Goal: Task Accomplishment & Management: Complete application form

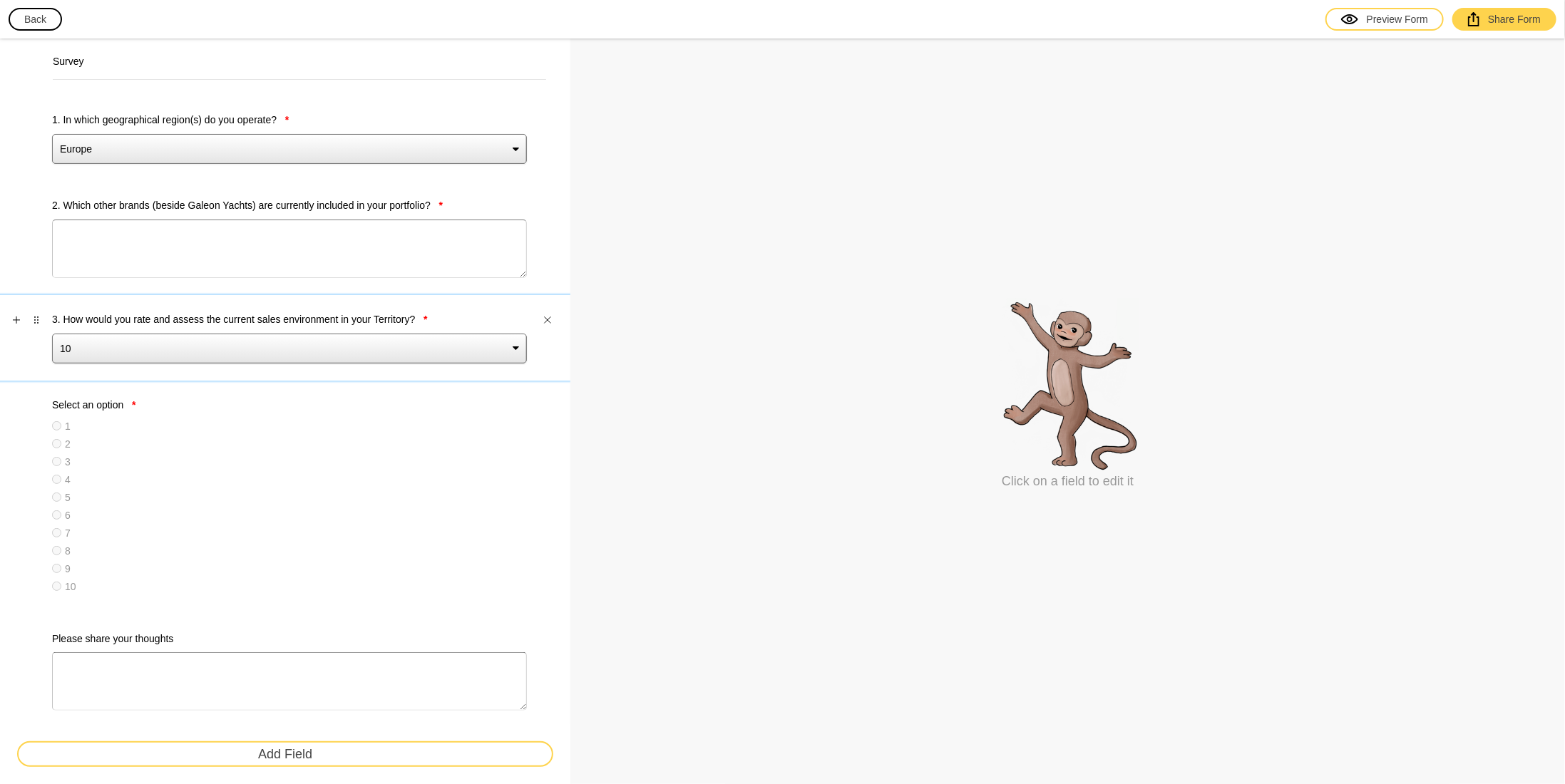
click at [244, 318] on label "3. How would you rate and assess the current sales environment in your Territor…" at bounding box center [289, 319] width 475 height 14
click at [244, 334] on select "10 9 8 7 6 5 4 3 2 1" at bounding box center [289, 348] width 475 height 30
select select "large"
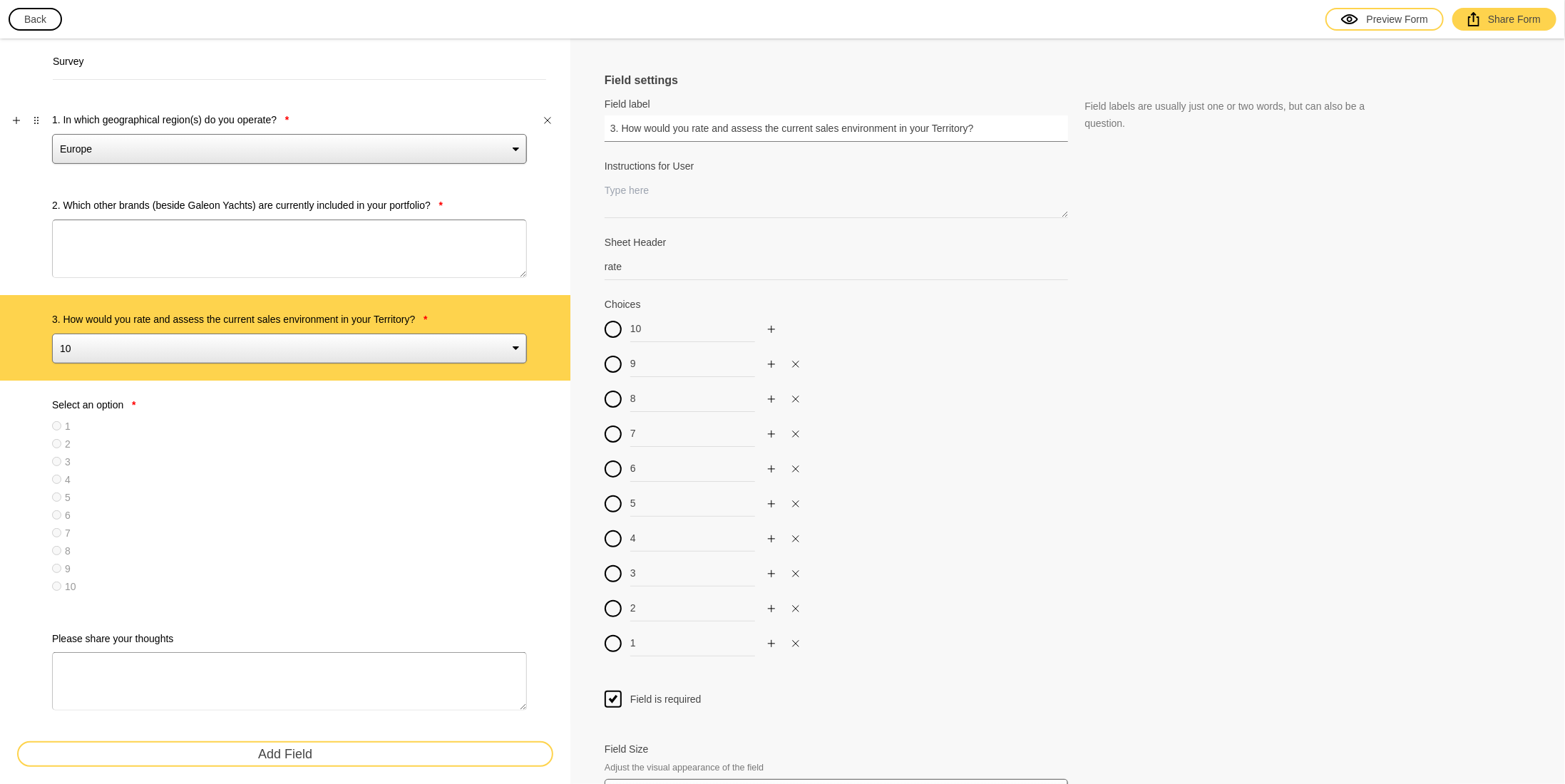
drag, startPoint x: 982, startPoint y: 122, endPoint x: 409, endPoint y: 125, distance: 573.0
click at [169, 406] on label "Select an option *" at bounding box center [289, 404] width 475 height 14
type input "Select an option"
type input "1"
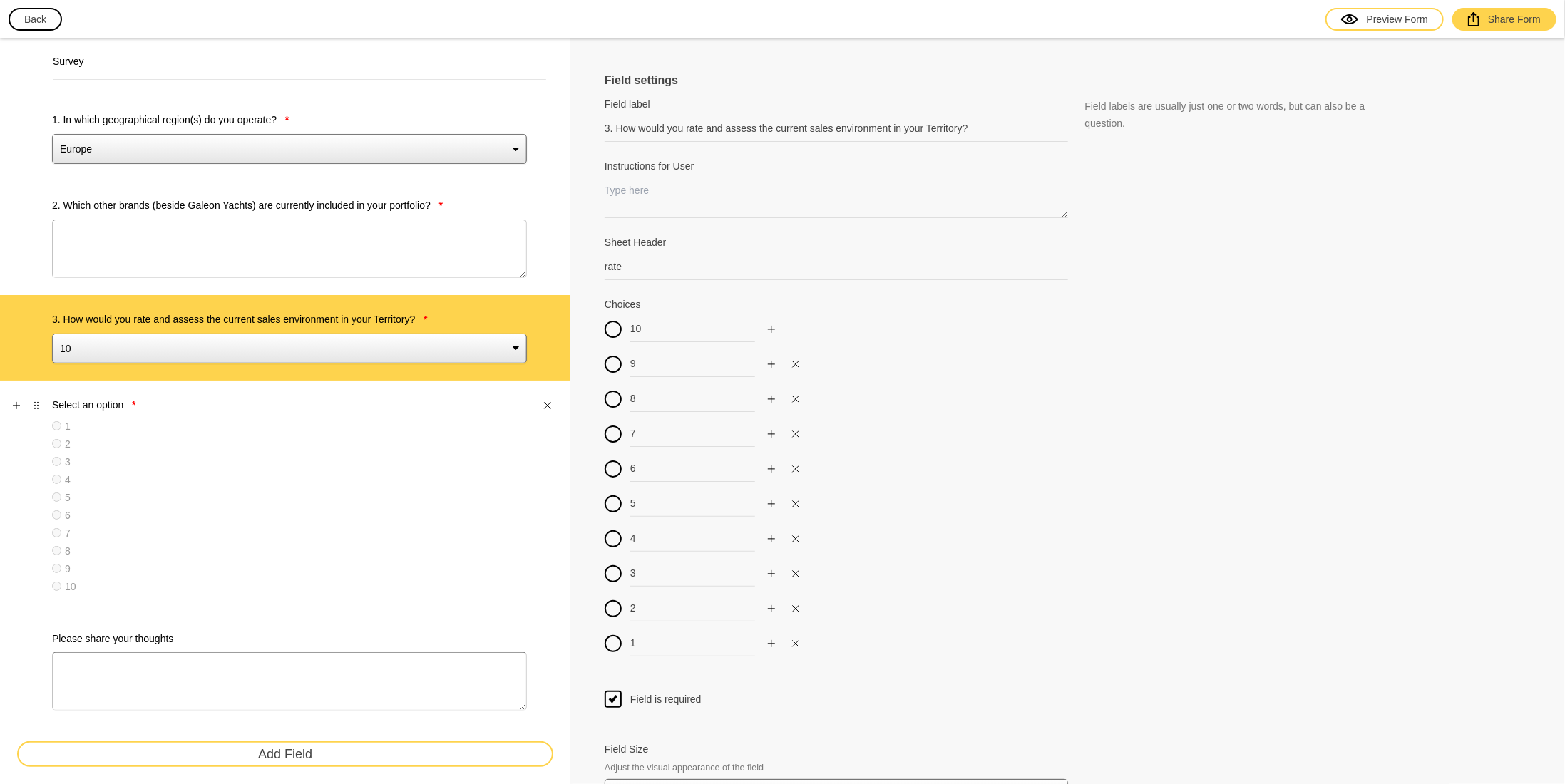
type input "2"
type input "3"
type input "4"
type input "5"
type input "6"
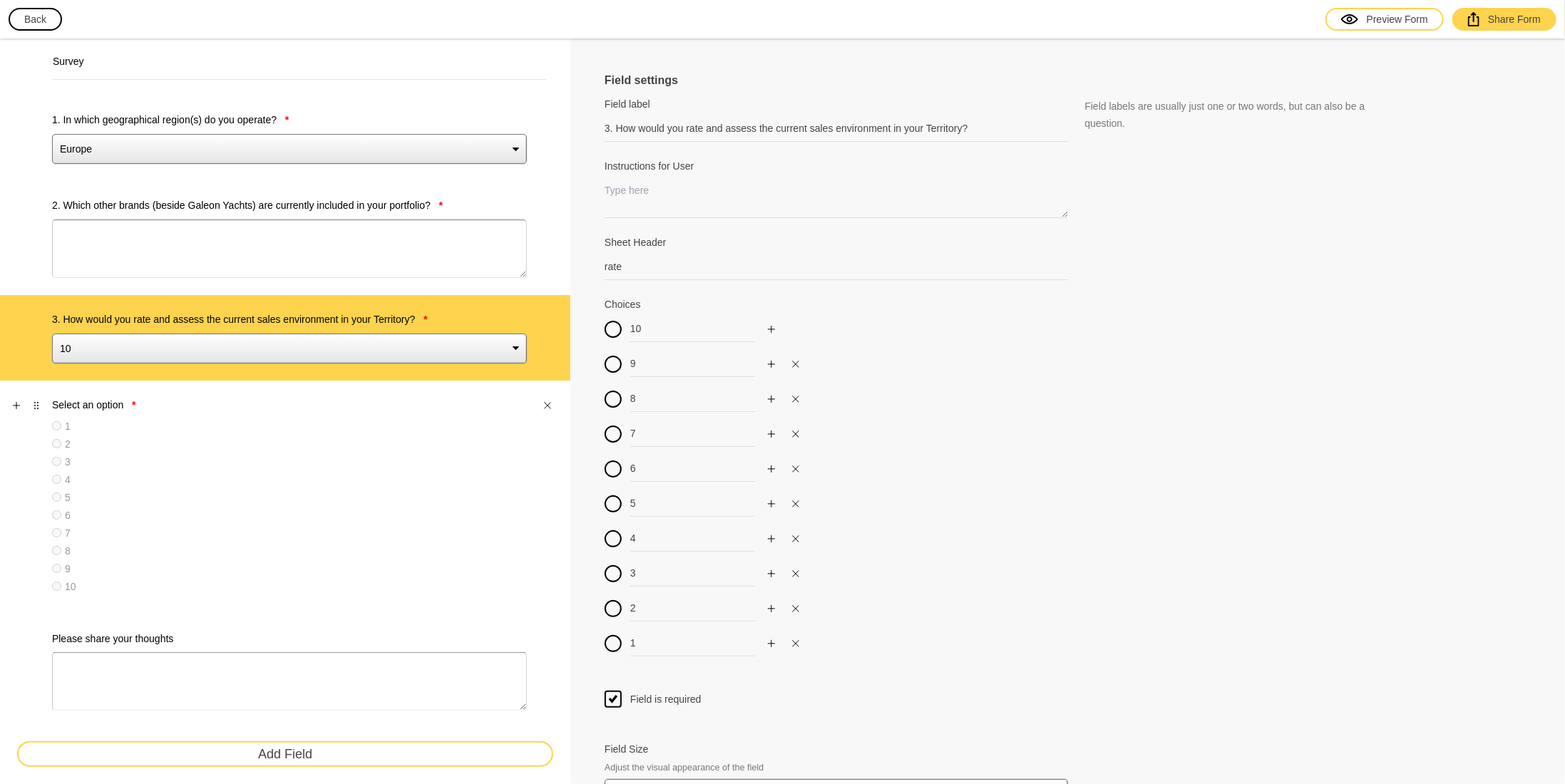
type input "7"
type input "8"
type input "9"
type input "10"
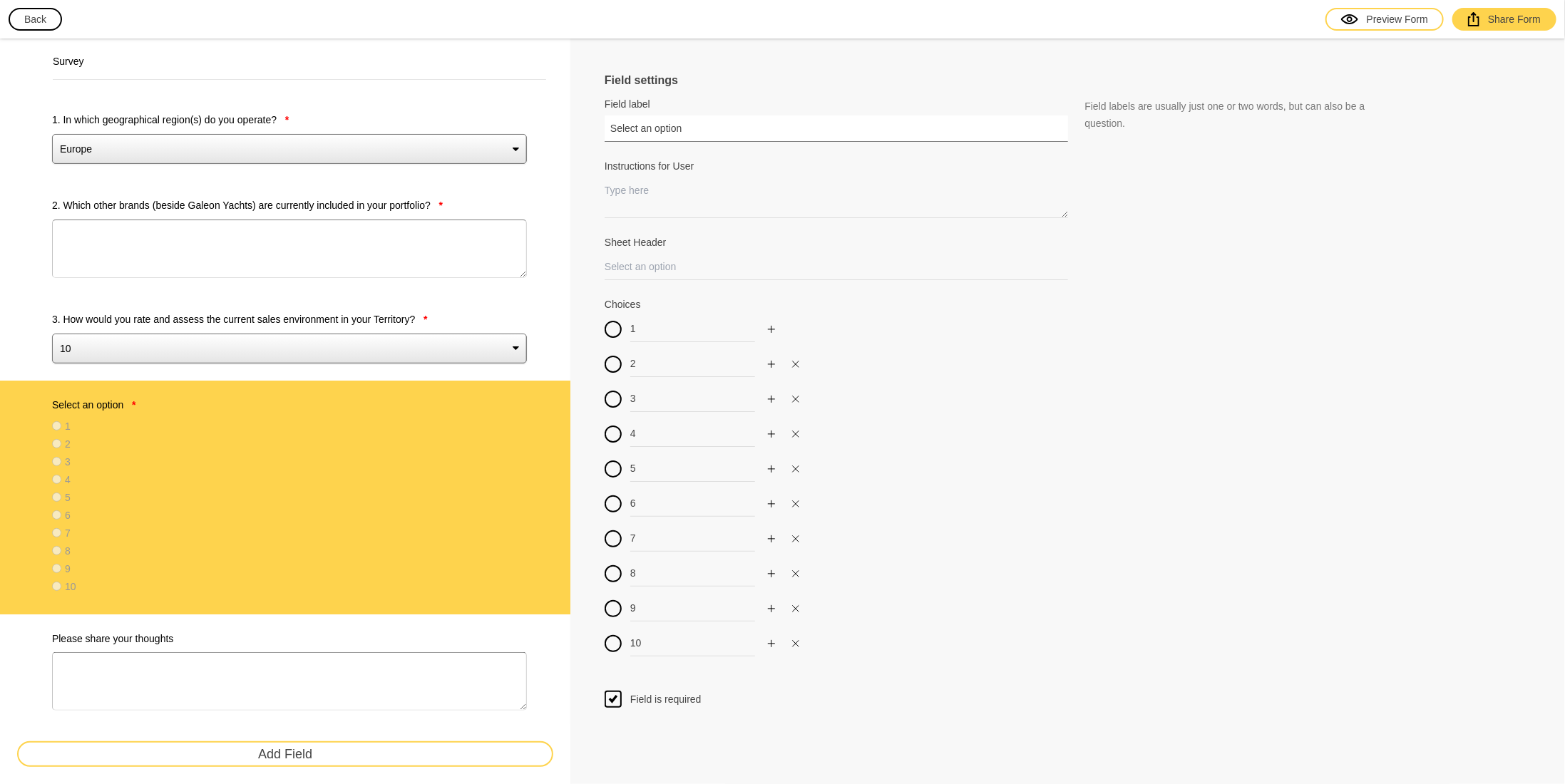
drag, startPoint x: 701, startPoint y: 132, endPoint x: 430, endPoint y: 127, distance: 271.0
paste input "3. How would you rate and assess the current sales environment in your Territor…"
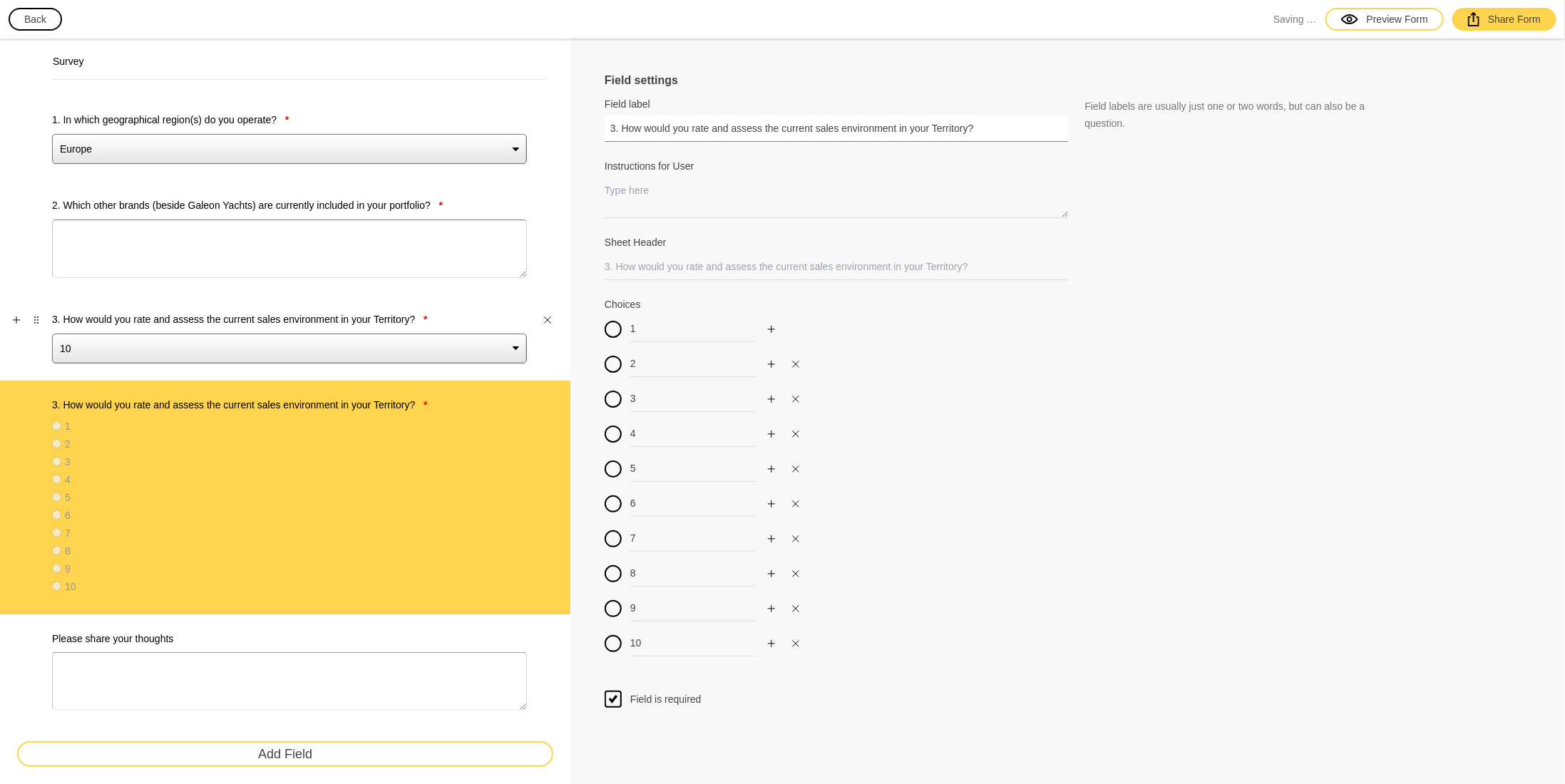
type input "3. How would you rate and assess the current sales environment in your Territor…"
click at [252, 314] on label "3. How would you rate and assess the current sales environment in your Territor…" at bounding box center [289, 319] width 475 height 14
click at [252, 334] on select "10 9 8 7 6 5 4 3 2 1" at bounding box center [289, 348] width 475 height 30
type input "rate"
type input "10"
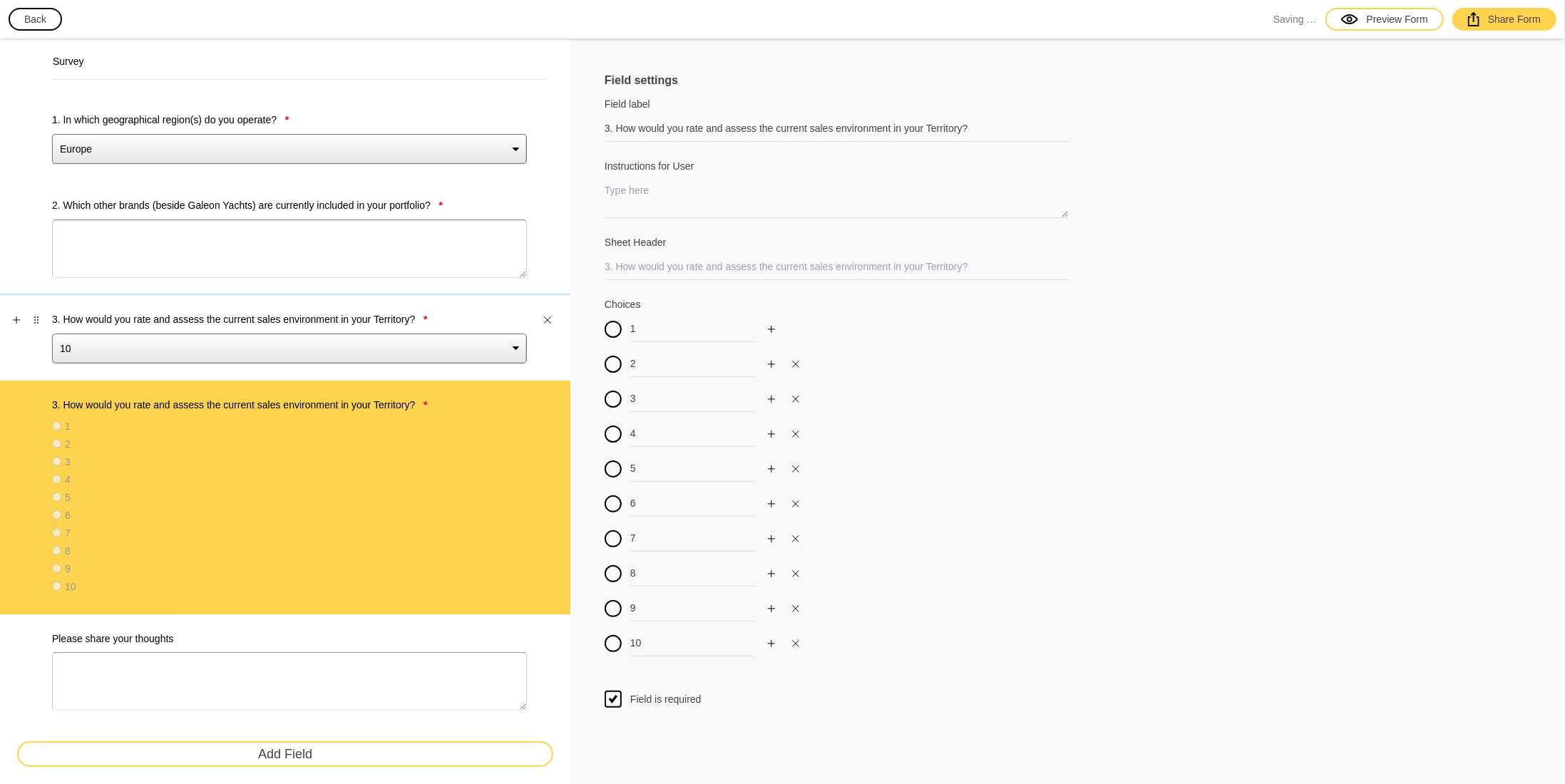
type input "9"
type input "8"
type input "7"
type input "6"
type input "5"
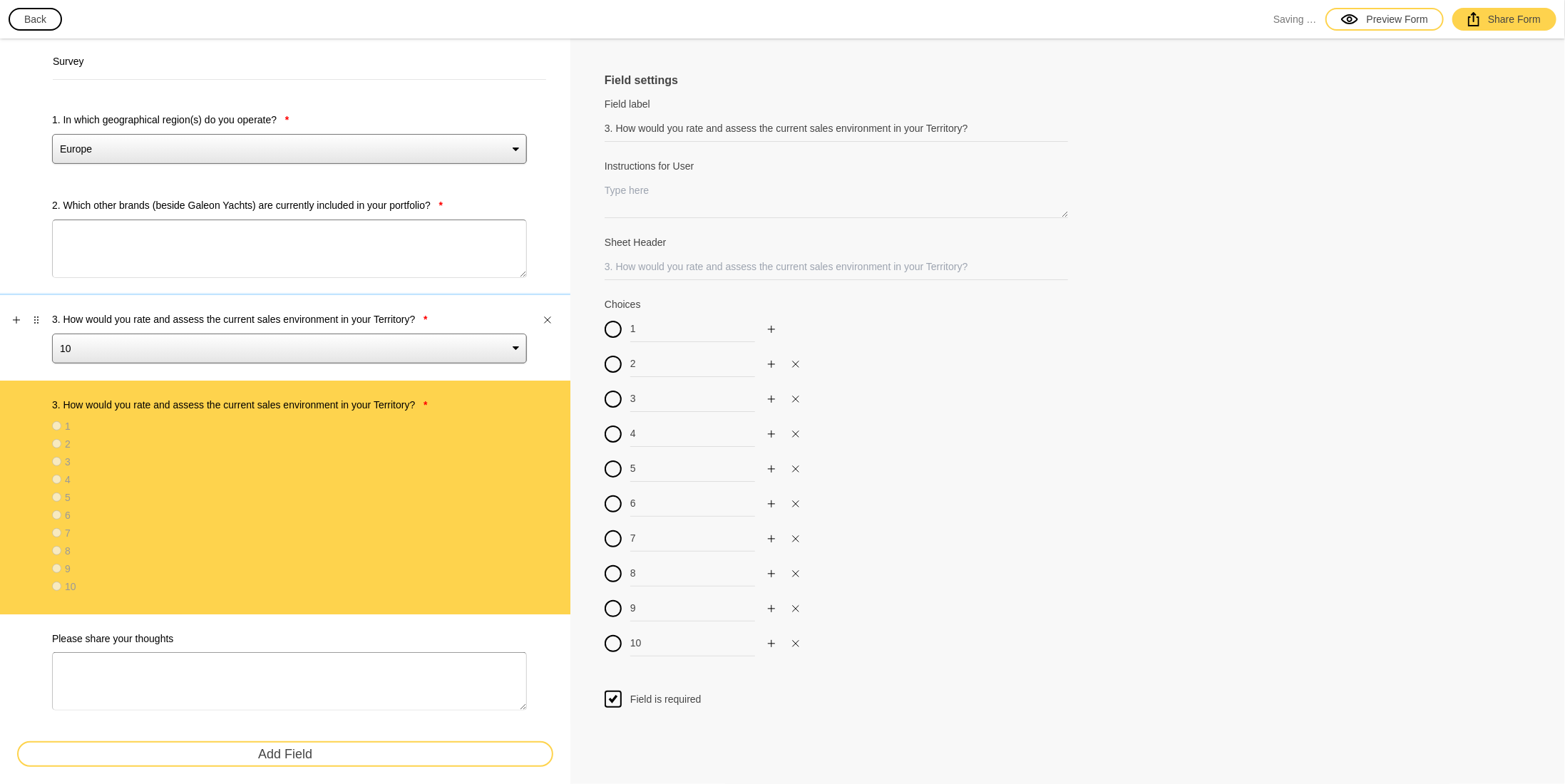
type input "4"
type input "3"
type input "2"
type input "1"
select select "large"
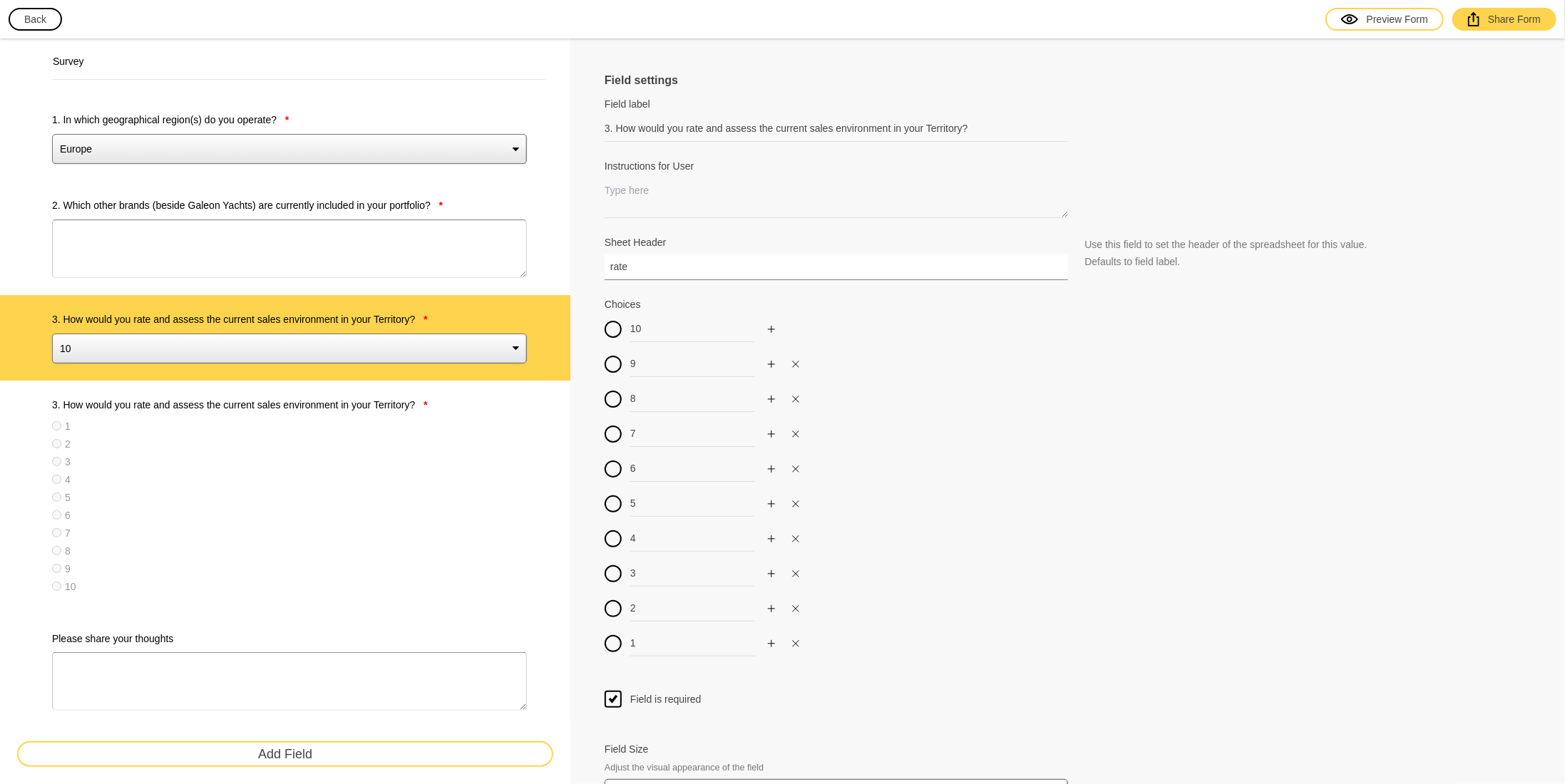
click at [357, 407] on label "3. How would you rate and assess the current sales environment in your Territor…" at bounding box center [289, 404] width 475 height 14
type input "1"
type input "2"
type input "3"
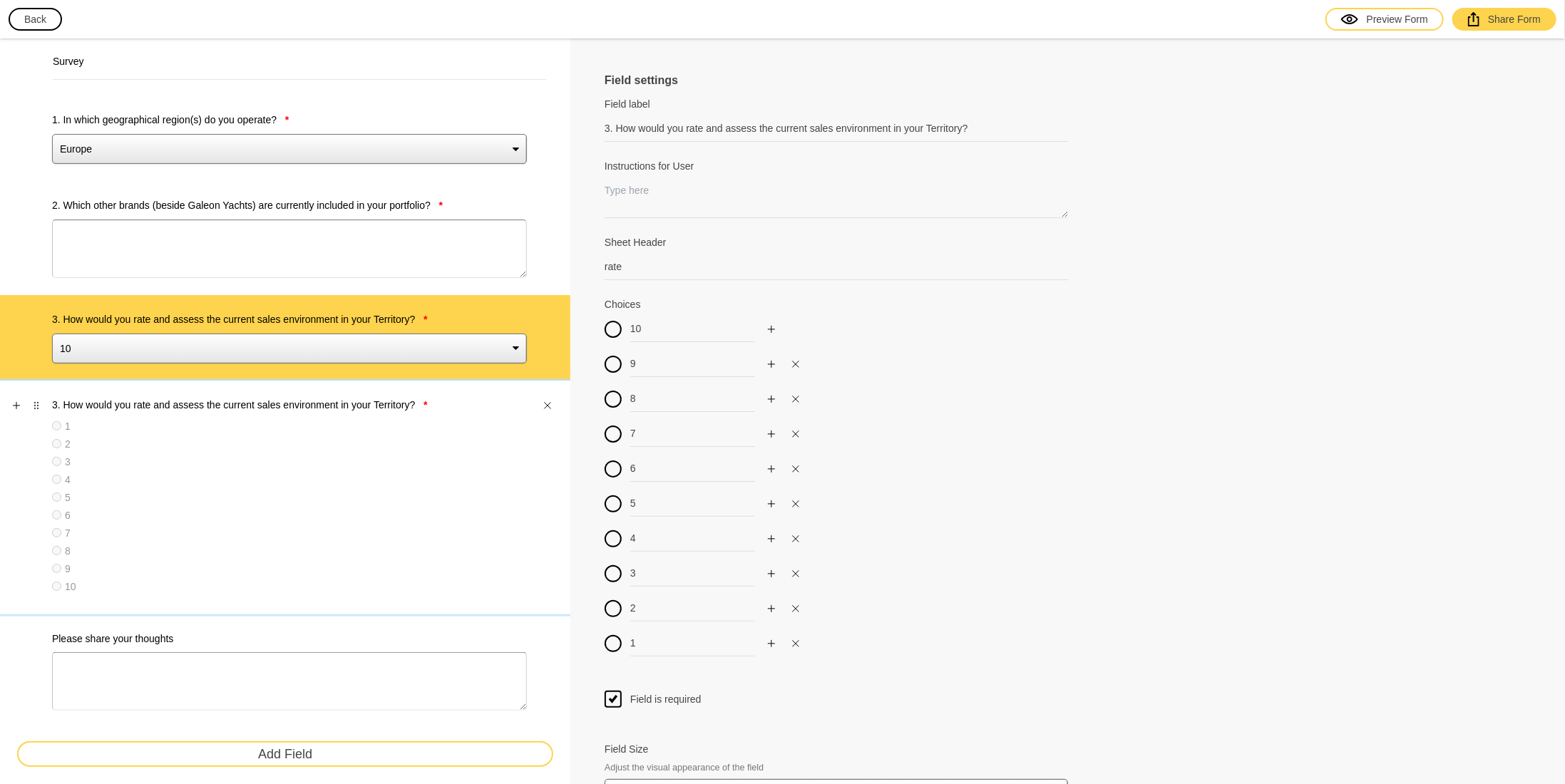
type input "4"
type input "5"
type input "6"
type input "7"
type input "8"
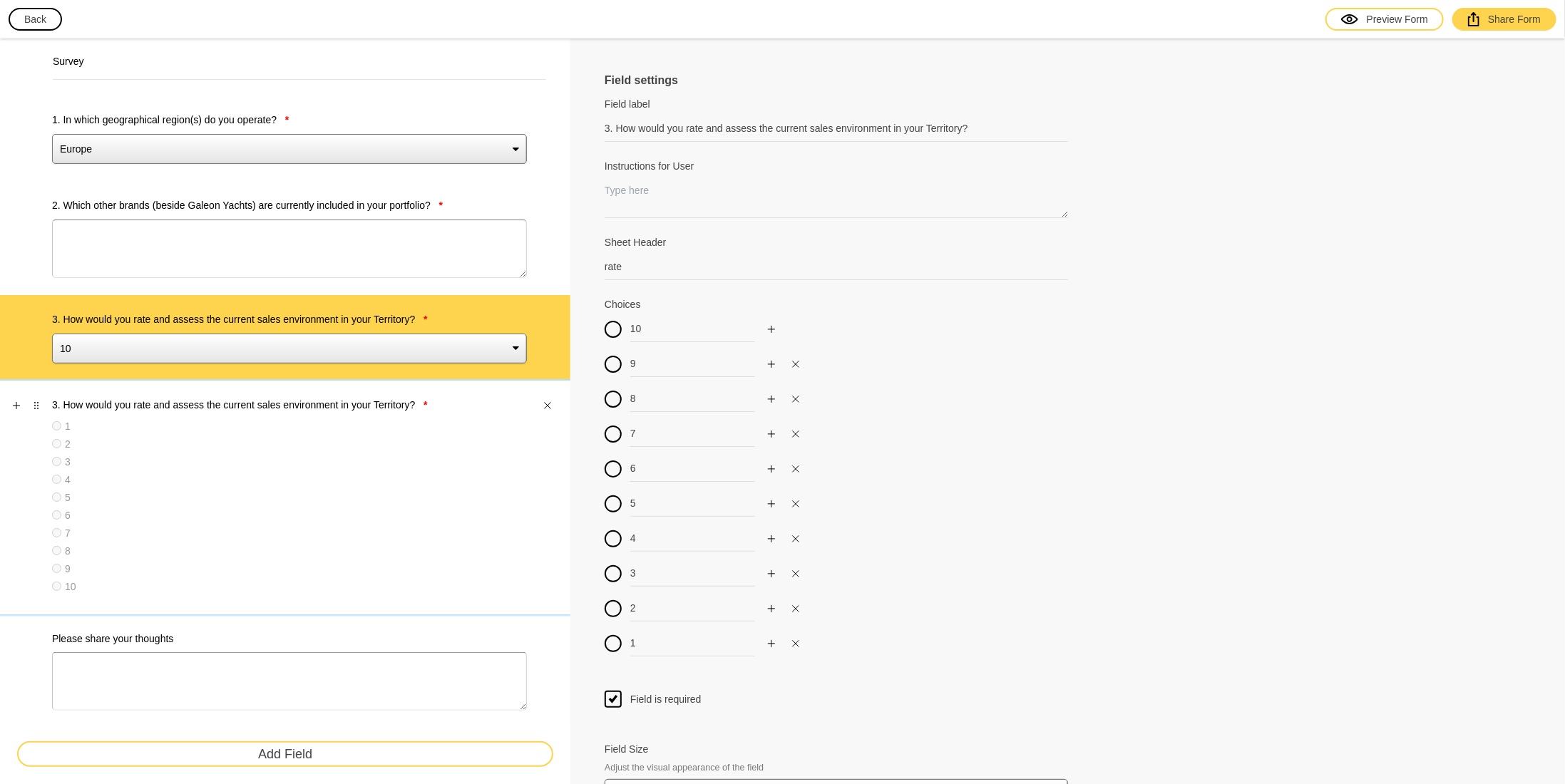
type input "9"
type input "10"
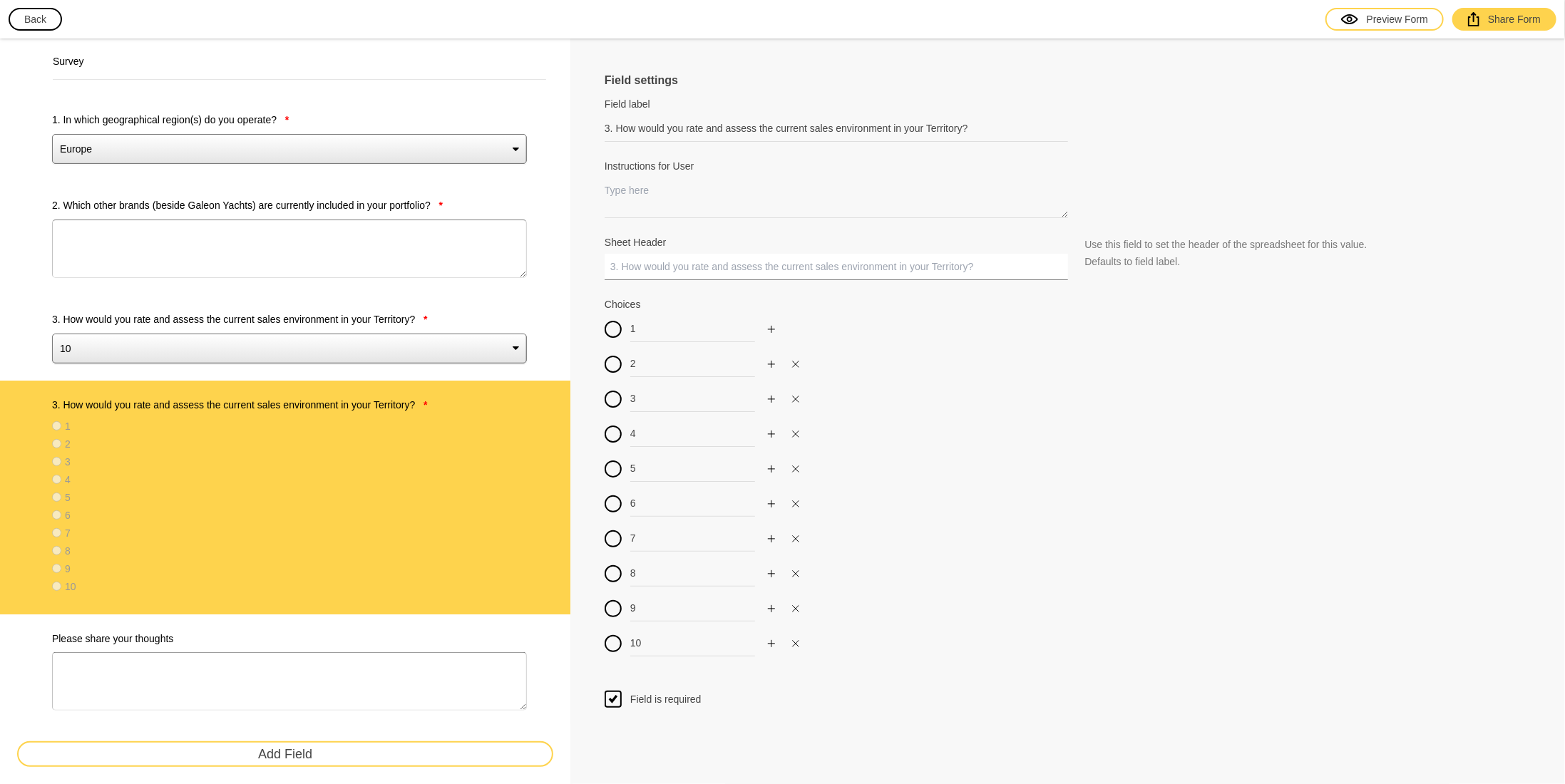
click at [643, 262] on input "Sheet Header" at bounding box center [836, 266] width 464 height 26
click at [321, 313] on label "3. How would you rate and assess the current sales environment in your Territor…" at bounding box center [289, 319] width 475 height 14
click at [321, 334] on select "10 9 8 7 6 5 4 3 2 1" at bounding box center [289, 348] width 475 height 30
type input "rate"
type input "10"
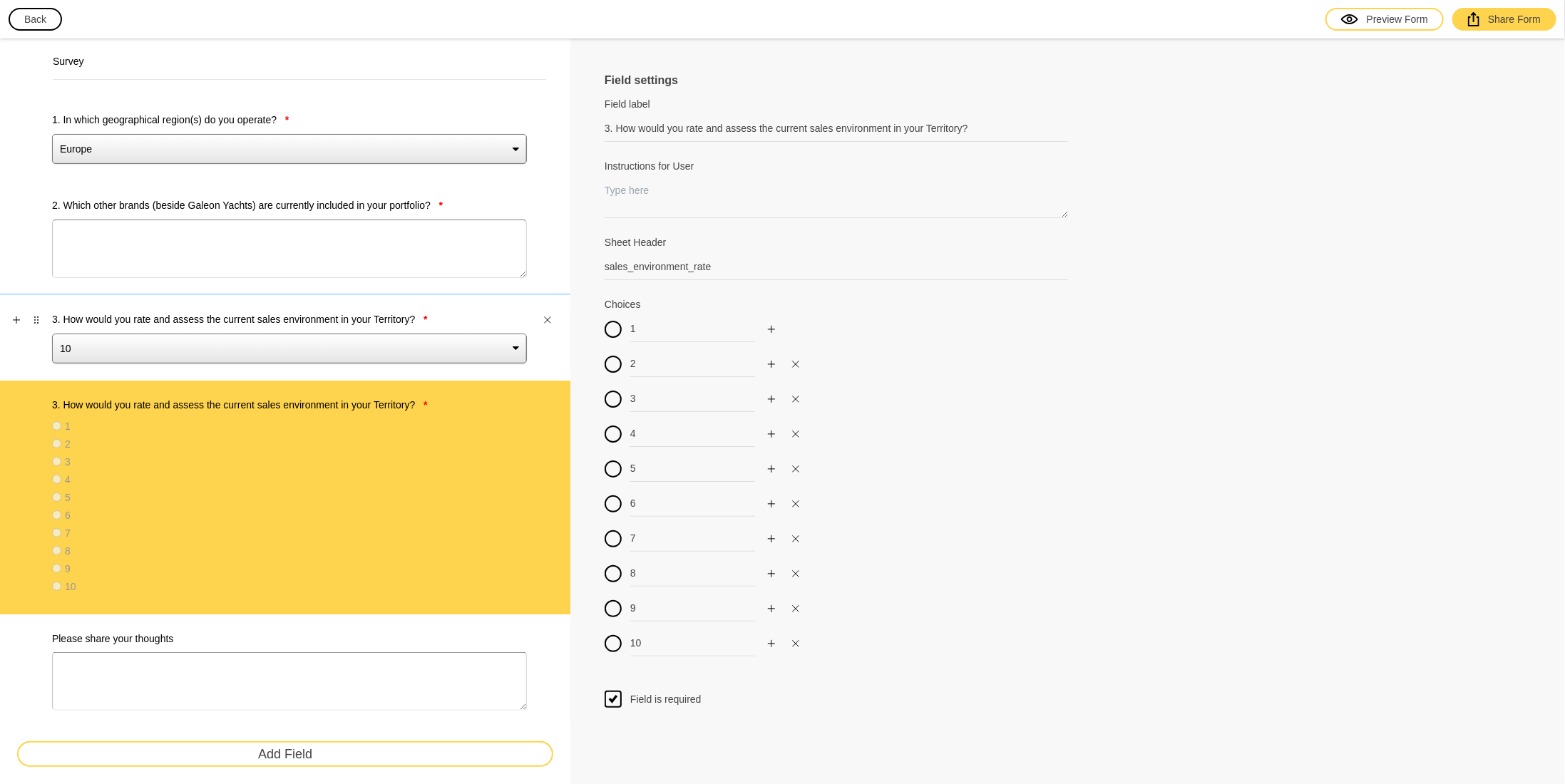
type input "9"
type input "8"
type input "7"
type input "6"
type input "5"
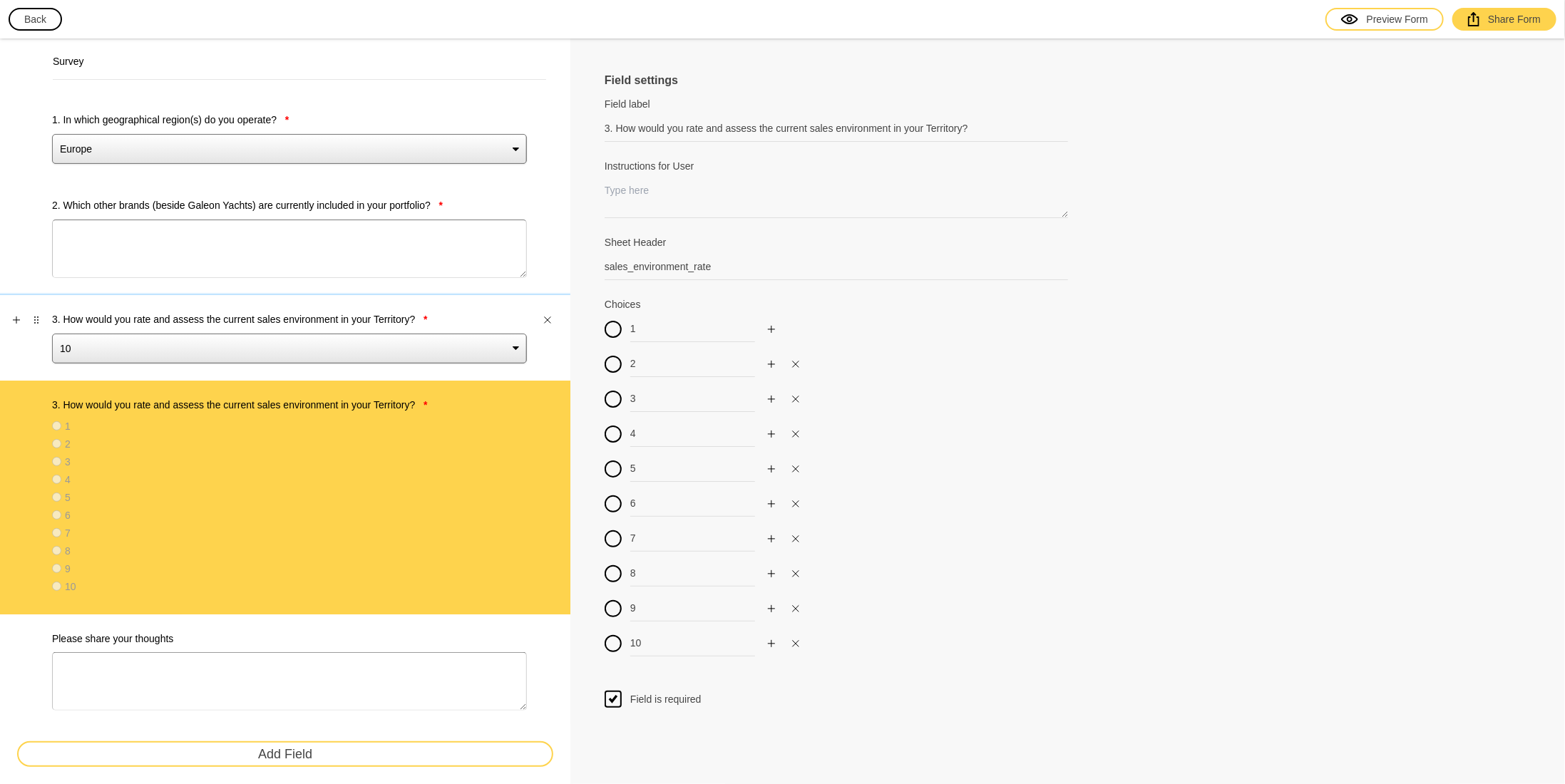
type input "4"
type input "3"
type input "2"
type input "1"
select select "large"
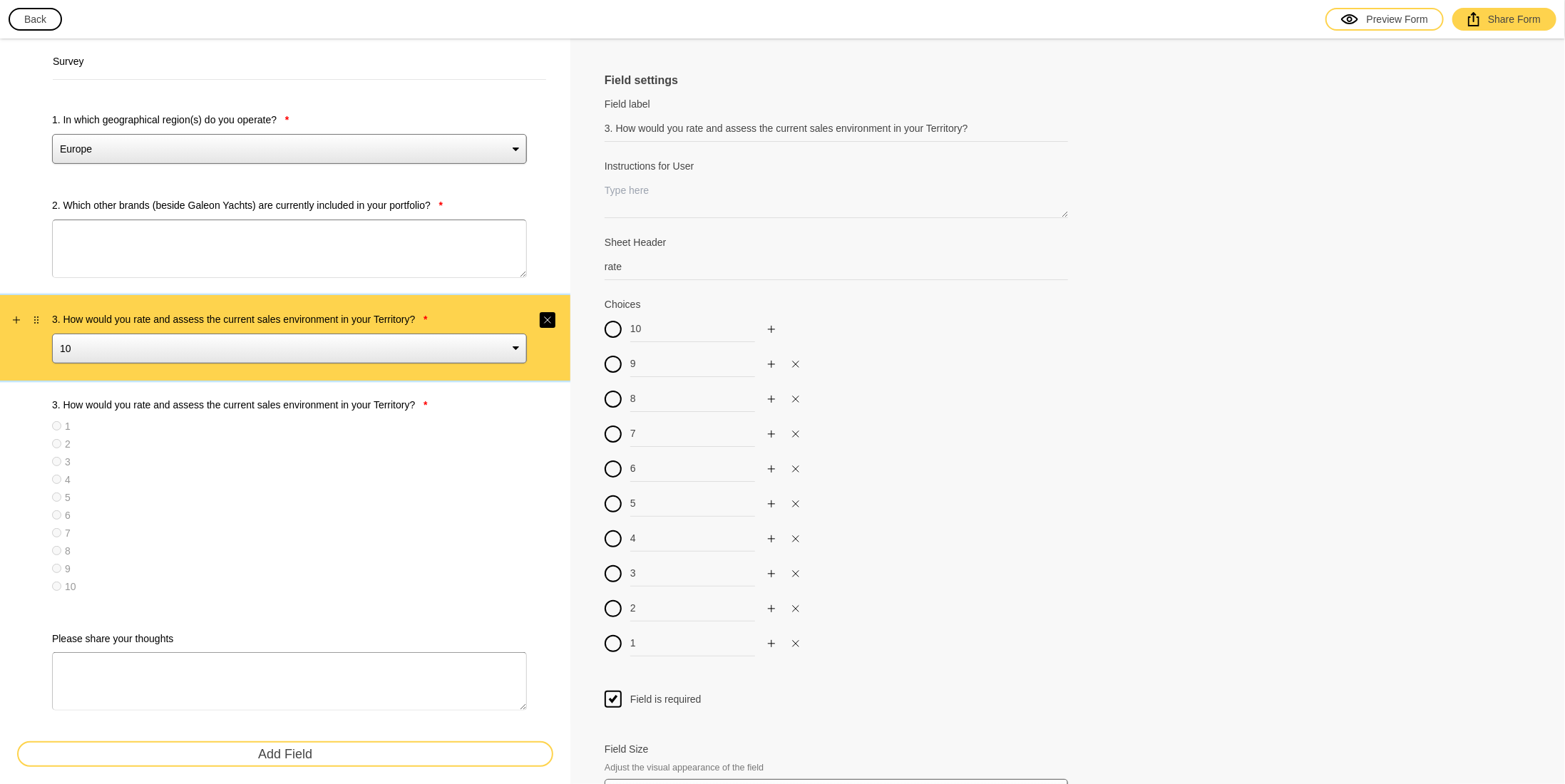
click at [545, 316] on icon "Close" at bounding box center [548, 319] width 9 height 9
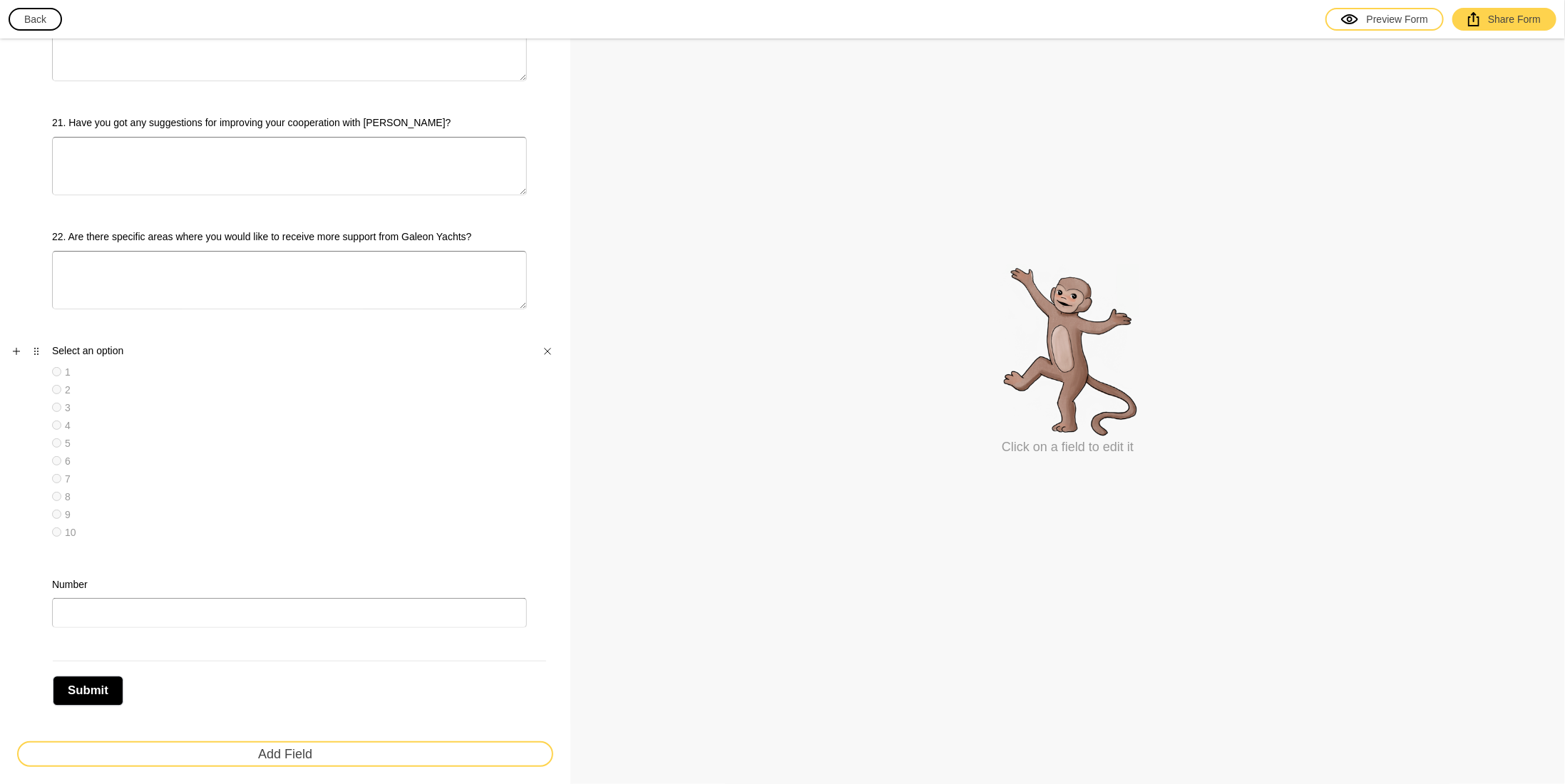
scroll to position [2439, 0]
click at [189, 339] on label "Select an option" at bounding box center [289, 345] width 475 height 14
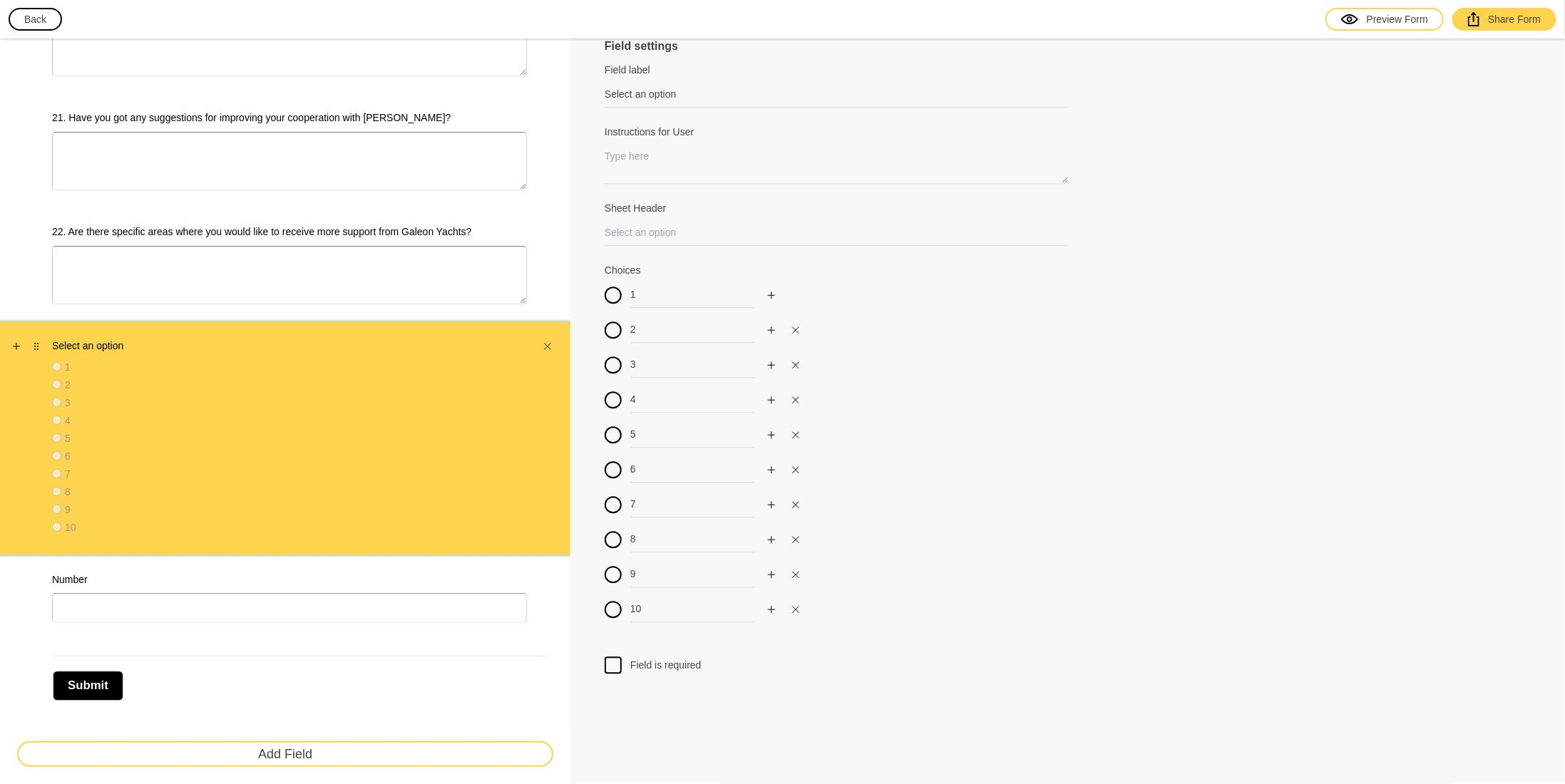
drag, startPoint x: 189, startPoint y: 335, endPoint x: 171, endPoint y: 333, distance: 18.1
click at [171, 339] on label "Select an option" at bounding box center [289, 345] width 475 height 14
drag, startPoint x: 110, startPoint y: 338, endPoint x: 59, endPoint y: 341, distance: 51.1
click at [84, 341] on div "Select an option 1 2 3 4 5 6 7 8 9 10" at bounding box center [289, 438] width 475 height 199
click at [38, 342] on icon "Drag" at bounding box center [36, 346] width 9 height 9
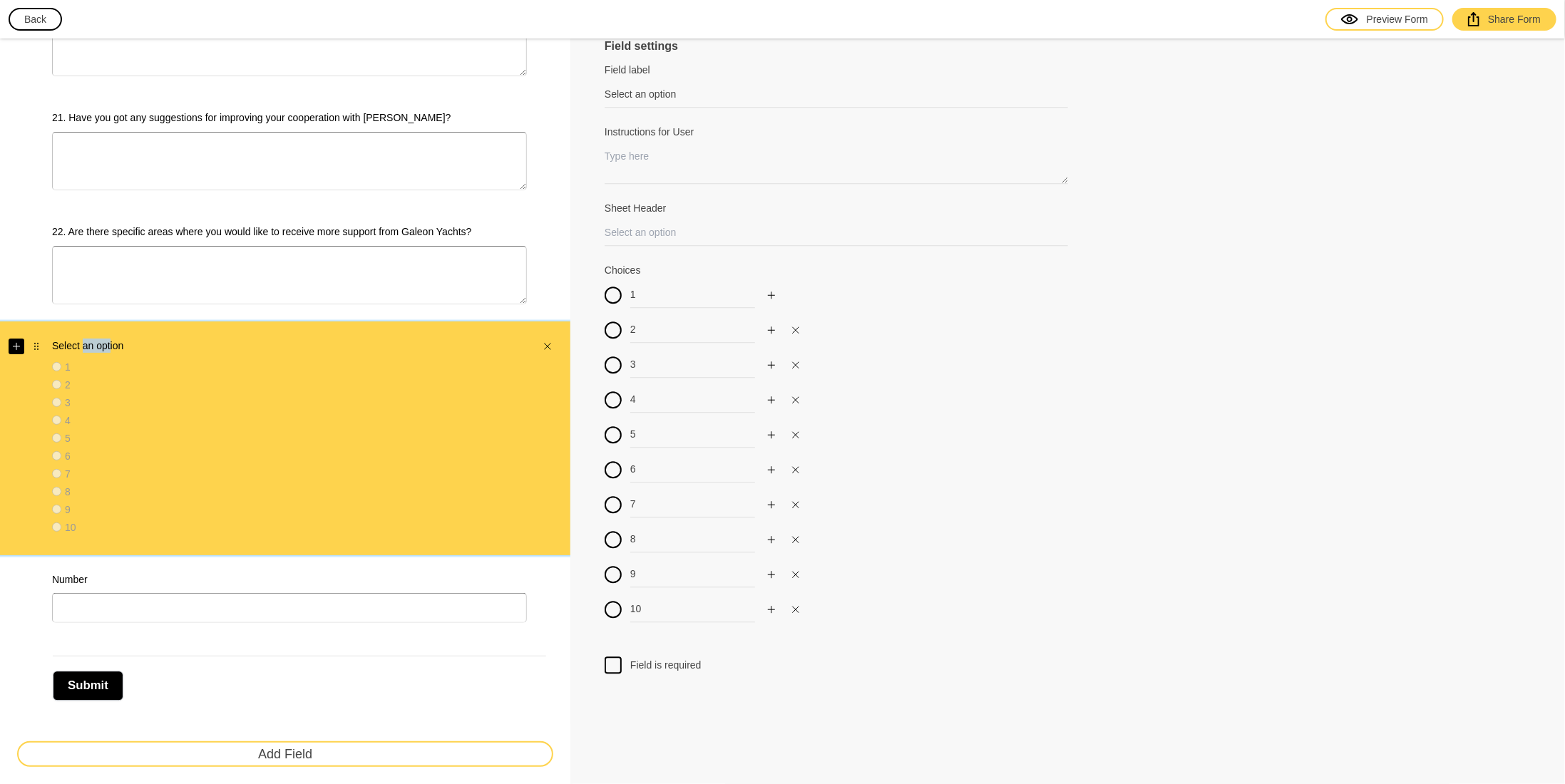
click at [18, 341] on button "button" at bounding box center [16, 346] width 15 height 15
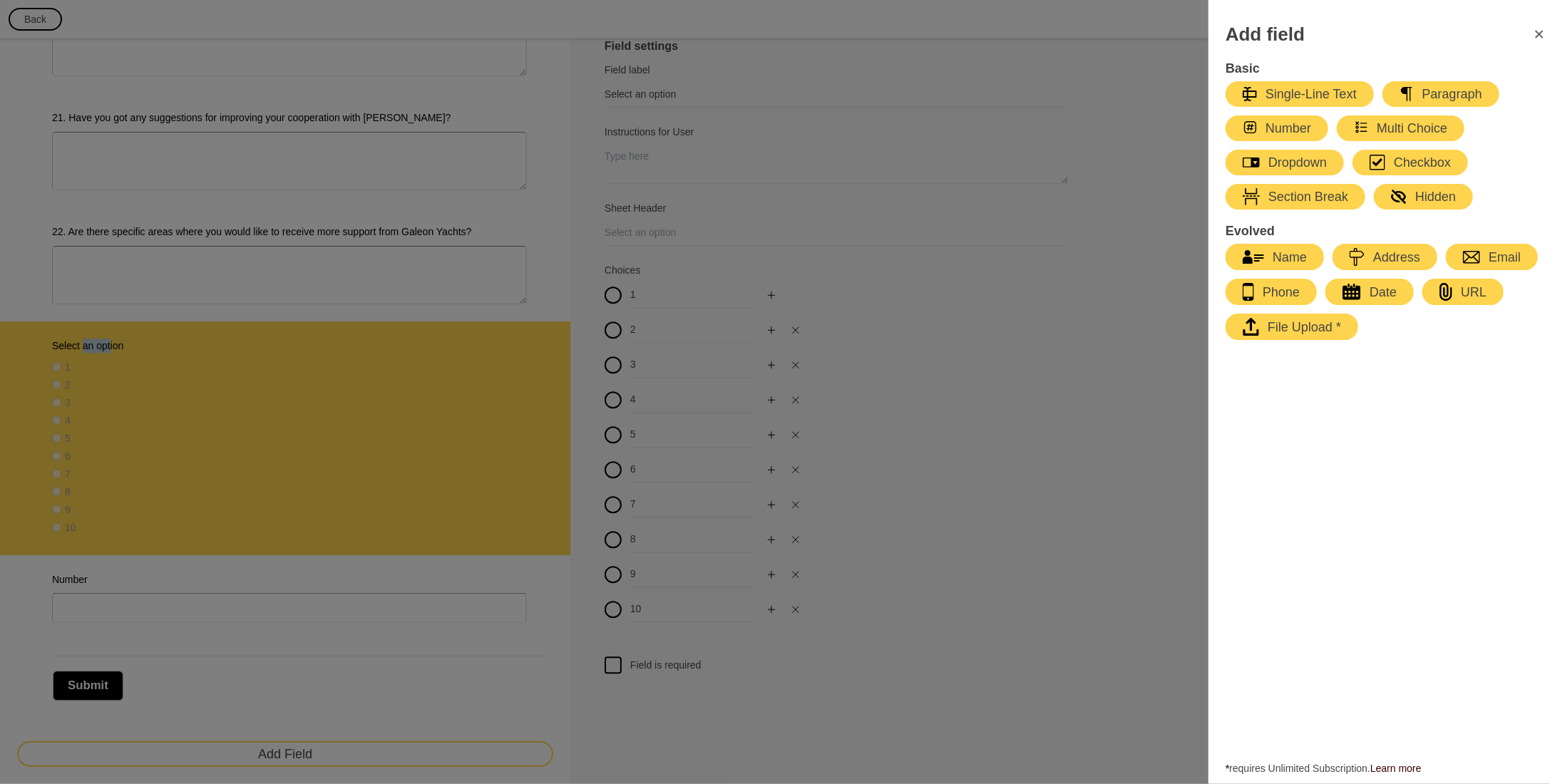
click at [1533, 38] on icon "FormClose" at bounding box center [1540, 35] width 17 height 17
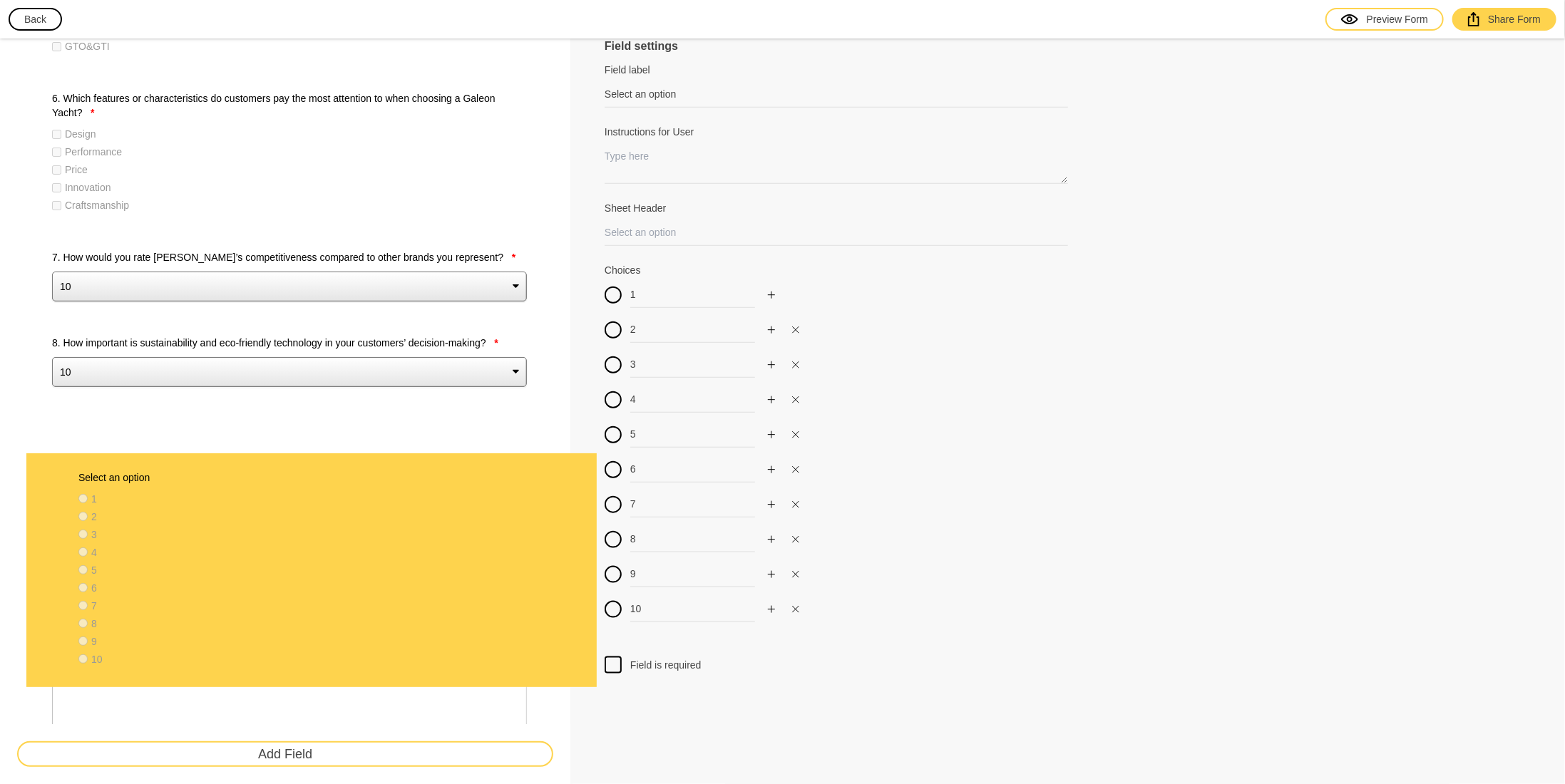
scroll to position [855, 0]
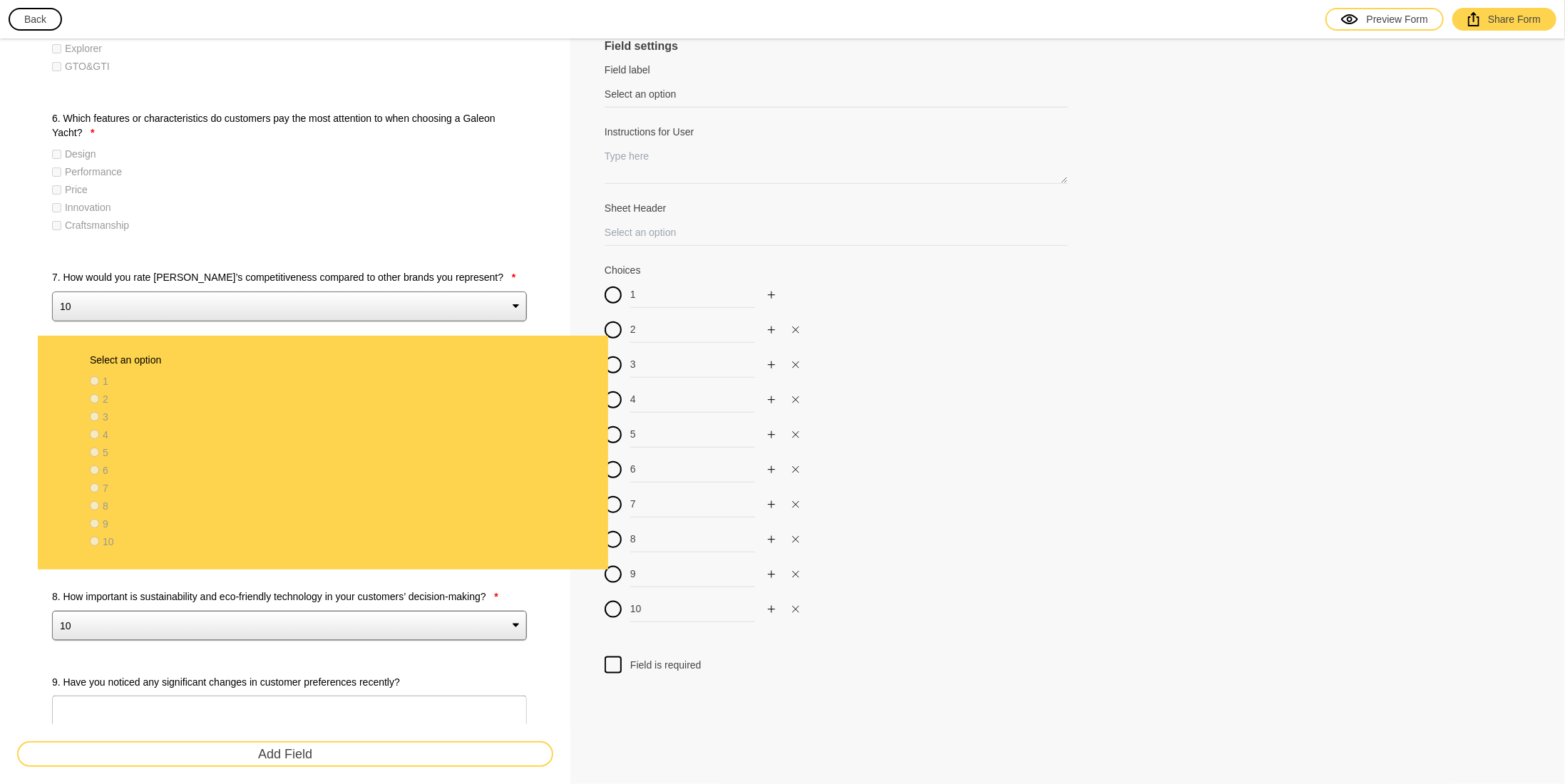
drag, startPoint x: 39, startPoint y: 337, endPoint x: 81, endPoint y: 359, distance: 47.4
click at [81, 359] on div "1. In which geographical region(s) do you operate? * [GEOGRAPHIC_DATA] [GEOGRAP…" at bounding box center [285, 731] width 571 height 2983
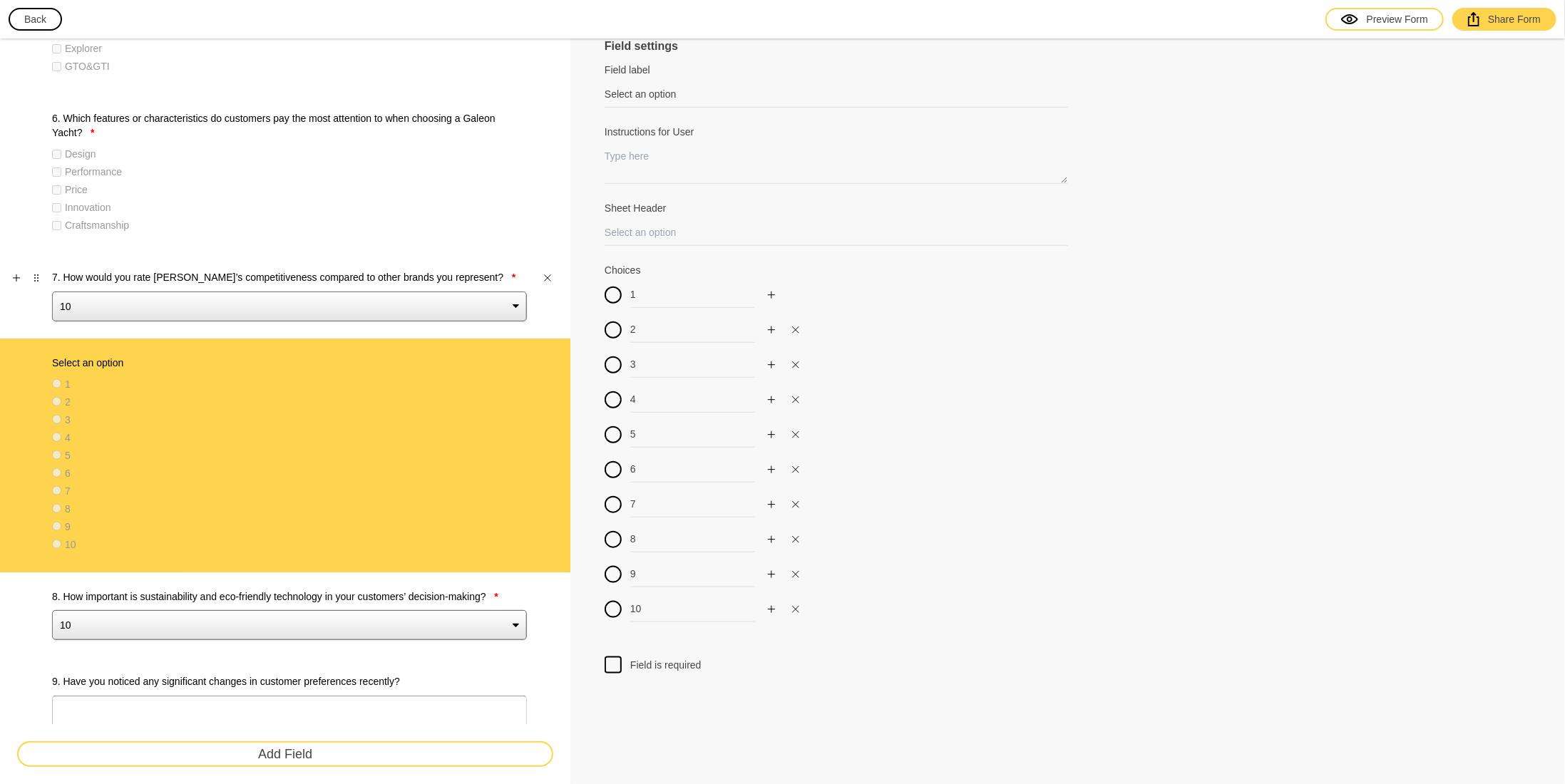
click at [152, 274] on label "7. How would you rate [PERSON_NAME]’s competitiveness compared to other brands …" at bounding box center [289, 277] width 475 height 14
click at [152, 291] on select "10 9 8 7 6 5 4 3 2 1" at bounding box center [289, 306] width 475 height 30
type input "7. How would you rate [PERSON_NAME]’s competitiveness compared to other brands …"
type input "competitivness_rate"
type input "10"
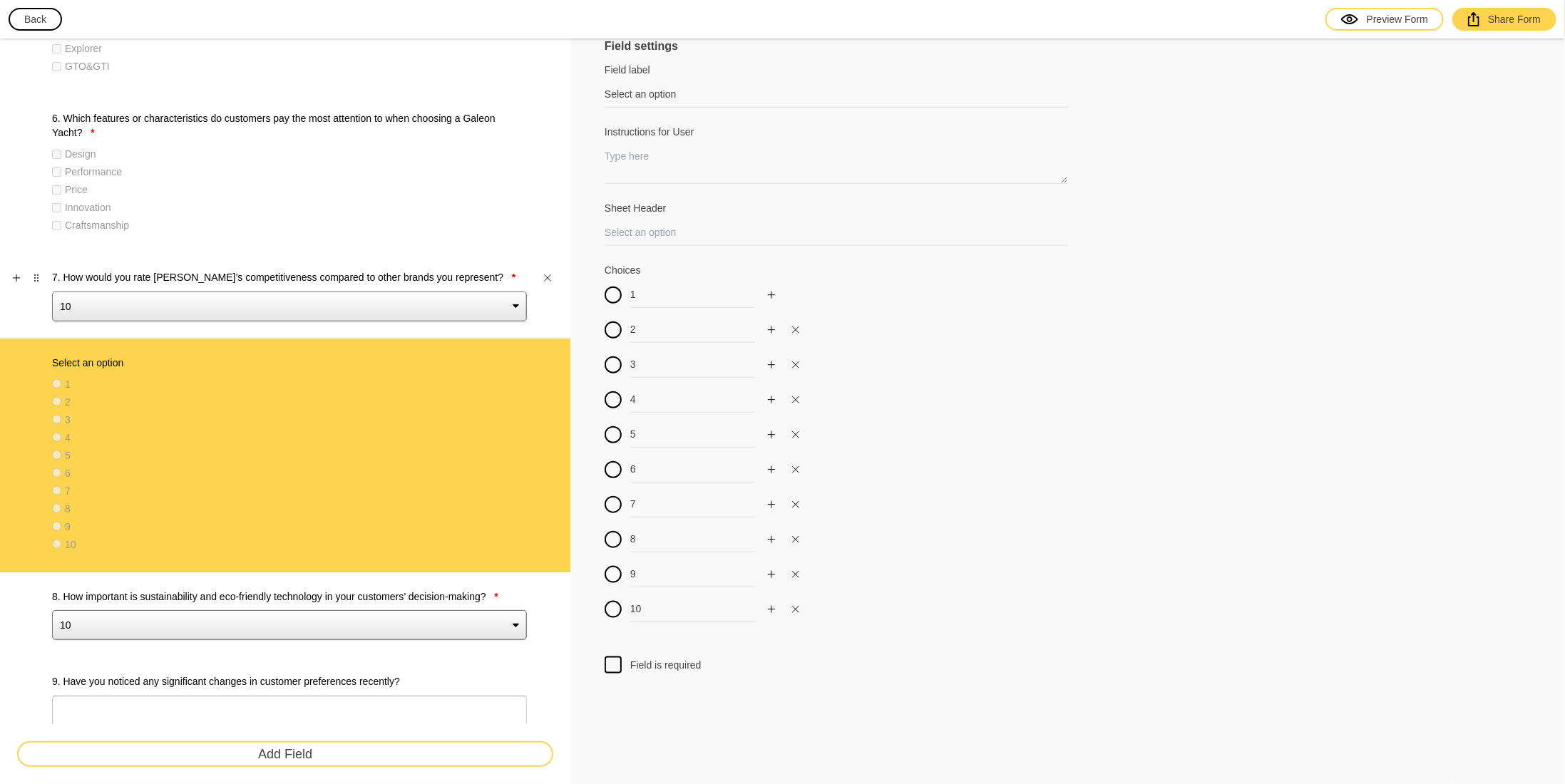
type input "9"
type input "8"
type input "7"
type input "6"
type input "5"
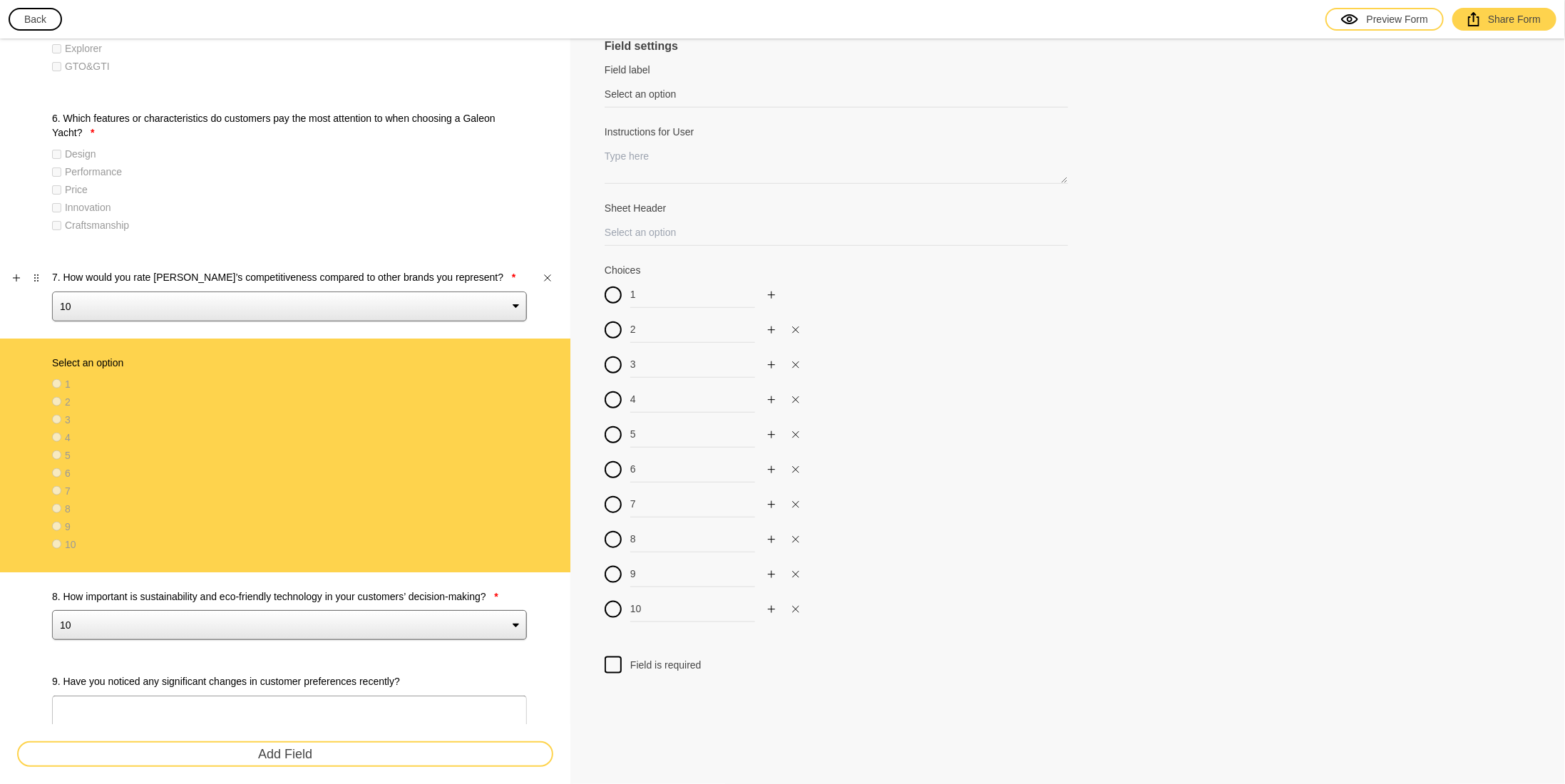
type input "4"
type input "3"
type input "2"
type input "1"
select select "large"
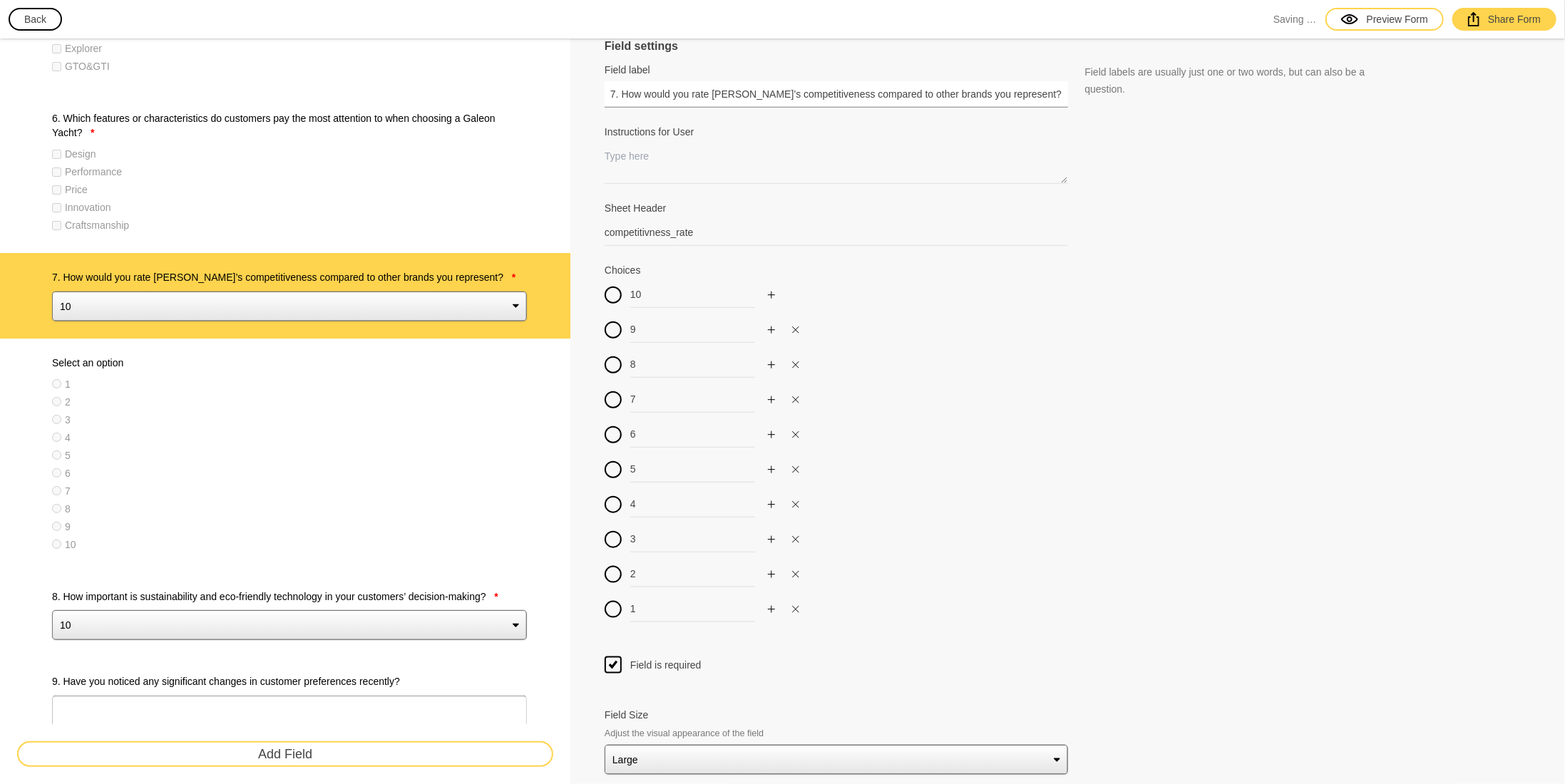
click at [888, 88] on input "7. How would you rate [PERSON_NAME]’s competitiveness compared to other brands …" at bounding box center [836, 93] width 464 height 26
click at [161, 367] on label "Select an option" at bounding box center [289, 363] width 475 height 14
type input "Select an option"
type input "1"
type input "2"
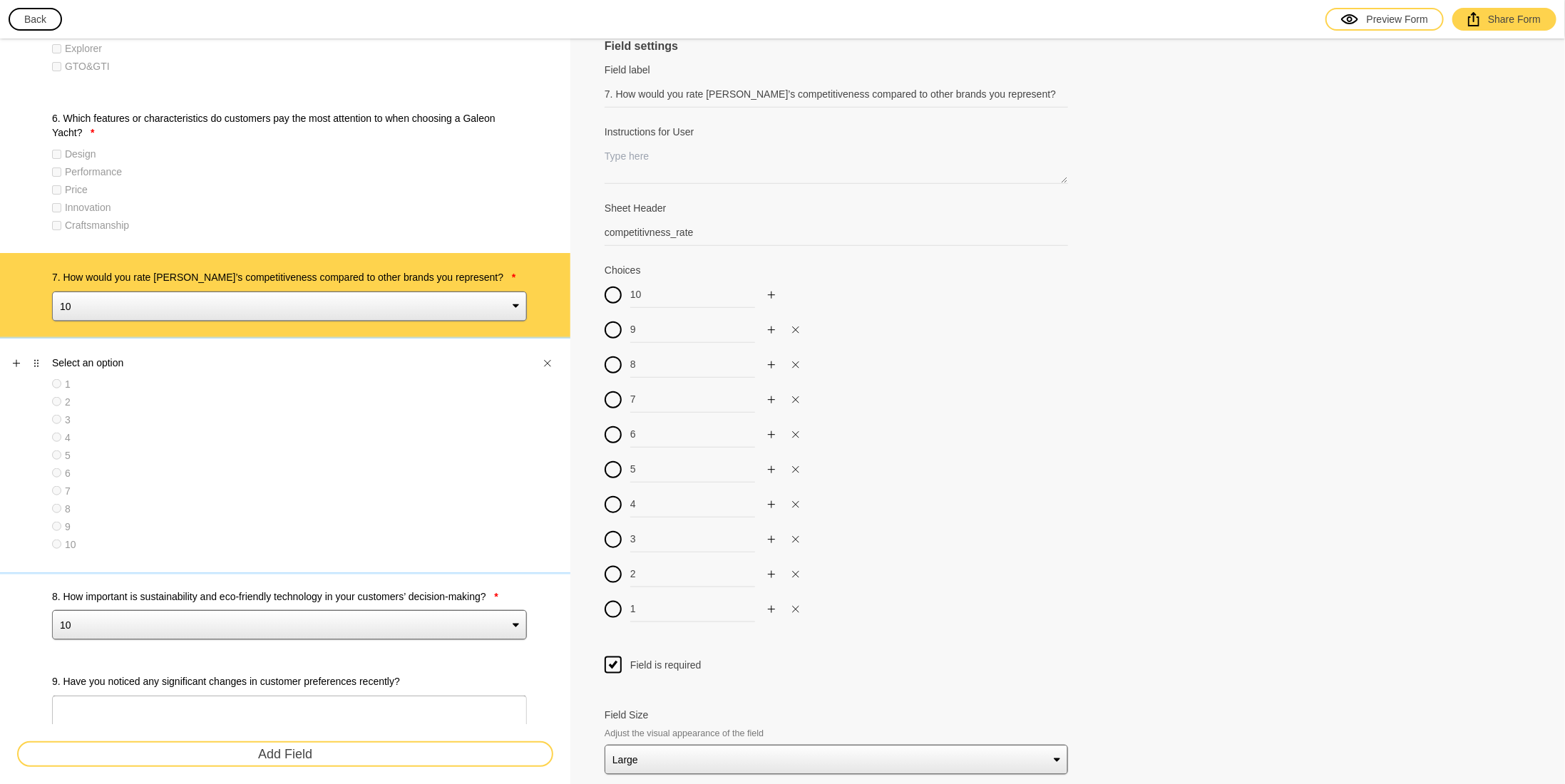
type input "3"
type input "4"
type input "5"
type input "6"
type input "7"
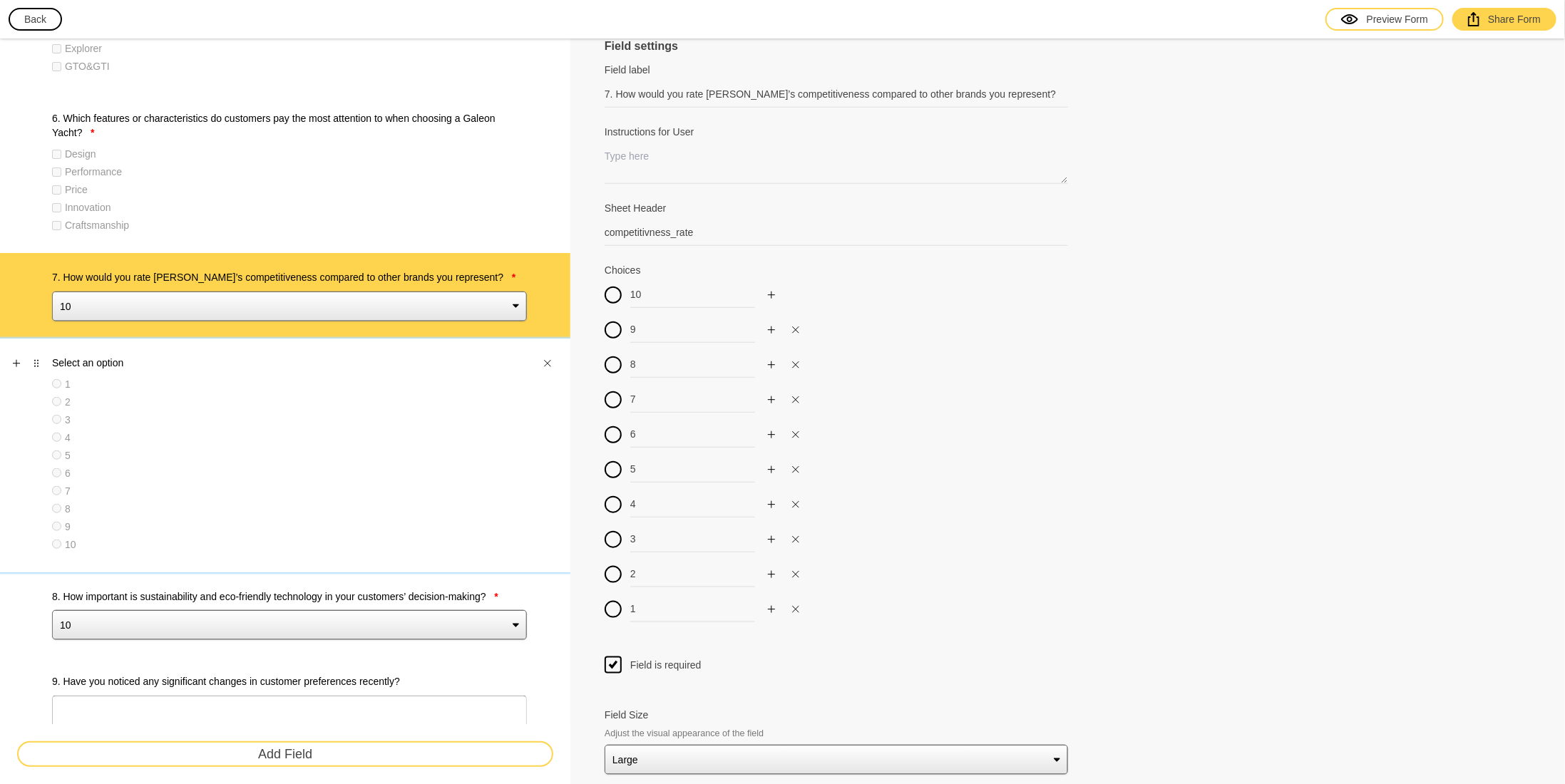
type input "8"
type input "9"
type input "10"
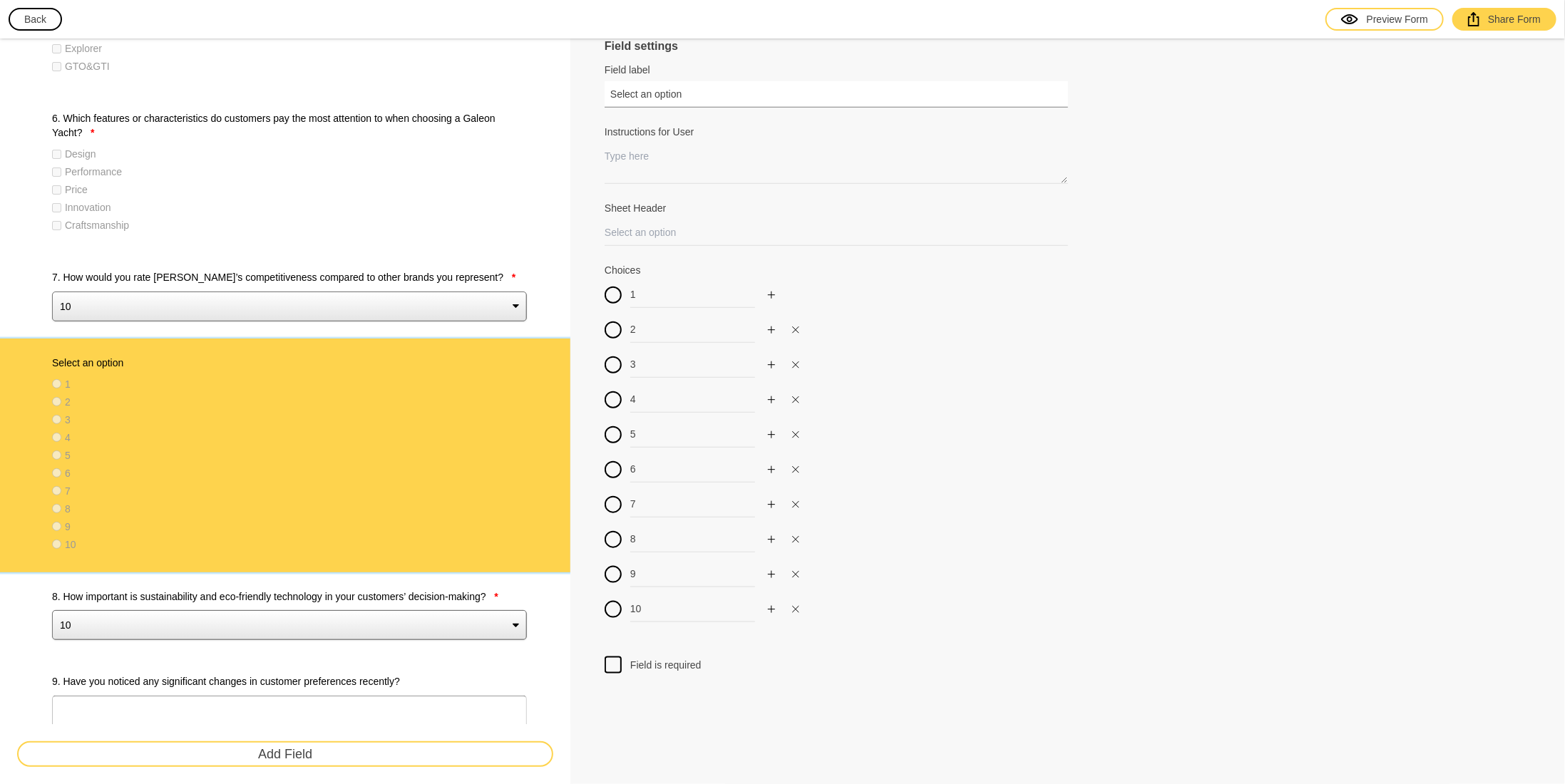
click at [698, 95] on input "Select an option" at bounding box center [836, 93] width 464 height 26
paste input "7. How would you rate [PERSON_NAME]’s competitiveness compared to other brands …"
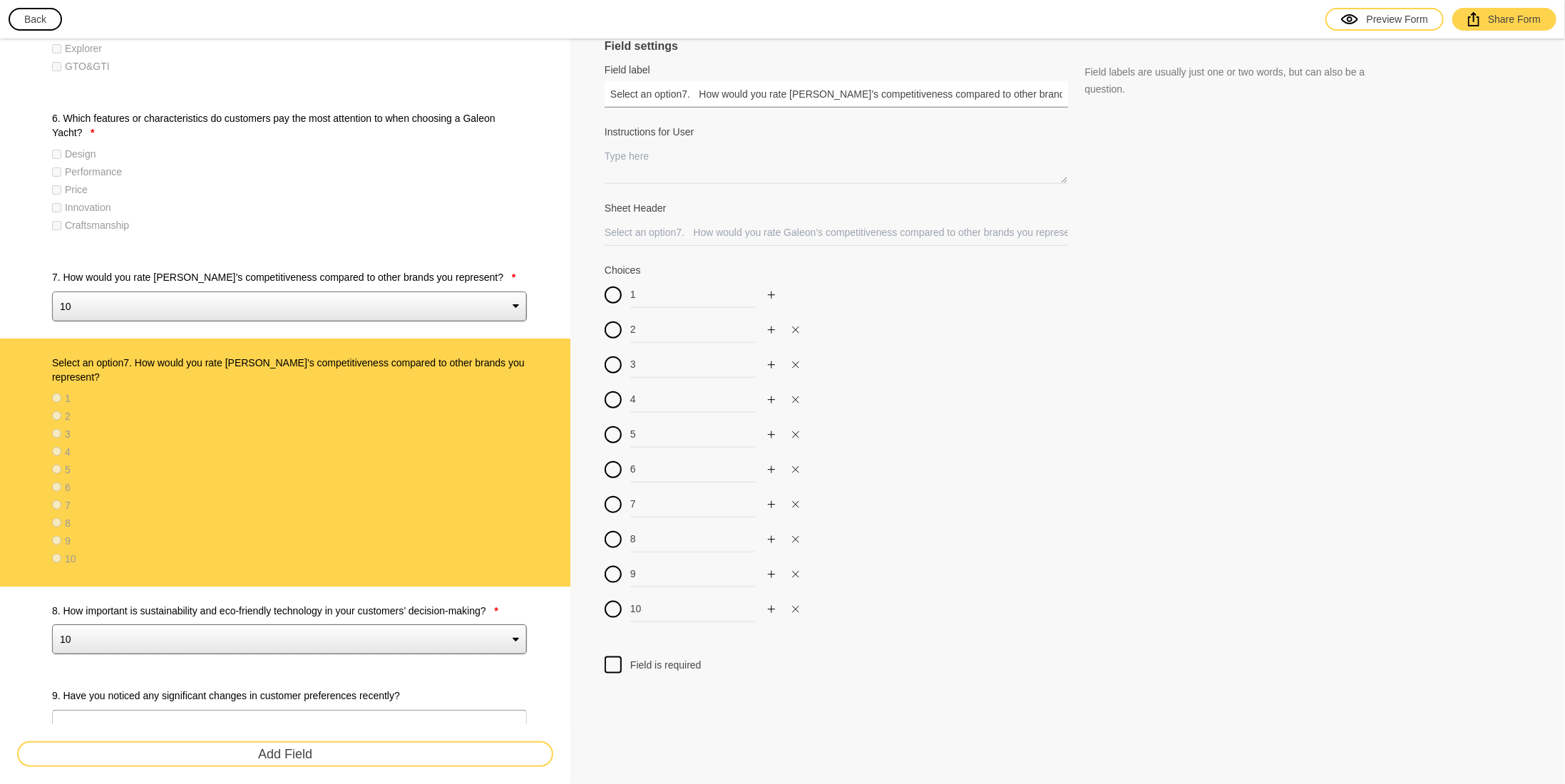
scroll to position [0, 32]
paste input "text"
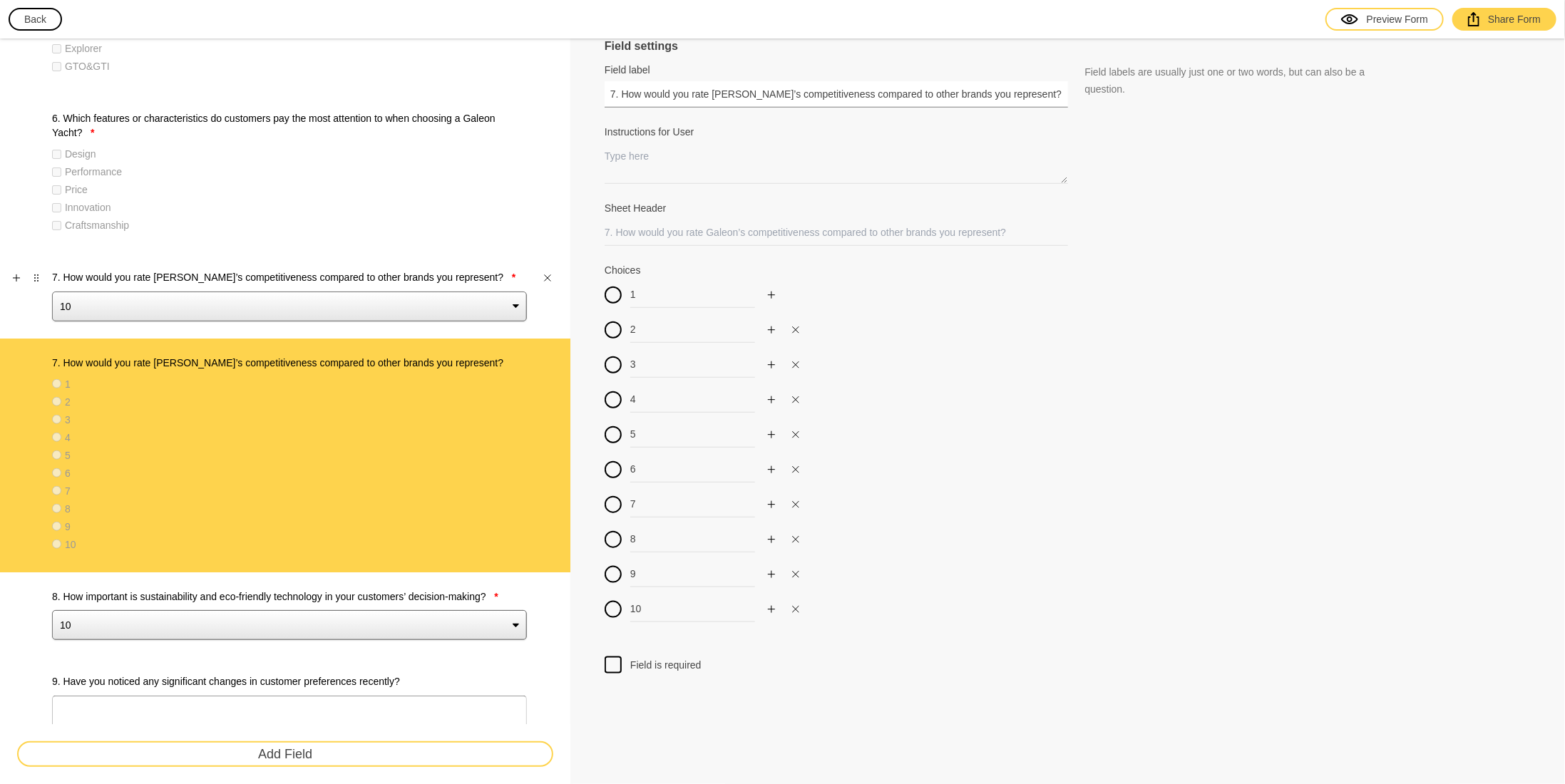
type input "7. How would you rate [PERSON_NAME]’s competitiveness compared to other brands …"
click at [310, 271] on label "7. How would you rate [PERSON_NAME]’s competitiveness compared to other brands …" at bounding box center [289, 277] width 475 height 14
click at [310, 291] on select "10 9 8 7 6 5 4 3 2 1" at bounding box center [289, 306] width 475 height 30
type input "competitivness_rate"
type input "10"
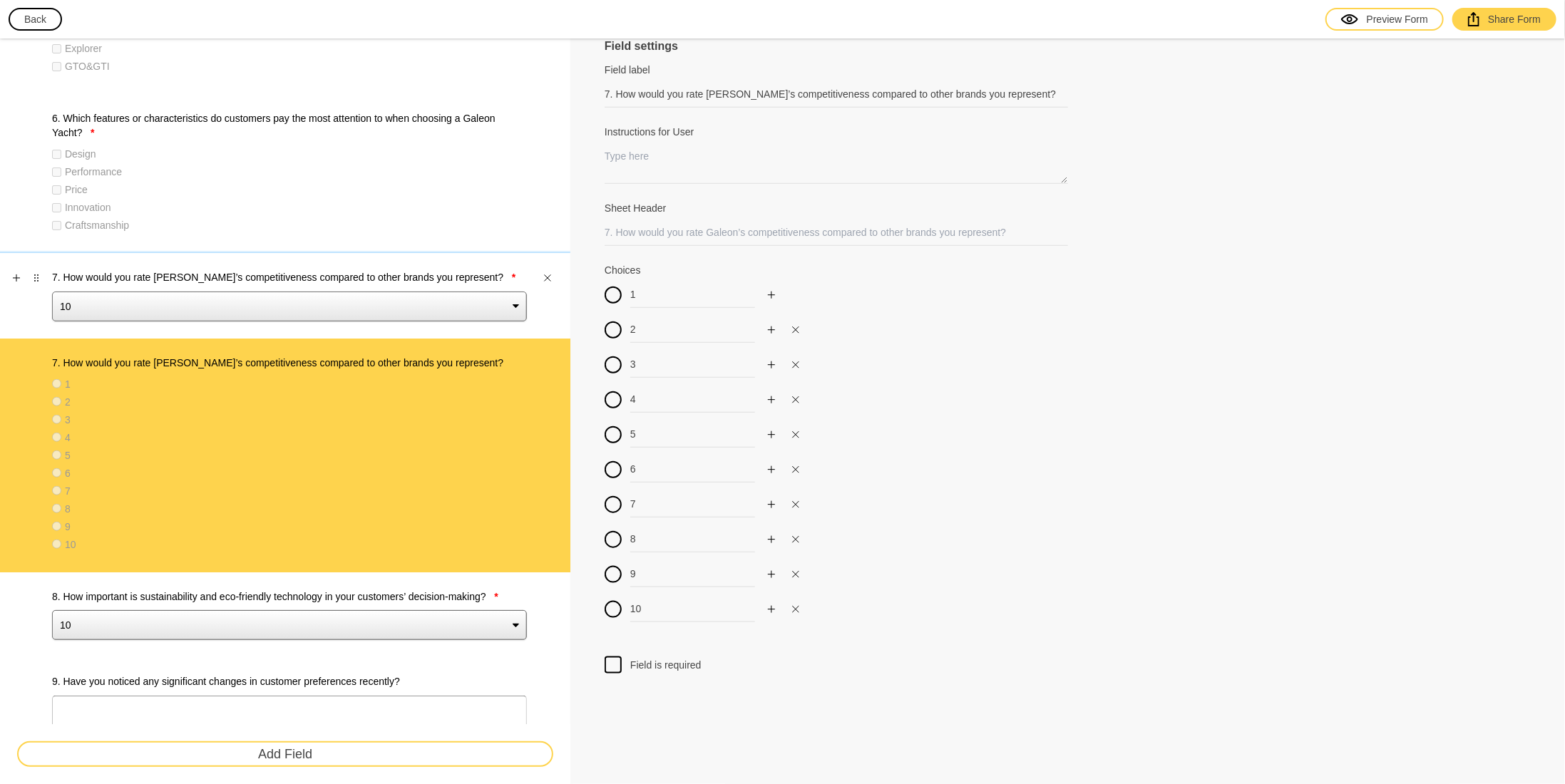
type input "9"
type input "8"
type input "7"
type input "6"
type input "5"
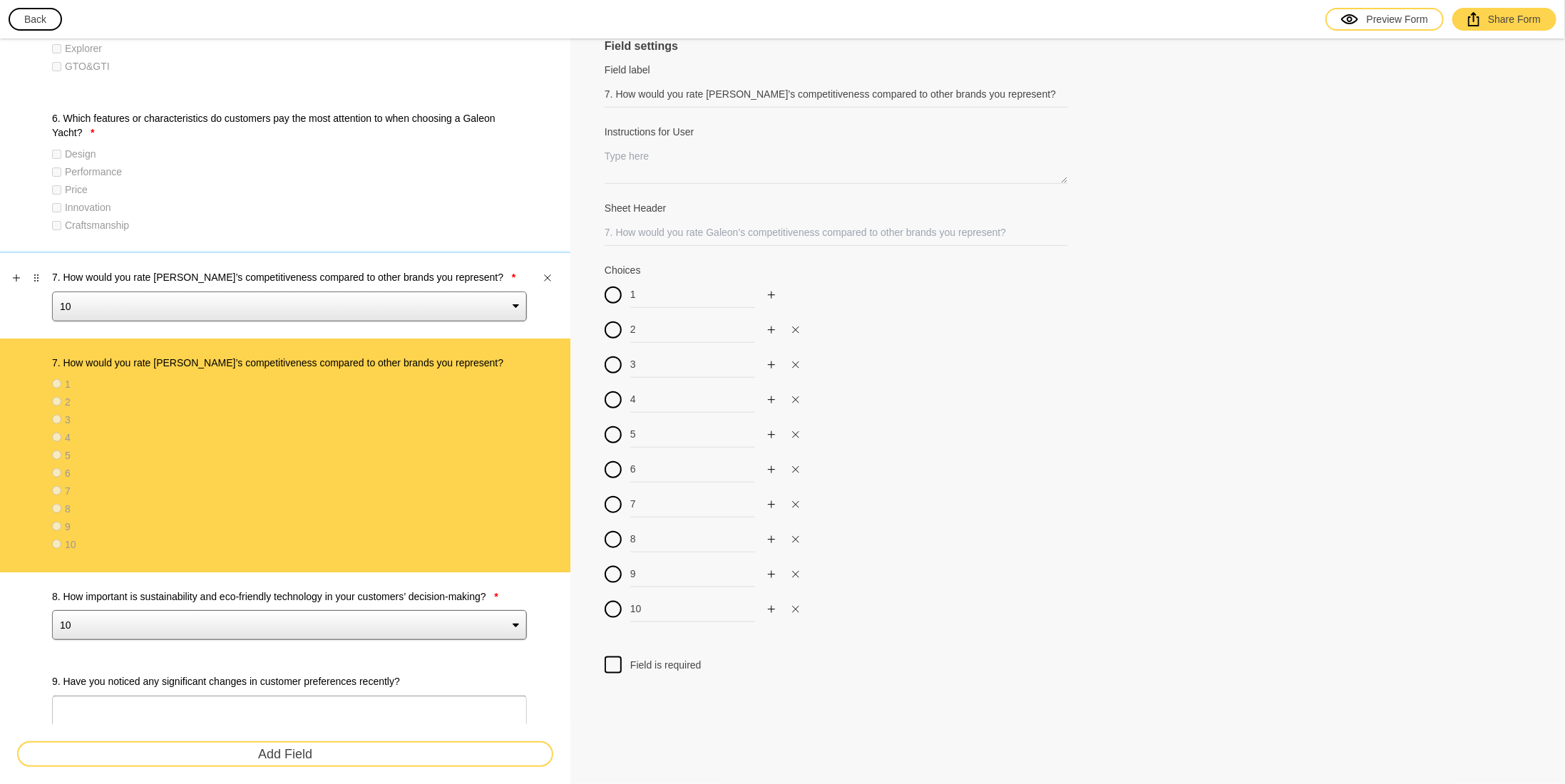
type input "4"
type input "3"
type input "2"
type input "1"
select select "large"
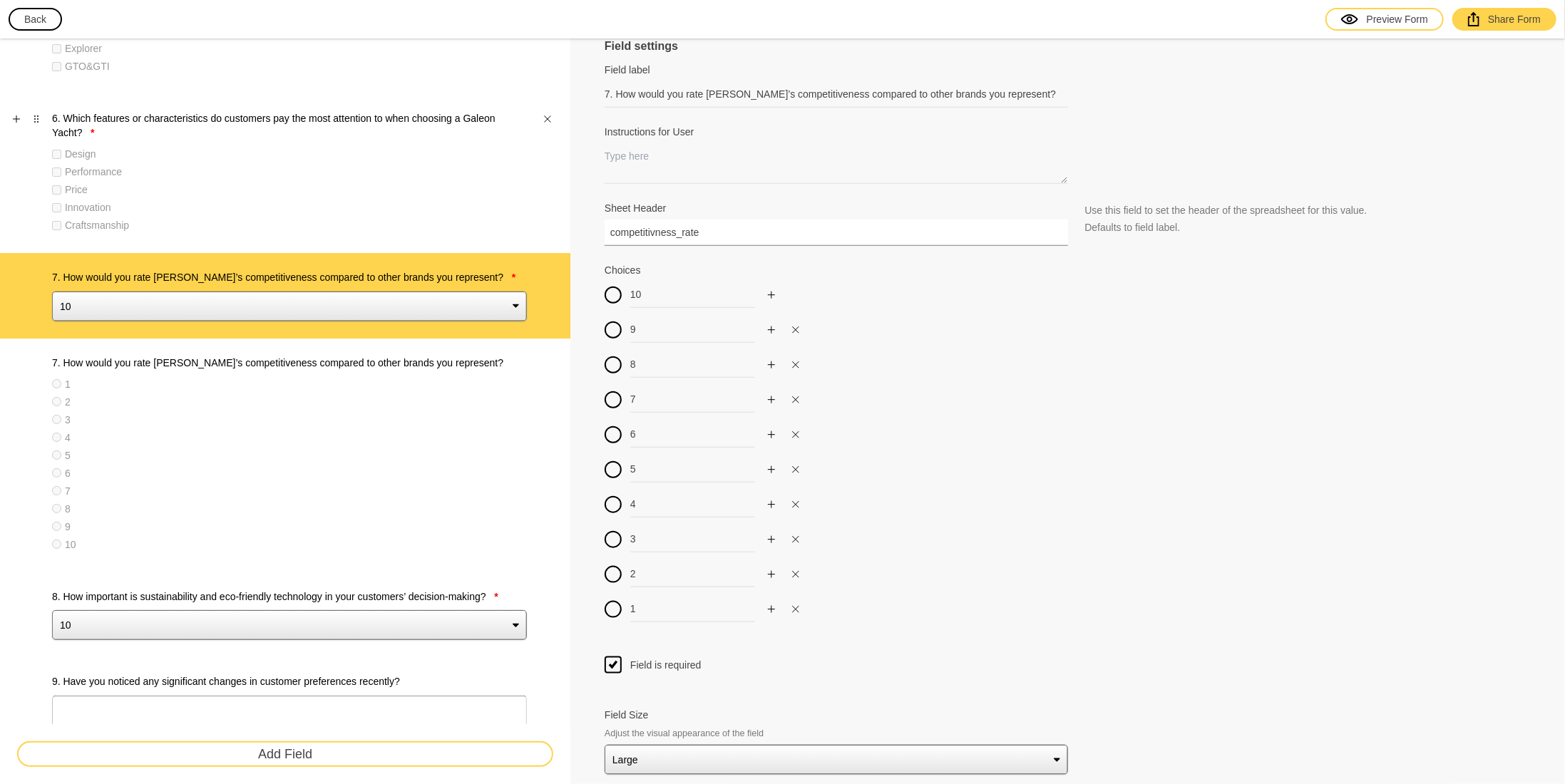
drag, startPoint x: 733, startPoint y: 226, endPoint x: 541, endPoint y: 234, distance: 192.2
click at [541, 234] on div "Survey 1. In which geographical region(s) do you operate? * [GEOGRAPHIC_DATA] […" at bounding box center [782, 782] width 1565 height 3198
click at [372, 364] on label "7. How would you rate [PERSON_NAME]’s competitiveness compared to other brands …" at bounding box center [289, 363] width 475 height 14
type input "1"
type input "2"
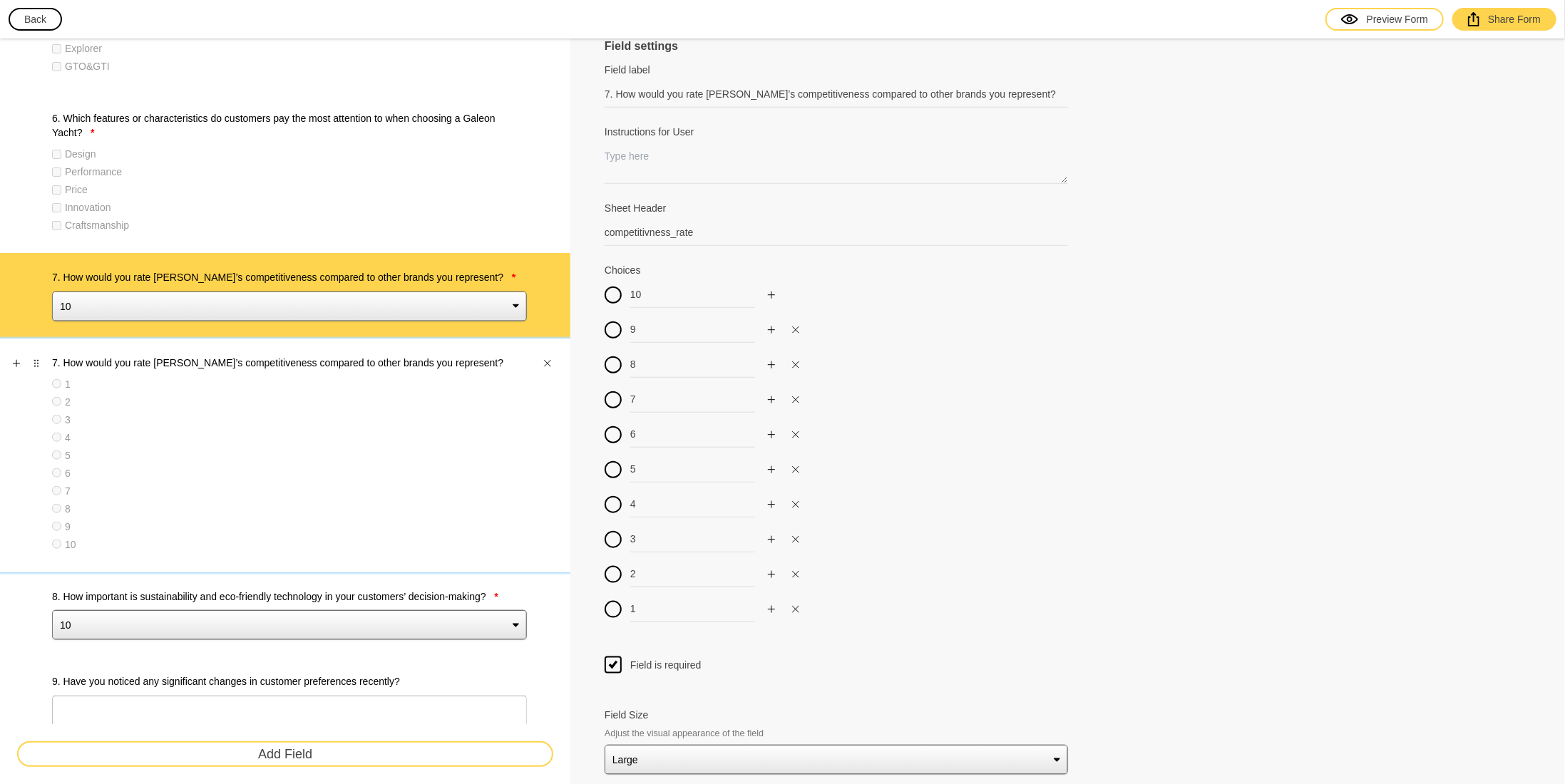
type input "3"
type input "4"
type input "5"
type input "6"
type input "7"
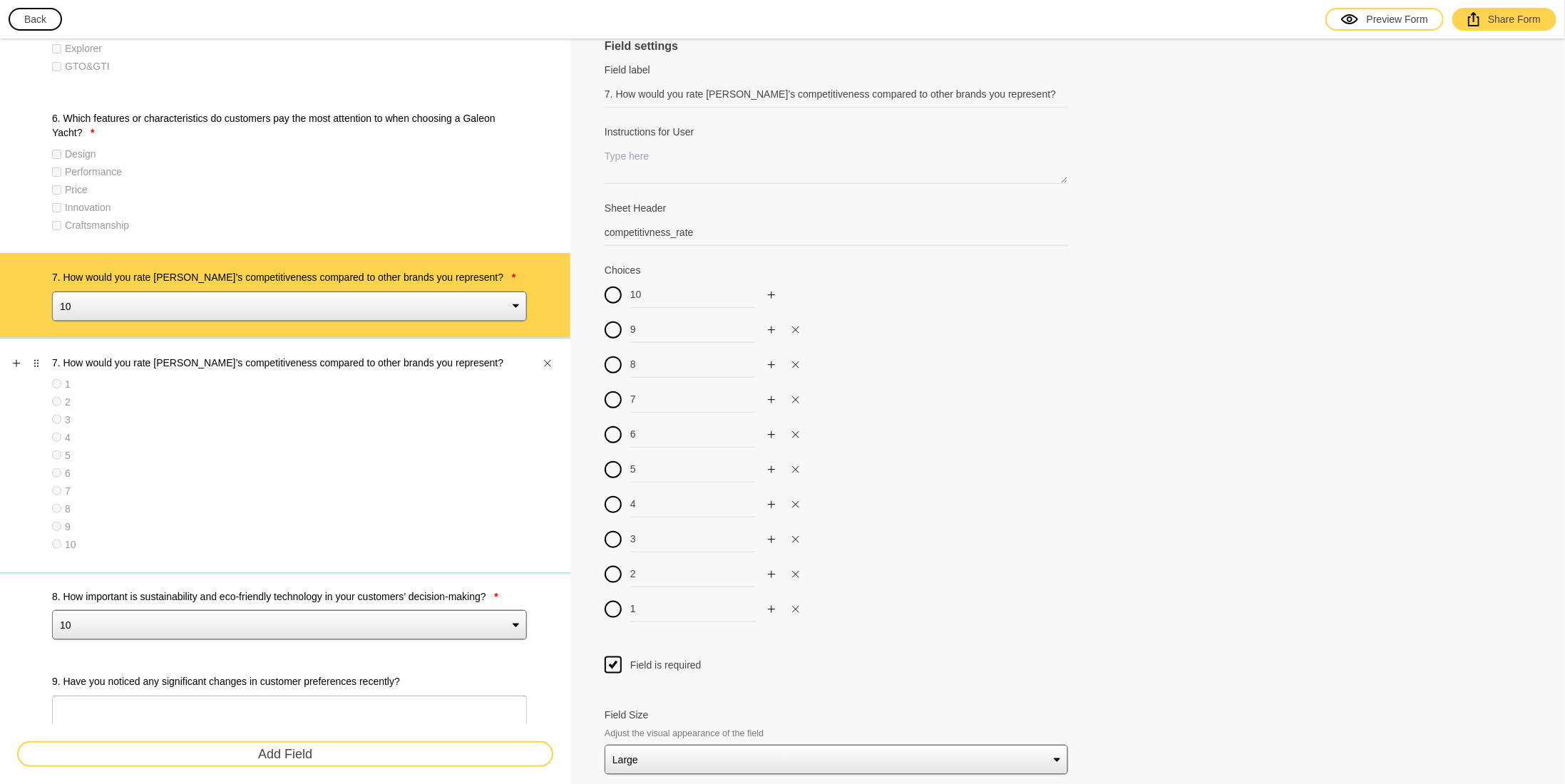
type input "8"
type input "9"
type input "10"
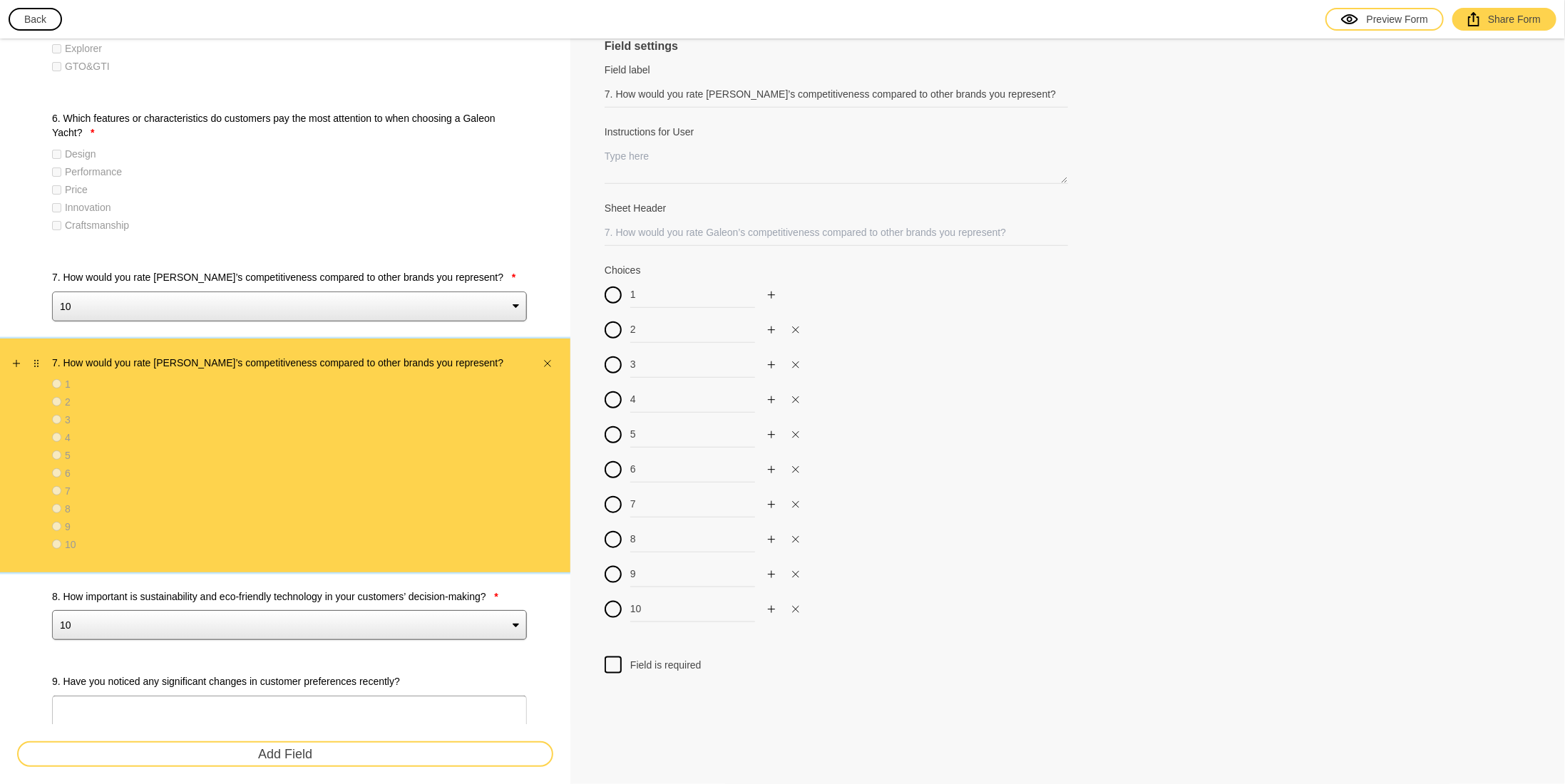
click at [364, 360] on label "7. How would you rate [PERSON_NAME]’s competitiveness compared to other brands …" at bounding box center [289, 363] width 475 height 14
click at [637, 230] on input "Sheet Header" at bounding box center [836, 232] width 464 height 26
paste input "competitivness_rate"
type input "competitivness_rate"
click at [616, 662] on div at bounding box center [613, 665] width 17 height 17
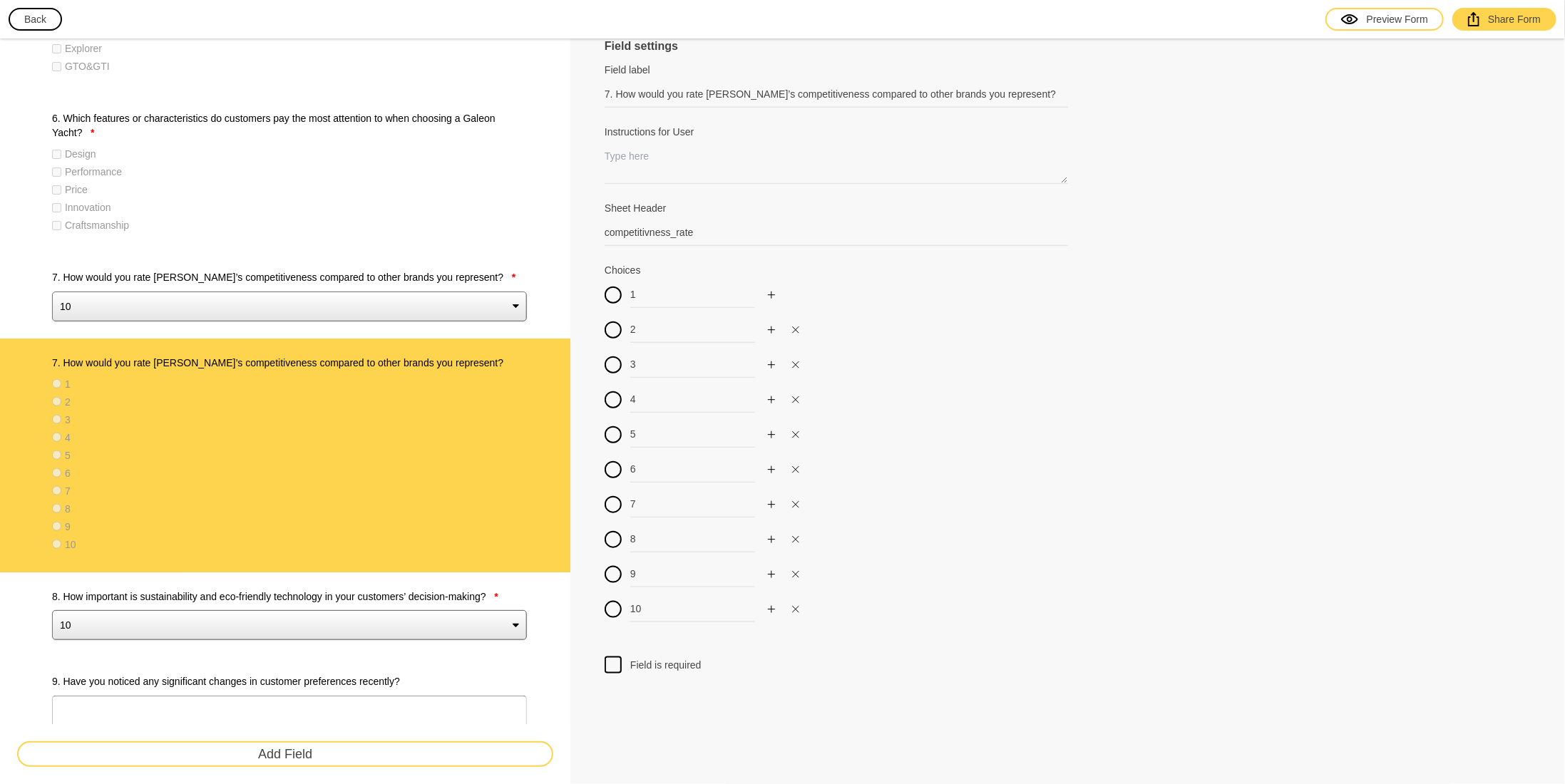
click at [613, 656] on input "Field is required" at bounding box center [613, 656] width 0 height 0
click at [549, 275] on icon "Close" at bounding box center [548, 278] width 9 height 9
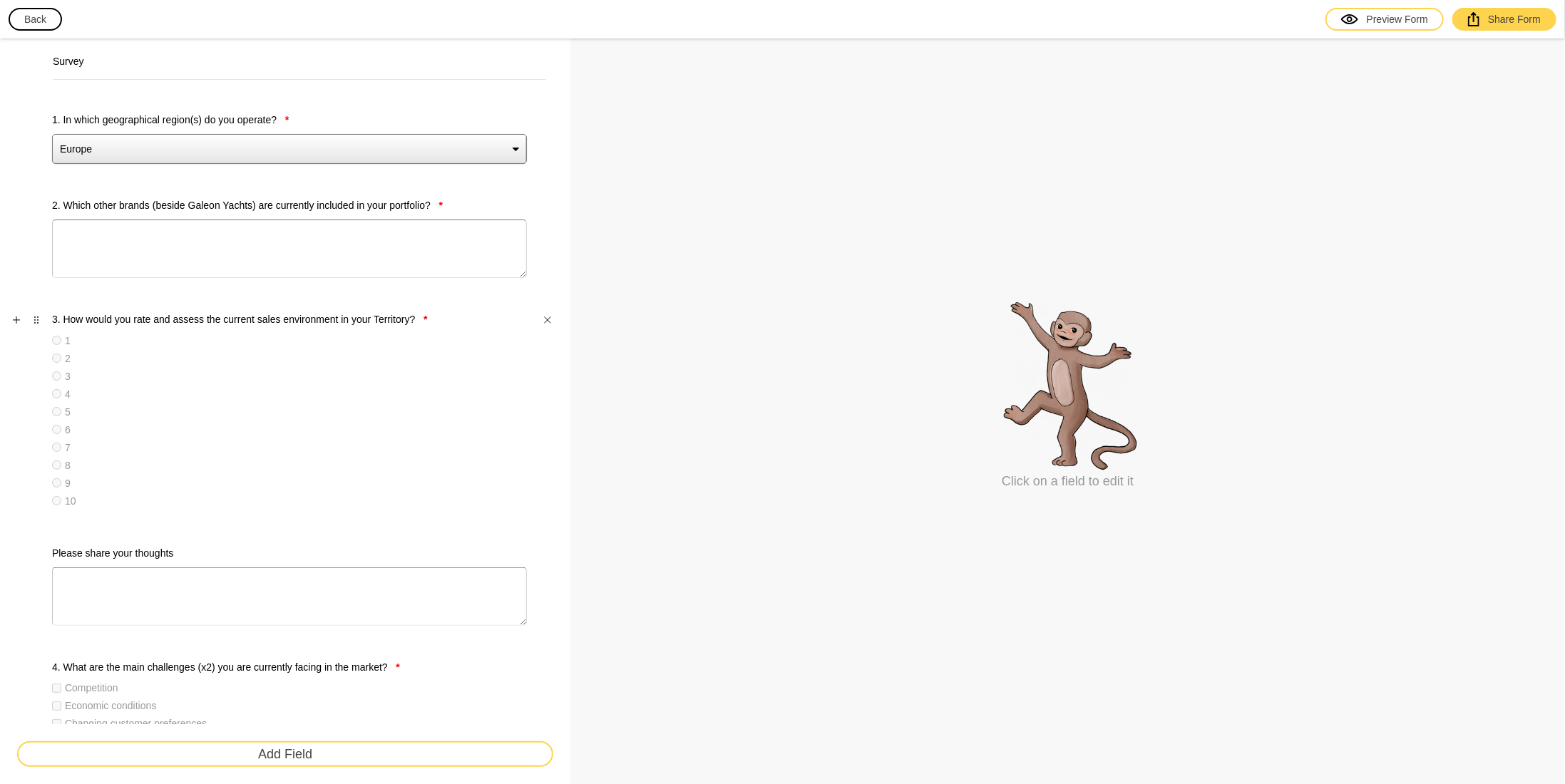
click at [296, 363] on div "2" at bounding box center [289, 358] width 475 height 14
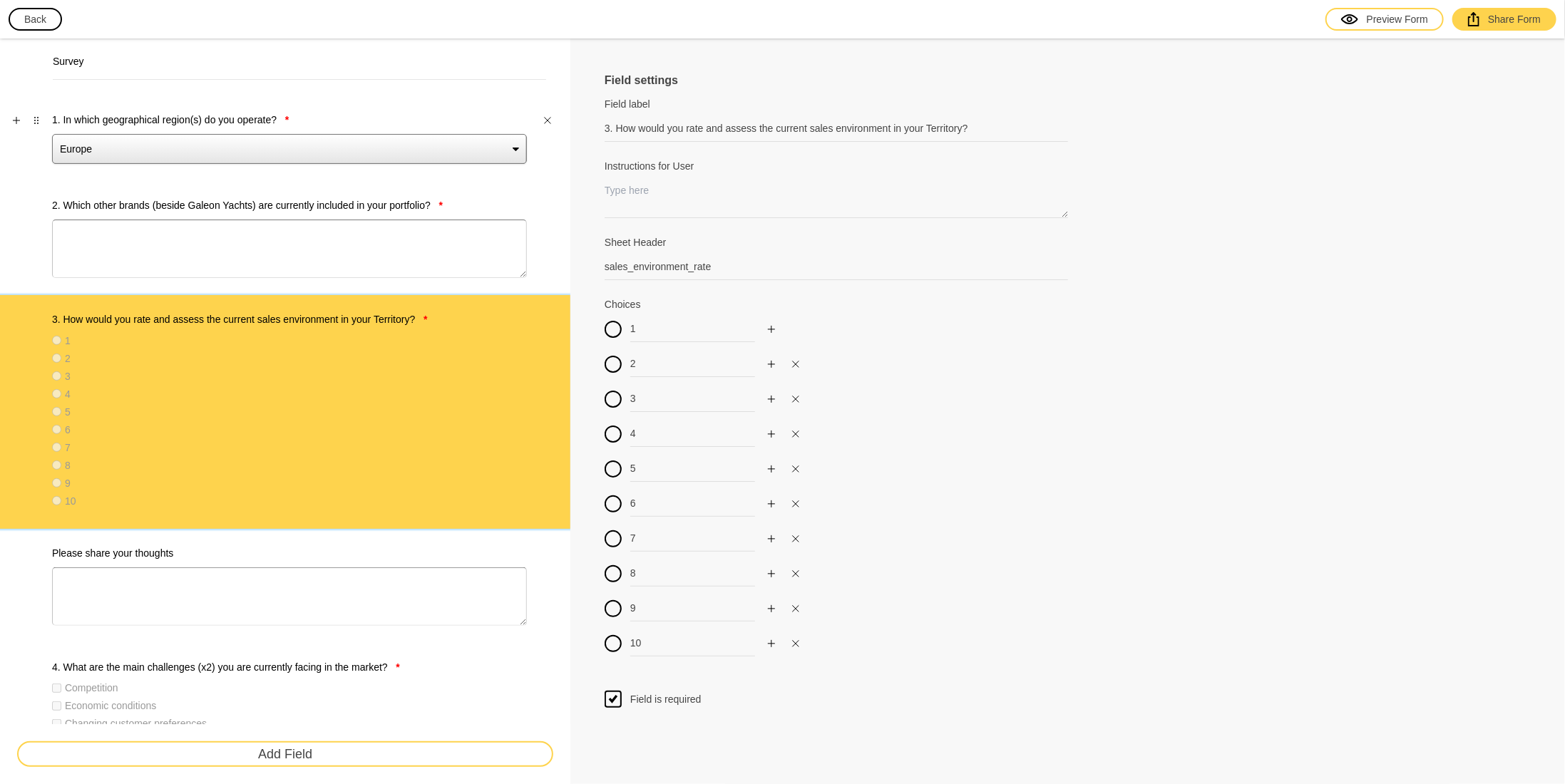
click at [360, 176] on div "1. In which geographical region(s) do you operate? * [GEOGRAPHIC_DATA] [GEOGRAP…" at bounding box center [285, 138] width 571 height 86
type input "1. In which geographical region(s) do you operate?"
type input "geographical_region"
type input "Europe"
type input "[GEOGRAPHIC_DATA] & [GEOGRAPHIC_DATA]"
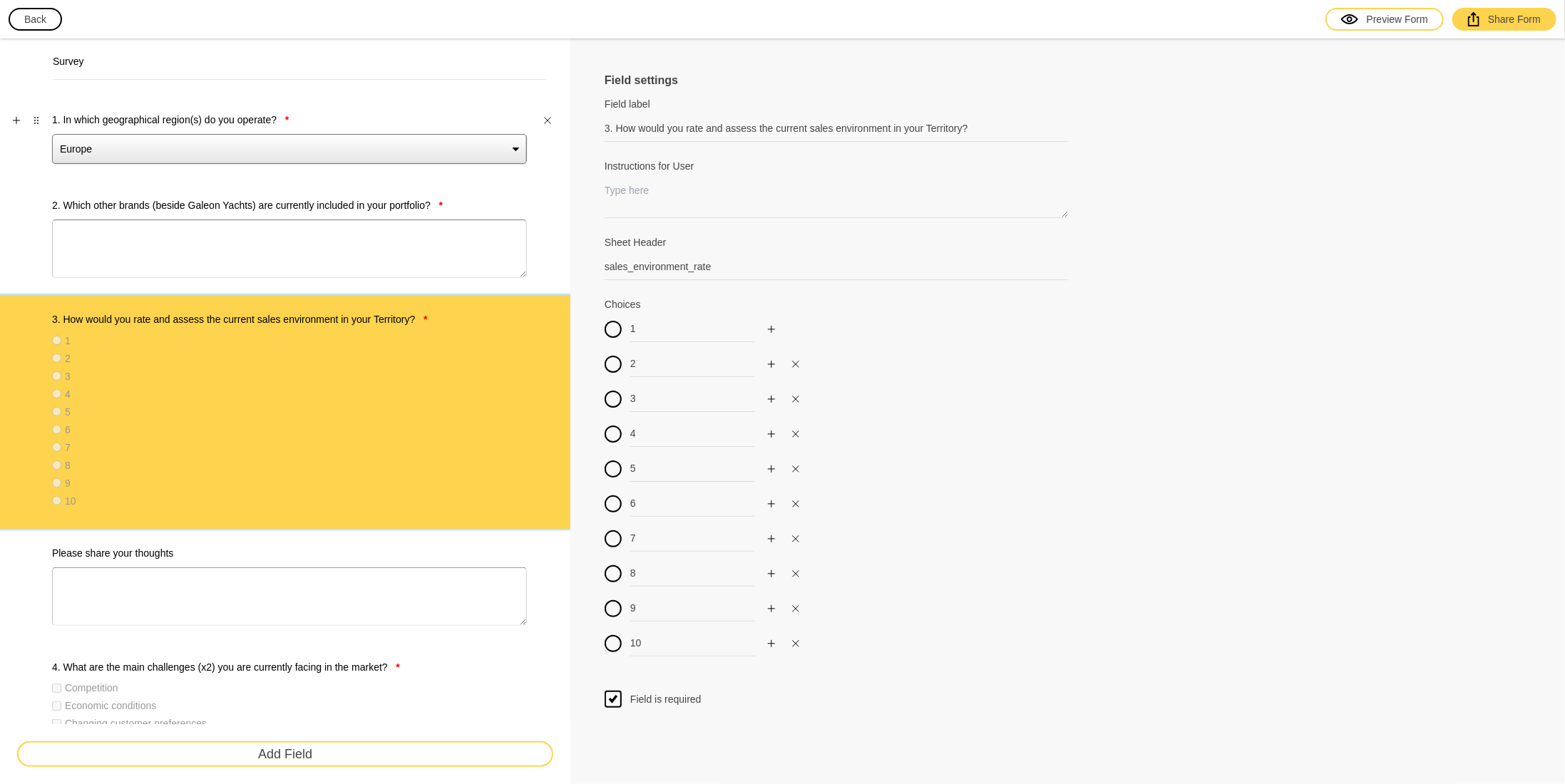
type input "Asia"
type input "[GEOGRAPHIC_DATA]"
type input "Australia & [GEOGRAPHIC_DATA]"
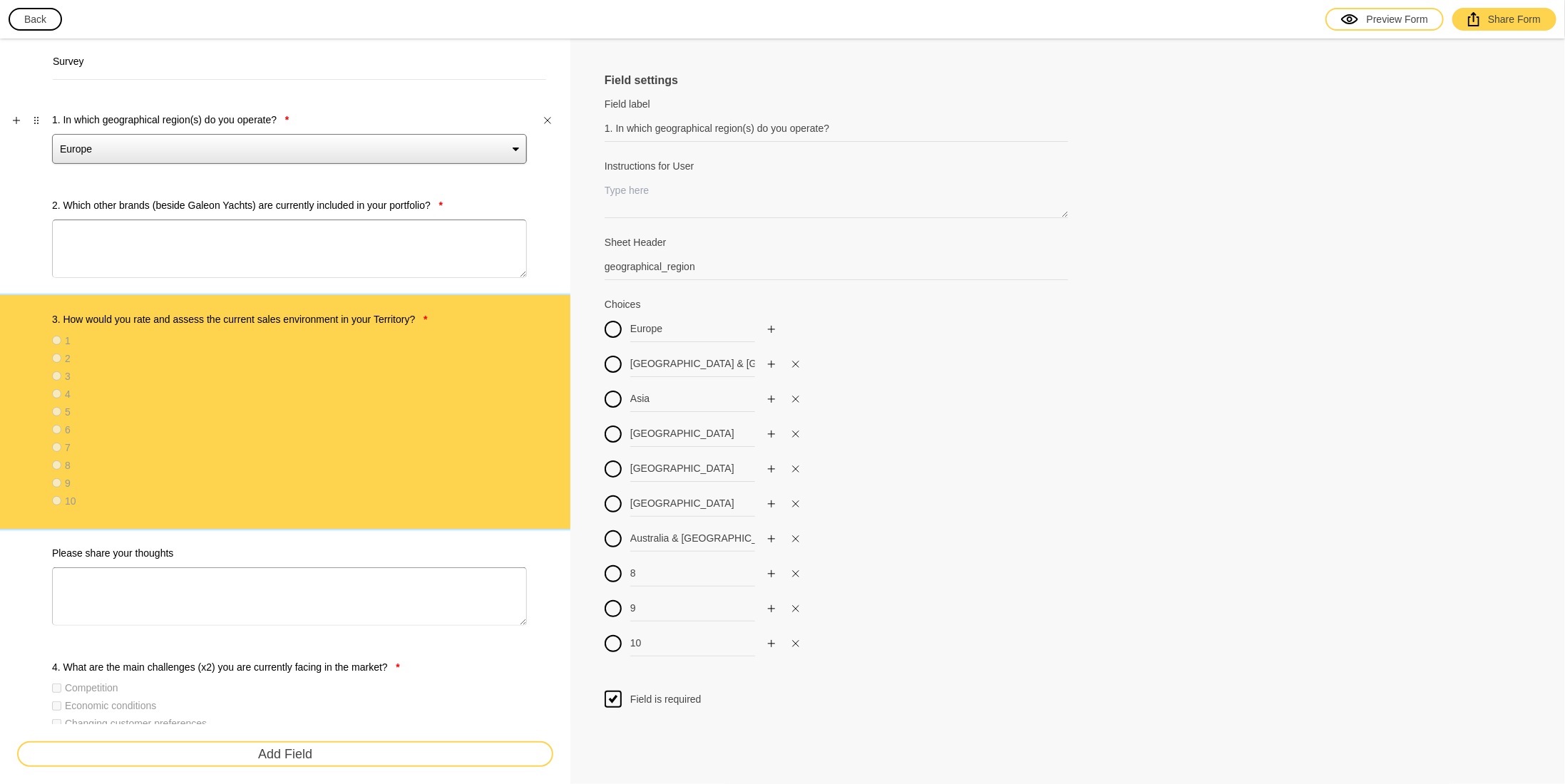
select select "large"
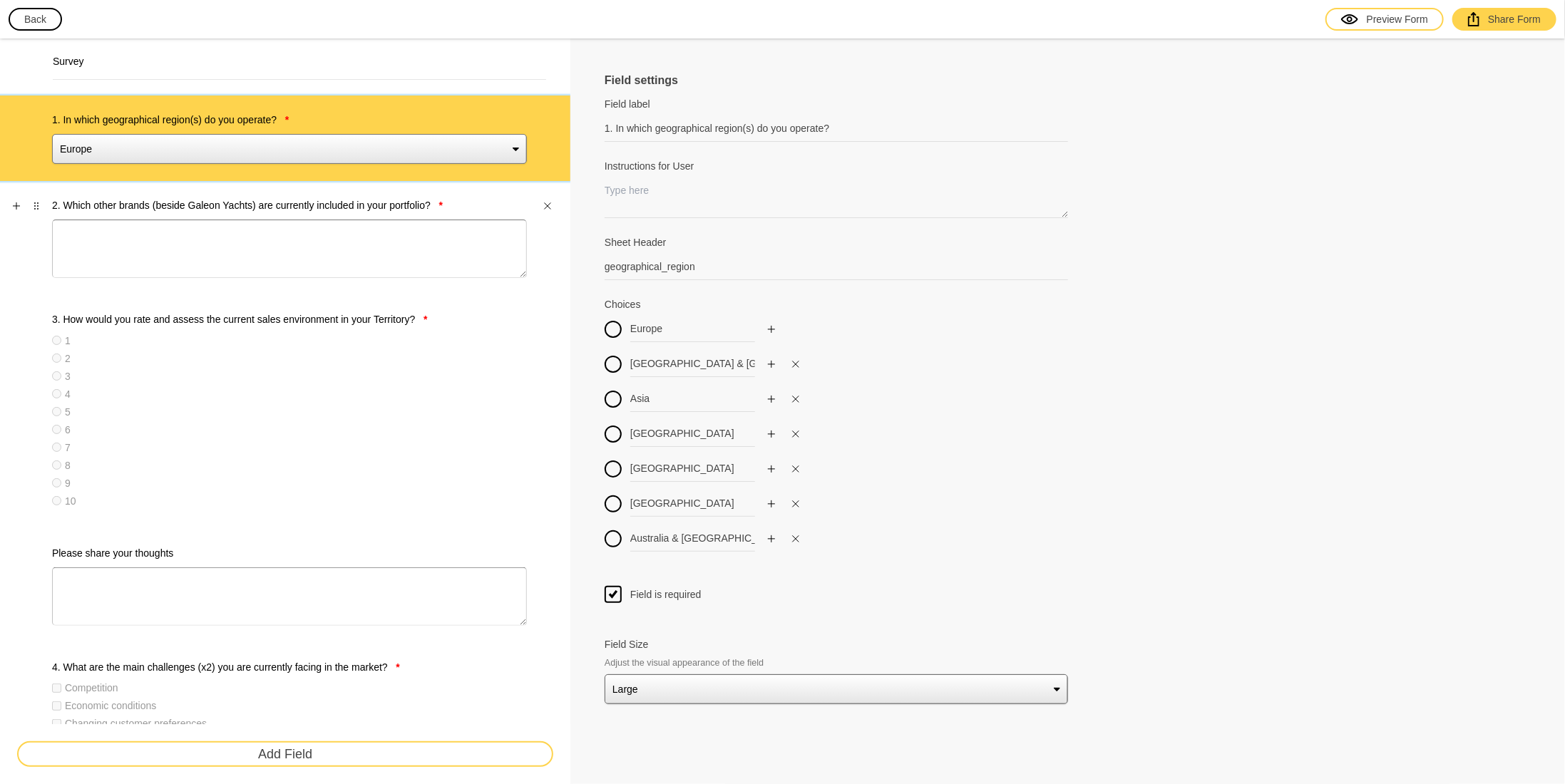
click at [346, 215] on div "2. Which other brands (beside Galeon Yachts) are currently included in your por…" at bounding box center [289, 238] width 475 height 80
select select "large"
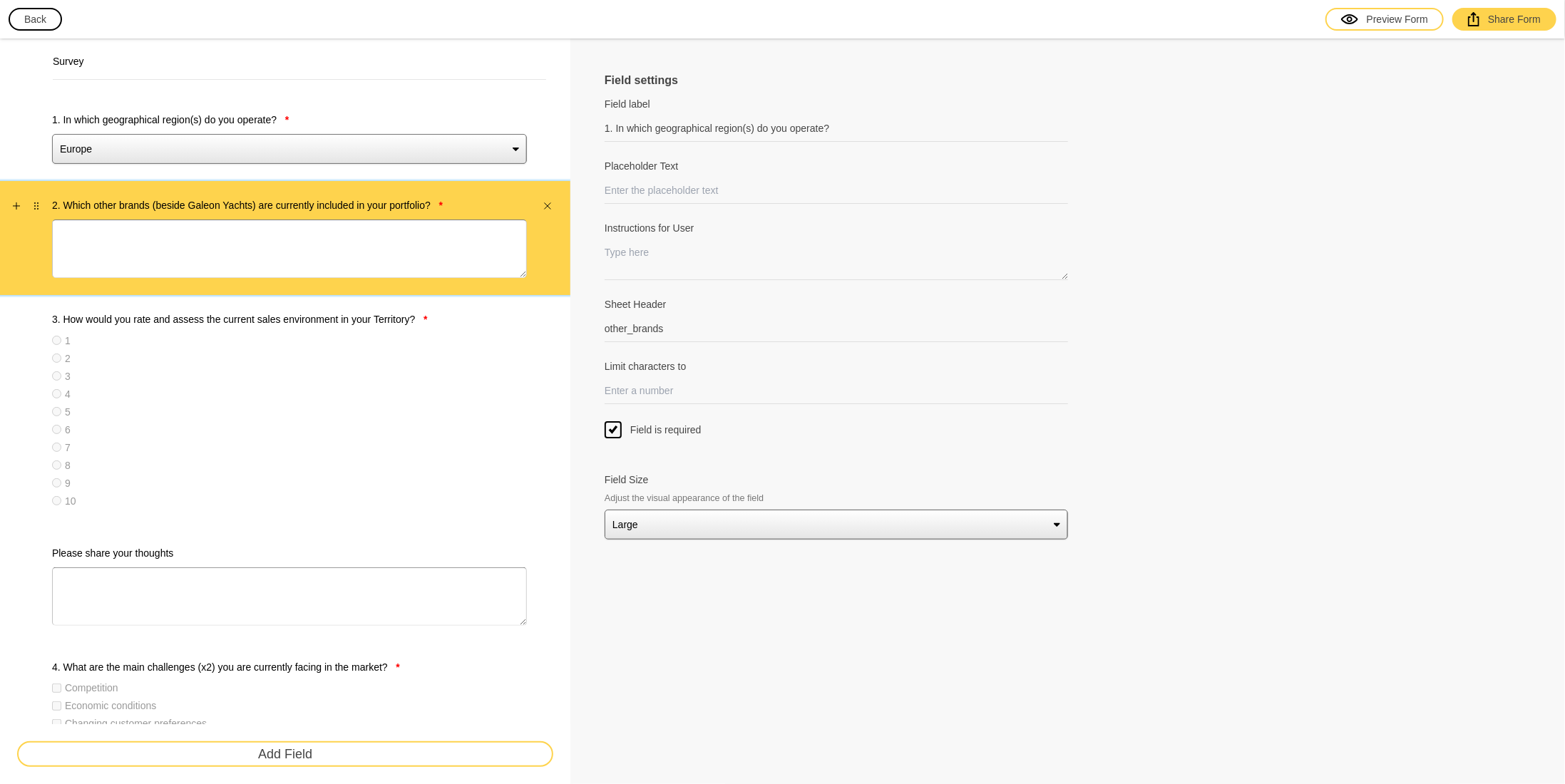
type input "2. Which other brands (beside Galeon Yachts) are currently included in your por…"
click at [361, 172] on div "1. In which geographical region(s) do you operate? * [GEOGRAPHIC_DATA] [GEOGRAP…" at bounding box center [285, 138] width 571 height 86
select select "large"
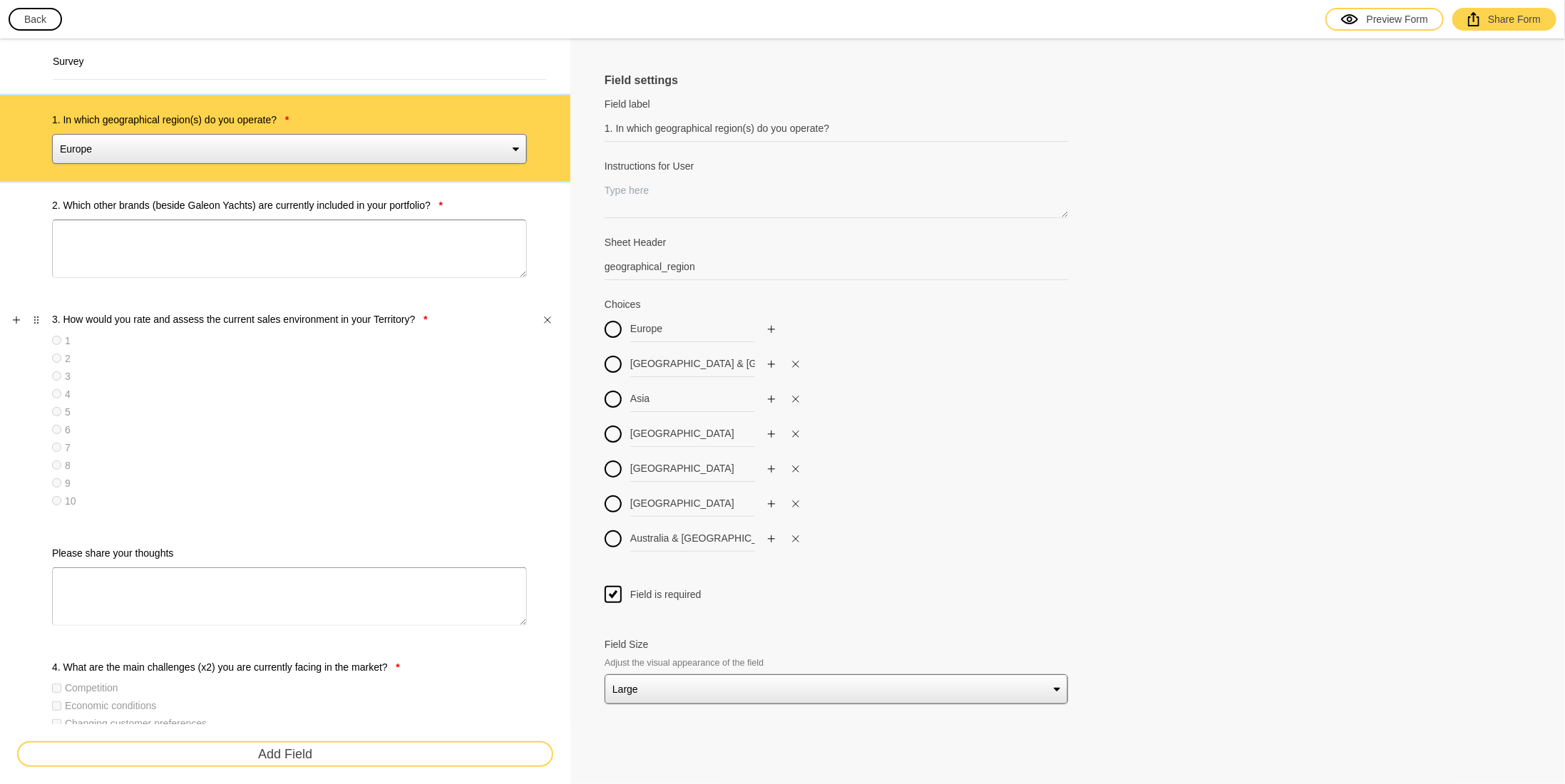
click at [269, 352] on div "2" at bounding box center [289, 358] width 475 height 14
type input "3. How would you rate and assess the current sales environment in your Territor…"
type input "sales_environment_rate"
type input "1"
type input "2"
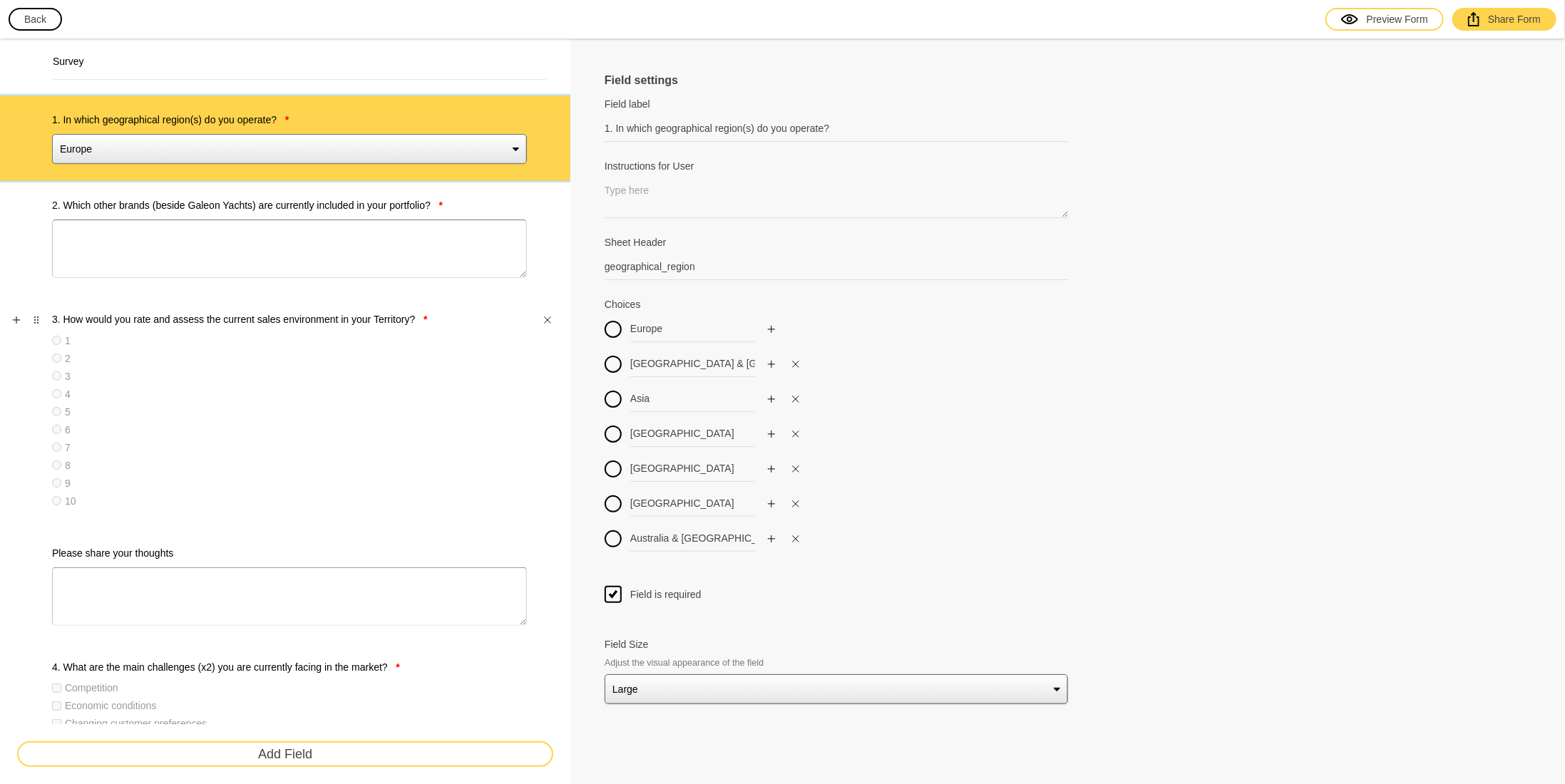
type input "3"
type input "4"
type input "5"
type input "6"
type input "7"
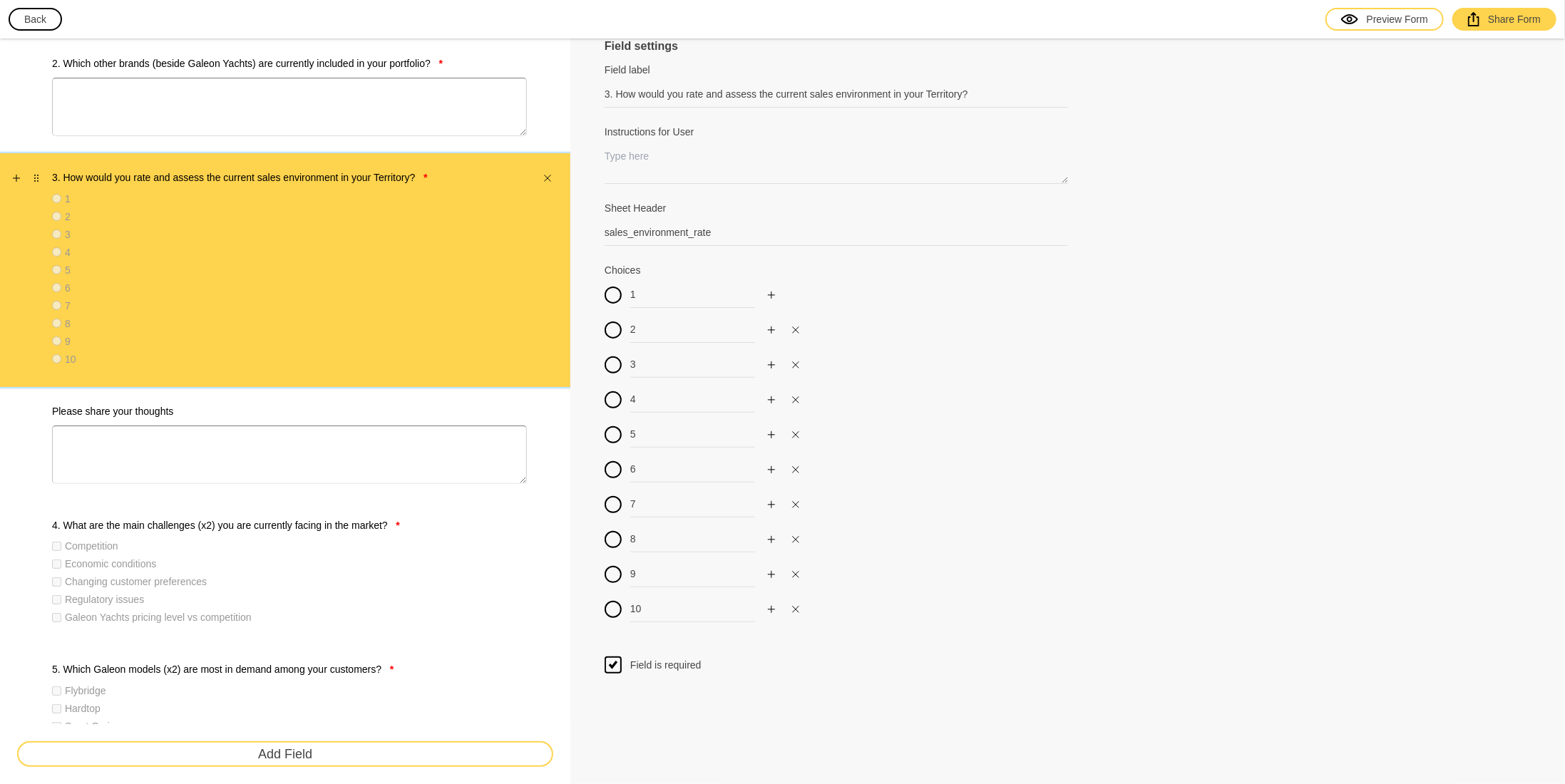
scroll to position [142, 0]
click at [263, 409] on label "Please share your thoughts" at bounding box center [289, 410] width 475 height 14
type input "Please share your thoughts"
select select "large"
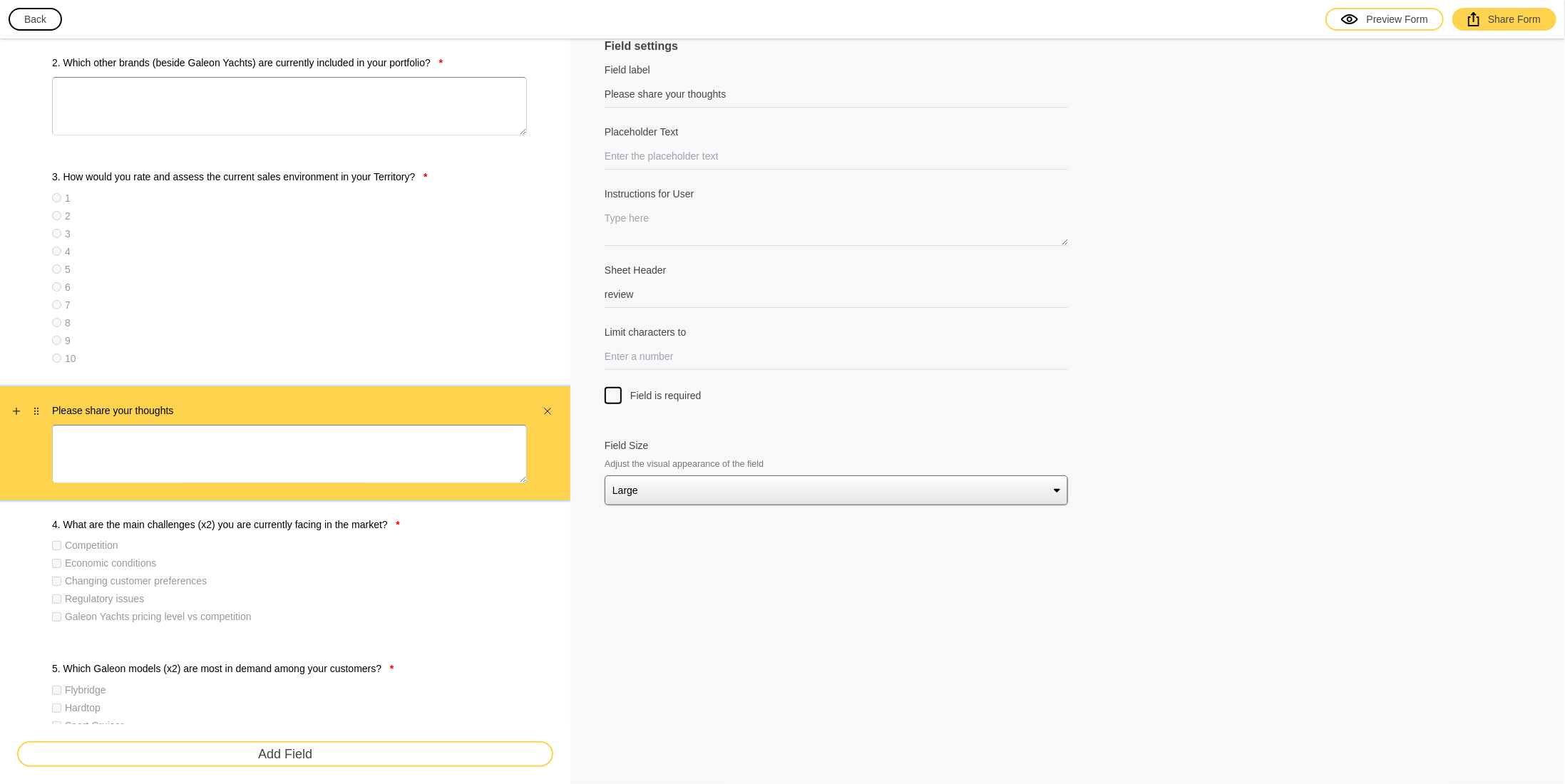
scroll to position [285, 0]
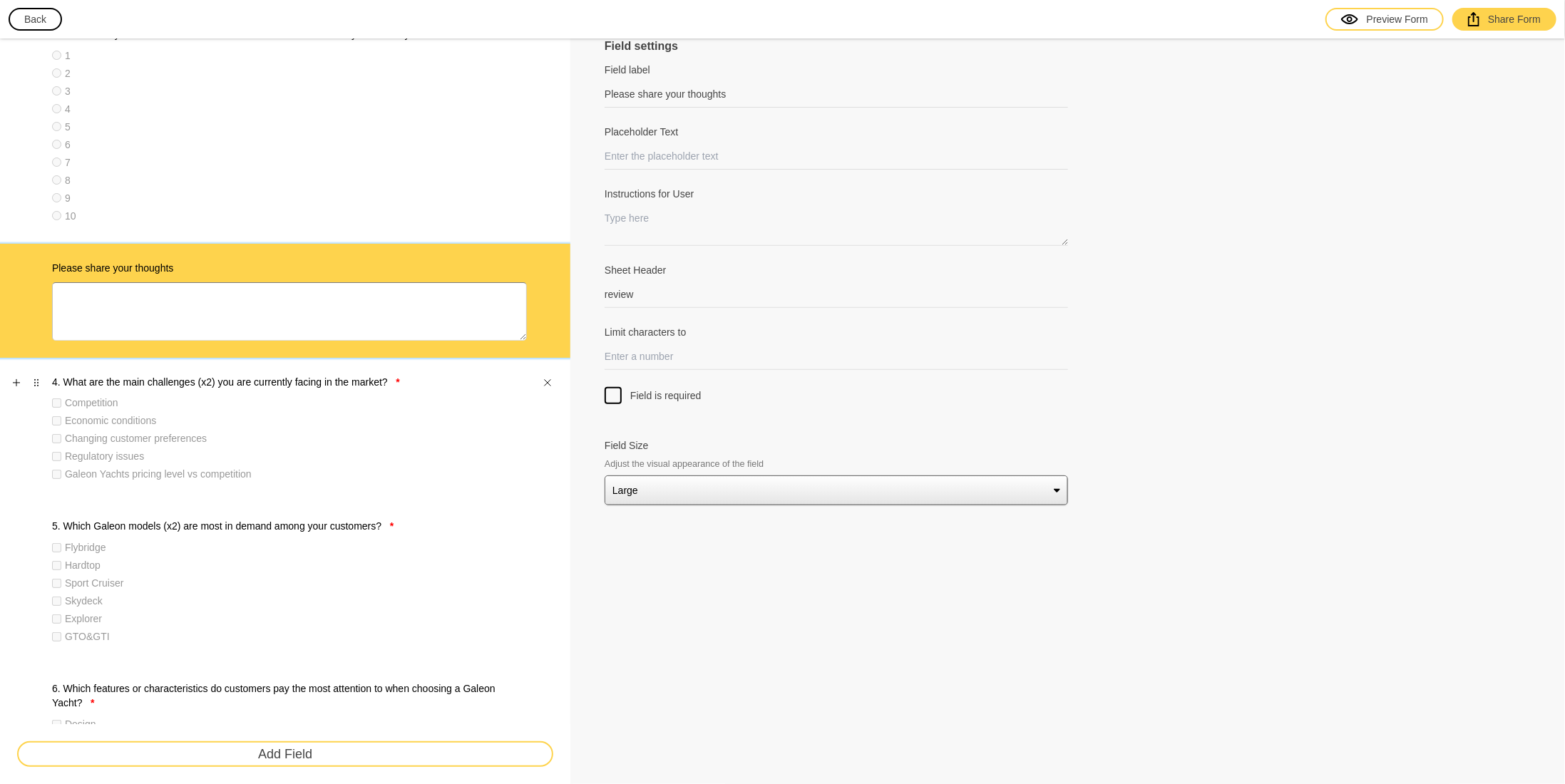
click at [295, 431] on div "Changing customer preferences" at bounding box center [289, 438] width 475 height 14
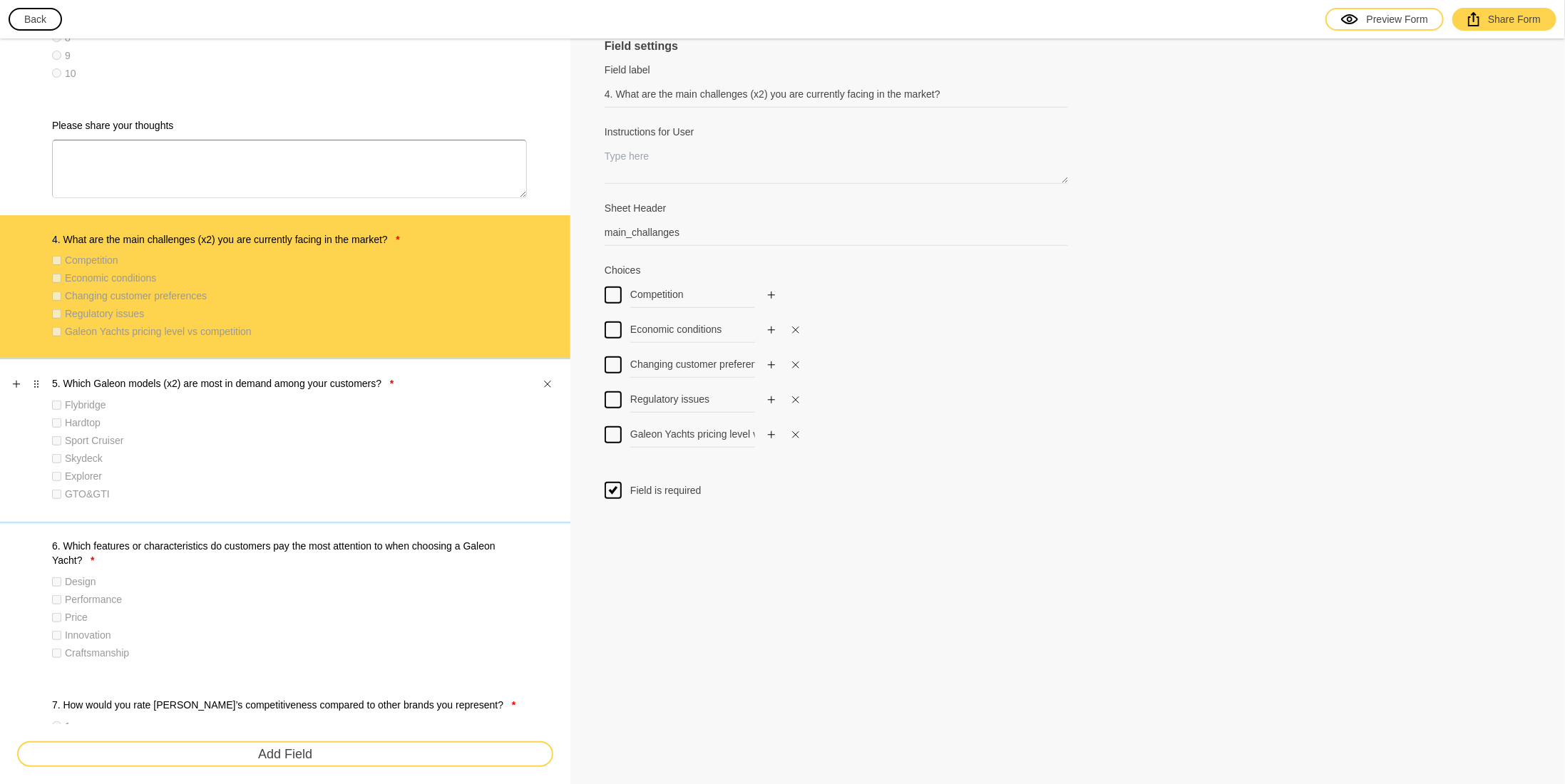
click at [286, 463] on div "Skydeck" at bounding box center [289, 458] width 475 height 14
type input "5. Which Galeon models (x2) are most in demand among your customers?"
type input "most_demand_models"
type input "Flybridge"
type input "Hardtop"
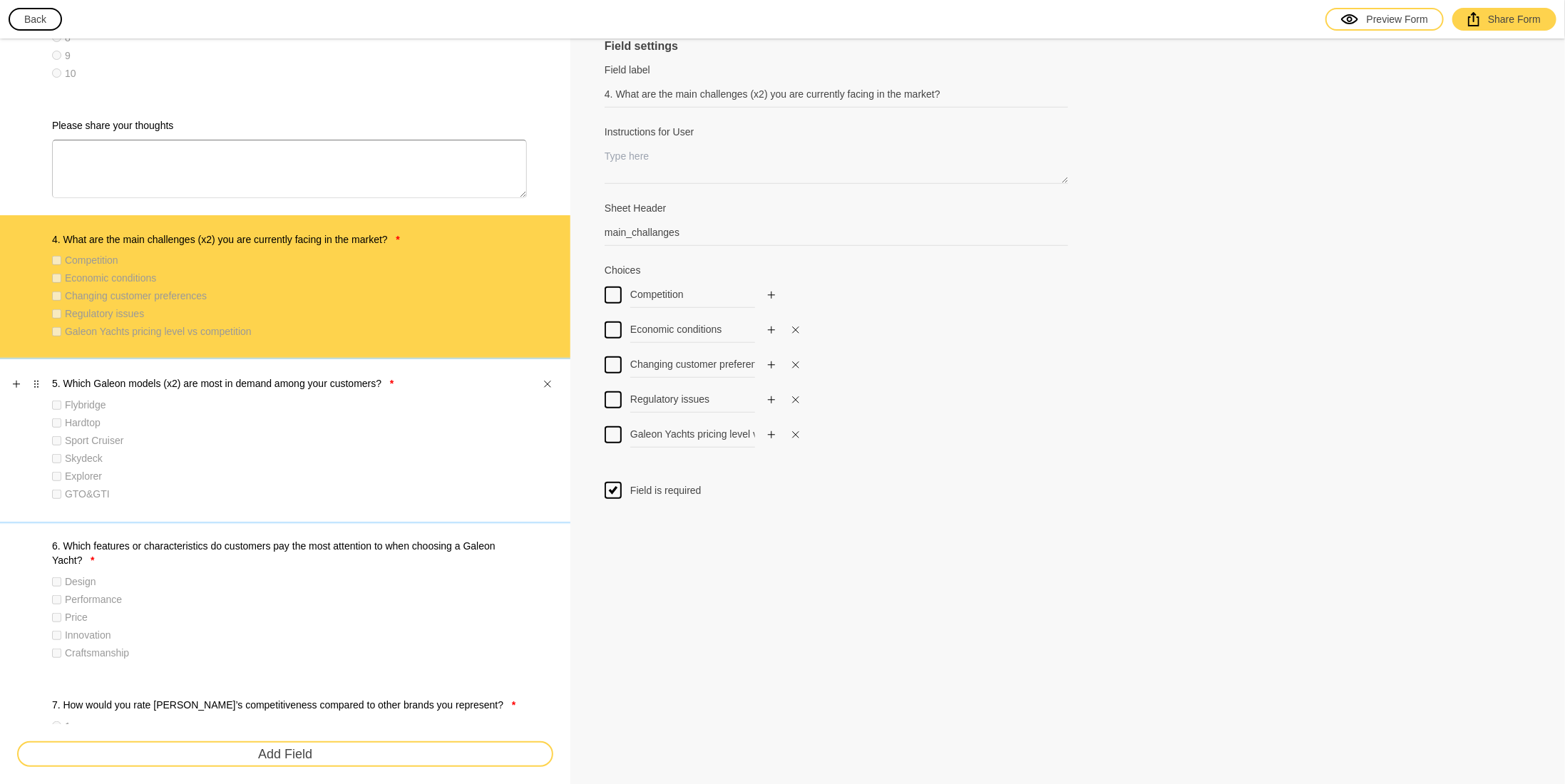
type input "Sport Cruiser"
type input "Skydeck"
type input "Explorer"
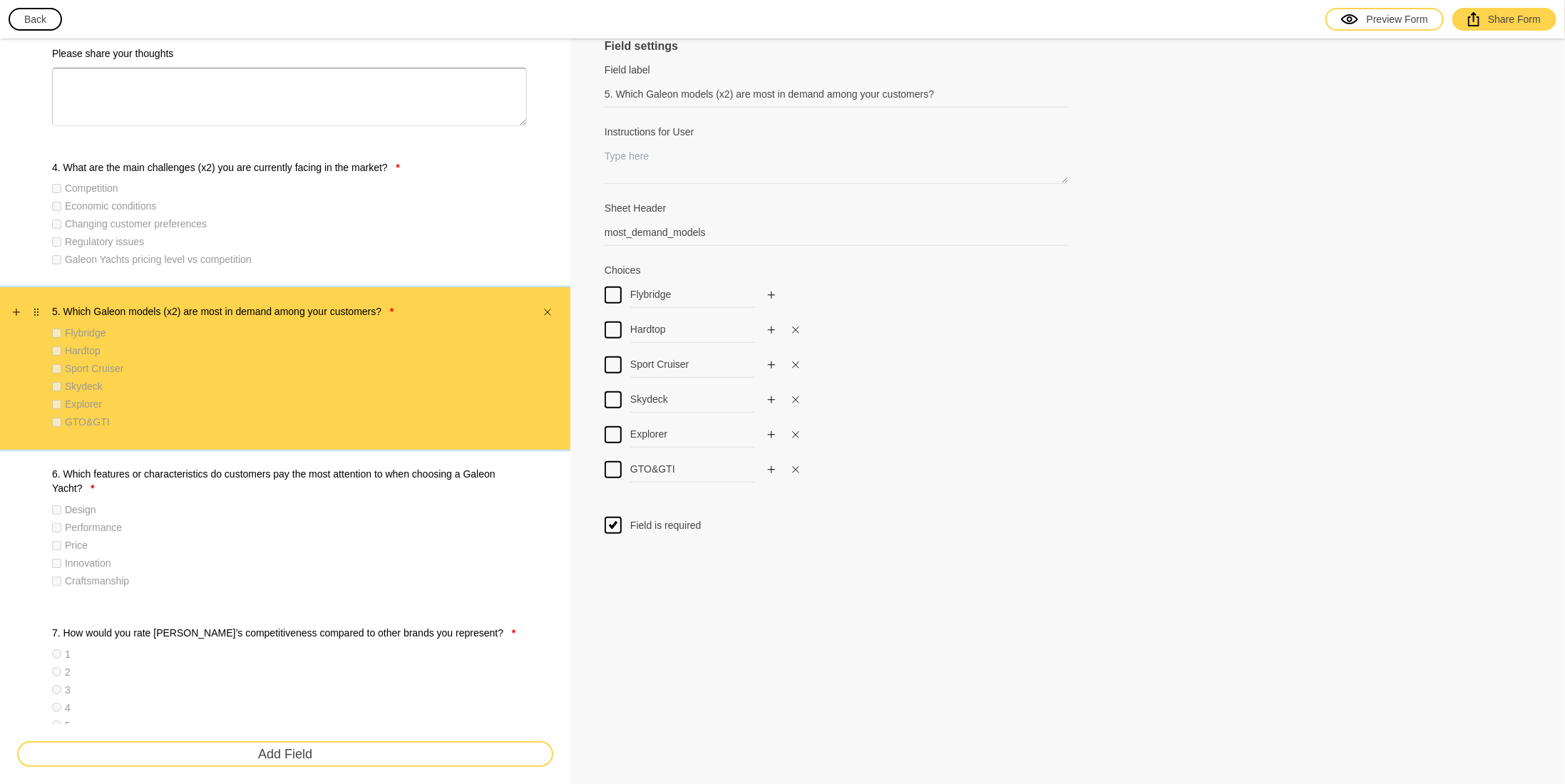
scroll to position [570, 0]
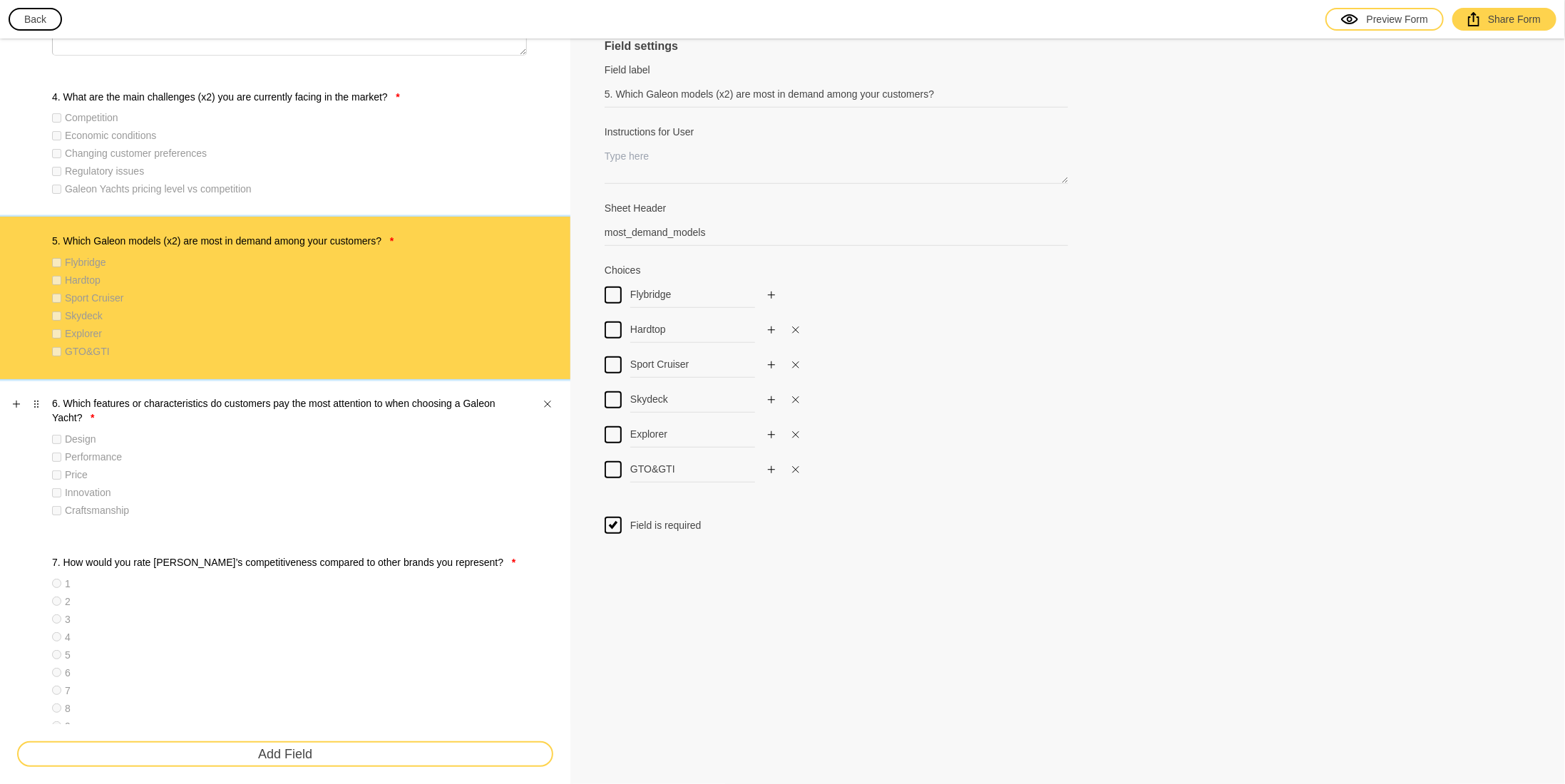
click at [283, 460] on div "Performance" at bounding box center [289, 457] width 475 height 14
type input "6. Which features or characteristics do customers pay the most attention to whe…"
type input "features"
type input "Design"
type input "Performance"
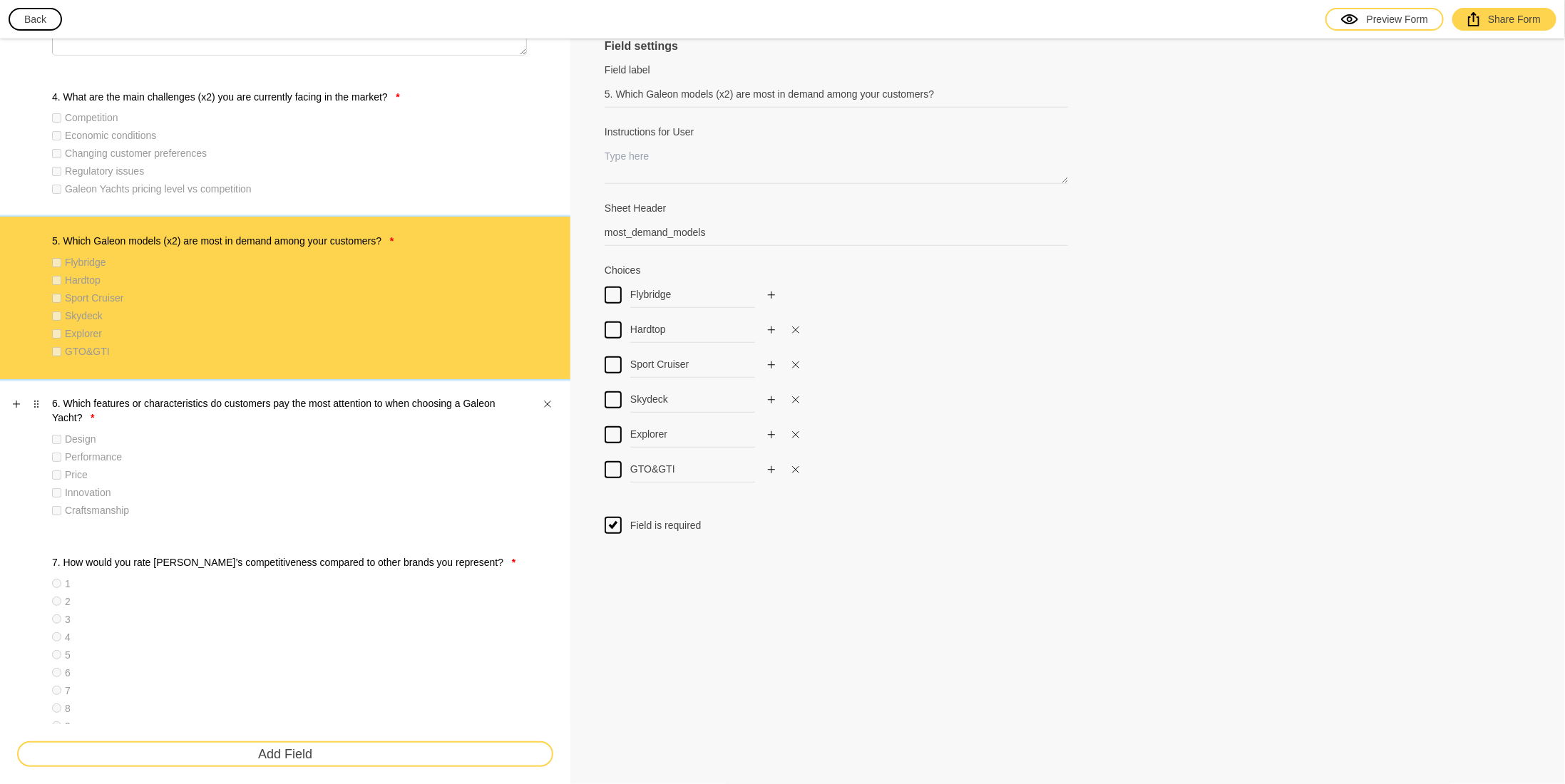
type input "Price"
type input "Innovation"
type input "Craftsmanship"
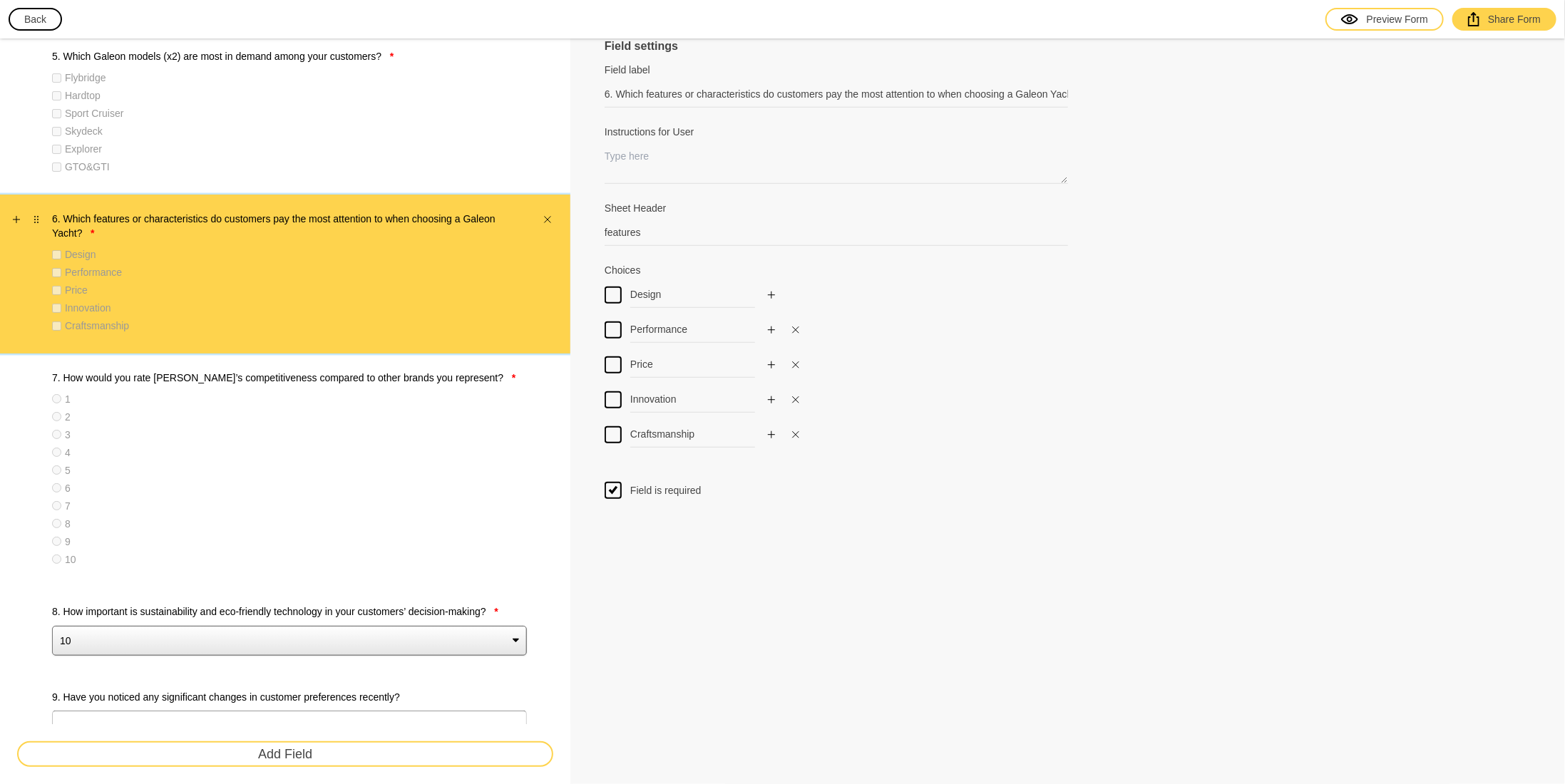
scroll to position [784, 0]
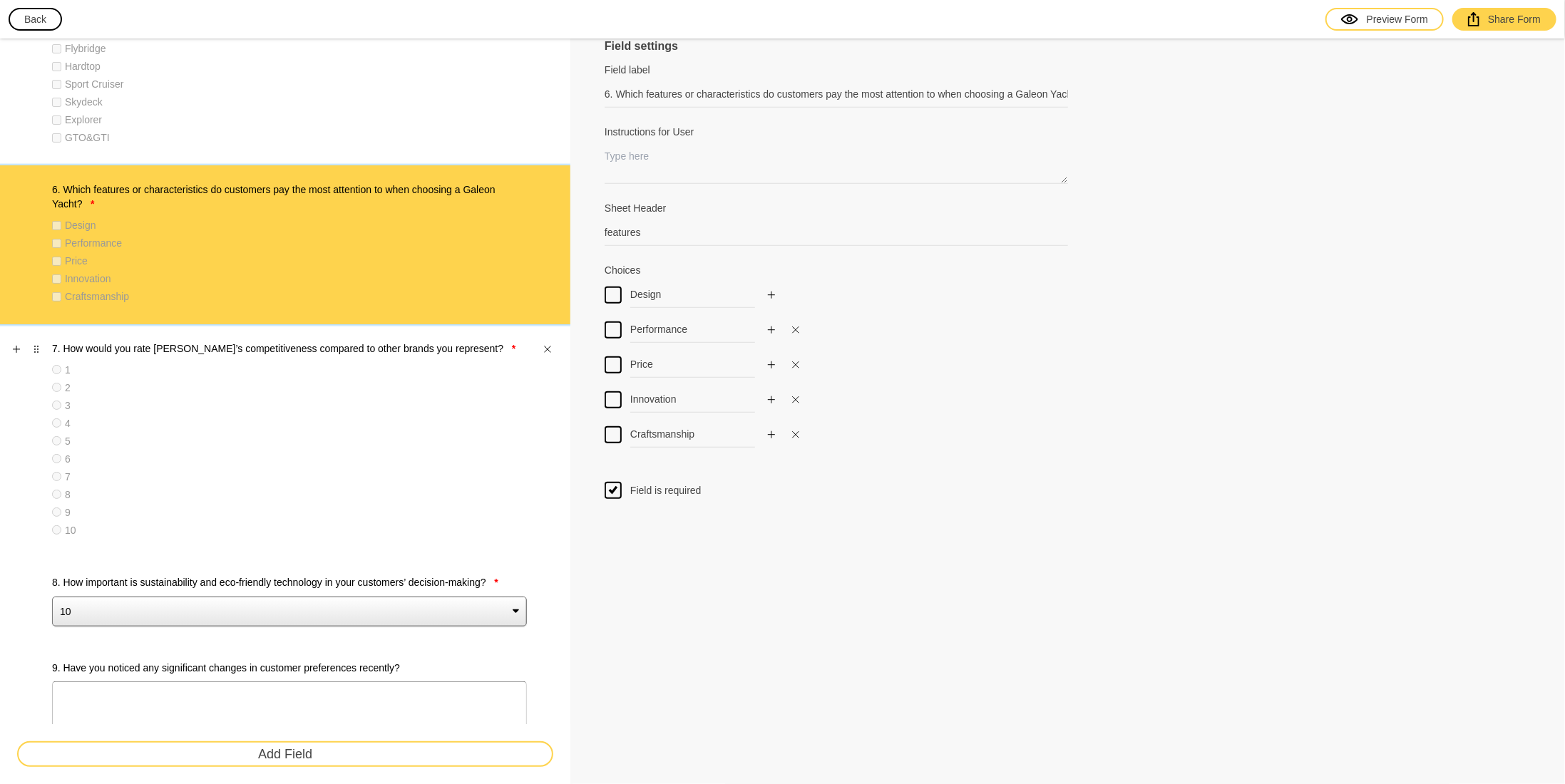
click at [285, 469] on div "7" at bounding box center [289, 476] width 475 height 14
type input "7. How would you rate [PERSON_NAME]’s competitiveness compared to other brands …"
type input "competitivness_rate"
type input "1"
type input "2"
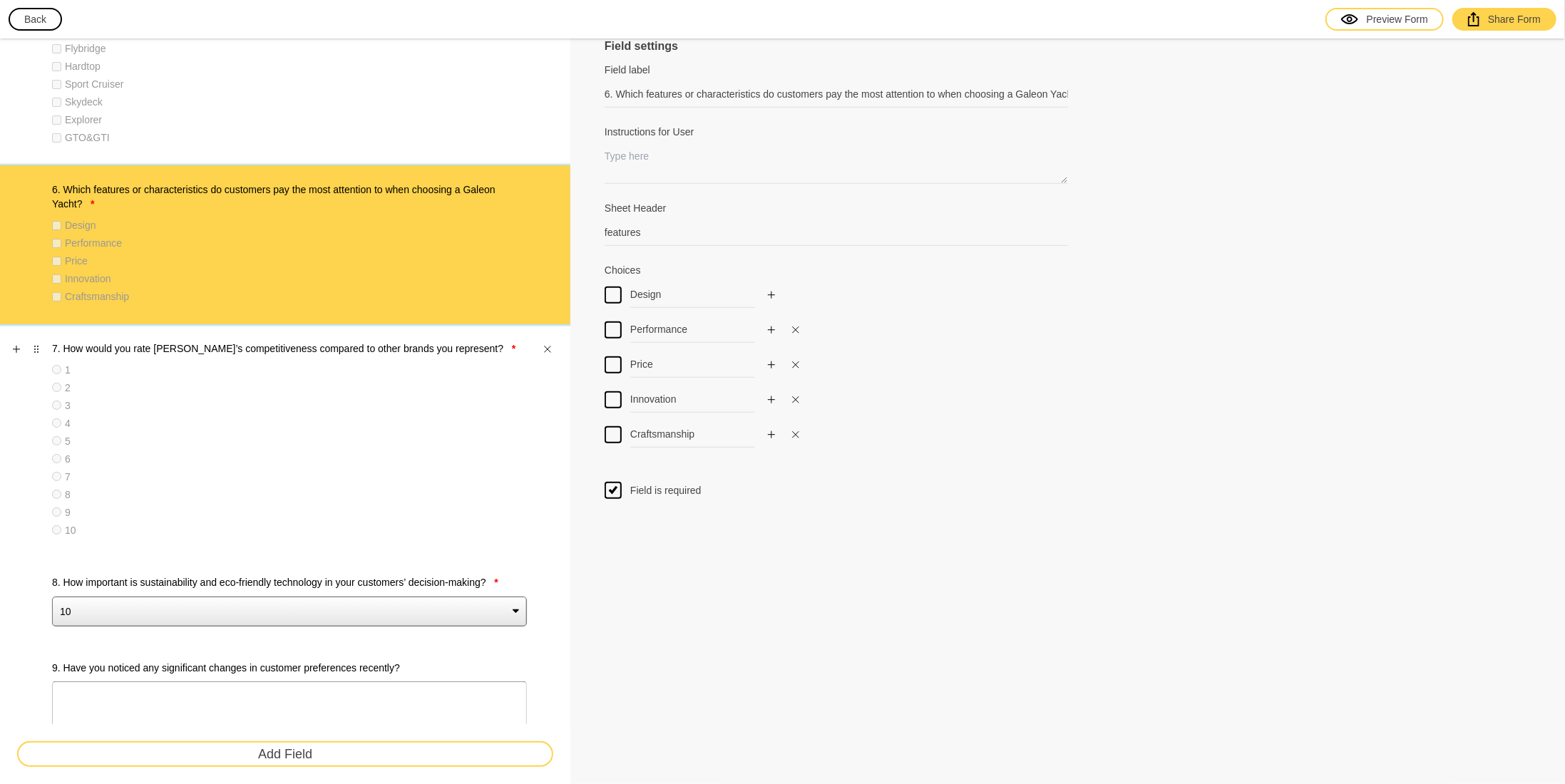
type input "3"
type input "4"
type input "5"
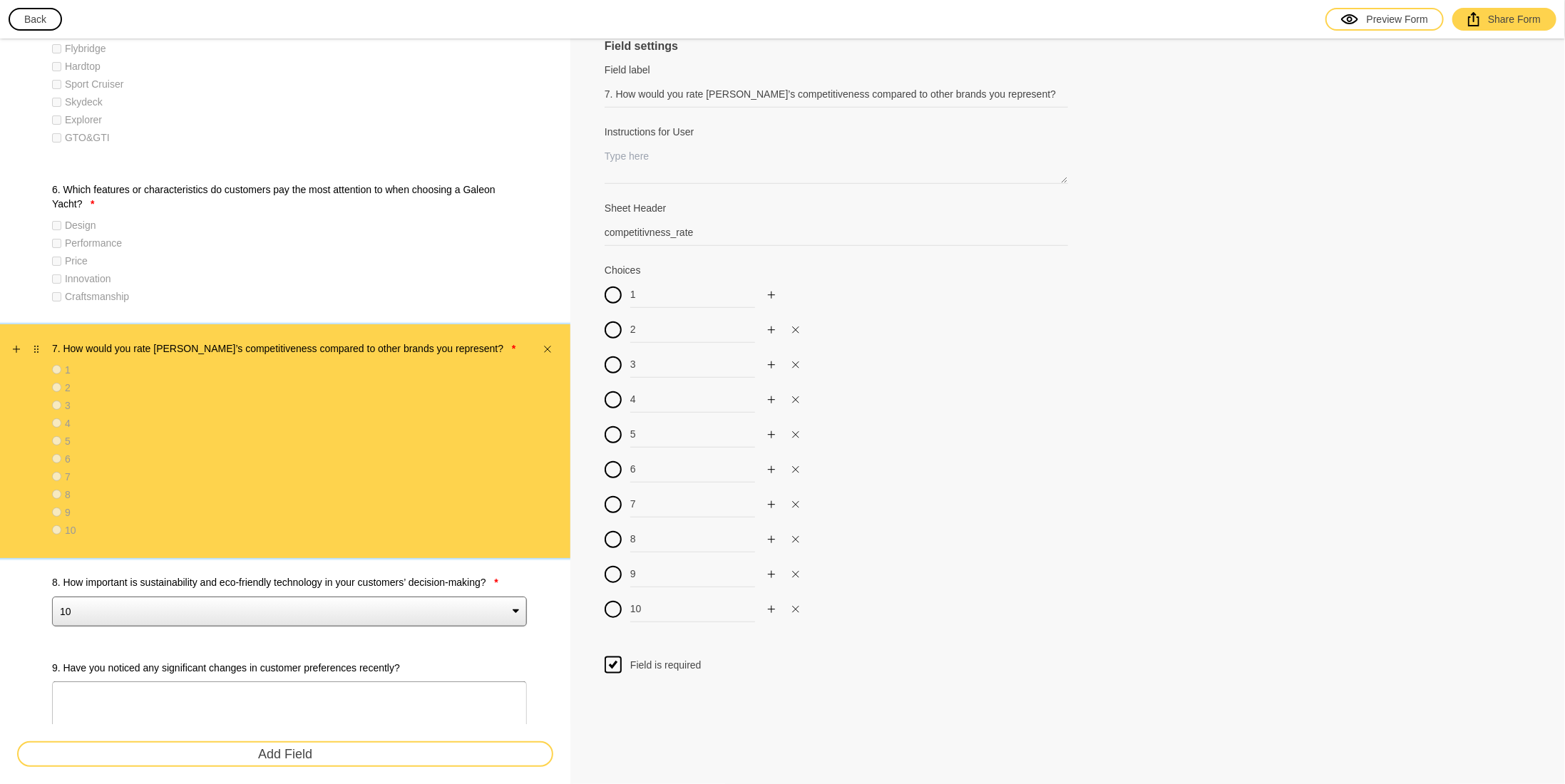
scroll to position [926, 0]
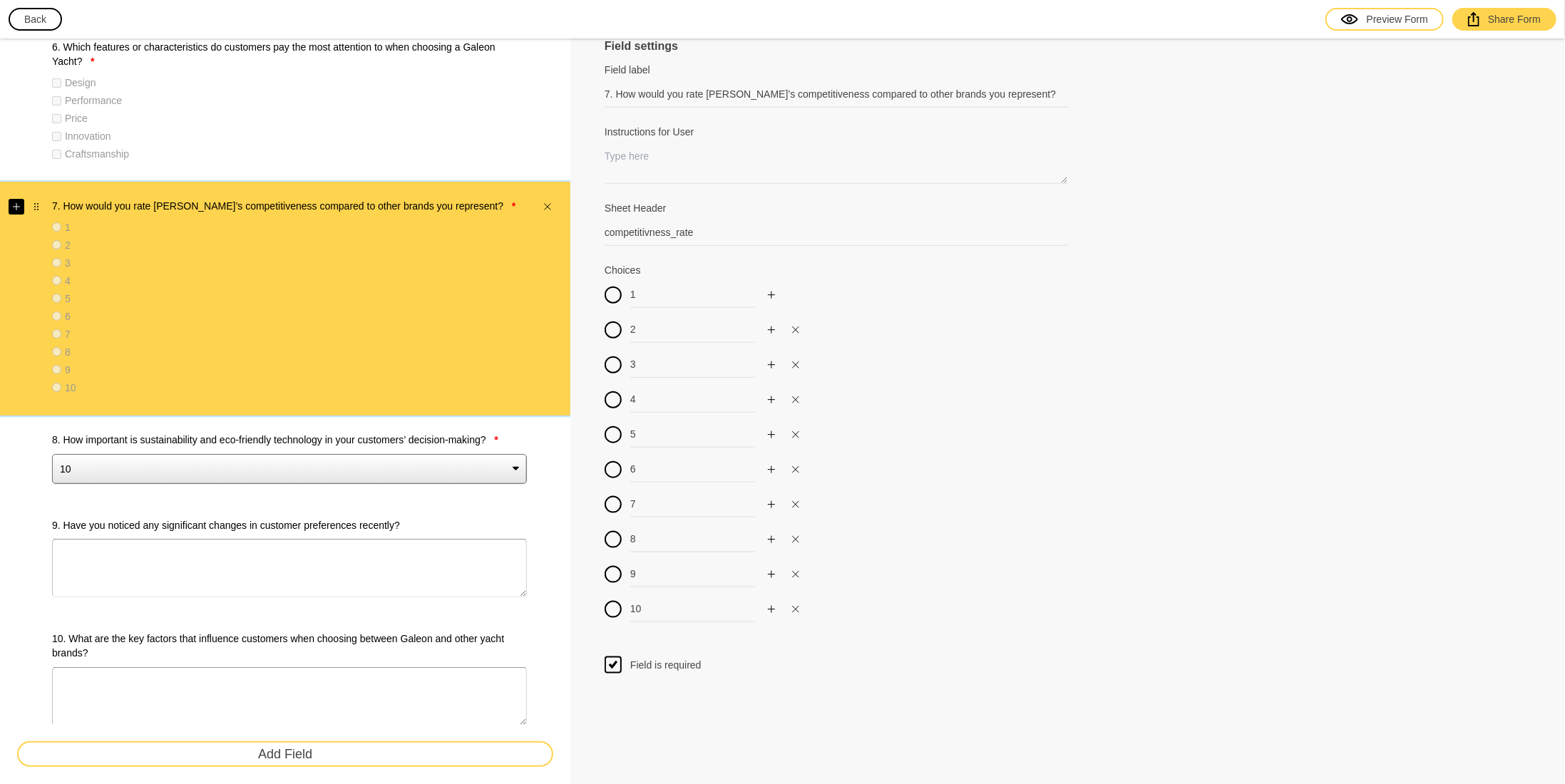
click at [18, 199] on button "button" at bounding box center [16, 207] width 15 height 15
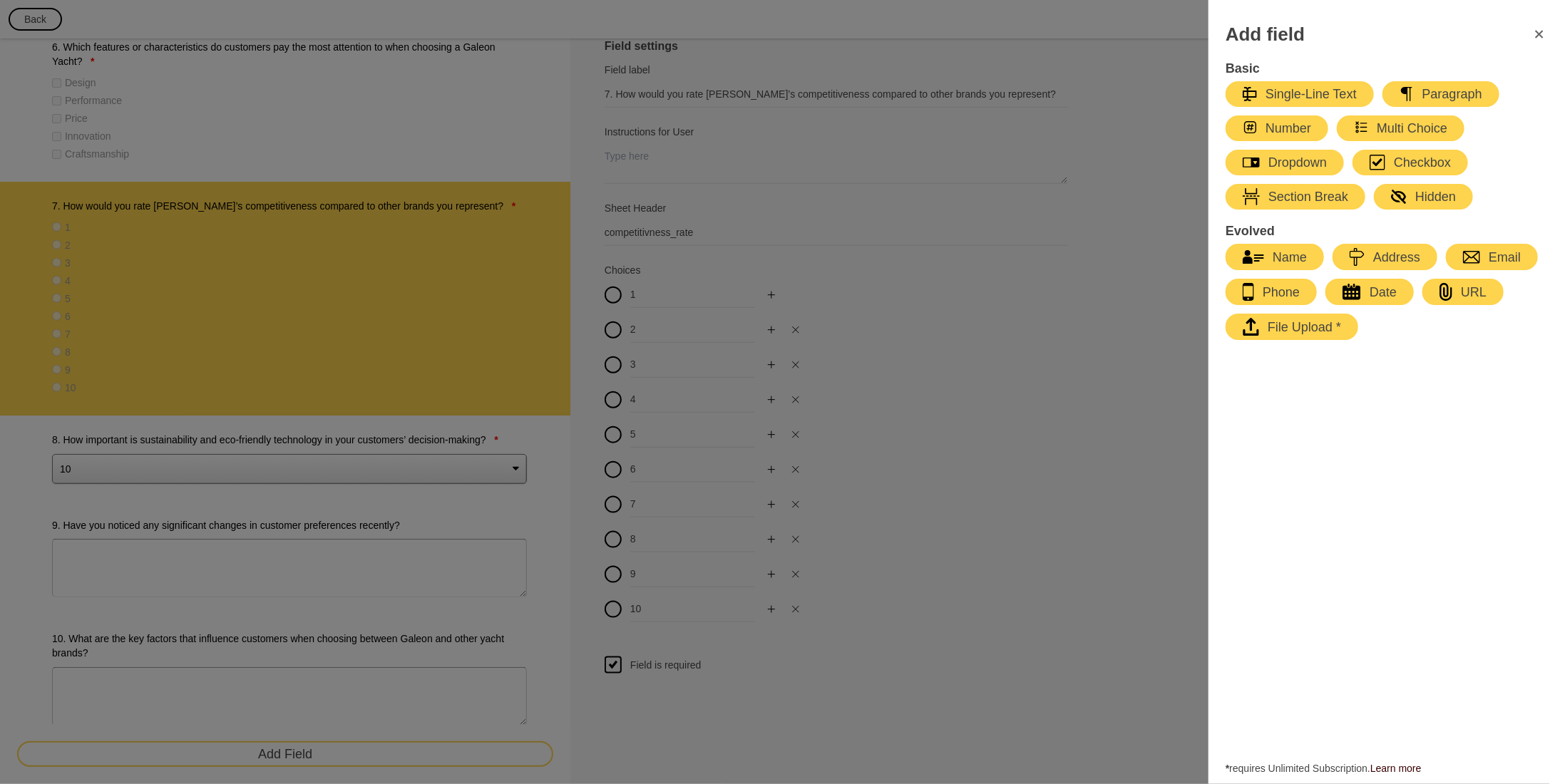
click at [1426, 130] on div "Multi Choice" at bounding box center [1400, 128] width 93 height 17
type input "Select an option"
type input "First Choice"
type input "Second Choice"
type input "Third Choice"
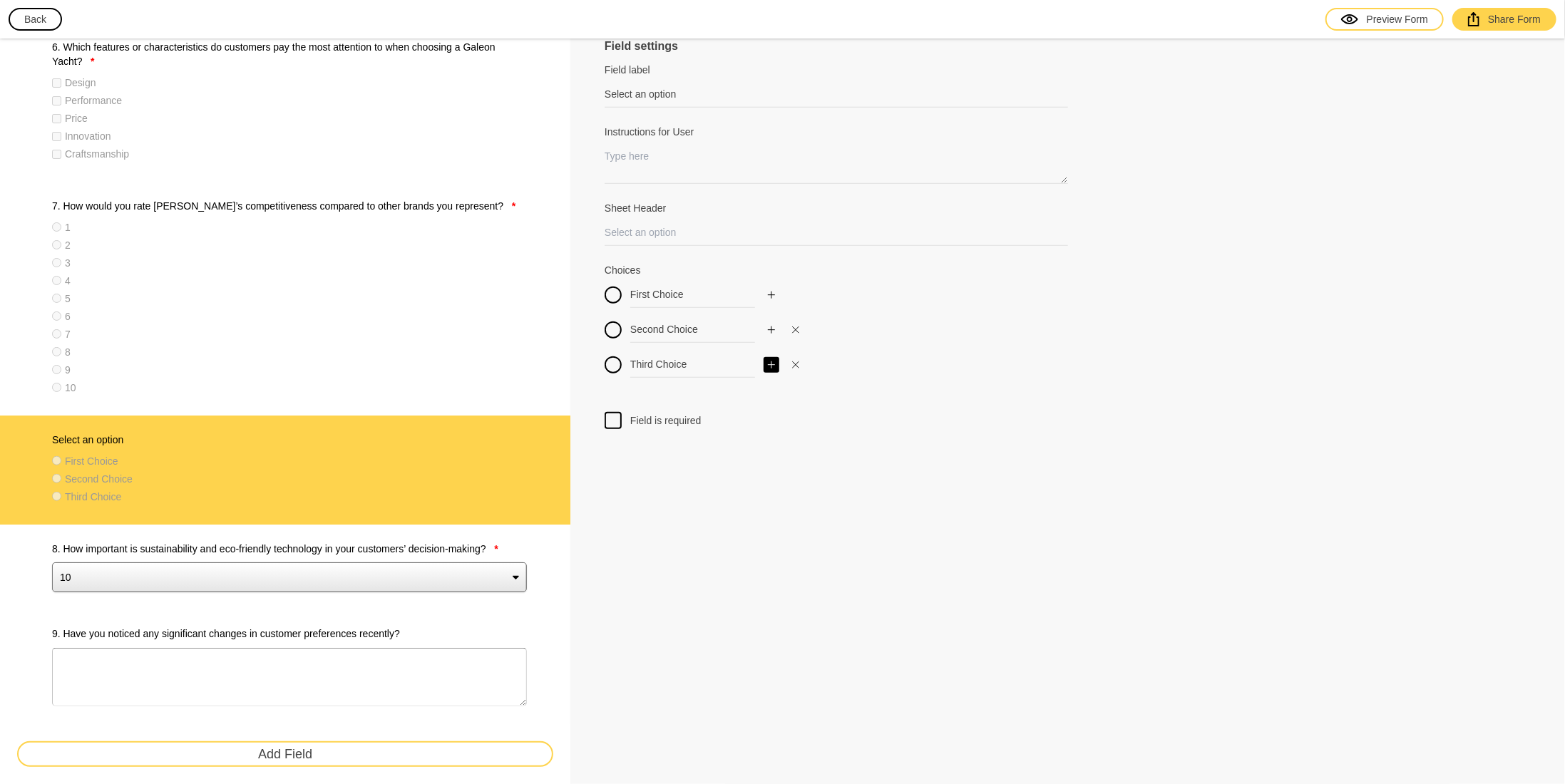
click at [768, 365] on icon "Add" at bounding box center [771, 365] width 7 height 7
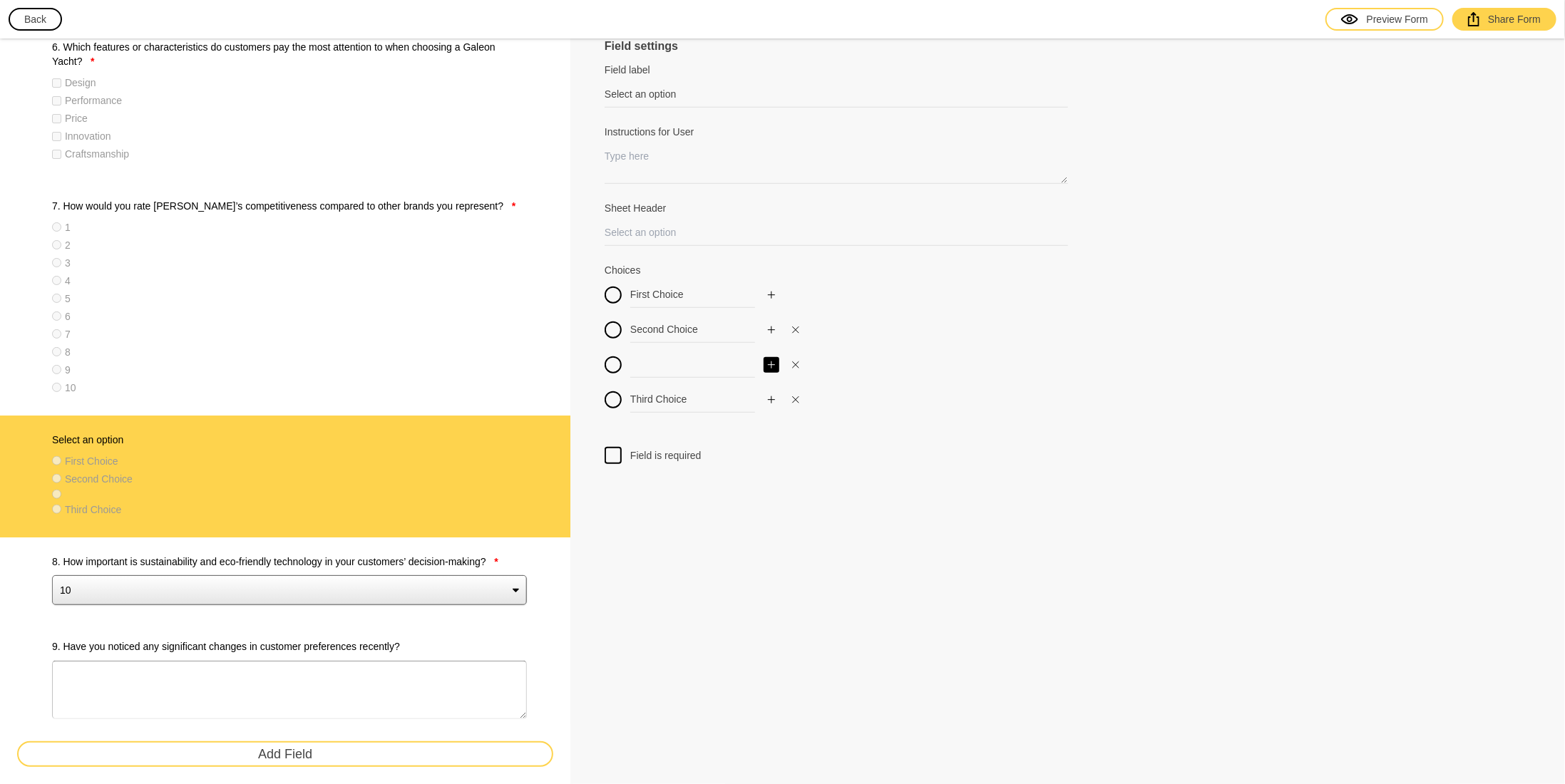
click at [768, 365] on icon "Add" at bounding box center [771, 365] width 7 height 7
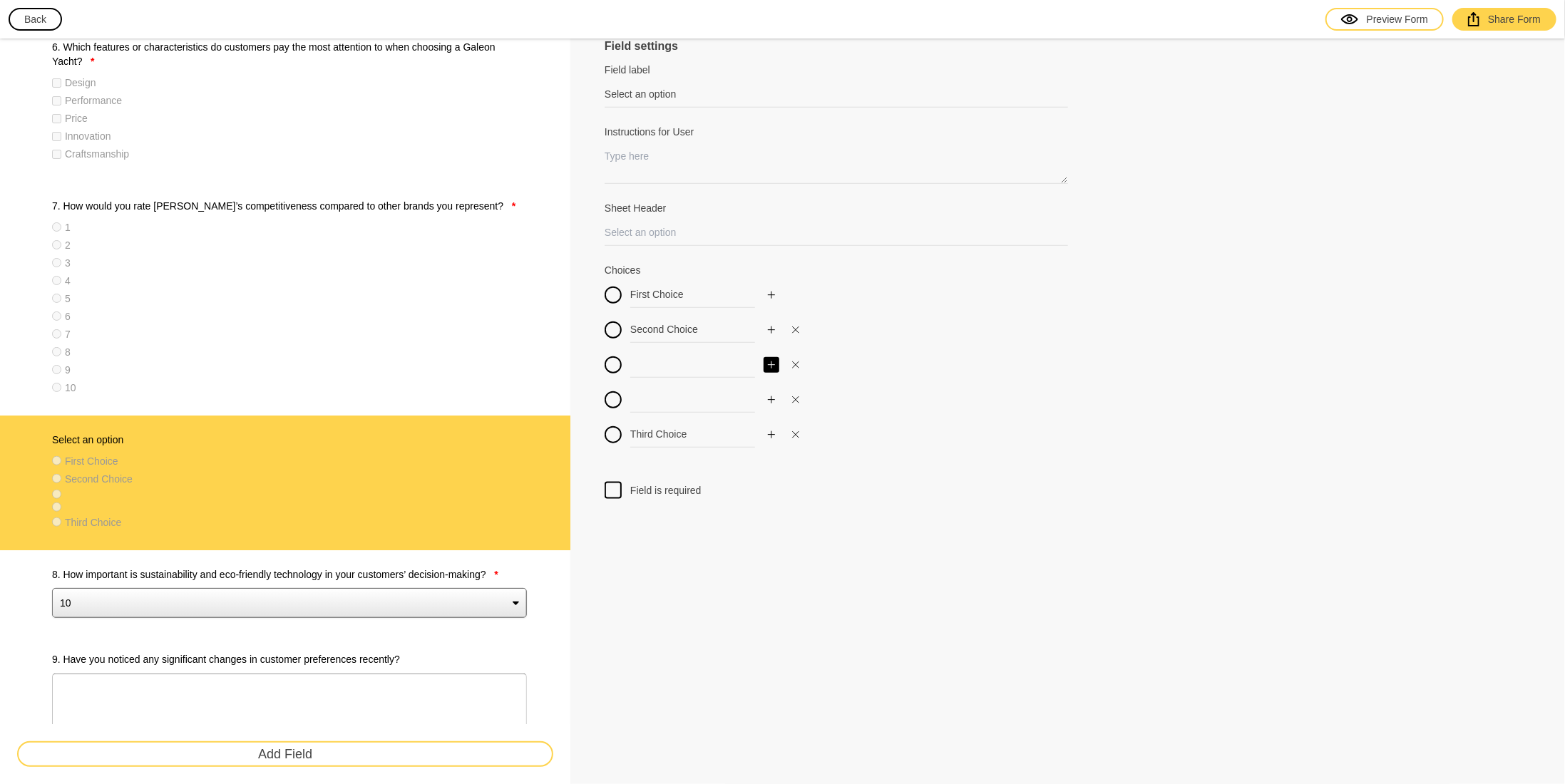
click at [768, 365] on icon "Add" at bounding box center [771, 365] width 7 height 7
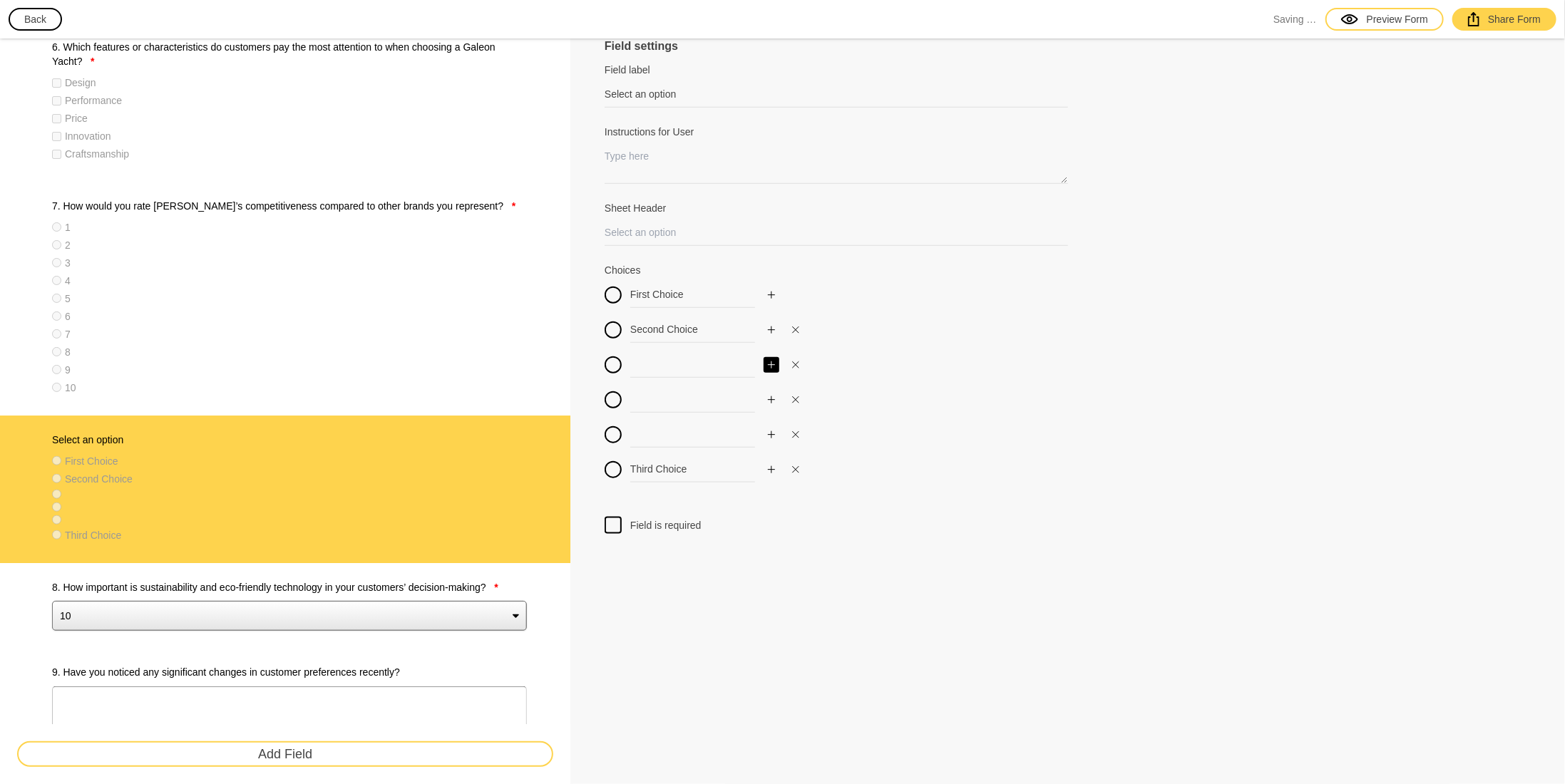
click at [768, 365] on icon "Add" at bounding box center [771, 365] width 7 height 7
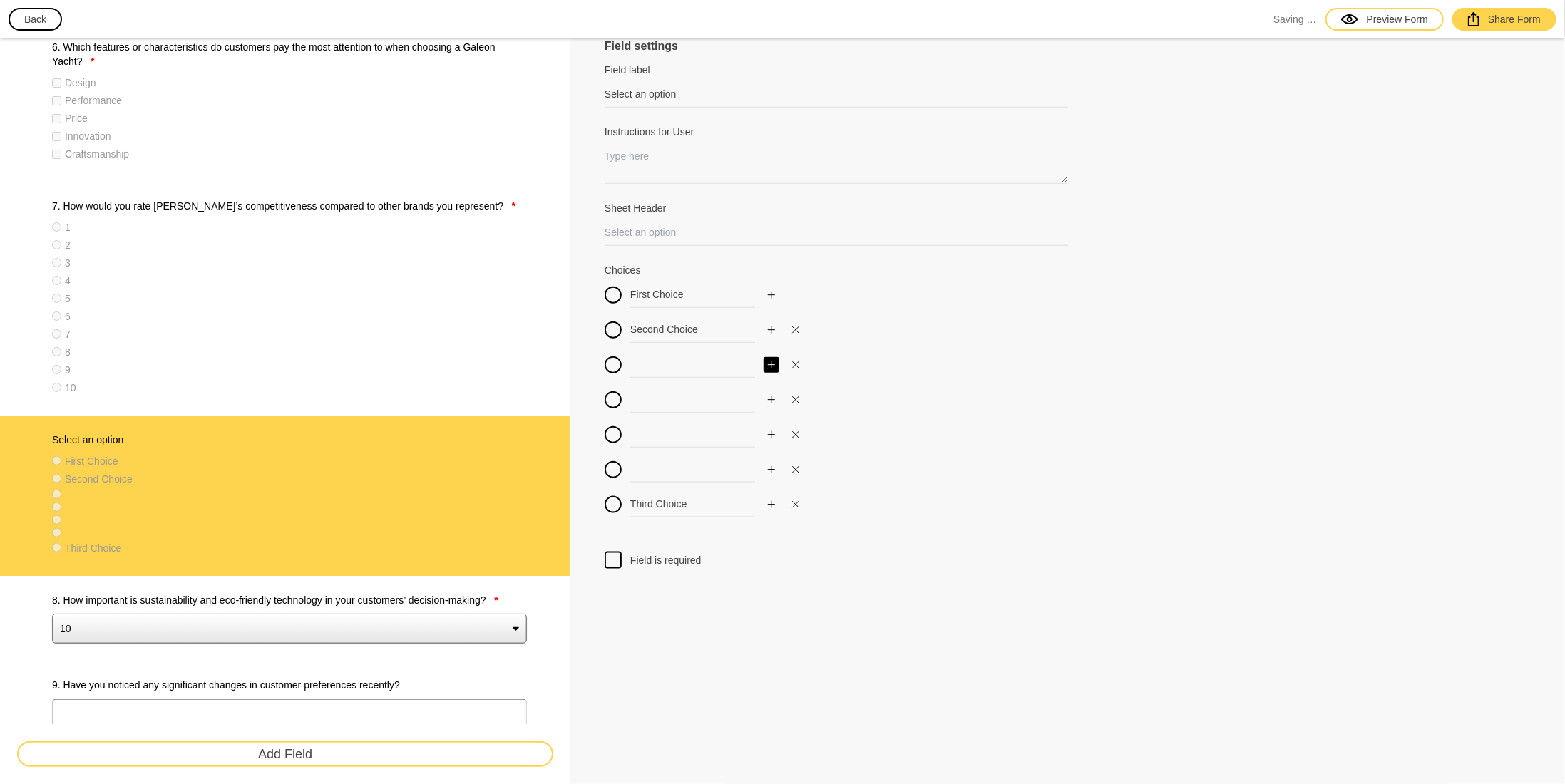
click at [768, 365] on icon "Add" at bounding box center [771, 365] width 7 height 7
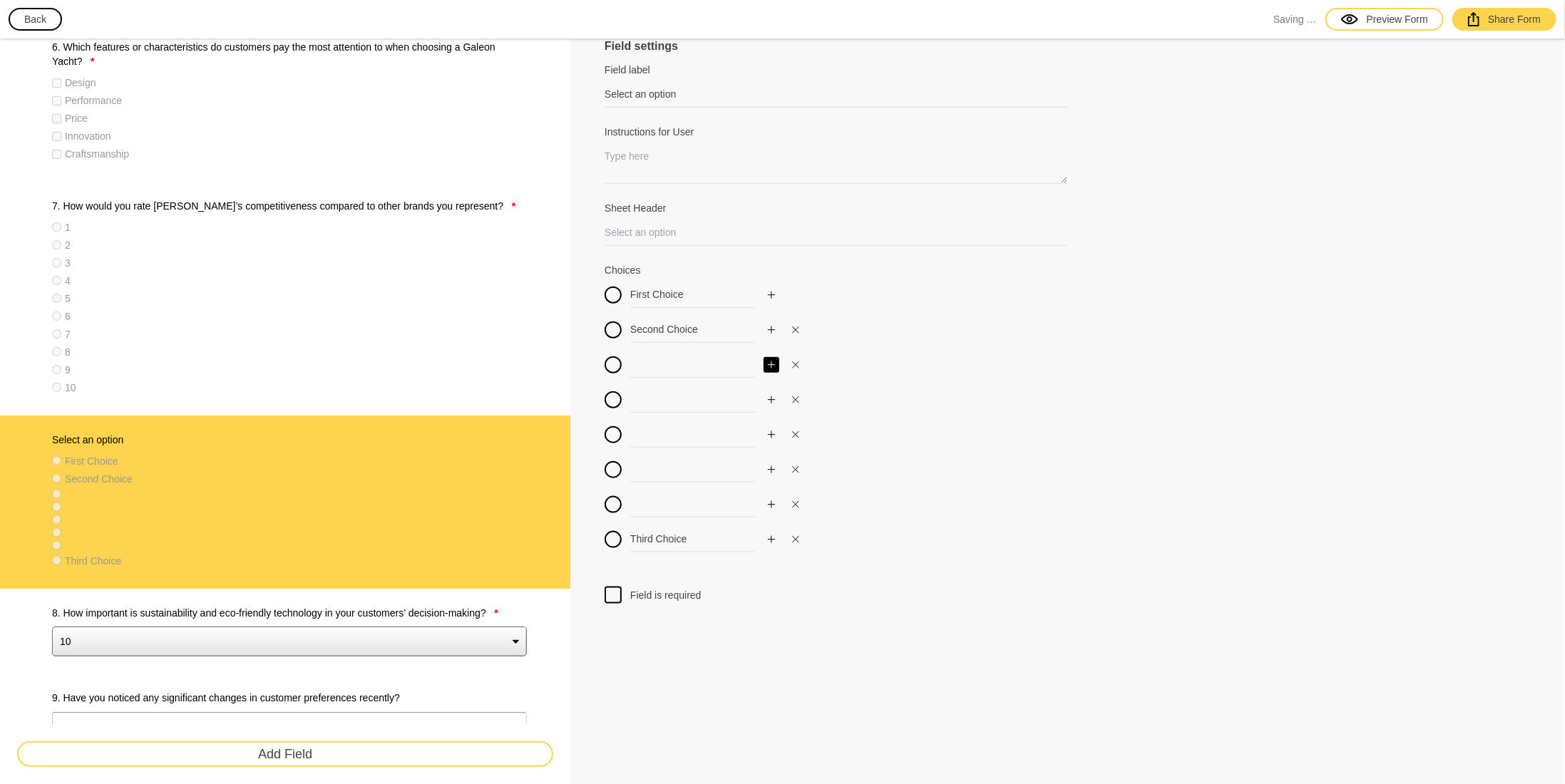
click at [768, 365] on icon "Add" at bounding box center [771, 365] width 7 height 7
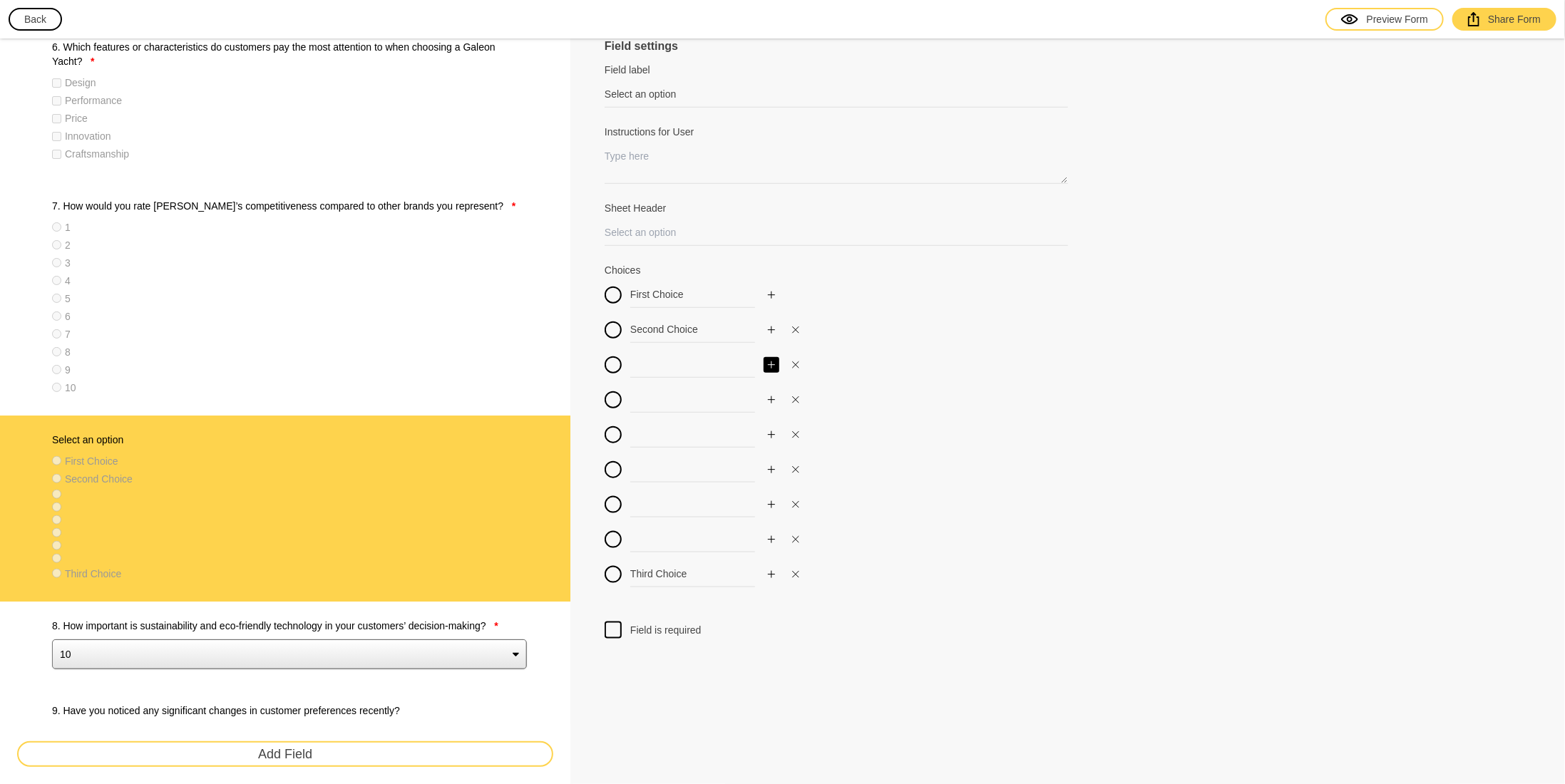
click at [768, 365] on icon "Add" at bounding box center [771, 365] width 7 height 7
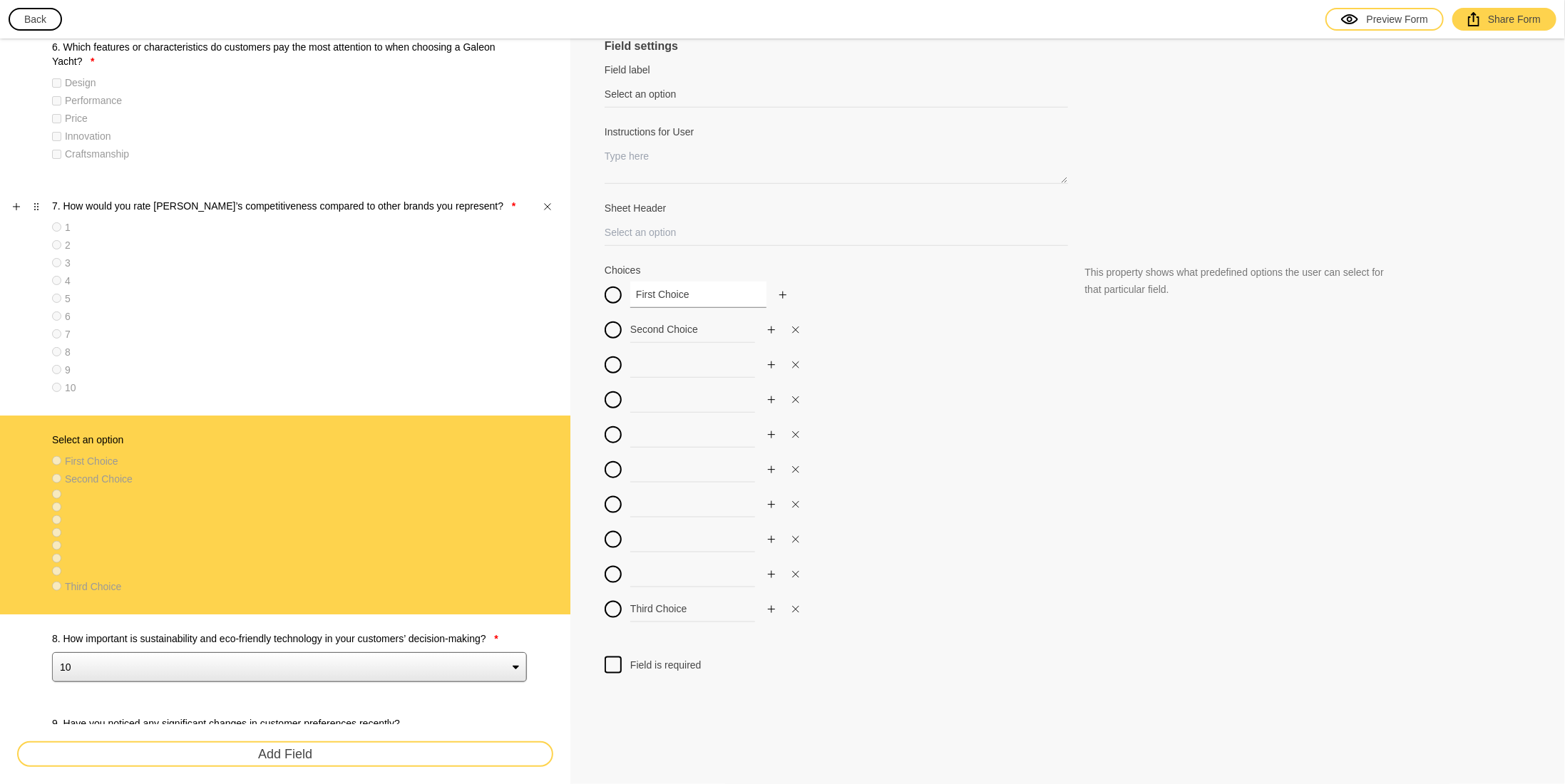
drag, startPoint x: 688, startPoint y: 295, endPoint x: 527, endPoint y: 293, distance: 161.0
click at [527, 293] on div "Survey 1. In which geographical region(s) do you operate? * [GEOGRAPHIC_DATA] […" at bounding box center [782, 768] width 1565 height 3311
type input "1"
drag, startPoint x: 702, startPoint y: 327, endPoint x: 569, endPoint y: 321, distance: 133.1
click at [569, 321] on div "Survey 1. In which geographical region(s) do you operate? * [GEOGRAPHIC_DATA] […" at bounding box center [782, 768] width 1565 height 3311
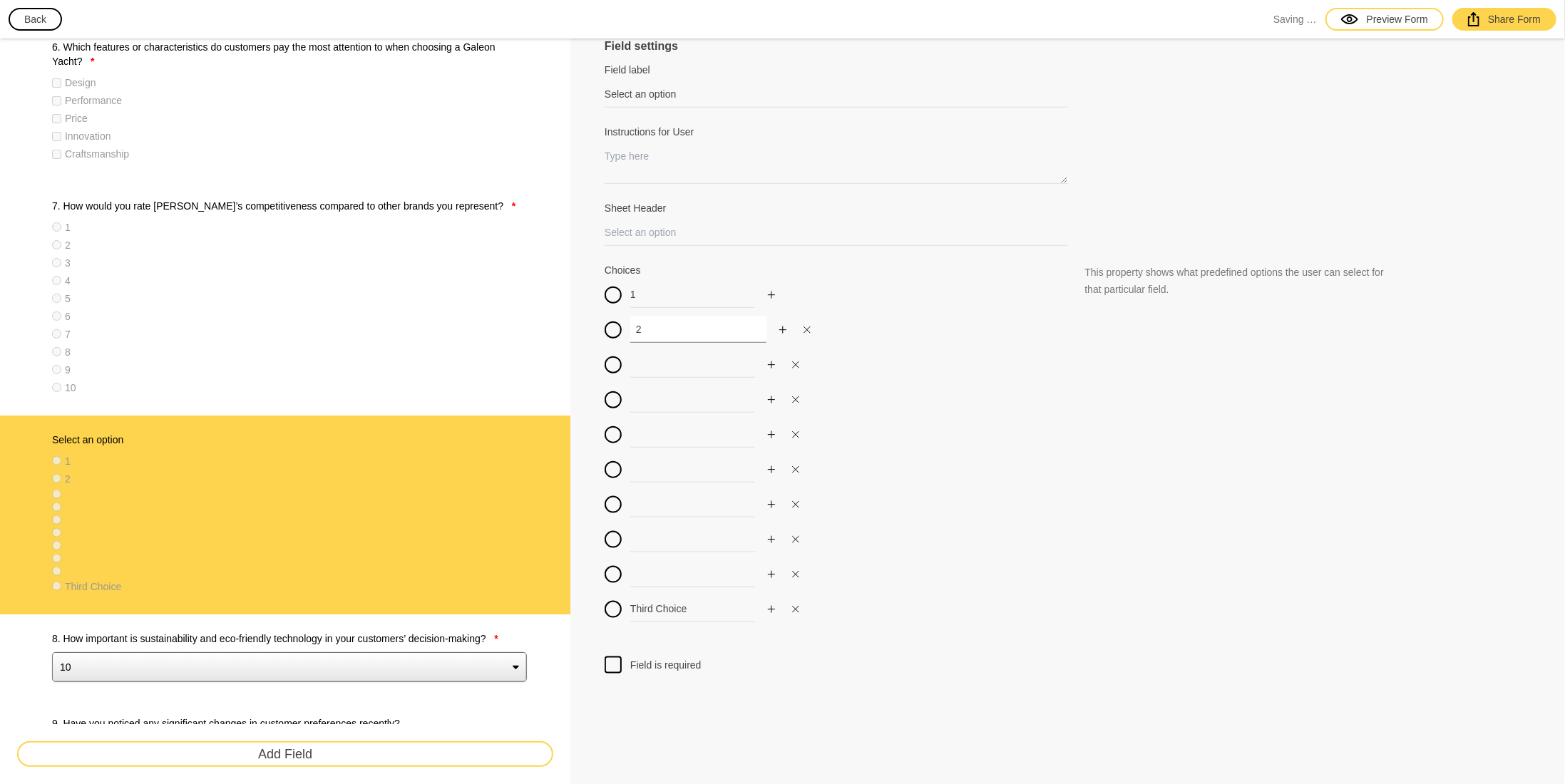
type input "2"
click at [656, 355] on input at bounding box center [699, 364] width 137 height 26
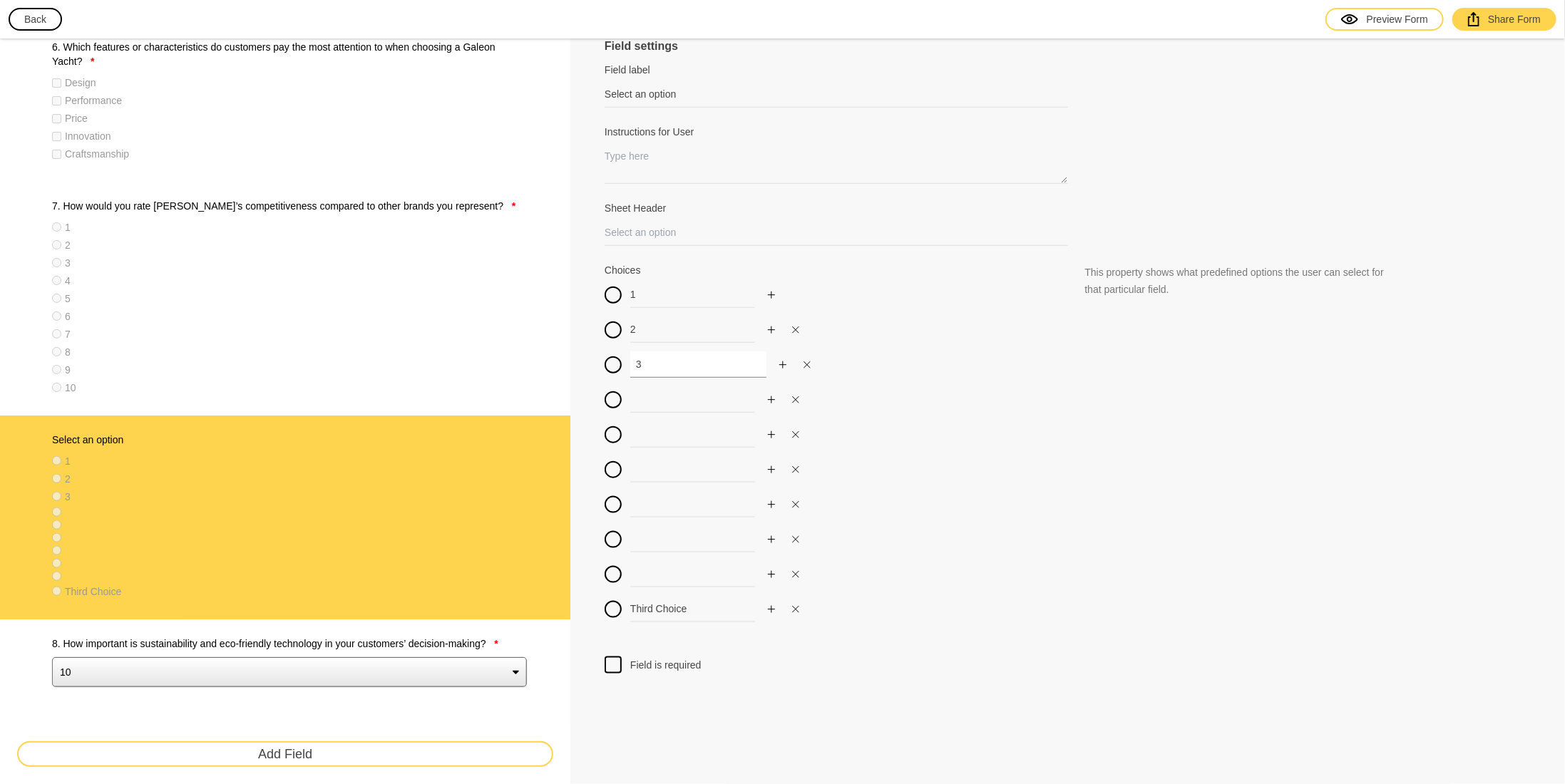
type input "3"
click at [656, 406] on input at bounding box center [699, 399] width 137 height 26
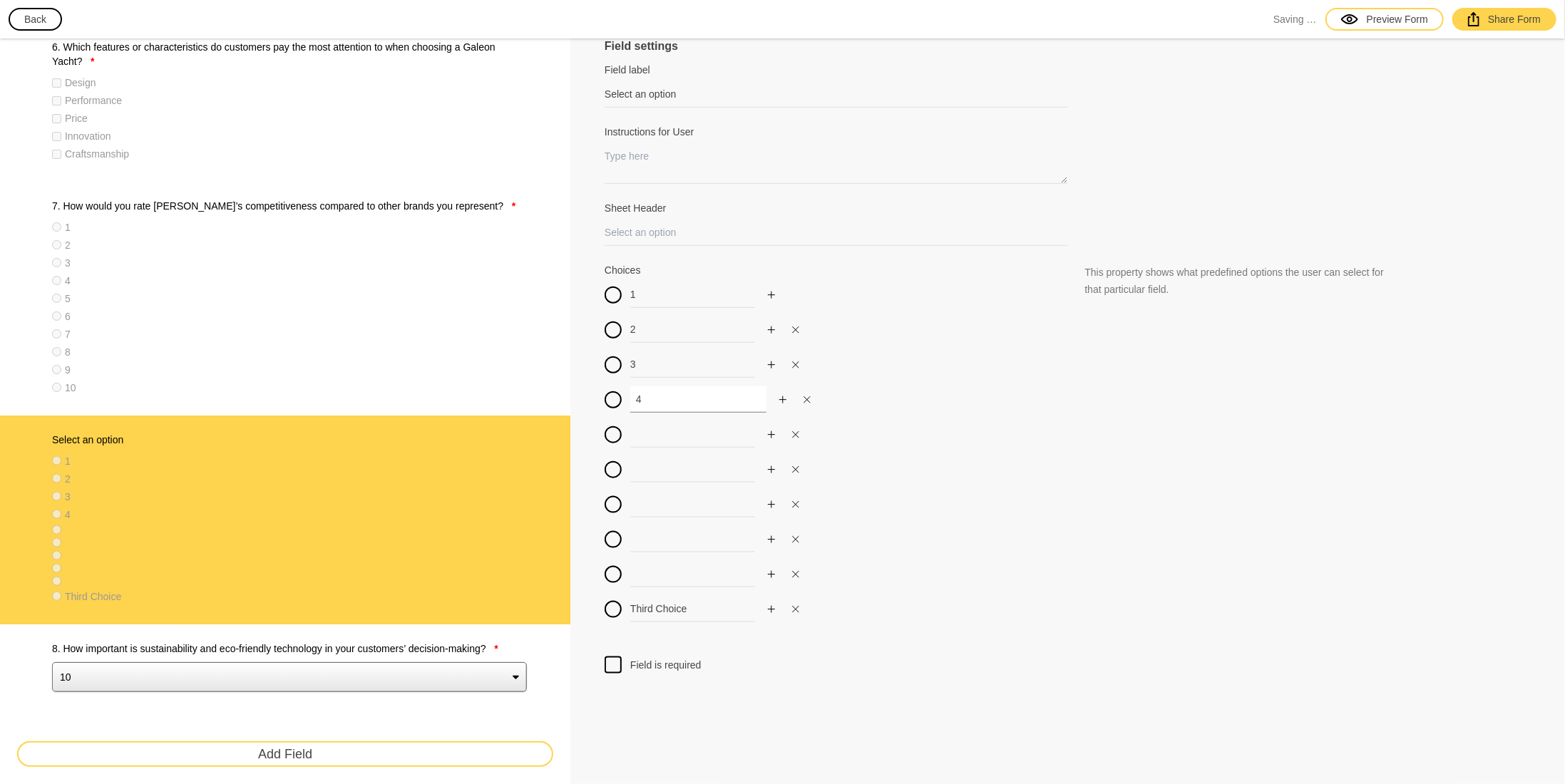
type input "4"
click at [651, 441] on input at bounding box center [699, 434] width 137 height 26
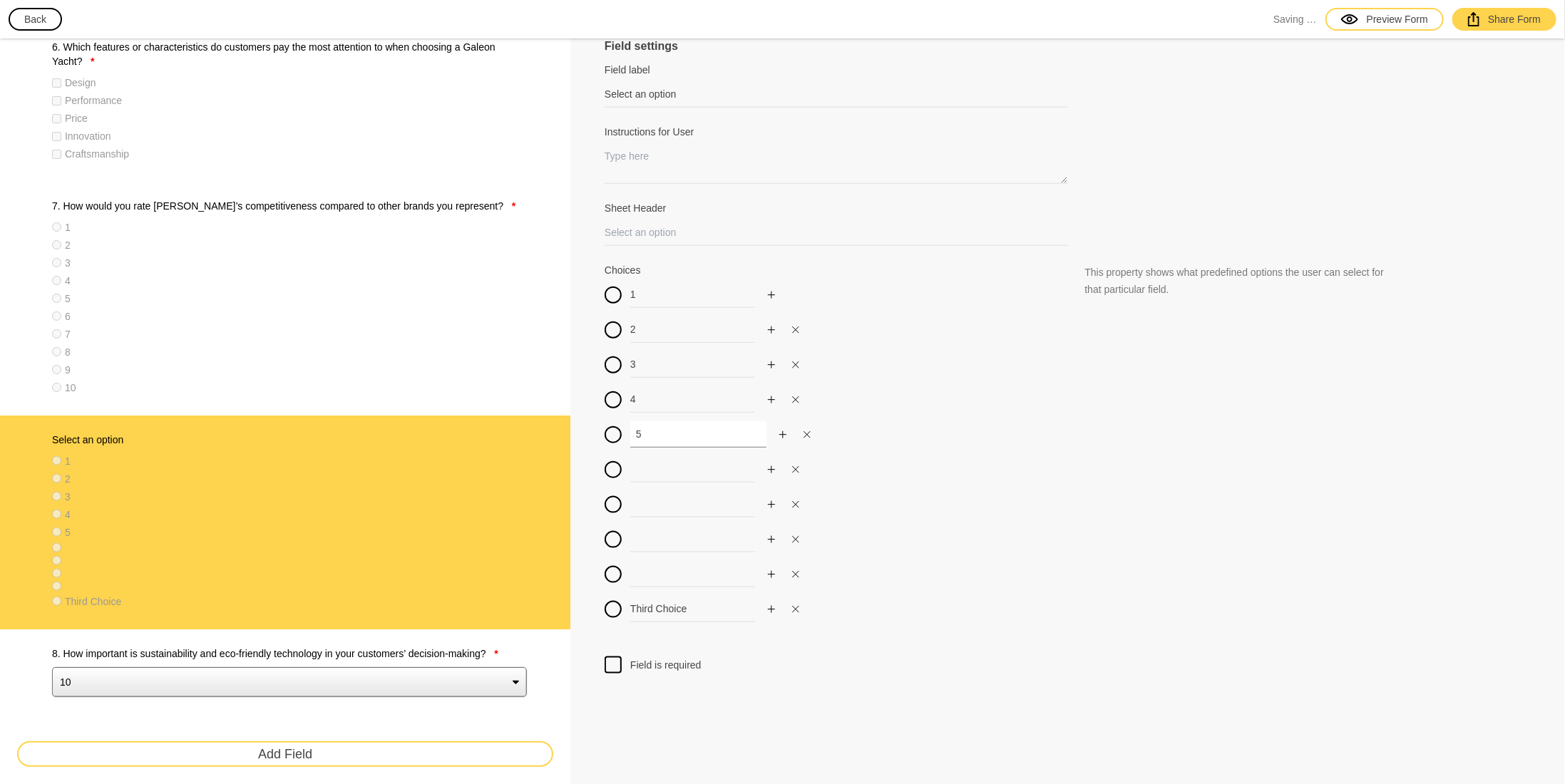
type input "5"
click at [652, 464] on input at bounding box center [699, 468] width 137 height 26
type input "6"
click at [654, 509] on input at bounding box center [699, 503] width 137 height 26
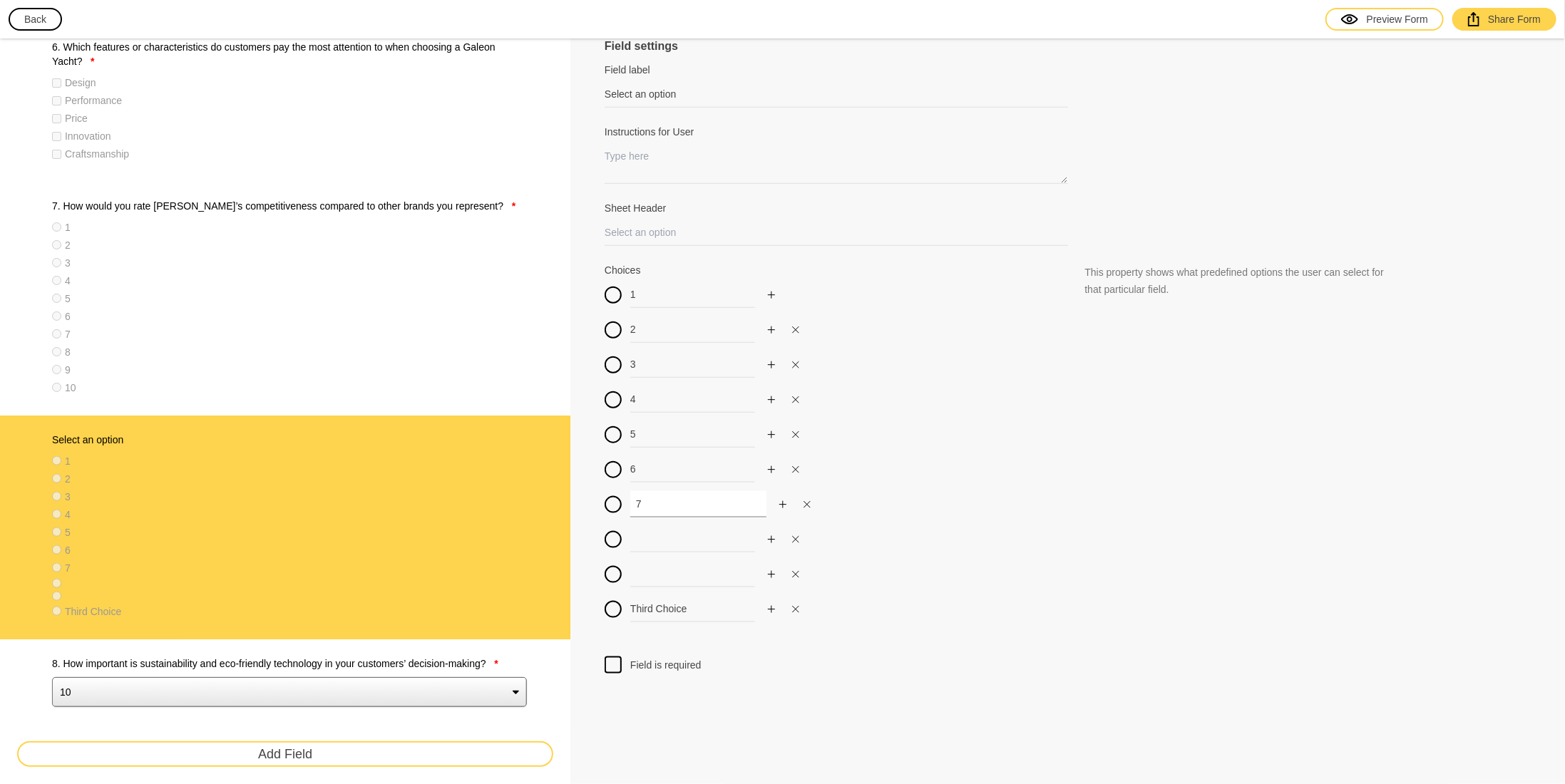
type input "7"
click at [651, 529] on input at bounding box center [699, 539] width 137 height 26
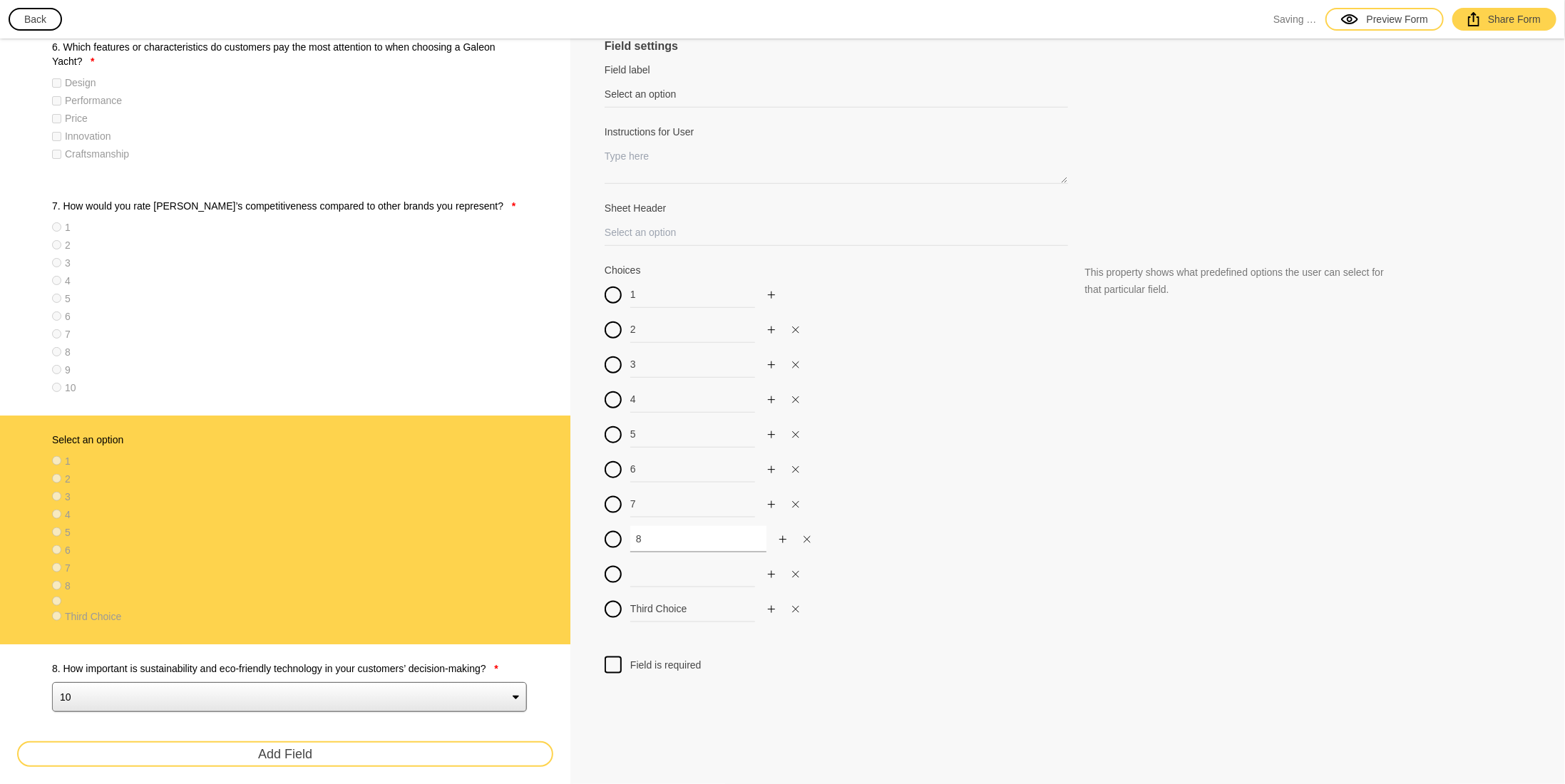
type input "8"
click at [646, 568] on input at bounding box center [699, 573] width 137 height 26
type input "9"
click at [649, 605] on input "Third Choice" at bounding box center [699, 608] width 137 height 26
drag, startPoint x: 708, startPoint y: 606, endPoint x: 540, endPoint y: 598, distance: 168.2
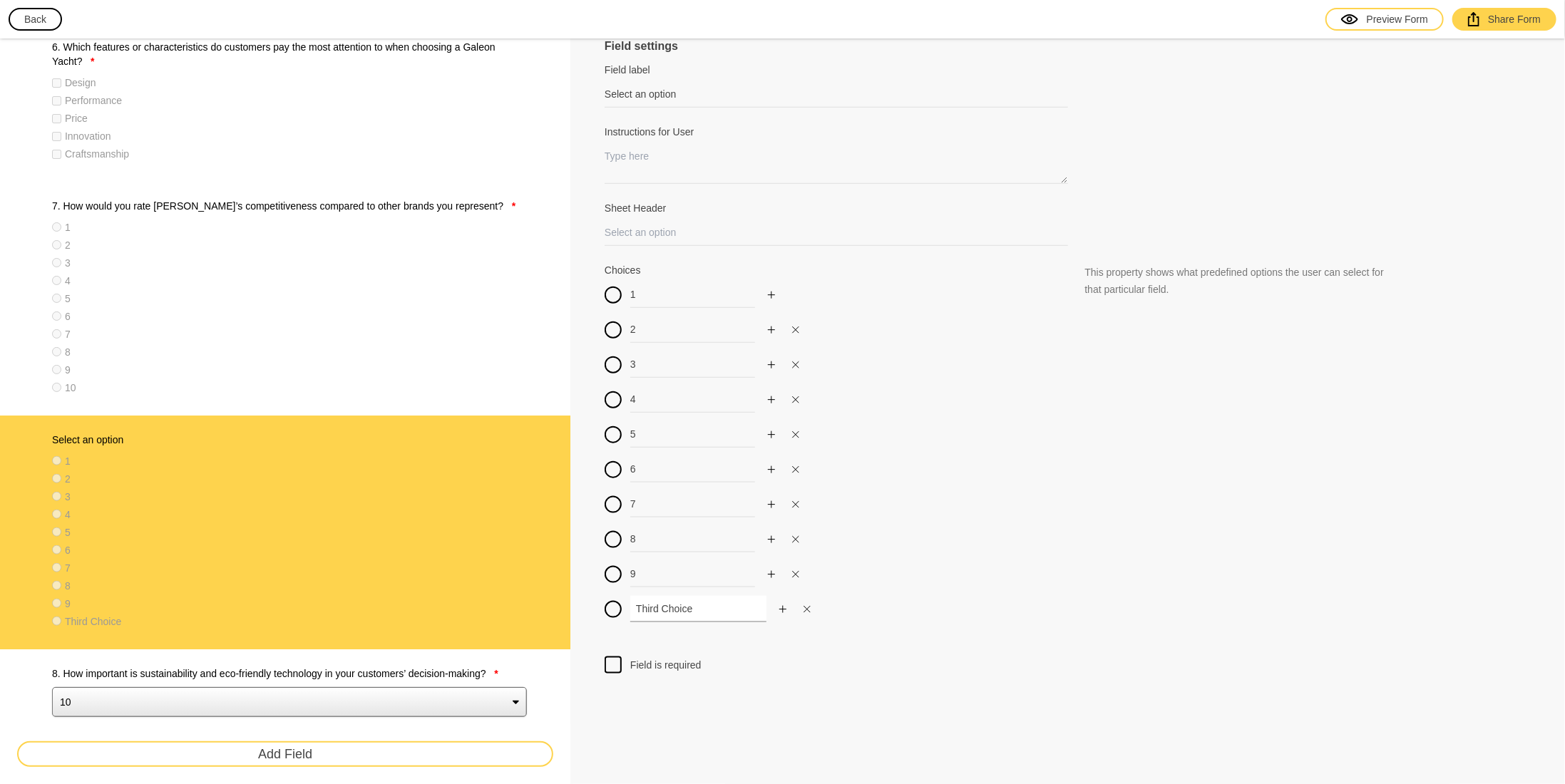
click at [540, 598] on div "Survey 1. In which geographical region(s) do you operate? * [GEOGRAPHIC_DATA] […" at bounding box center [782, 785] width 1565 height 3346
type input "10"
click at [612, 656] on div at bounding box center [613, 665] width 17 height 17
click at [613, 656] on input "Field is required" at bounding box center [613, 656] width 0 height 0
click at [353, 669] on label "8. How important is sustainability and eco-friendly technology in your customer…" at bounding box center [289, 673] width 475 height 14
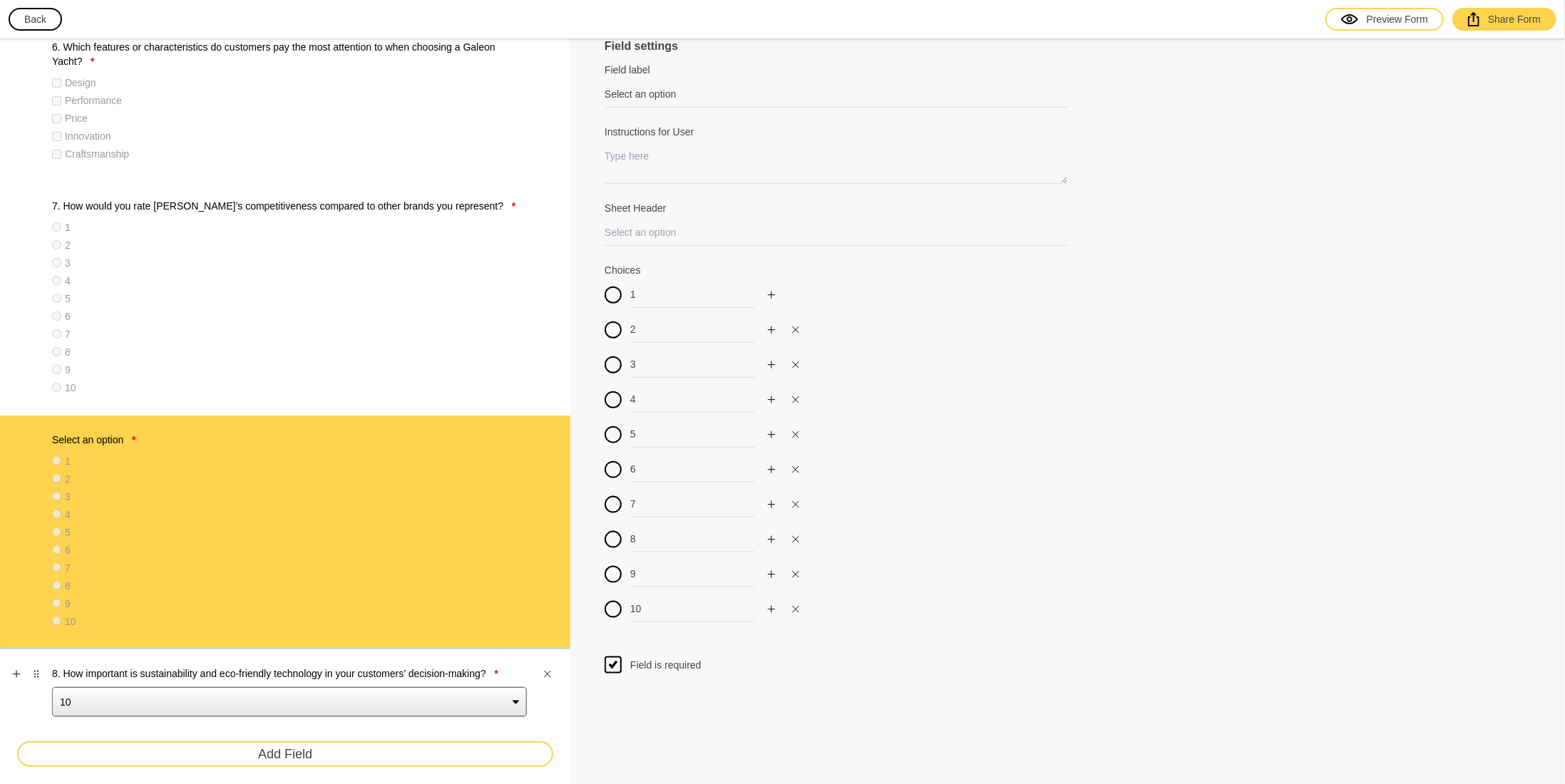
click at [353, 687] on select "10 9 8 7 6 5 4 3 2 1" at bounding box center [289, 701] width 475 height 30
type input "8. How important is sustainability and eco-friendly technology in your customer…"
type input "eco_friendly_importance"
type input "10"
type input "9"
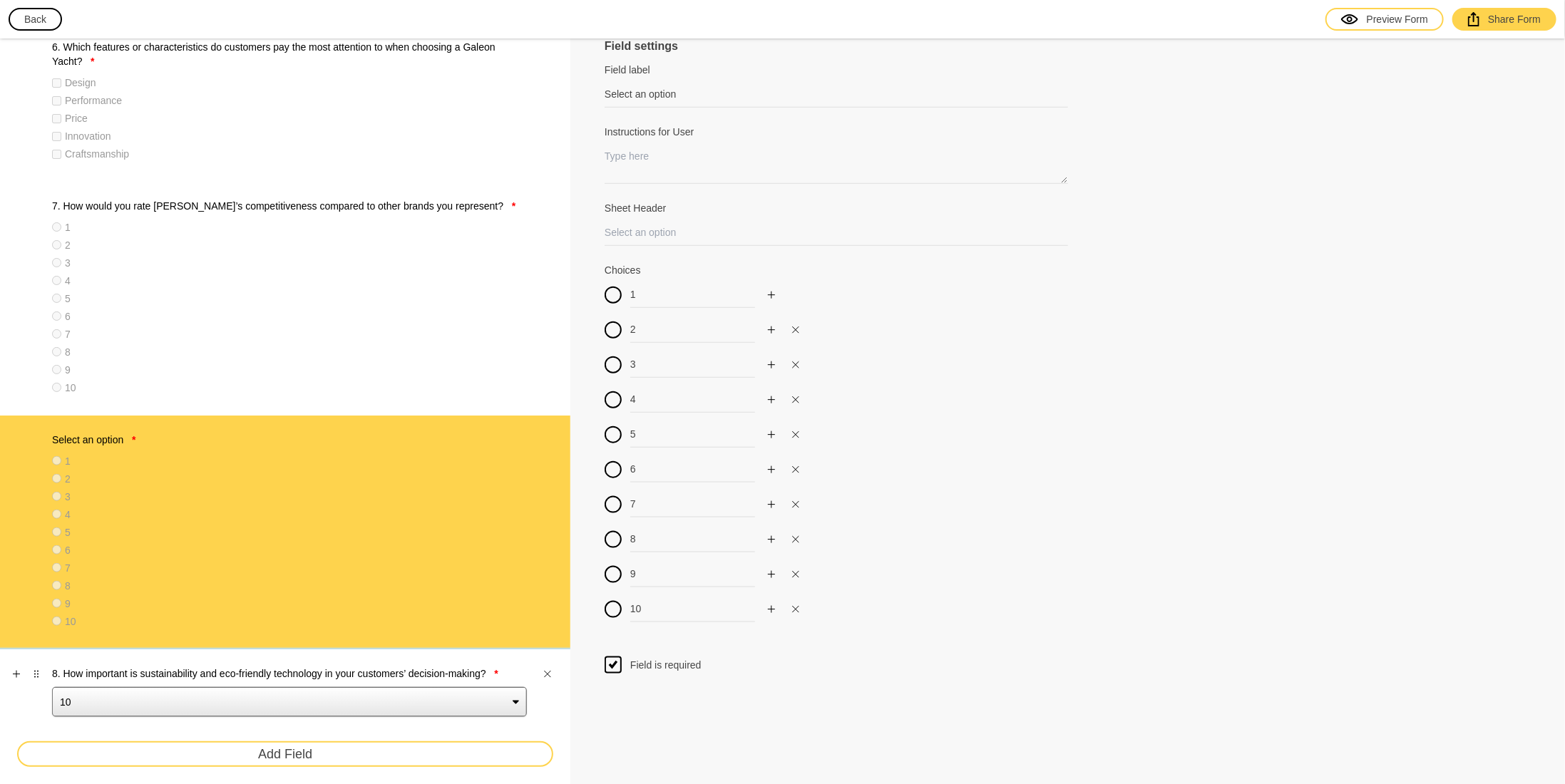
type input "8"
type input "7"
type input "6"
type input "5"
type input "4"
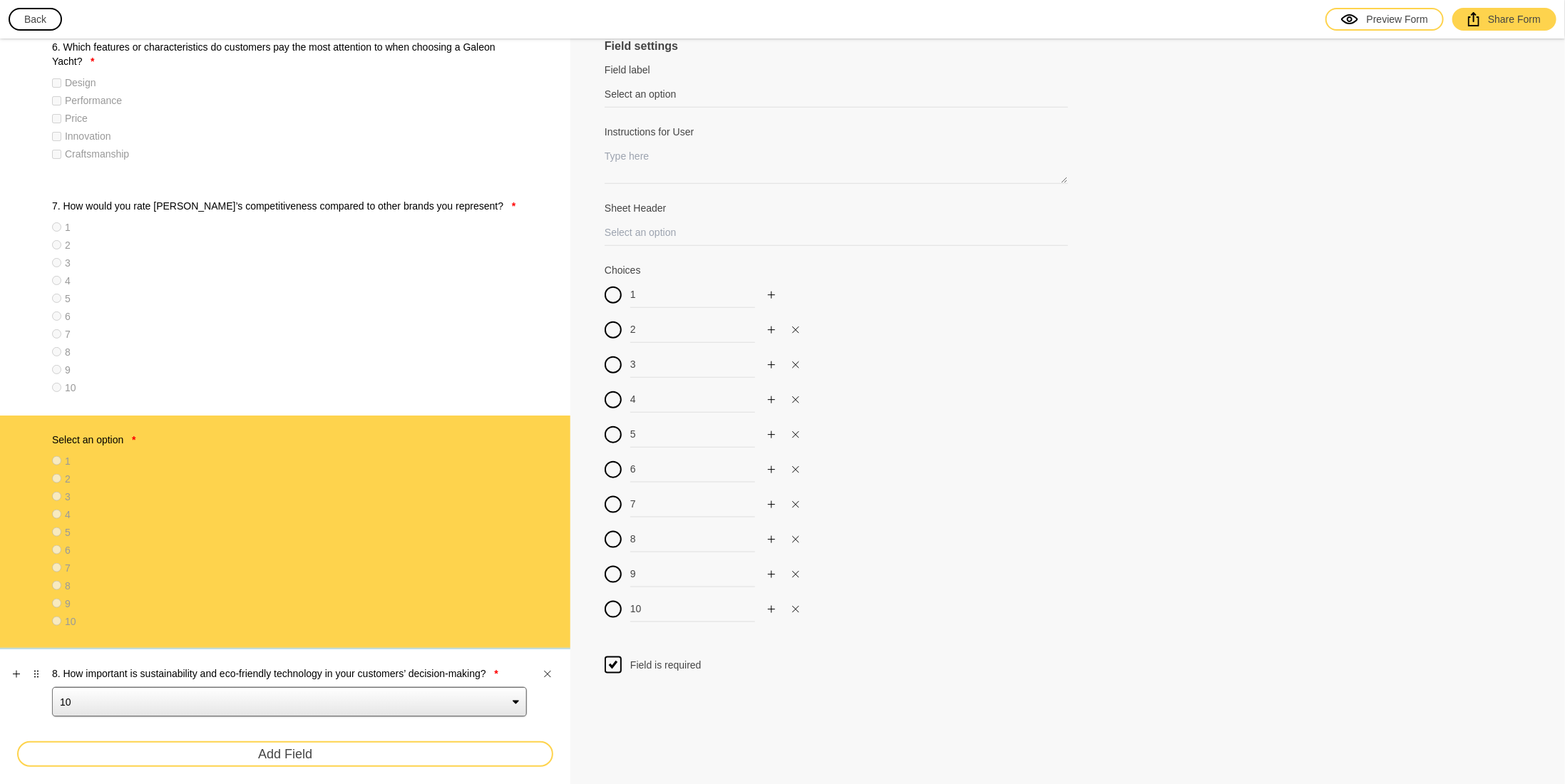
type input "3"
type input "2"
type input "1"
select select "large"
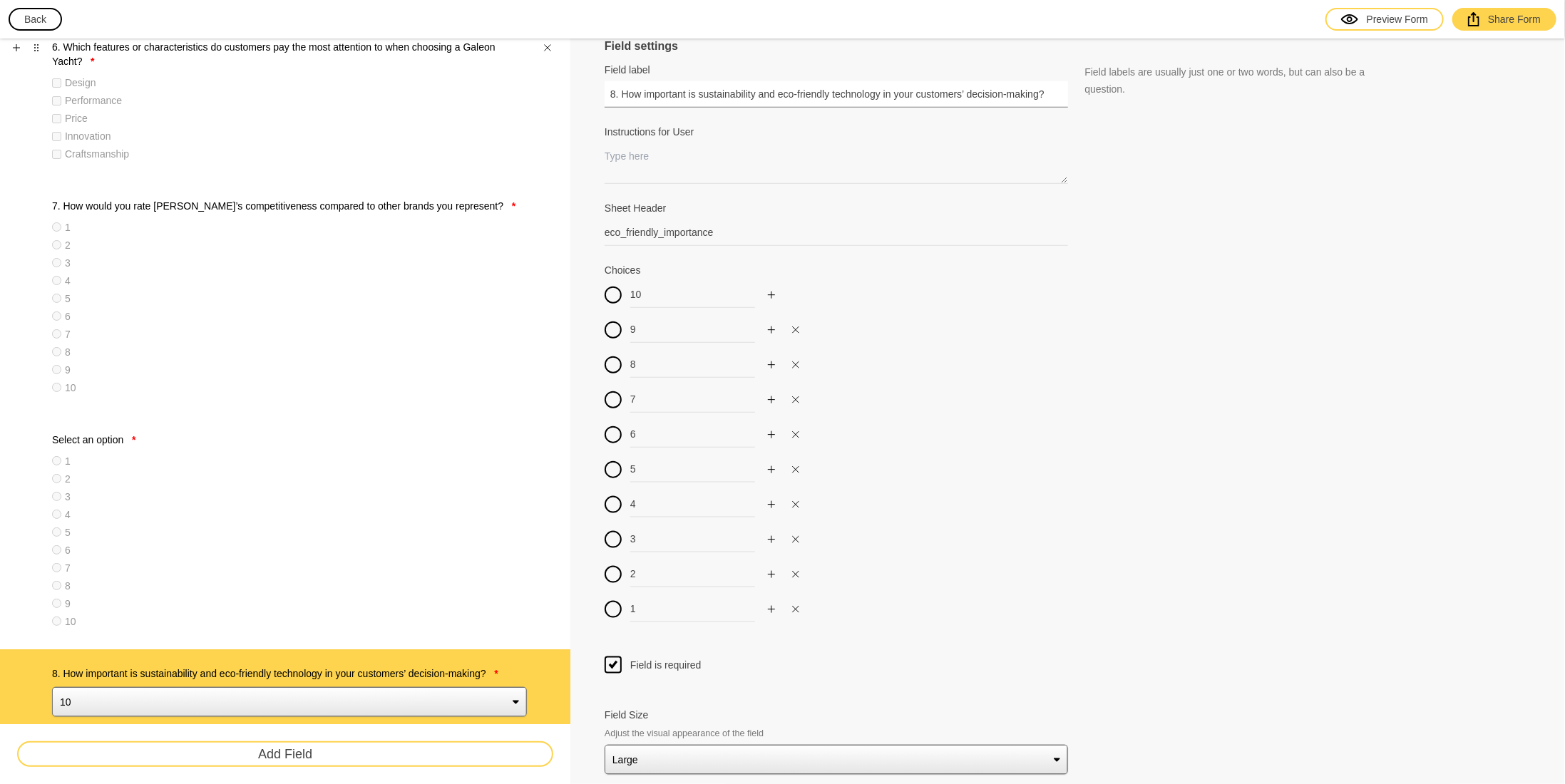
drag, startPoint x: 1058, startPoint y: 91, endPoint x: 509, endPoint y: 146, distance: 551.7
click at [509, 146] on div "Survey 1. In which geographical region(s) do you operate? * [GEOGRAPHIC_DATA] […" at bounding box center [782, 785] width 1565 height 3346
click at [173, 494] on div "3" at bounding box center [289, 496] width 475 height 14
type input "Select an option"
type input "1"
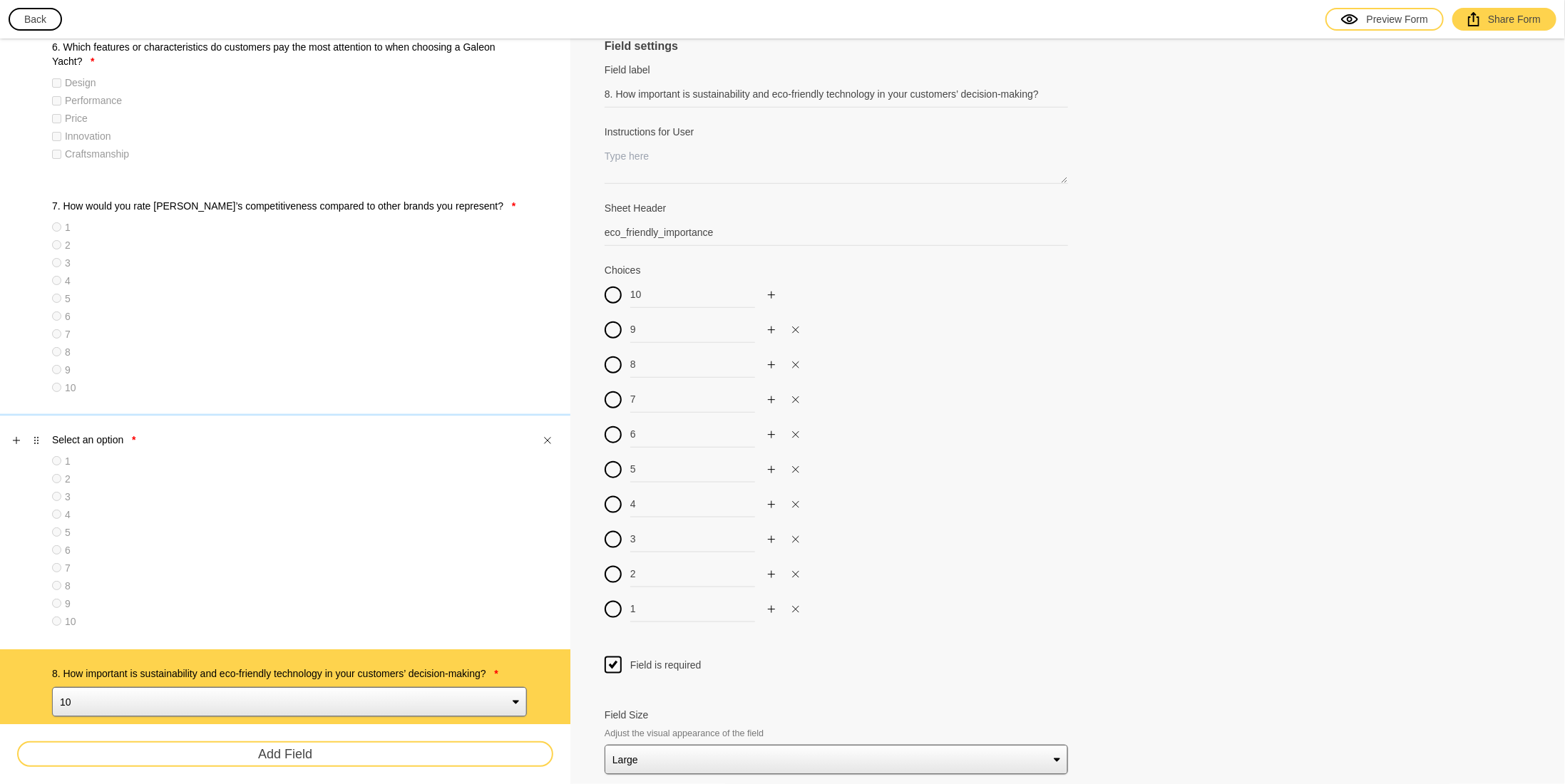
type input "2"
type input "3"
type input "4"
type input "5"
type input "6"
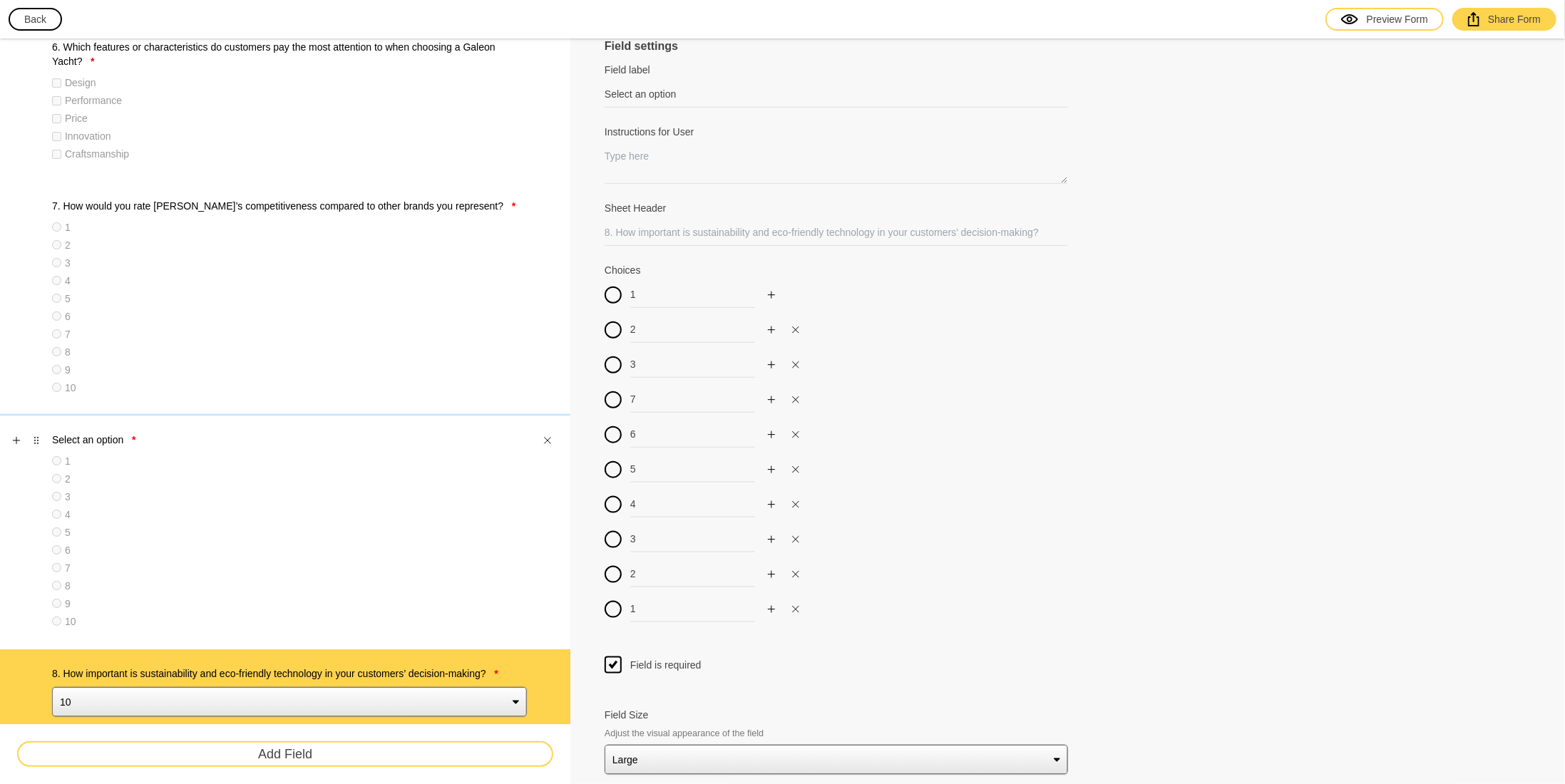
type input "7"
type input "8"
type input "9"
type input "10"
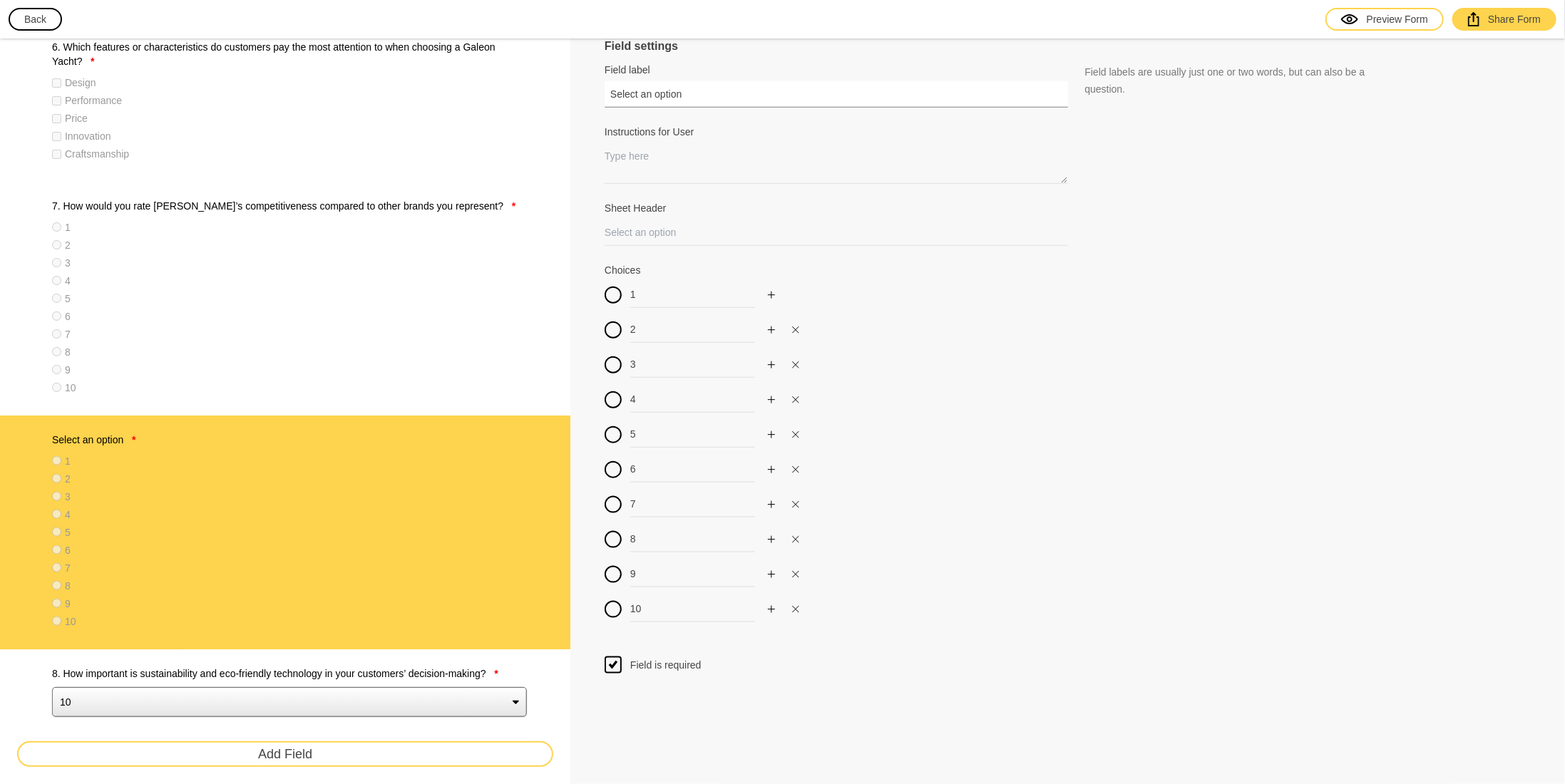
drag, startPoint x: 711, startPoint y: 93, endPoint x: 472, endPoint y: 108, distance: 239.5
click at [475, 108] on div "Survey 1. In which geographical region(s) do you operate? * [GEOGRAPHIC_DATA] […" at bounding box center [782, 785] width 1565 height 3346
paste input "8. How important is sustainability and eco-friendly technology in your customer…"
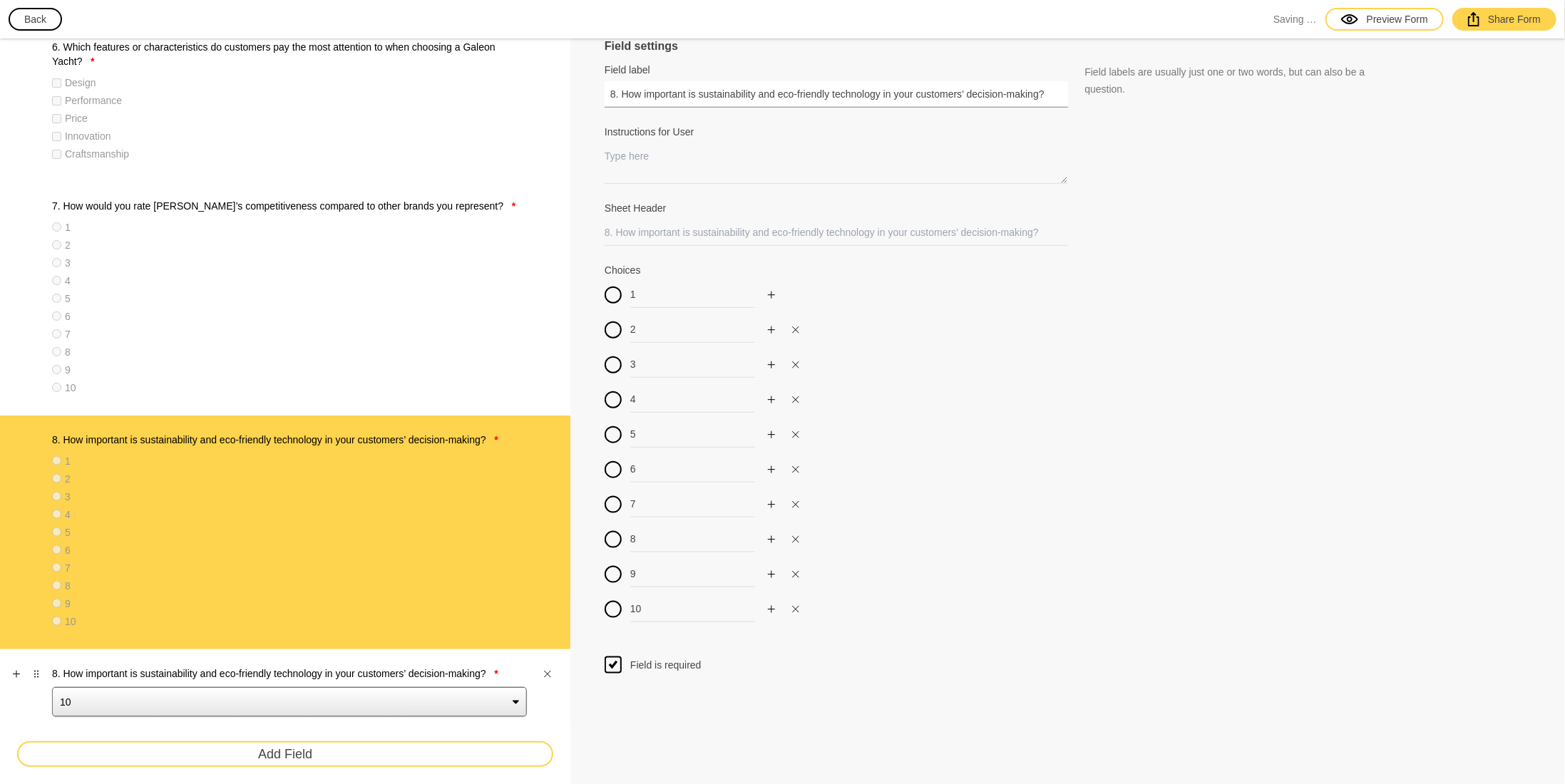
type input "8. How important is sustainability and eco-friendly technology in your customer…"
click at [412, 661] on div "8. How important is sustainability and eco-friendly technology in your customer…" at bounding box center [285, 692] width 571 height 86
type input "eco_friendly_importance"
type input "10"
type input "9"
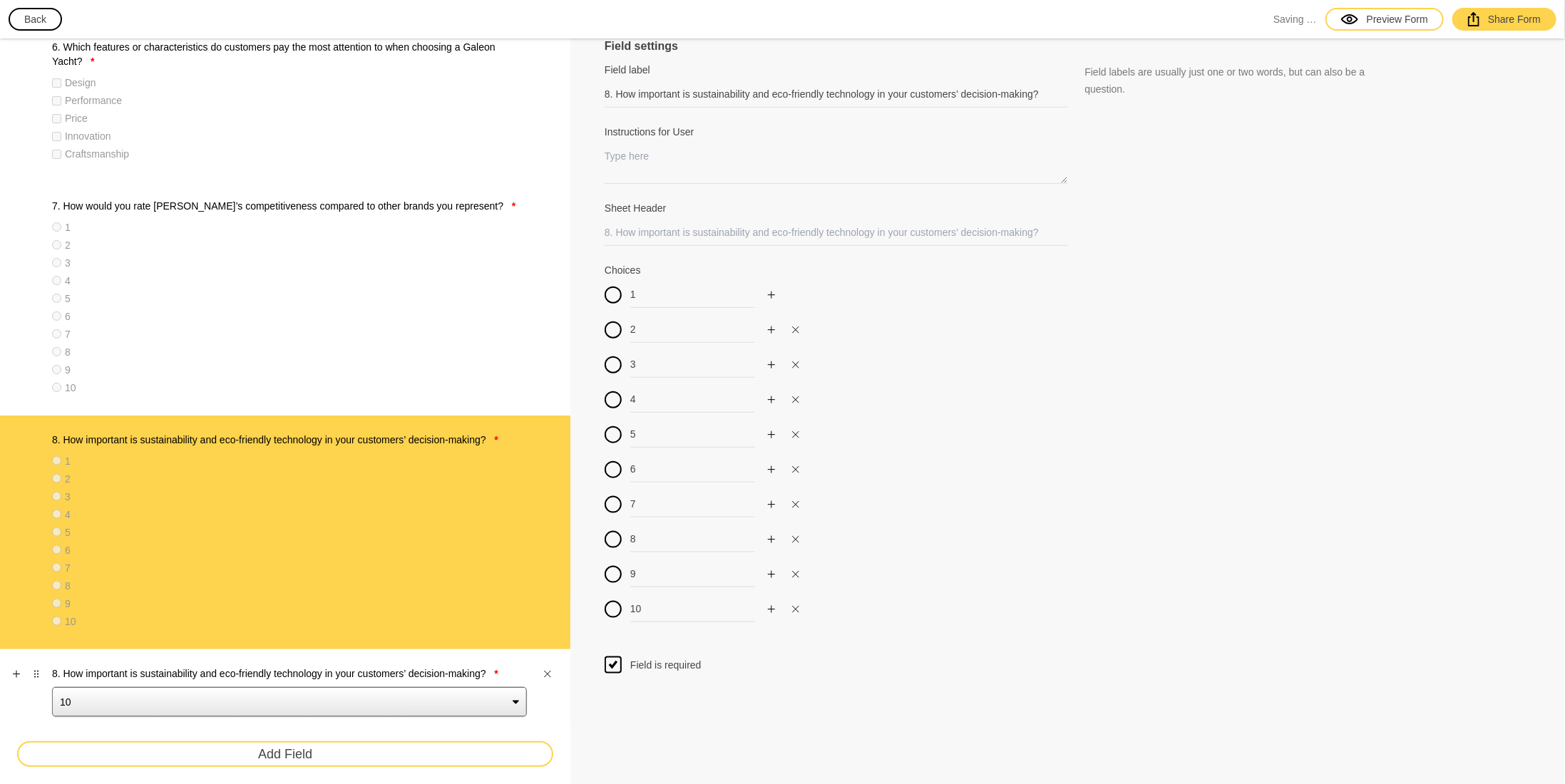
type input "8"
type input "7"
type input "6"
type input "5"
type input "4"
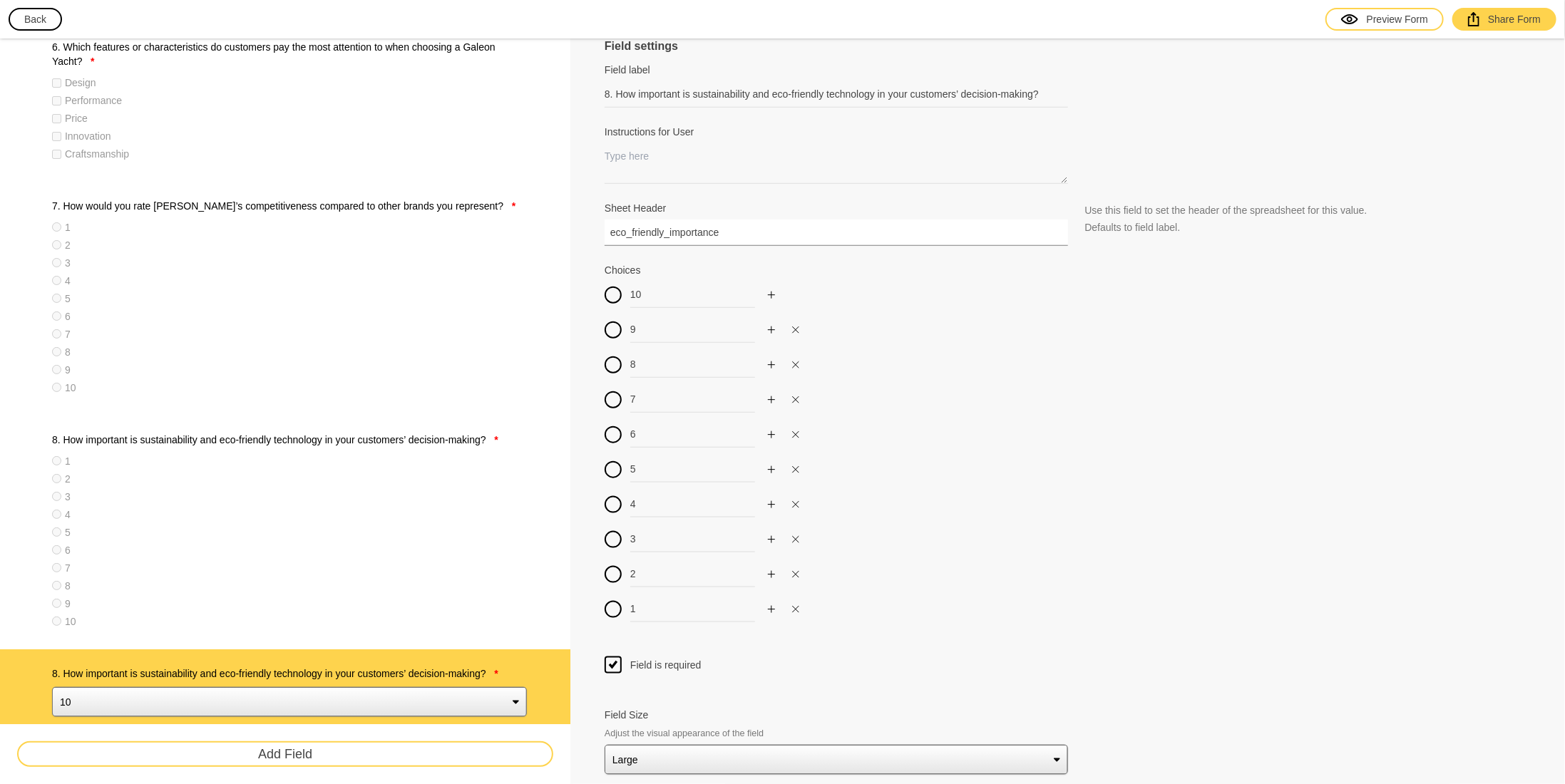
drag, startPoint x: 743, startPoint y: 230, endPoint x: 459, endPoint y: 250, distance: 284.7
click at [461, 249] on div "Survey 1. In which geographical region(s) do you operate? * [GEOGRAPHIC_DATA] […" at bounding box center [782, 785] width 1565 height 3346
click at [365, 458] on div "1" at bounding box center [289, 461] width 475 height 14
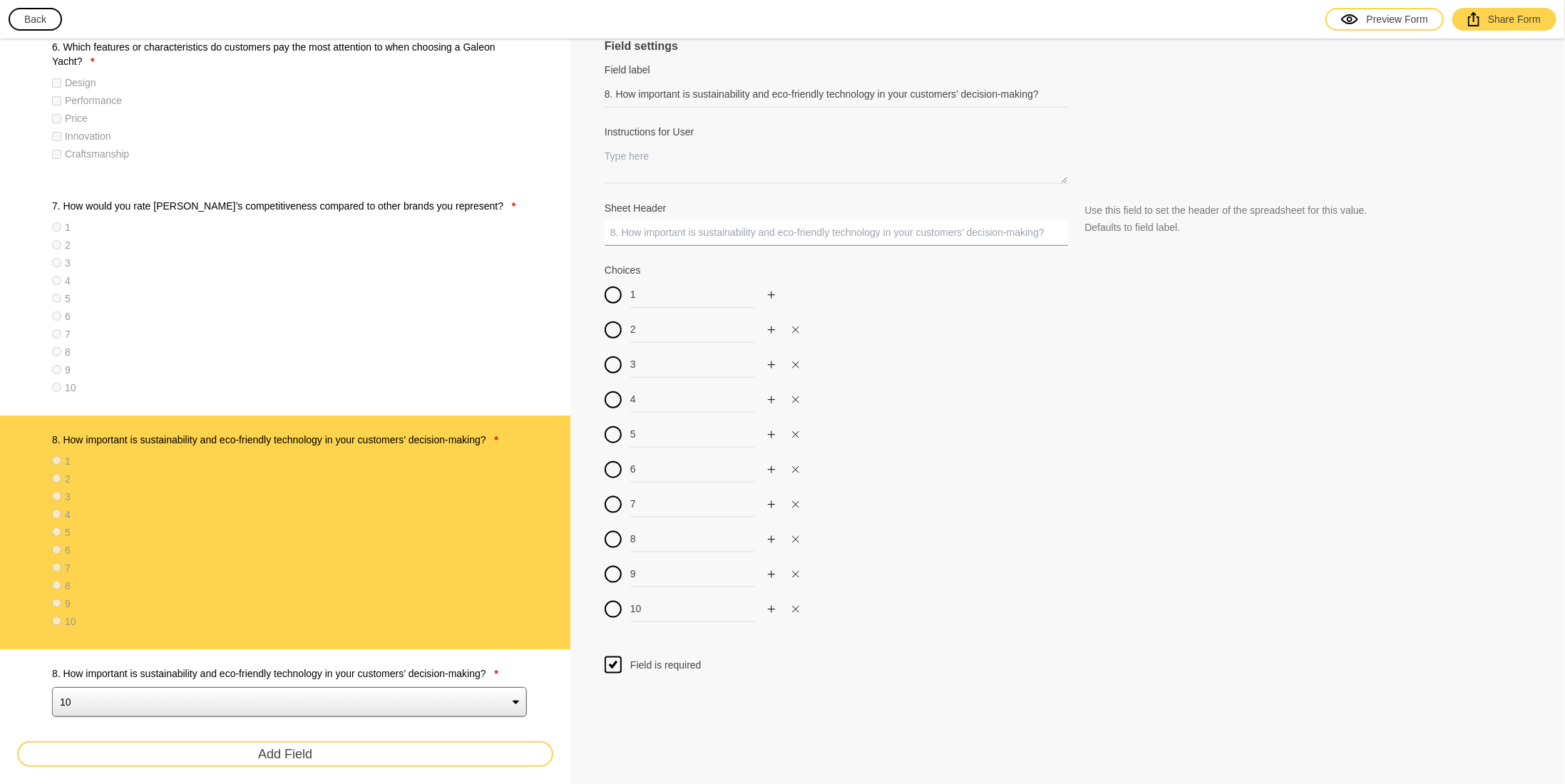
click at [678, 231] on input "Sheet Header" at bounding box center [836, 232] width 464 height 26
paste input "eco_friendly_importance"
click at [378, 655] on div "8. How important is sustainability and eco-friendly technology in your customer…" at bounding box center [285, 692] width 571 height 86
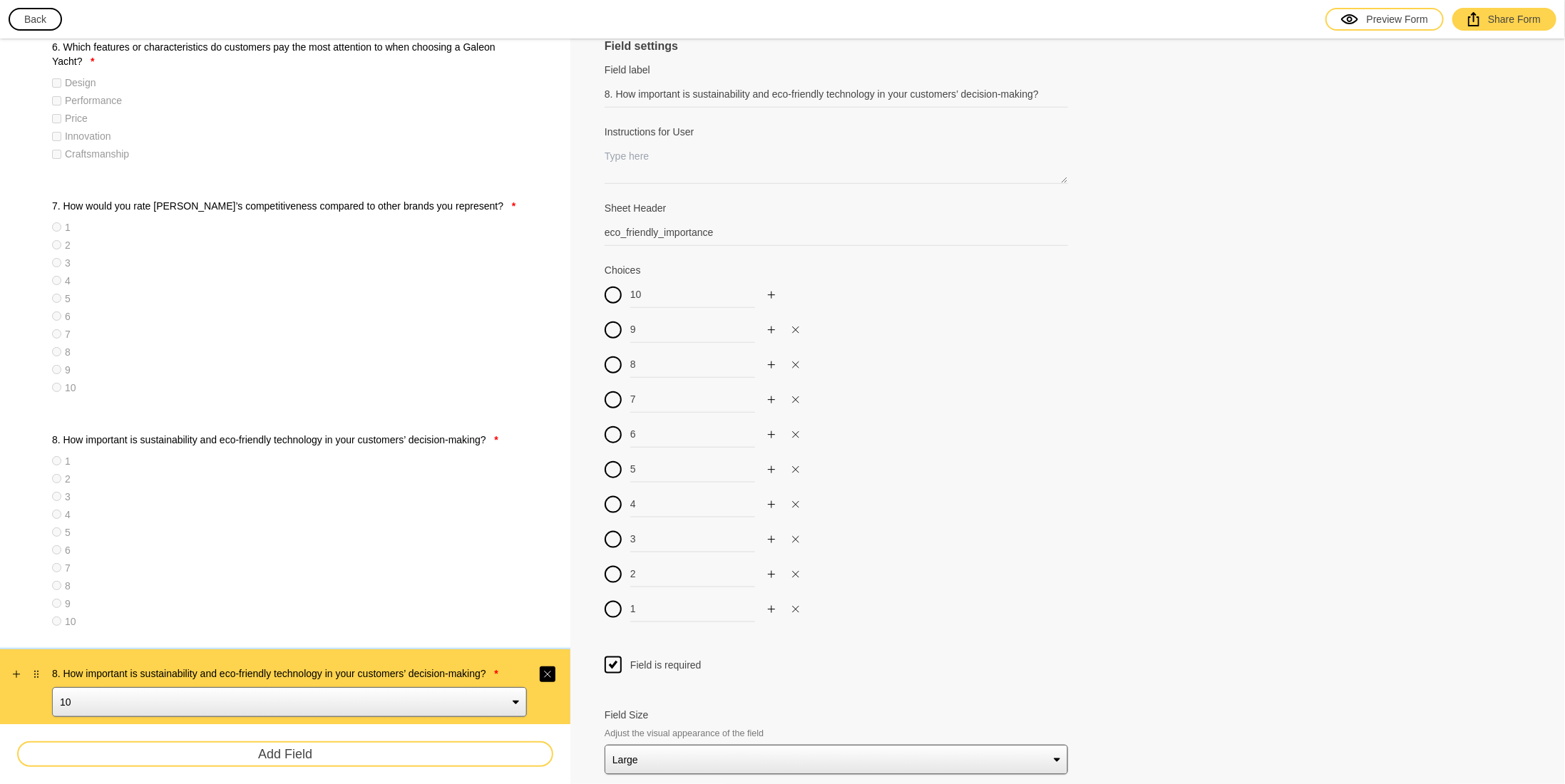
click at [552, 670] on button "button" at bounding box center [548, 674] width 15 height 15
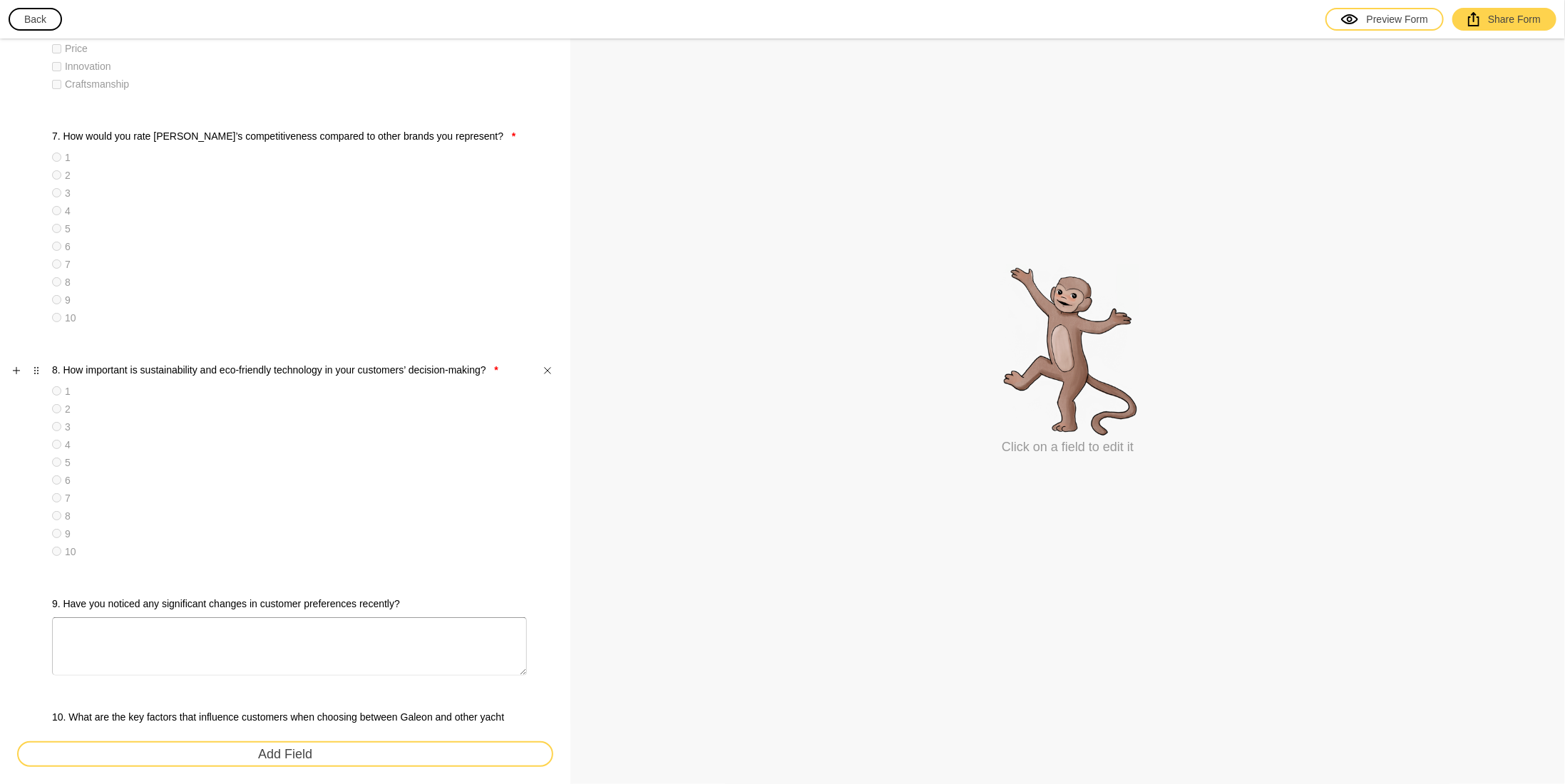
scroll to position [1069, 0]
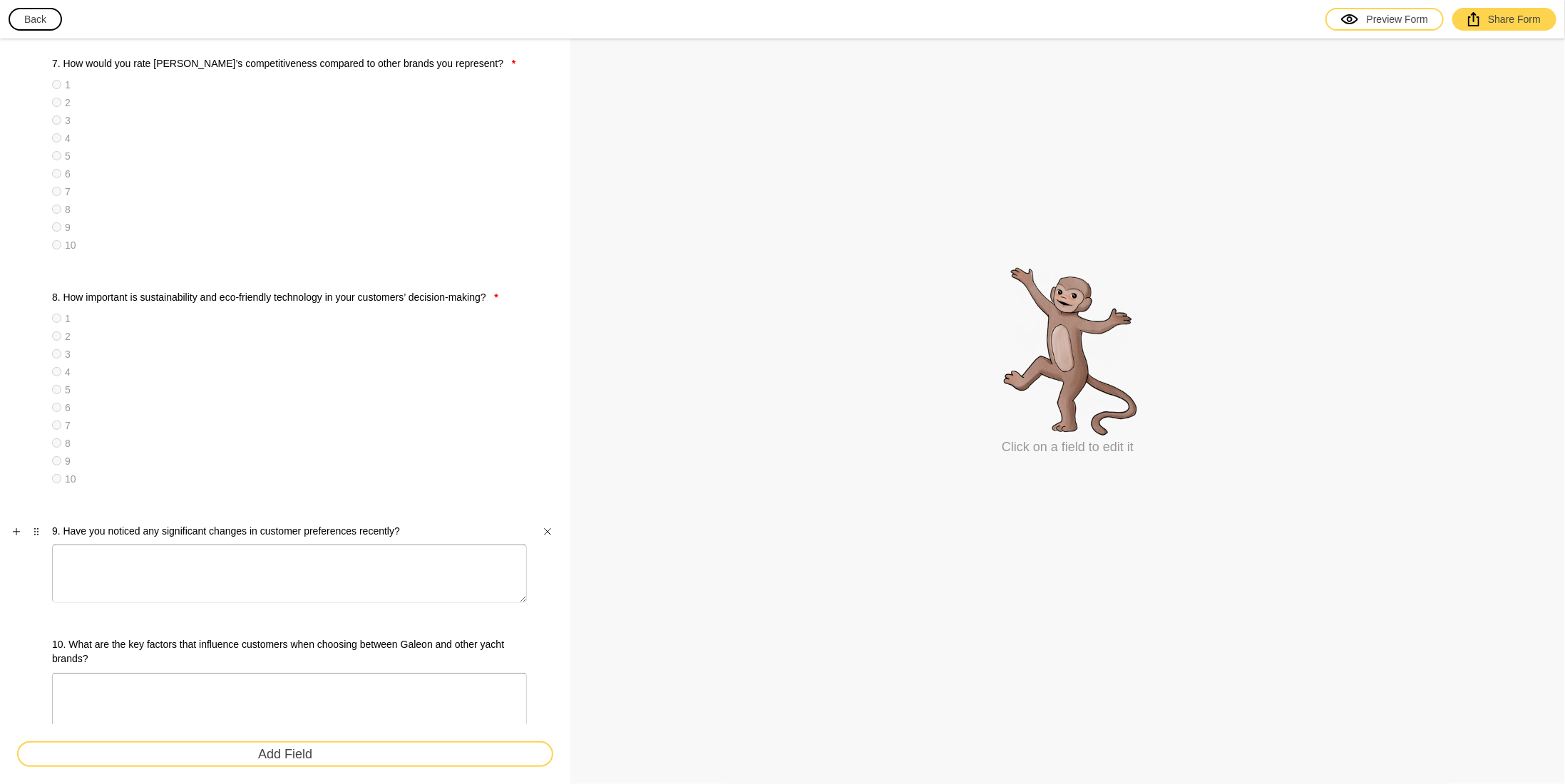
click at [414, 529] on label "9. Have you noticed any significant changes in customer preferences recently?" at bounding box center [289, 531] width 475 height 14
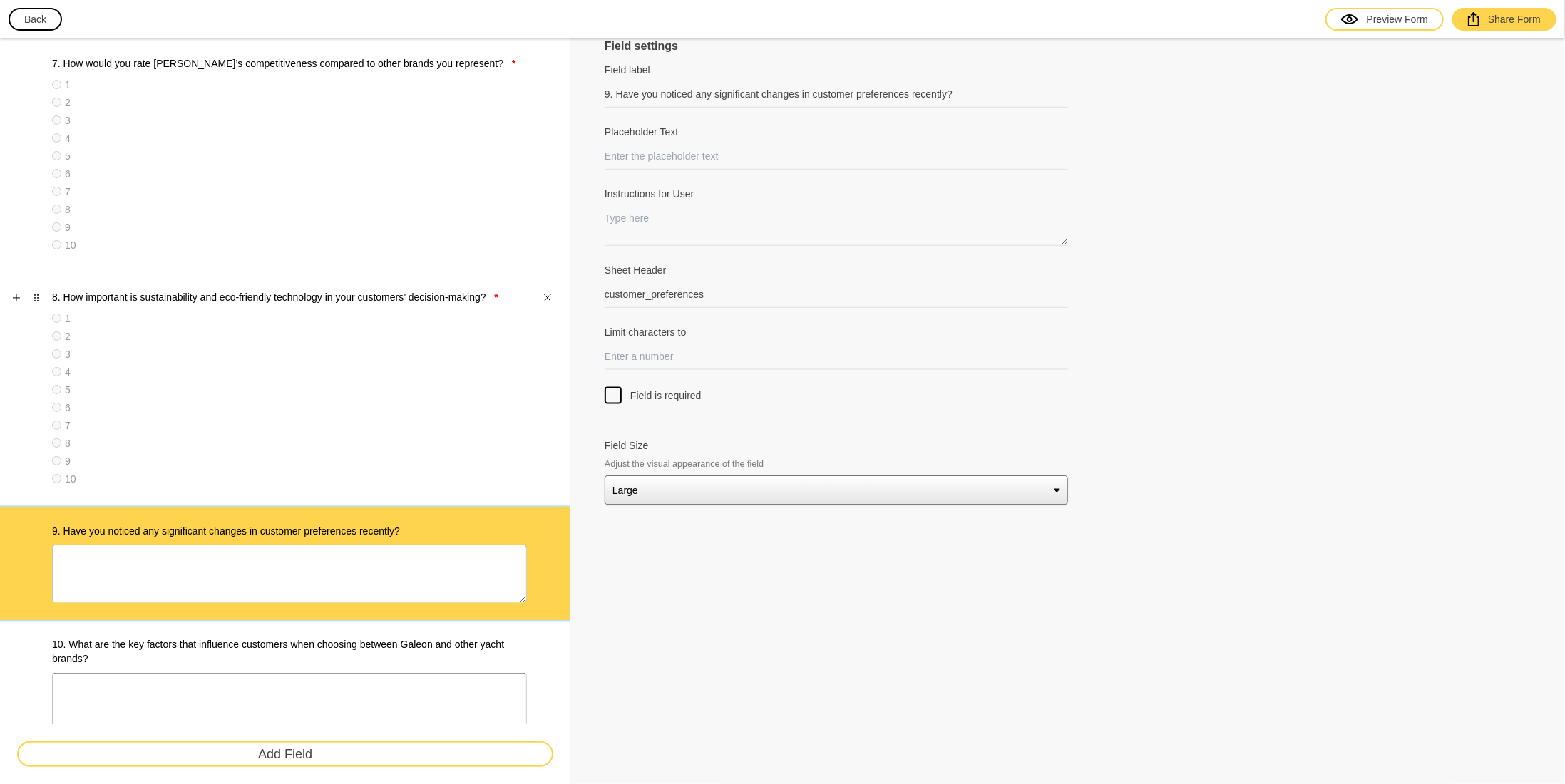
click at [409, 430] on div "1 2 3 4 5 6 7 8 9 10" at bounding box center [289, 400] width 475 height 178
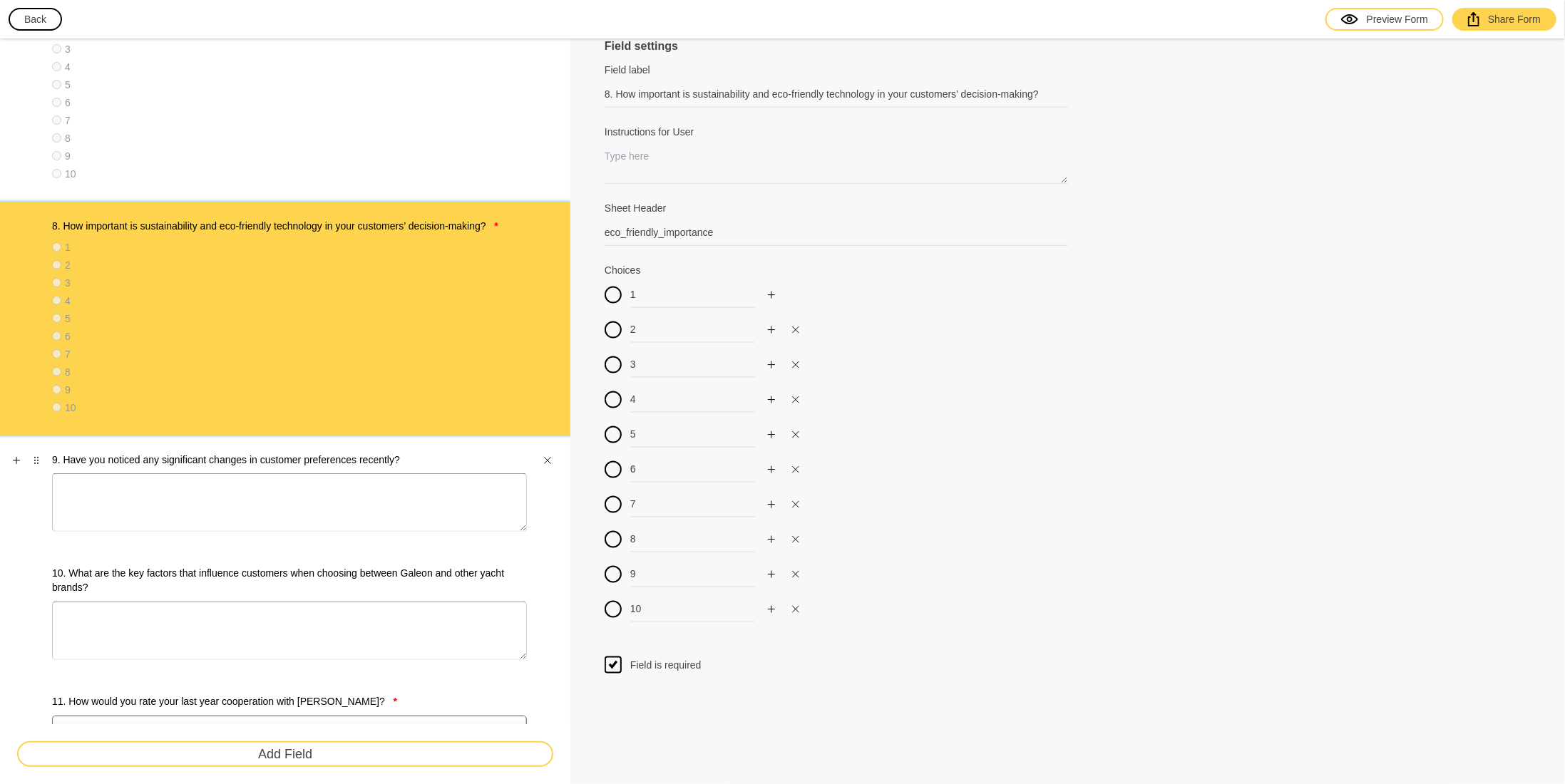
scroll to position [1283, 0]
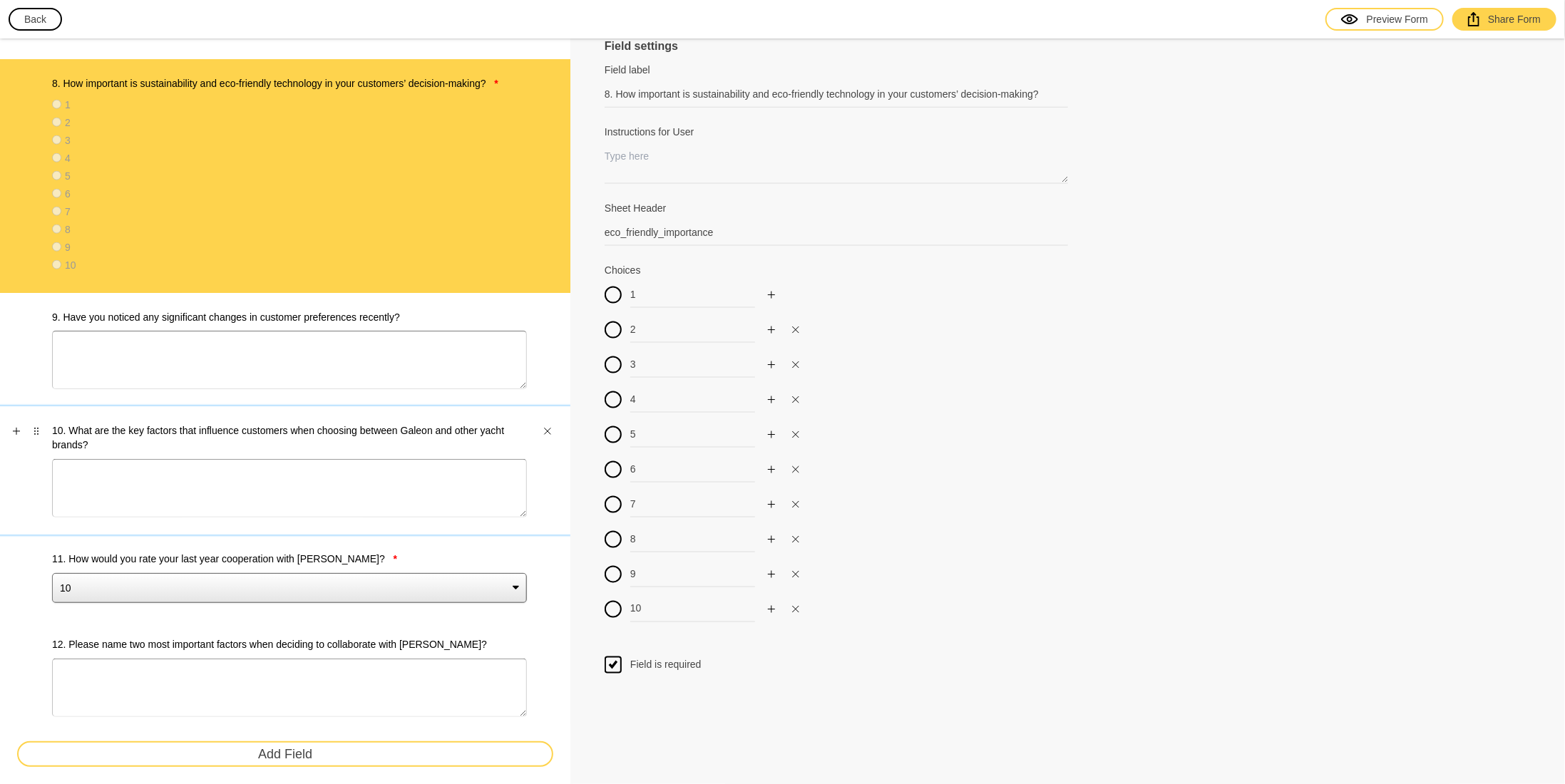
click at [451, 425] on label "10. What are the key factors that influence customers when choosing between Gal…" at bounding box center [289, 438] width 475 height 29
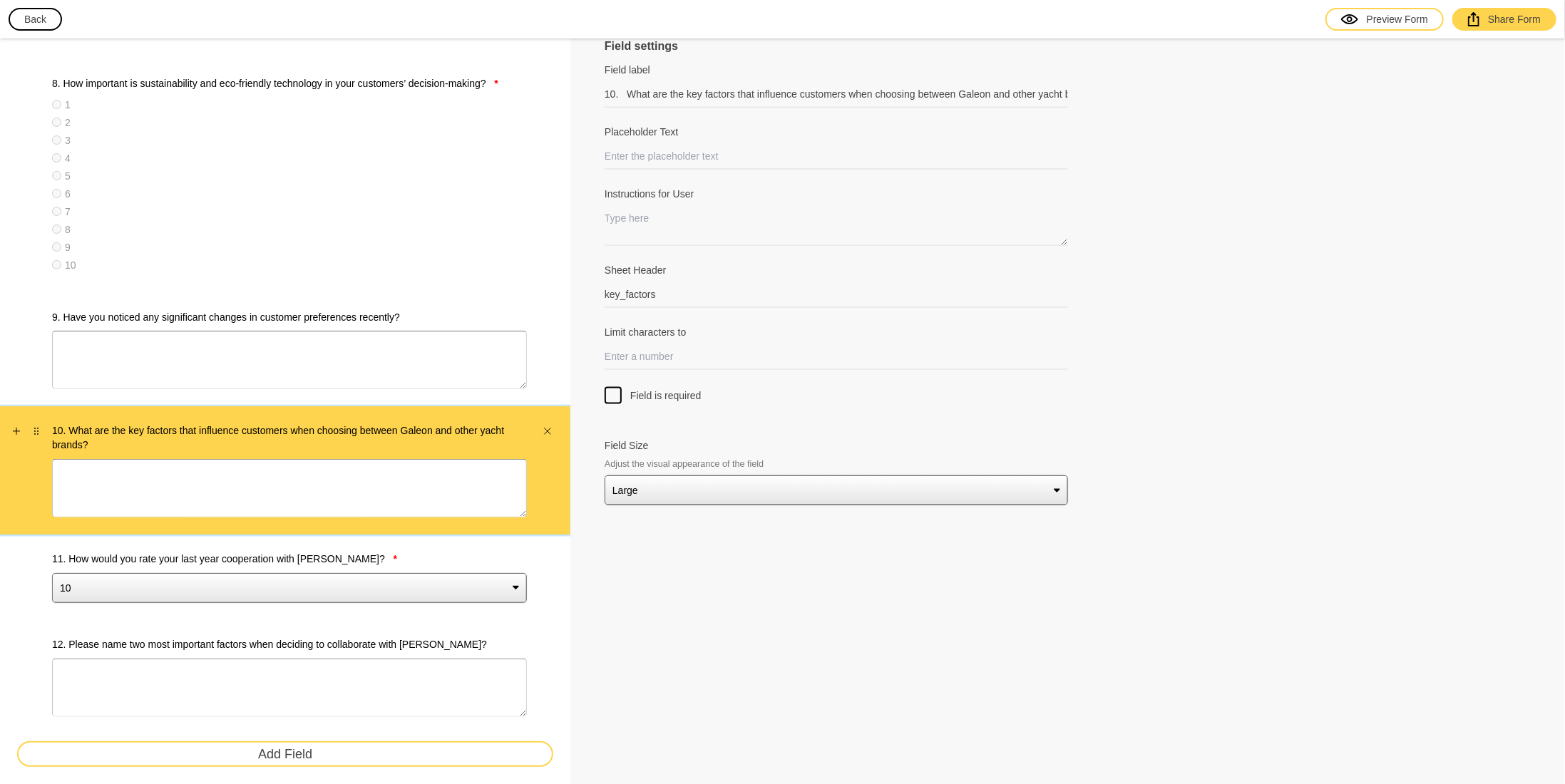
scroll to position [1354, 0]
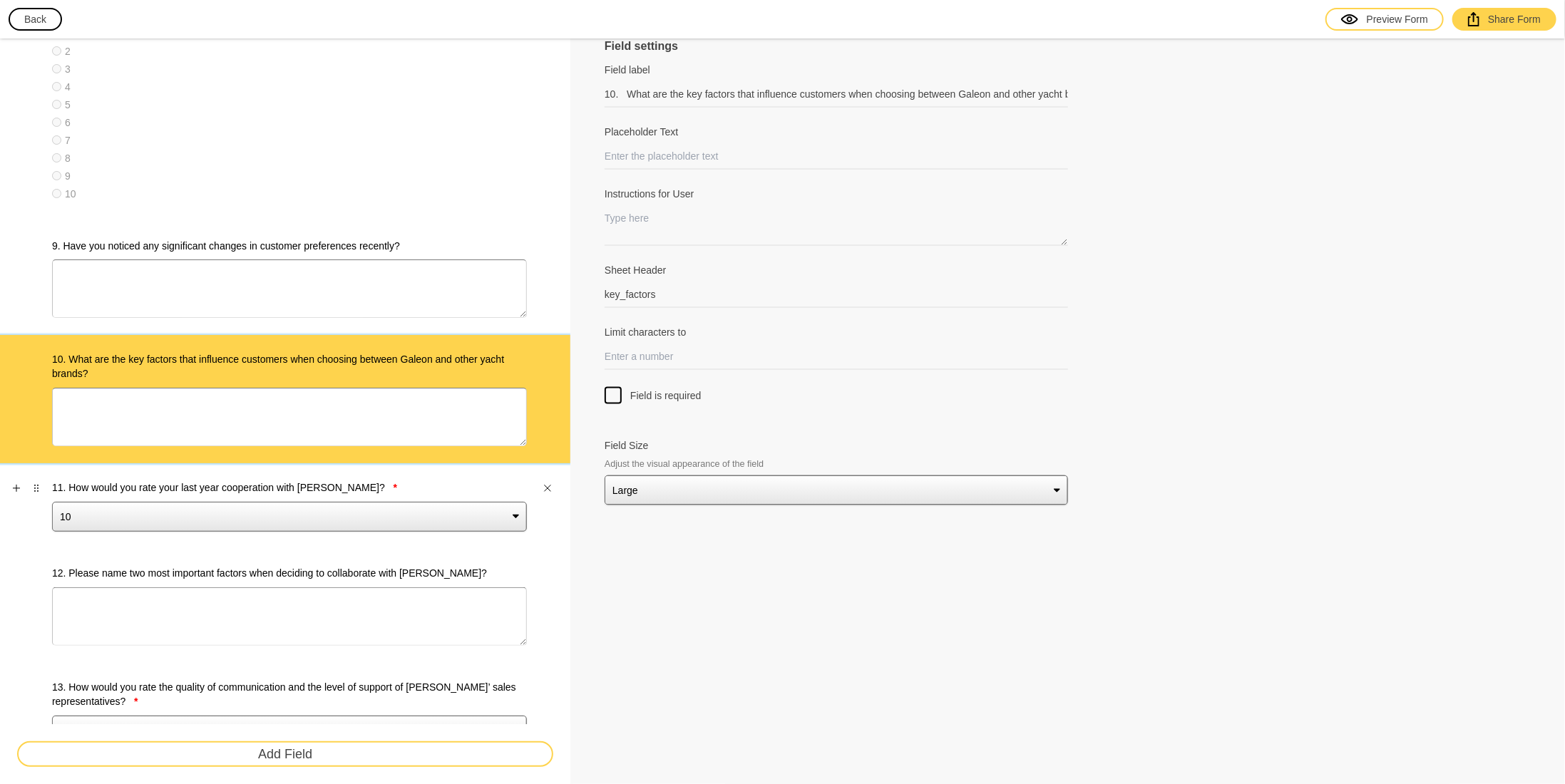
click at [393, 489] on strong "*" at bounding box center [395, 488] width 4 height 12
click at [378, 502] on select "10 9 8 7 6 5 4 3 2 1" at bounding box center [289, 517] width 475 height 30
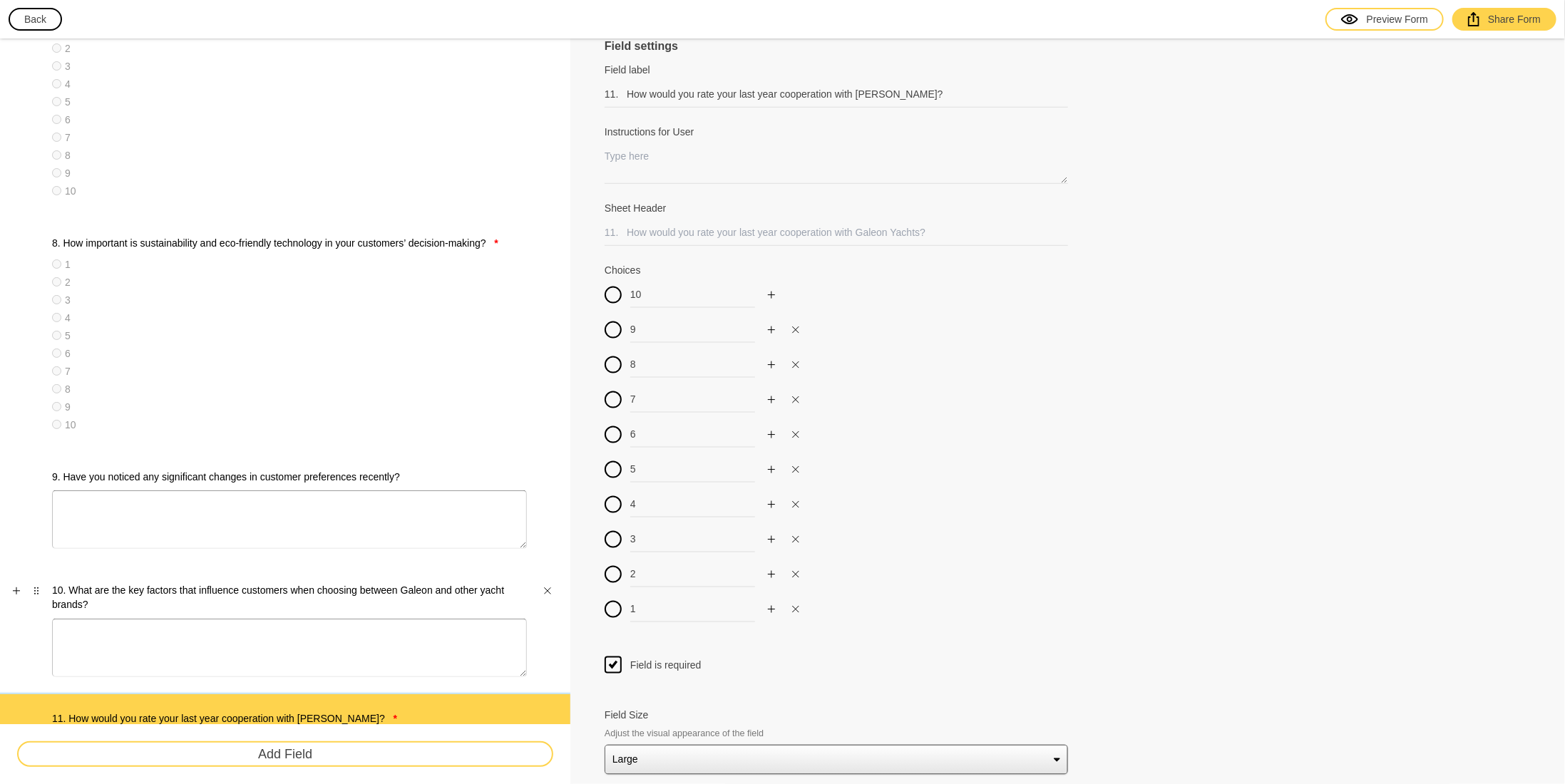
scroll to position [1069, 0]
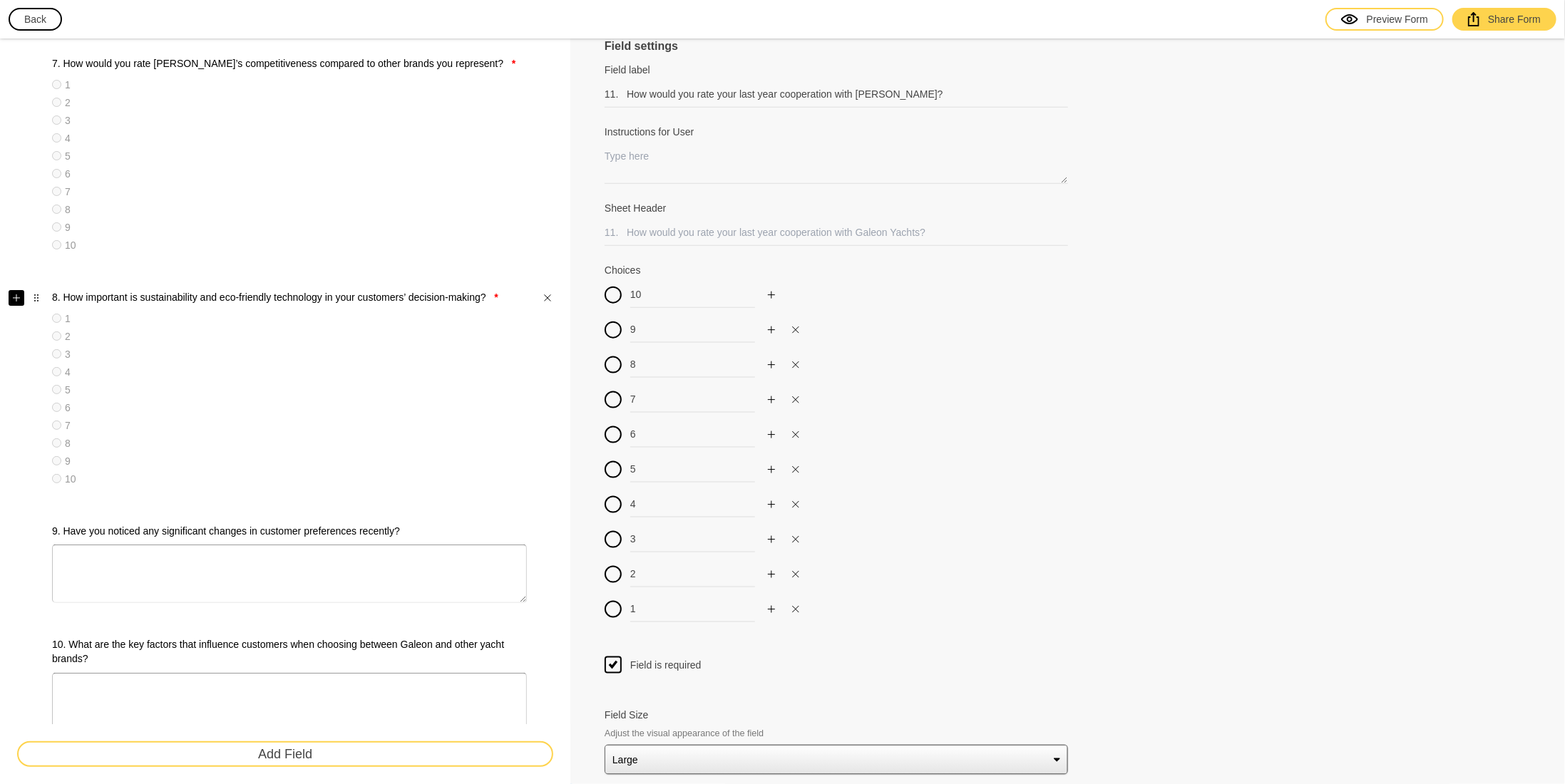
click at [18, 295] on icon "Add" at bounding box center [15, 297] width 7 height 7
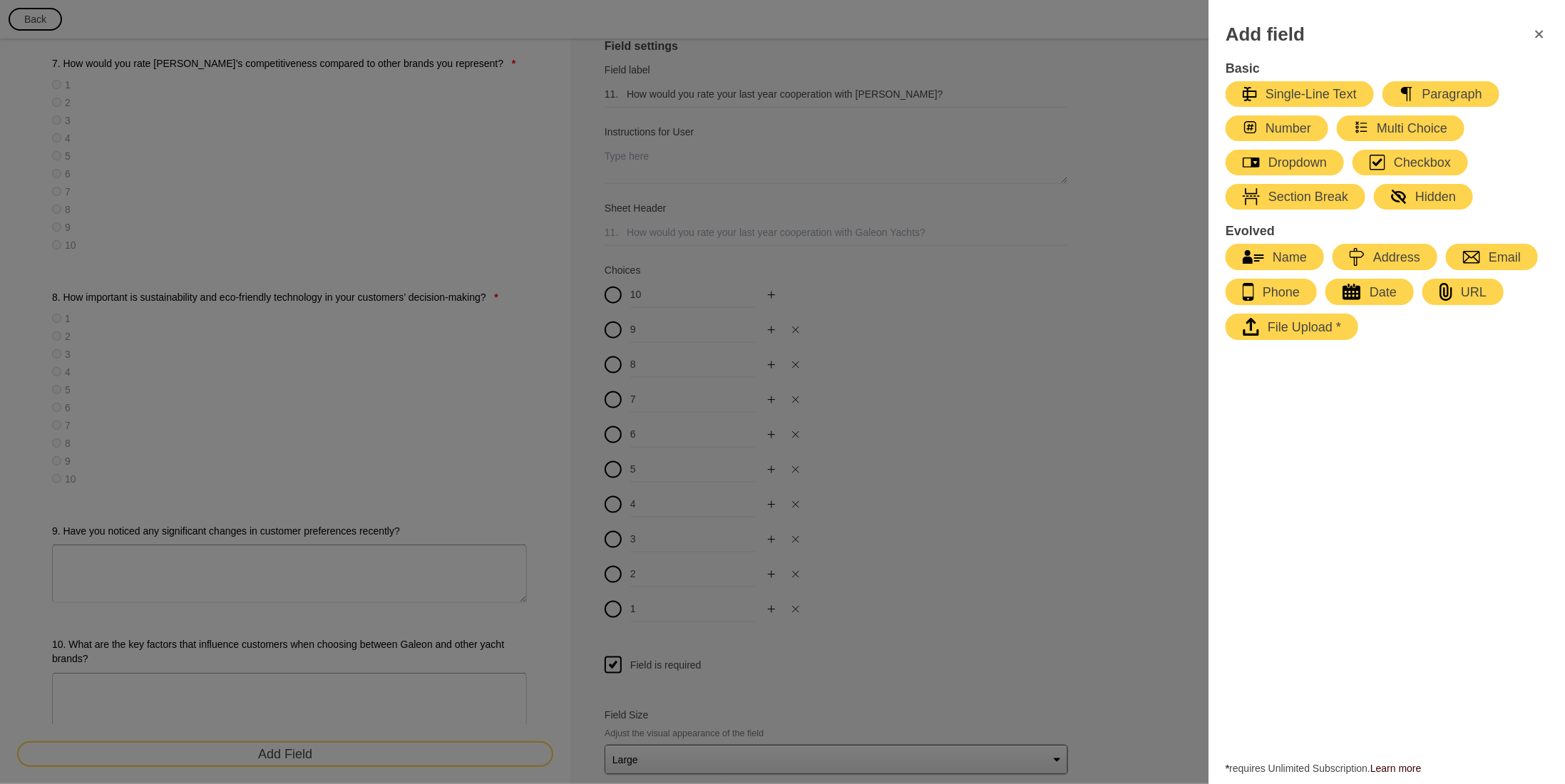
click at [1391, 128] on div "Multi Choice" at bounding box center [1400, 128] width 93 height 17
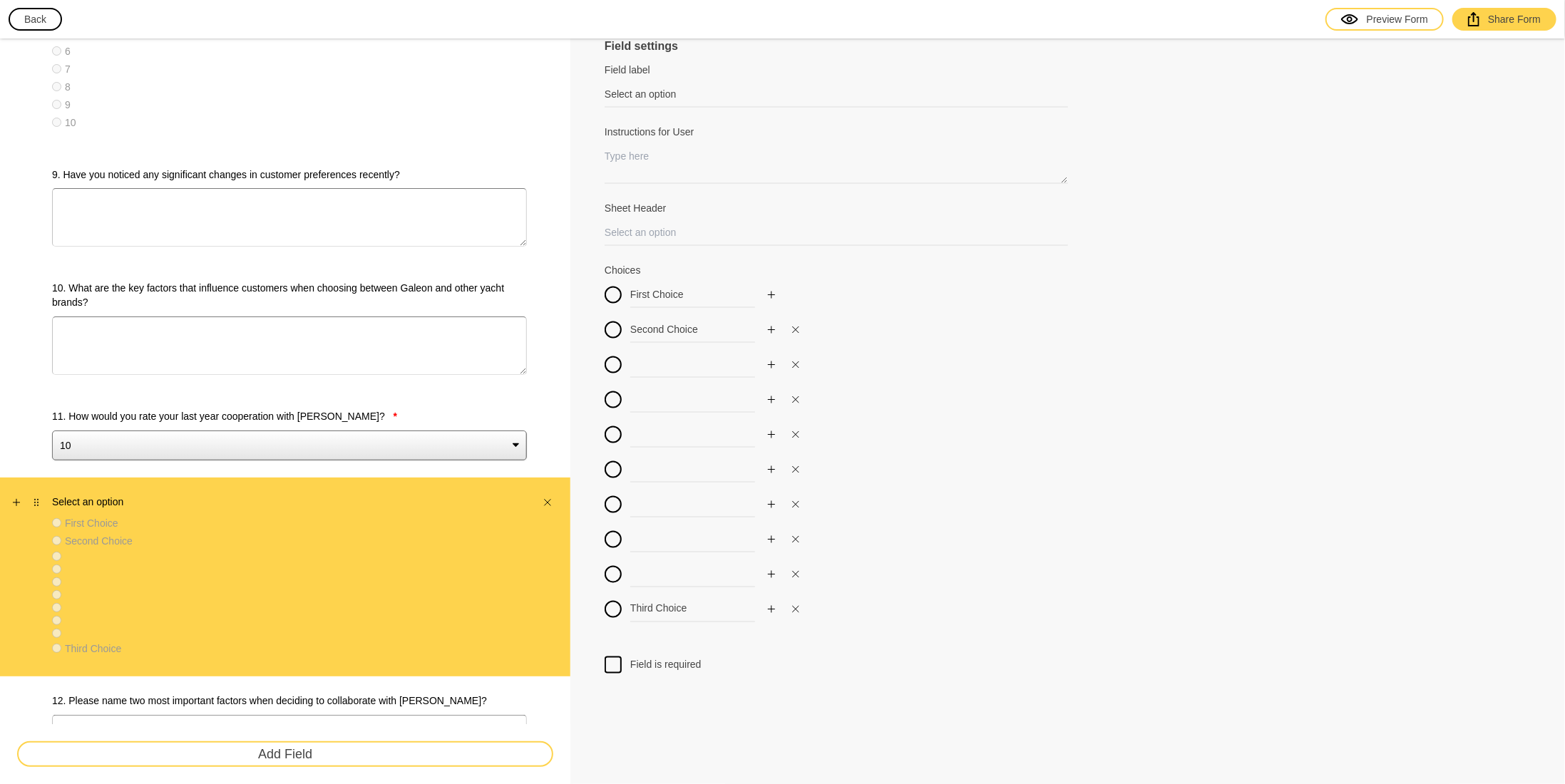
scroll to position [1497, 0]
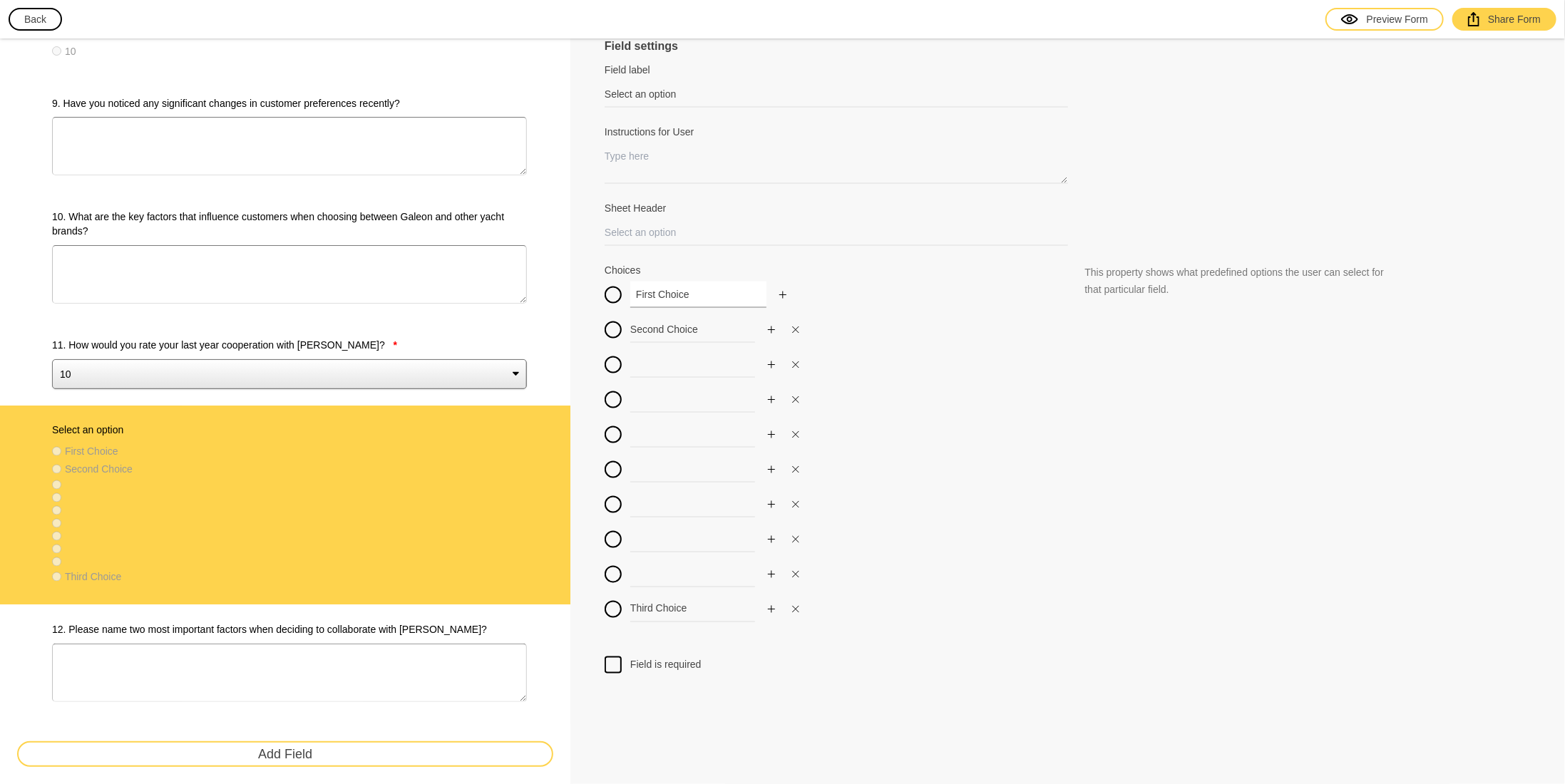
drag, startPoint x: 611, startPoint y: 298, endPoint x: 543, endPoint y: 304, distance: 68.3
click at [543, 304] on div "Survey 1. In which geographical region(s) do you operate? * [GEOGRAPHIC_DATA] […" at bounding box center [782, 271] width 1565 height 3459
drag, startPoint x: 665, startPoint y: 338, endPoint x: 574, endPoint y: 346, distance: 91.4
click at [577, 345] on div "Field settings Field label Select an option Field labels are usually just one o…" at bounding box center [1068, 271] width 995 height 3459
click at [654, 360] on input at bounding box center [699, 364] width 137 height 26
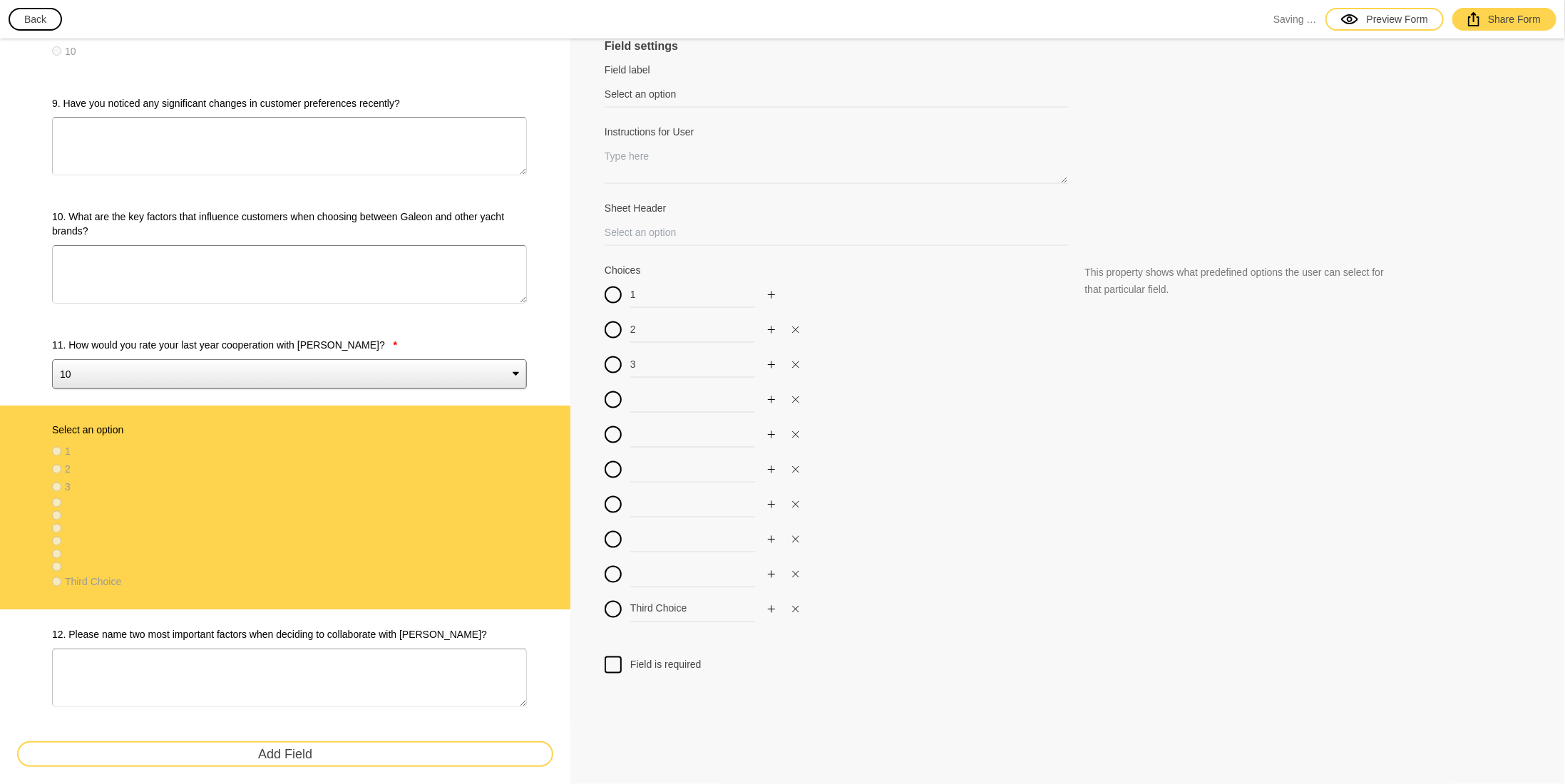
click at [659, 414] on div "1 2 3 Third Choice" at bounding box center [836, 456] width 464 height 349
click at [648, 406] on input at bounding box center [699, 399] width 137 height 26
click at [659, 435] on input at bounding box center [699, 434] width 137 height 26
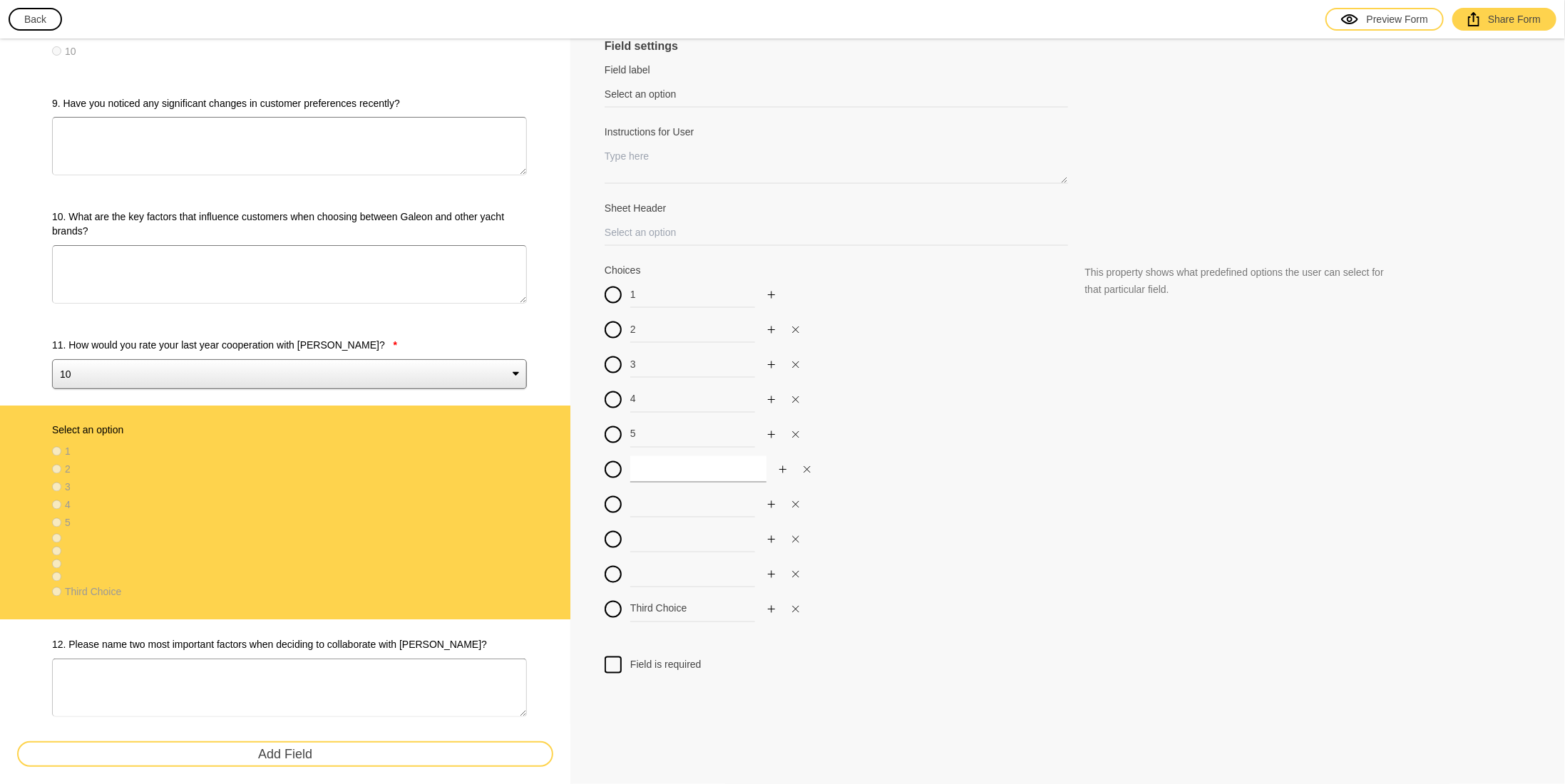
click at [652, 474] on input at bounding box center [699, 468] width 137 height 26
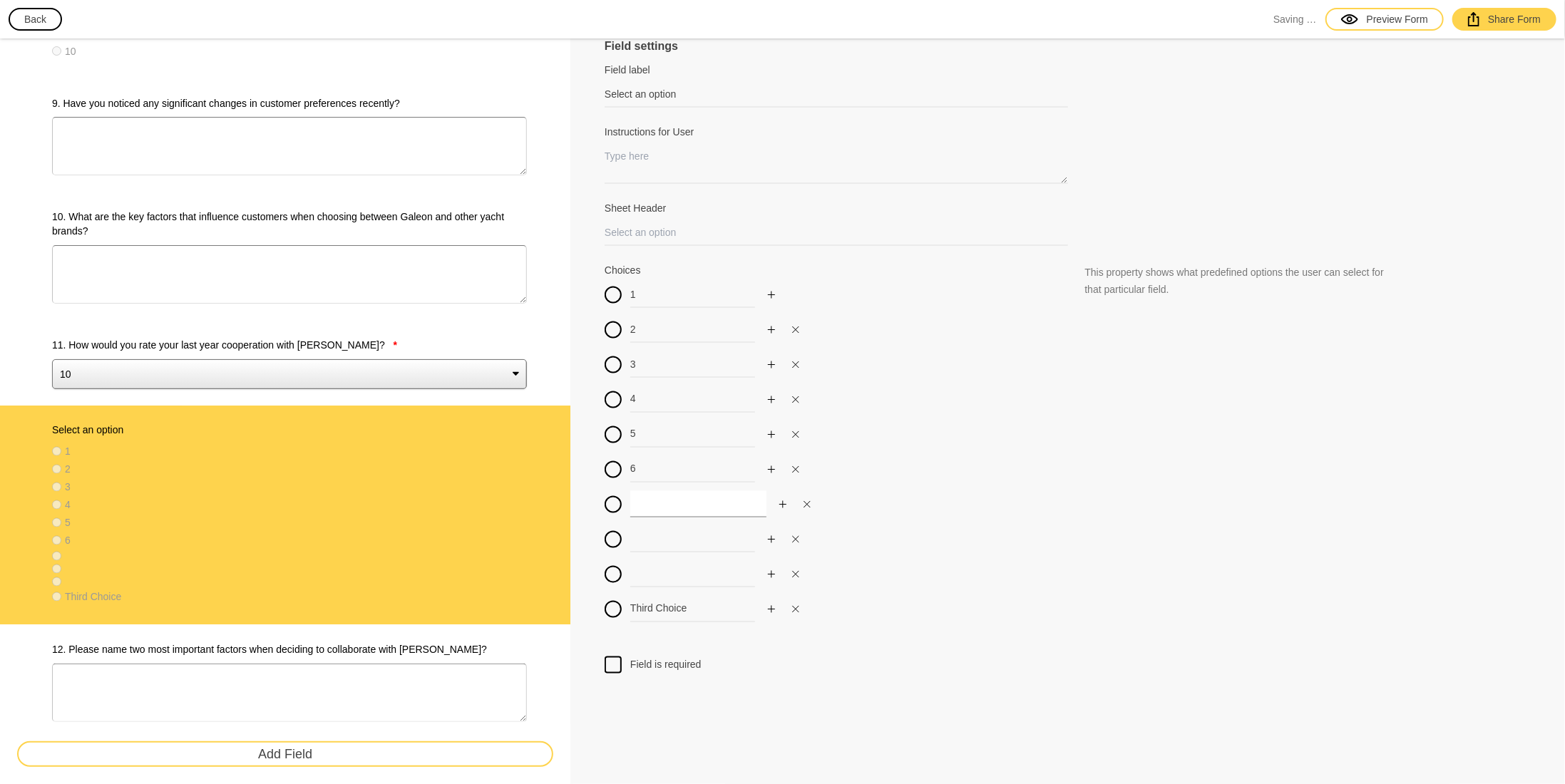
click at [654, 499] on input at bounding box center [699, 503] width 137 height 26
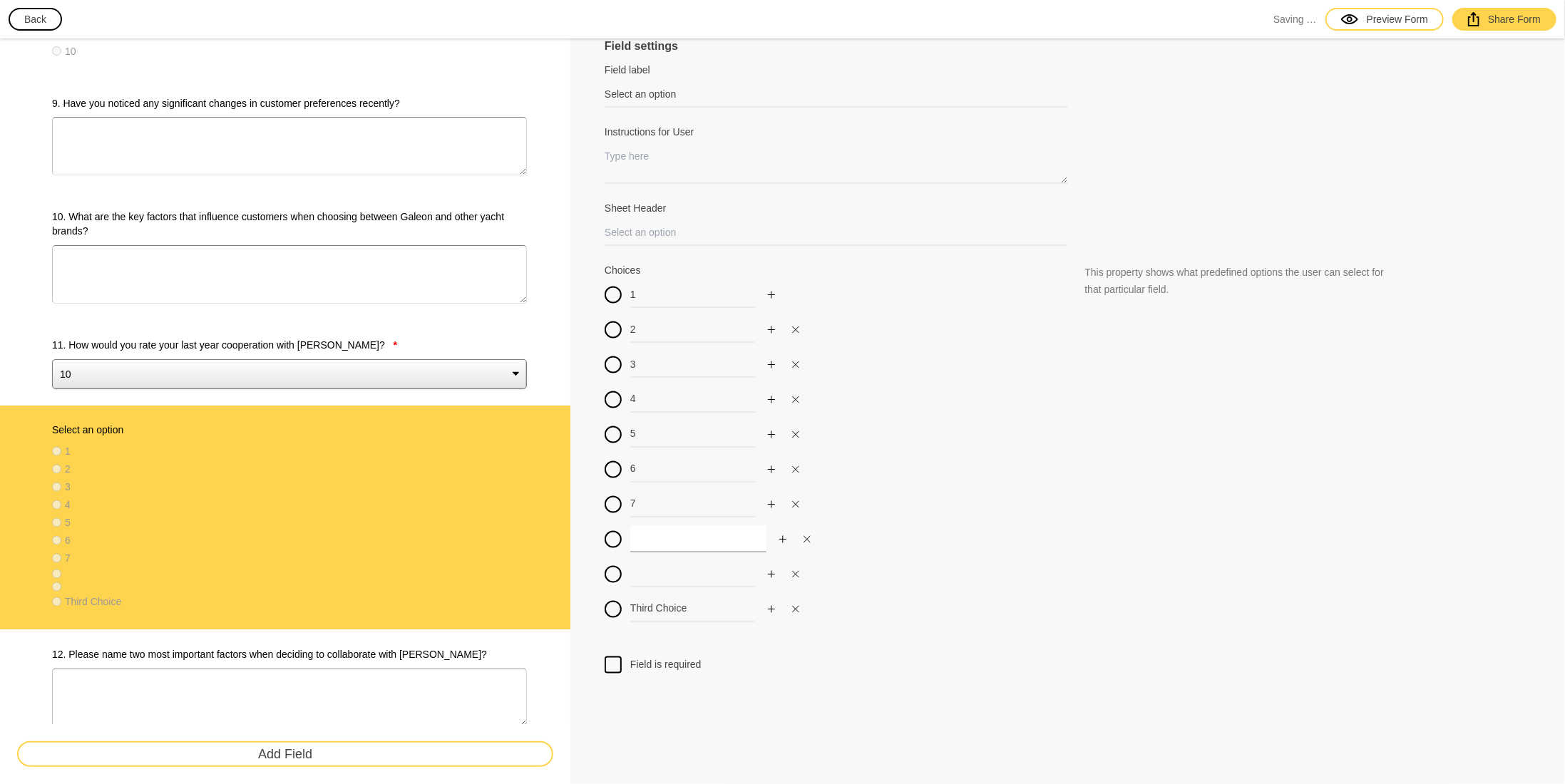
click at [648, 541] on input at bounding box center [699, 539] width 137 height 26
click at [643, 573] on input at bounding box center [699, 573] width 137 height 26
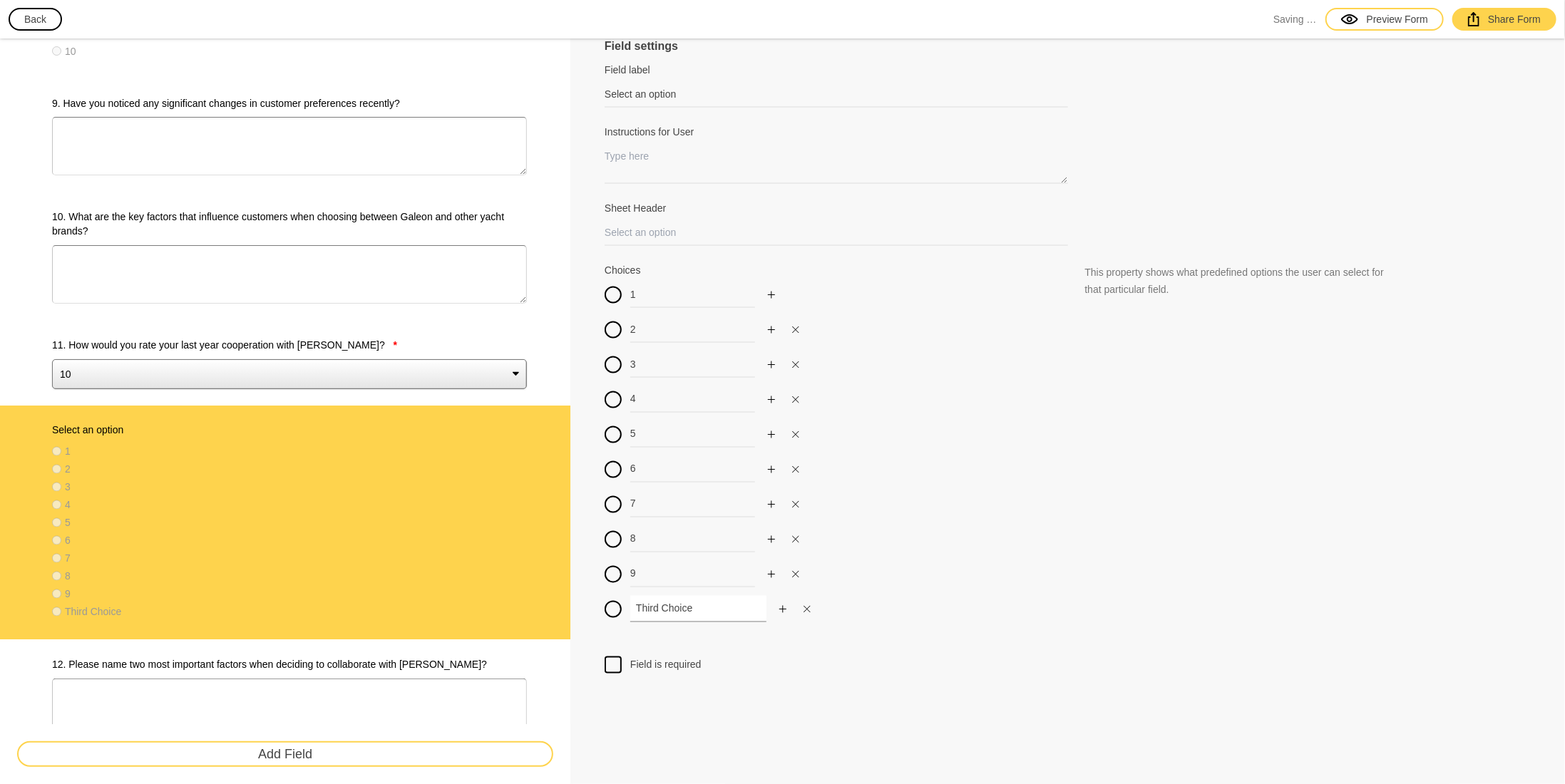
drag, startPoint x: 694, startPoint y: 604, endPoint x: 513, endPoint y: 602, distance: 181.0
click at [513, 602] on div "Survey 1. In which geographical region(s) do you operate? * [GEOGRAPHIC_DATA] […" at bounding box center [782, 289] width 1565 height 3495
click at [613, 666] on div at bounding box center [613, 665] width 17 height 17
click at [613, 656] on input "Field is required" at bounding box center [613, 656] width 0 height 0
click at [274, 348] on label "11. How would you rate your last year cooperation with [PERSON_NAME]? *" at bounding box center [289, 344] width 475 height 14
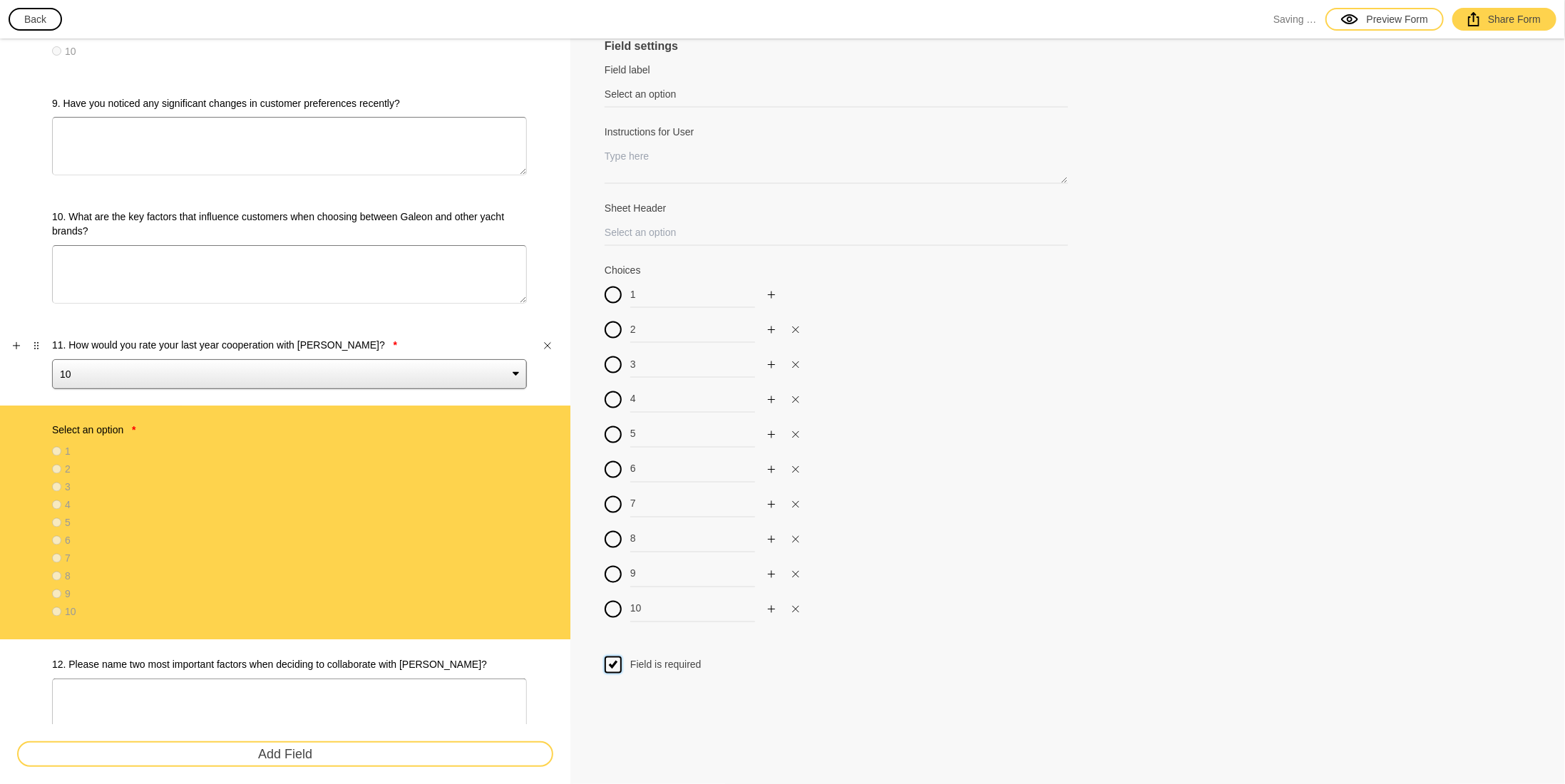
click at [274, 359] on select "10 9 8 7 6 5 4 3 2 1" at bounding box center [289, 373] width 475 height 30
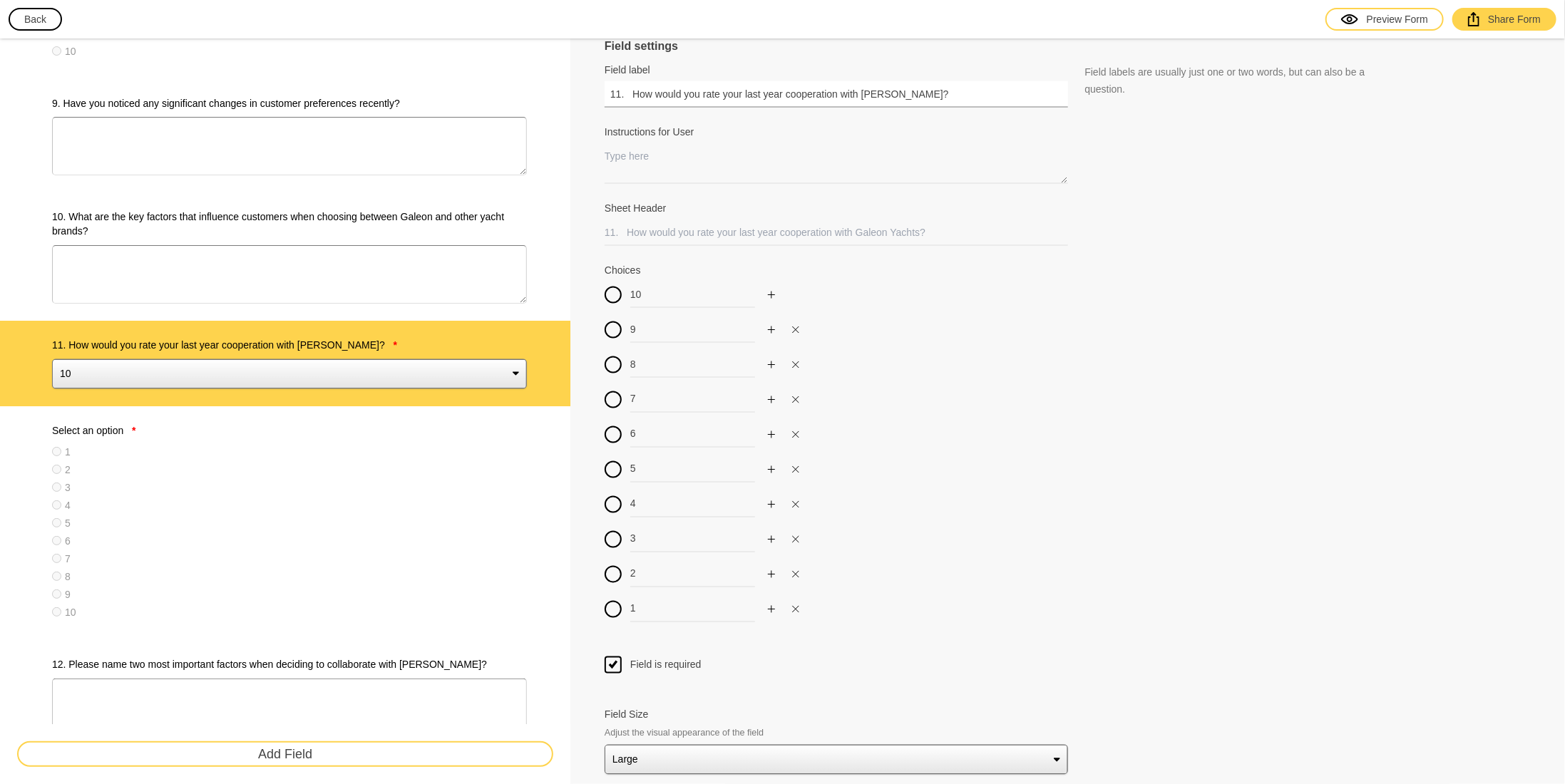
drag, startPoint x: 930, startPoint y: 97, endPoint x: 579, endPoint y: 99, distance: 351.0
click at [579, 99] on div "Field settings Field label 11. How would you rate your last year cooperation wi…" at bounding box center [1068, 289] width 995 height 3495
click at [346, 430] on label "Select an option *" at bounding box center [289, 430] width 475 height 14
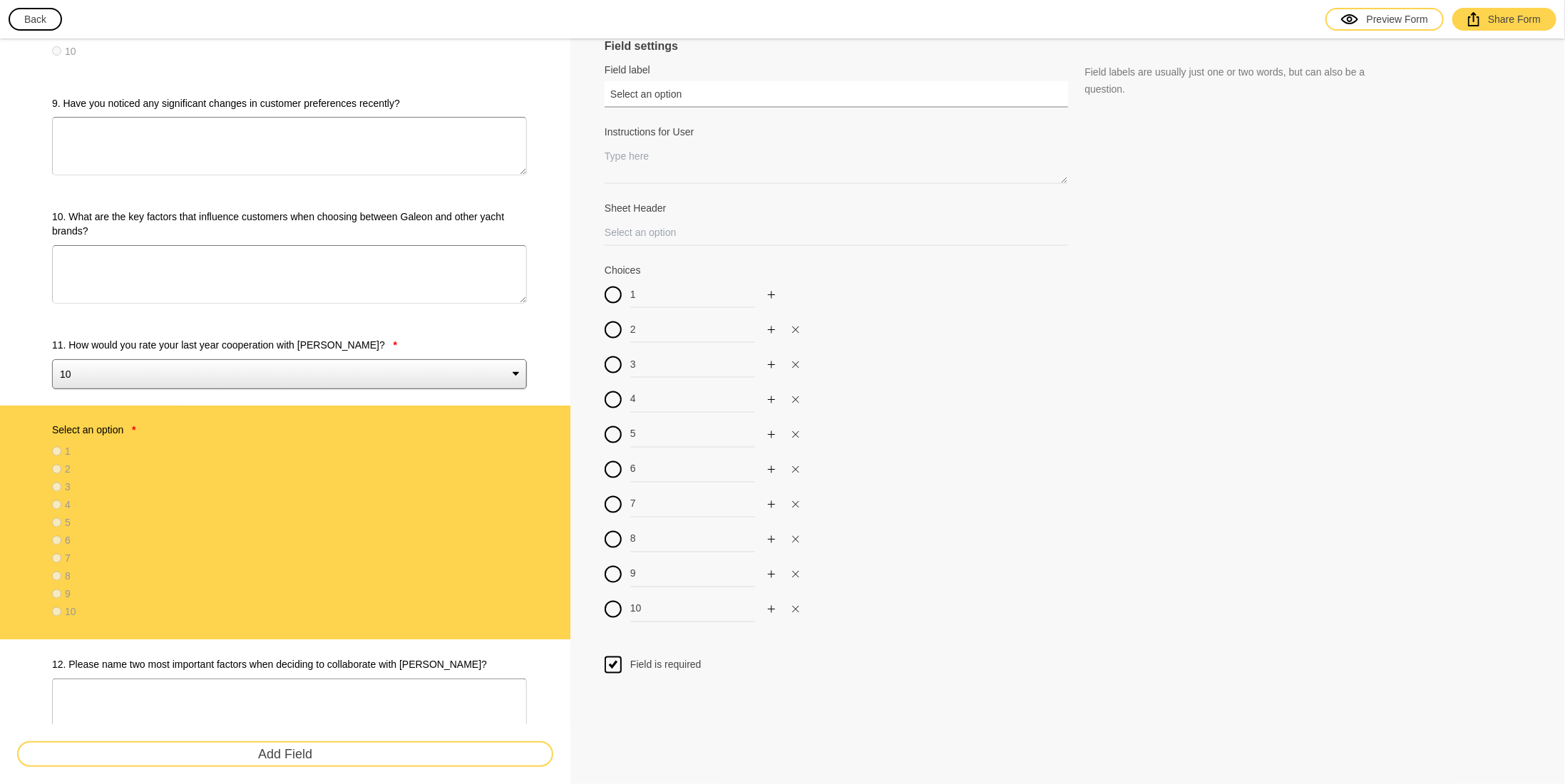
drag, startPoint x: 681, startPoint y: 96, endPoint x: 515, endPoint y: 101, distance: 166.1
click at [515, 101] on div "Survey 1. In which geographical region(s) do you operate? * [GEOGRAPHIC_DATA] […" at bounding box center [782, 289] width 1565 height 3495
click at [266, 364] on select "10 9 8 7 6 5 4 3 2 1" at bounding box center [289, 373] width 475 height 30
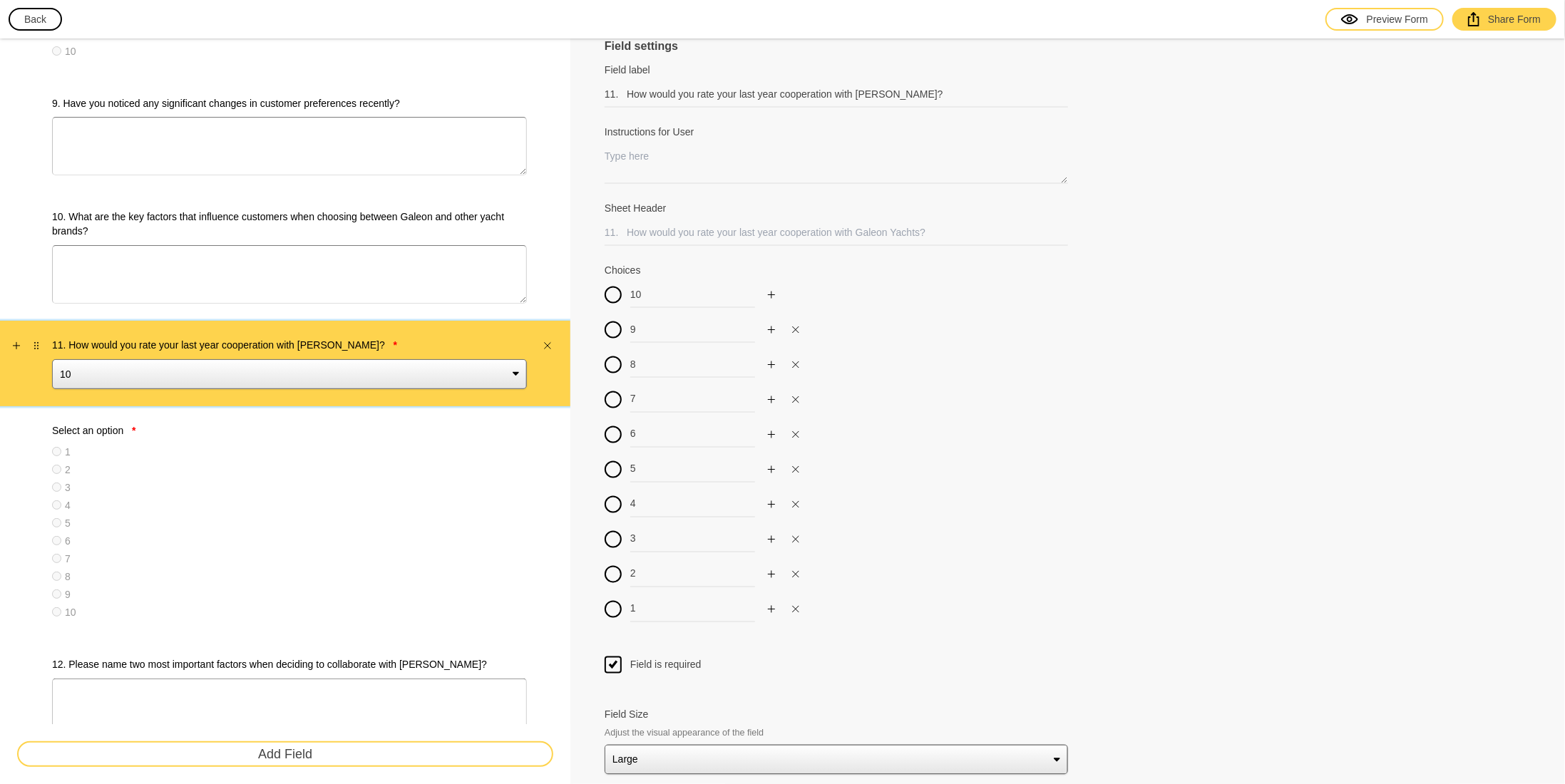
click at [266, 364] on select "10 9 8 7 6 5 4 3 2 1" at bounding box center [289, 373] width 475 height 30
click at [246, 470] on div "2" at bounding box center [289, 469] width 475 height 14
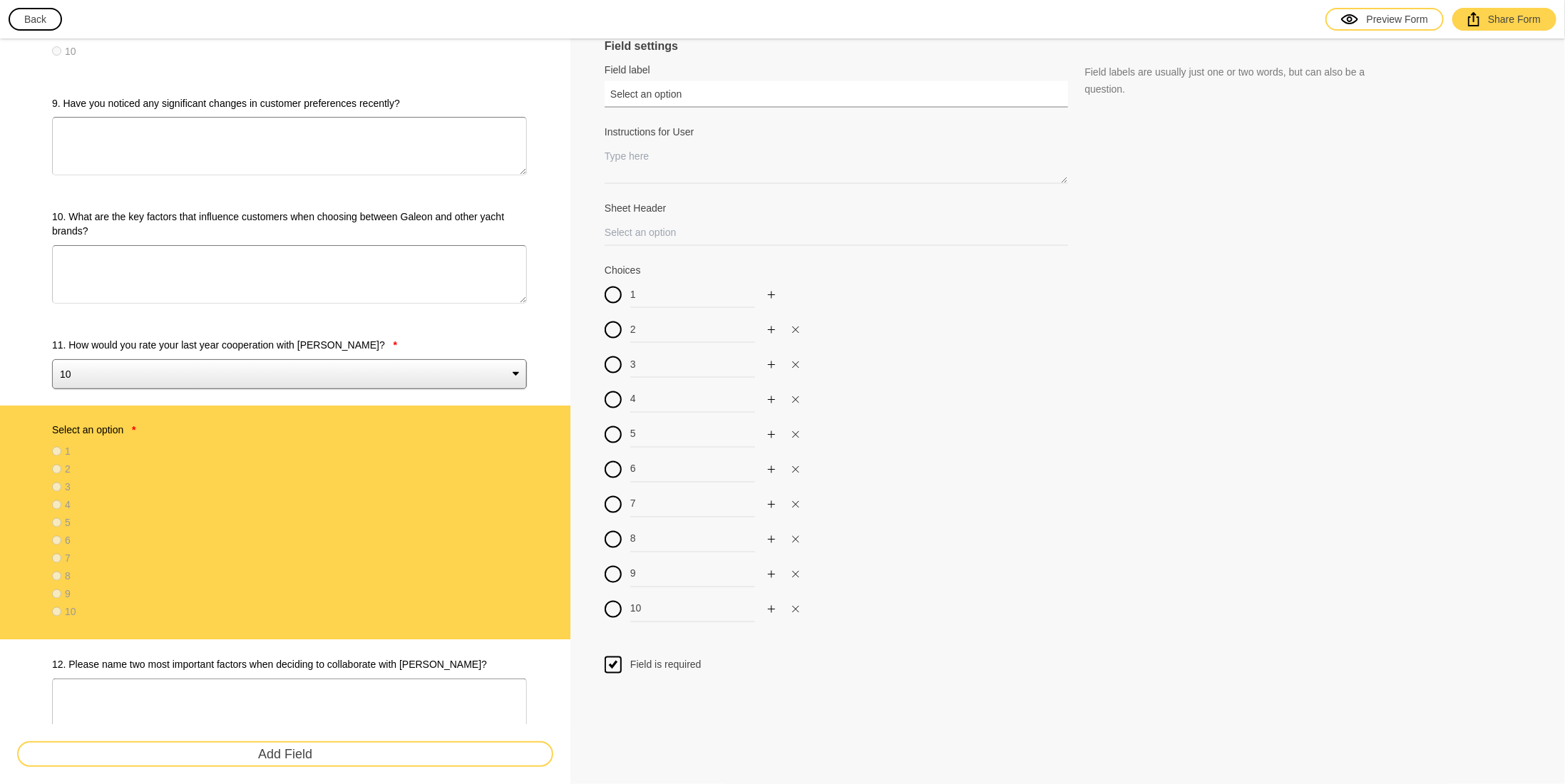
drag, startPoint x: 716, startPoint y: 92, endPoint x: 530, endPoint y: 89, distance: 186.0
click at [534, 88] on div "Survey 1. In which geographical region(s) do you operate? * [GEOGRAPHIC_DATA] […" at bounding box center [782, 289] width 1565 height 3495
paste input "11. How would you rate your last year cooperation with [PERSON_NAME]?"
click at [403, 338] on label "11. How would you rate your last year cooperation with [PERSON_NAME]? *" at bounding box center [289, 344] width 475 height 14
click at [403, 359] on select "10 9 8 7 6 5 4 3 2 1" at bounding box center [289, 373] width 475 height 30
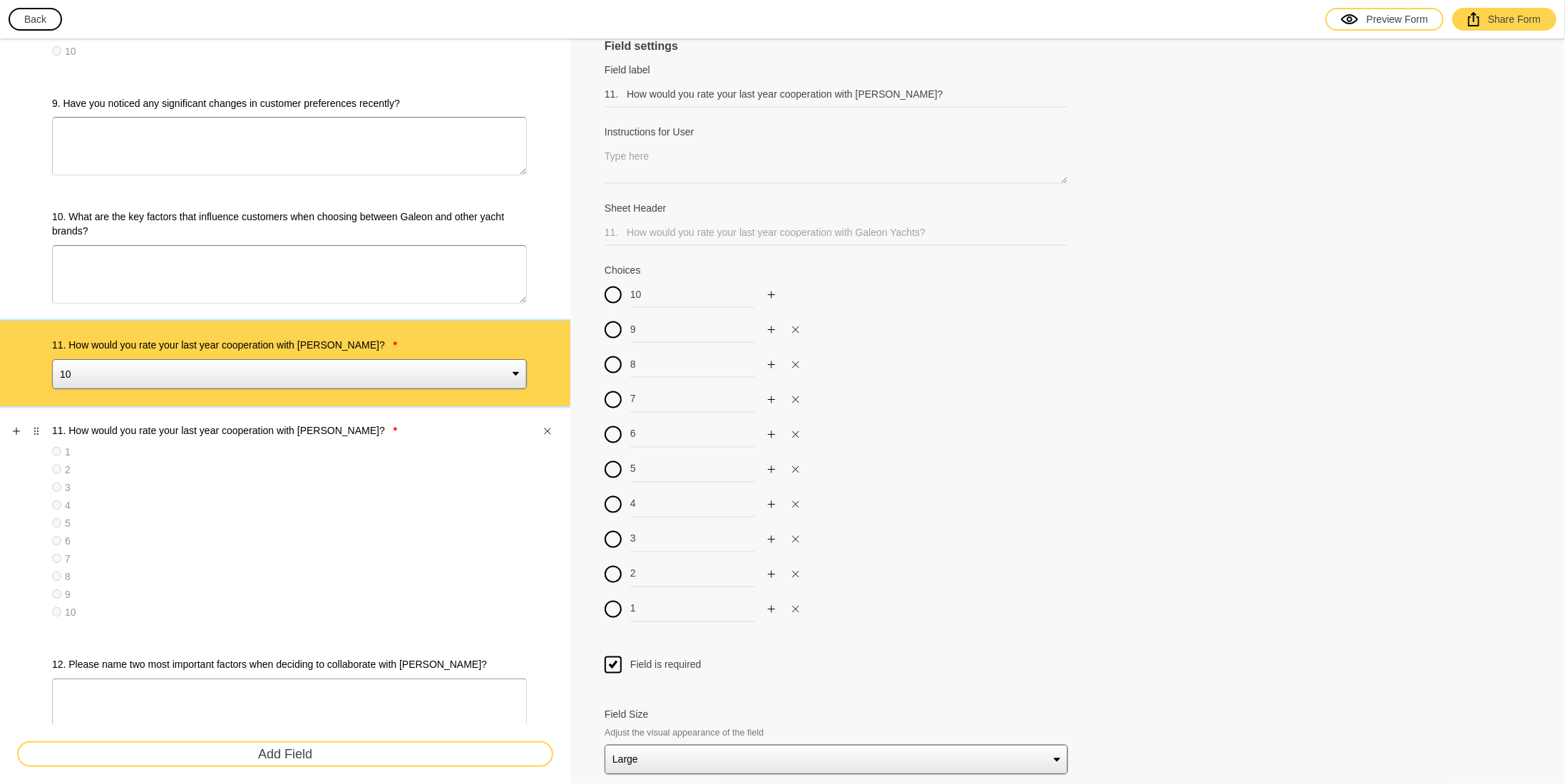
click at [365, 430] on label "11. How would you rate your last year cooperation with [PERSON_NAME]? *" at bounding box center [289, 430] width 475 height 14
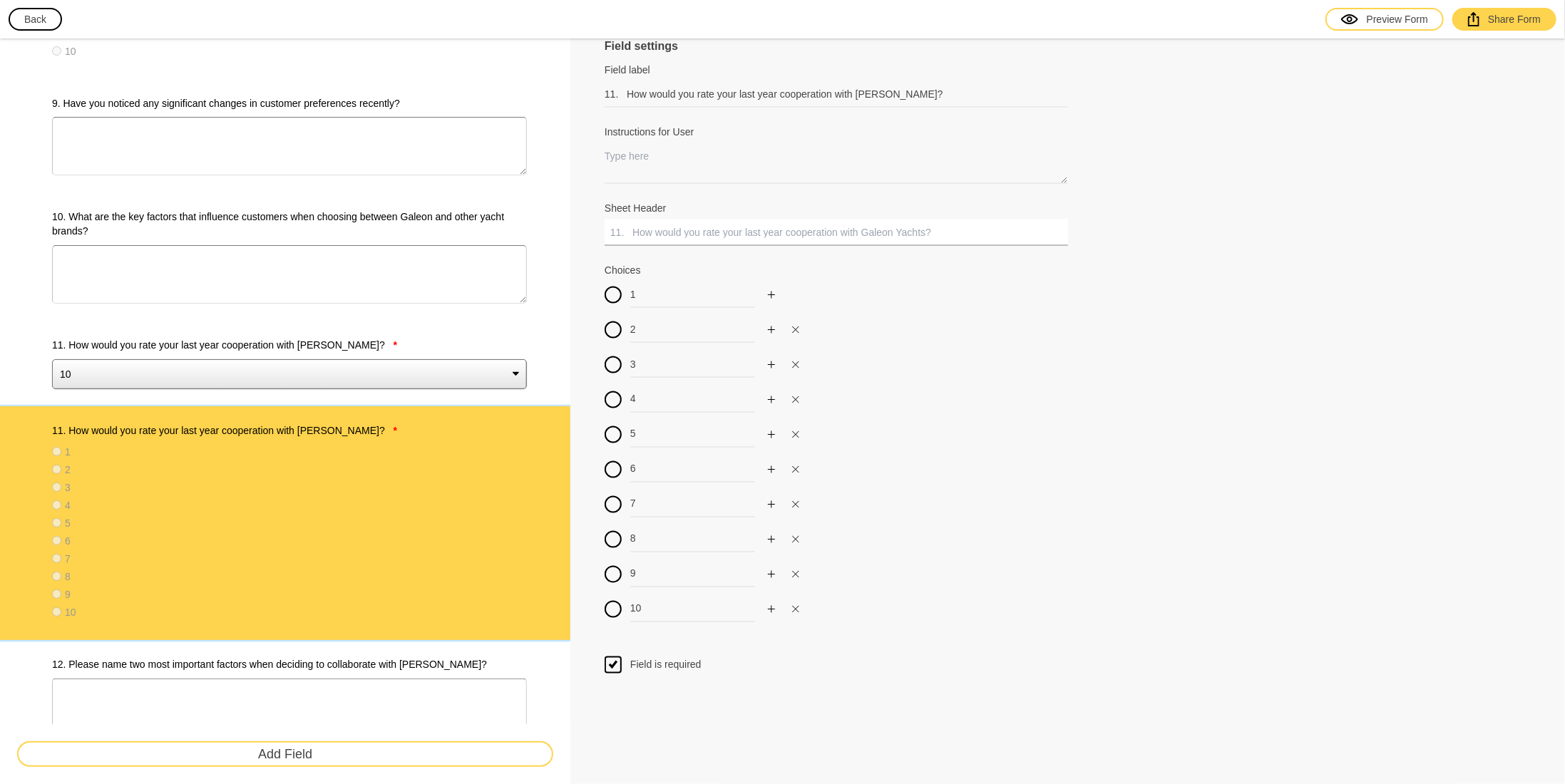
click at [682, 224] on input "Sheet Header" at bounding box center [836, 232] width 464 height 26
click at [346, 340] on label "11. How would you rate your last year cooperation with [PERSON_NAME]? *" at bounding box center [289, 344] width 475 height 14
click at [346, 359] on select "10 9 8 7 6 5 4 3 2 1" at bounding box center [289, 373] width 475 height 30
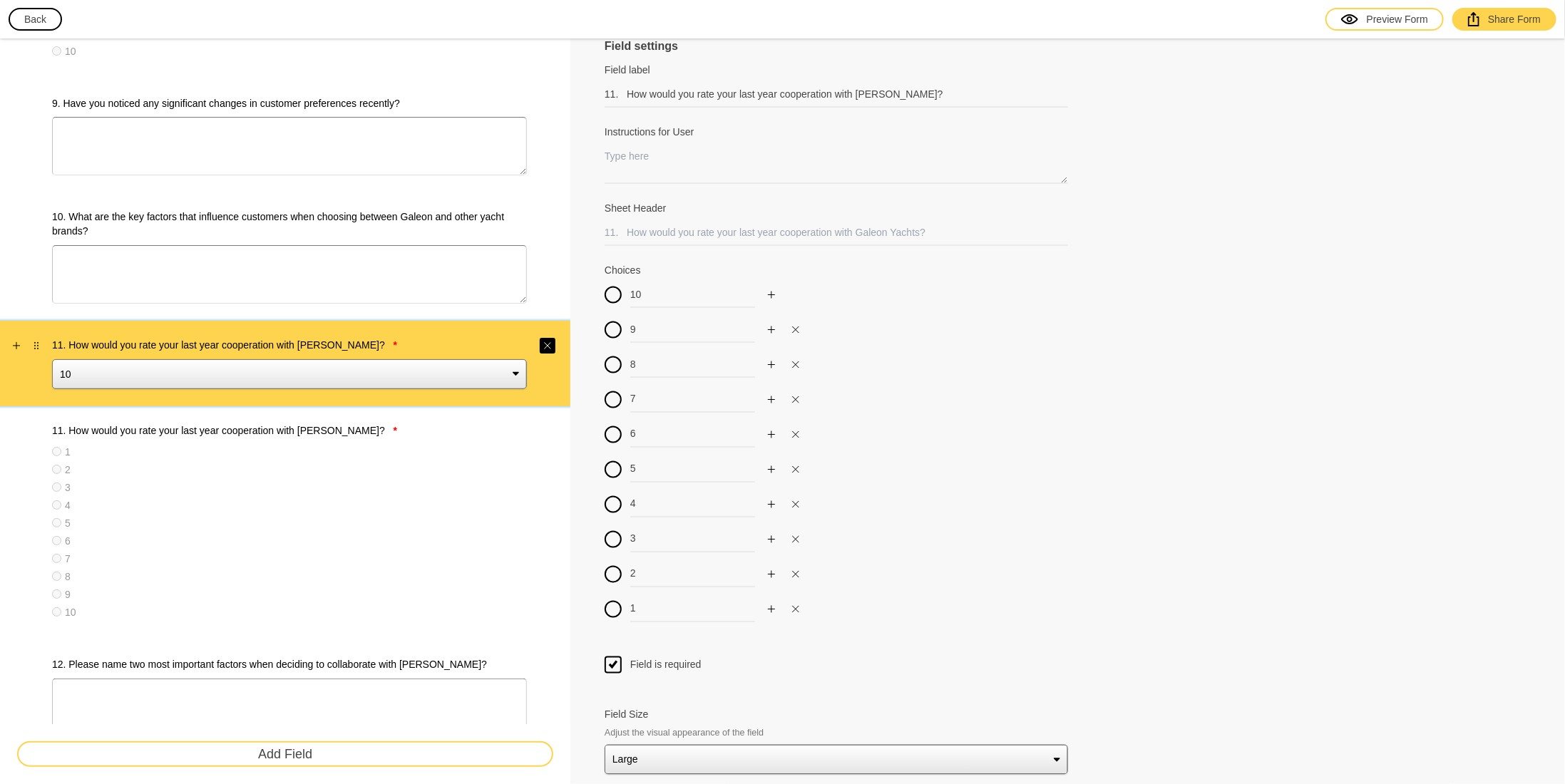
click at [552, 338] on button "button" at bounding box center [548, 345] width 15 height 15
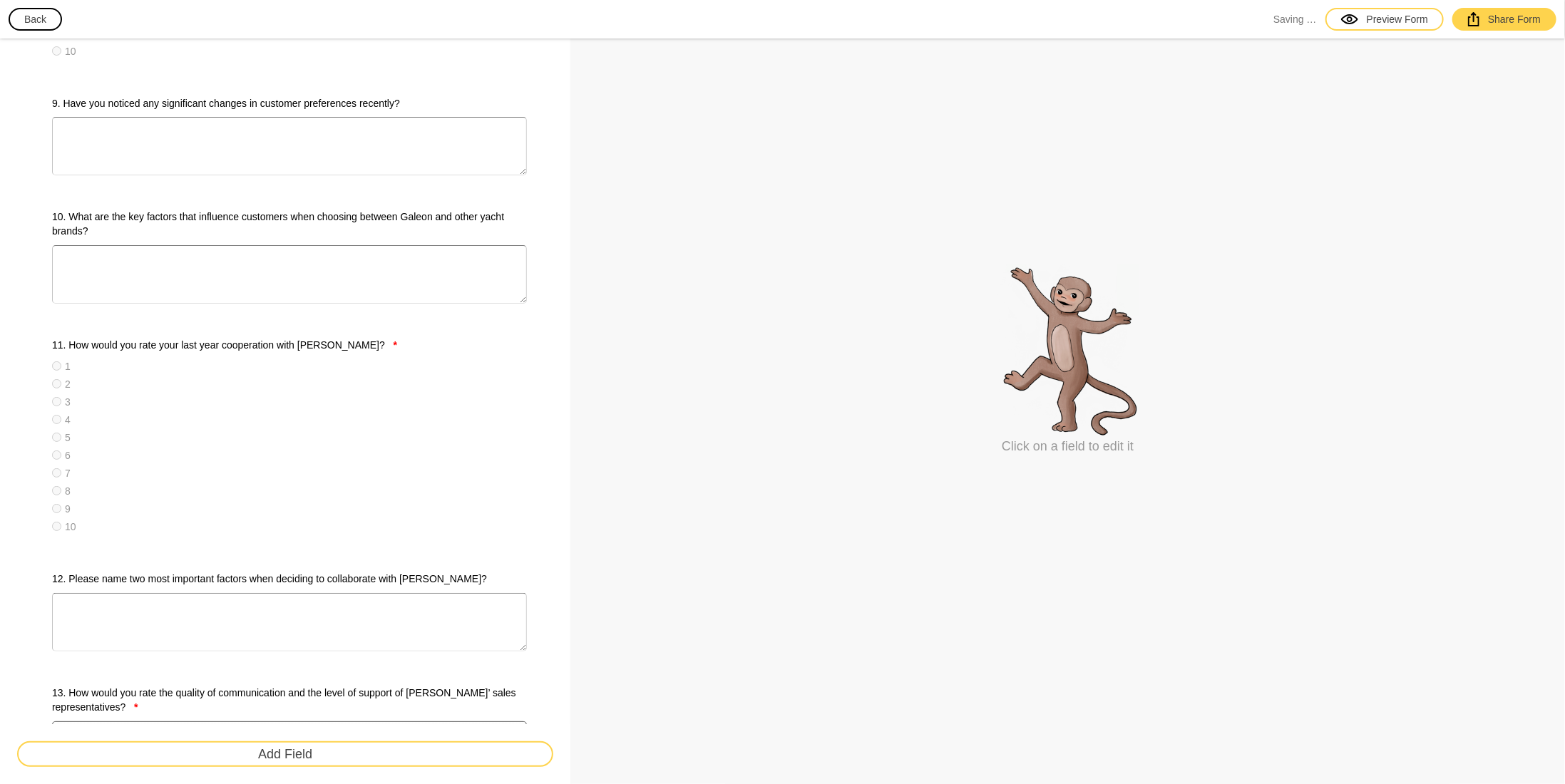
click at [306, 413] on div "4" at bounding box center [289, 419] width 475 height 14
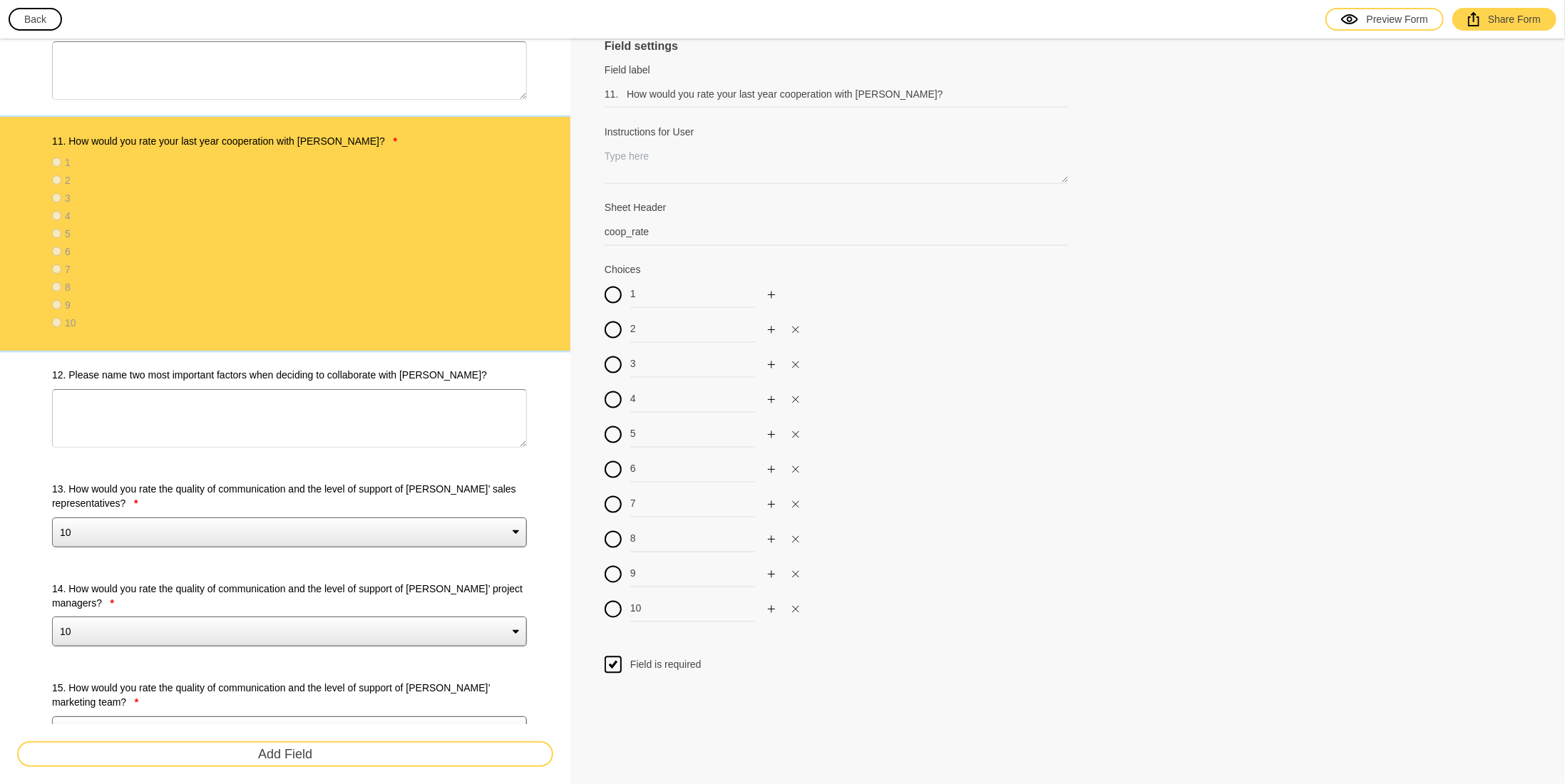
scroll to position [1710, 0]
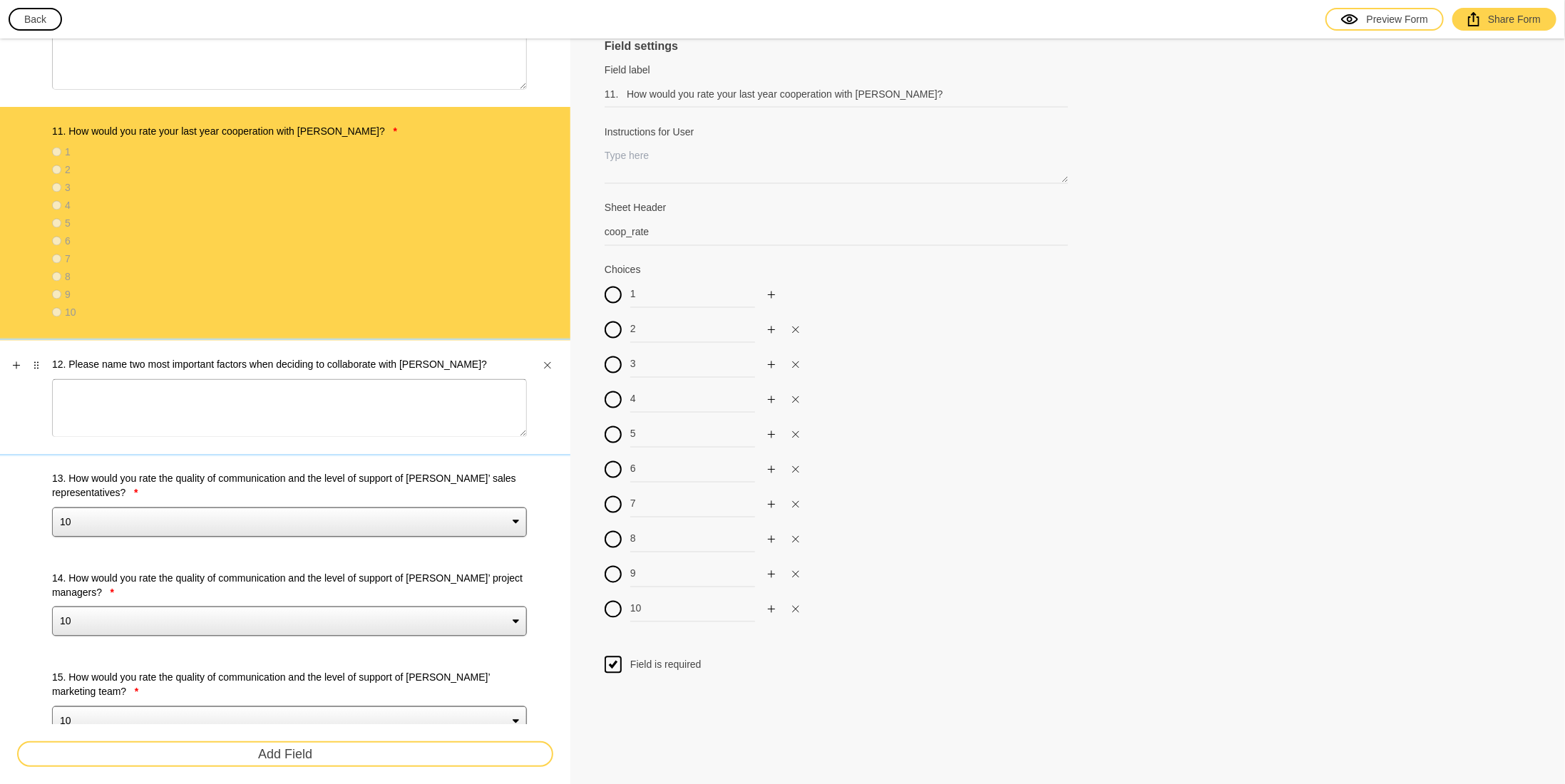
click at [344, 369] on div "12. Please name two most important factors when deciding to collaborate with [P…" at bounding box center [289, 397] width 475 height 80
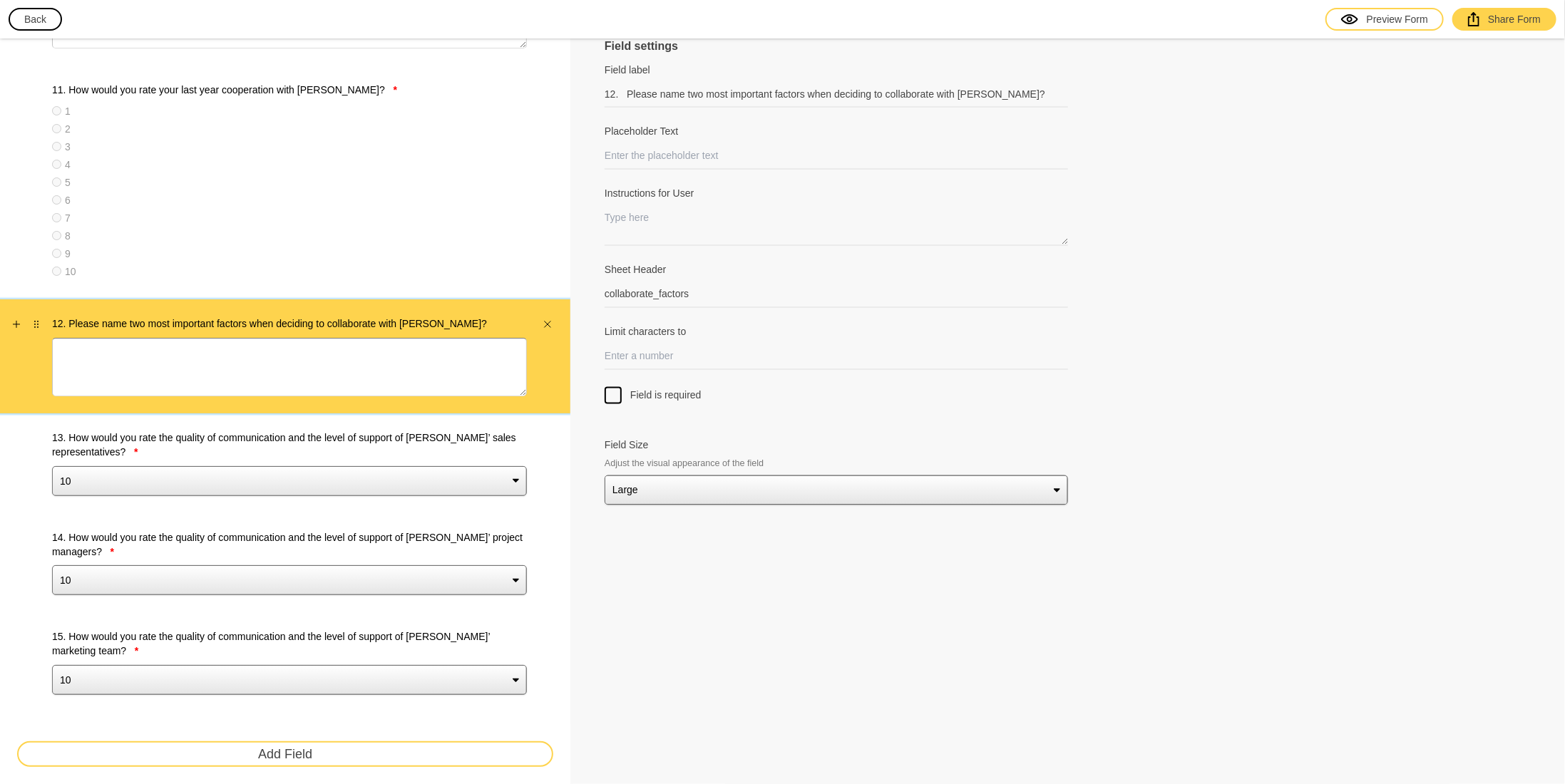
scroll to position [1782, 0]
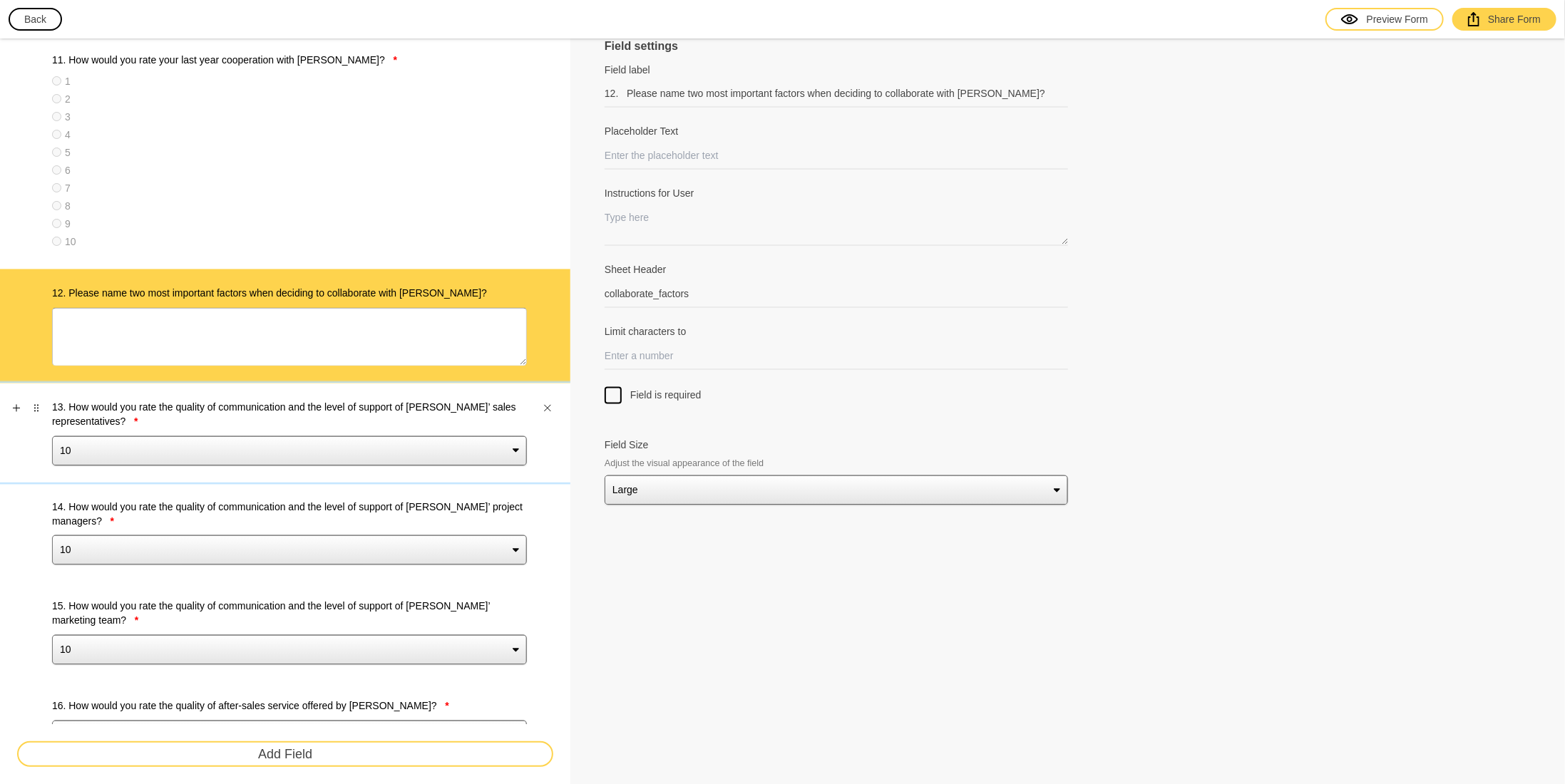
click at [281, 411] on label "13. How would you rate the quality of communication and the level of support of…" at bounding box center [289, 415] width 475 height 29
click at [281, 436] on select "10 9 8 7 6 5 4 3 2 1" at bounding box center [289, 450] width 475 height 30
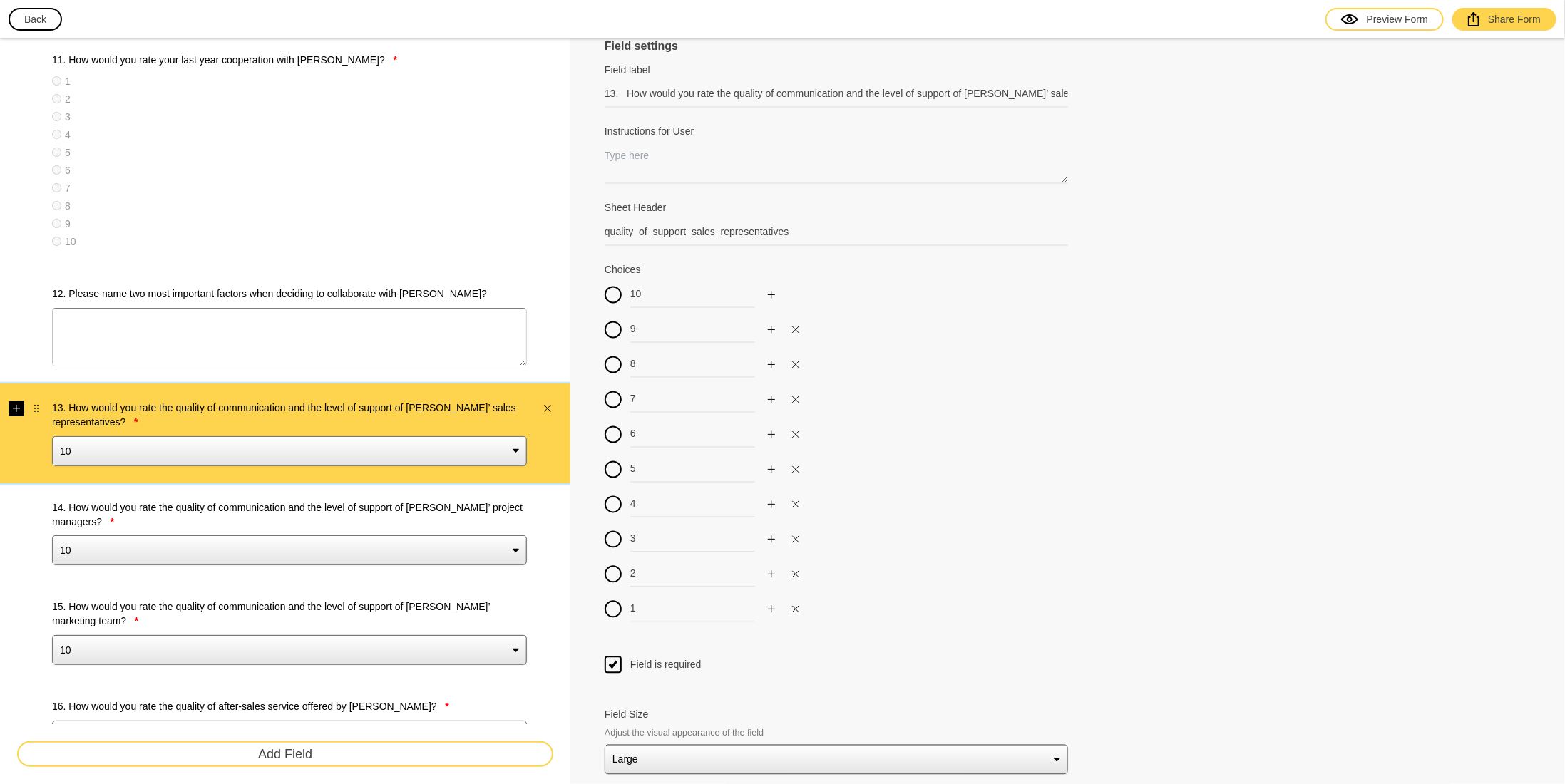
click at [18, 405] on icon "Add" at bounding box center [16, 408] width 9 height 9
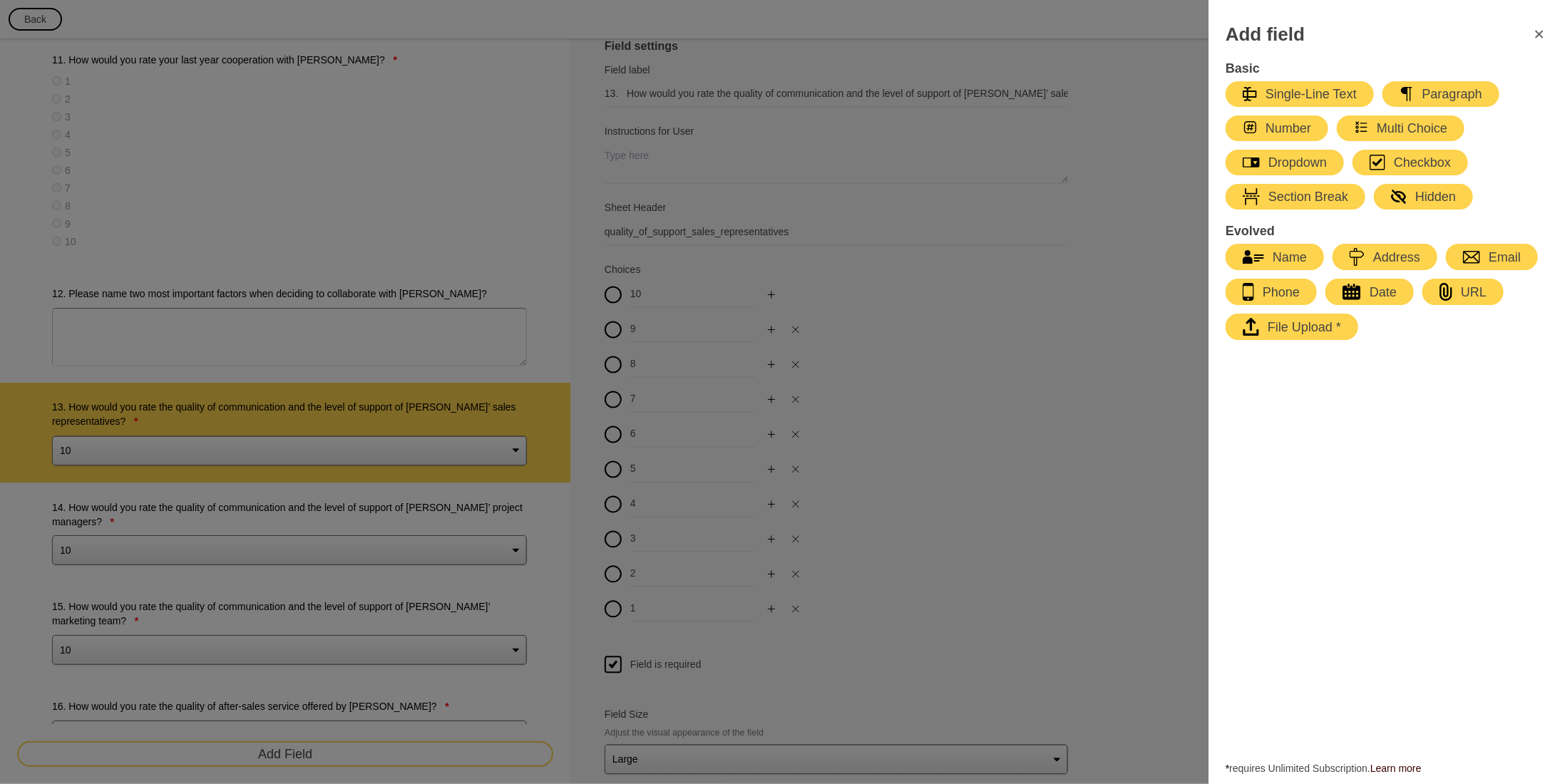
click at [1426, 128] on div "Multi Choice" at bounding box center [1400, 128] width 93 height 17
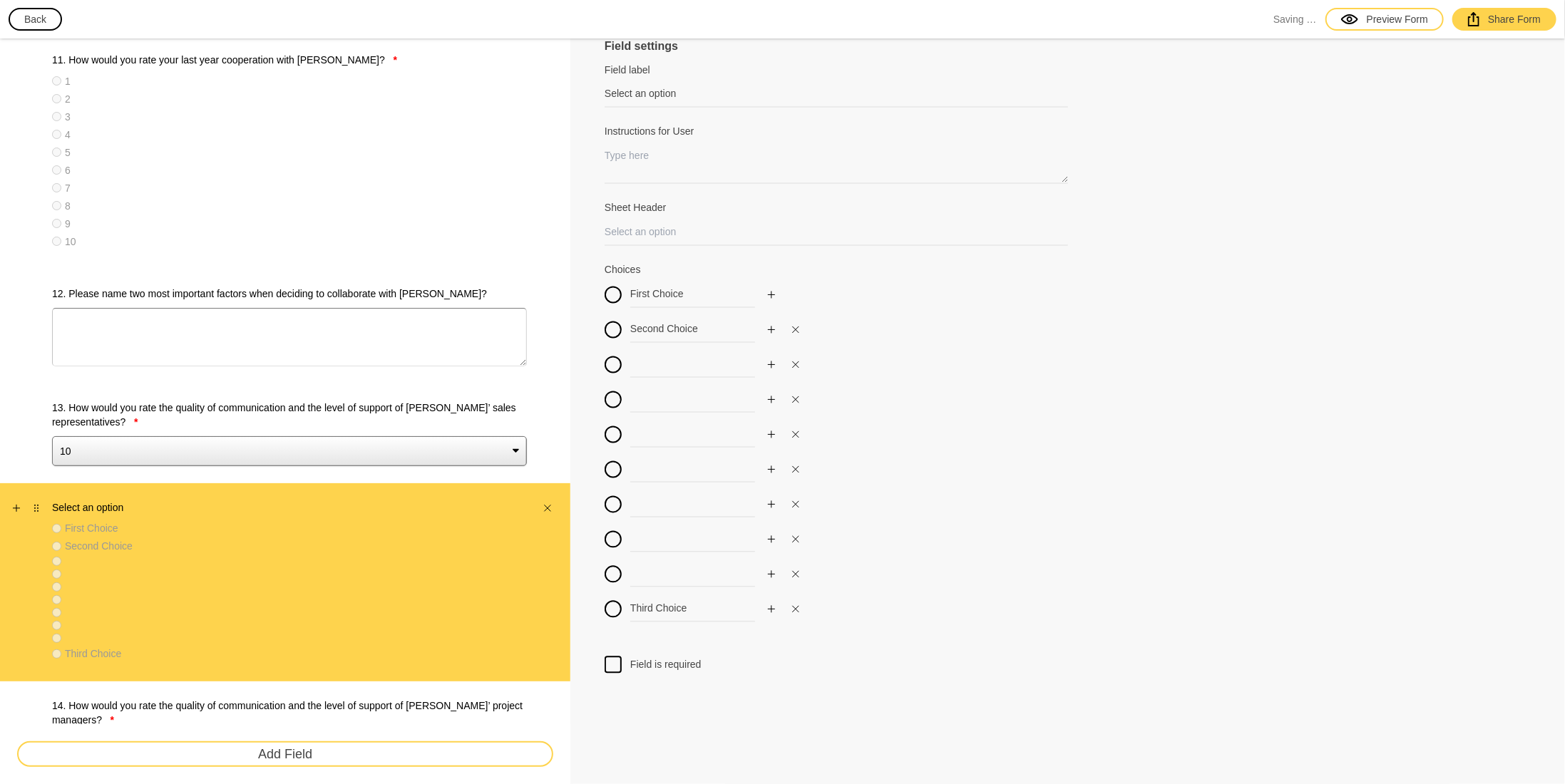
click at [268, 508] on label "Select an option" at bounding box center [289, 507] width 475 height 14
click at [261, 521] on div "First Choice" at bounding box center [289, 528] width 475 height 14
drag, startPoint x: 695, startPoint y: 297, endPoint x: 584, endPoint y: 295, distance: 111.0
click at [584, 295] on div "Field settings Field label Select an option Field labels are usually just one o…" at bounding box center [1068, 61] width 995 height 3607
click at [516, 341] on div "Survey 1. In which geographical region(s) do you operate? * [GEOGRAPHIC_DATA] […" at bounding box center [782, 61] width 1565 height 3607
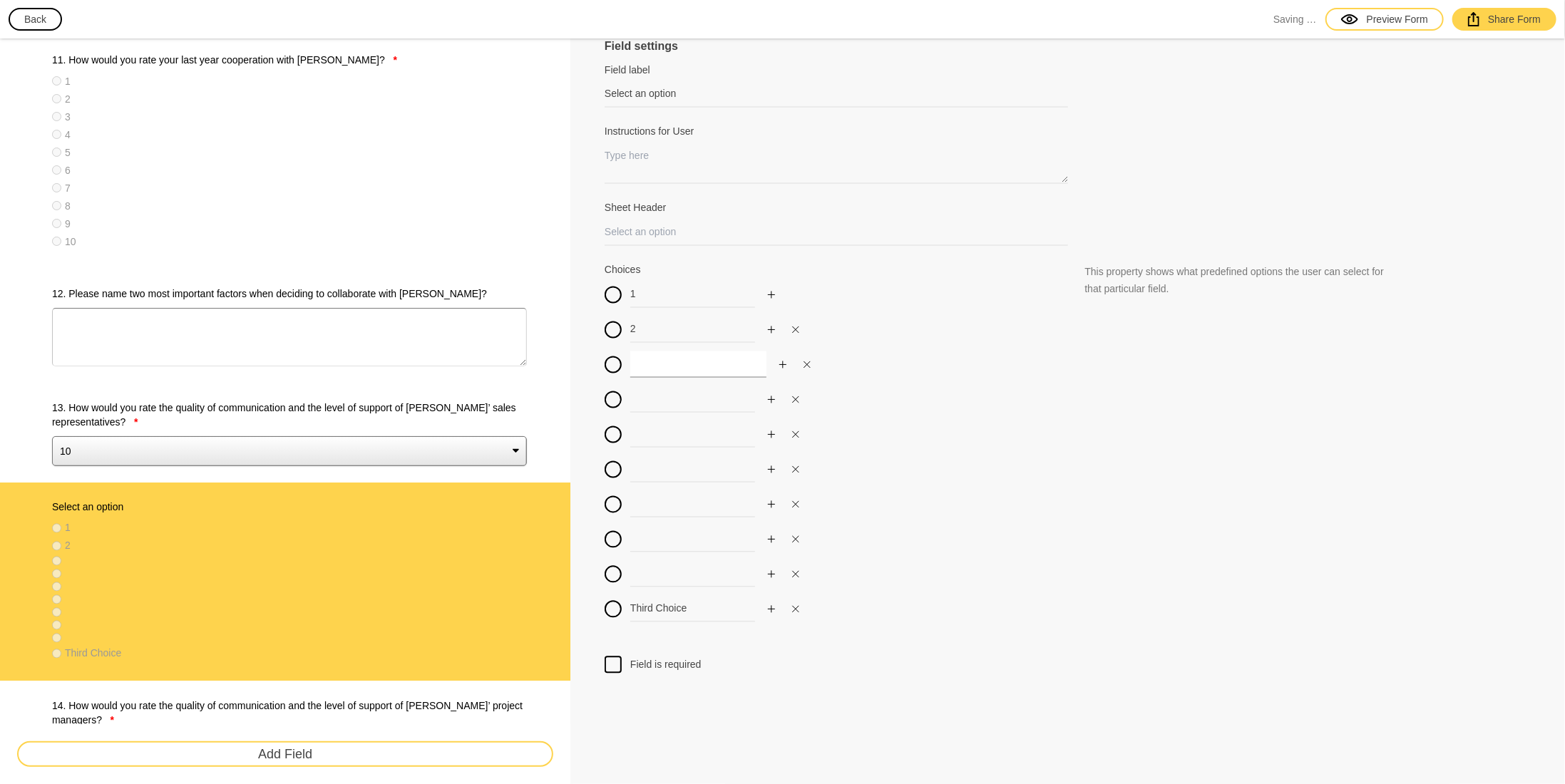
click at [657, 357] on input at bounding box center [699, 364] width 137 height 26
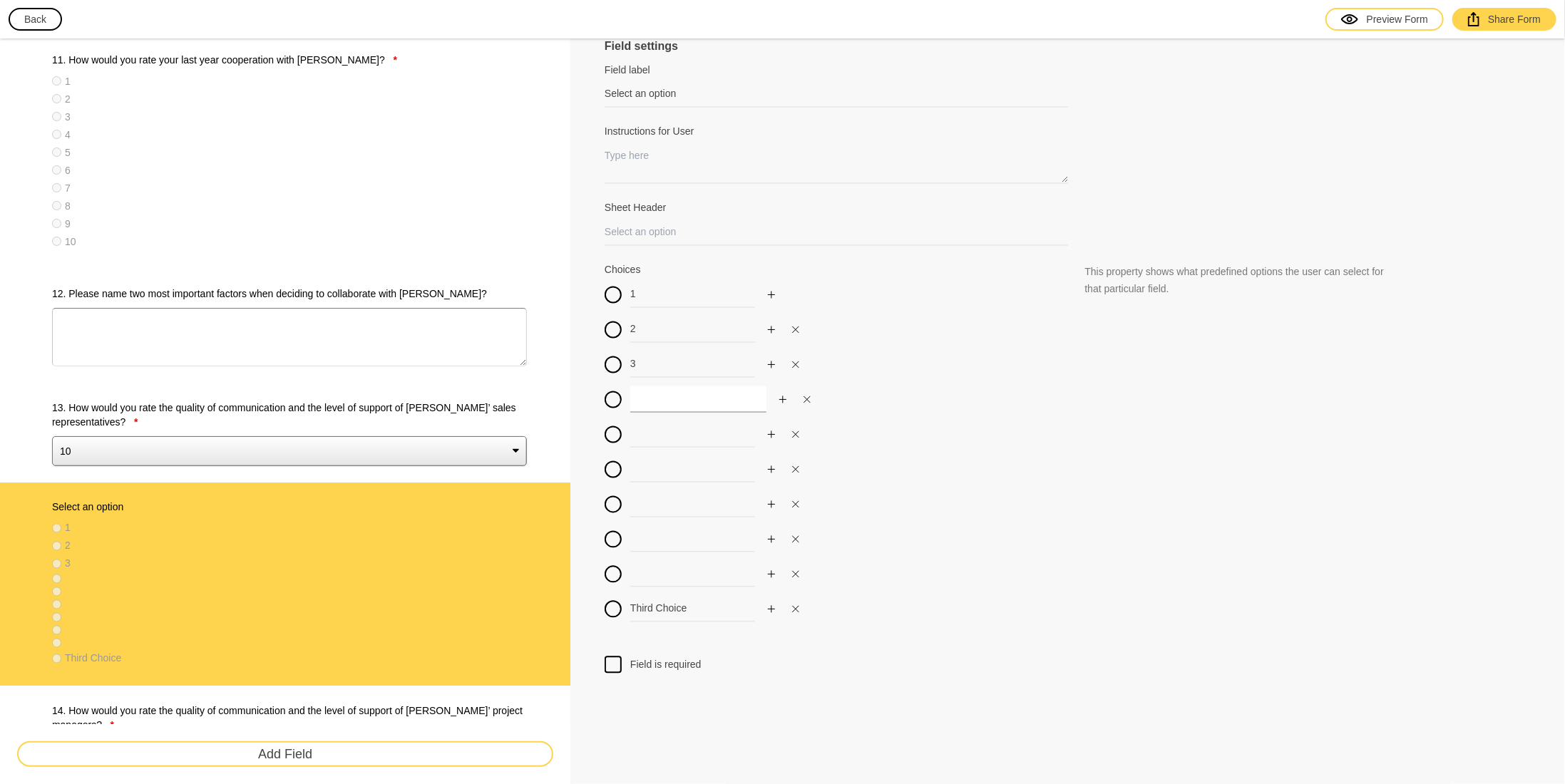
click at [660, 397] on input at bounding box center [699, 399] width 137 height 26
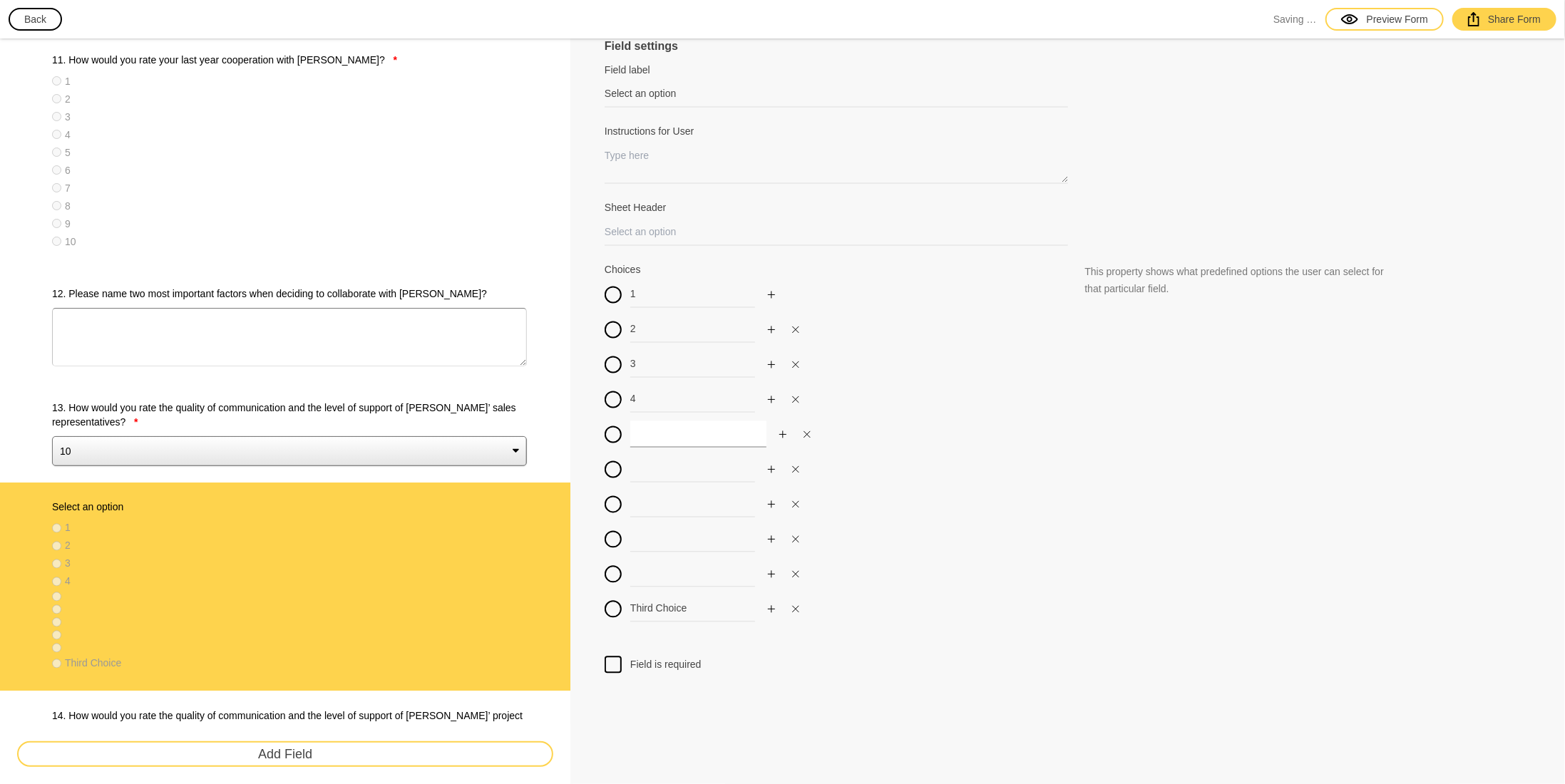
click at [659, 440] on input at bounding box center [699, 434] width 137 height 26
click at [663, 468] on input at bounding box center [699, 468] width 137 height 26
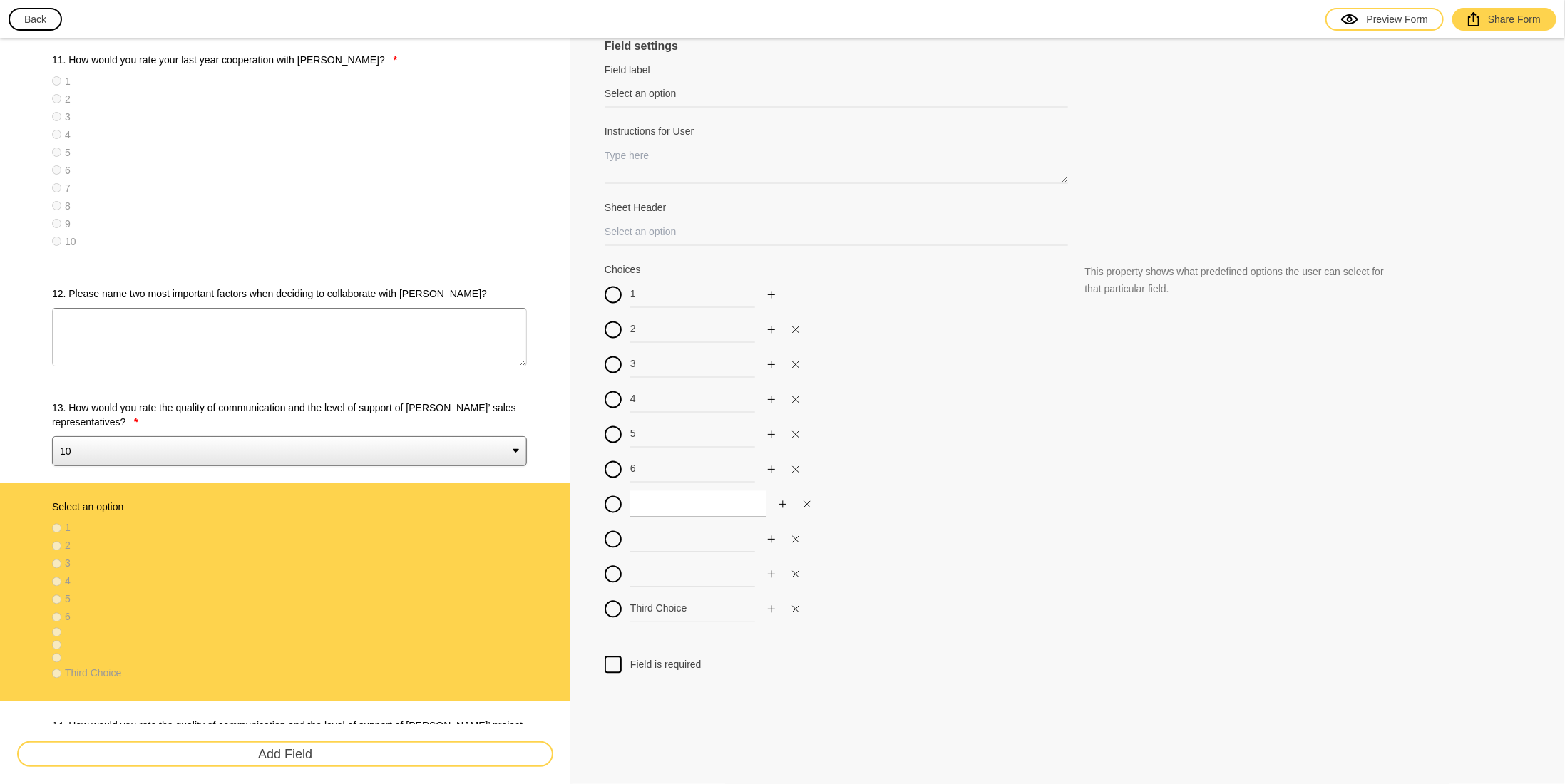
click at [663, 500] on input at bounding box center [699, 503] width 137 height 26
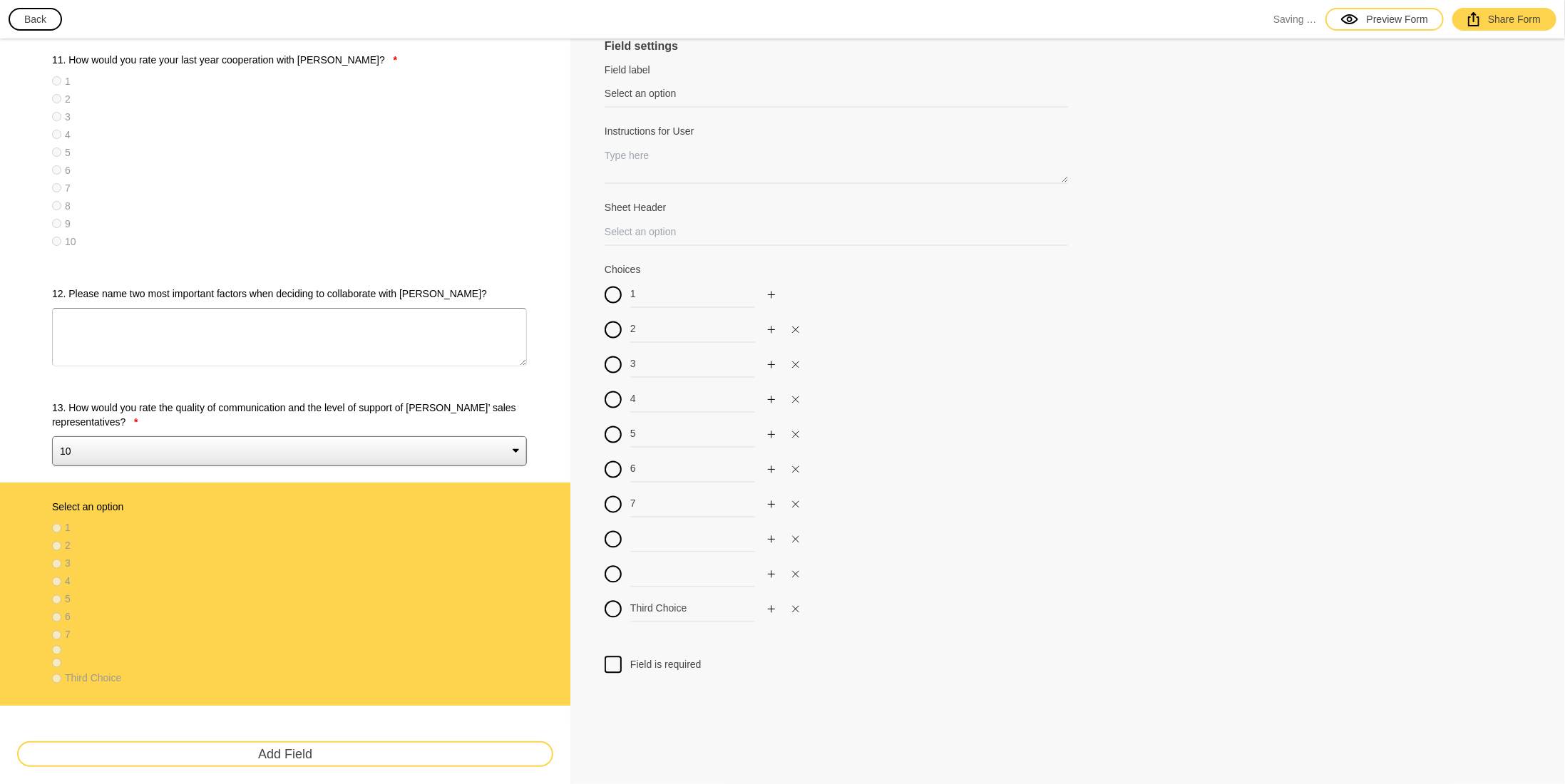
click at [656, 549] on div "1 2 3 4 5 6 7 Third Choice" at bounding box center [836, 456] width 464 height 349
click at [656, 538] on input at bounding box center [699, 539] width 137 height 26
drag, startPoint x: 657, startPoint y: 545, endPoint x: 657, endPoint y: 554, distance: 9.0
click at [657, 551] on div "1 2 3 4 5 6 7 8 Third Choice" at bounding box center [836, 456] width 464 height 349
click at [659, 571] on input at bounding box center [699, 573] width 137 height 26
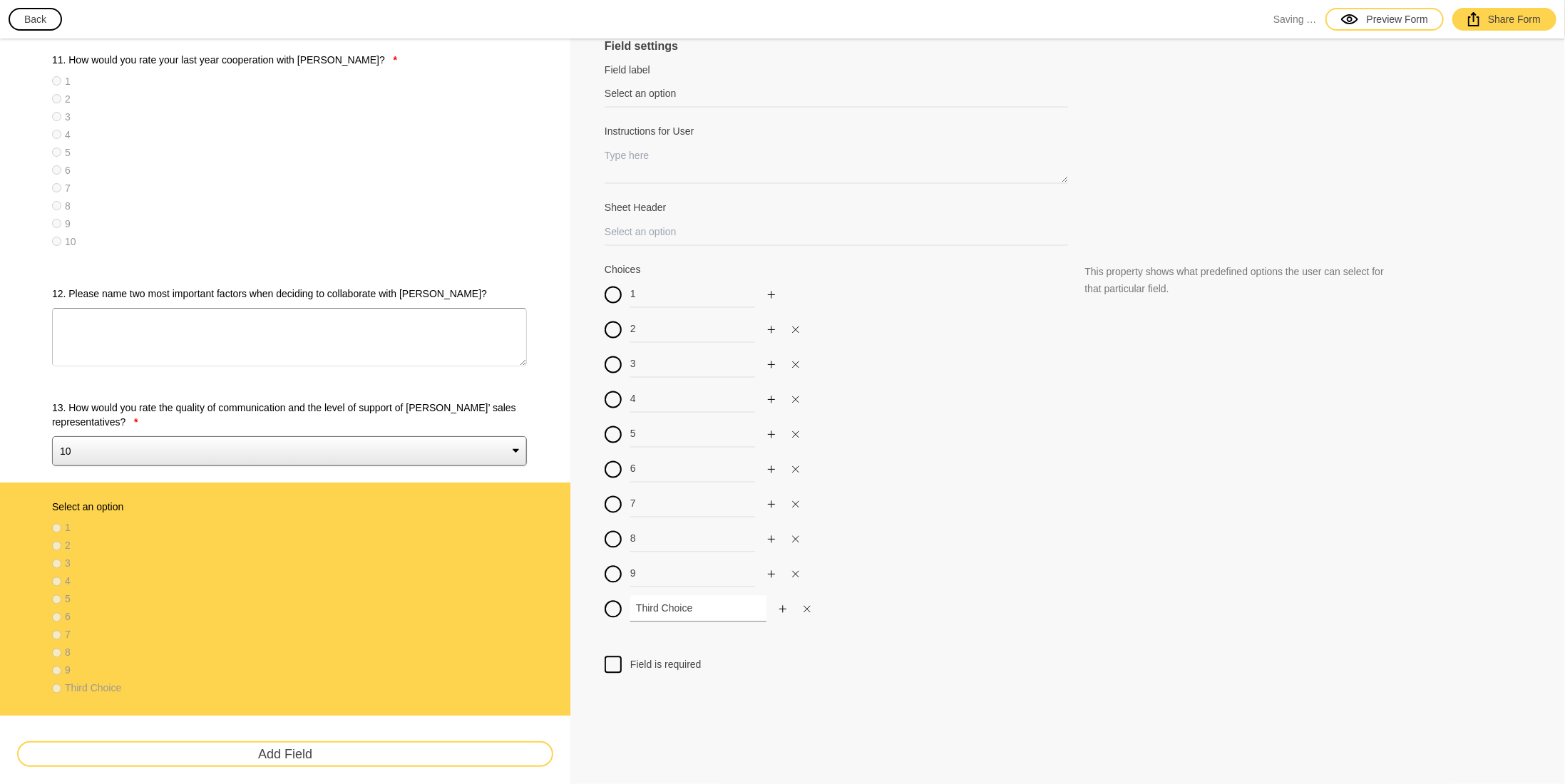
drag, startPoint x: 696, startPoint y: 607, endPoint x: 568, endPoint y: 600, distance: 128.2
click at [566, 599] on div "Survey 1. In which geographical region(s) do you operate? * [GEOGRAPHIC_DATA] […" at bounding box center [782, 78] width 1565 height 3643
click at [621, 661] on div at bounding box center [613, 665] width 17 height 17
click at [613, 656] on input "Field is required" at bounding box center [613, 656] width 0 height 0
click at [284, 405] on label "13. How would you rate the quality of communication and the level of support of…" at bounding box center [289, 415] width 475 height 29
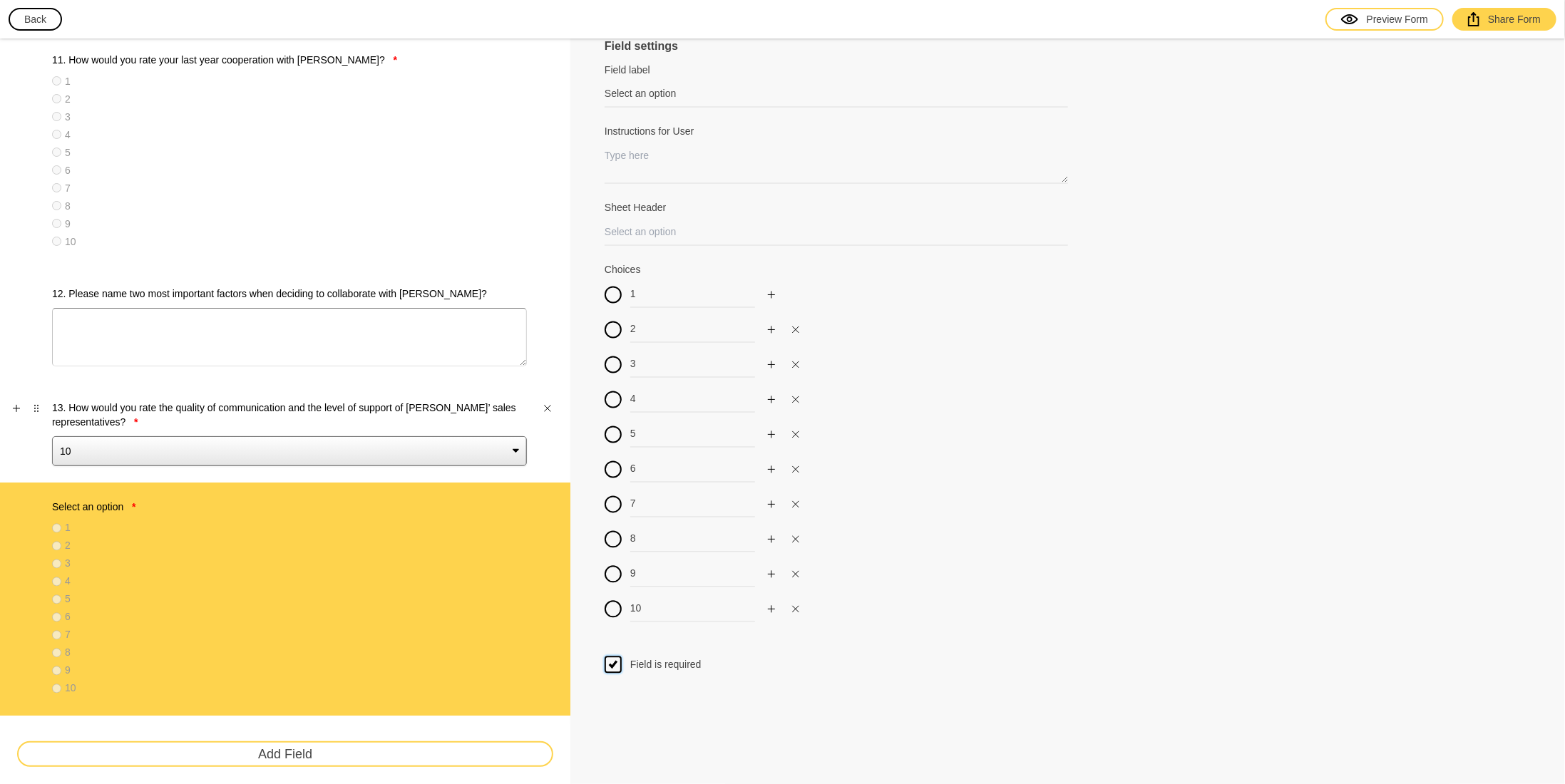
click at [284, 436] on select "10 9 8 7 6 5 4 3 2 1" at bounding box center [289, 450] width 475 height 30
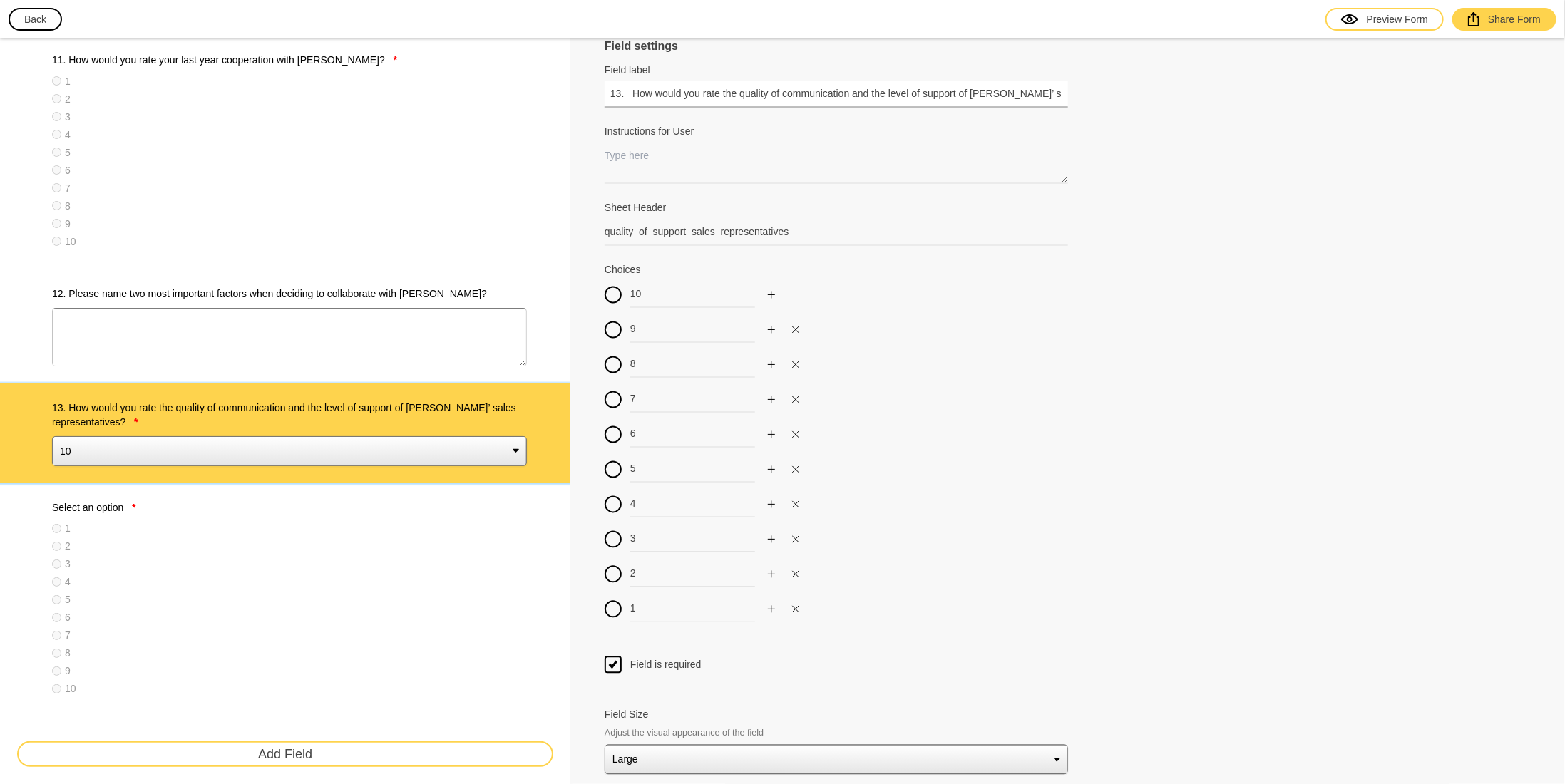
click at [878, 98] on input "13. How would you rate the quality of communication and the level of support of…" at bounding box center [836, 93] width 464 height 26
click at [231, 502] on label "Select an option *" at bounding box center [289, 507] width 475 height 14
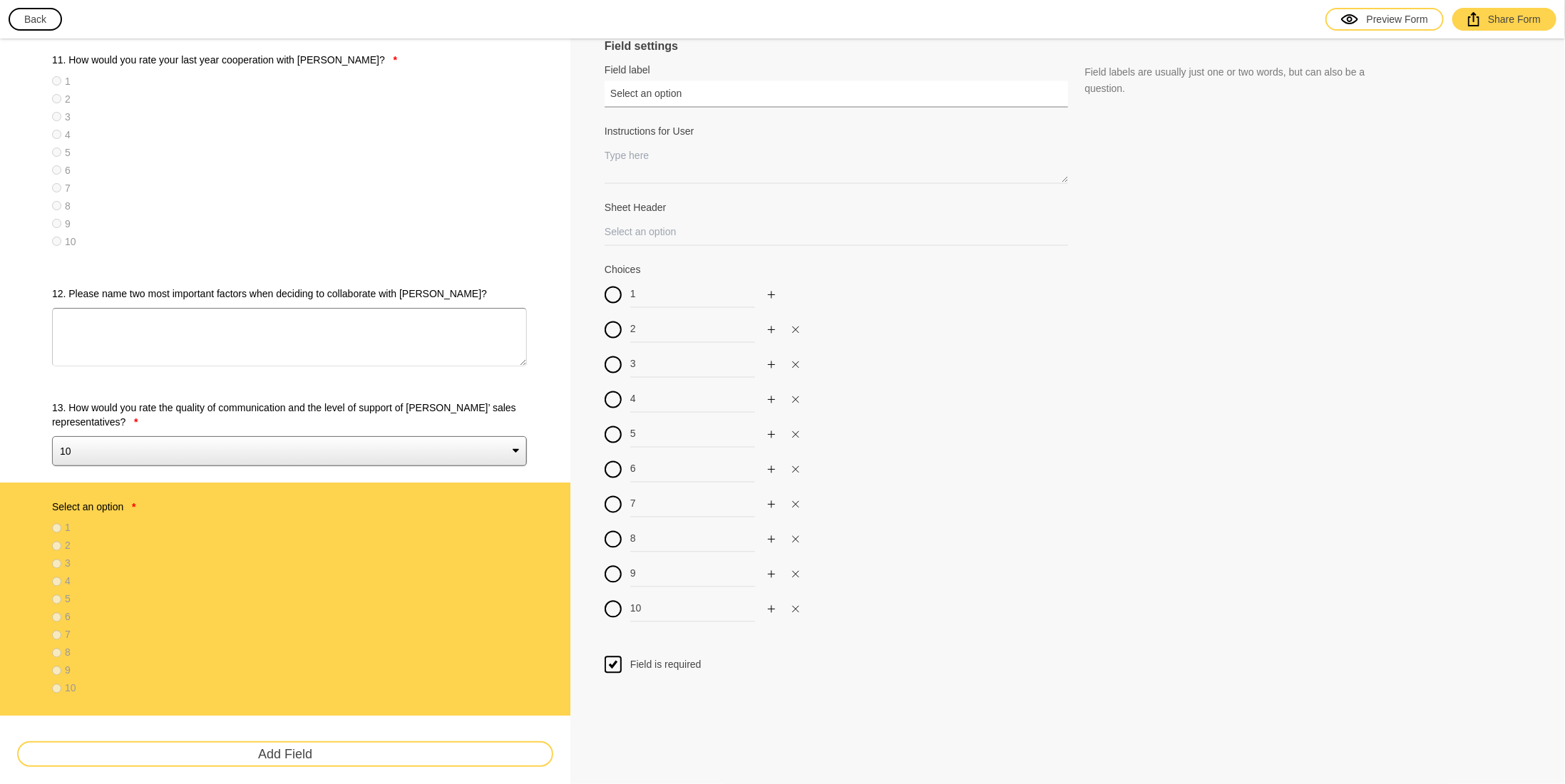
click at [696, 95] on input "Select an option" at bounding box center [836, 93] width 464 height 26
paste input "13. How would you rate the quality of communication and the level of support of…"
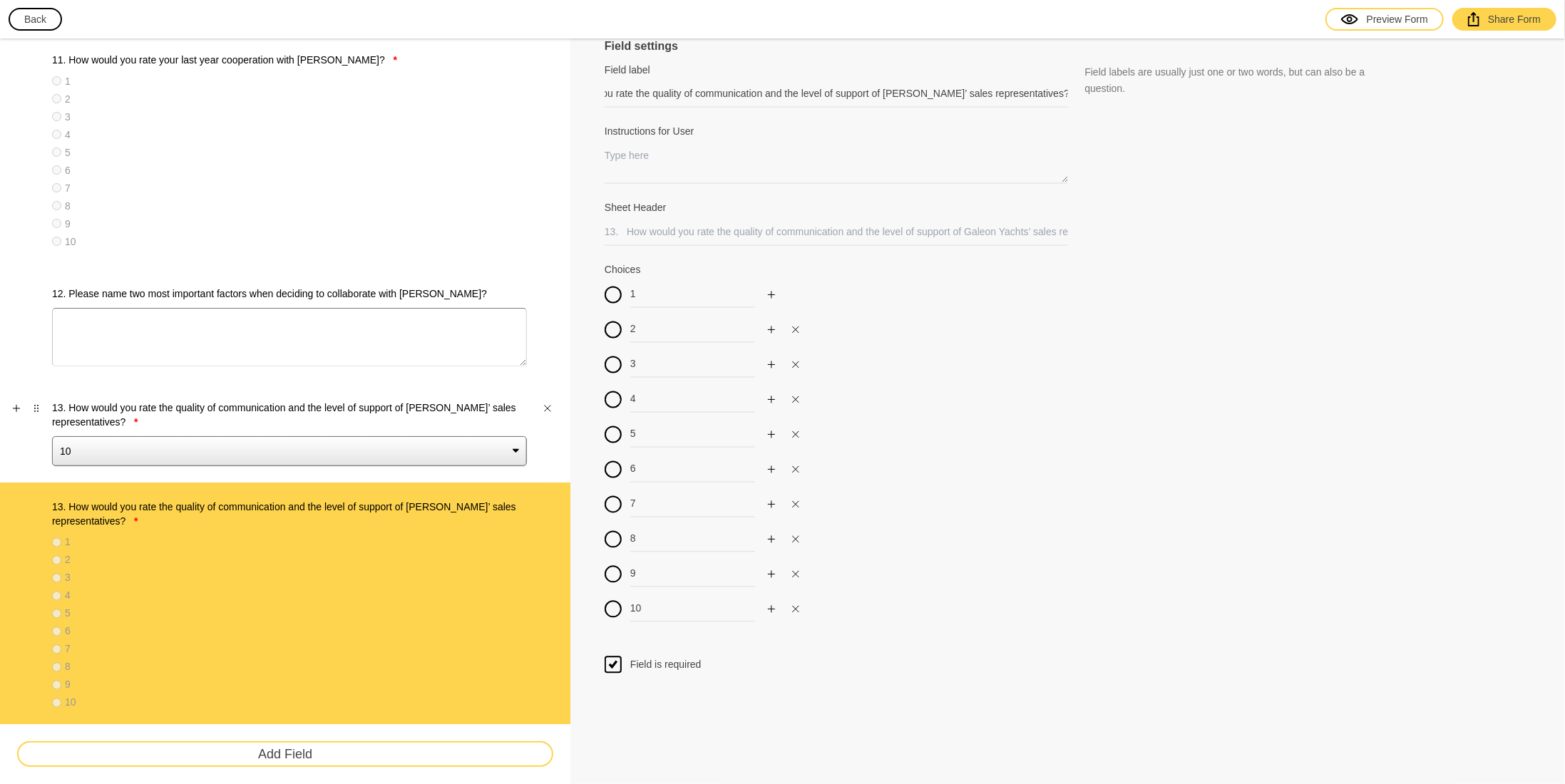
scroll to position [0, 0]
click at [301, 410] on label "13. How would you rate the quality of communication and the level of support of…" at bounding box center [289, 415] width 475 height 29
click at [301, 436] on select "10 9 8 7 6 5 4 3 2 1" at bounding box center [289, 450] width 475 height 30
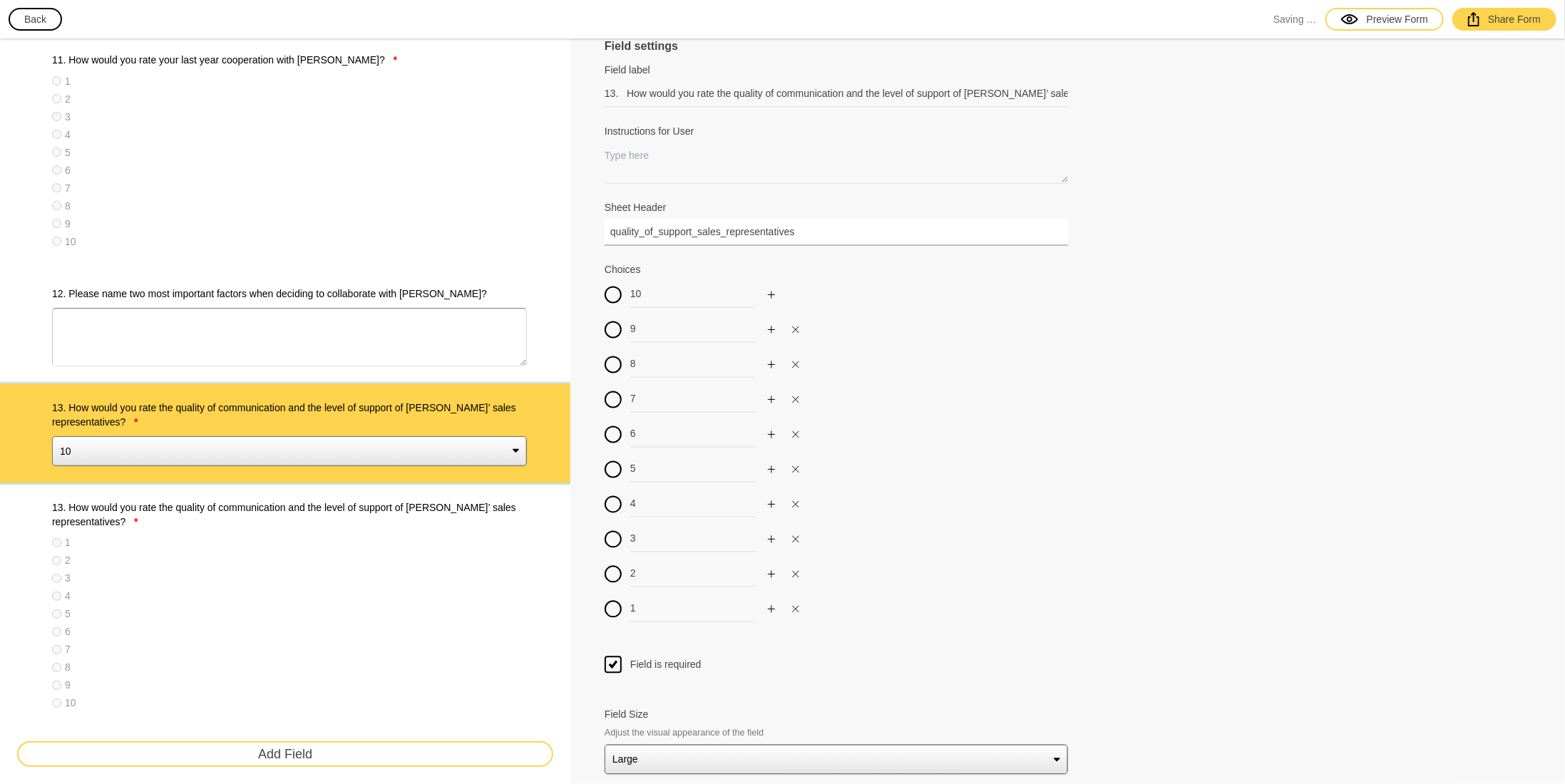
click at [706, 226] on input "quality_of_support_sales_representatives" at bounding box center [836, 232] width 464 height 26
click at [435, 511] on label "13. How would you rate the quality of communication and the level of support of…" at bounding box center [289, 515] width 475 height 29
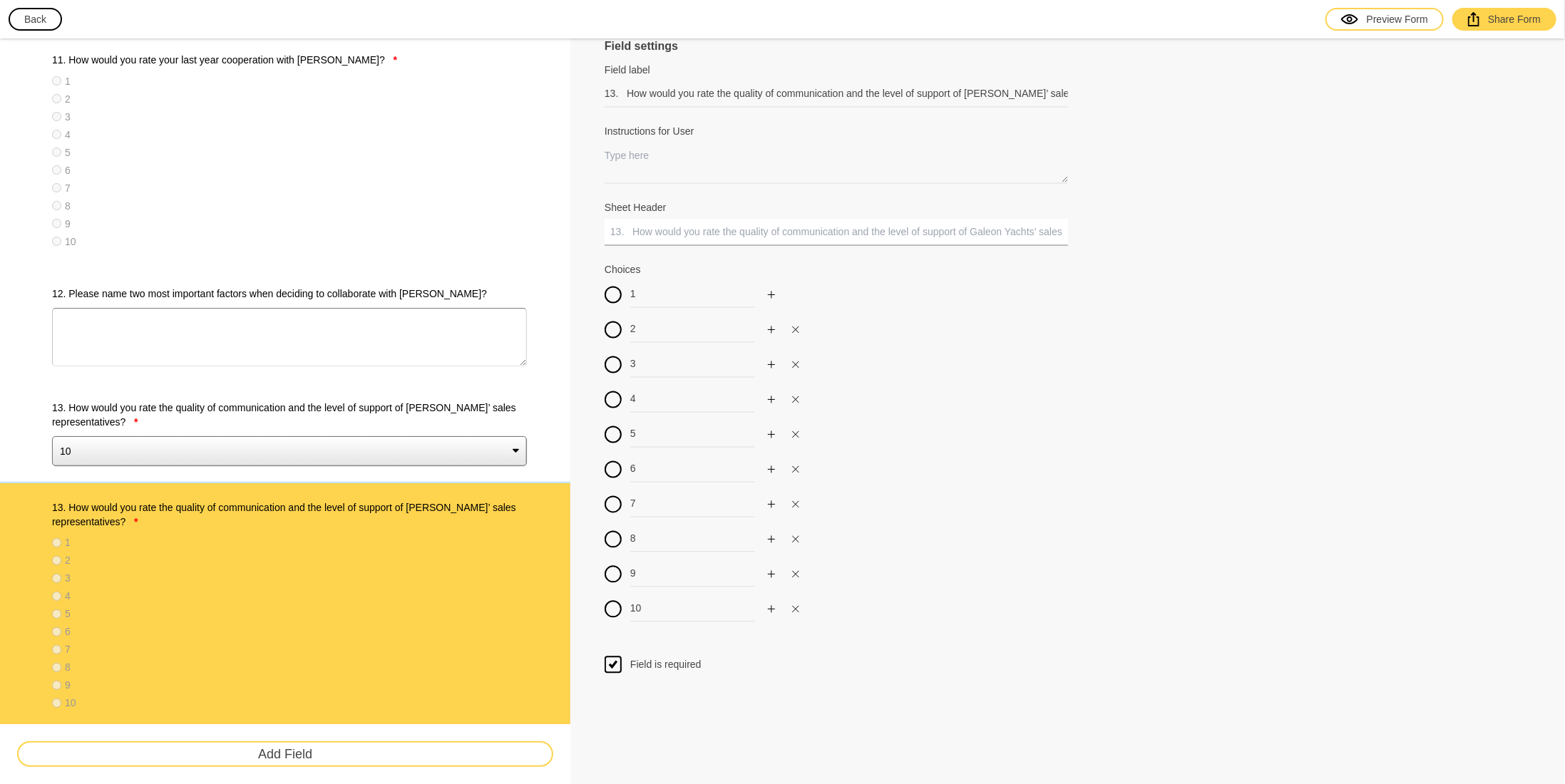
click at [723, 229] on input "Sheet Header" at bounding box center [836, 232] width 464 height 26
paste input "quality_of_support_sales_representatives"
click at [780, 727] on div "Field settings Field label 13. How would you rate the quality of communication …" at bounding box center [1068, 85] width 995 height 3656
click at [549, 407] on icon "Close" at bounding box center [548, 408] width 9 height 9
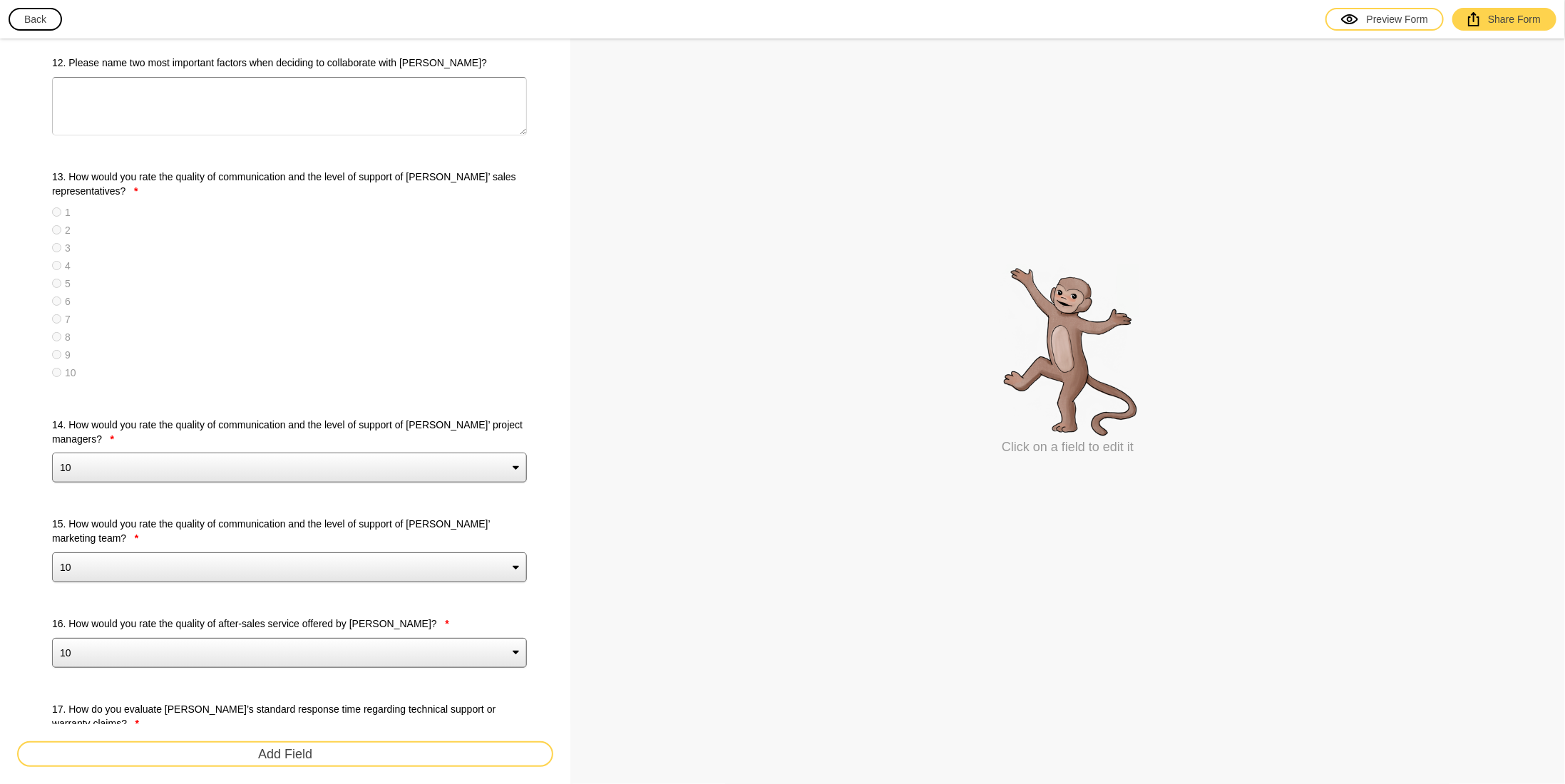
scroll to position [2067, 0]
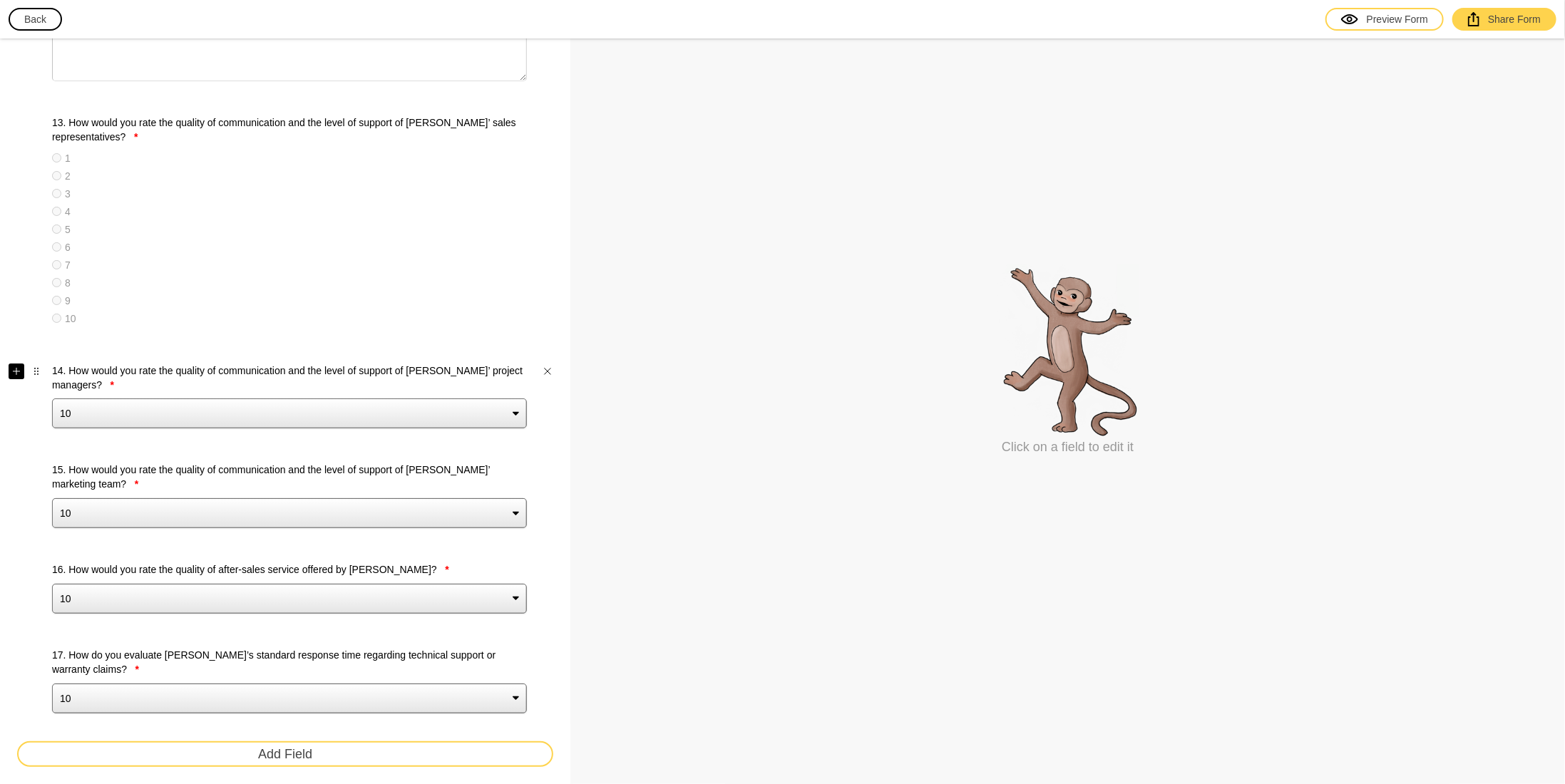
click at [17, 373] on button "button" at bounding box center [16, 371] width 15 height 15
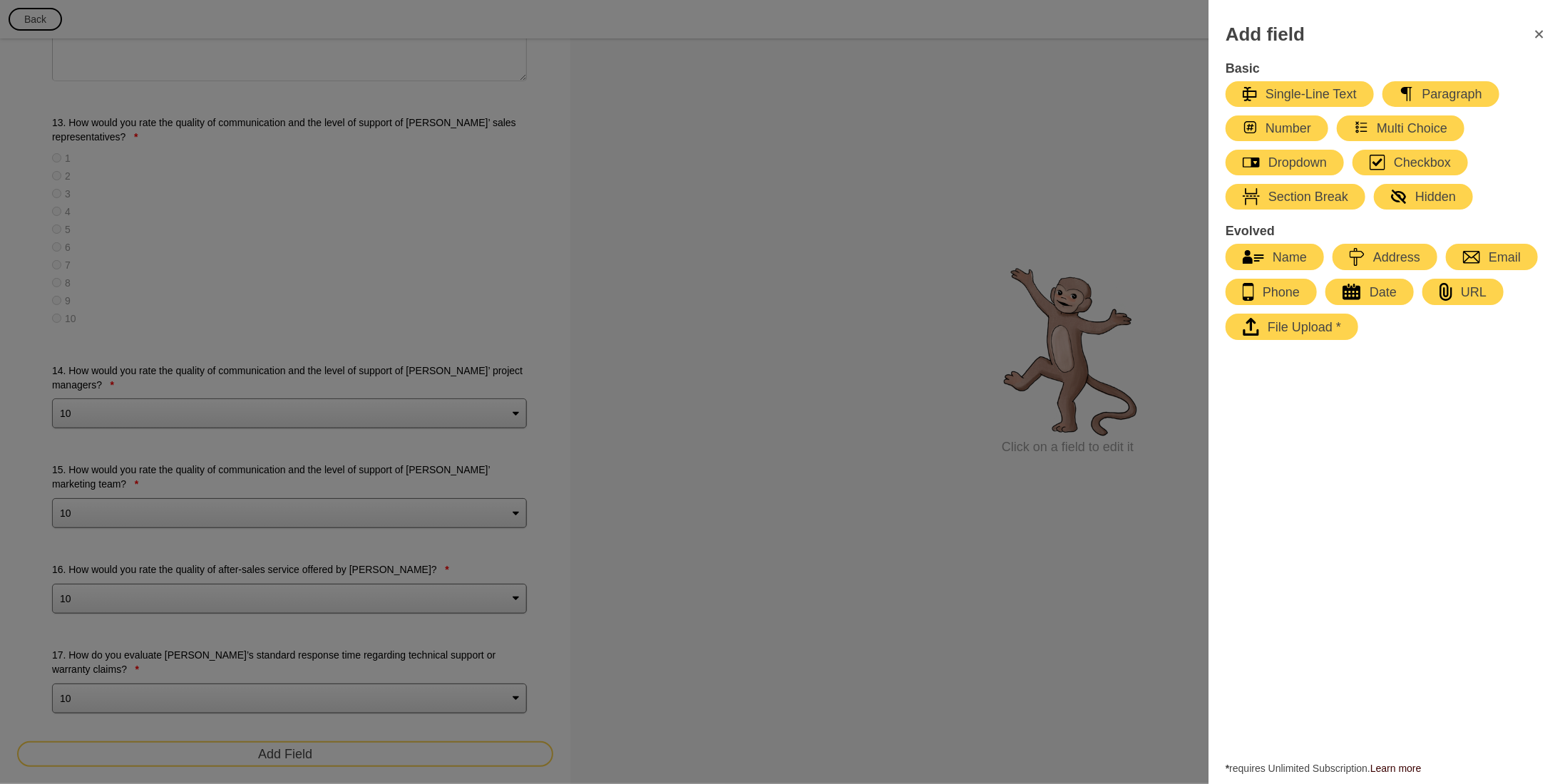
click at [1418, 122] on div "Multi Choice" at bounding box center [1400, 128] width 93 height 17
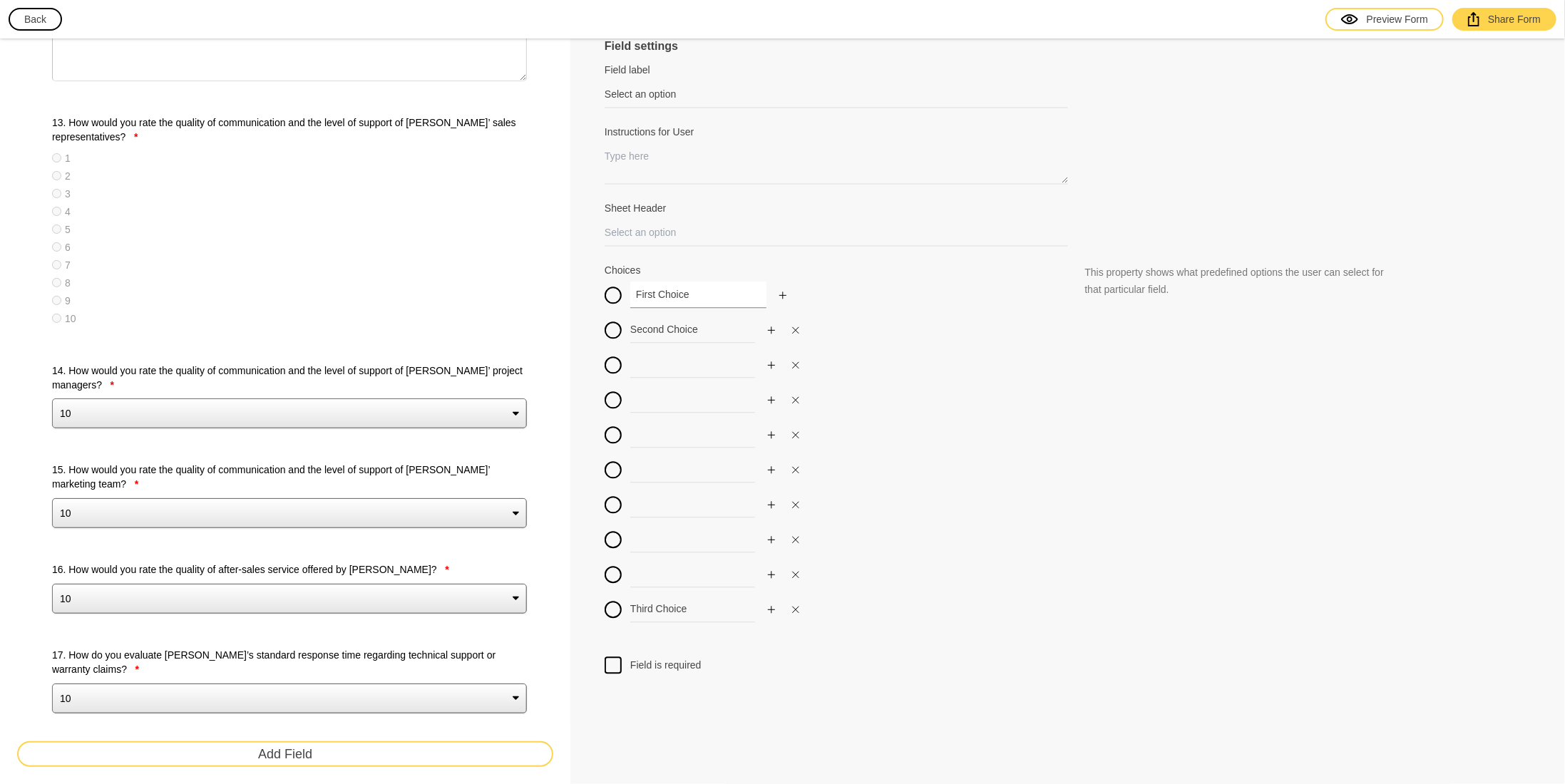
drag, startPoint x: 689, startPoint y: 291, endPoint x: 538, endPoint y: 291, distance: 151.0
drag, startPoint x: 681, startPoint y: 332, endPoint x: 595, endPoint y: 350, distance: 87.9
click at [681, 365] on input at bounding box center [699, 364] width 137 height 26
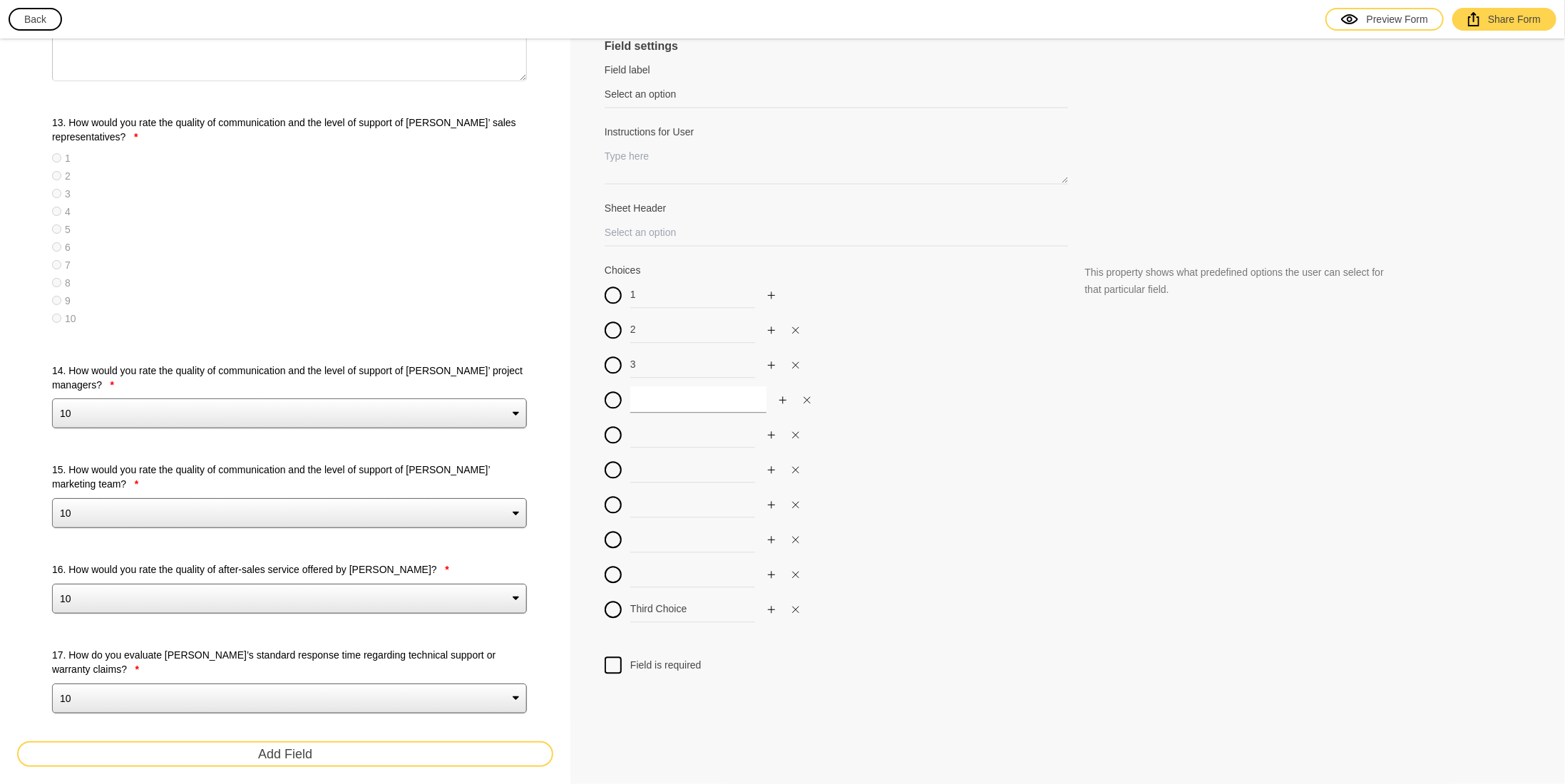
click at [654, 394] on input at bounding box center [699, 399] width 137 height 26
click at [648, 443] on input at bounding box center [699, 434] width 137 height 26
click at [648, 464] on input at bounding box center [699, 468] width 137 height 26
click at [648, 505] on input at bounding box center [699, 503] width 137 height 26
click at [648, 541] on input at bounding box center [699, 539] width 137 height 26
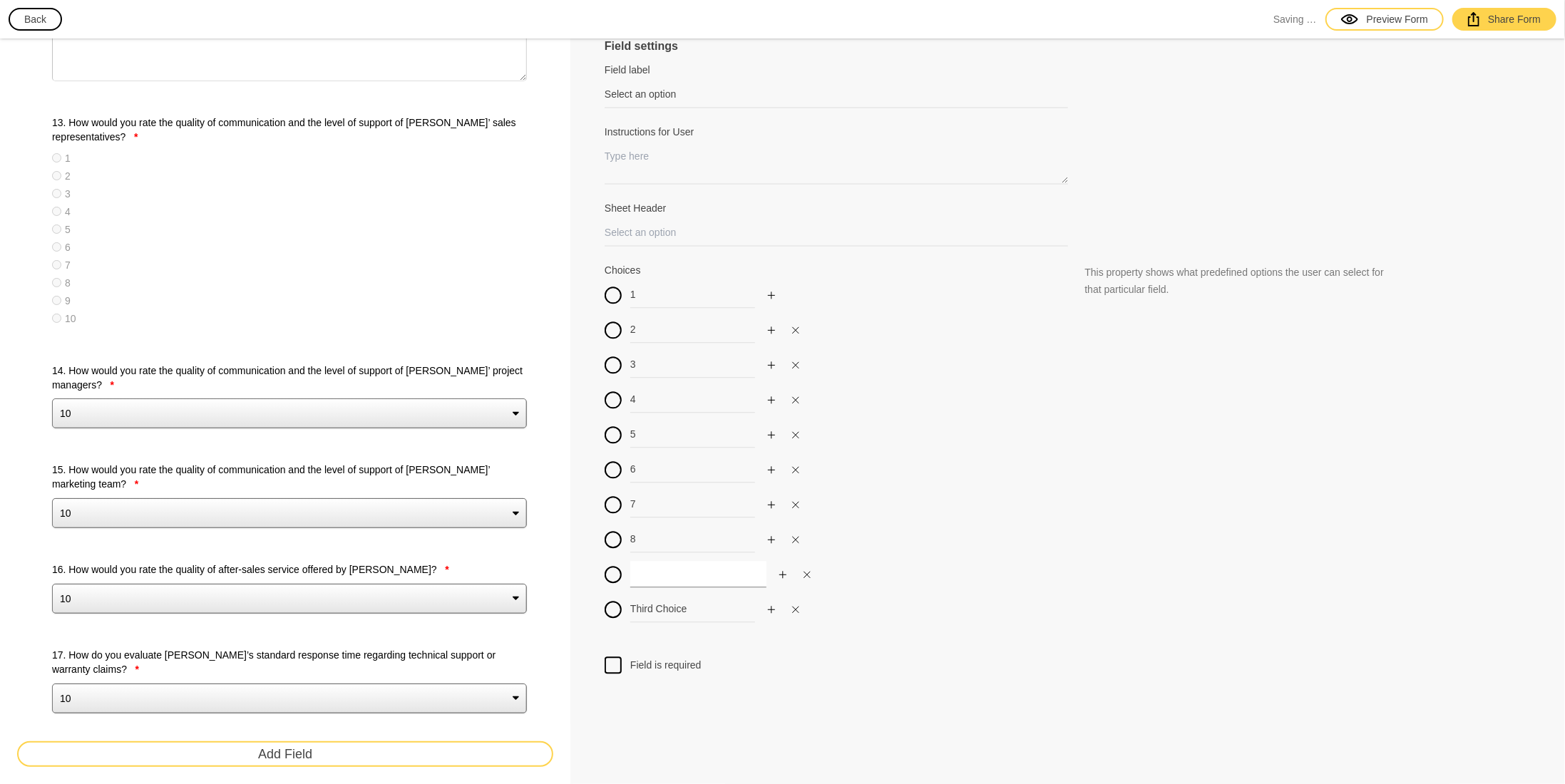
click at [643, 578] on input at bounding box center [699, 573] width 137 height 26
drag, startPoint x: 690, startPoint y: 609, endPoint x: 612, endPoint y: 607, distance: 78.0
click at [614, 608] on div "Third Choice" at bounding box center [836, 608] width 464 height 26
click at [612, 662] on div at bounding box center [613, 665] width 17 height 17
click at [613, 656] on input "Field is required" at bounding box center [613, 656] width 0 height 0
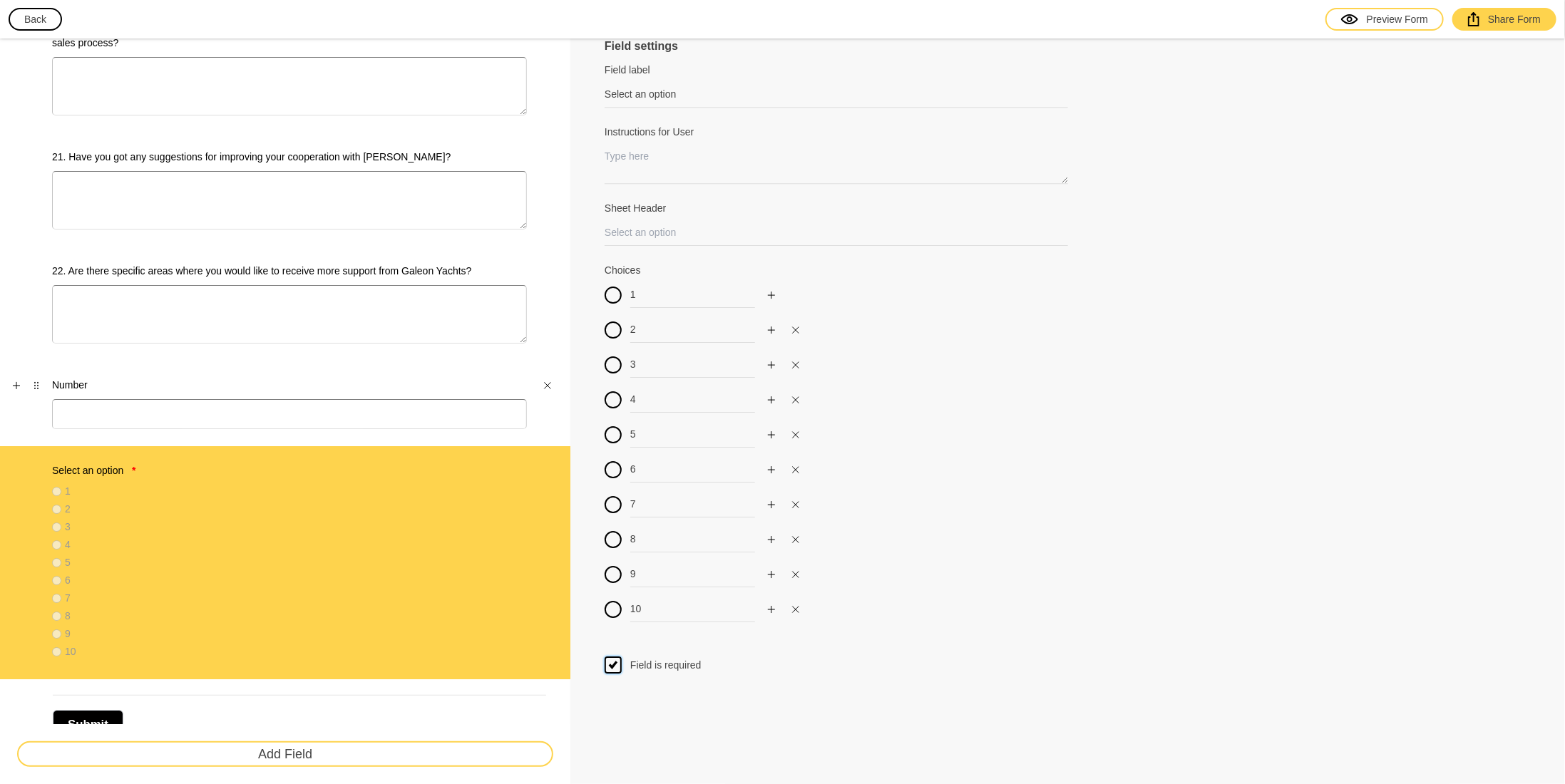
scroll to position [2994, 0]
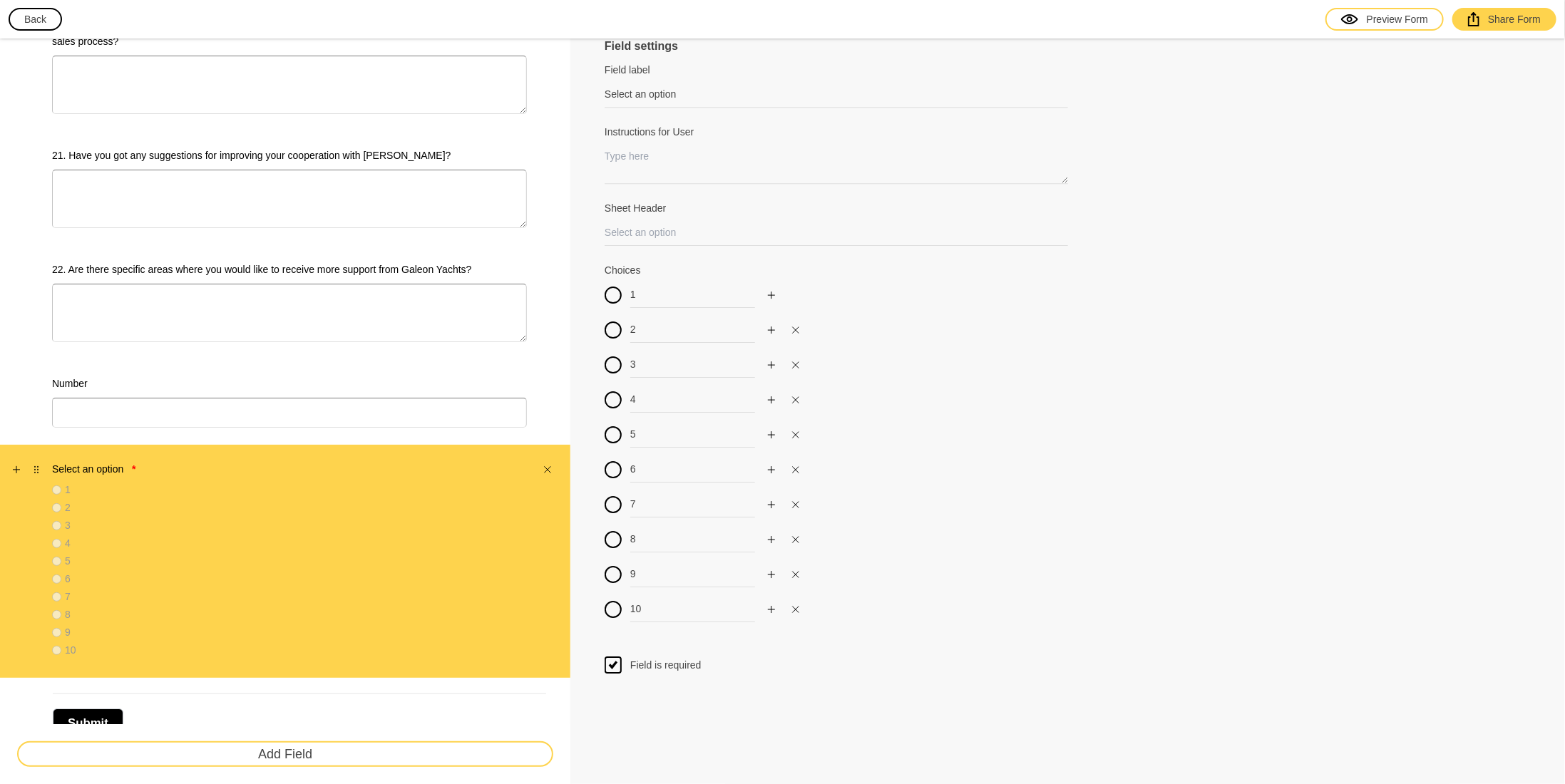
drag, startPoint x: 40, startPoint y: 463, endPoint x: 39, endPoint y: 481, distance: 18.0
click at [39, 481] on div "Select an option * 1 2 3 4 5 6 7 8 9 10" at bounding box center [285, 561] width 571 height 234
drag, startPoint x: 44, startPoint y: 466, endPoint x: 40, endPoint y: 448, distance: 18.4
click at [40, 448] on div "Select an option * 1 2 3 4 5 6 7 8 9 10" at bounding box center [285, 561] width 571 height 234
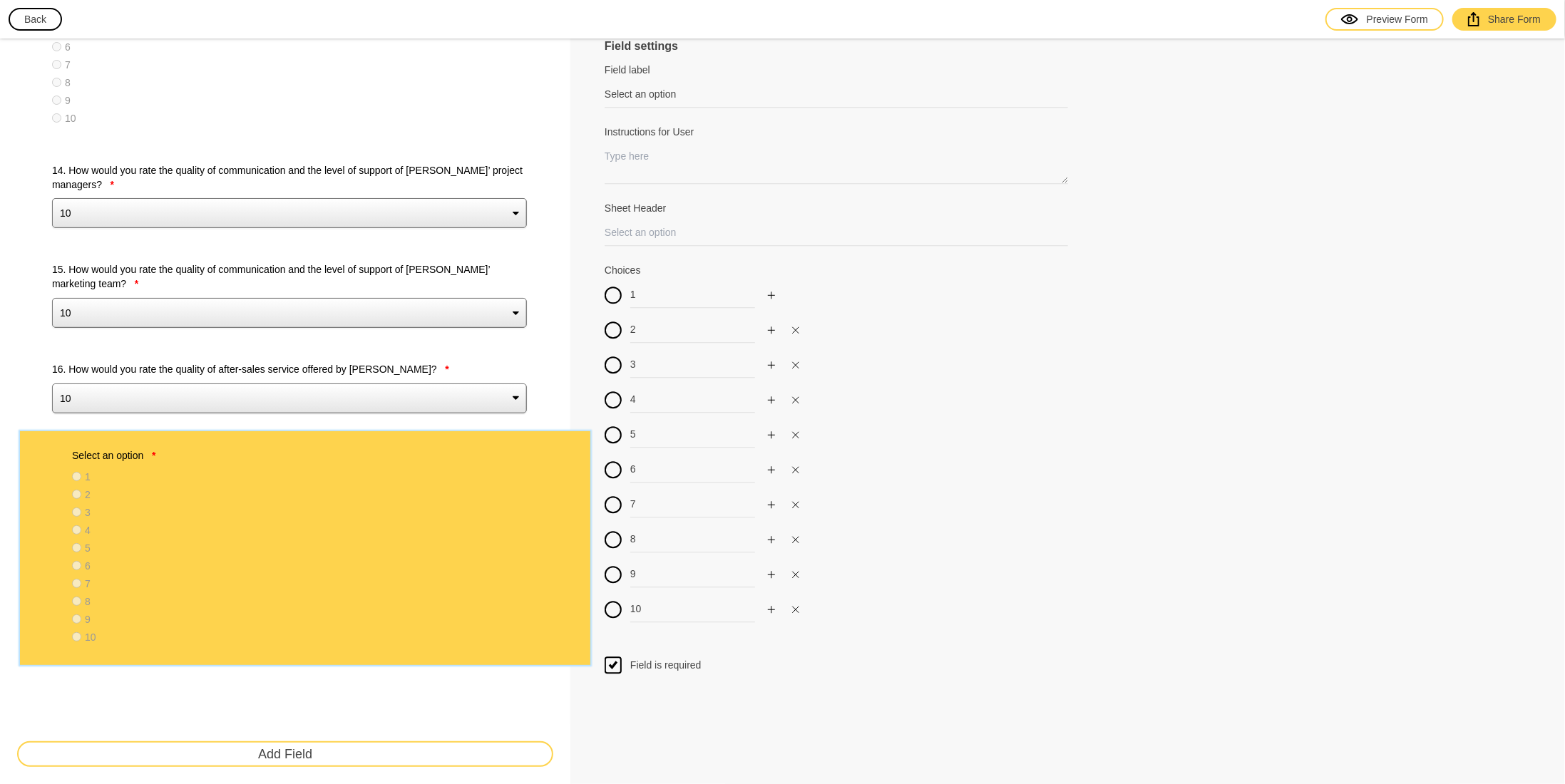
scroll to position [2138, 0]
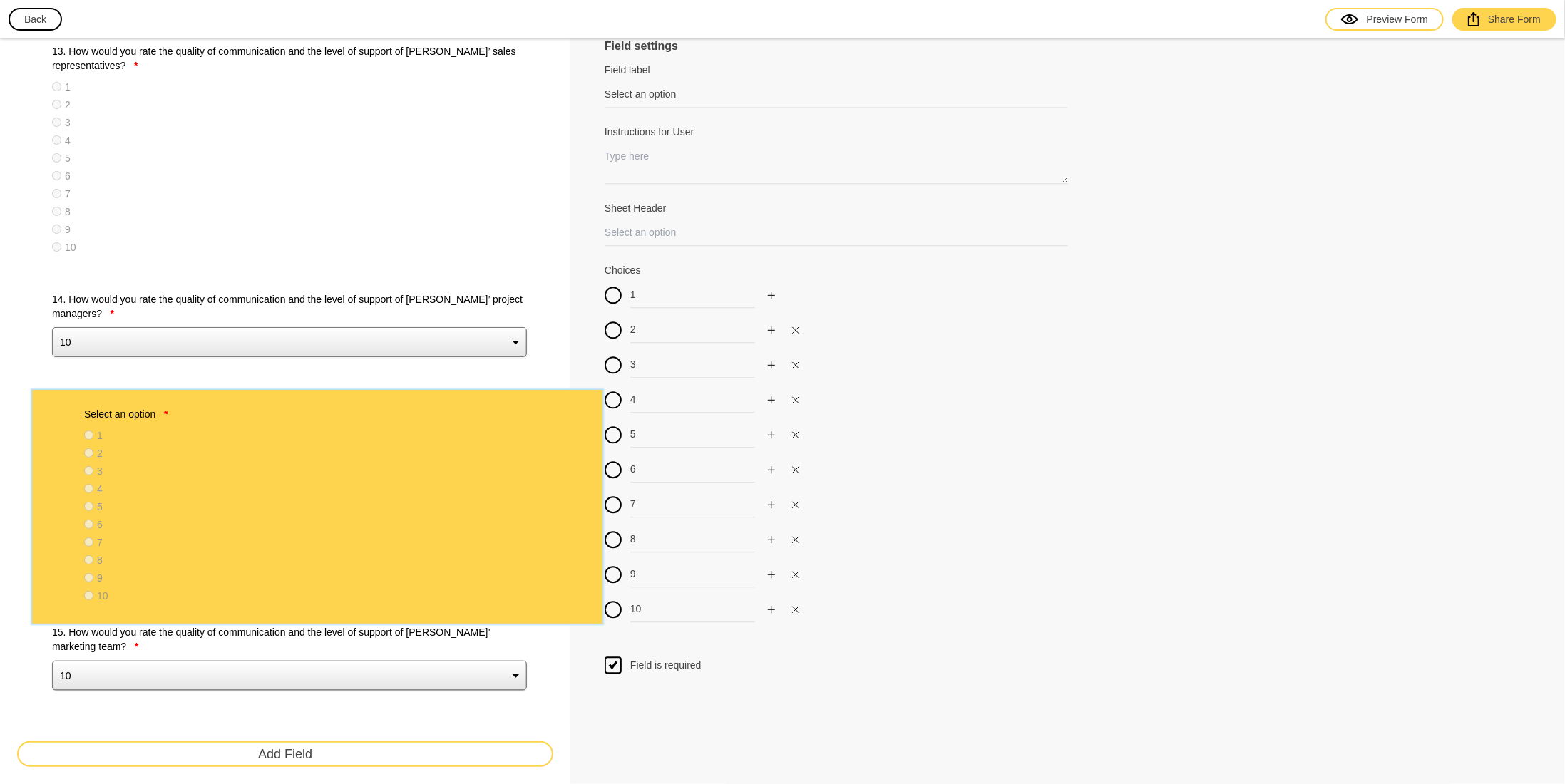
drag, startPoint x: 38, startPoint y: 459, endPoint x: 67, endPoint y: 410, distance: 56.9
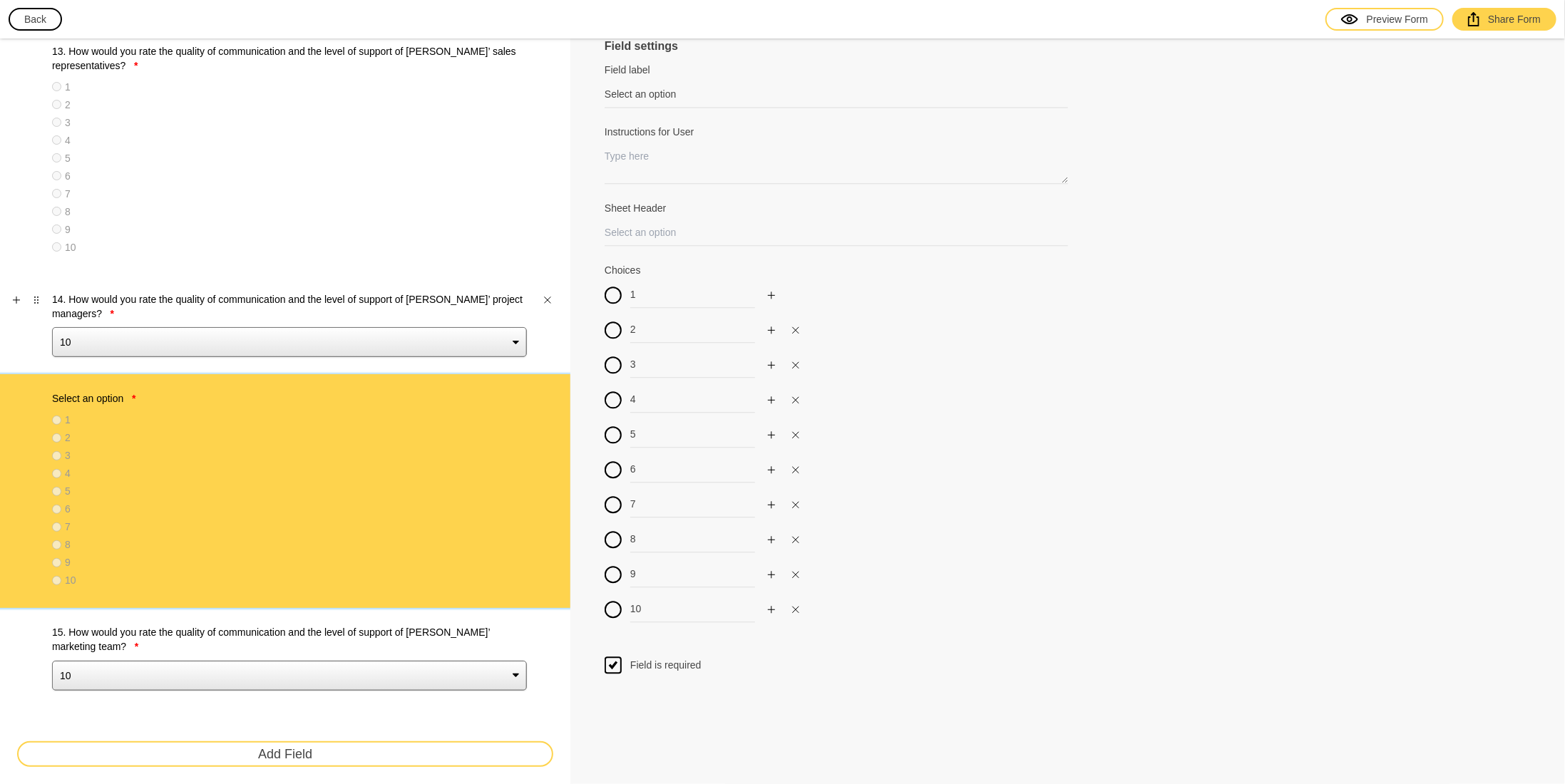
scroll to position [1924, 0]
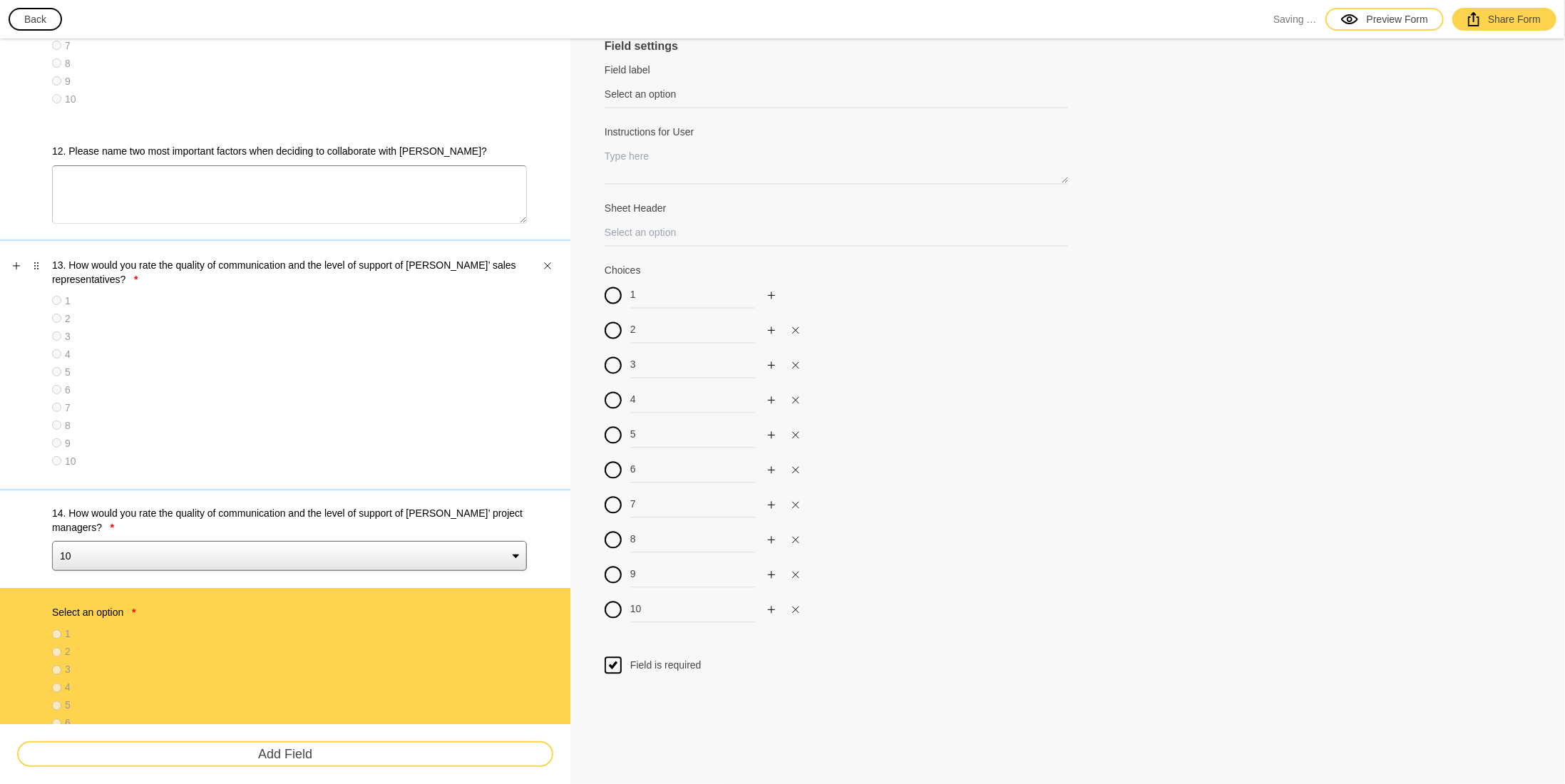
click at [189, 274] on label "13. How would you rate the quality of communication and the level of support of…" at bounding box center [289, 272] width 475 height 29
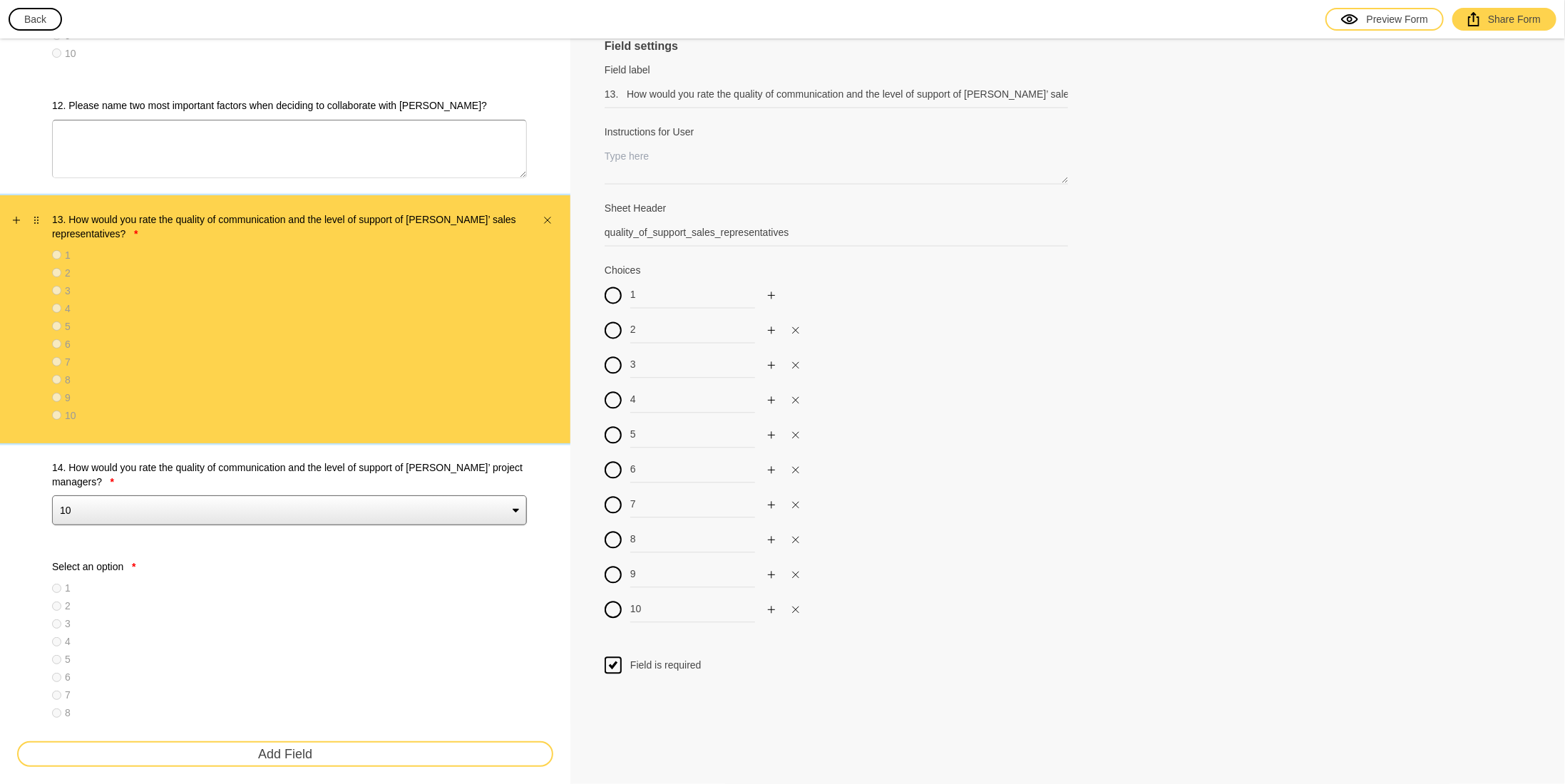
scroll to position [2067, 0]
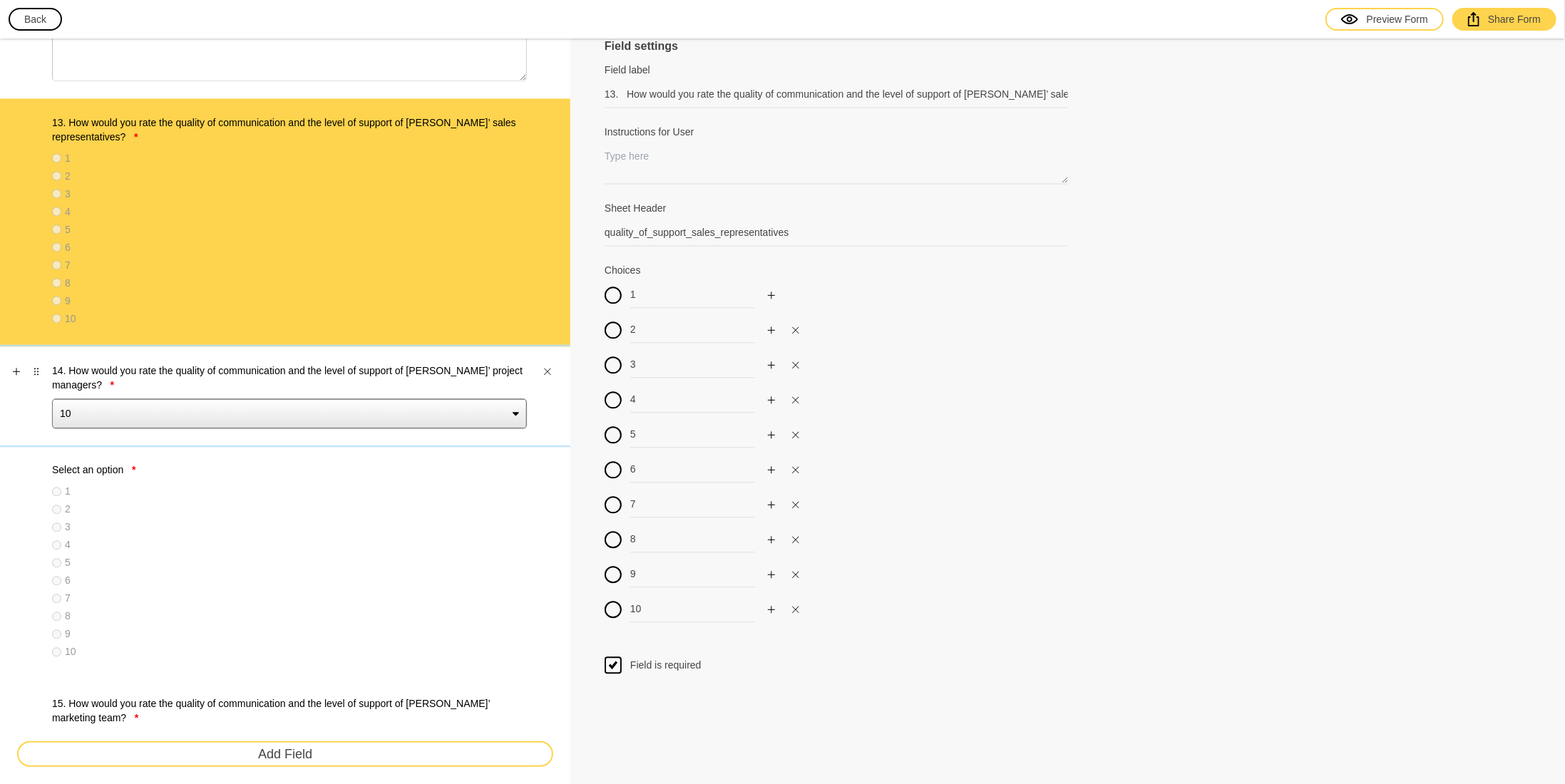
click at [210, 378] on label "14. How would you rate the quality of communication and the level of support of…" at bounding box center [289, 378] width 475 height 29
click at [210, 398] on select "10 9 8 7 6 5 4 3 2 1" at bounding box center [289, 413] width 475 height 30
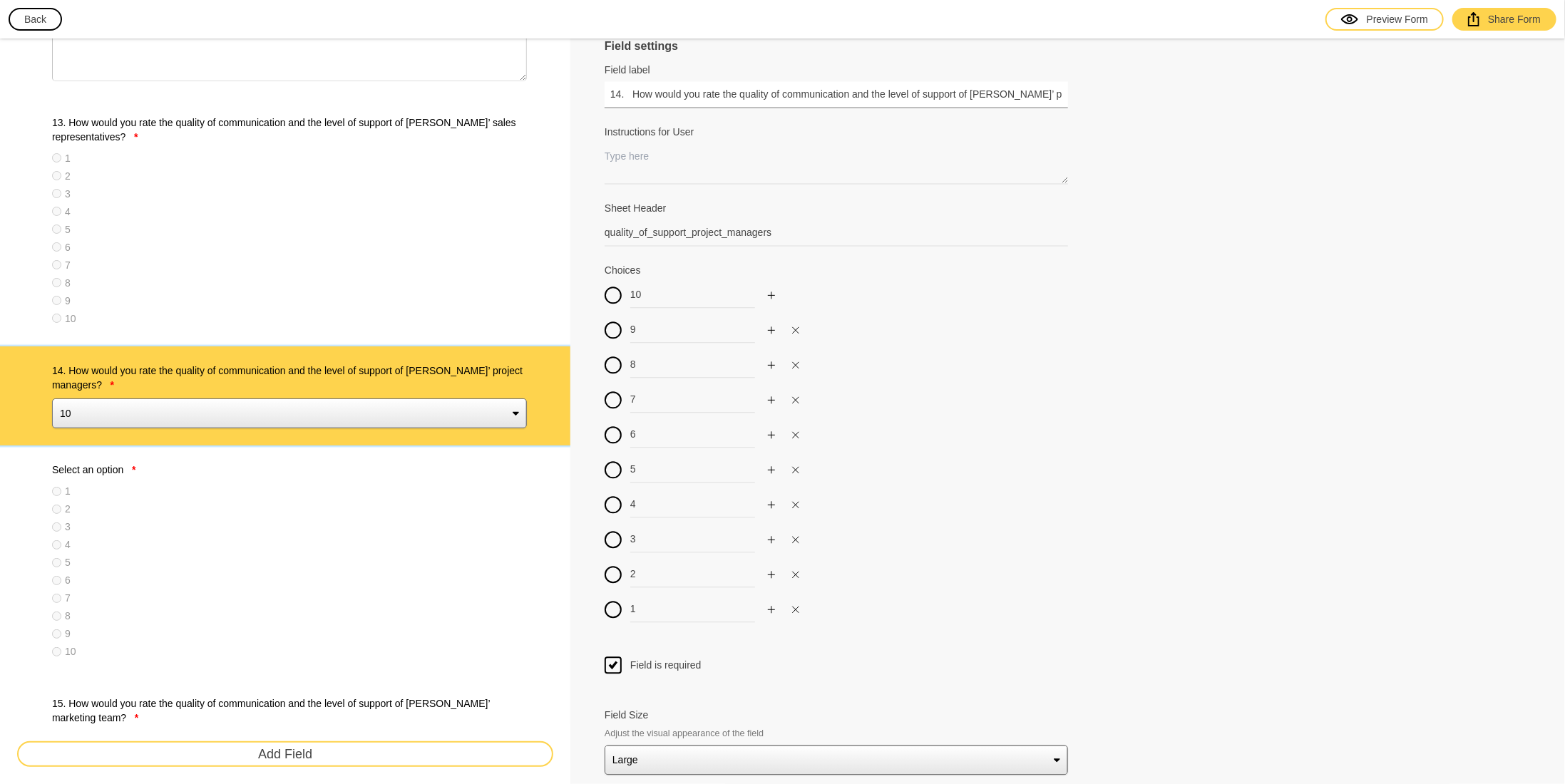
click at [934, 89] on input "14. How would you rate the quality of communication and the level of support of…" at bounding box center [836, 93] width 464 height 26
click at [187, 469] on label "Select an option *" at bounding box center [289, 469] width 475 height 14
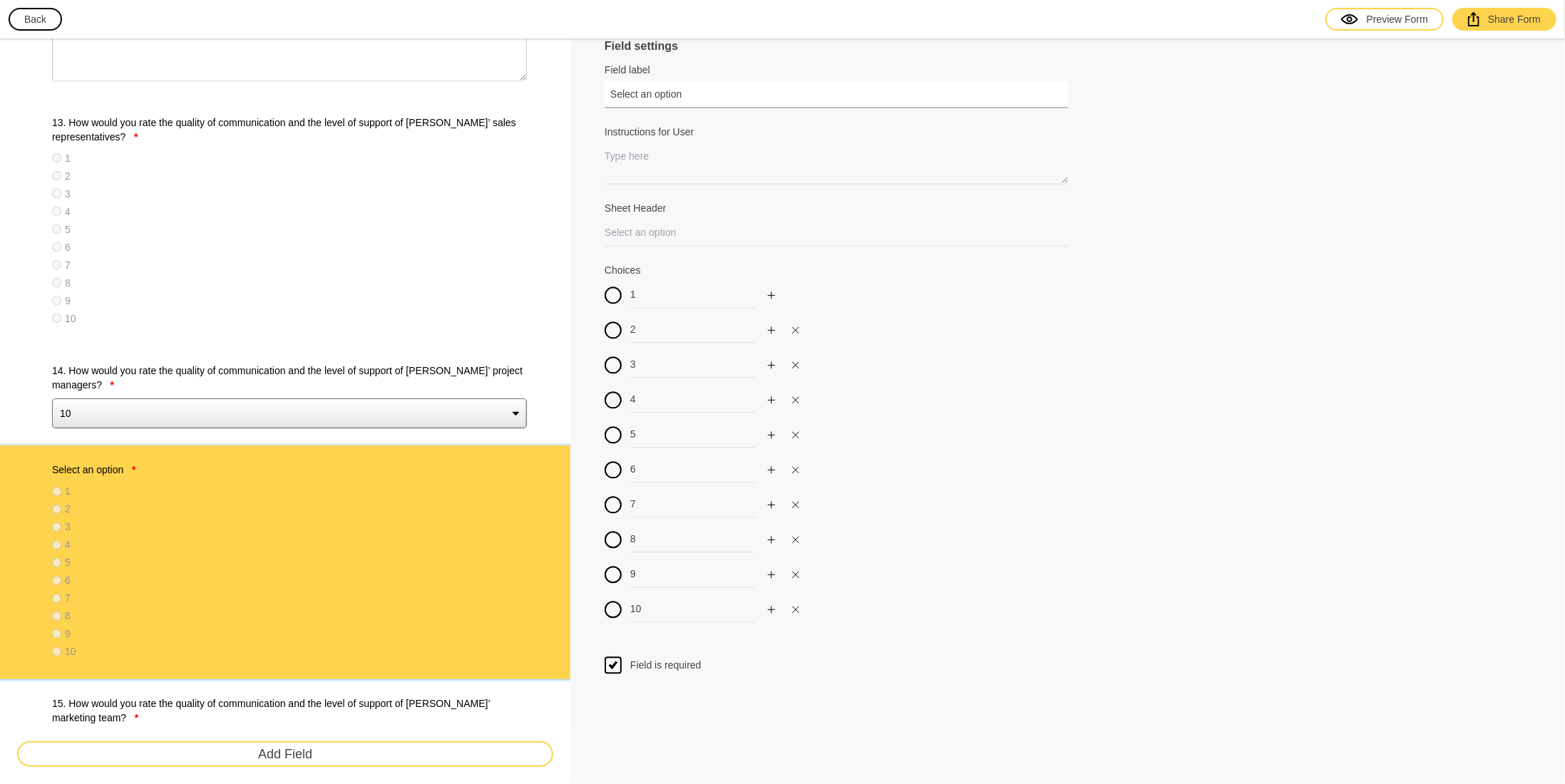
click at [702, 96] on input "Select an option" at bounding box center [836, 93] width 464 height 26
paste input "14. How would you rate the quality of communication and the level of support of…"
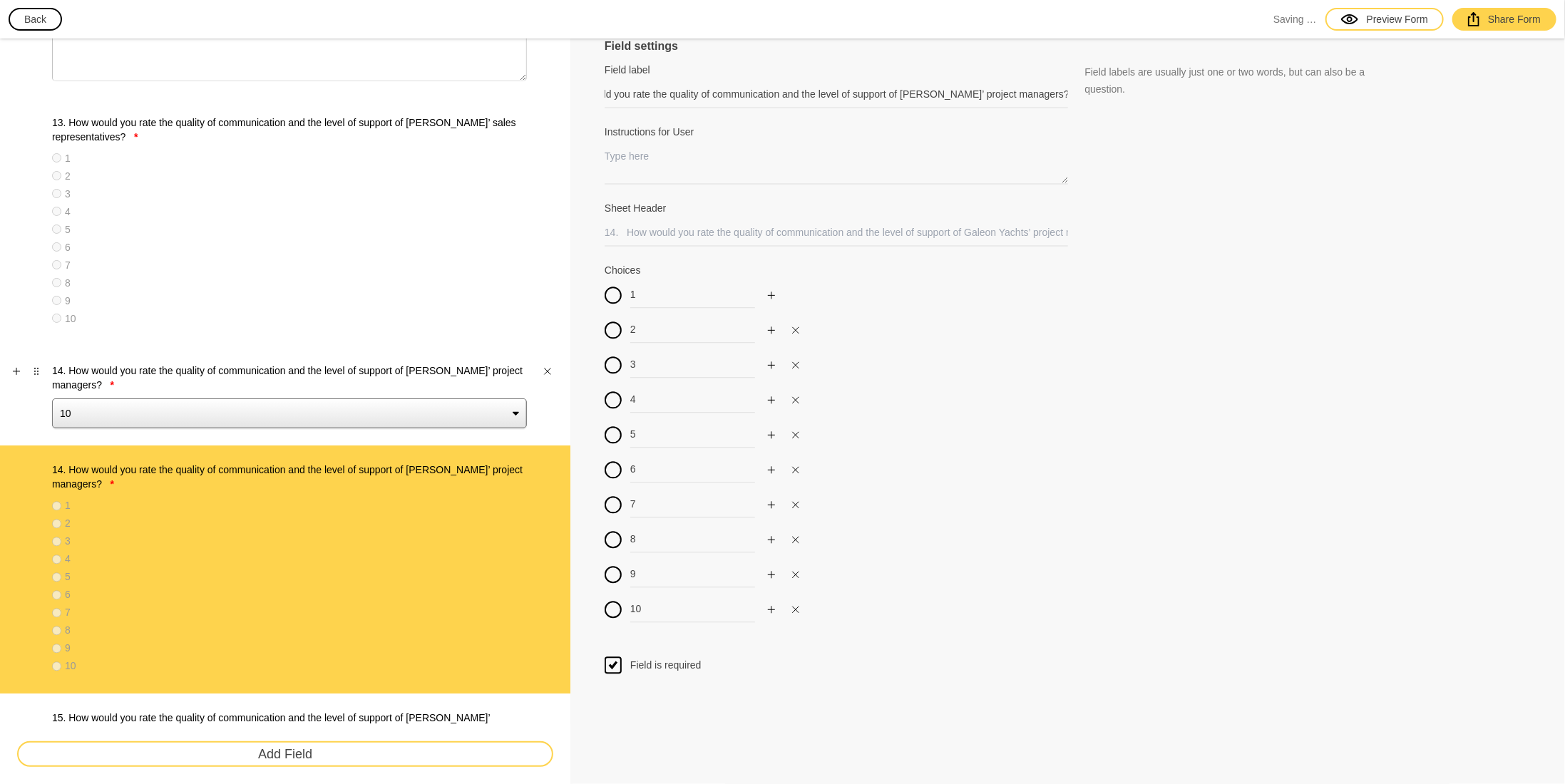
scroll to position [0, 0]
click at [183, 384] on label "14. How would you rate the quality of communication and the level of support of…" at bounding box center [289, 378] width 475 height 29
click at [183, 398] on select "10 9 8 7 6 5 4 3 2 1" at bounding box center [289, 413] width 475 height 30
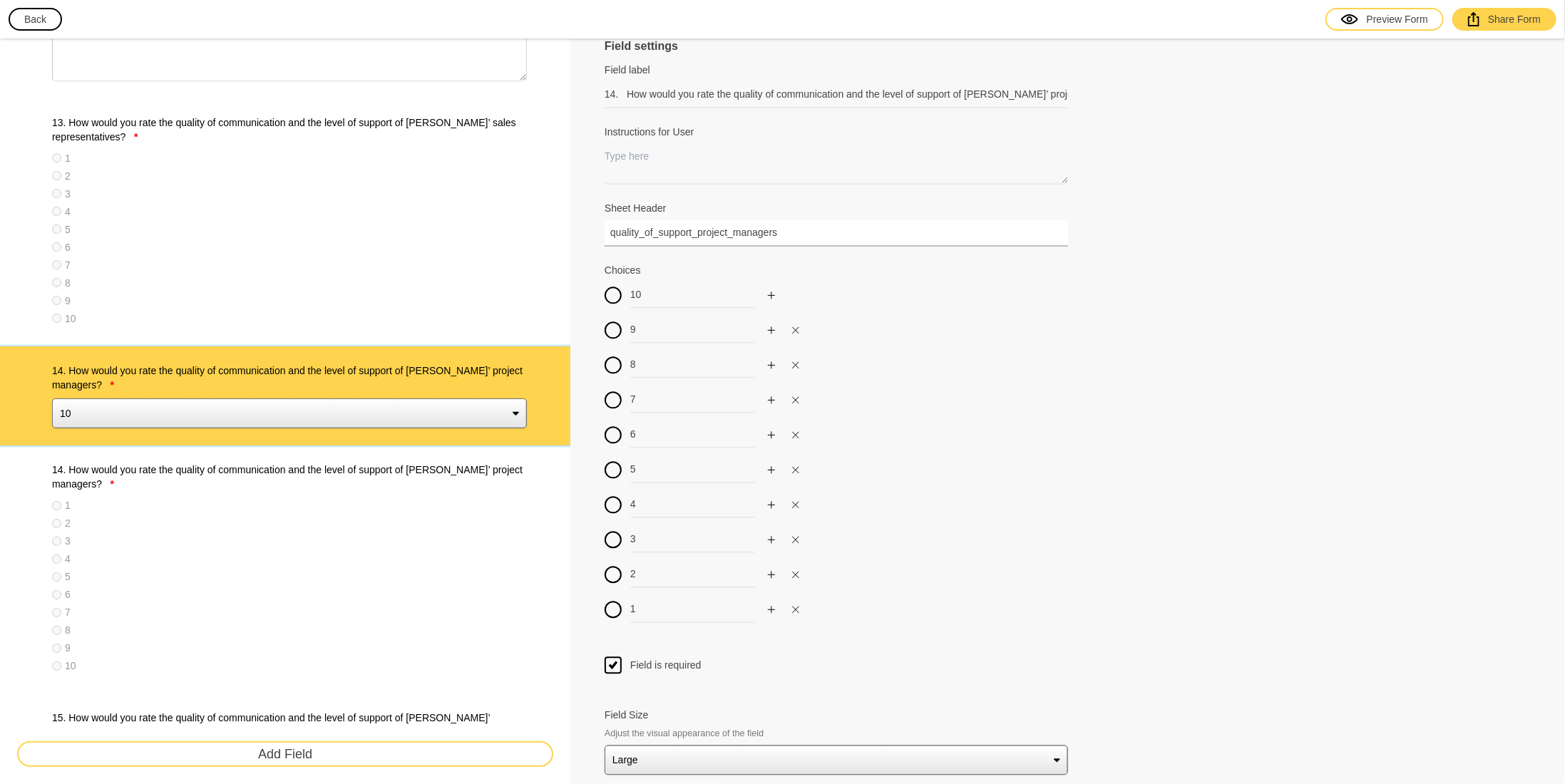
click at [723, 224] on input "quality_of_support_project_managers" at bounding box center [836, 232] width 464 height 26
click at [269, 477] on label "14. How would you rate the quality of communication and the level of support of…" at bounding box center [289, 477] width 475 height 29
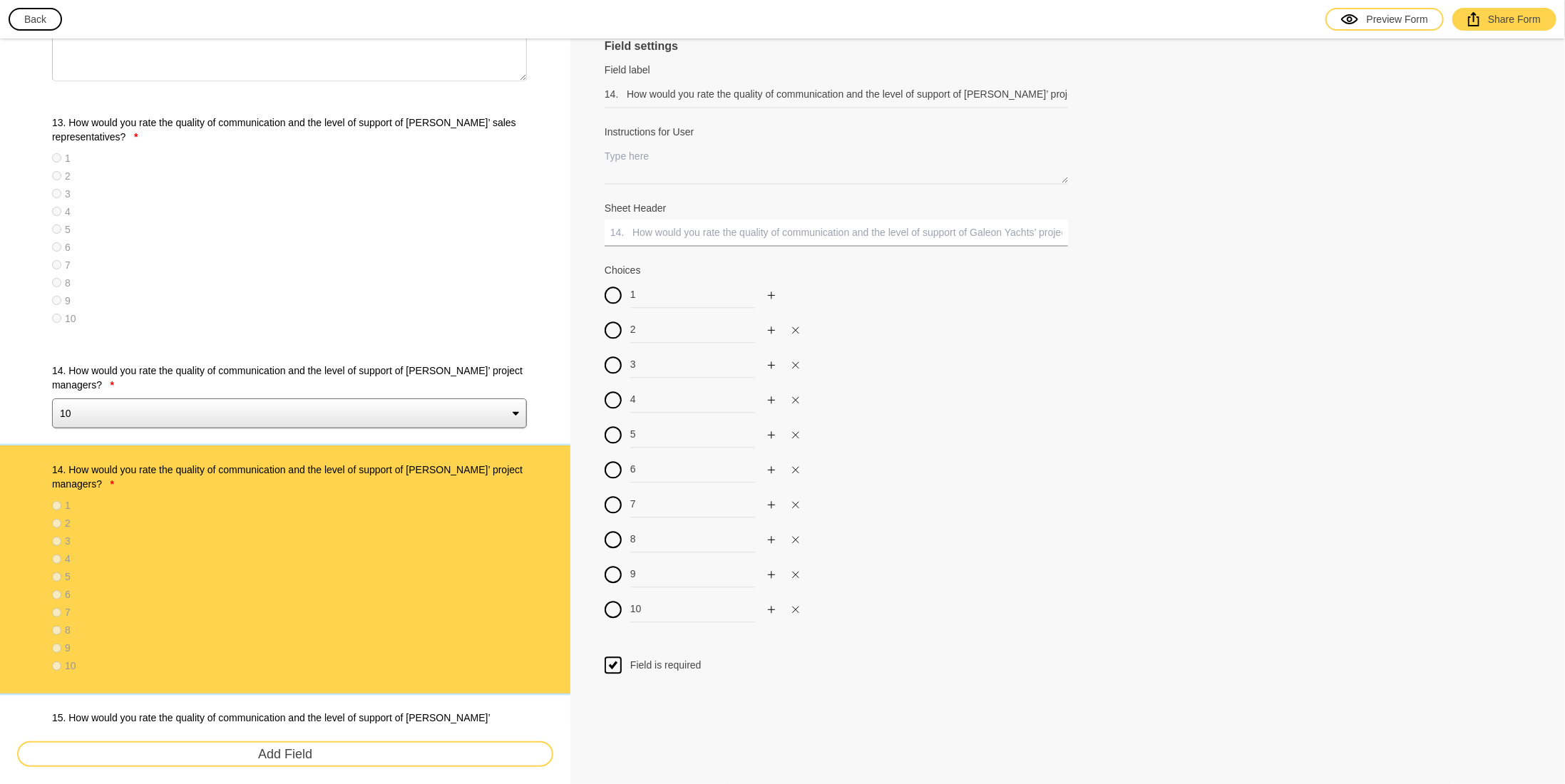
click at [725, 229] on input "Sheet Header" at bounding box center [836, 232] width 464 height 26
paste input "quality_of_support_project_managers"
click at [988, 370] on div "3" at bounding box center [836, 364] width 464 height 26
click at [542, 372] on button "button" at bounding box center [548, 371] width 15 height 15
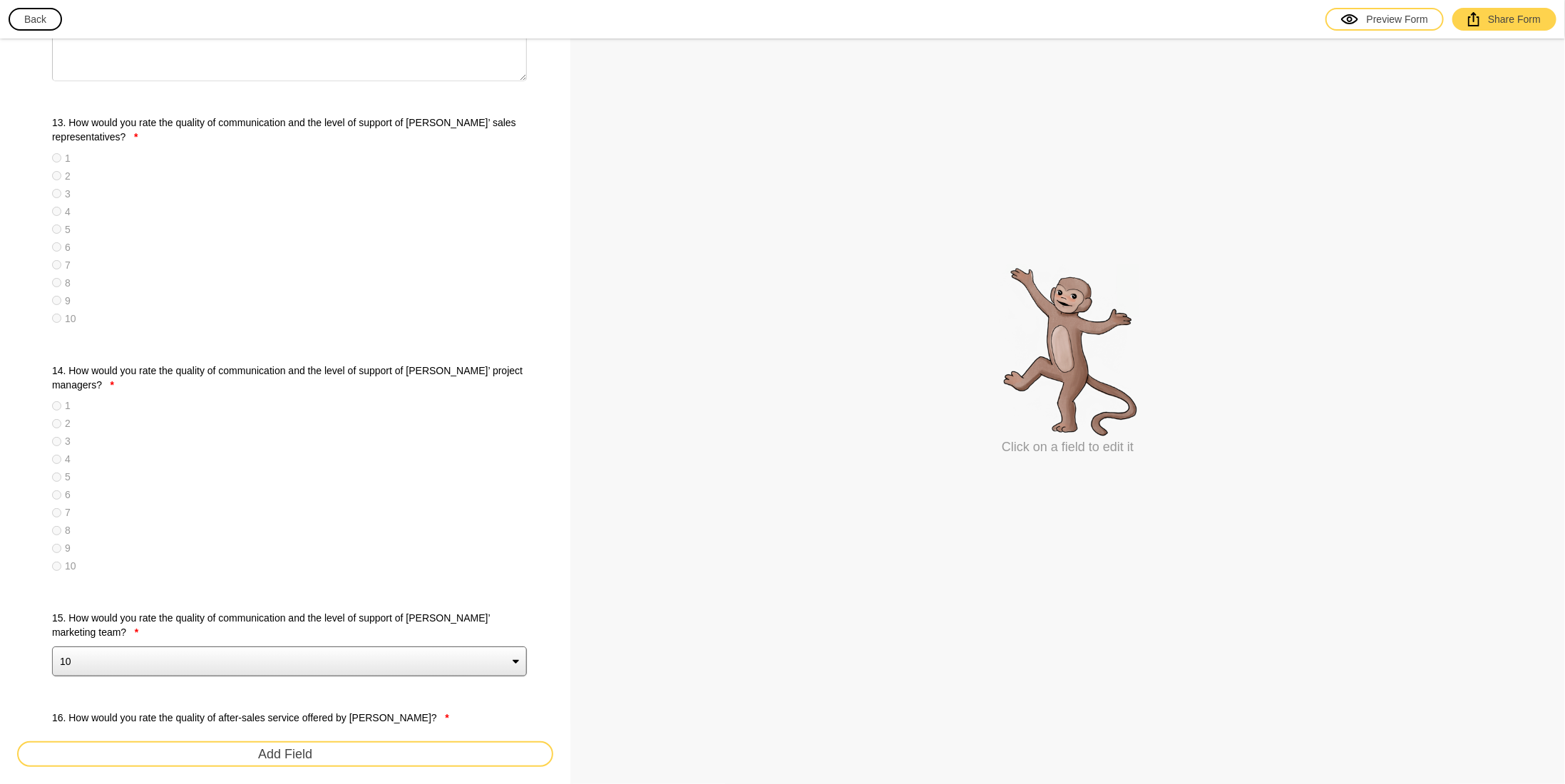
scroll to position [2210, 0]
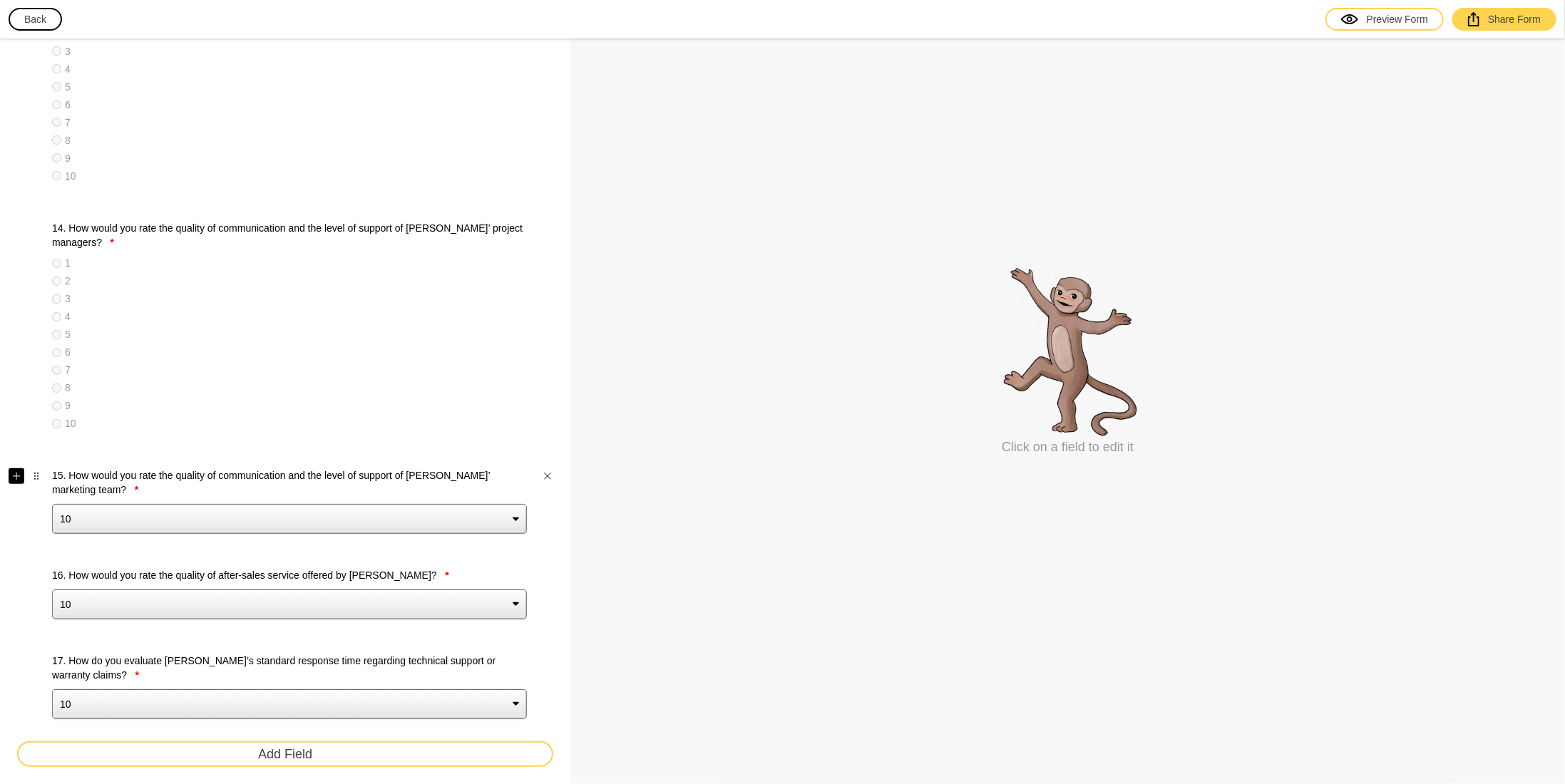
click at [10, 474] on button "button" at bounding box center [16, 476] width 15 height 15
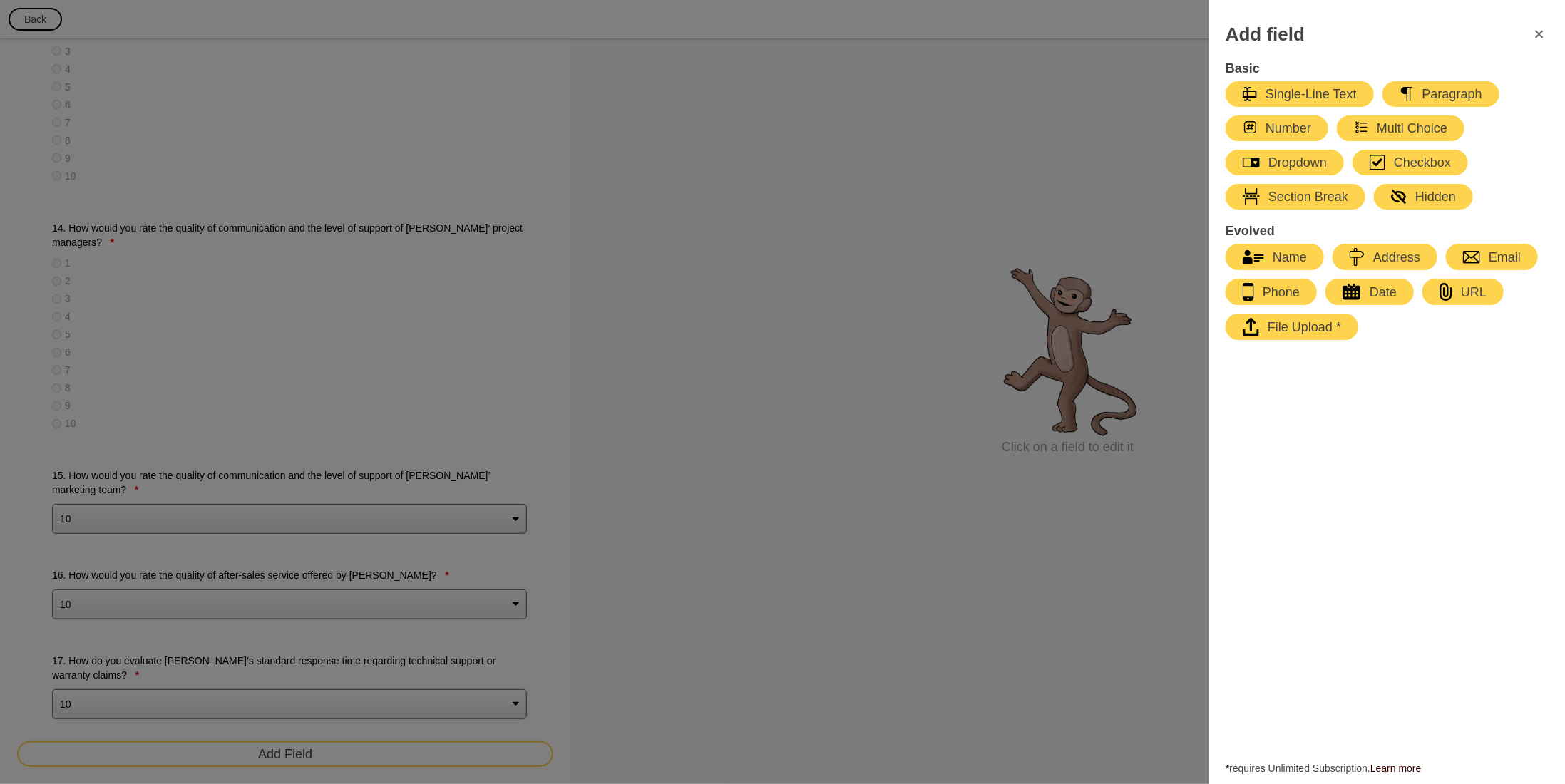
click at [1418, 132] on div "Multi Choice" at bounding box center [1400, 128] width 93 height 17
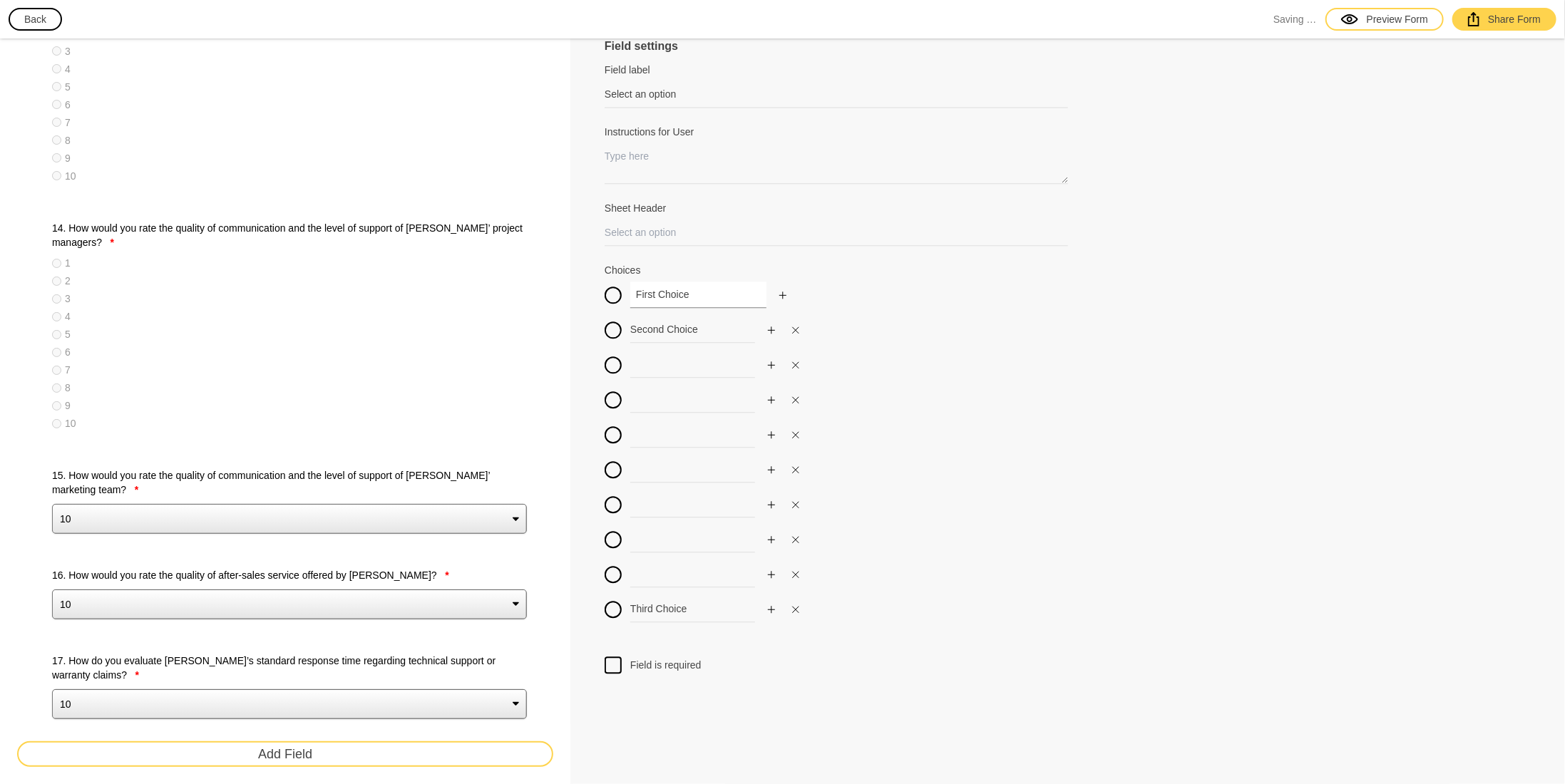
drag, startPoint x: 618, startPoint y: 290, endPoint x: 551, endPoint y: 293, distance: 67.1
drag, startPoint x: 713, startPoint y: 332, endPoint x: 442, endPoint y: 351, distance: 271.7
click at [662, 365] on input at bounding box center [699, 364] width 137 height 26
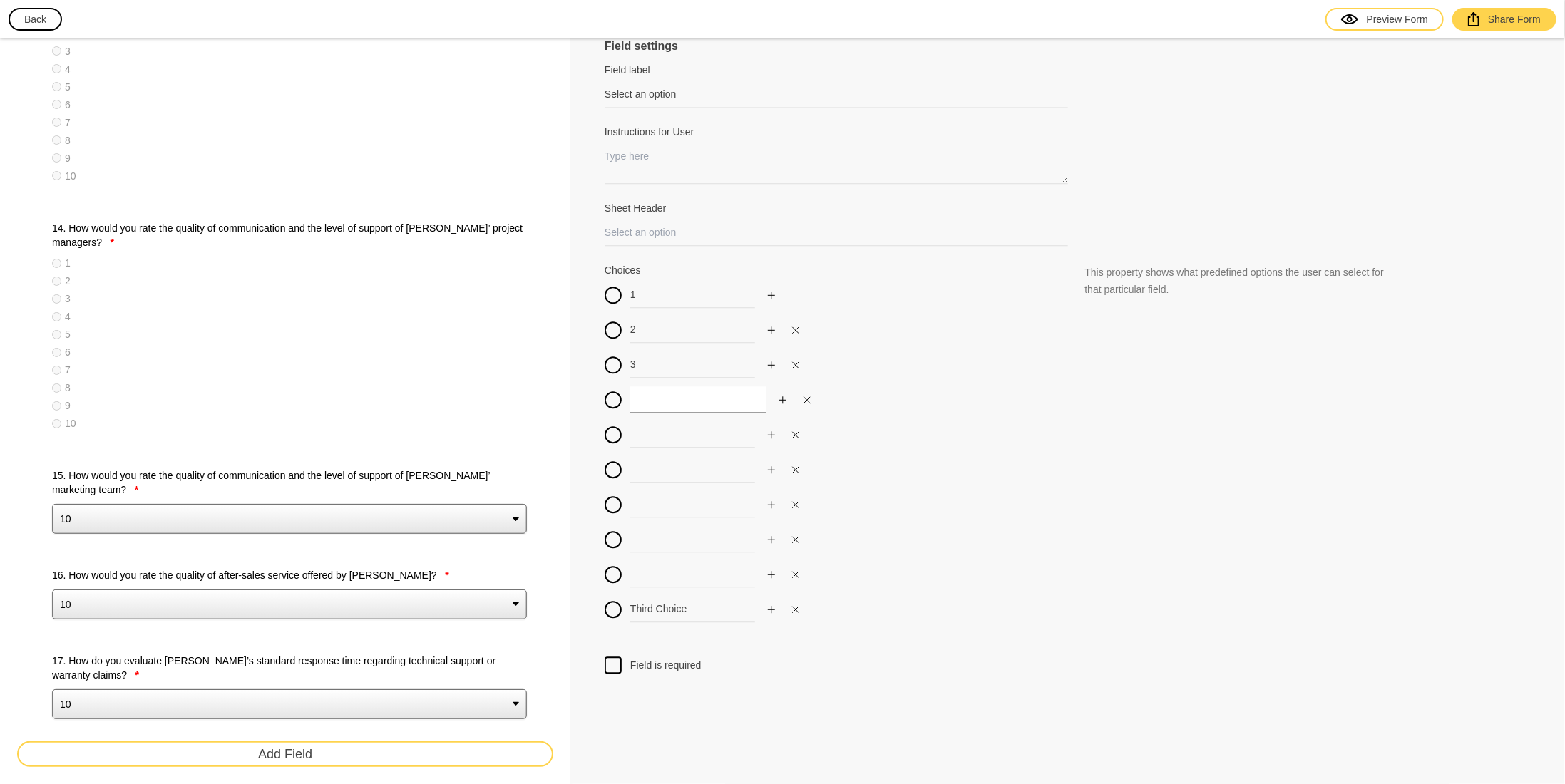
click at [652, 400] on input at bounding box center [699, 399] width 137 height 26
click at [654, 432] on input at bounding box center [699, 434] width 137 height 26
click at [654, 467] on input at bounding box center [699, 468] width 137 height 26
click at [654, 514] on input at bounding box center [699, 503] width 137 height 26
click at [654, 541] on input at bounding box center [699, 539] width 137 height 26
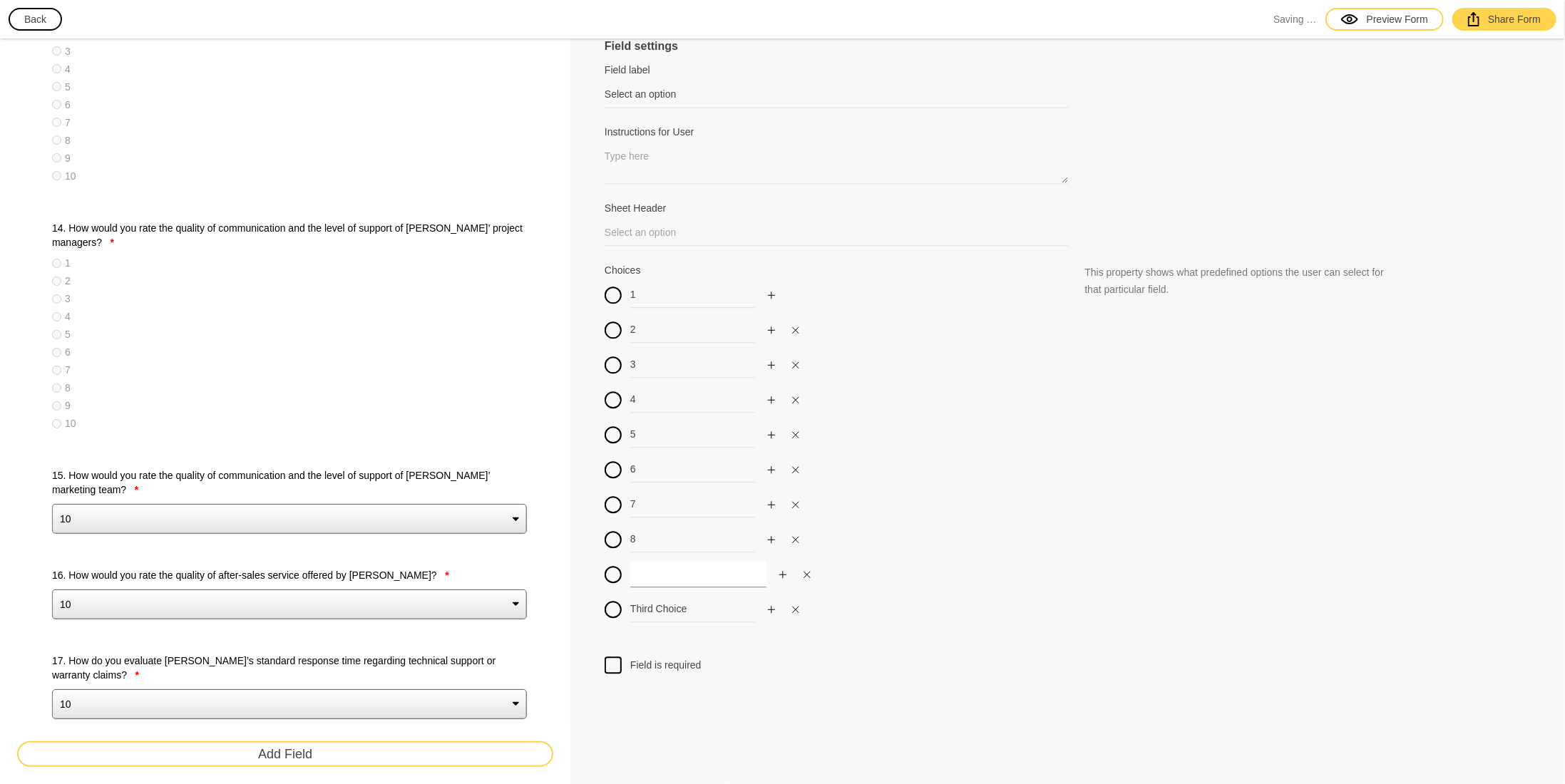
click at [656, 577] on input at bounding box center [699, 573] width 137 height 26
drag, startPoint x: 703, startPoint y: 612, endPoint x: 563, endPoint y: 615, distance: 140.0
click at [616, 662] on div at bounding box center [613, 665] width 17 height 17
click at [613, 656] on input "Field is required" at bounding box center [613, 656] width 0 height 0
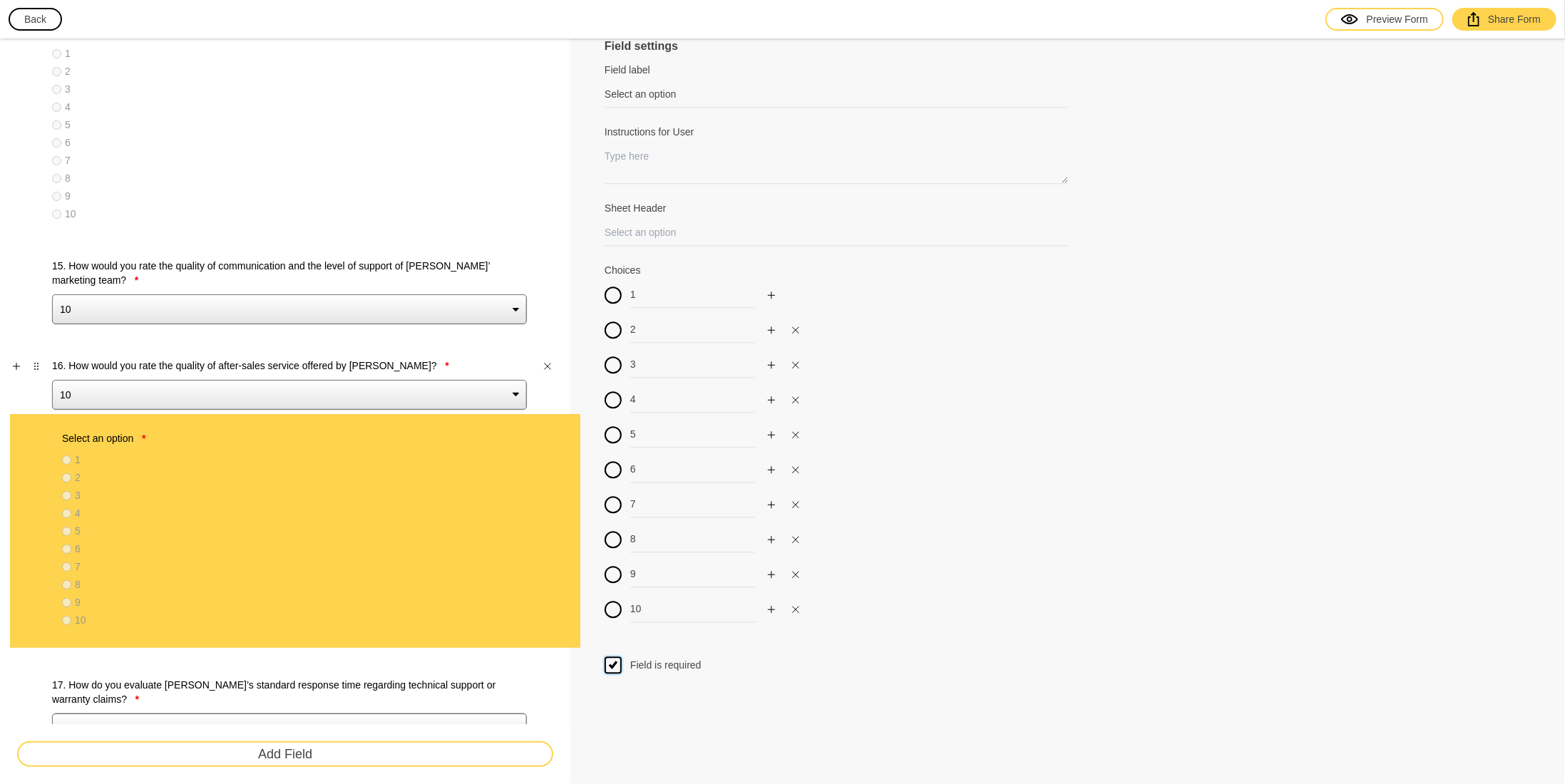
scroll to position [2399, 0]
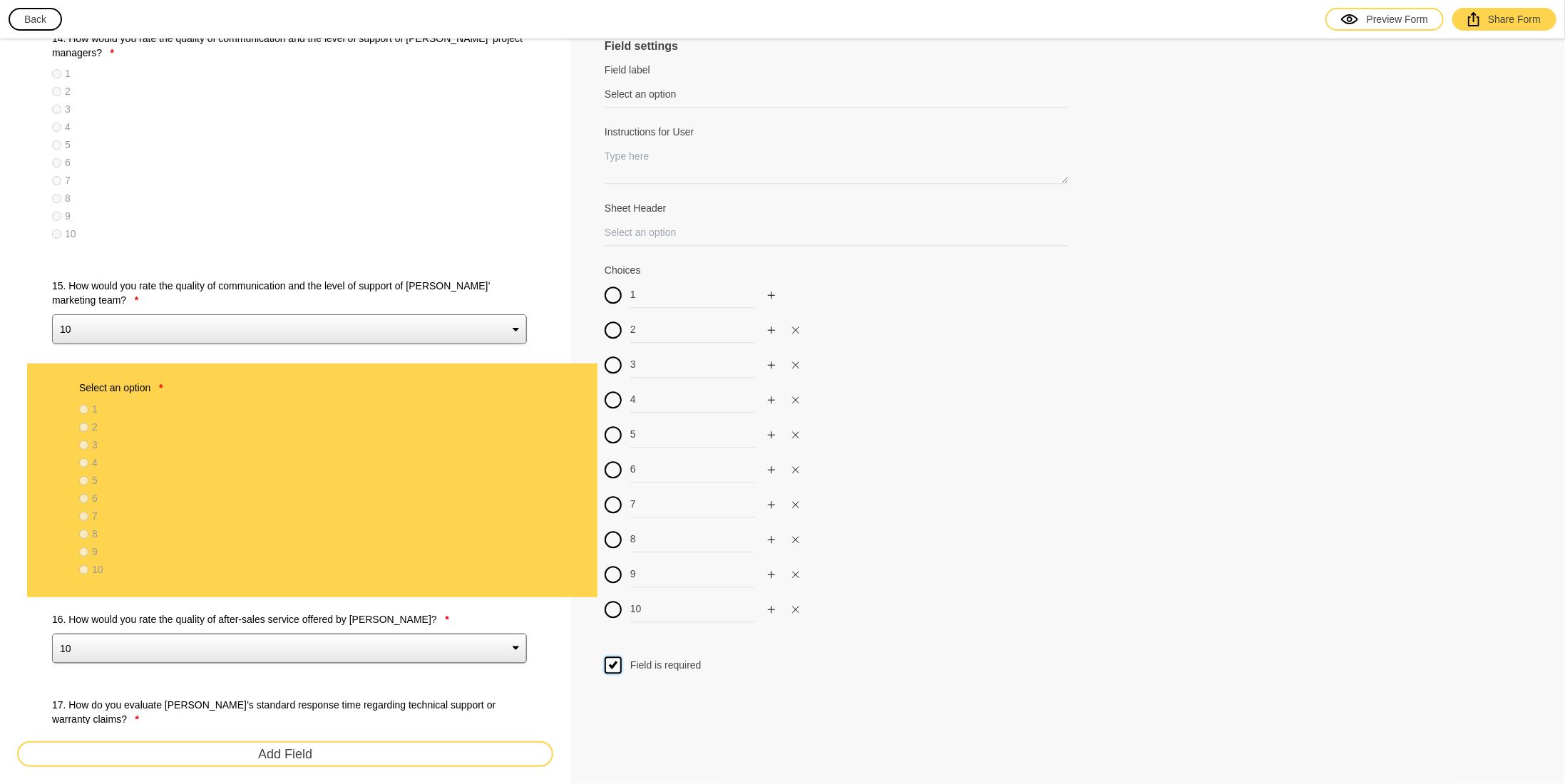
drag, startPoint x: 38, startPoint y: 421, endPoint x: 67, endPoint y: 389, distance: 43.2
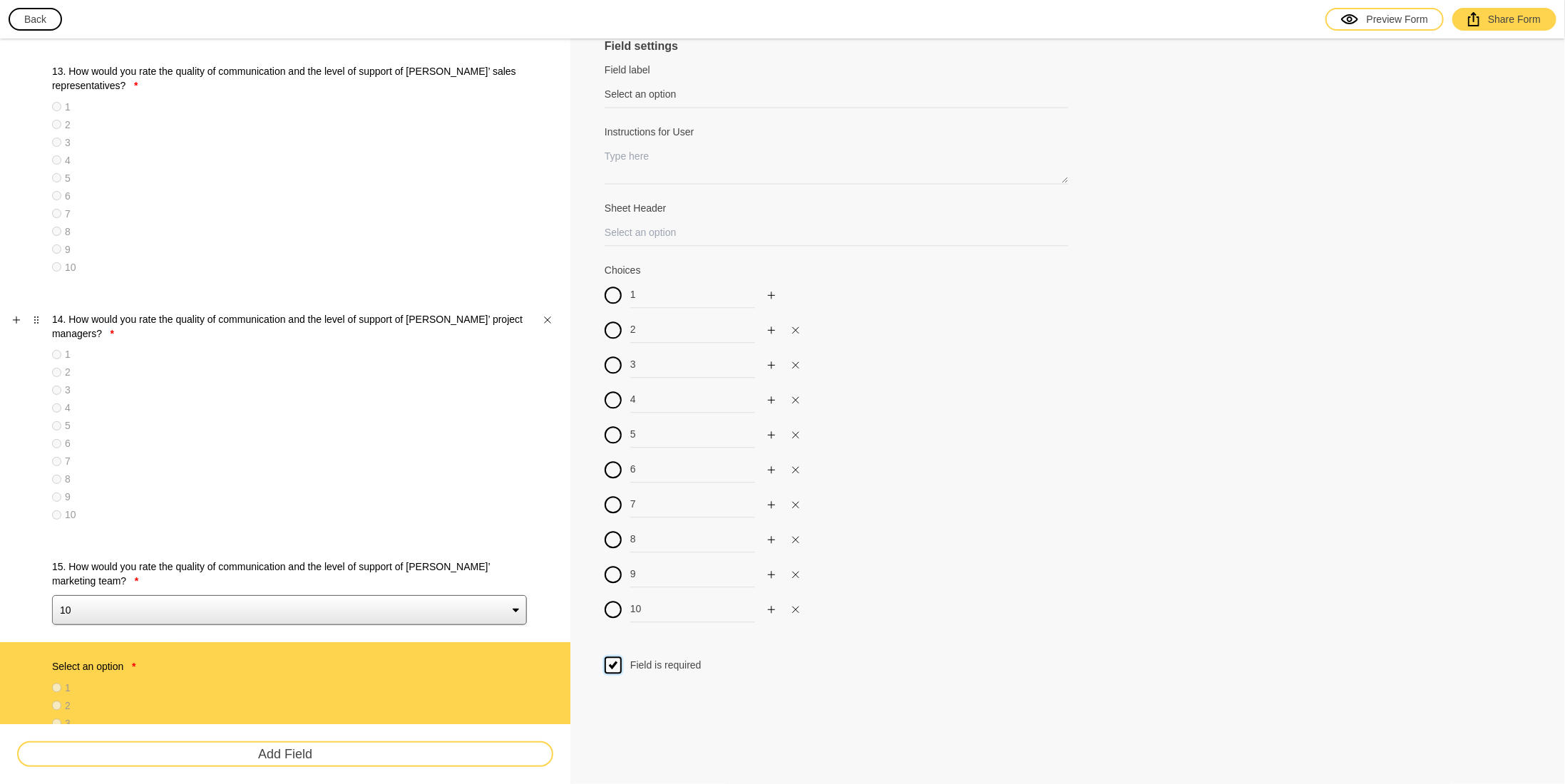
scroll to position [2257, 0]
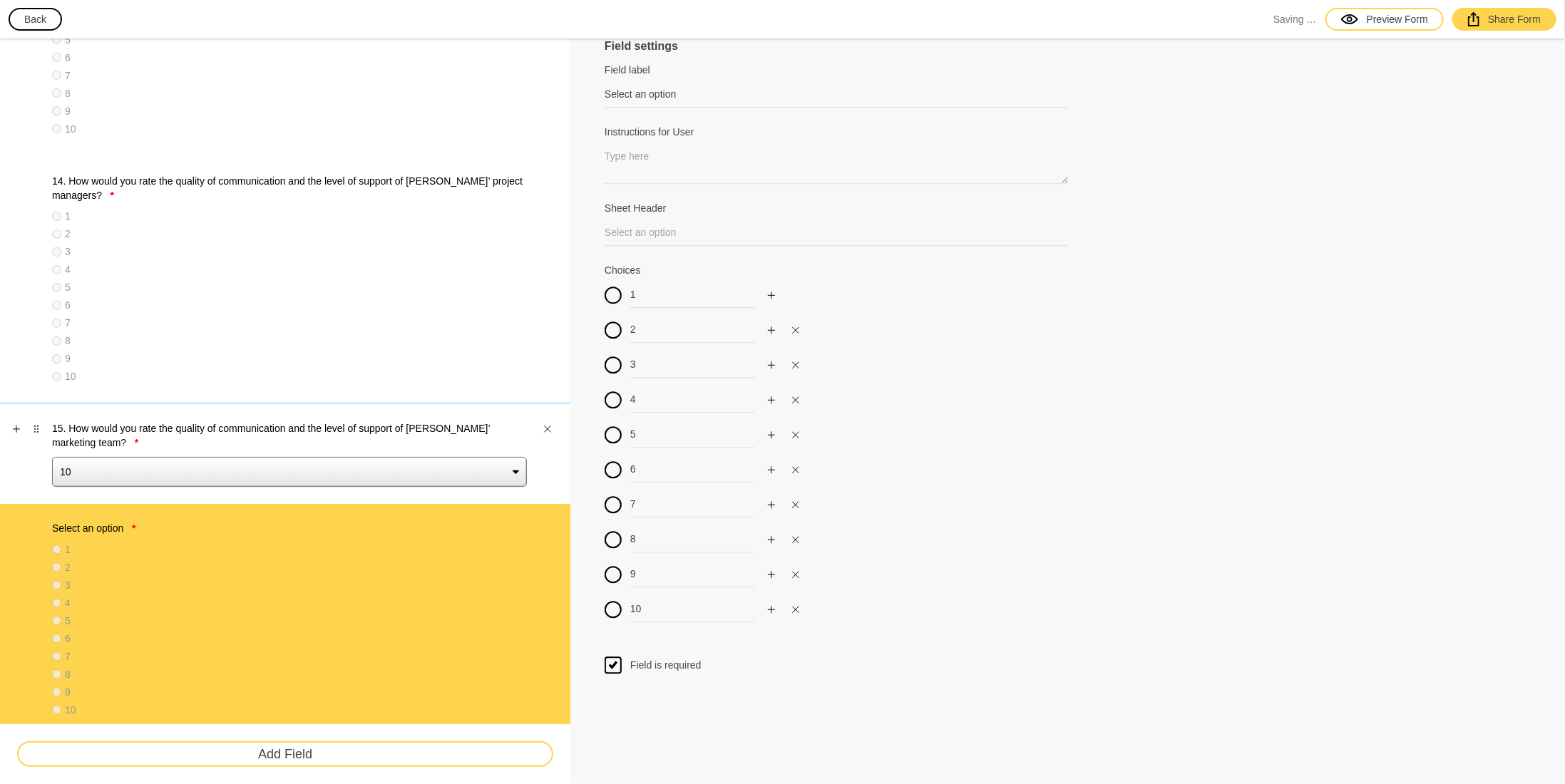
click at [192, 416] on div "15. How would you rate the quality of communication and the level of support of…" at bounding box center [285, 454] width 571 height 100
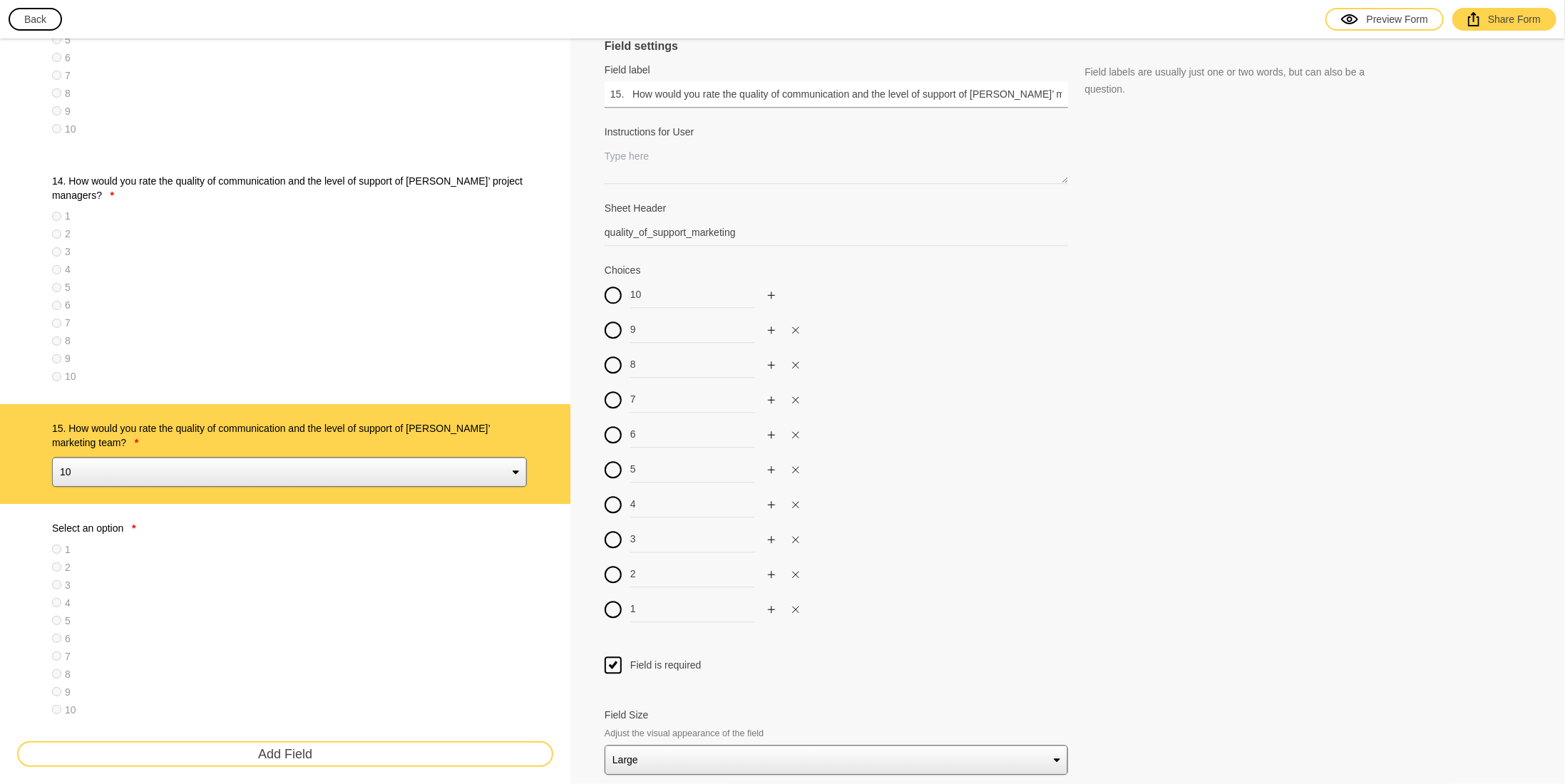
click at [745, 93] on input "15. How would you rate the quality of communication and the level of support of…" at bounding box center [836, 93] width 464 height 26
click at [336, 525] on label "Select an option *" at bounding box center [289, 528] width 475 height 14
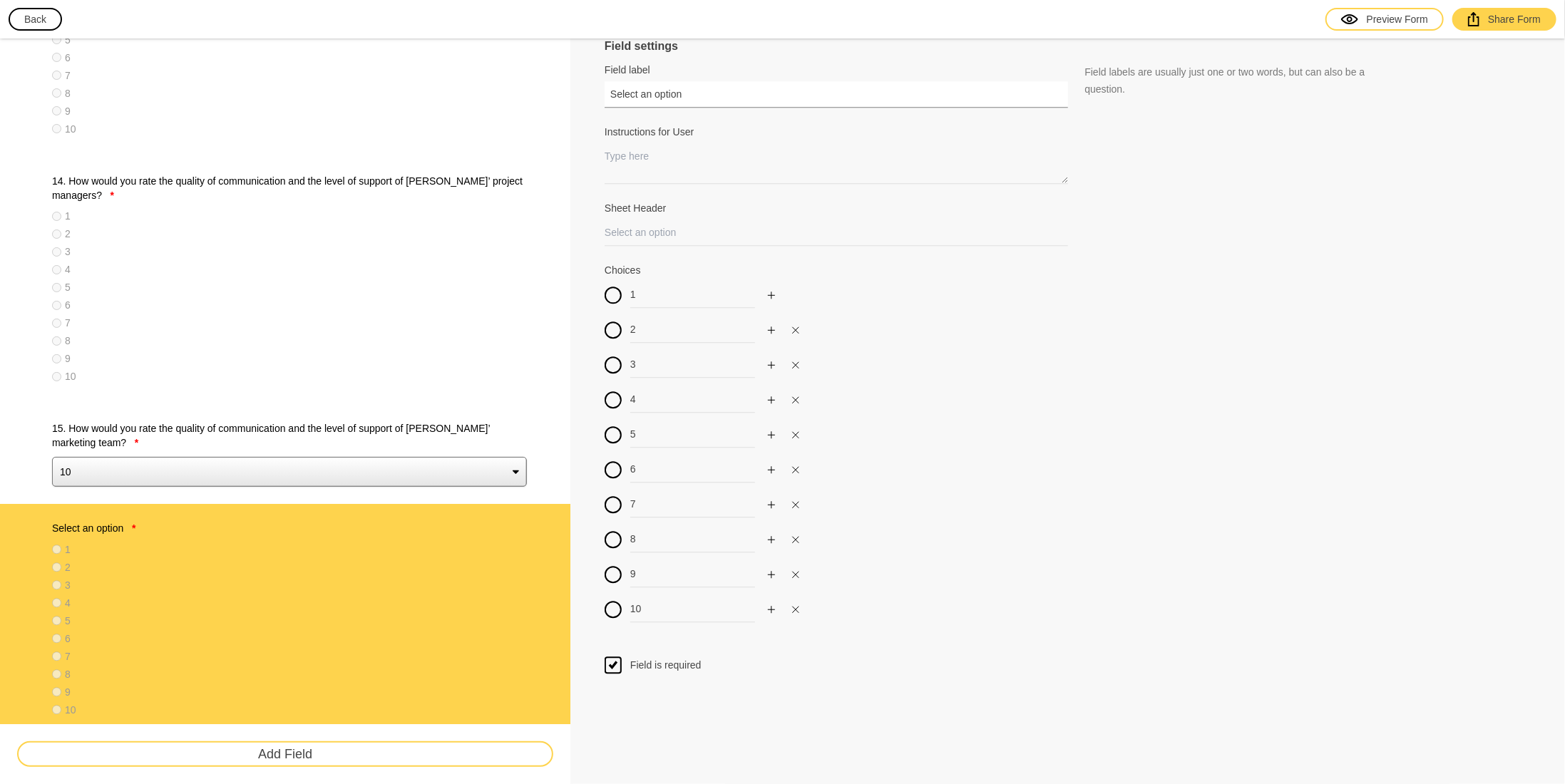
click at [688, 89] on input "Select an option" at bounding box center [836, 93] width 464 height 26
drag, startPoint x: 691, startPoint y: 89, endPoint x: 455, endPoint y: 95, distance: 236.1
paste input "15. How would you rate the quality of communication and the level of support of…"
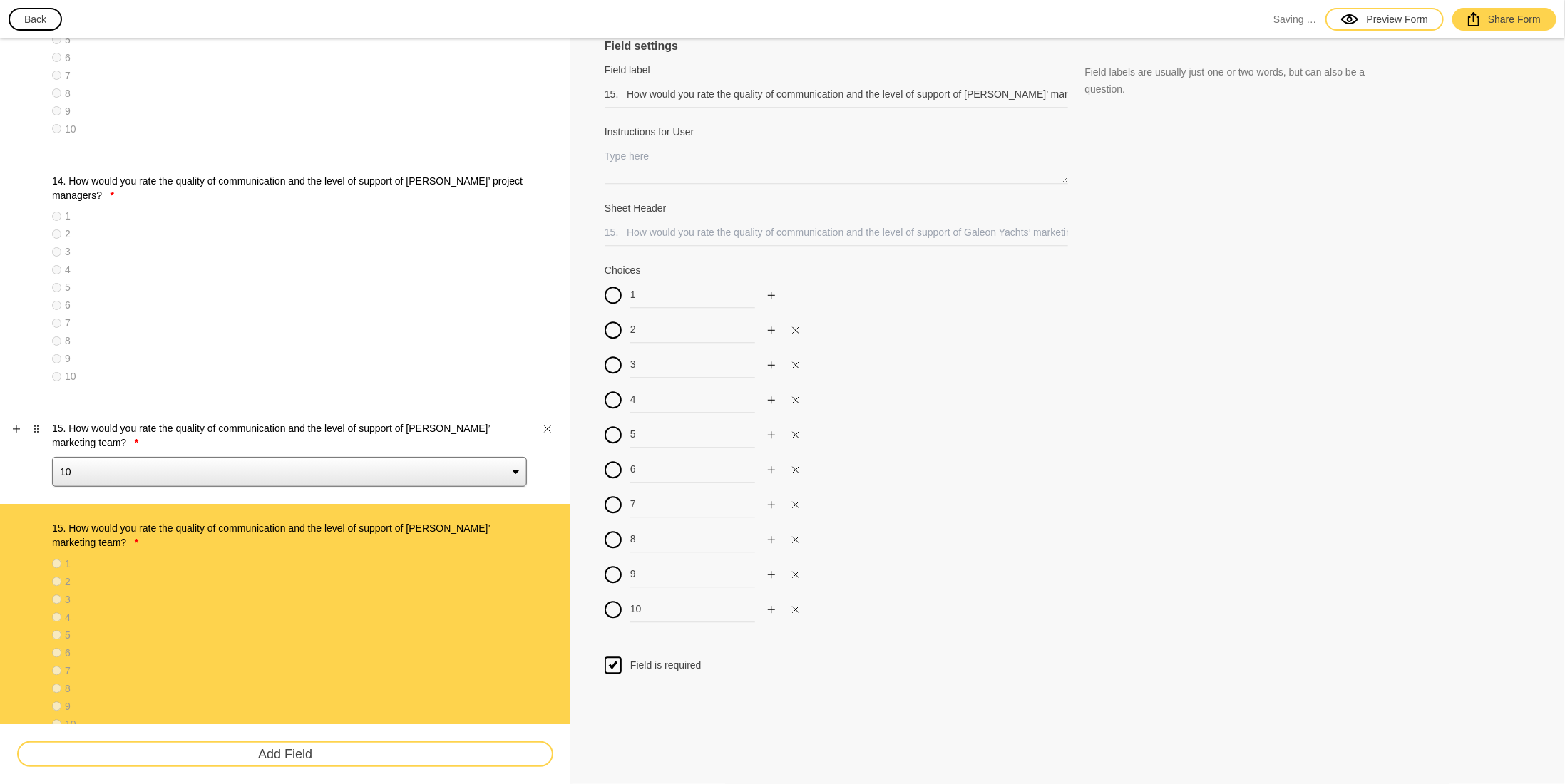
click at [298, 424] on label "15. How would you rate the quality of communication and the level of support of…" at bounding box center [289, 436] width 475 height 29
click at [298, 457] on select "10 9 8 7 6 5 4 3 2 1" at bounding box center [289, 471] width 475 height 30
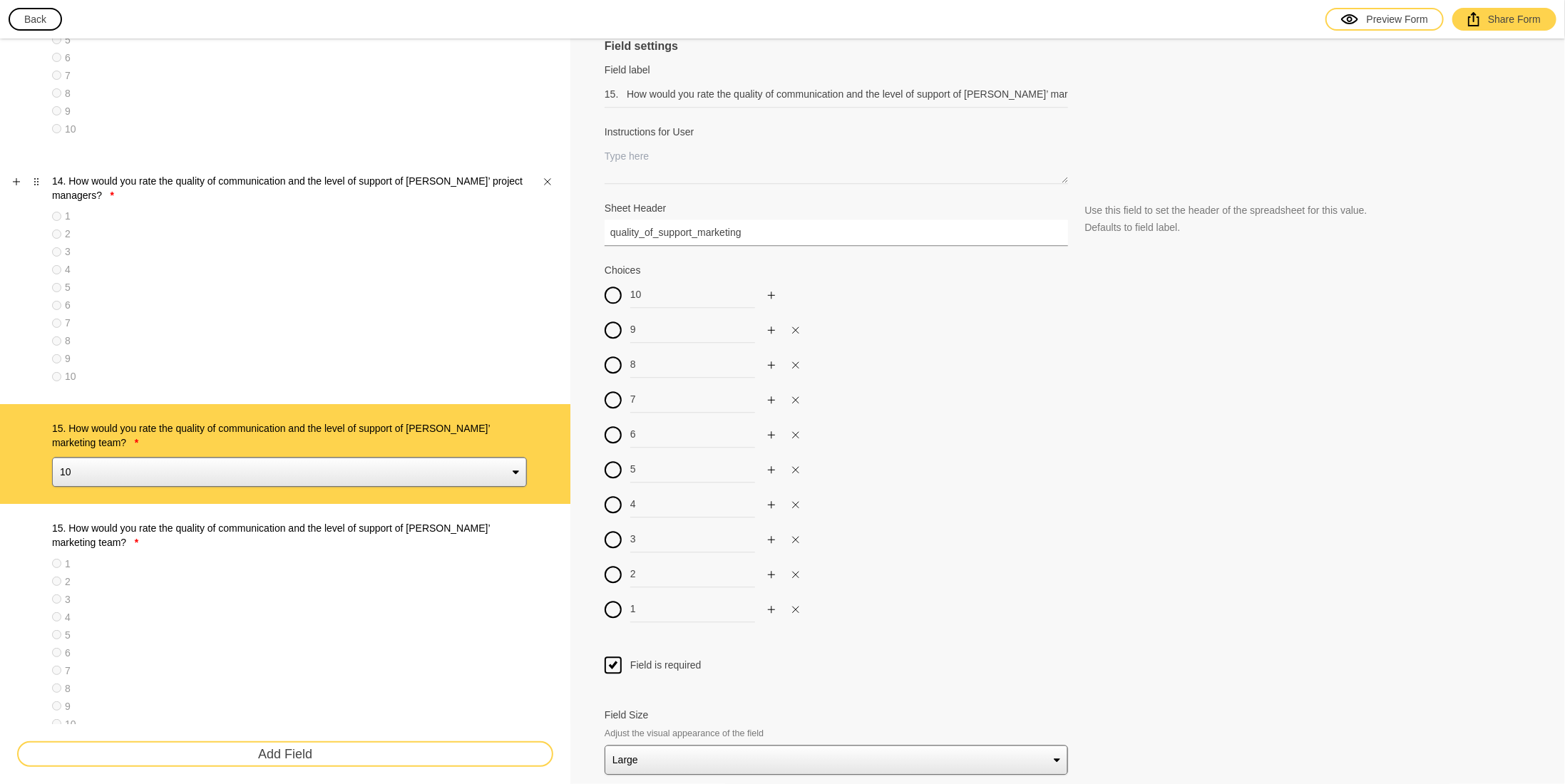
drag, startPoint x: 760, startPoint y: 224, endPoint x: 457, endPoint y: 234, distance: 303.2
click at [205, 532] on label "15. How would you rate the quality of communication and the level of support of…" at bounding box center [289, 536] width 475 height 29
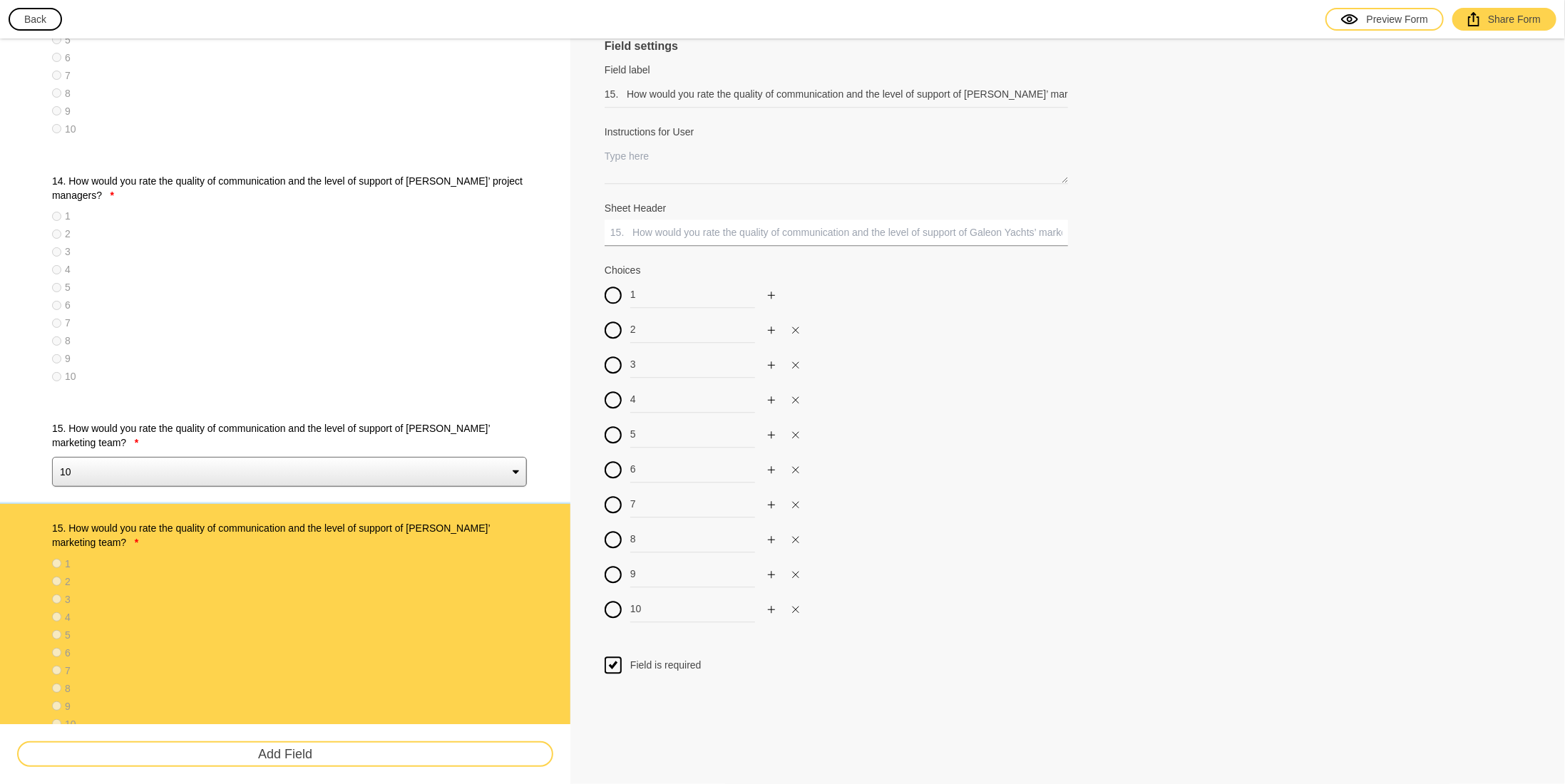
click at [648, 232] on input "Sheet Header" at bounding box center [836, 232] width 464 height 26
paste input "quality_of_support_marketing"
click at [426, 430] on label "15. How would you rate the quality of communication and the level of support of…" at bounding box center [289, 436] width 475 height 29
click at [426, 457] on select "10 9 8 7 6 5 4 3 2 1" at bounding box center [289, 471] width 475 height 30
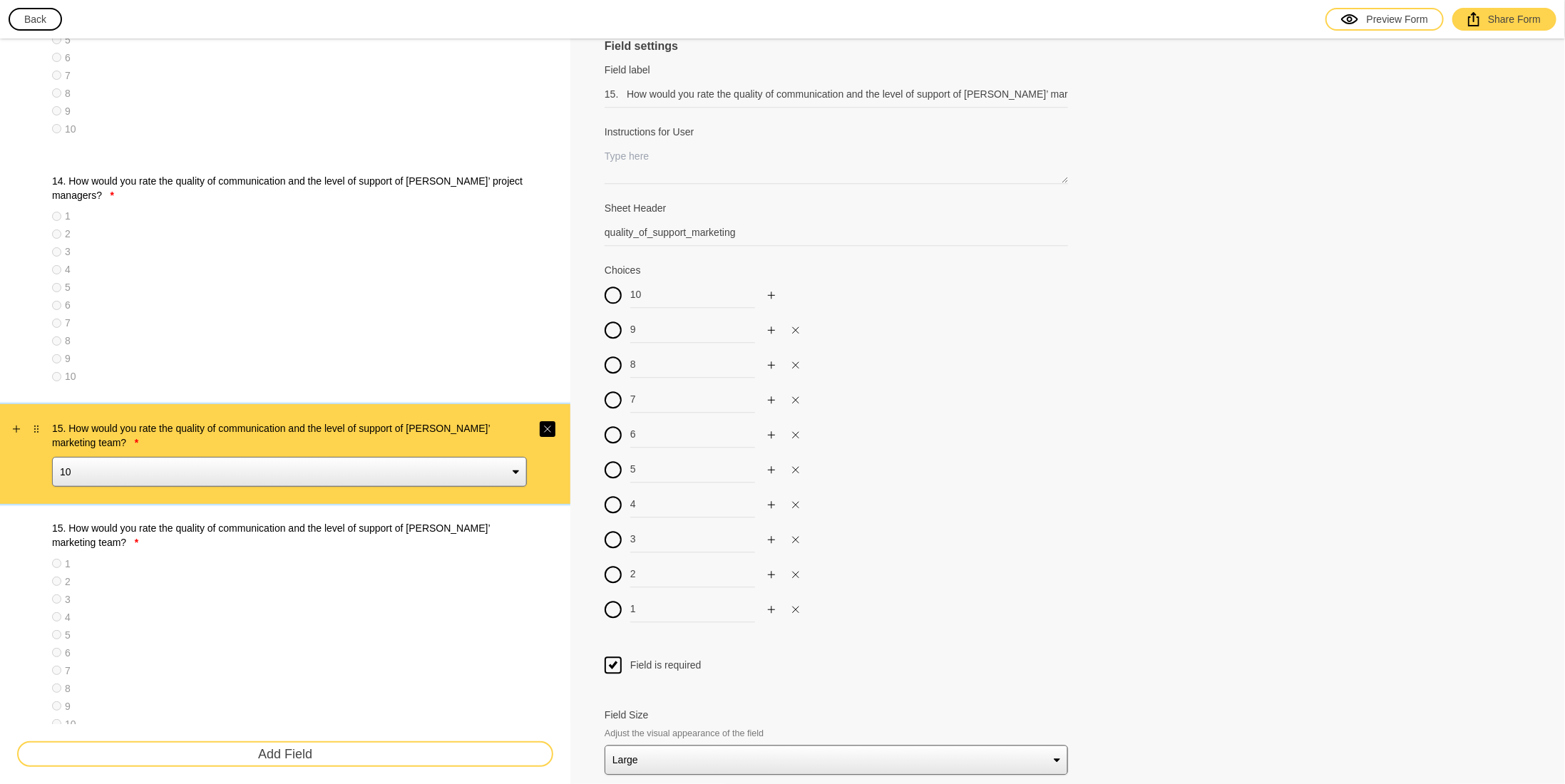
click at [552, 425] on icon "Close" at bounding box center [548, 429] width 9 height 9
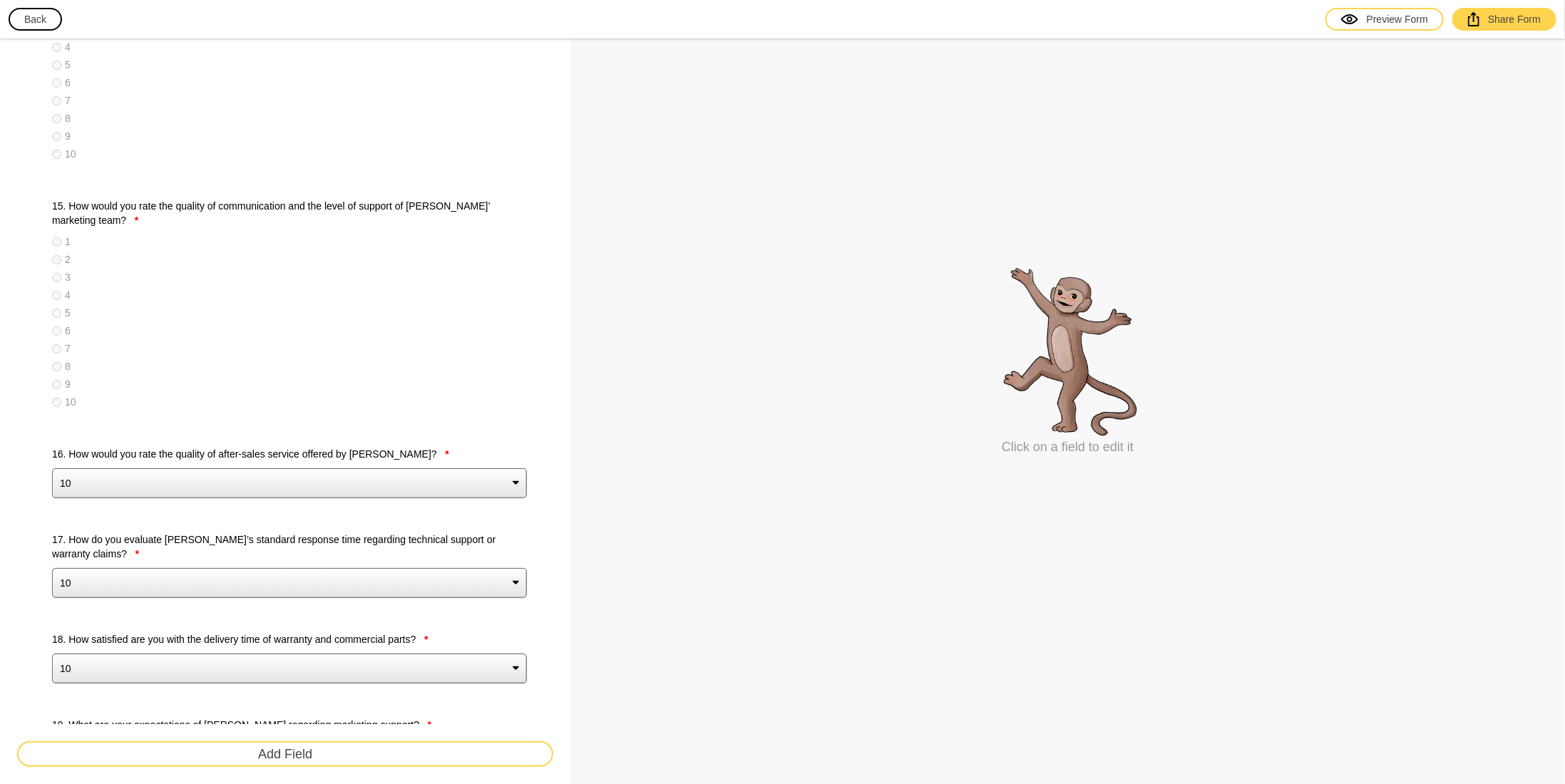
scroll to position [2542, 0]
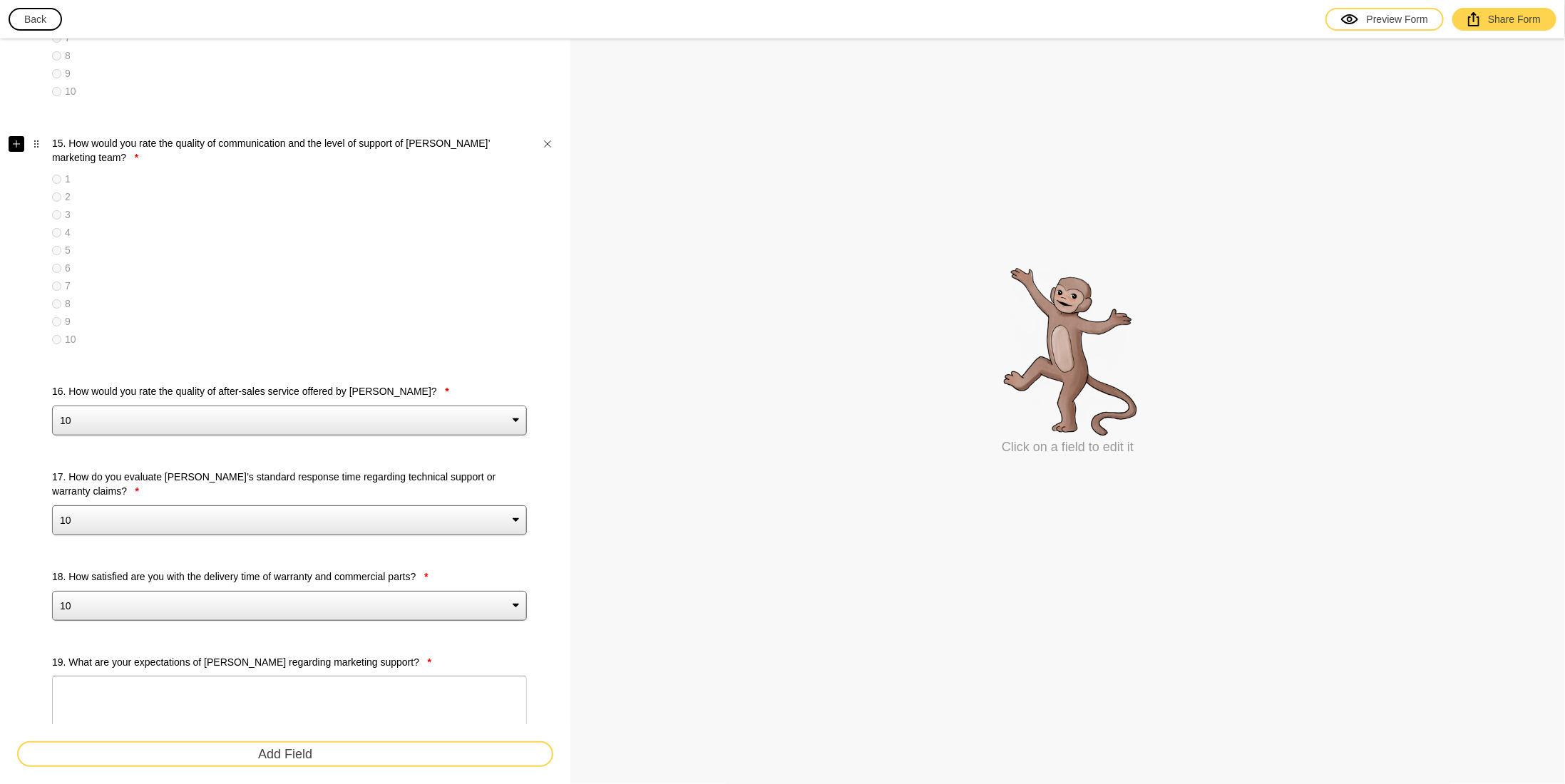
click at [10, 140] on button "button" at bounding box center [16, 144] width 15 height 15
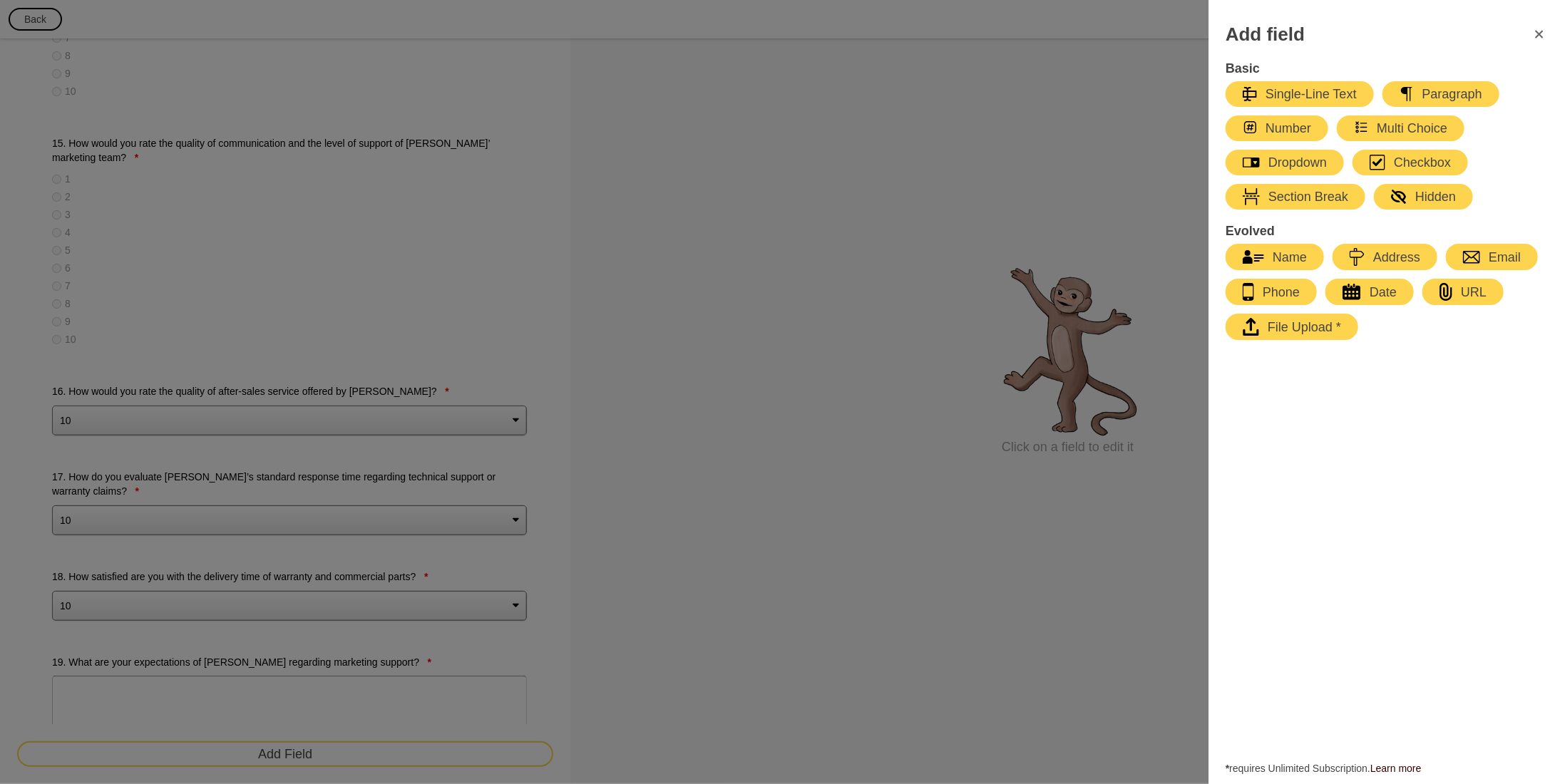
click at [1373, 126] on div "button" at bounding box center [1373, 128] width 9 height 17
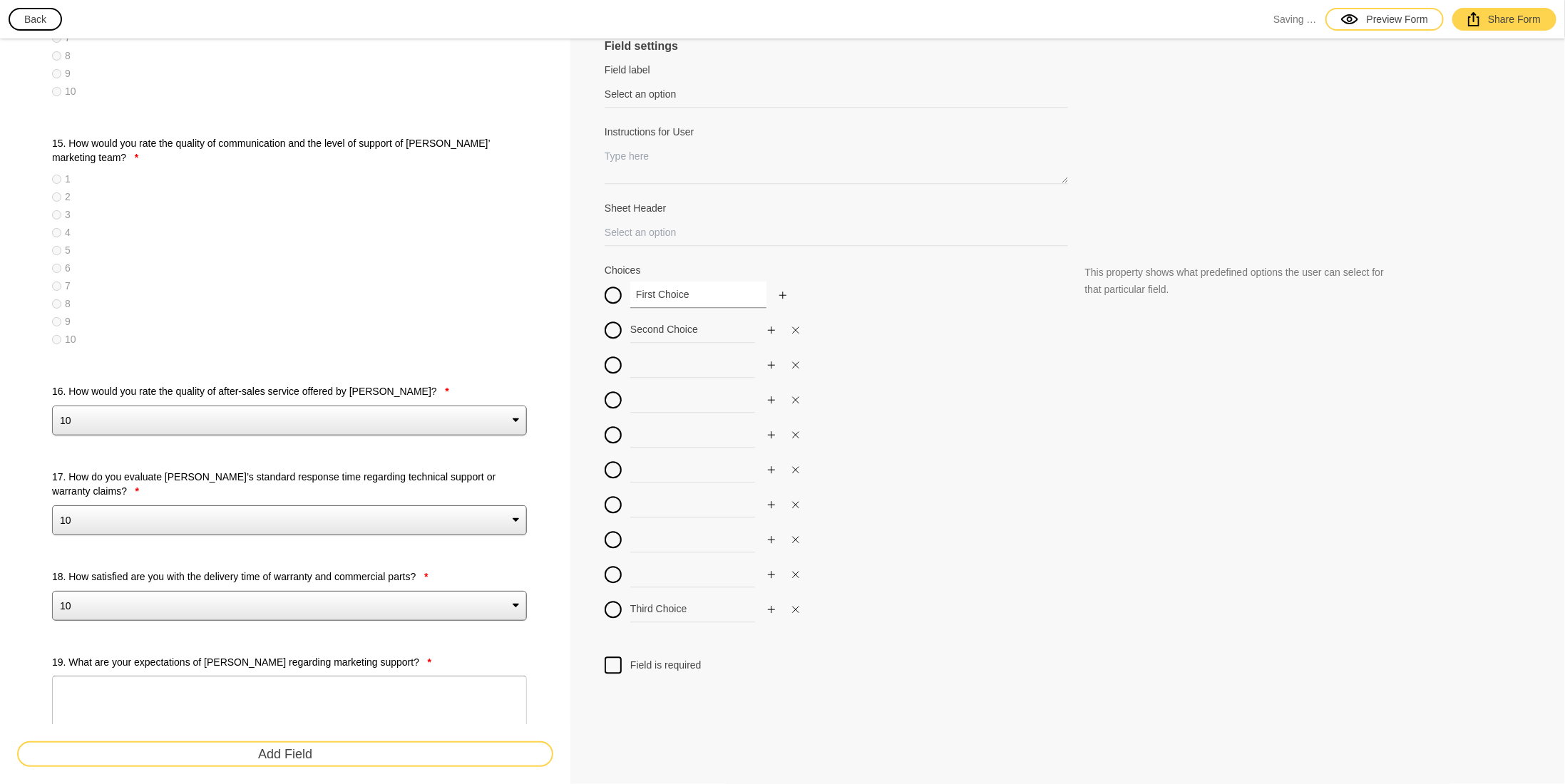
drag, startPoint x: 689, startPoint y: 288, endPoint x: 570, endPoint y: 295, distance: 119.2
drag, startPoint x: 706, startPoint y: 323, endPoint x: 566, endPoint y: 317, distance: 140.1
click at [654, 363] on input at bounding box center [699, 364] width 137 height 26
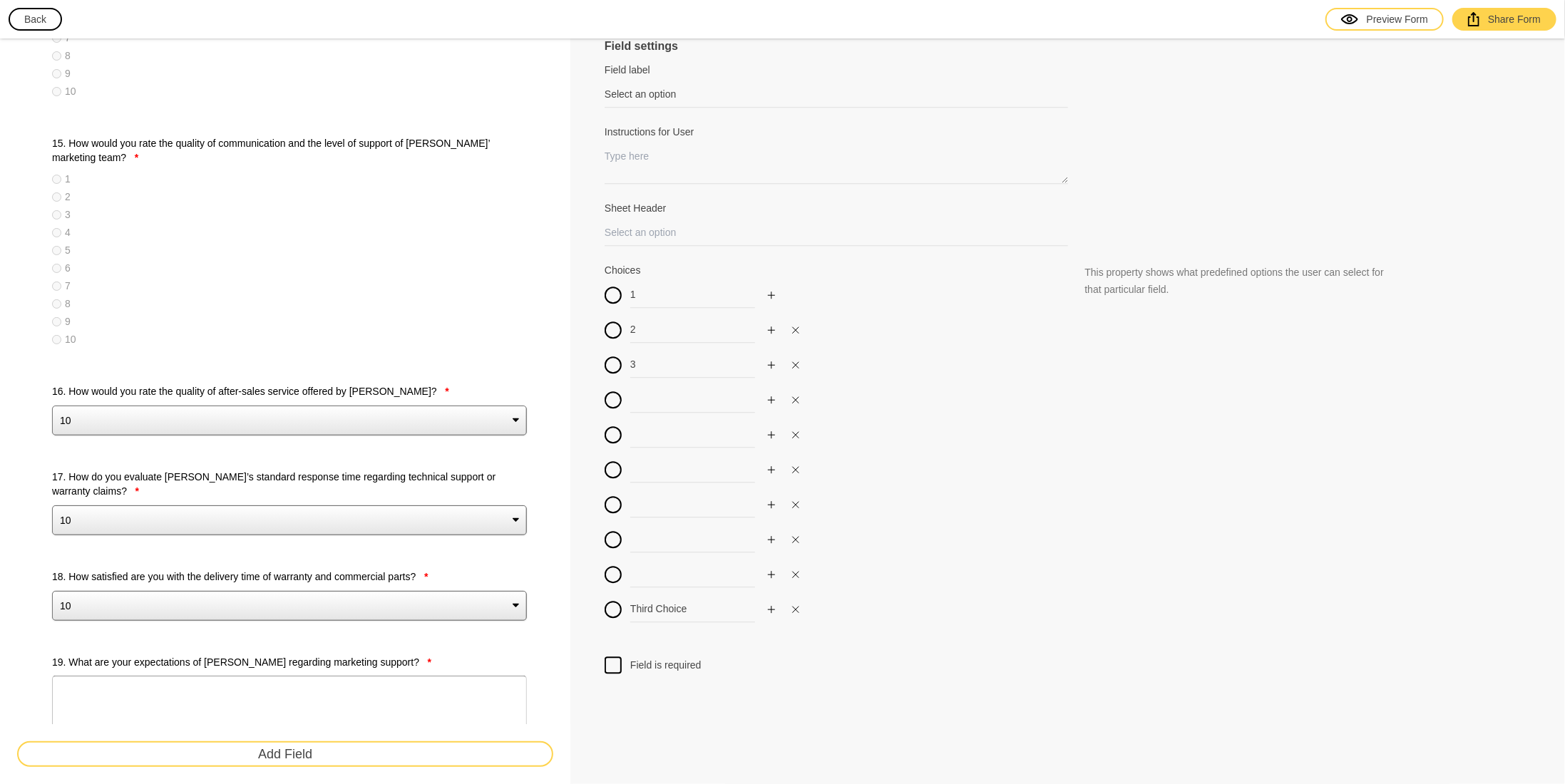
click at [673, 414] on div "1 2 3 Third Choice" at bounding box center [836, 456] width 464 height 349
click at [665, 405] on input at bounding box center [699, 399] width 137 height 26
drag, startPoint x: 662, startPoint y: 427, endPoint x: 660, endPoint y: 439, distance: 12.2
click at [661, 430] on input at bounding box center [699, 434] width 137 height 26
click at [651, 471] on input at bounding box center [699, 468] width 137 height 26
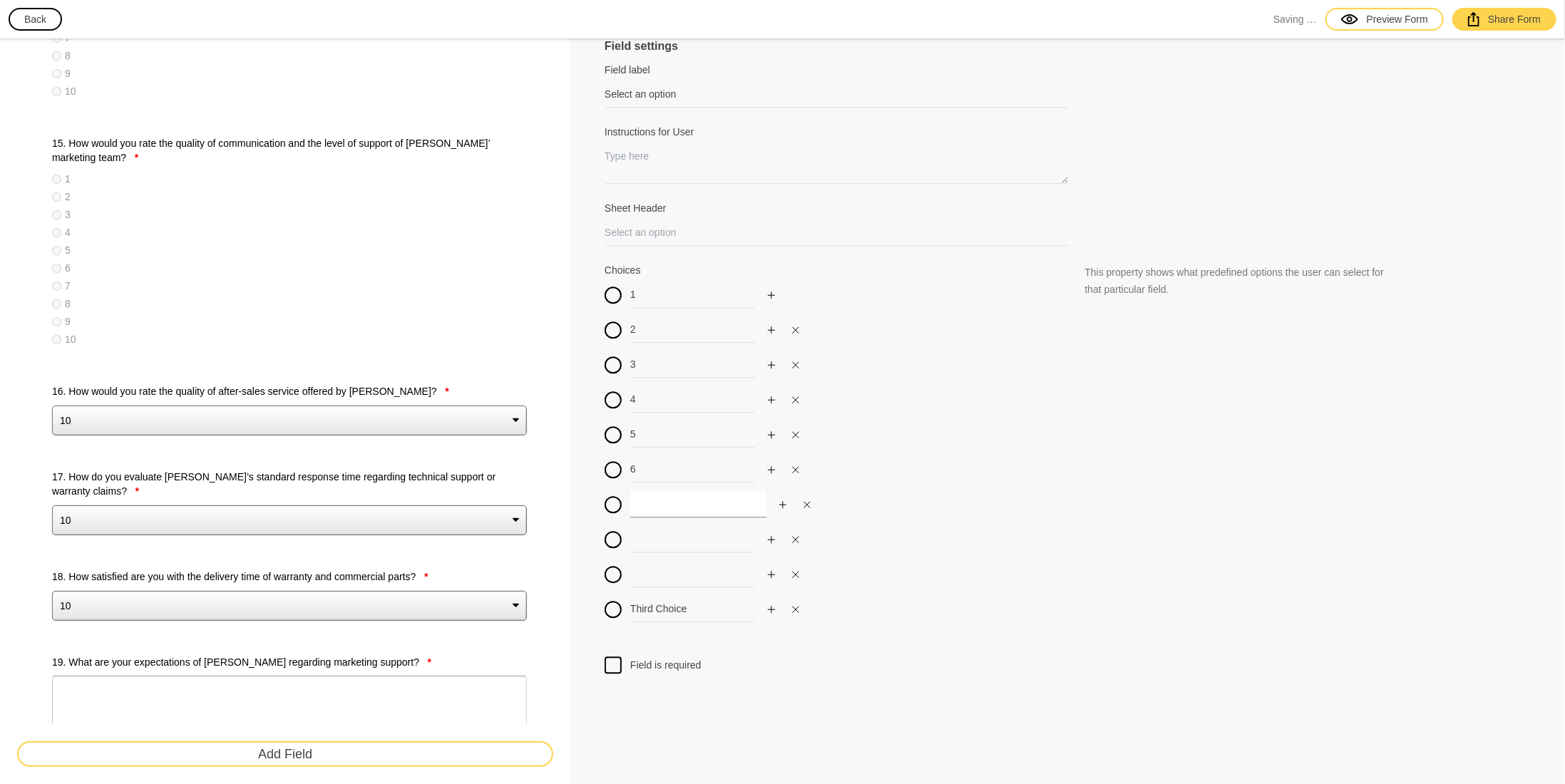
click at [648, 499] on input at bounding box center [699, 503] width 137 height 26
click at [649, 547] on input at bounding box center [699, 539] width 137 height 26
click at [652, 568] on input at bounding box center [699, 573] width 137 height 26
click at [704, 607] on input "Third Choice" at bounding box center [699, 608] width 137 height 26
drag, startPoint x: 704, startPoint y: 607, endPoint x: 589, endPoint y: 603, distance: 115.1
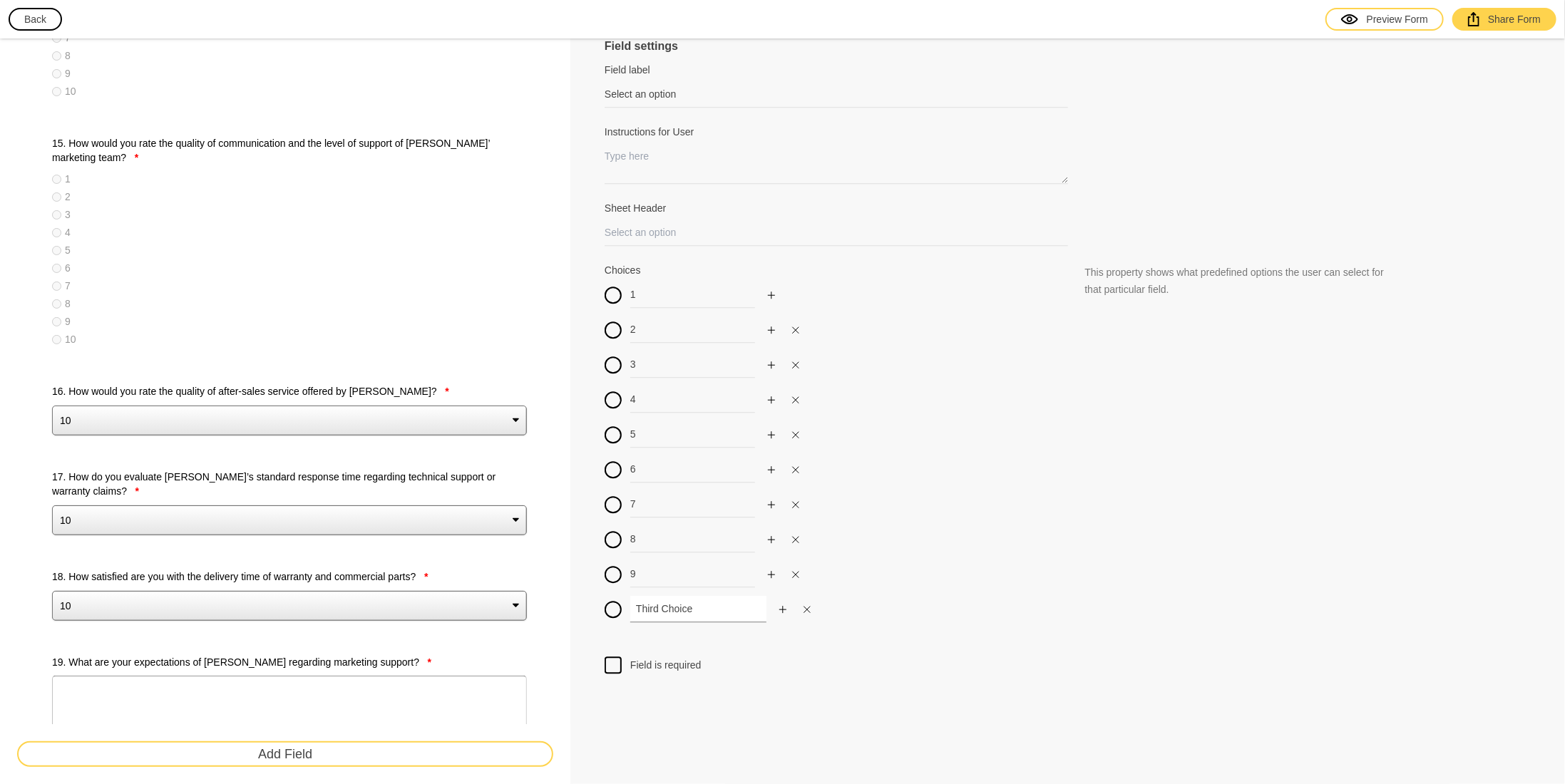
click at [621, 663] on div at bounding box center [613, 665] width 17 height 17
click at [613, 656] on input "Field is required" at bounding box center [613, 656] width 0 height 0
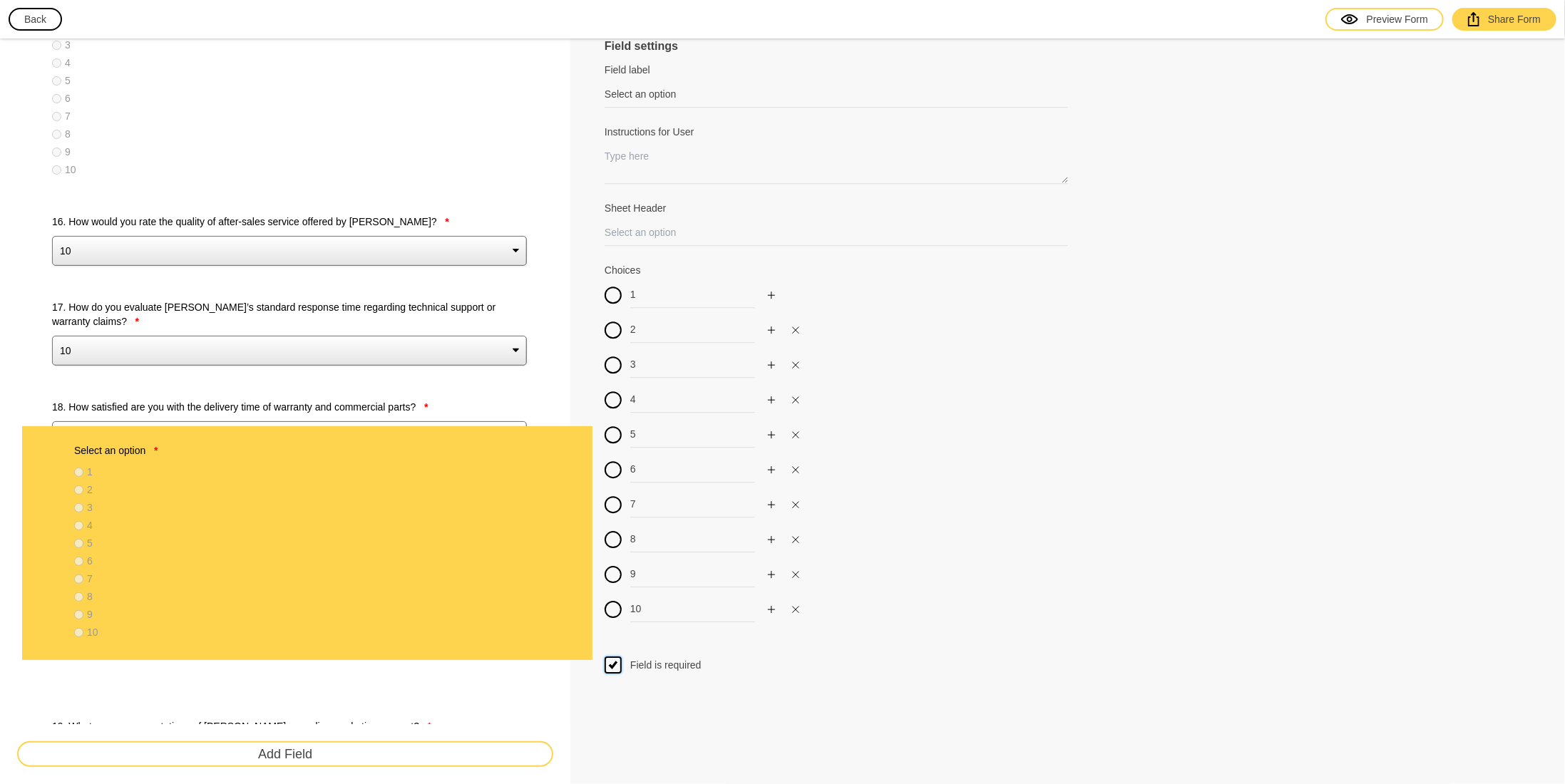
scroll to position [2692, 0]
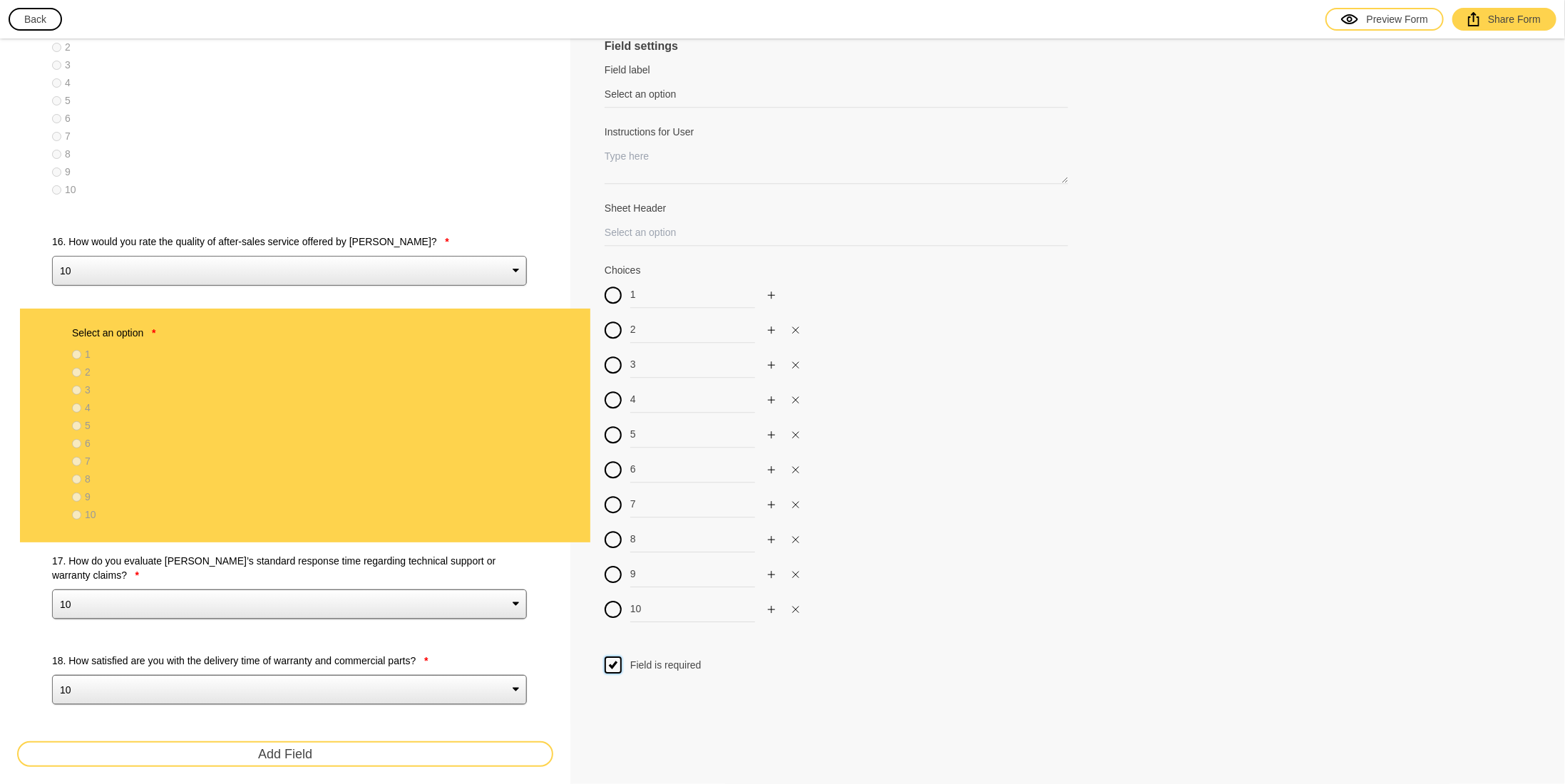
drag, startPoint x: 38, startPoint y: 569, endPoint x: 59, endPoint y: 329, distance: 240.9
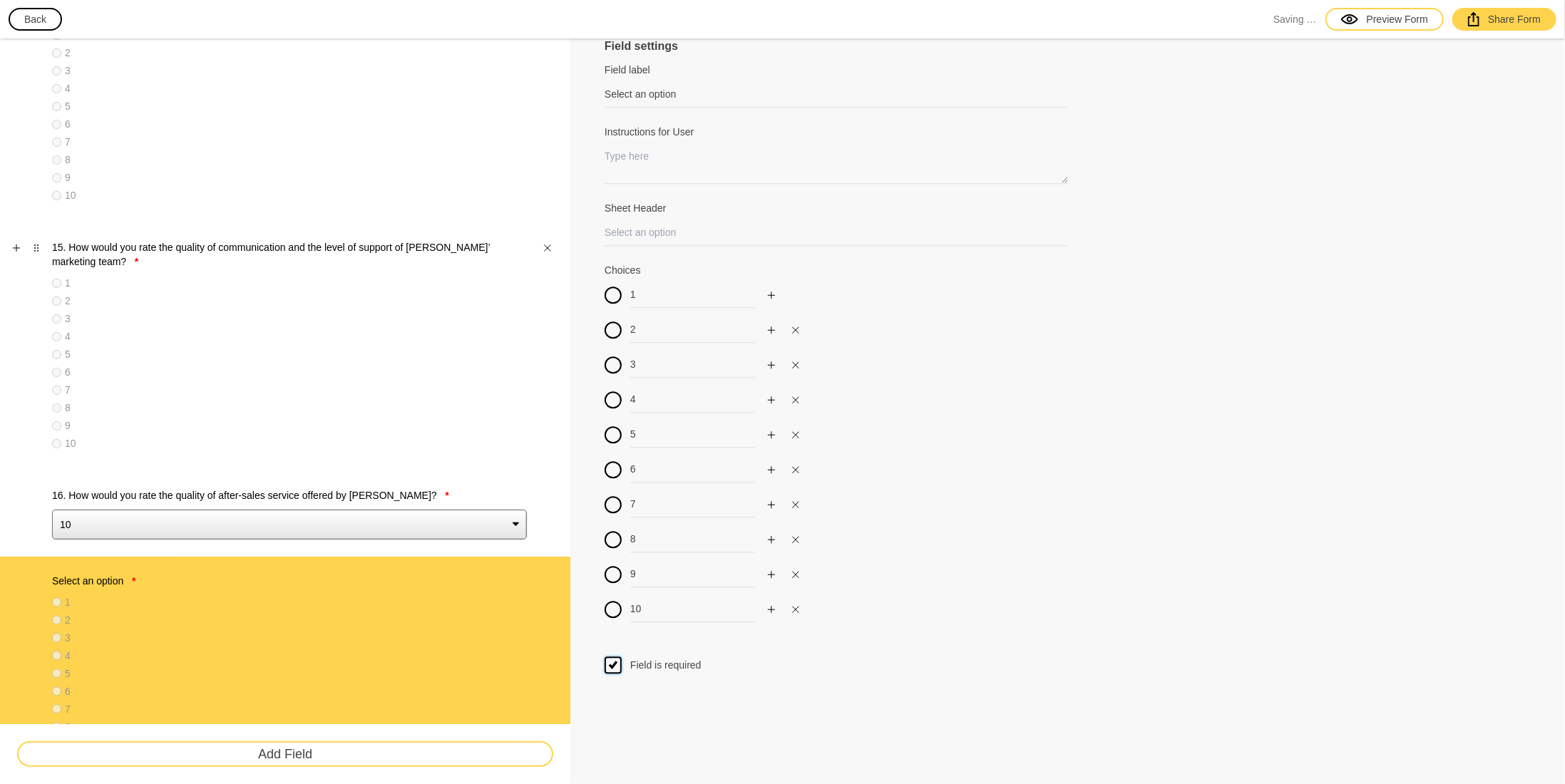
scroll to position [2548, 0]
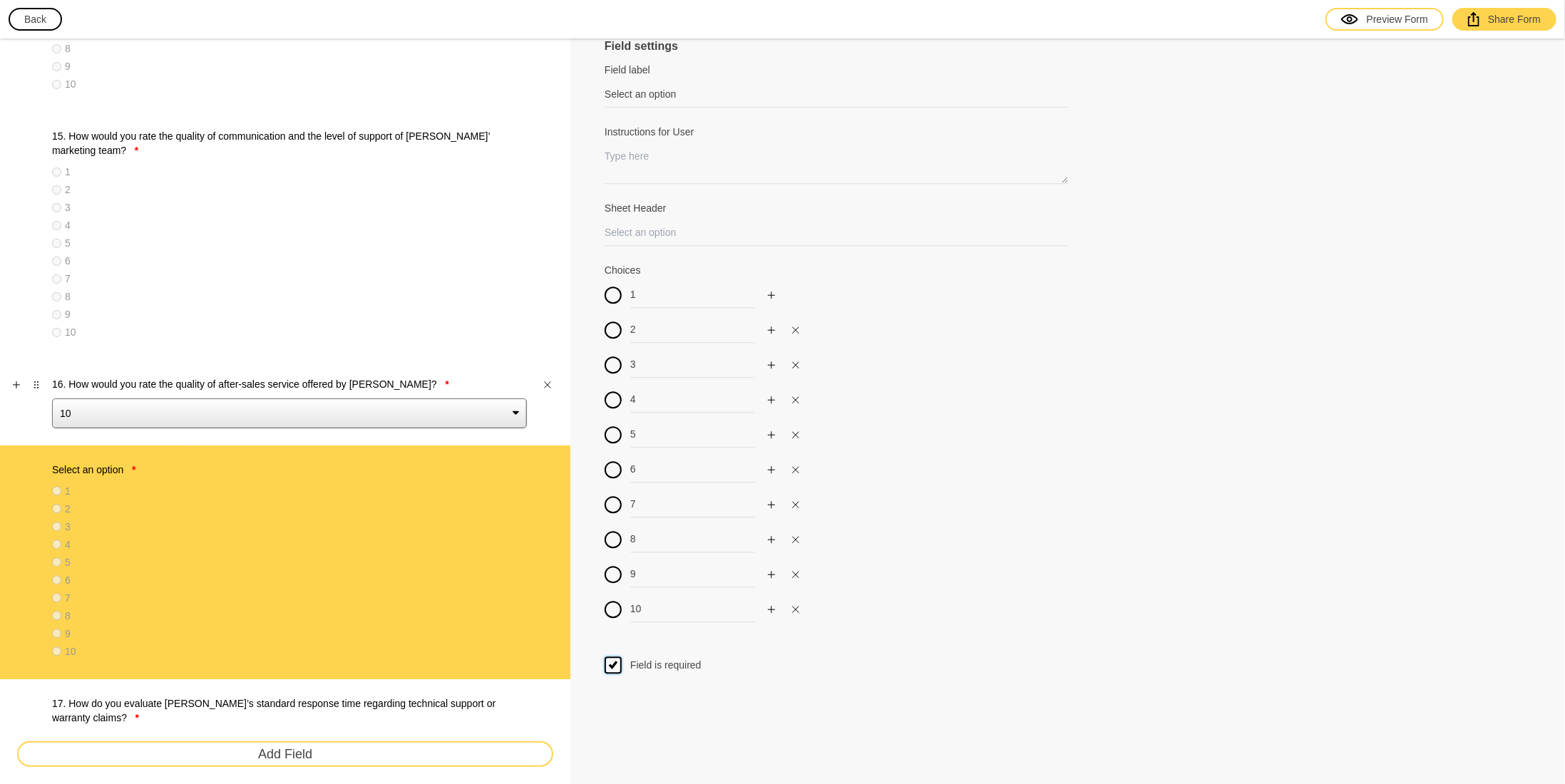
click at [373, 379] on label "16. How would you rate the quality of after-sales service offered by [PERSON_NA…" at bounding box center [289, 384] width 475 height 14
click at [373, 398] on select "10 9 8 7 6 5 4 3 2 1" at bounding box center [289, 413] width 475 height 30
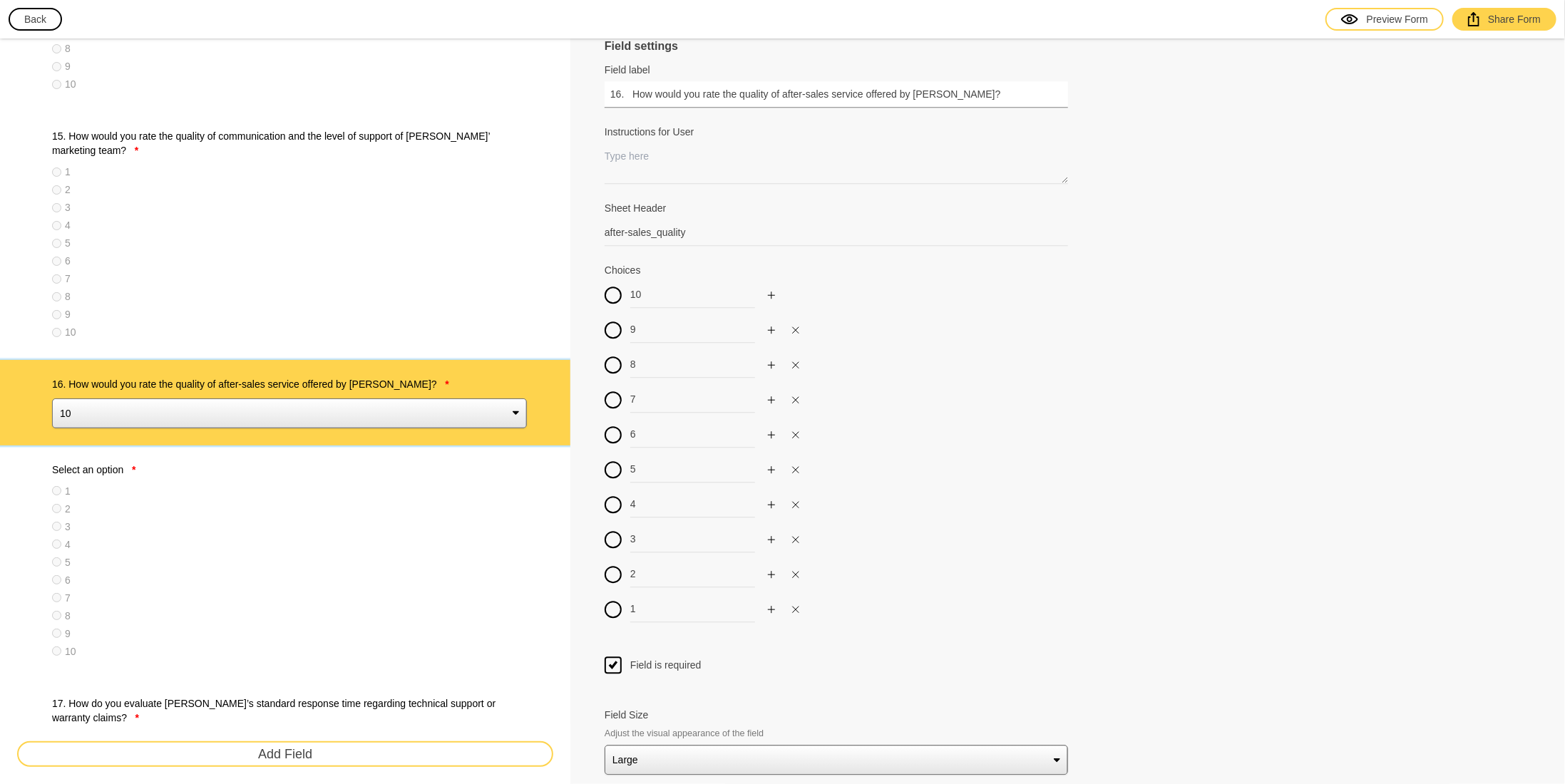
click at [843, 87] on input "16. How would you rate the quality of after-sales service offered by [PERSON_NA…" at bounding box center [836, 93] width 464 height 26
click at [209, 475] on div "Select an option * 1 2 3 4 5 6 7 8 9 10" at bounding box center [289, 562] width 475 height 199
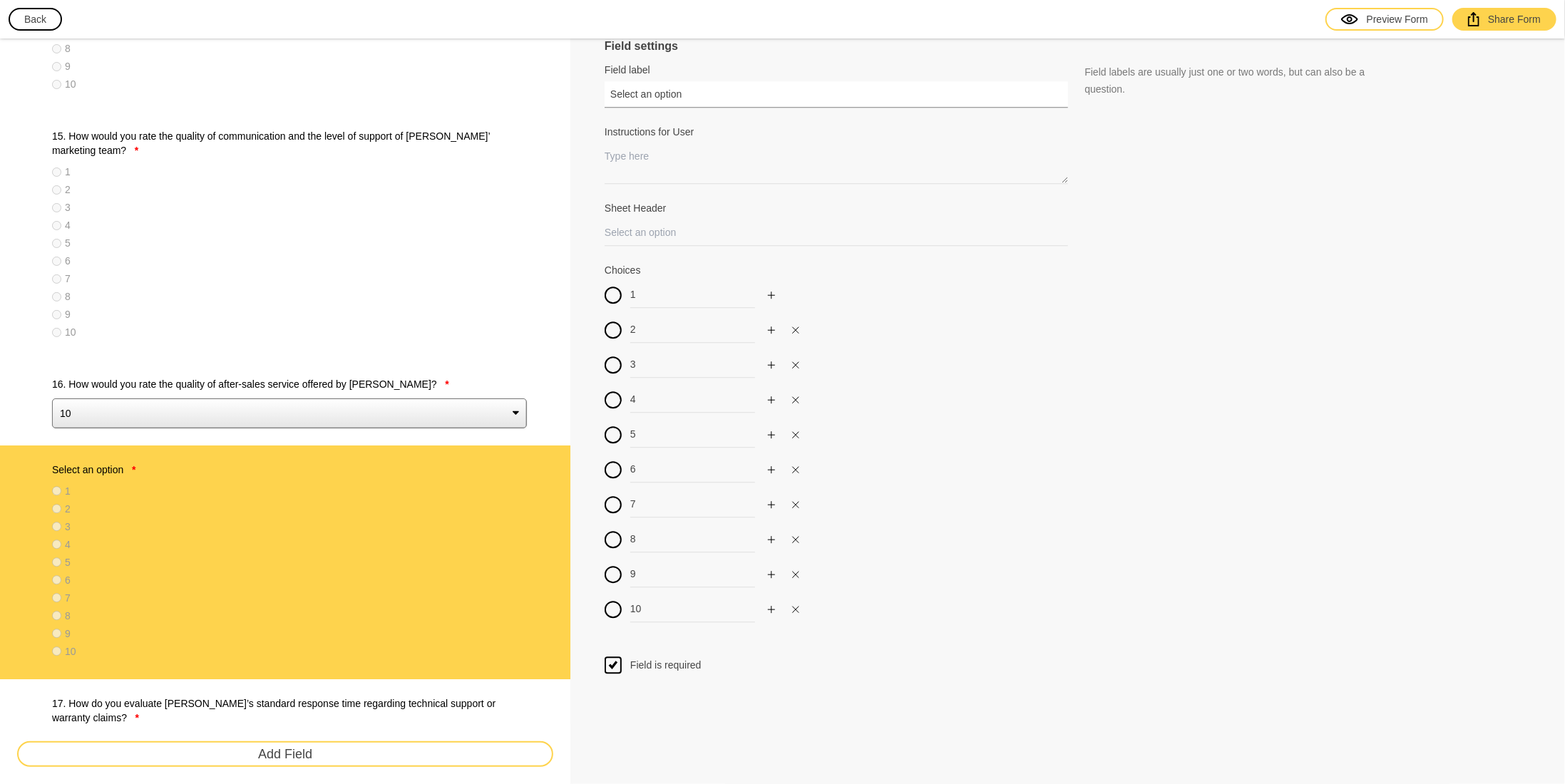
click at [673, 95] on input "Select an option" at bounding box center [836, 93] width 464 height 26
paste input "16. How would you rate the quality of after-sales service offered by [PERSON_NA…"
click at [326, 377] on label "16. How would you rate the quality of after-sales service offered by [PERSON_NA…" at bounding box center [289, 384] width 475 height 14
click at [326, 398] on select "10 9 8 7 6 5 4 3 2 1" at bounding box center [289, 413] width 475 height 30
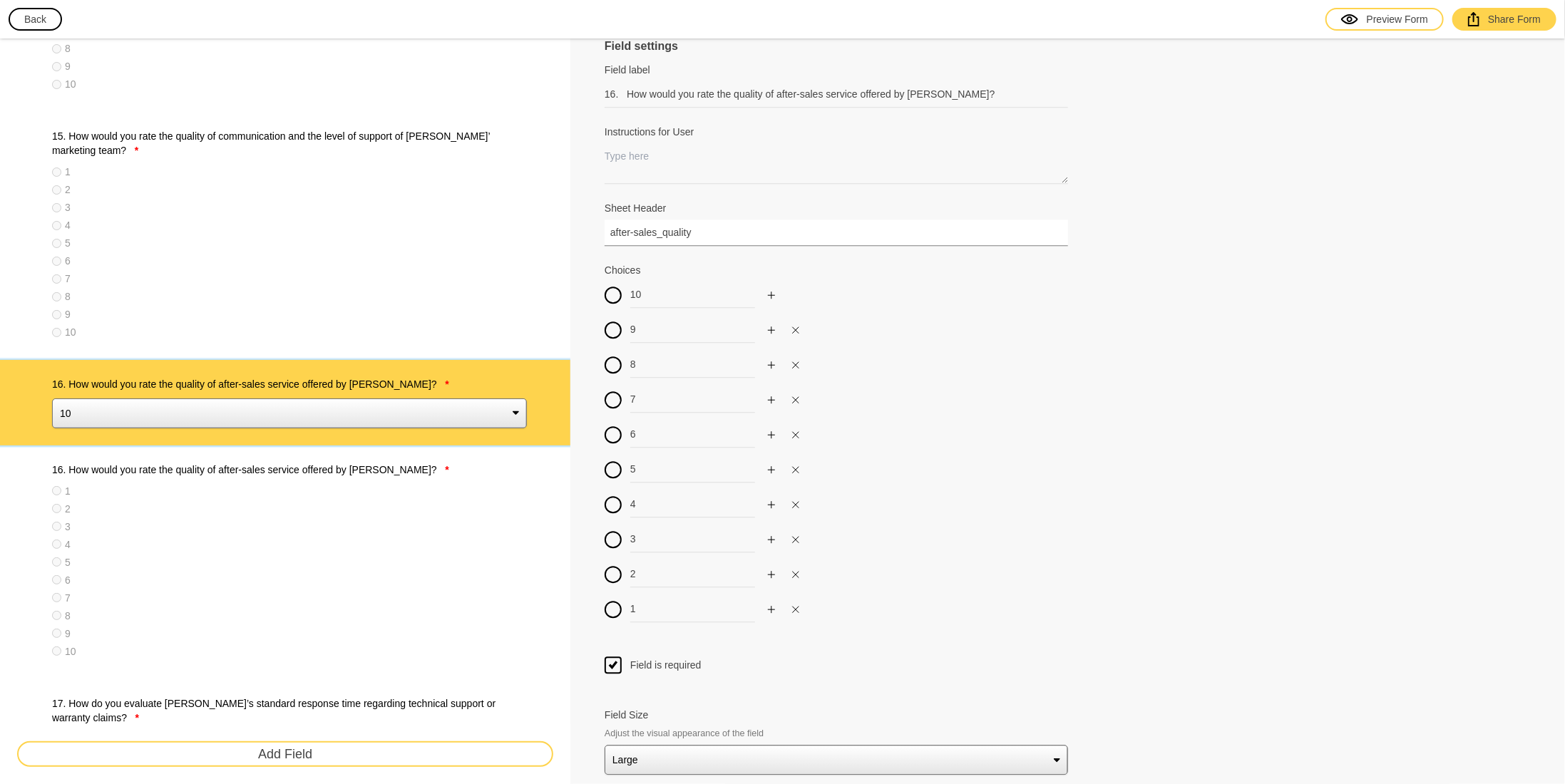
click at [728, 232] on input "after-sales_quality" at bounding box center [836, 232] width 464 height 26
click at [250, 465] on label "16. How would you rate the quality of after-sales service offered by [PERSON_NA…" at bounding box center [289, 469] width 475 height 14
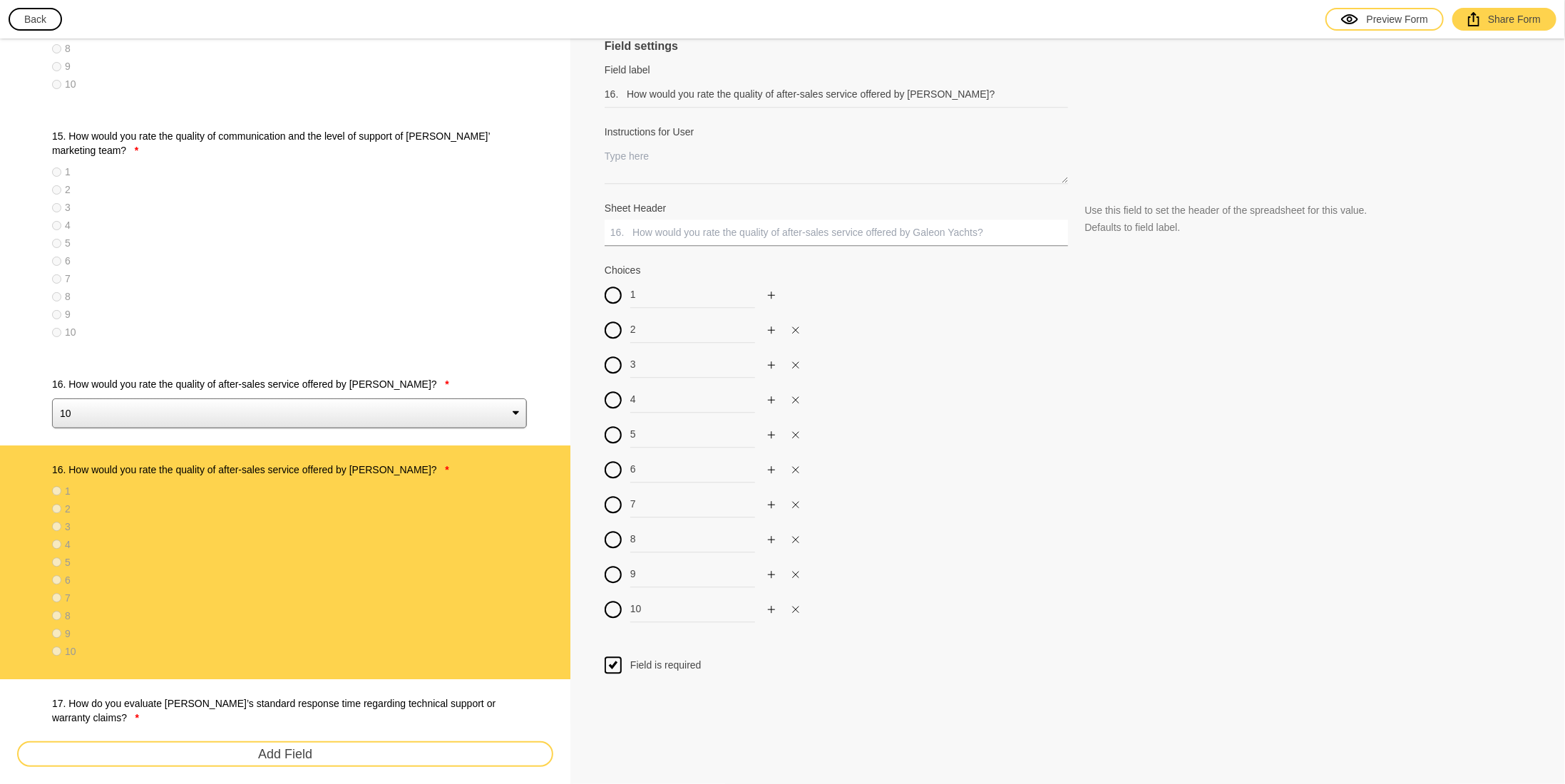
click at [673, 238] on input "Sheet Header" at bounding box center [836, 232] width 464 height 26
paste input "after-sales_quality"
click at [169, 383] on label "16. How would you rate the quality of after-sales service offered by [PERSON_NA…" at bounding box center [289, 384] width 475 height 14
click at [169, 398] on select "10 9 8 7 6 5 4 3 2 1" at bounding box center [289, 413] width 475 height 30
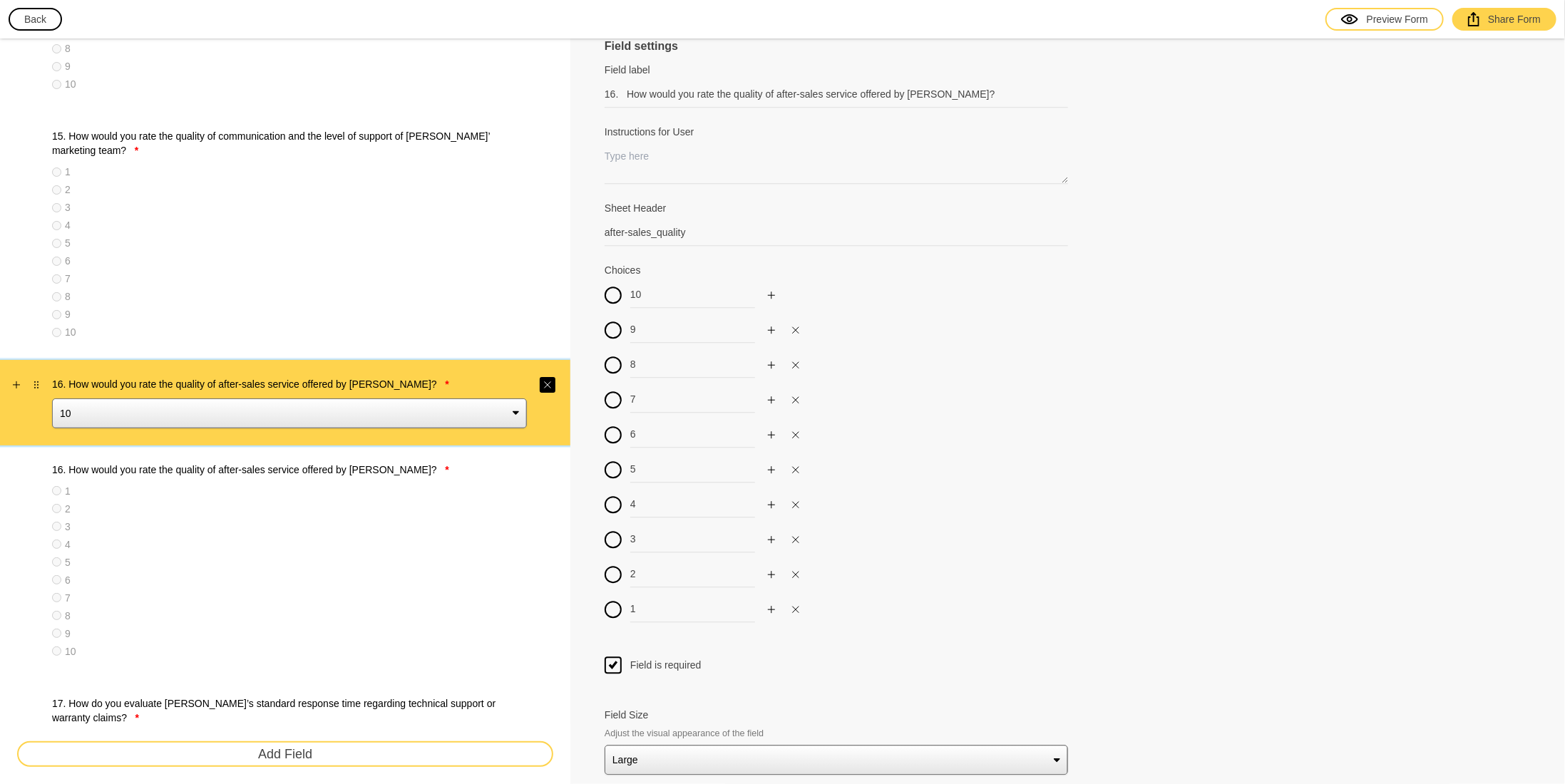
click at [548, 381] on icon "Close" at bounding box center [548, 385] width 9 height 9
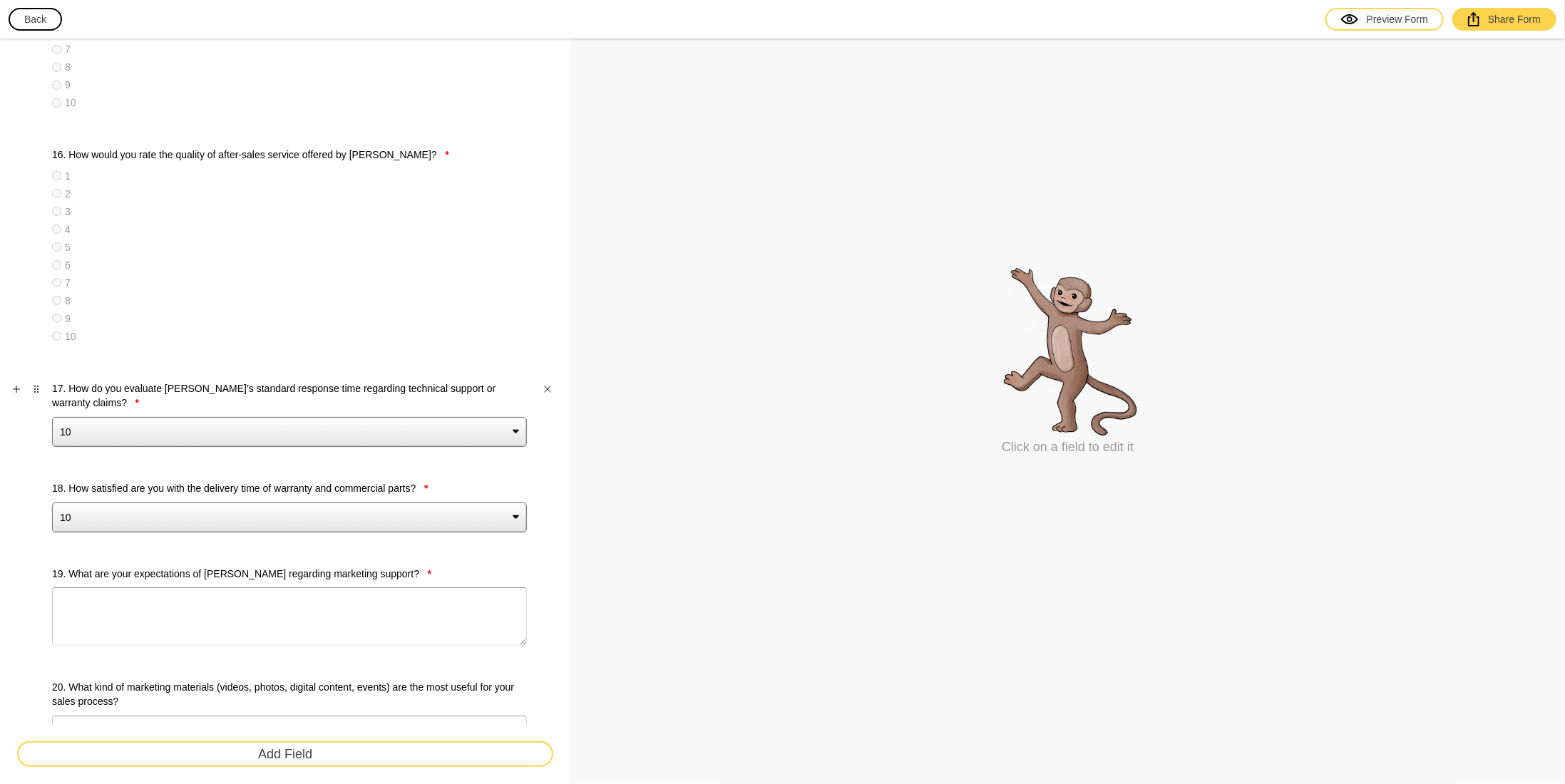
scroll to position [2763, 0]
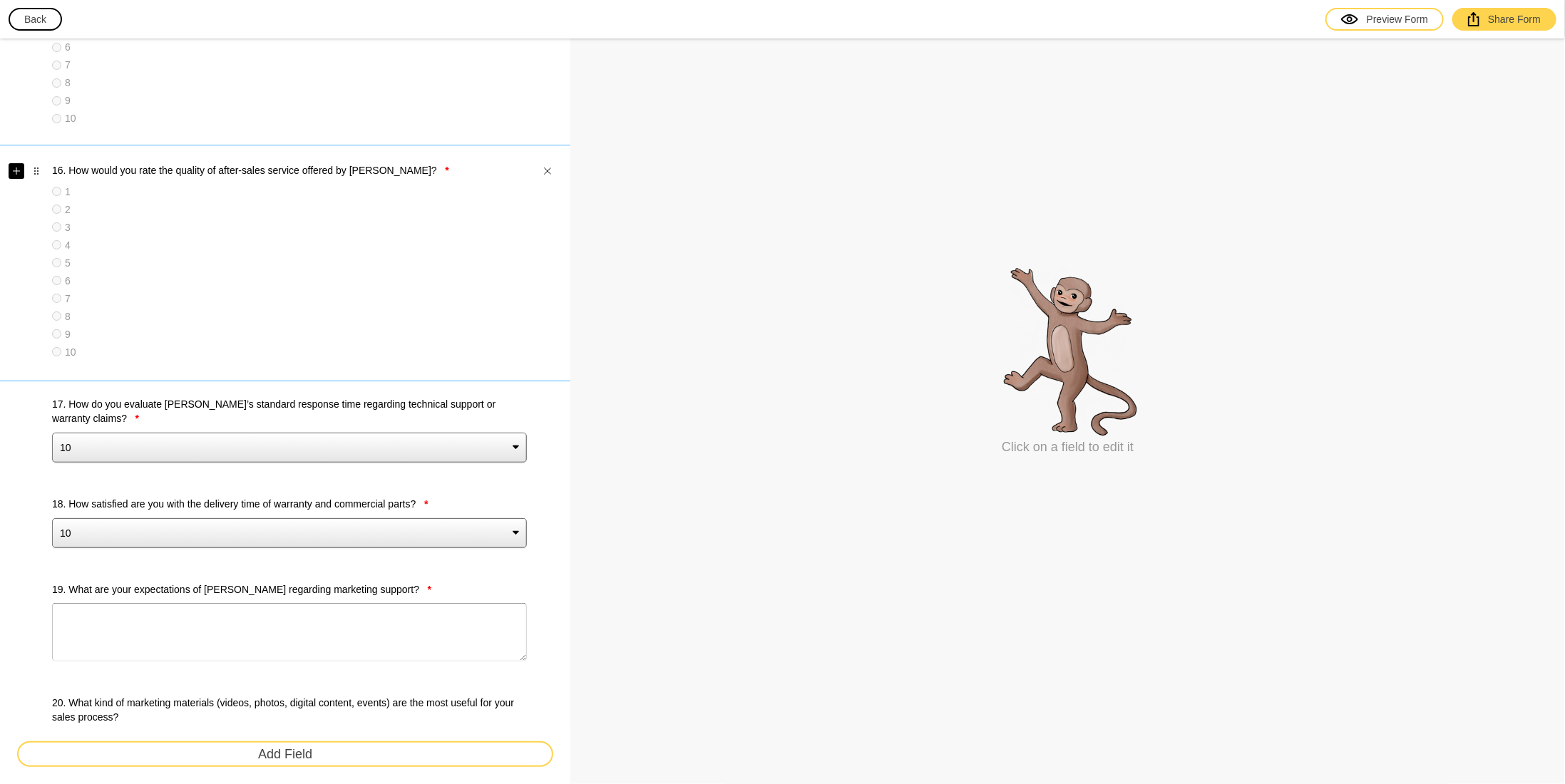
click at [18, 169] on icon "Add" at bounding box center [16, 170] width 9 height 9
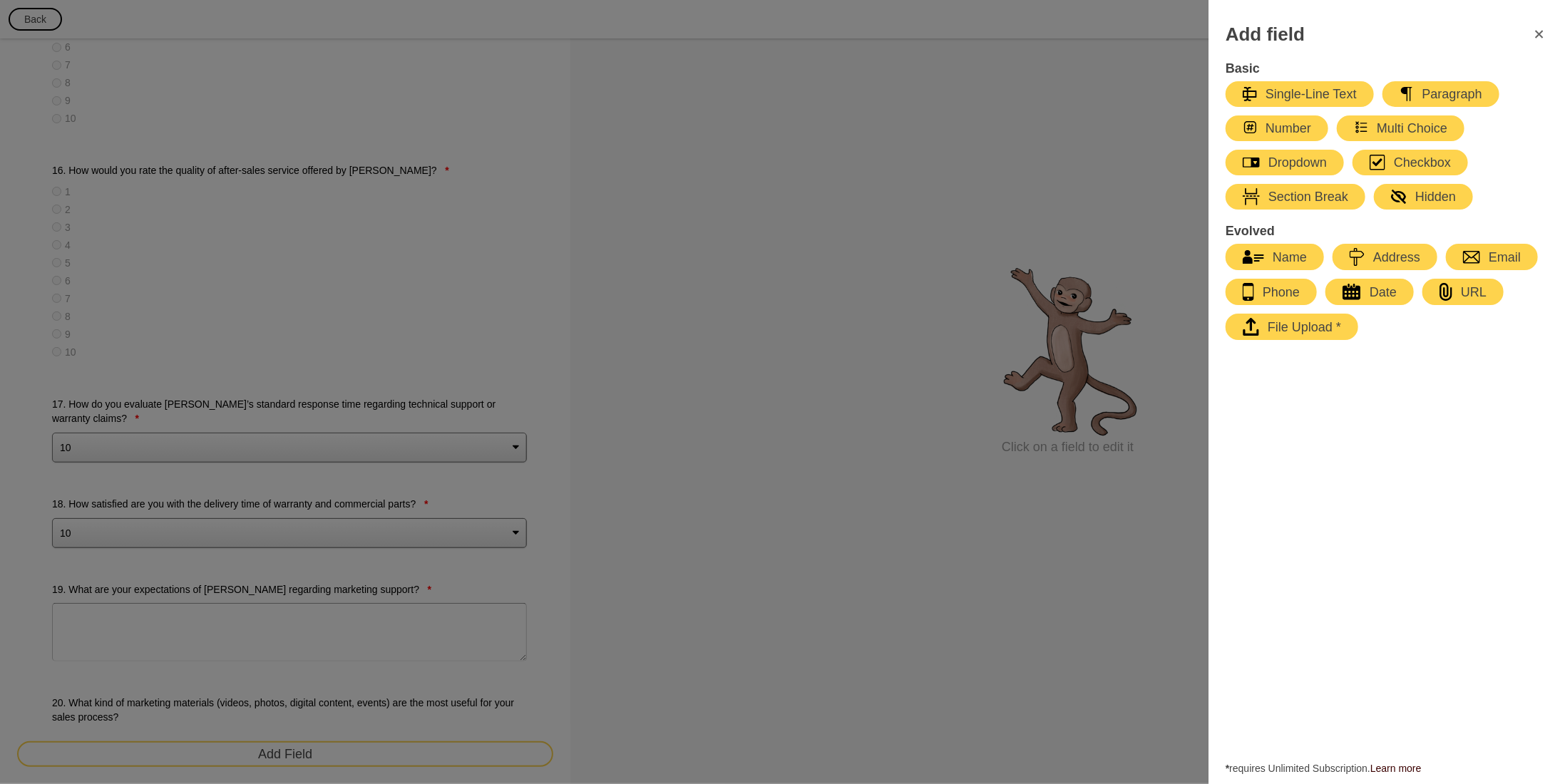
click at [1373, 131] on div "button" at bounding box center [1373, 128] width 9 height 17
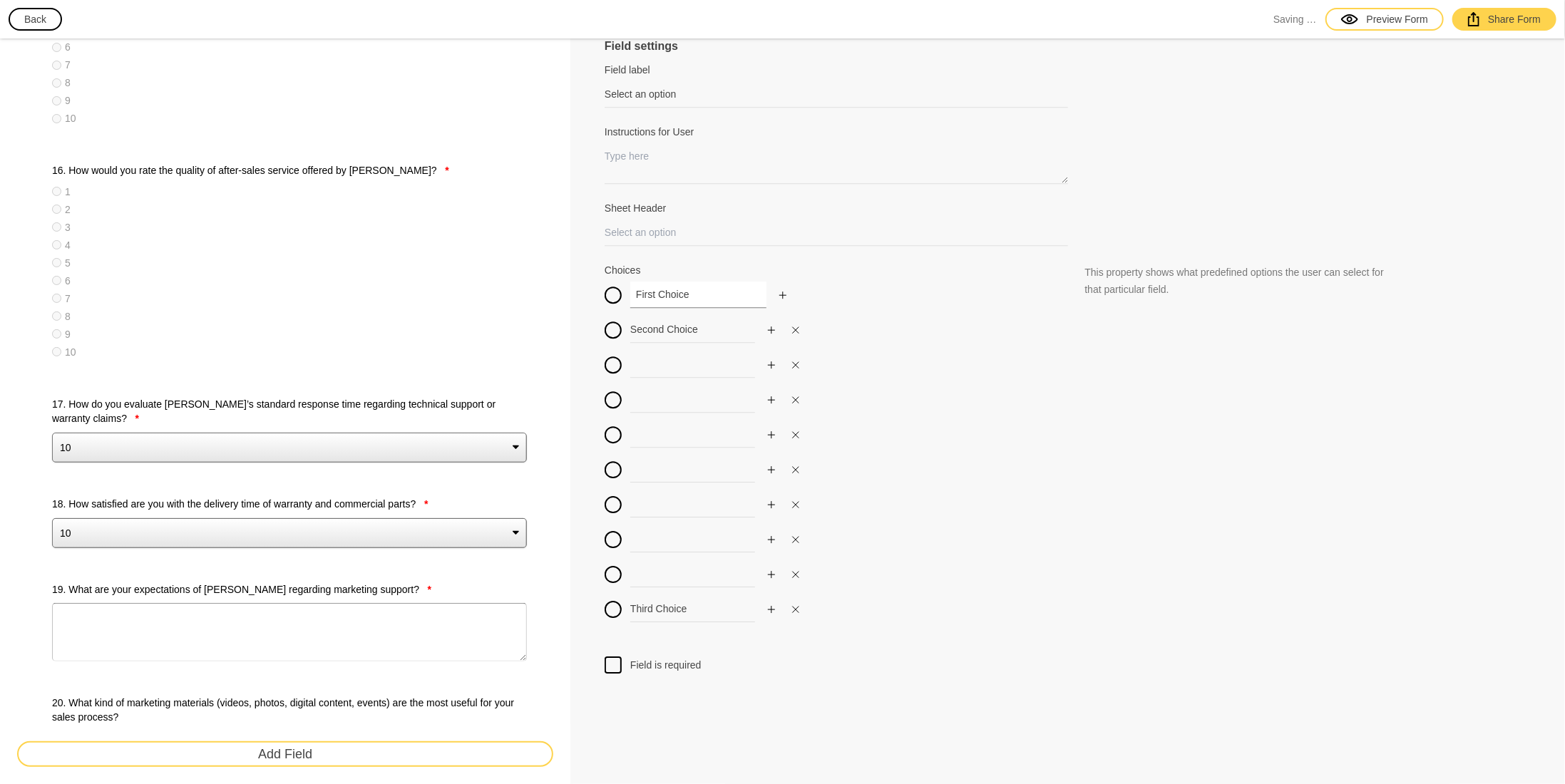
drag, startPoint x: 691, startPoint y: 298, endPoint x: 563, endPoint y: 294, distance: 128.1
drag, startPoint x: 569, startPoint y: 334, endPoint x: 522, endPoint y: 344, distance: 48.1
click at [665, 355] on input at bounding box center [699, 364] width 137 height 26
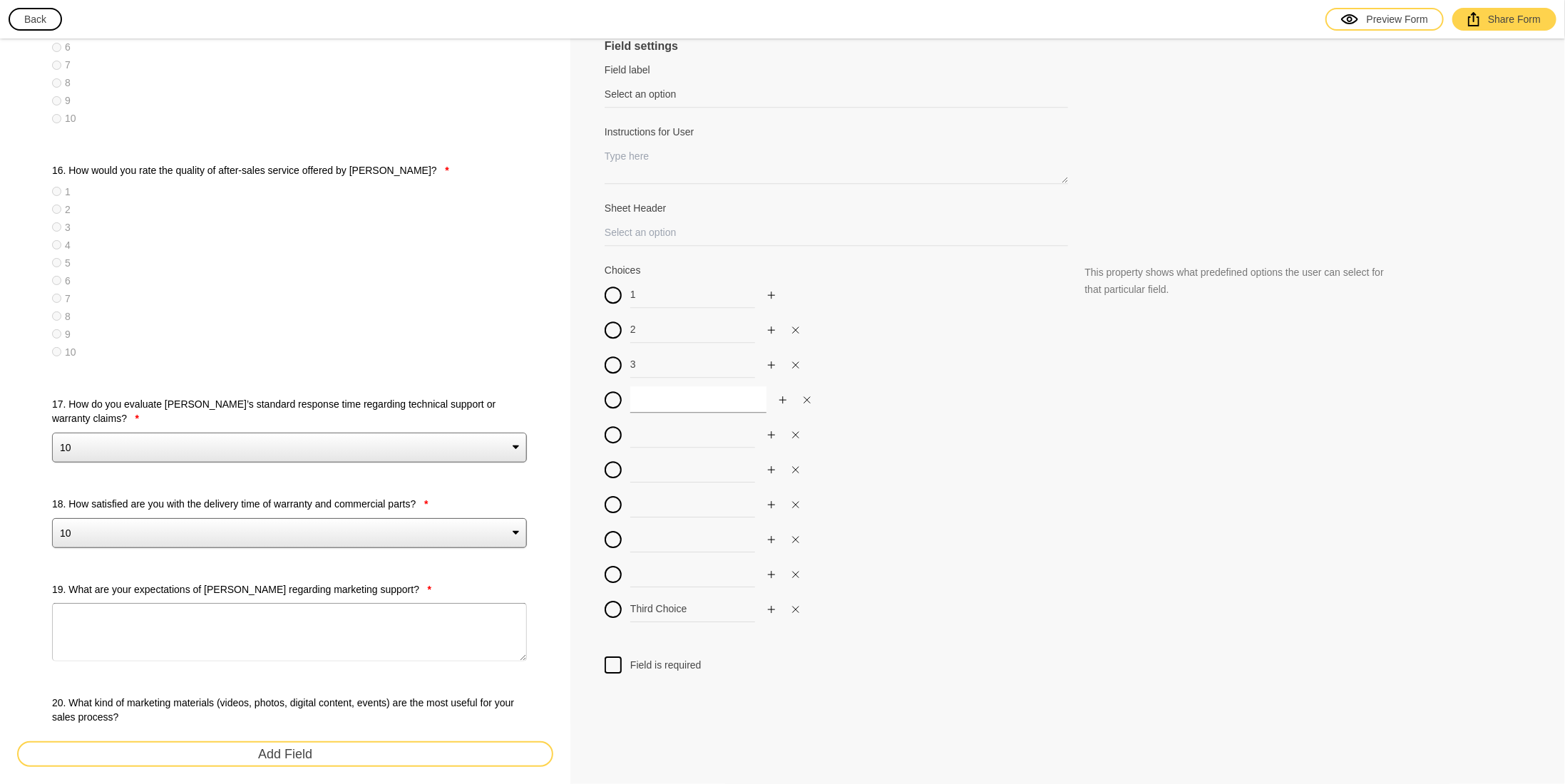
click at [654, 406] on input at bounding box center [699, 399] width 137 height 26
click at [654, 435] on input at bounding box center [699, 434] width 137 height 26
click at [649, 474] on input at bounding box center [699, 468] width 137 height 26
click at [643, 504] on input at bounding box center [699, 503] width 137 height 26
click at [643, 529] on input at bounding box center [699, 539] width 137 height 26
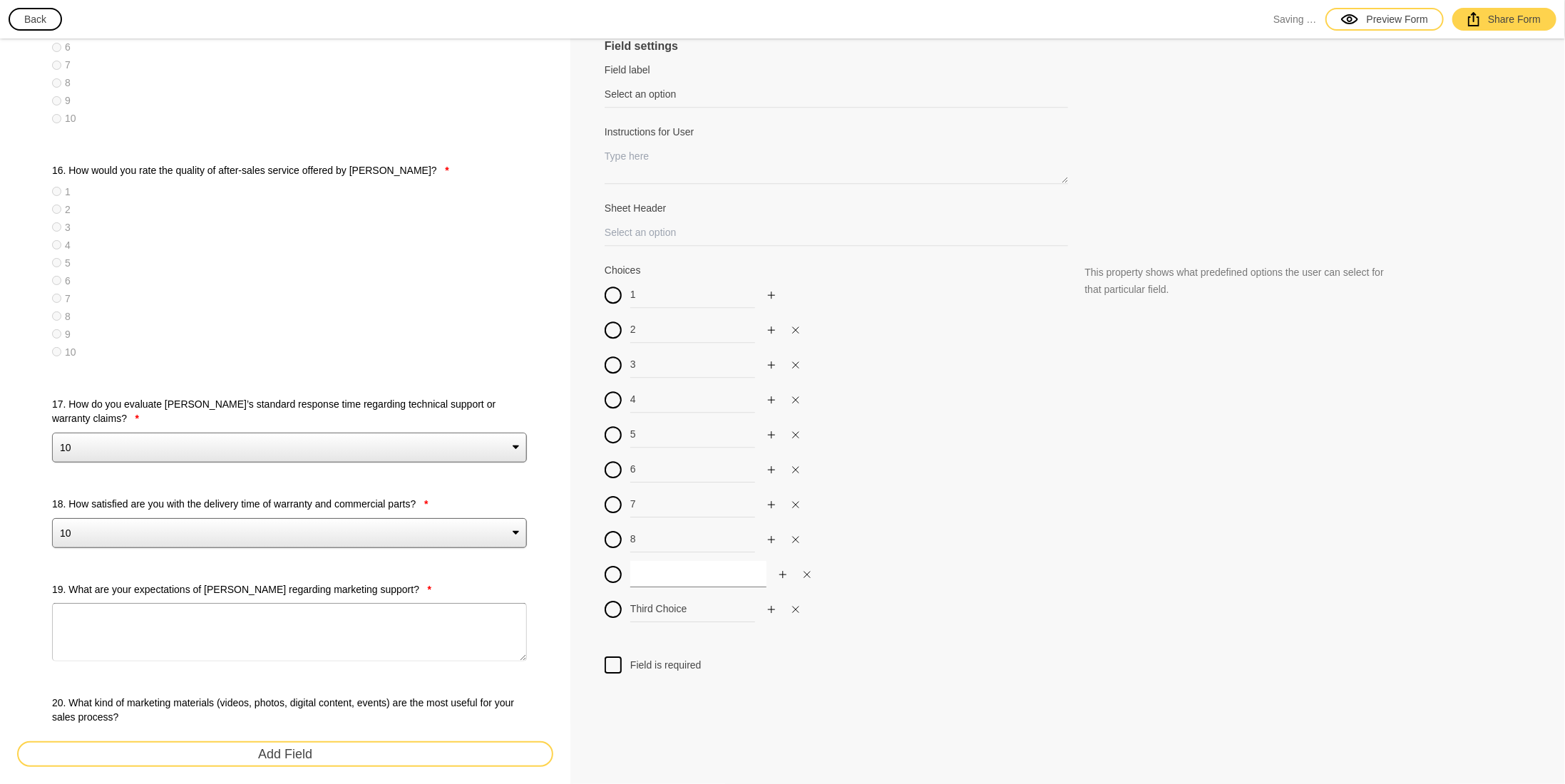
click at [648, 570] on input at bounding box center [699, 573] width 137 height 26
drag, startPoint x: 682, startPoint y: 604, endPoint x: 560, endPoint y: 592, distance: 122.6
click at [618, 666] on div at bounding box center [613, 665] width 17 height 17
click at [613, 656] on input "Field is required" at bounding box center [613, 656] width 0 height 0
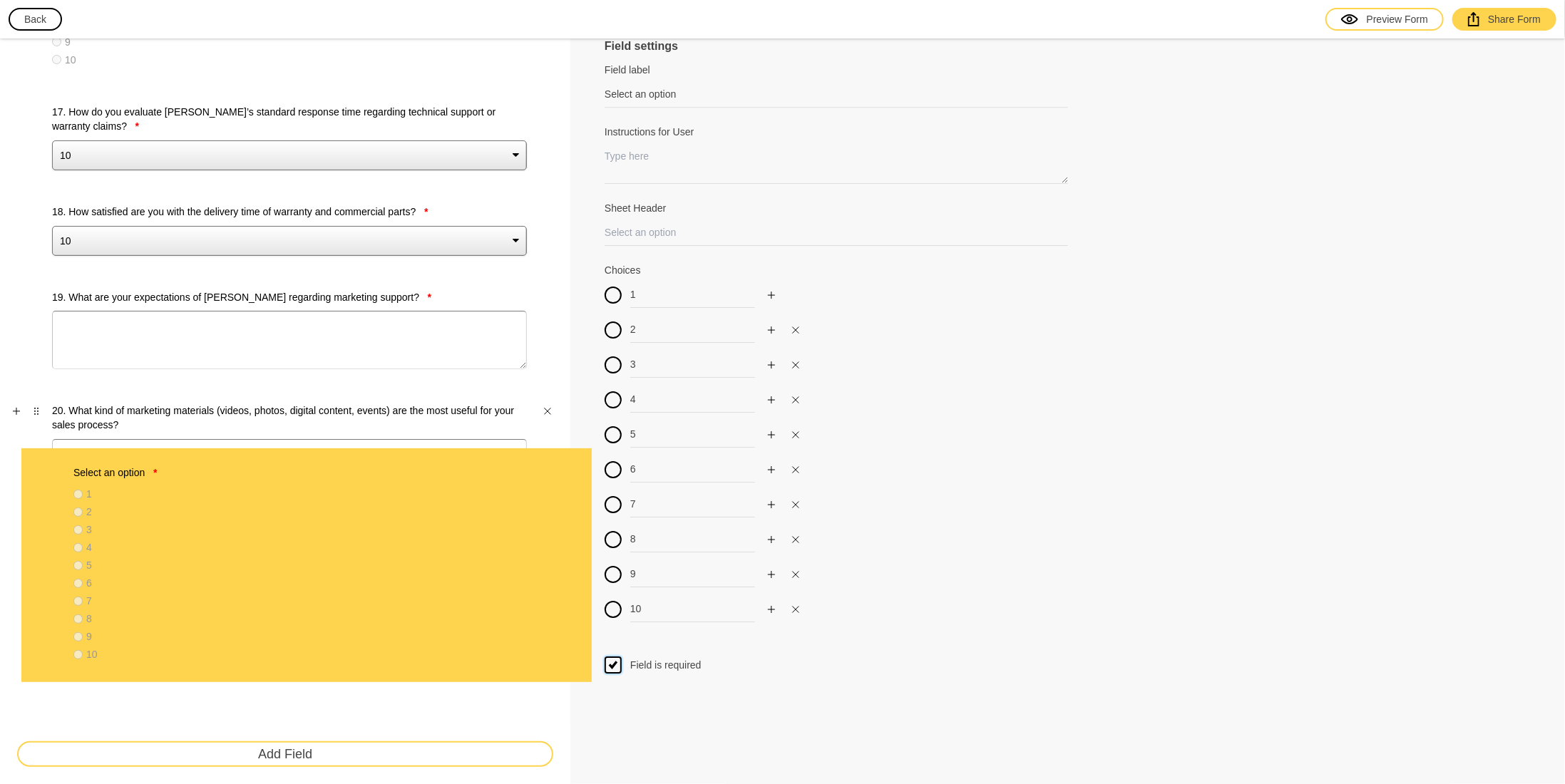
scroll to position [3056, 0]
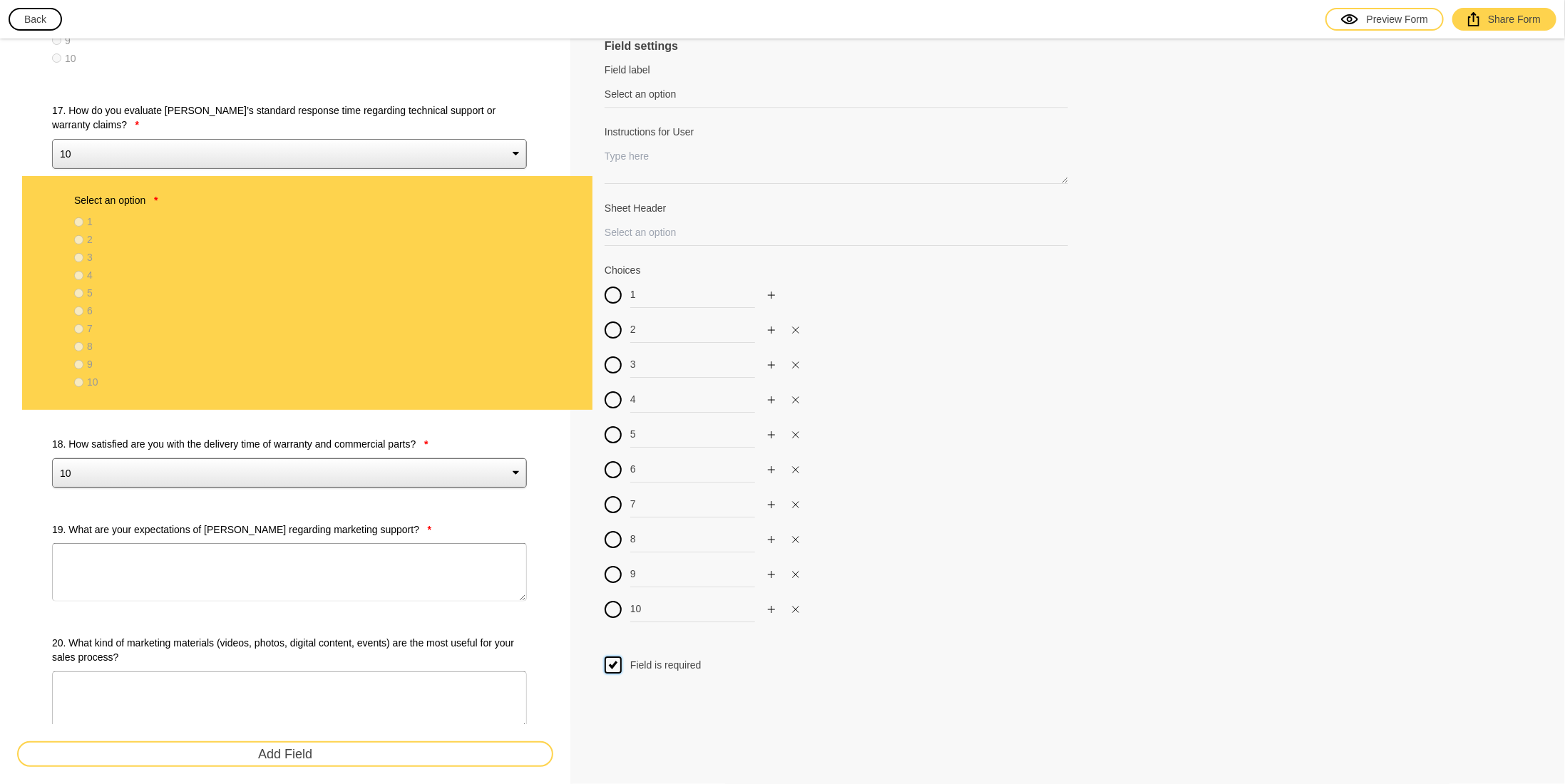
drag, startPoint x: 39, startPoint y: 637, endPoint x: 64, endPoint y: 191, distance: 446.7
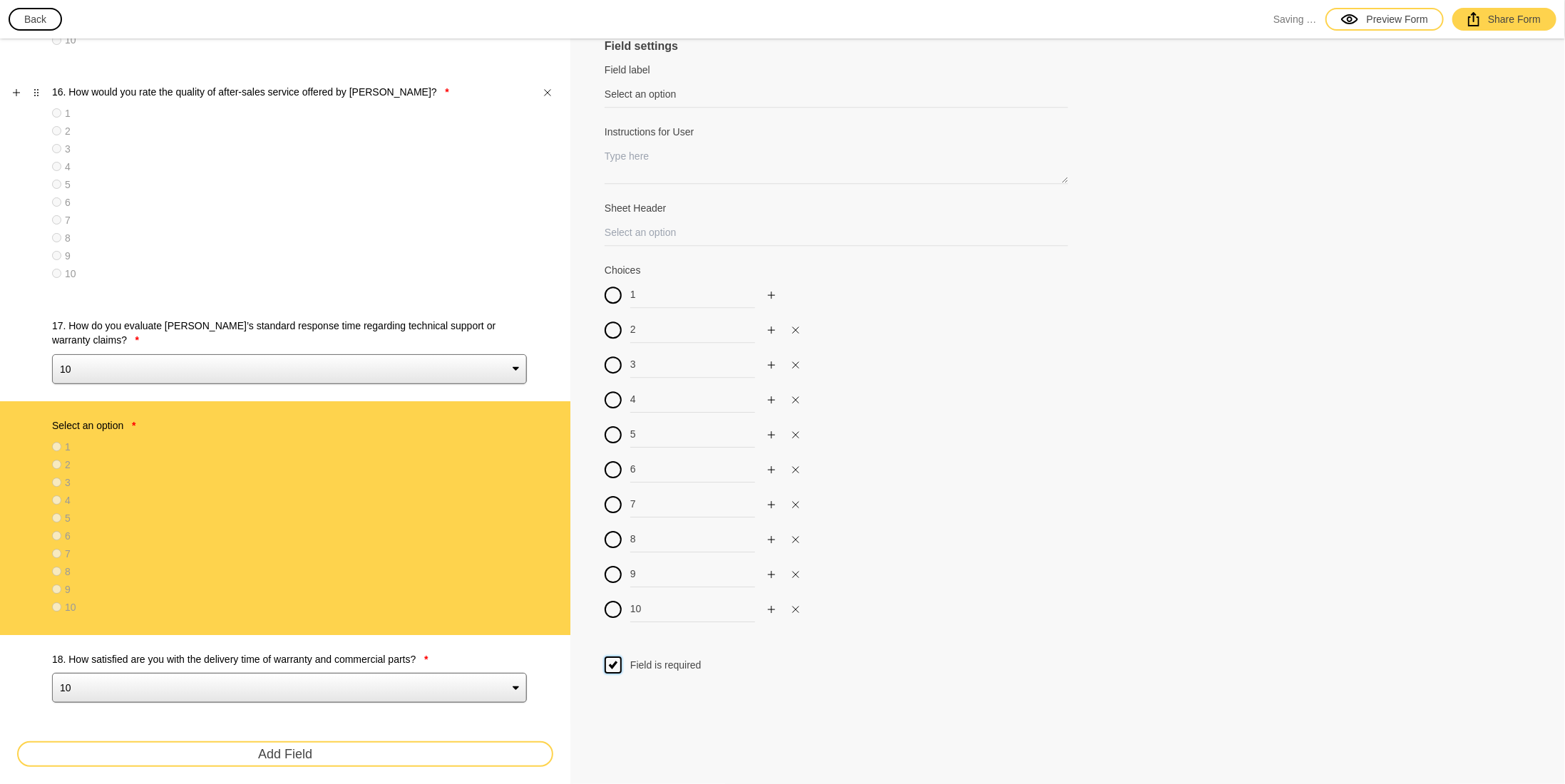
scroll to position [2843, 0]
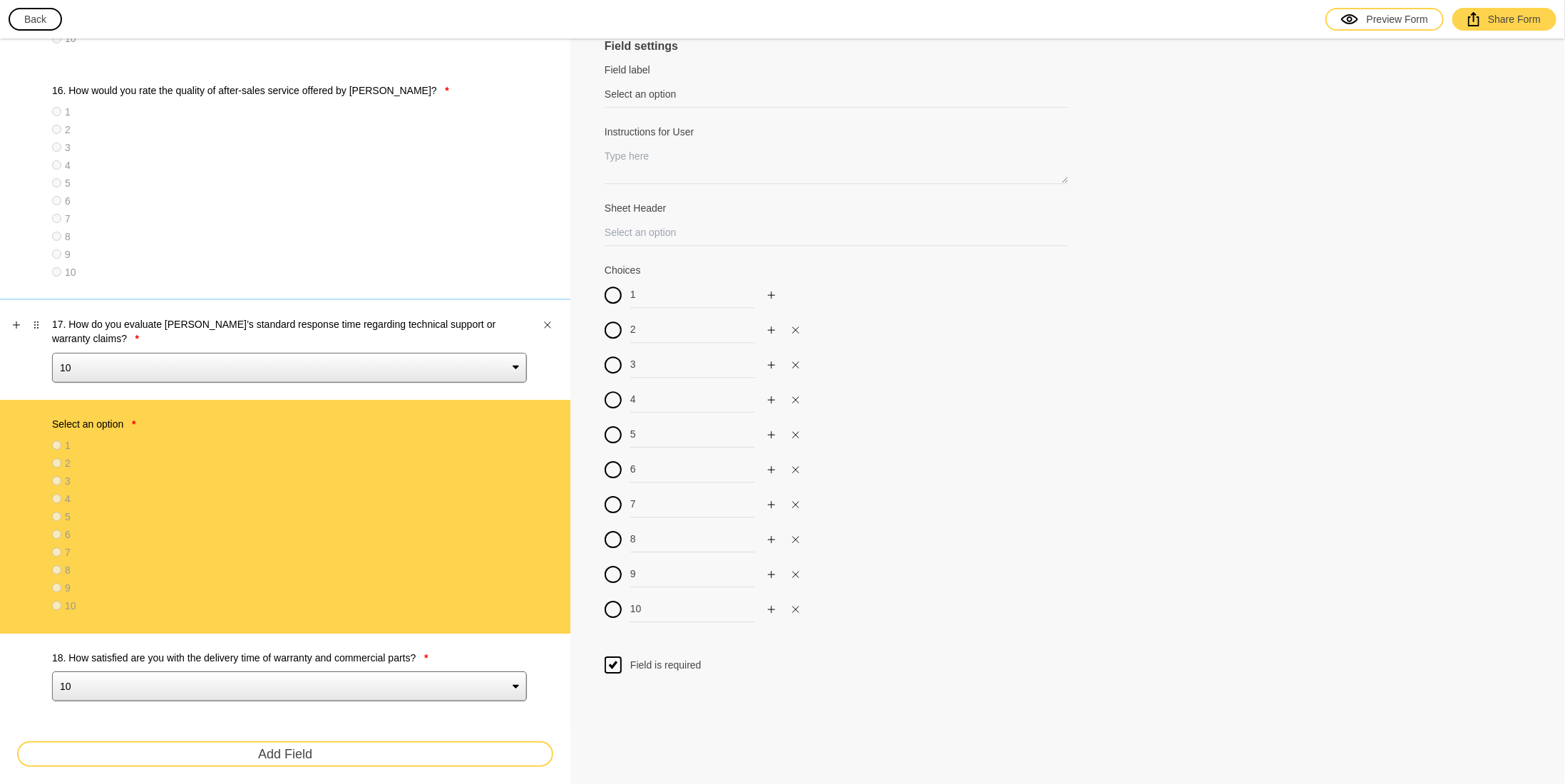
click at [233, 317] on label "17. How do you evaluate [PERSON_NAME]’s standard response time regarding techni…" at bounding box center [289, 332] width 475 height 29
click at [233, 353] on select "10 9 8 7 6 5 4 3 2 1" at bounding box center [289, 367] width 475 height 30
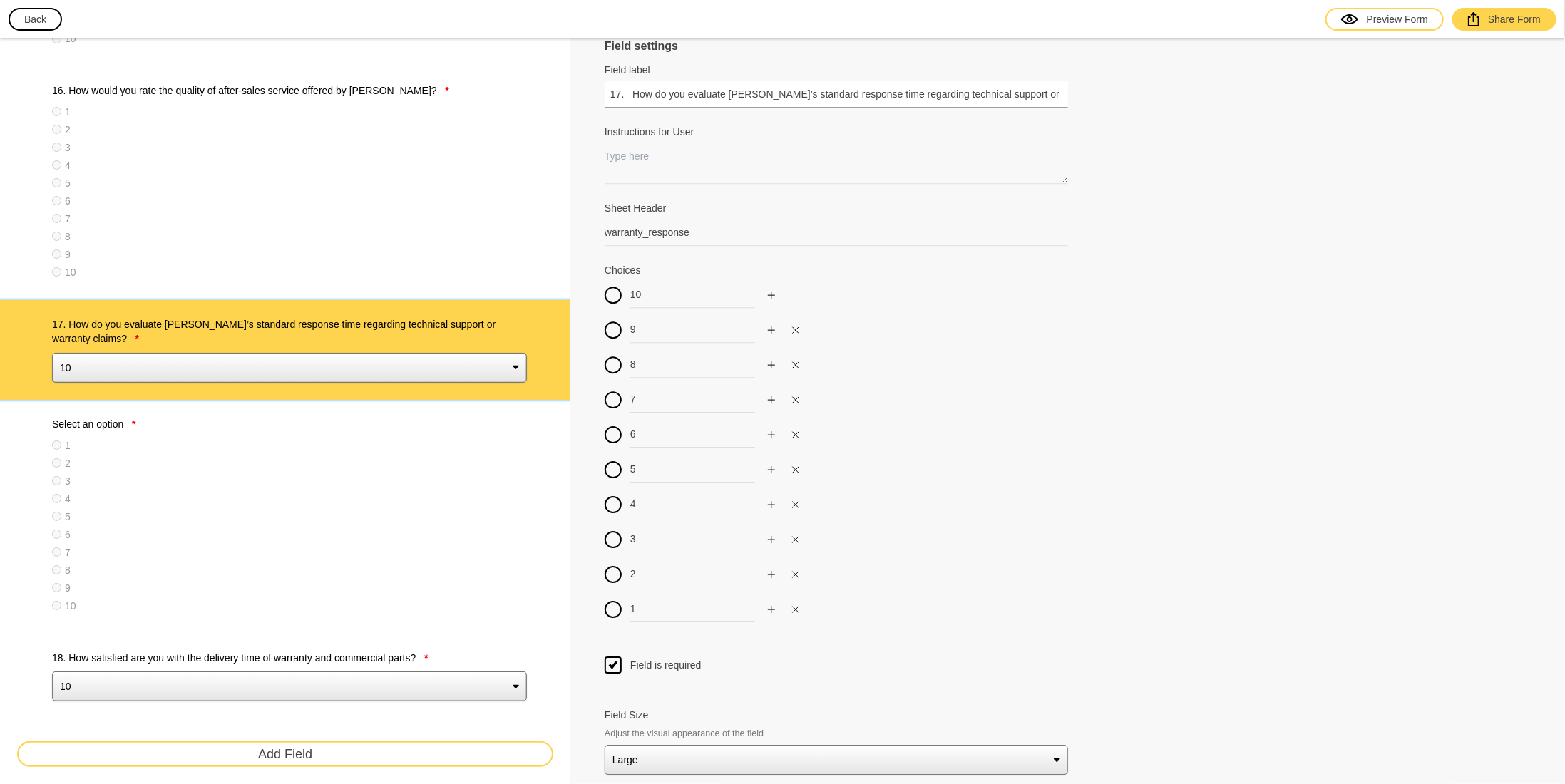
click at [775, 98] on input "17. How do you evaluate [PERSON_NAME]’s standard response time regarding techni…" at bounding box center [836, 93] width 464 height 26
click at [205, 427] on div "Select an option * 1 2 3 4 5 6 7 8 9 10" at bounding box center [289, 516] width 475 height 199
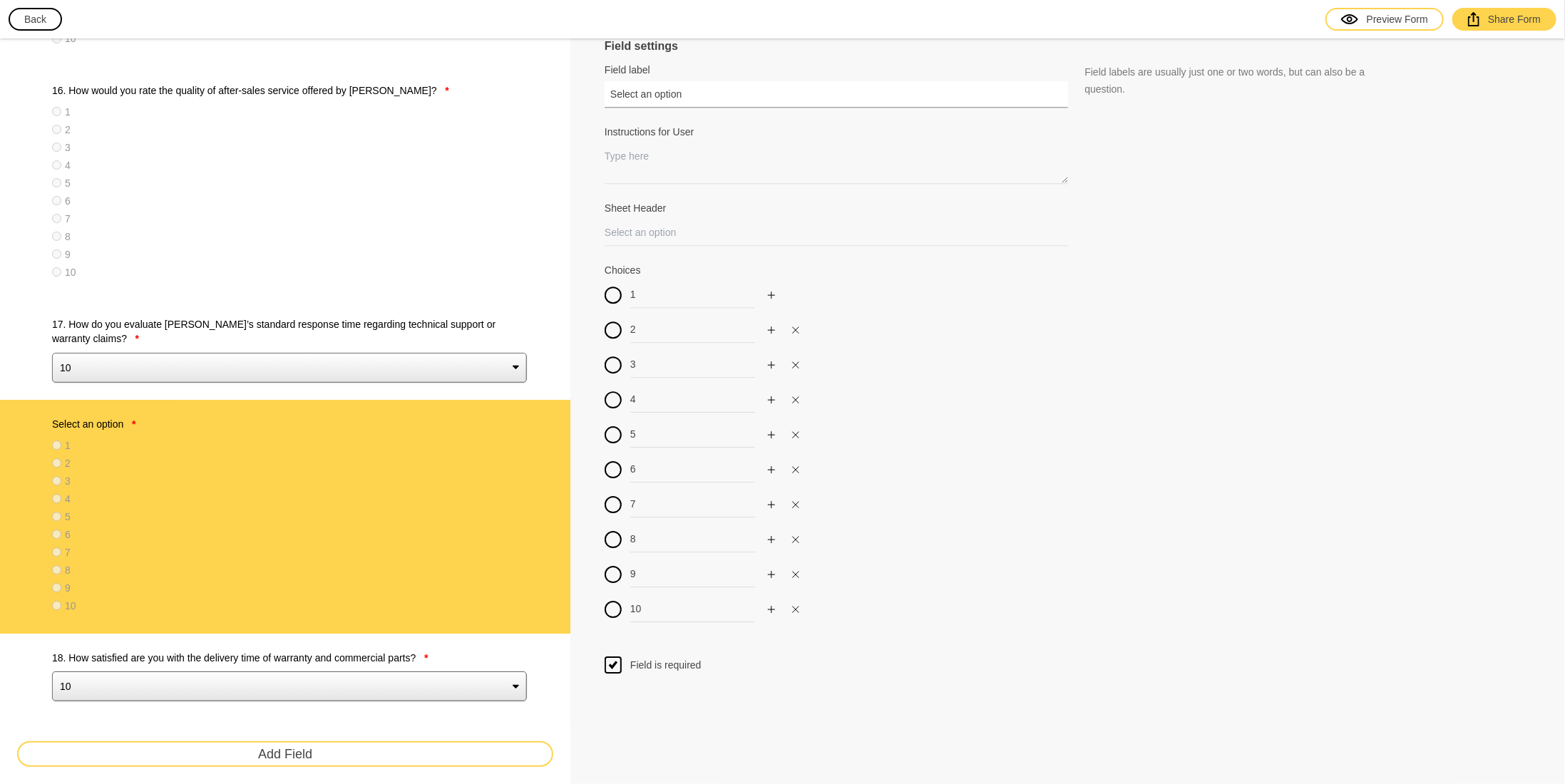
drag, startPoint x: 684, startPoint y: 88, endPoint x: 531, endPoint y: 106, distance: 154.1
paste input "17. How do you evaluate [PERSON_NAME]’s standard response time regarding techni…"
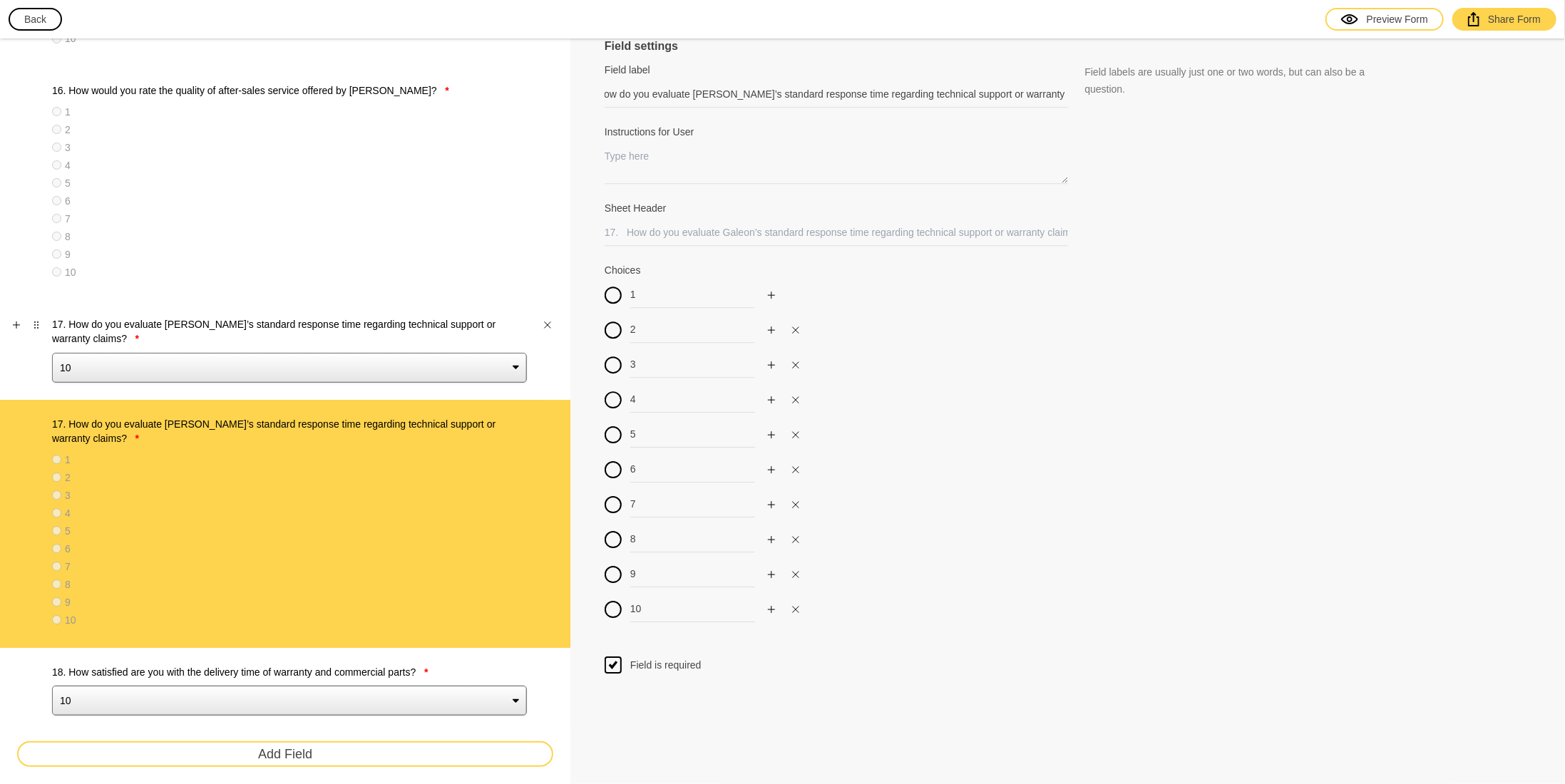
scroll to position [0, 0]
click at [267, 317] on label "17. How do you evaluate [PERSON_NAME]’s standard response time regarding techni…" at bounding box center [289, 332] width 475 height 29
click at [267, 353] on select "10 9 8 7 6 5 4 3 2 1" at bounding box center [289, 367] width 475 height 30
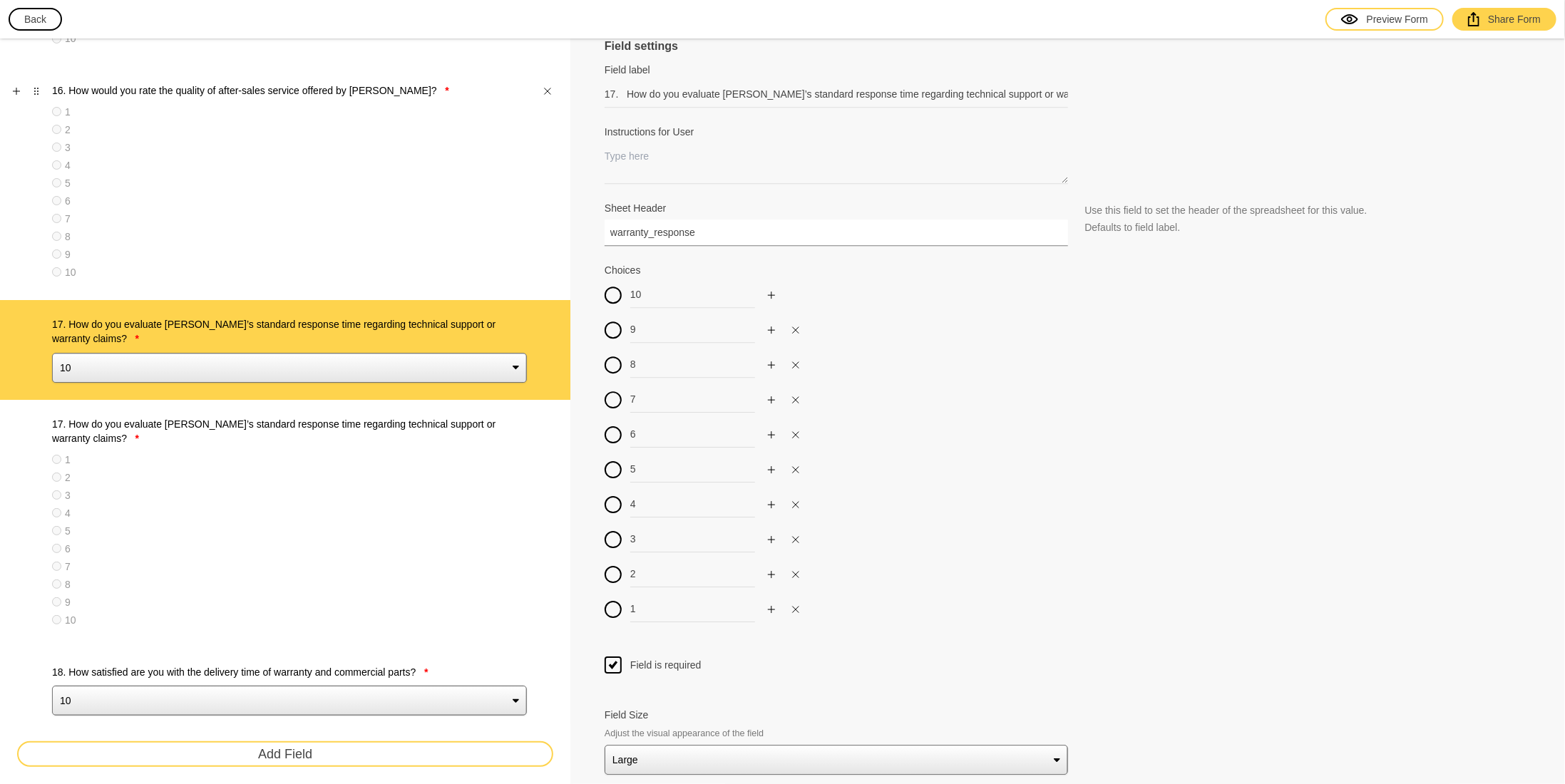
drag, startPoint x: 706, startPoint y: 230, endPoint x: 511, endPoint y: 225, distance: 195.1
click at [337, 417] on label "17. How do you evaluate [PERSON_NAME]’s standard response time regarding techni…" at bounding box center [289, 431] width 475 height 29
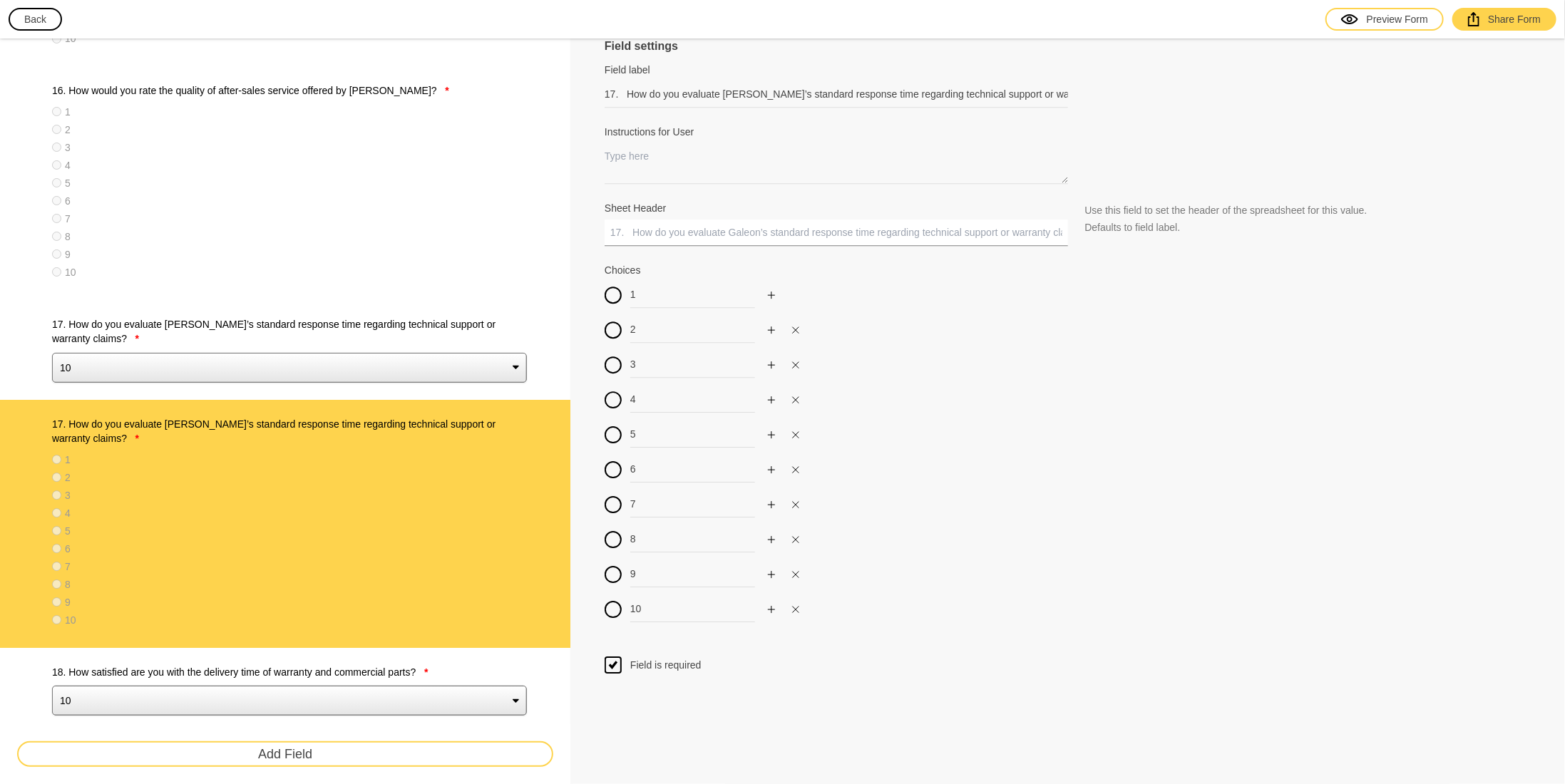
click at [703, 235] on input "Sheet Header" at bounding box center [836, 232] width 464 height 26
paste input "warranty_response"
click at [544, 321] on icon "Close" at bounding box center [548, 324] width 9 height 9
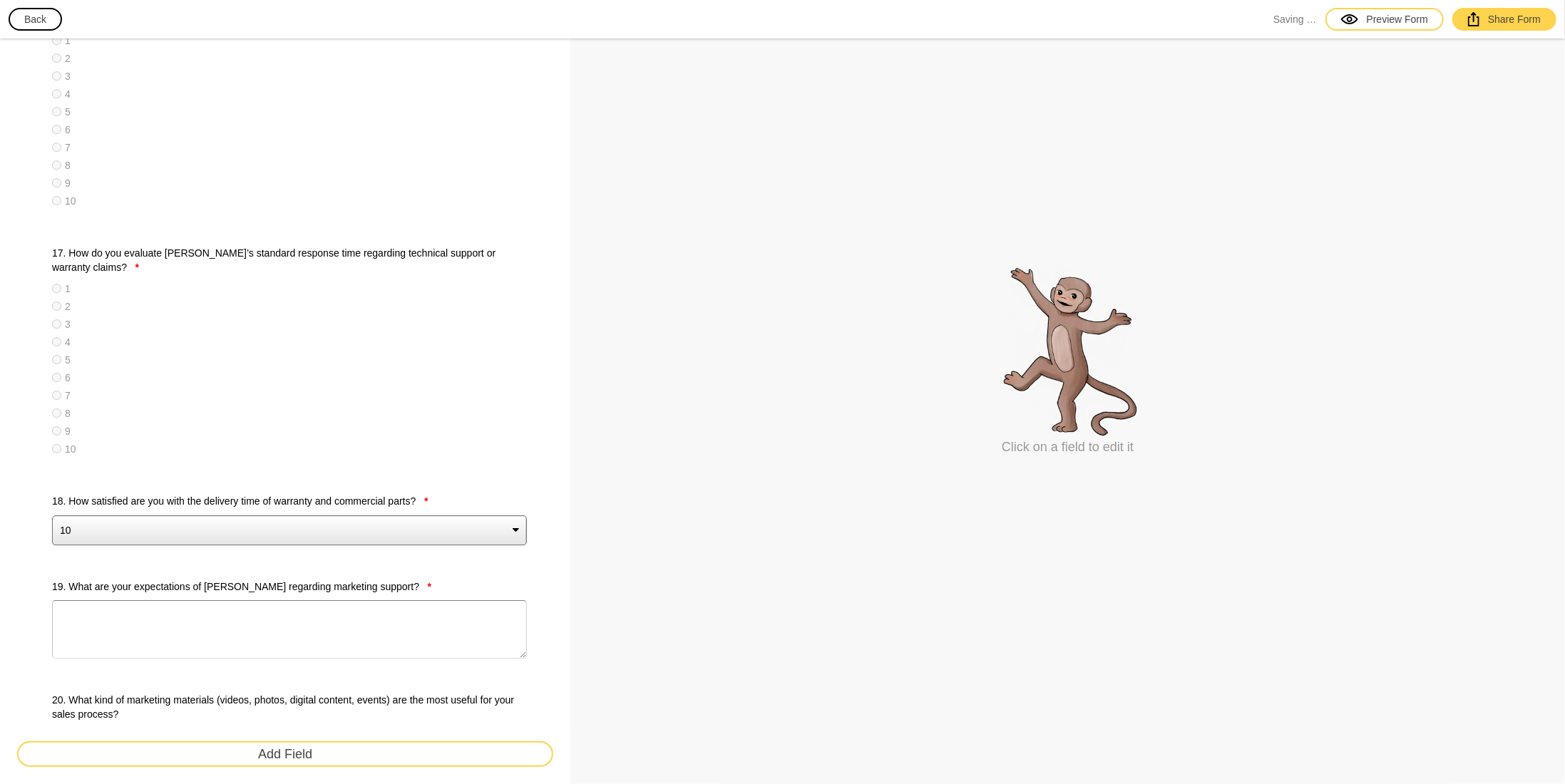
scroll to position [2985, 0]
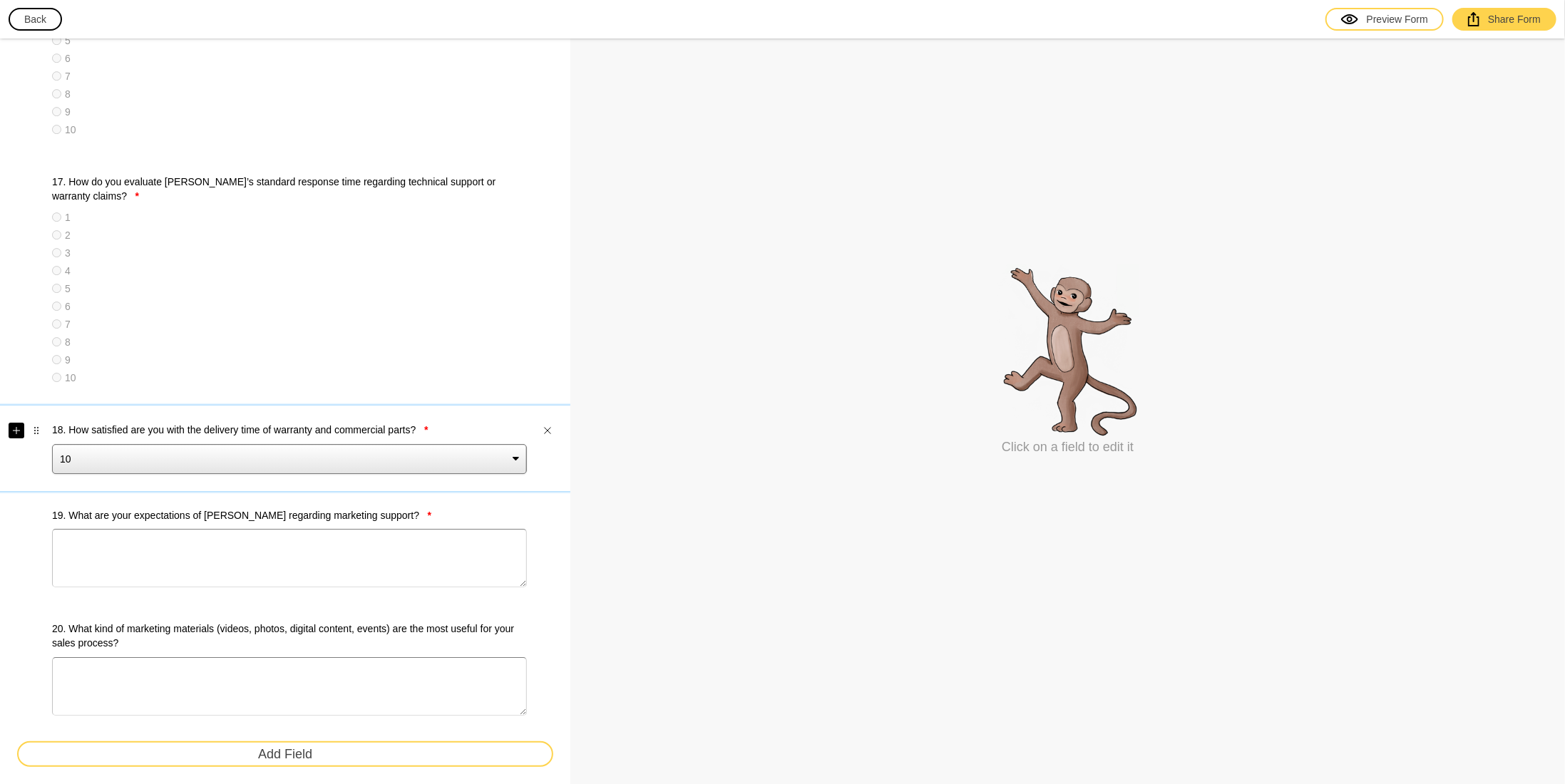
click at [15, 427] on icon "Add" at bounding box center [15, 430] width 7 height 7
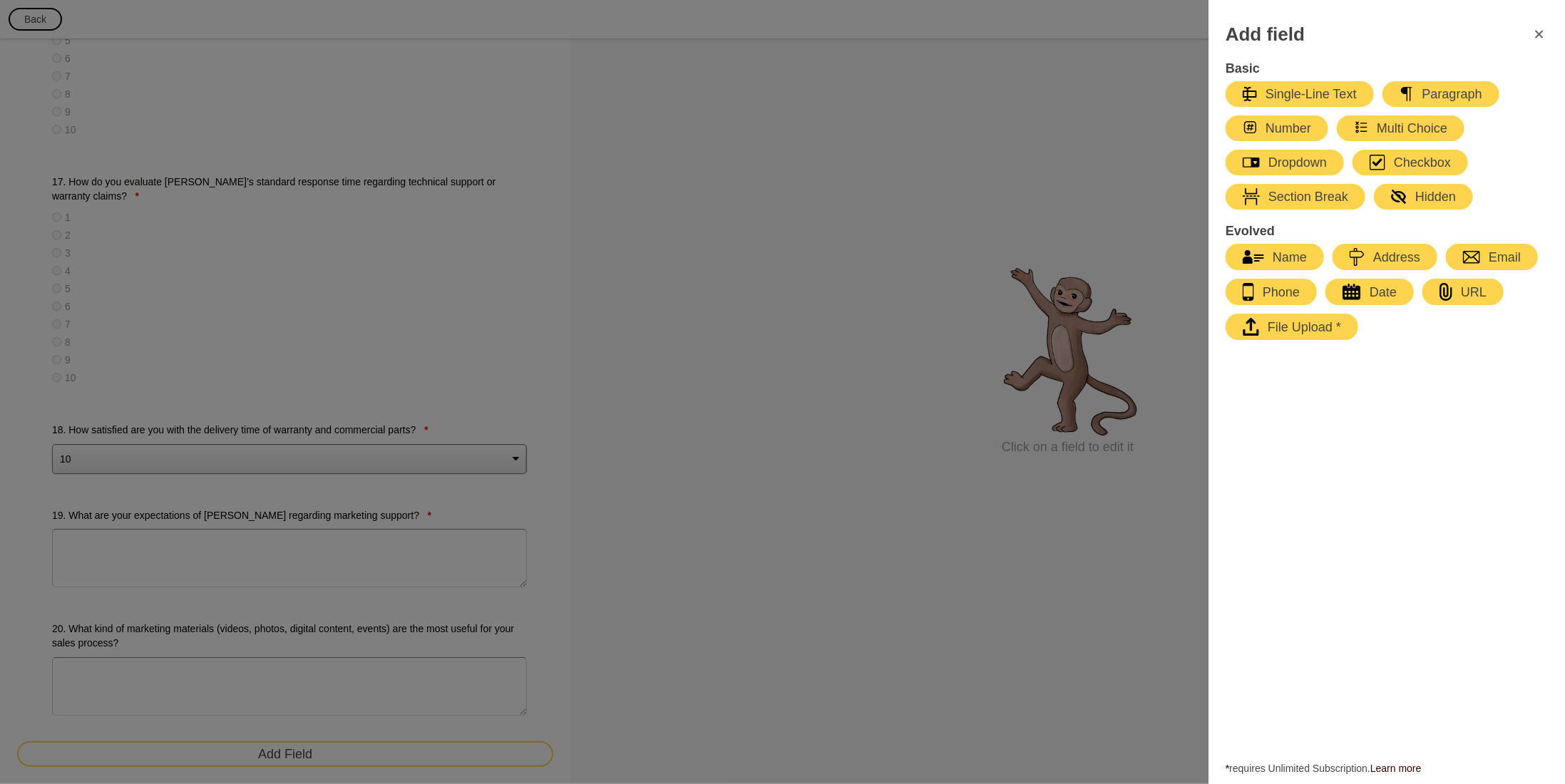
click at [1398, 129] on div "Multi Choice" at bounding box center [1400, 128] width 93 height 17
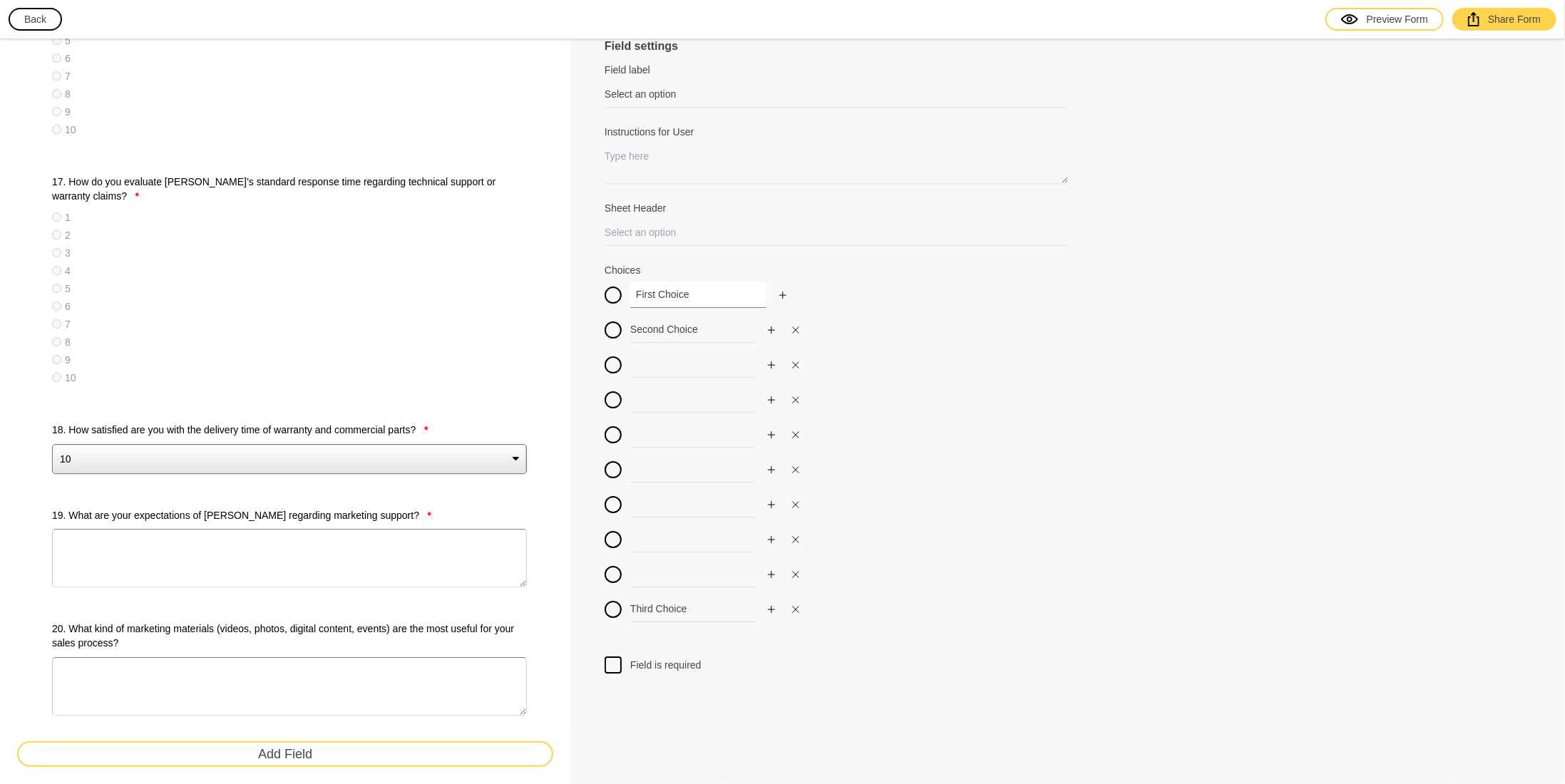
drag, startPoint x: 683, startPoint y: 293, endPoint x: 547, endPoint y: 293, distance: 136.0
drag, startPoint x: 707, startPoint y: 329, endPoint x: 491, endPoint y: 338, distance: 216.2
click at [629, 371] on div at bounding box center [626, 364] width 9 height 26
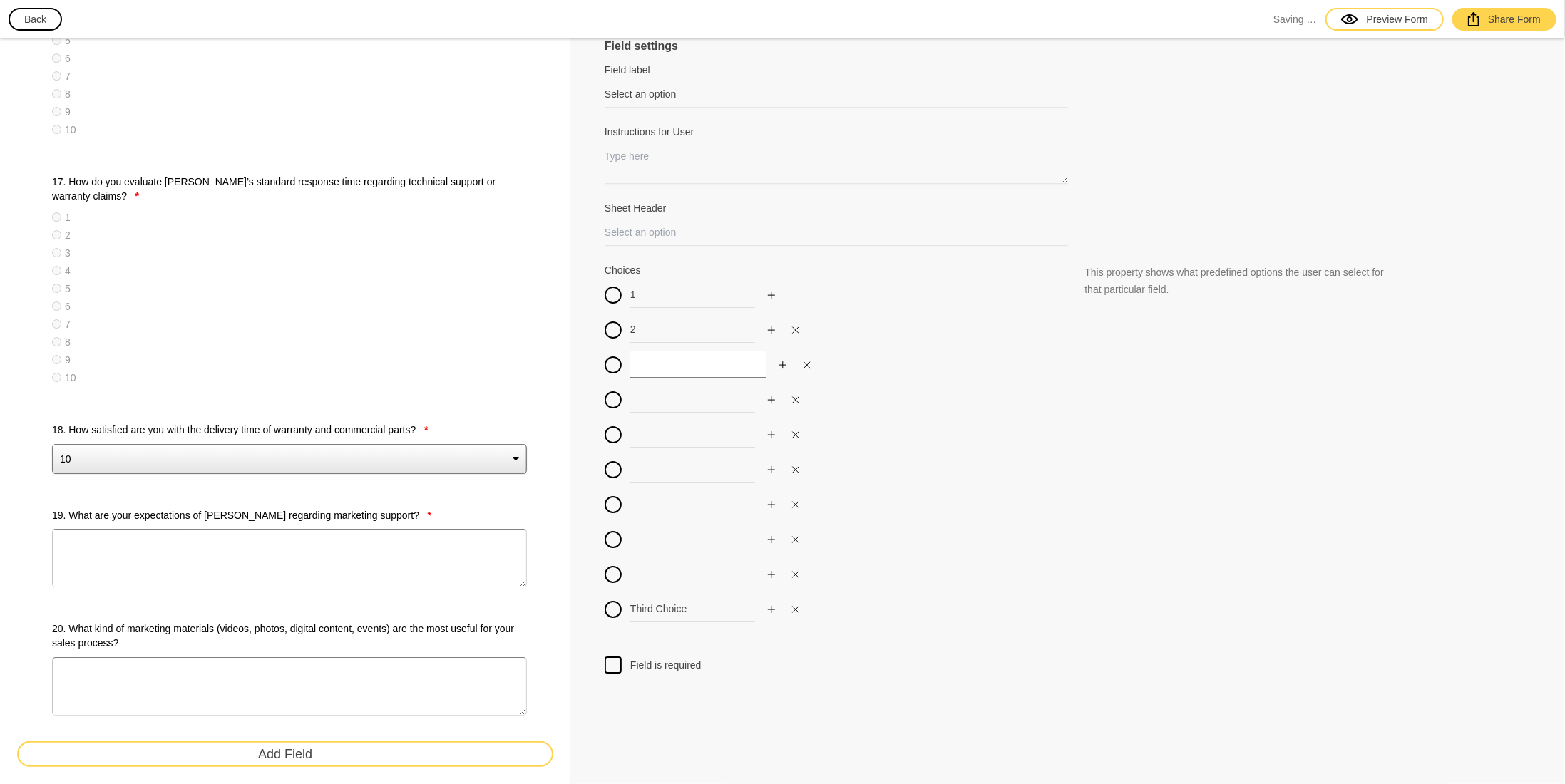
click at [640, 372] on input at bounding box center [699, 364] width 137 height 26
click at [660, 397] on input at bounding box center [699, 399] width 137 height 26
click at [654, 442] on input at bounding box center [699, 434] width 137 height 26
click at [654, 474] on input at bounding box center [699, 468] width 137 height 26
click at [654, 508] on input at bounding box center [699, 503] width 137 height 26
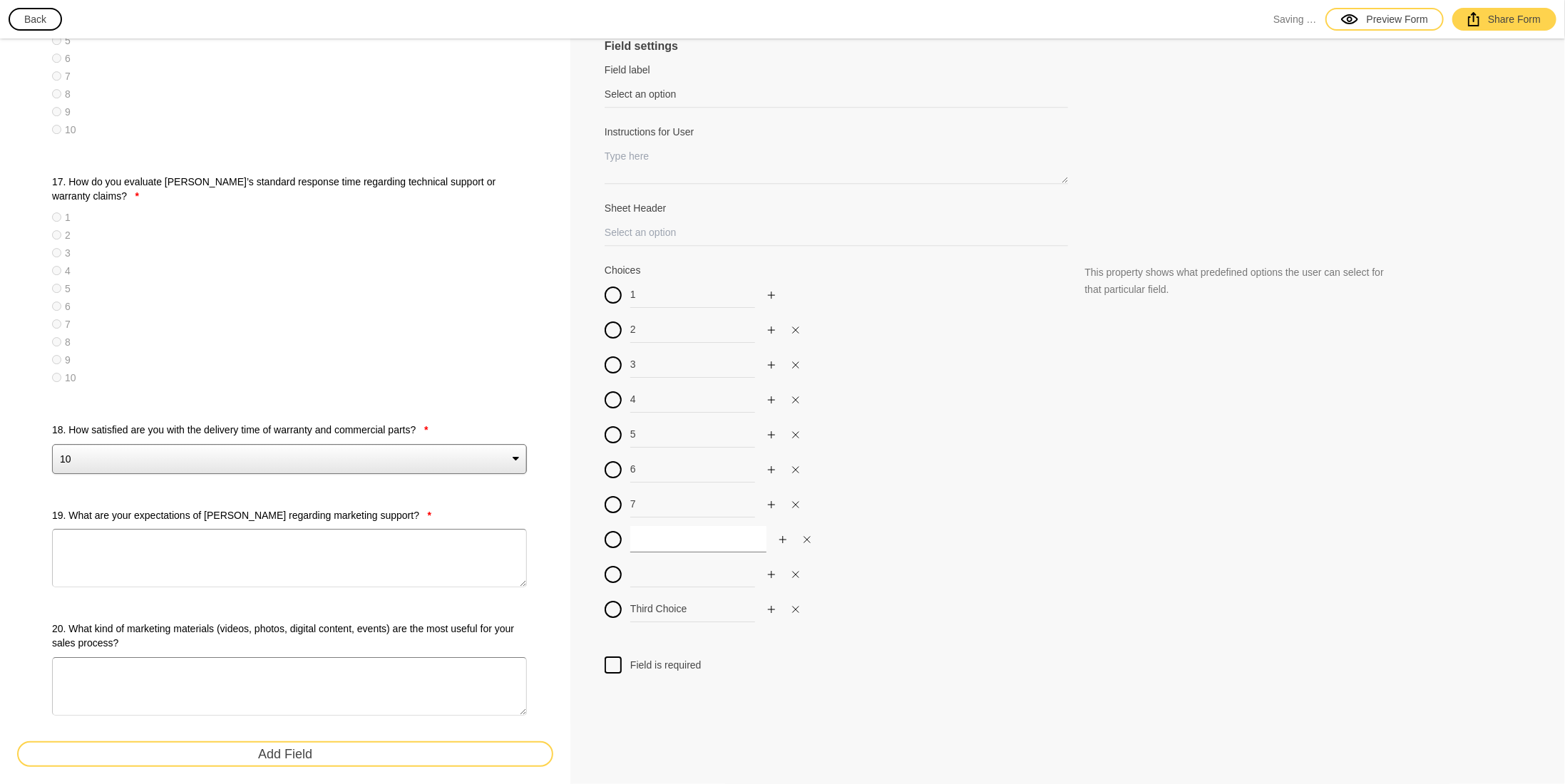
click at [646, 546] on input at bounding box center [699, 539] width 137 height 26
click at [647, 571] on input at bounding box center [699, 573] width 137 height 26
drag, startPoint x: 701, startPoint y: 606, endPoint x: 585, endPoint y: 612, distance: 116.2
click at [614, 670] on div at bounding box center [613, 665] width 17 height 17
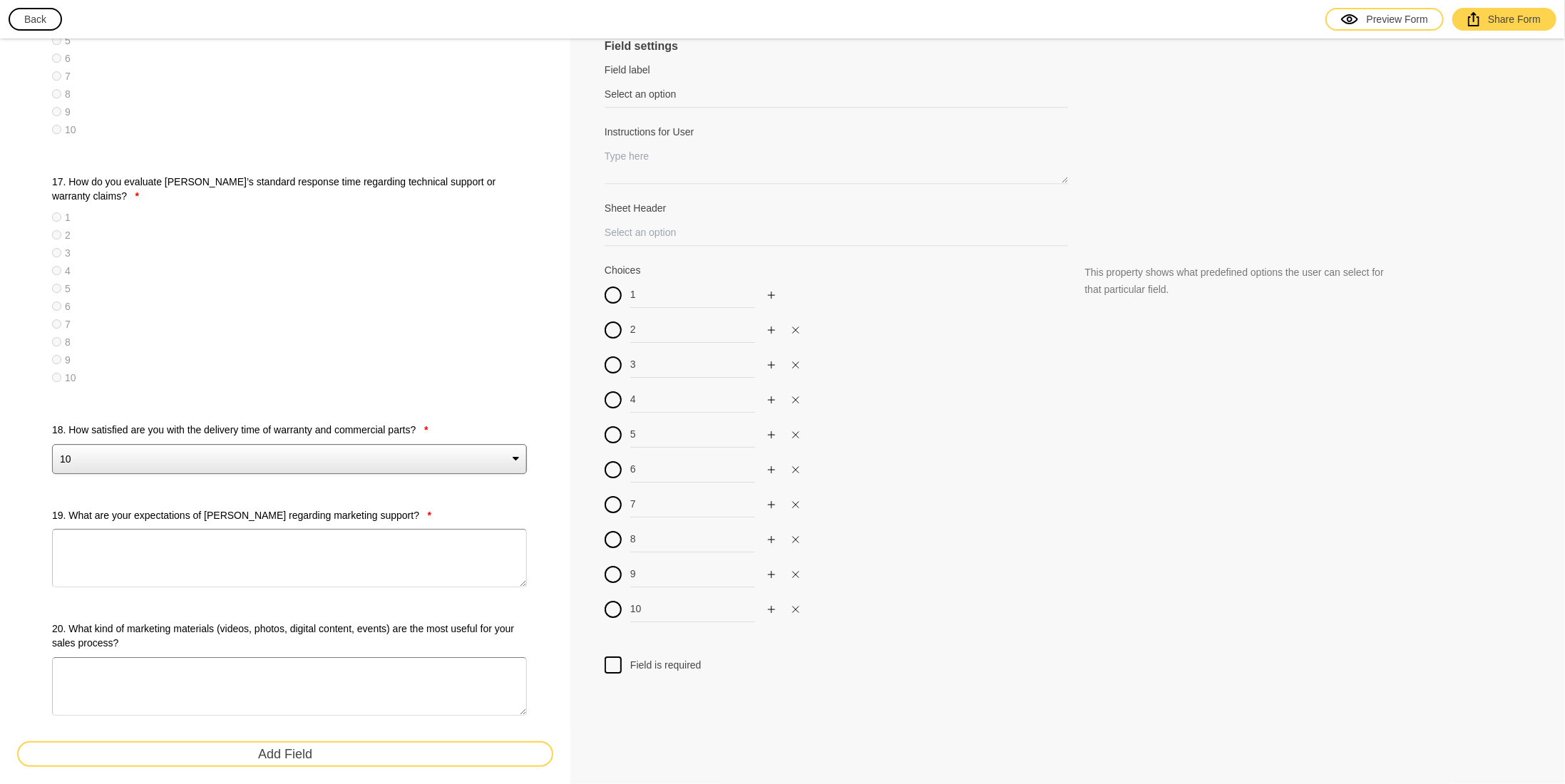
click at [613, 656] on input "Field is required" at bounding box center [613, 656] width 0 height 0
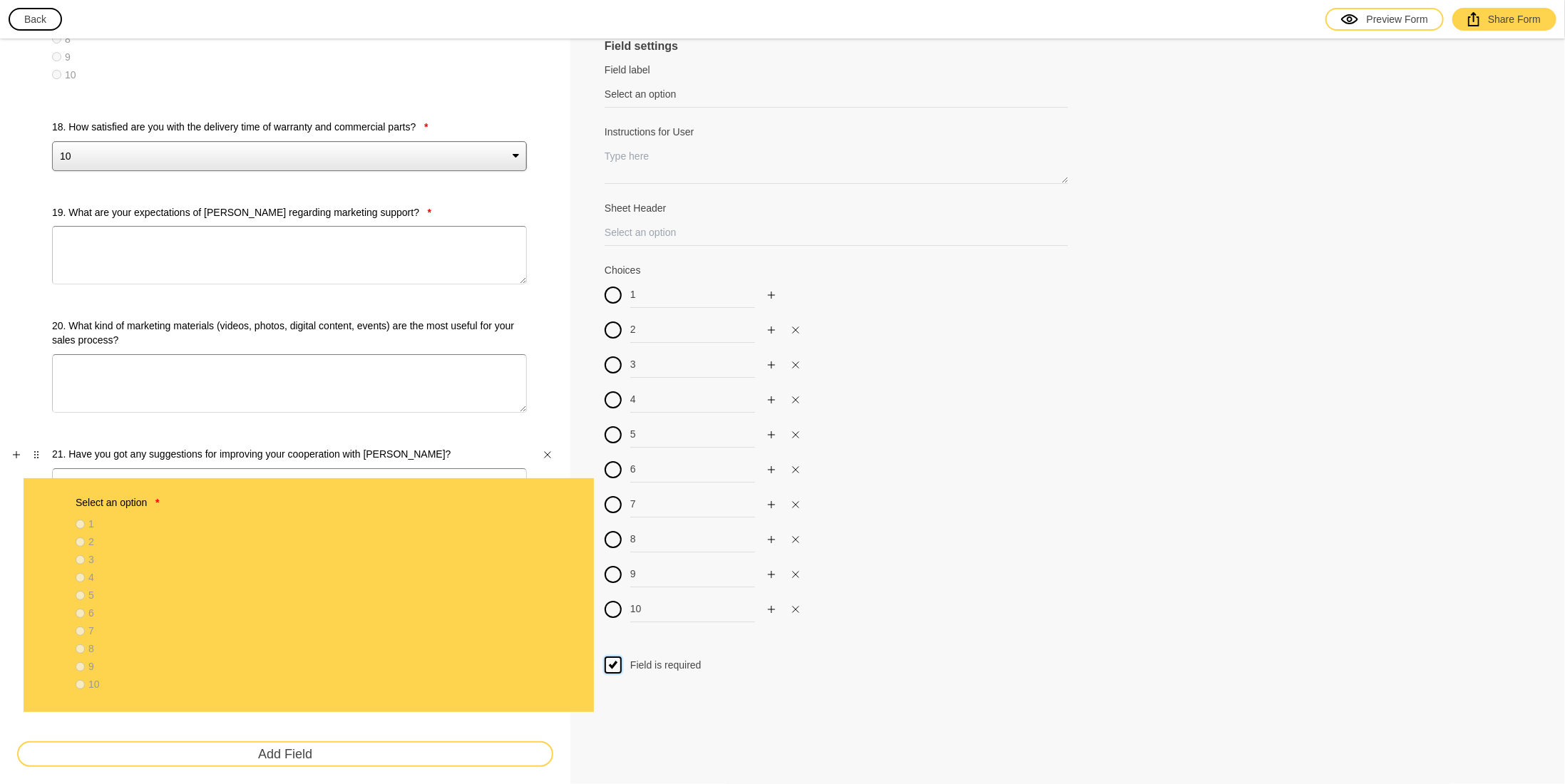
scroll to position [3290, 0]
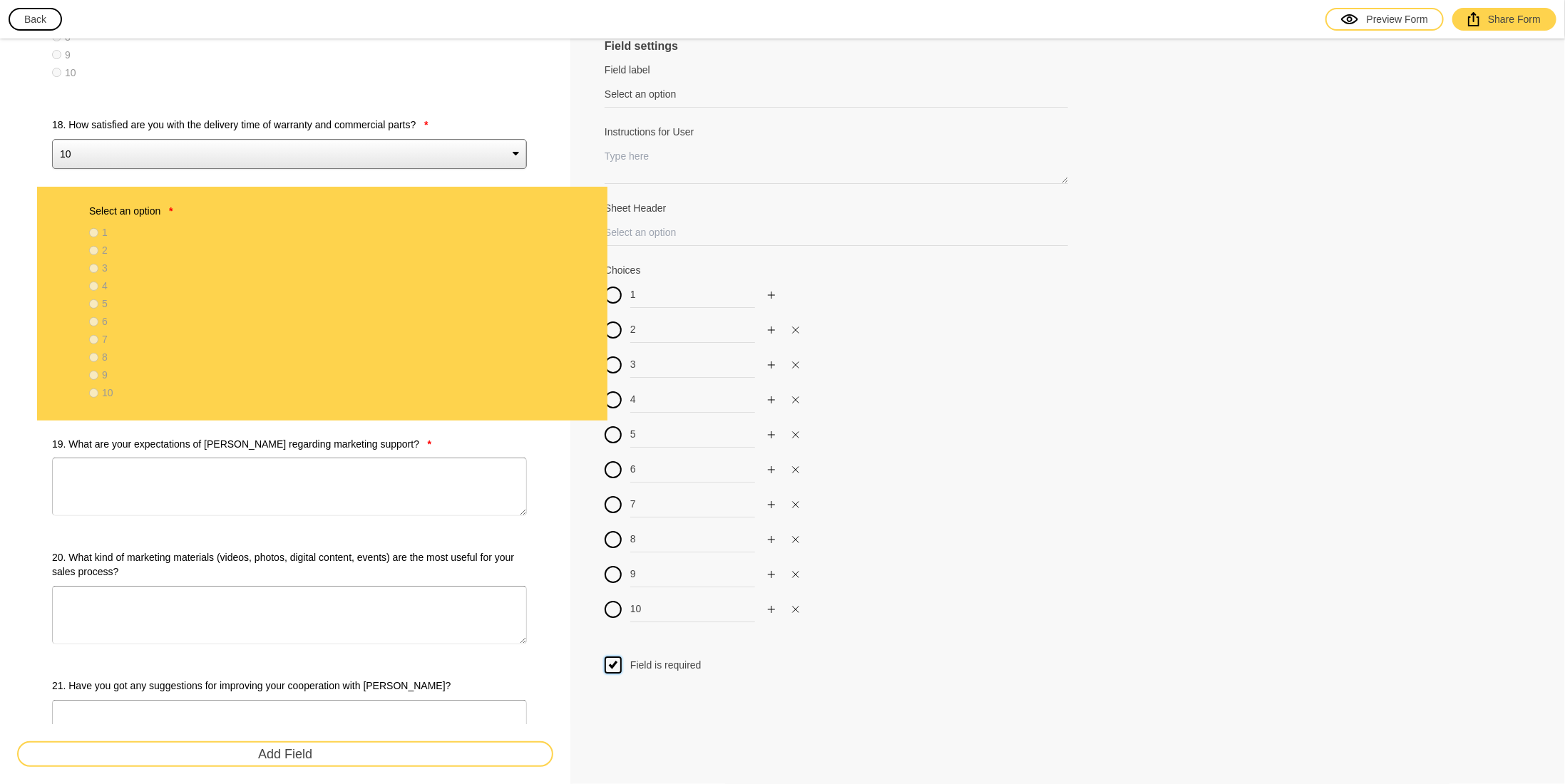
drag, startPoint x: 35, startPoint y: 489, endPoint x: 72, endPoint y: 205, distance: 286.4
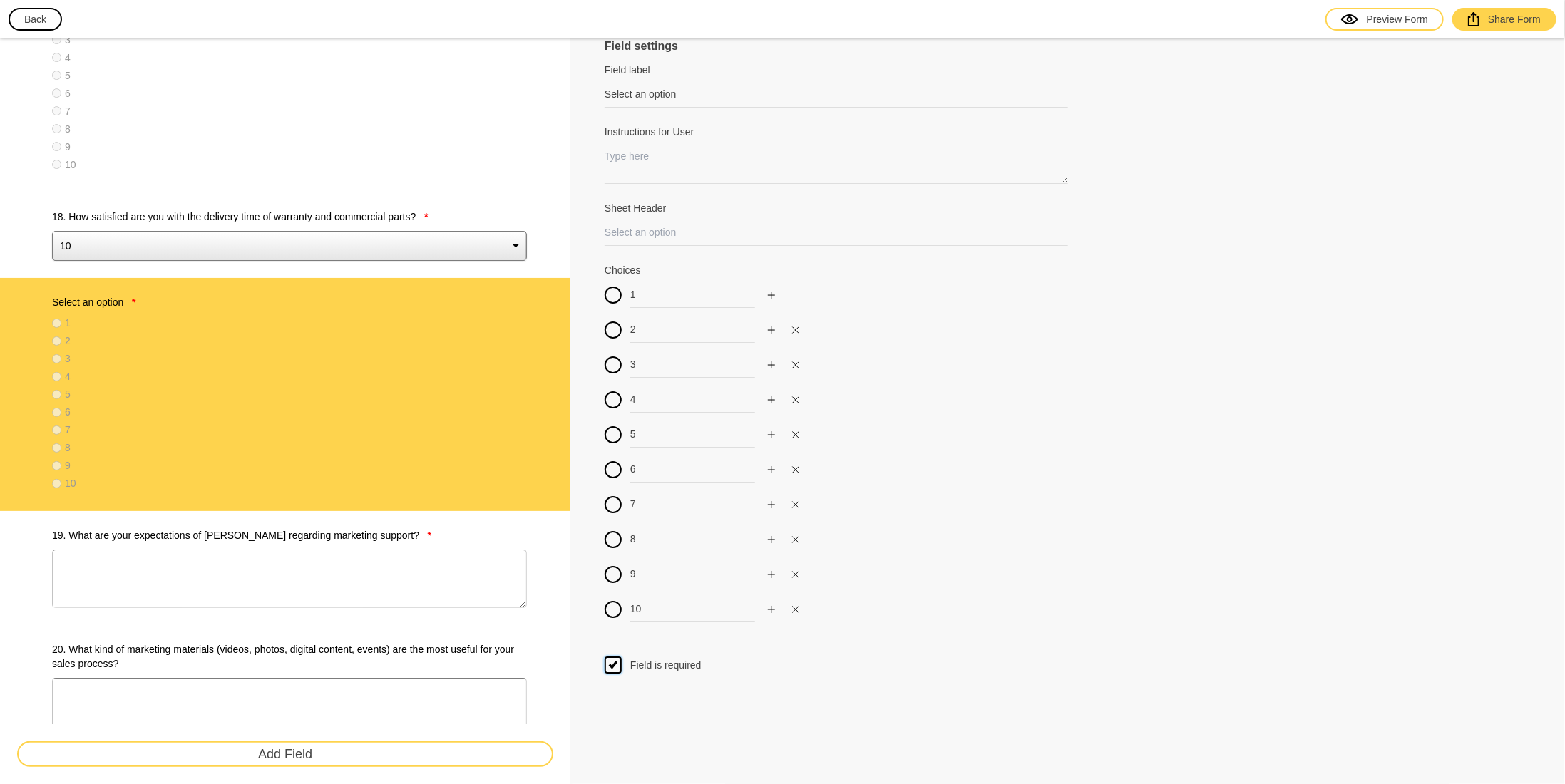
scroll to position [3076, 0]
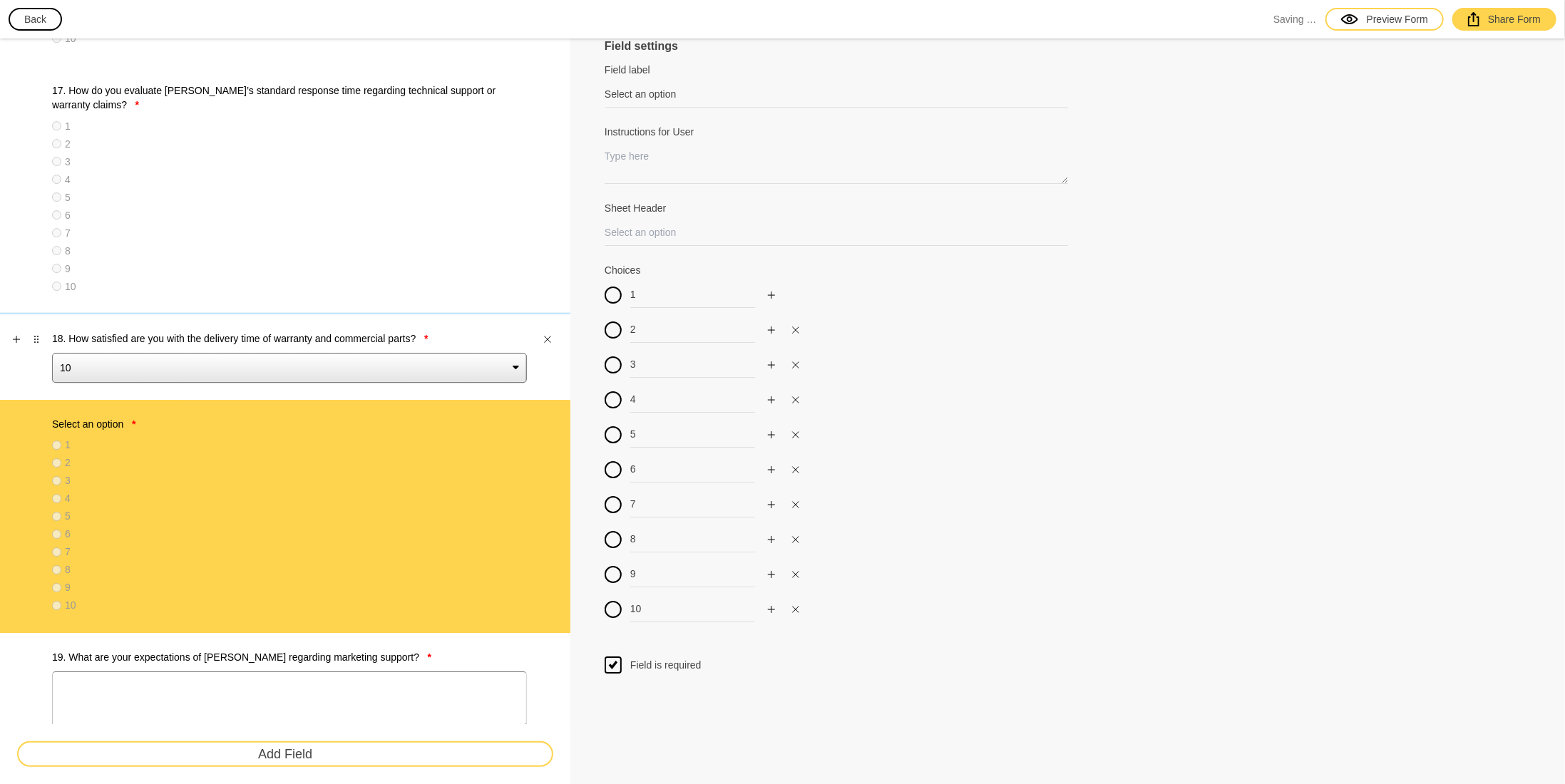
click at [208, 333] on label "18. How satisfied are you with the delivery time of warranty and commercial par…" at bounding box center [289, 339] width 475 height 14
click at [208, 353] on select "10 9 8 7 6 5 4 3 2 1" at bounding box center [289, 367] width 475 height 30
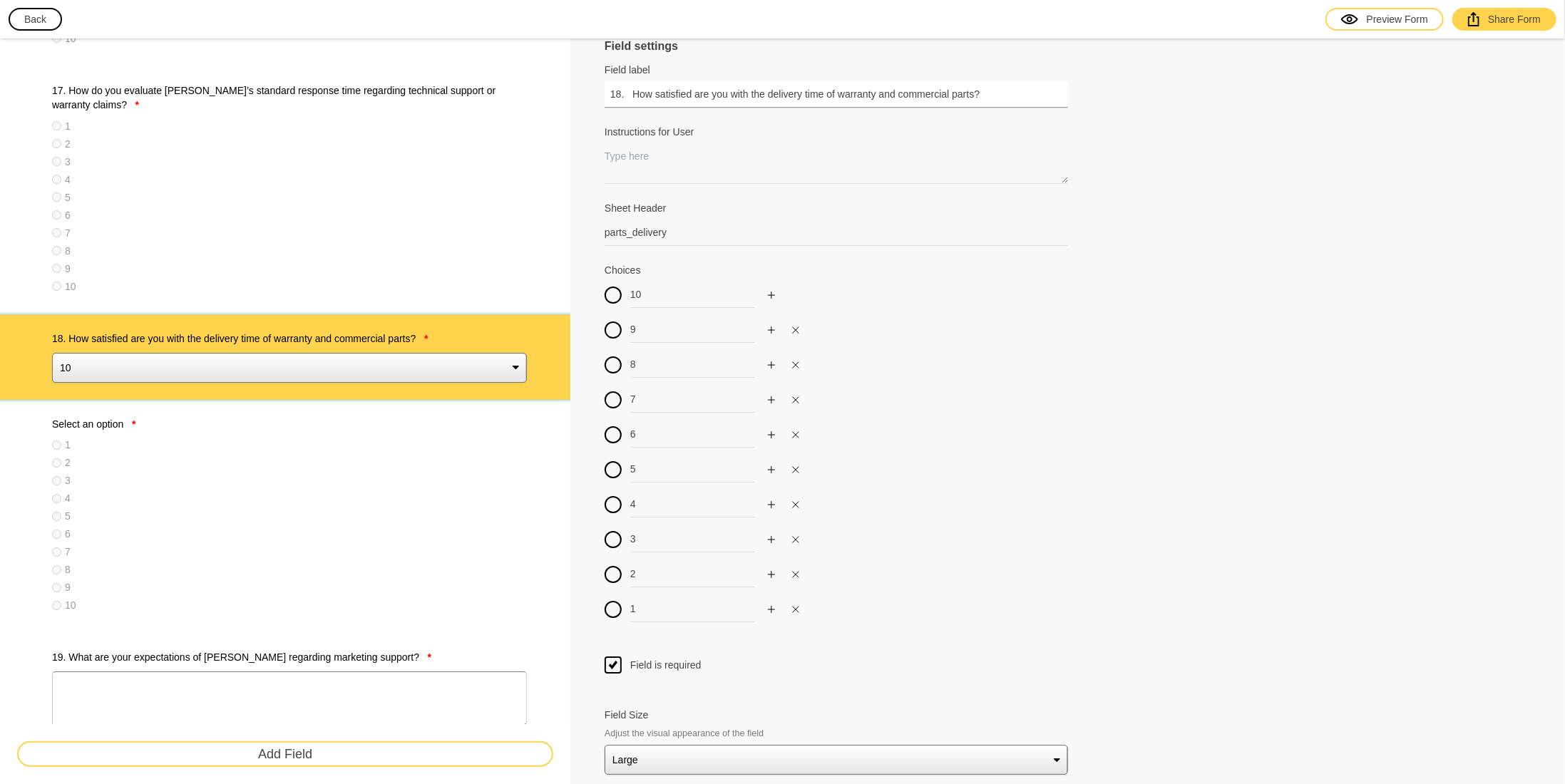
click at [1008, 92] on input "18. How satisfied are you with the delivery time of warranty and commercial par…" at bounding box center [836, 93] width 464 height 26
click at [206, 417] on label "Select an option *" at bounding box center [289, 423] width 475 height 14
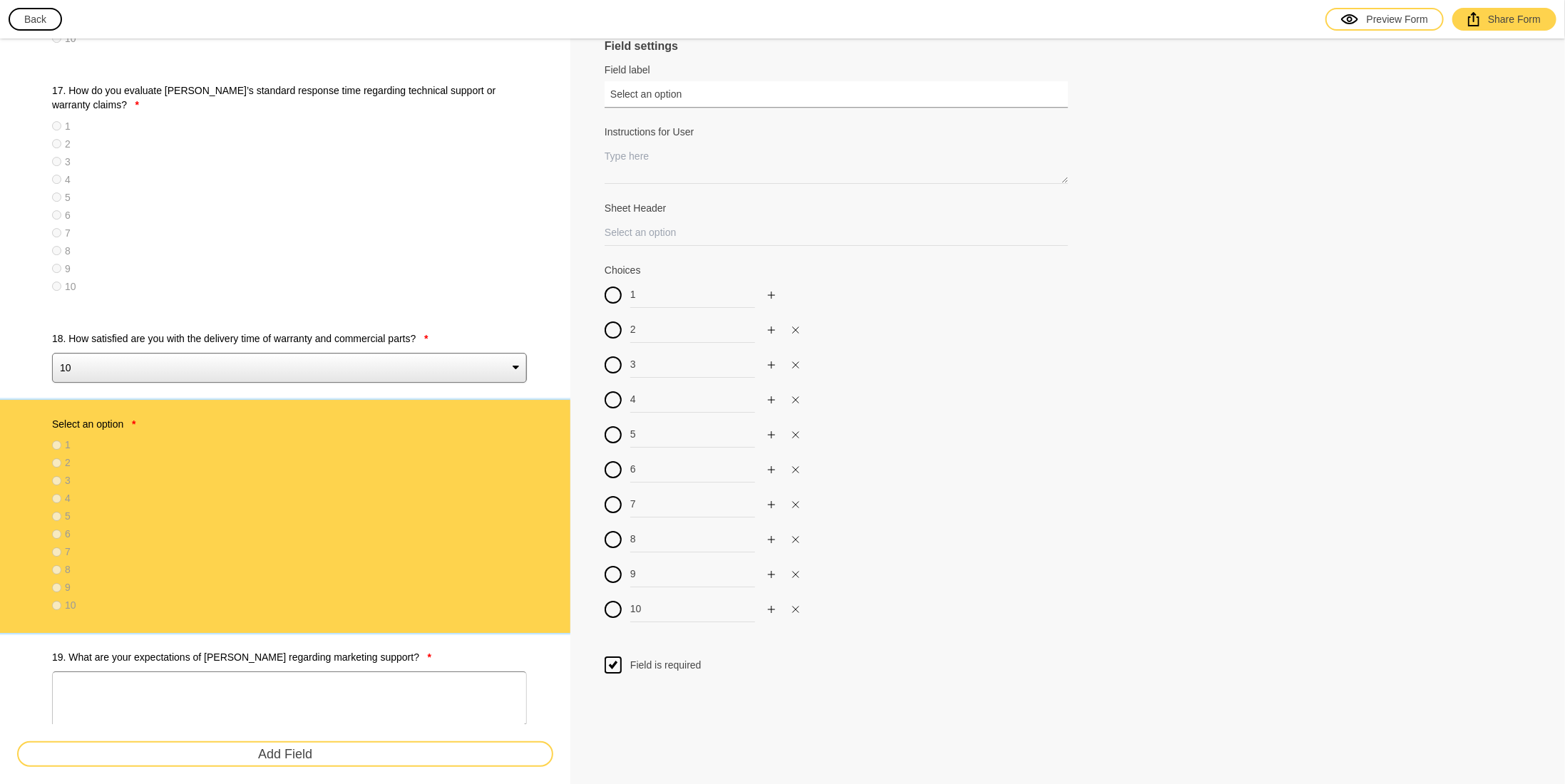
drag, startPoint x: 696, startPoint y: 92, endPoint x: 525, endPoint y: 100, distance: 171.2
paste input "18. How satisfied are you with the delivery time of warranty and commercial par…"
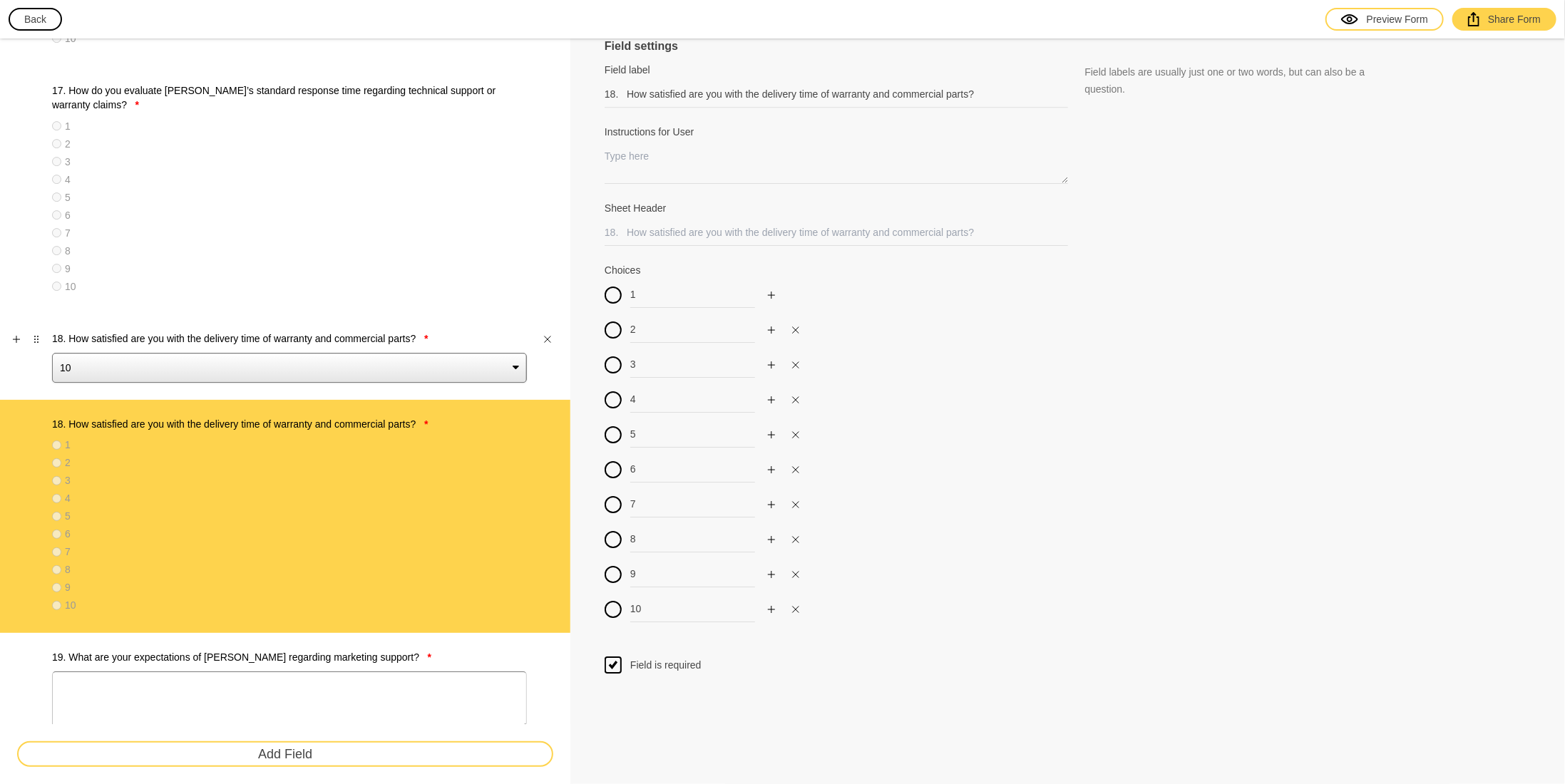
click at [242, 332] on label "18. How satisfied are you with the delivery time of warranty and commercial par…" at bounding box center [289, 339] width 475 height 14
click at [242, 353] on select "10 9 8 7 6 5 4 3 2 1" at bounding box center [289, 367] width 475 height 30
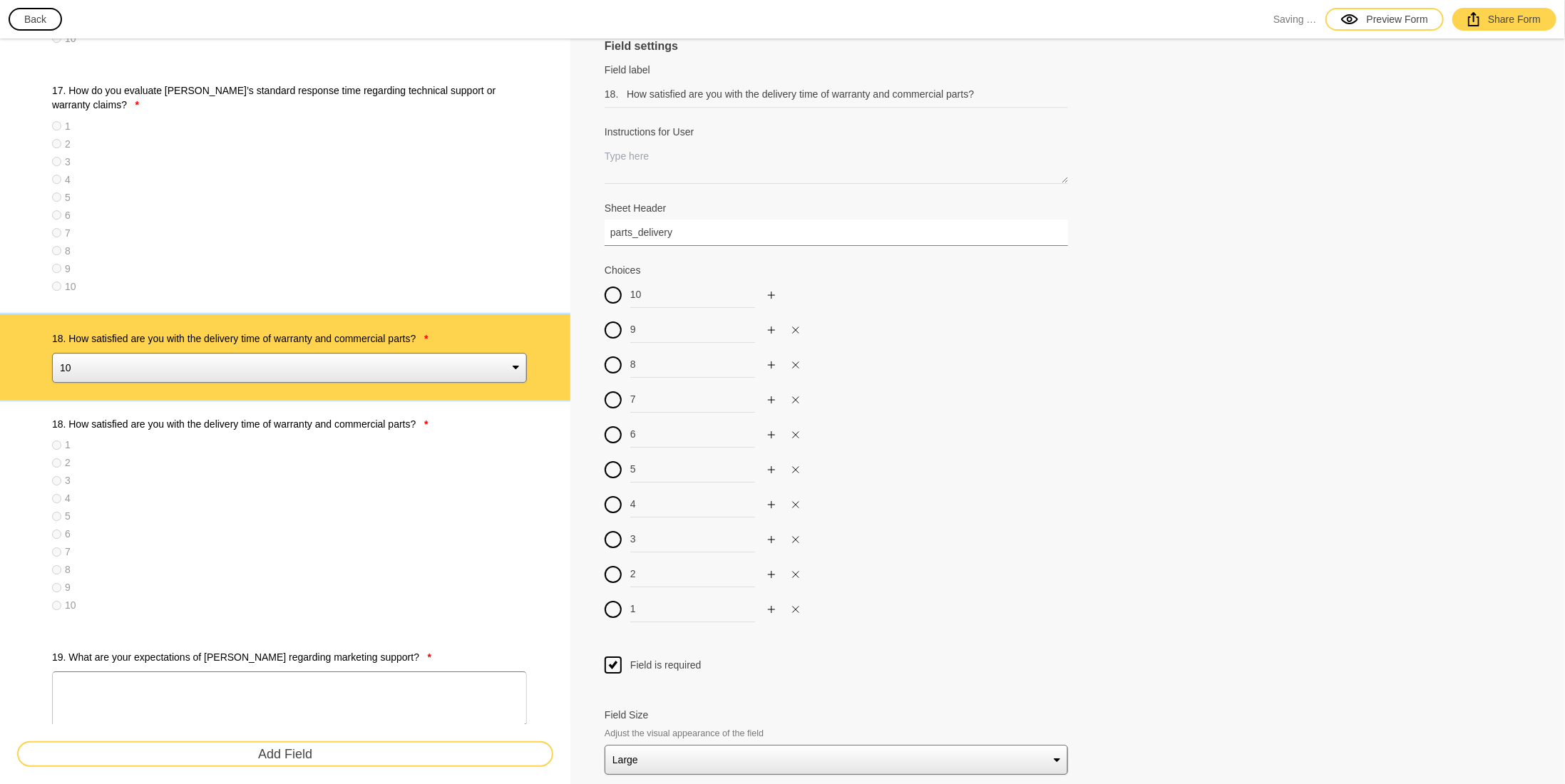
drag, startPoint x: 680, startPoint y: 230, endPoint x: 465, endPoint y: 226, distance: 215.0
click at [269, 417] on label "18. How satisfied are you with the delivery time of warranty and commercial par…" at bounding box center [289, 423] width 475 height 14
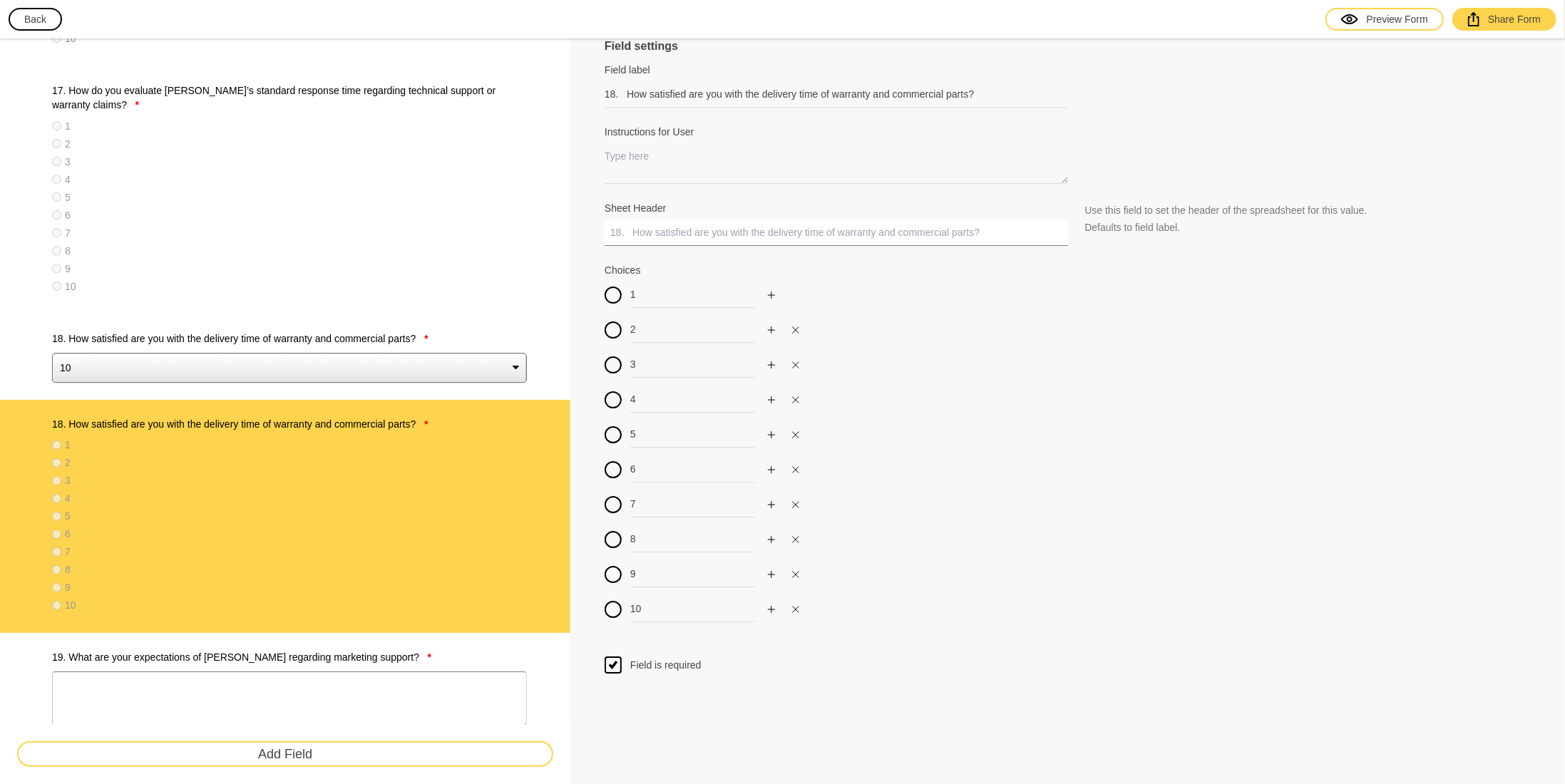
click at [706, 224] on input "Sheet Header" at bounding box center [836, 232] width 464 height 26
paste input "parts_delivery"
click at [312, 336] on label "18. How satisfied are you with the delivery time of warranty and commercial par…" at bounding box center [289, 339] width 475 height 14
click at [312, 353] on select "10 9 8 7 6 5 4 3 2 1" at bounding box center [289, 367] width 475 height 30
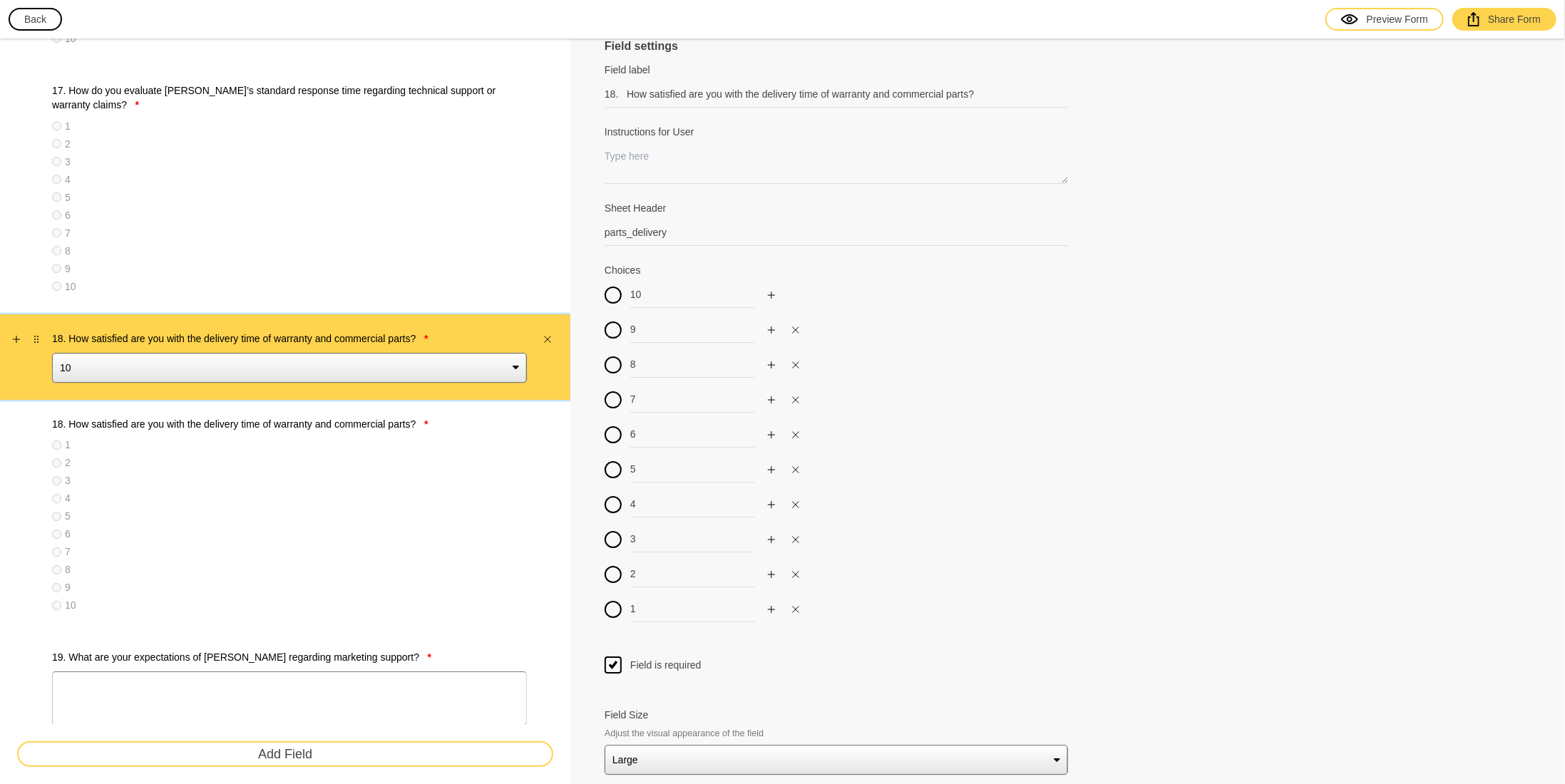
click at [549, 332] on button "button" at bounding box center [548, 340] width 15 height 15
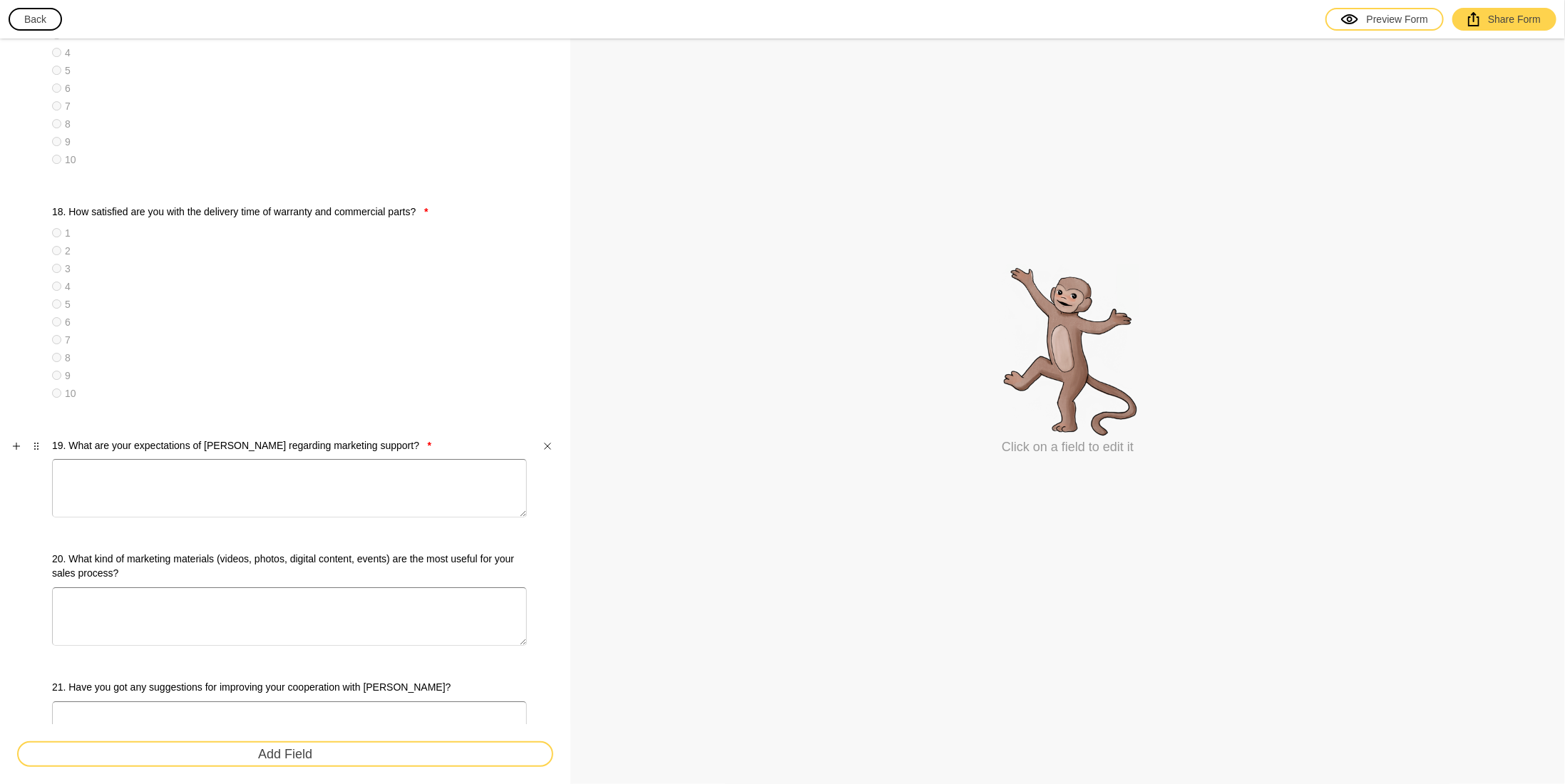
scroll to position [3219, 0]
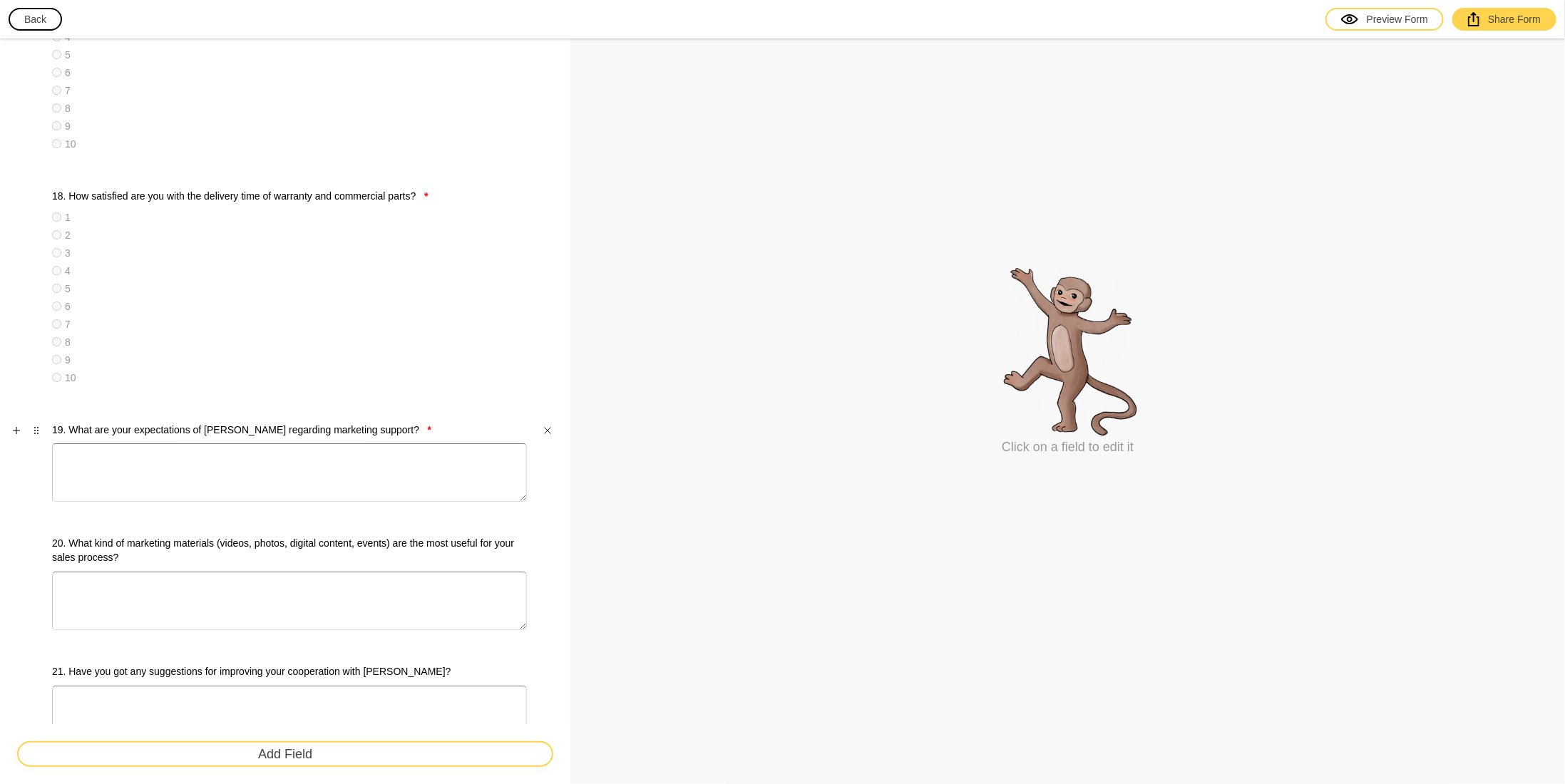
click at [257, 423] on label "19. What are your expectations of [PERSON_NAME] regarding marketing support? *" at bounding box center [289, 429] width 475 height 14
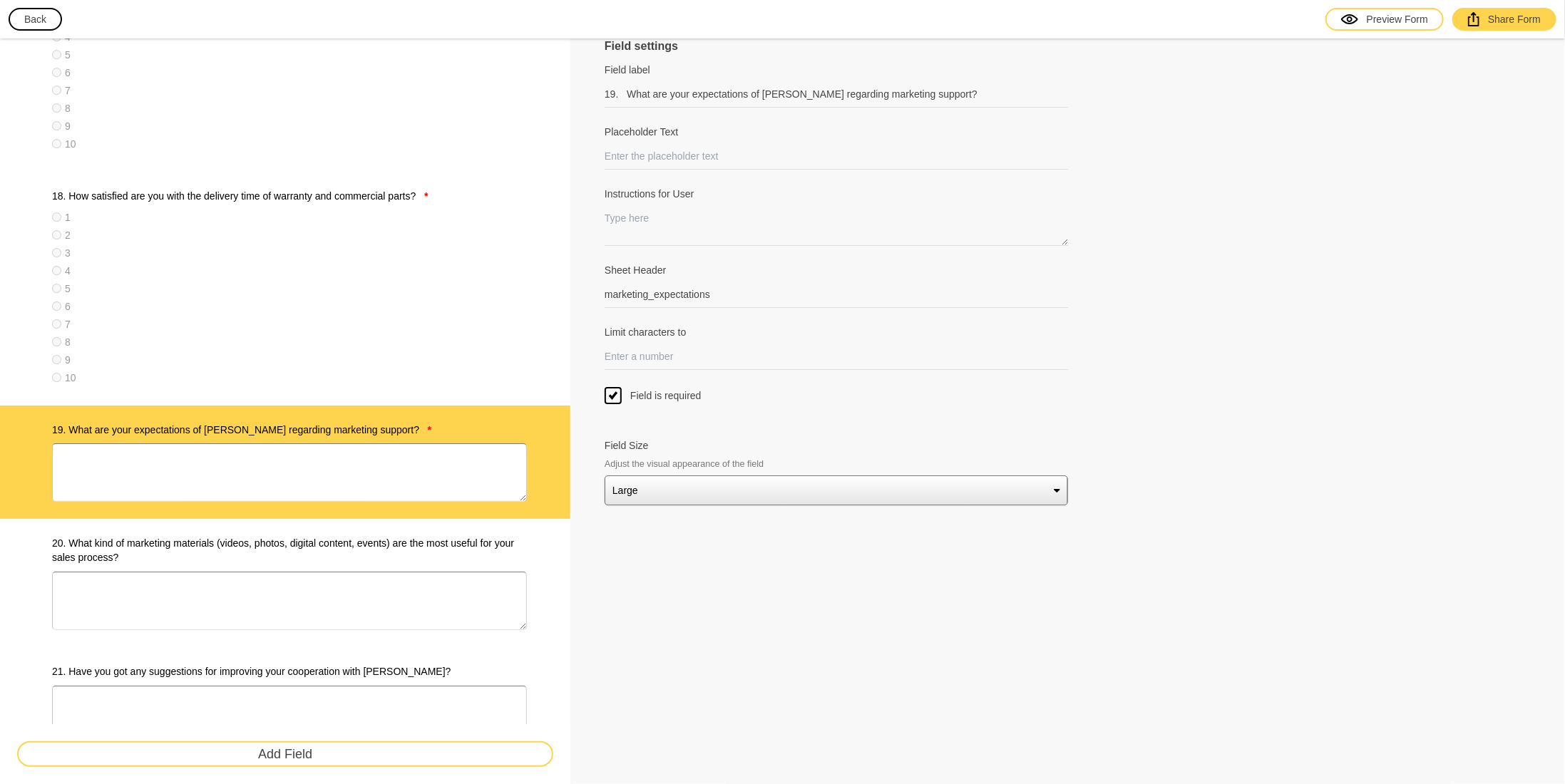
click at [616, 394] on icon at bounding box center [613, 395] width 17 height 14
click at [613, 387] on input "Field is required" at bounding box center [613, 387] width 0 height 0
click at [399, 326] on div "1 2 3 4 5 6 7 8 9 10" at bounding box center [289, 299] width 475 height 178
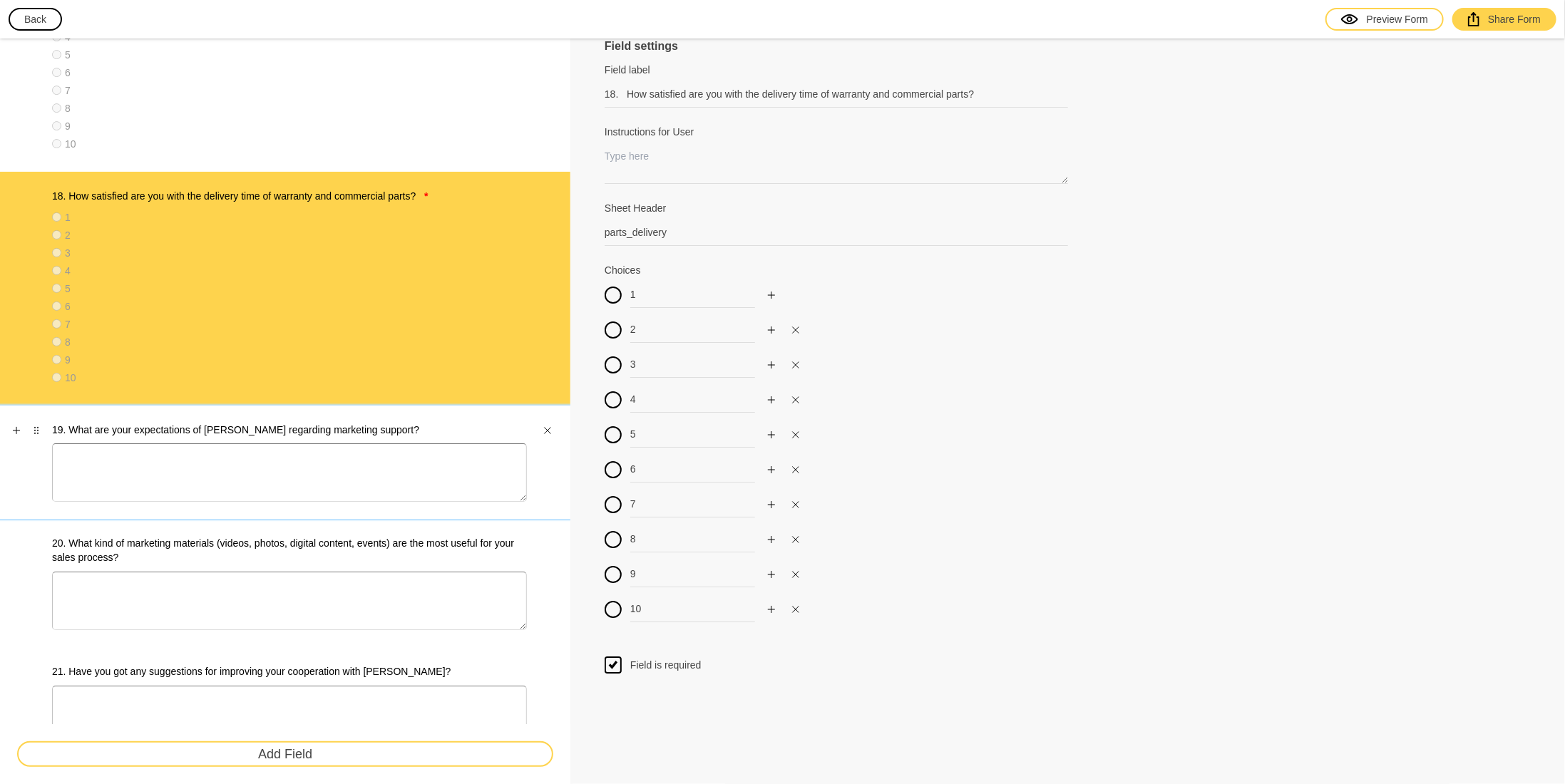
click at [358, 428] on label "19. What are your expectations of [PERSON_NAME] regarding marketing support?" at bounding box center [289, 429] width 475 height 14
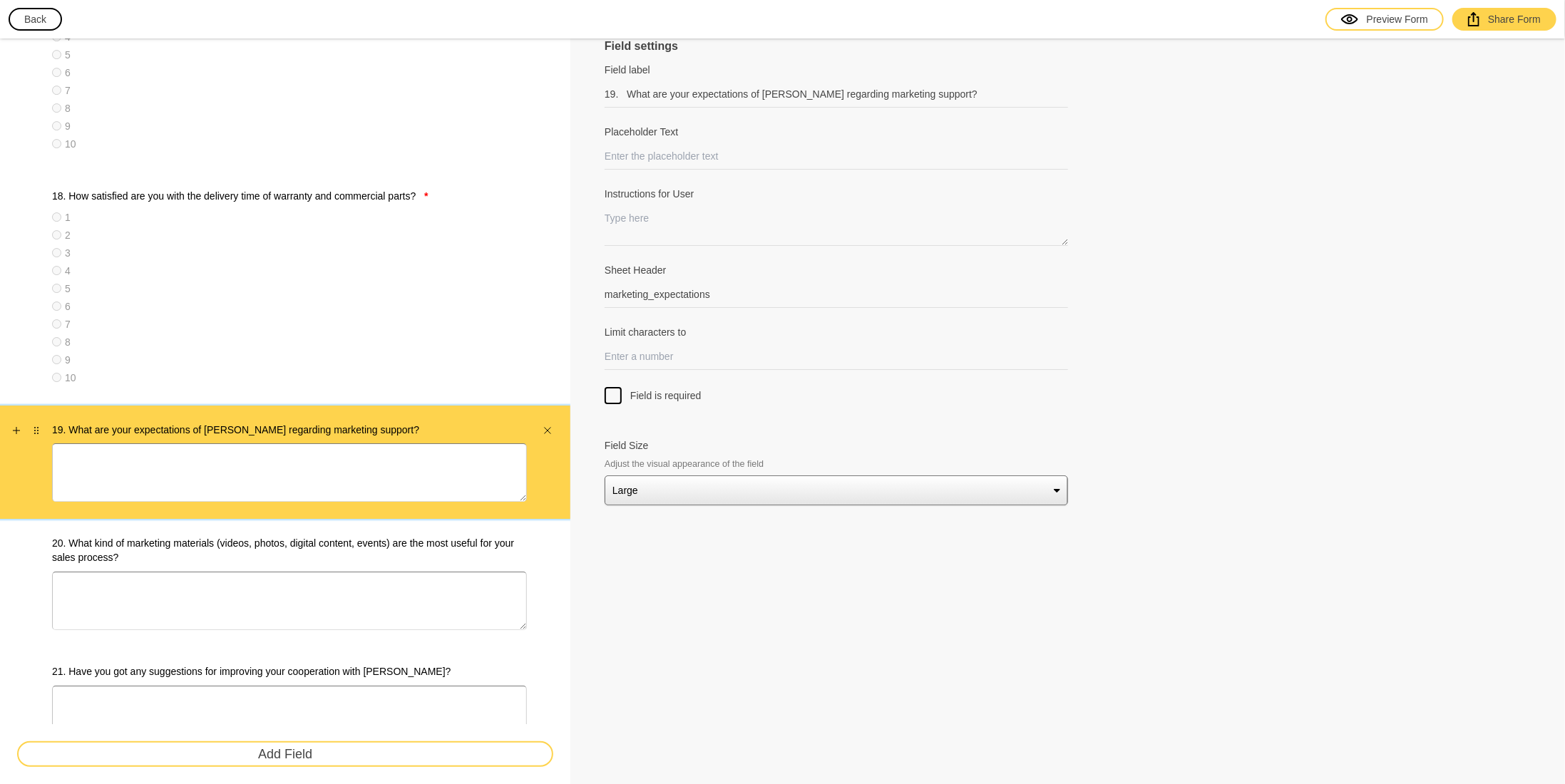
scroll to position [3290, 0]
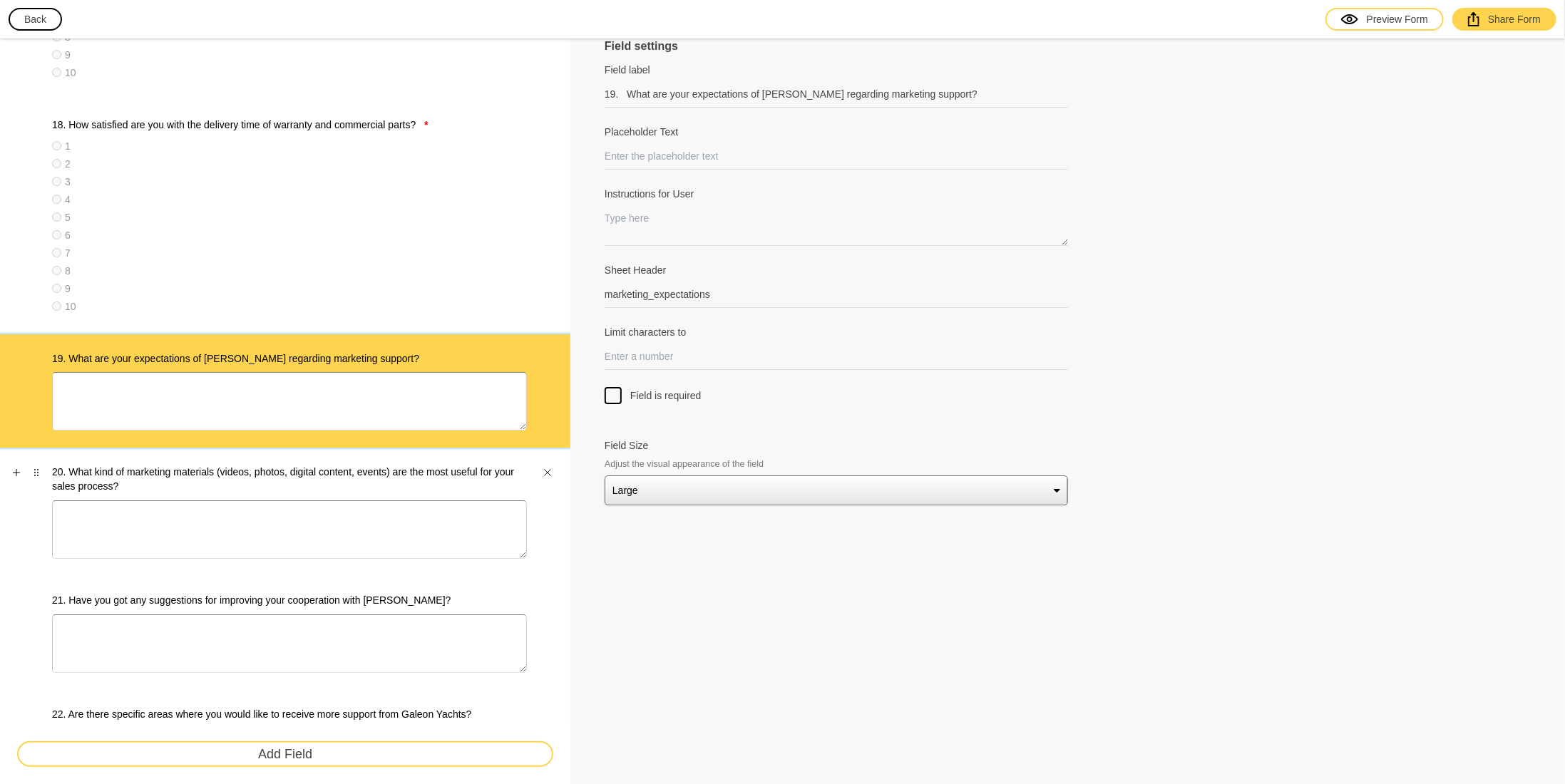
click at [331, 470] on label "20. What kind of marketing materials (videos, photos, digital content, events) …" at bounding box center [289, 479] width 475 height 29
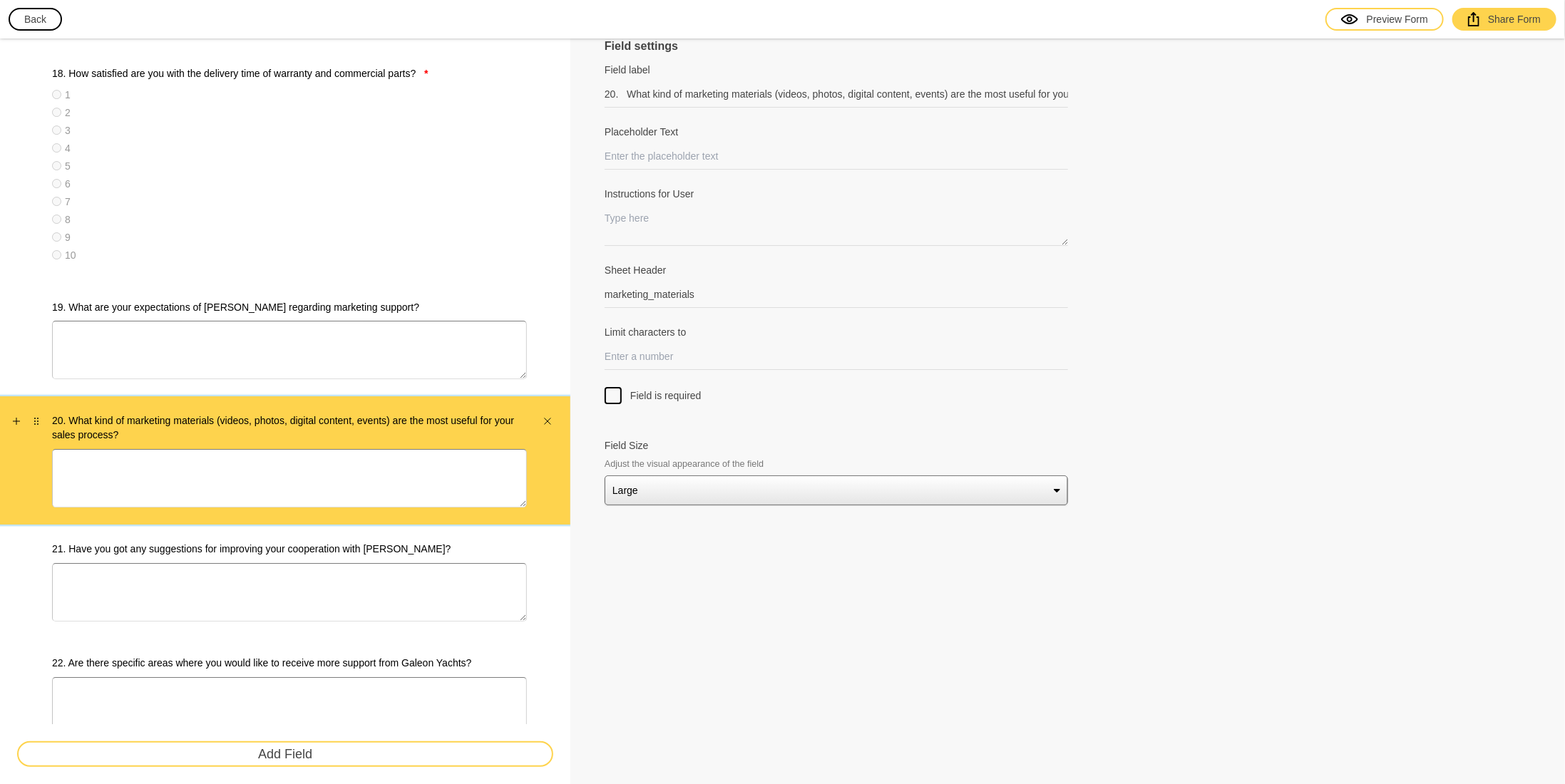
scroll to position [3361, 0]
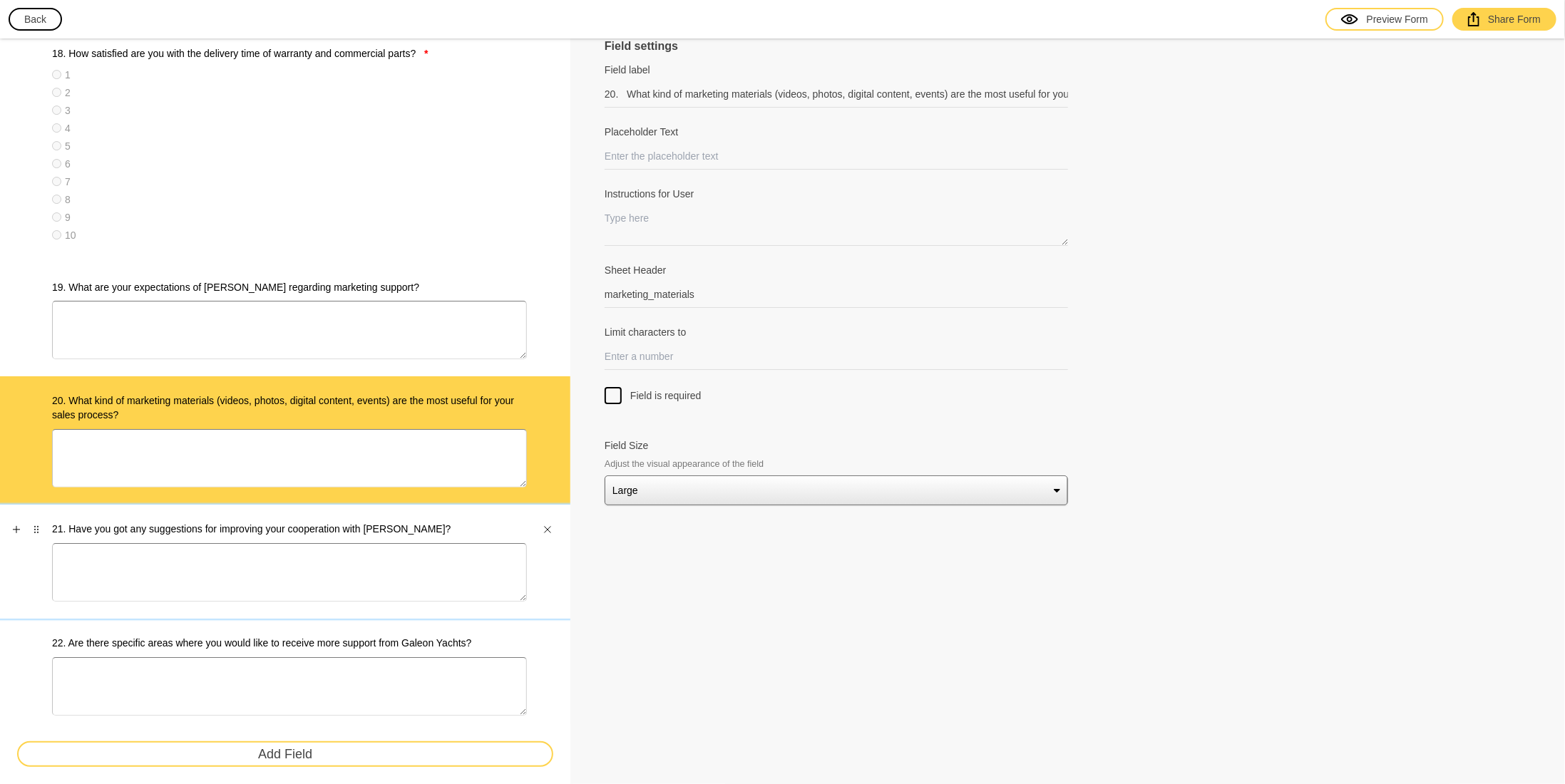
click at [263, 521] on label "21. Have you got any suggestions for improving your cooperation with [PERSON_NA…" at bounding box center [289, 528] width 475 height 14
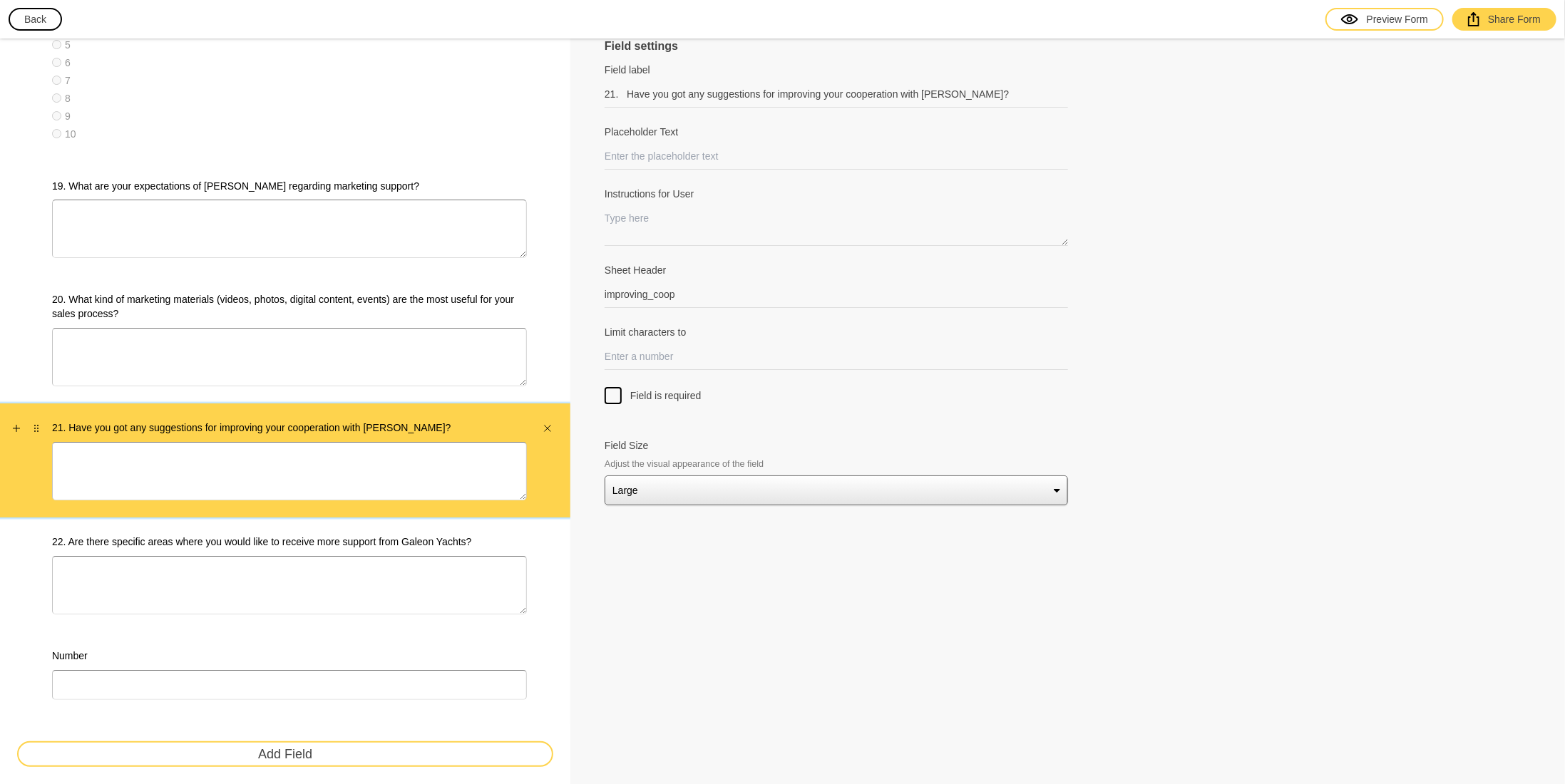
scroll to position [3503, 0]
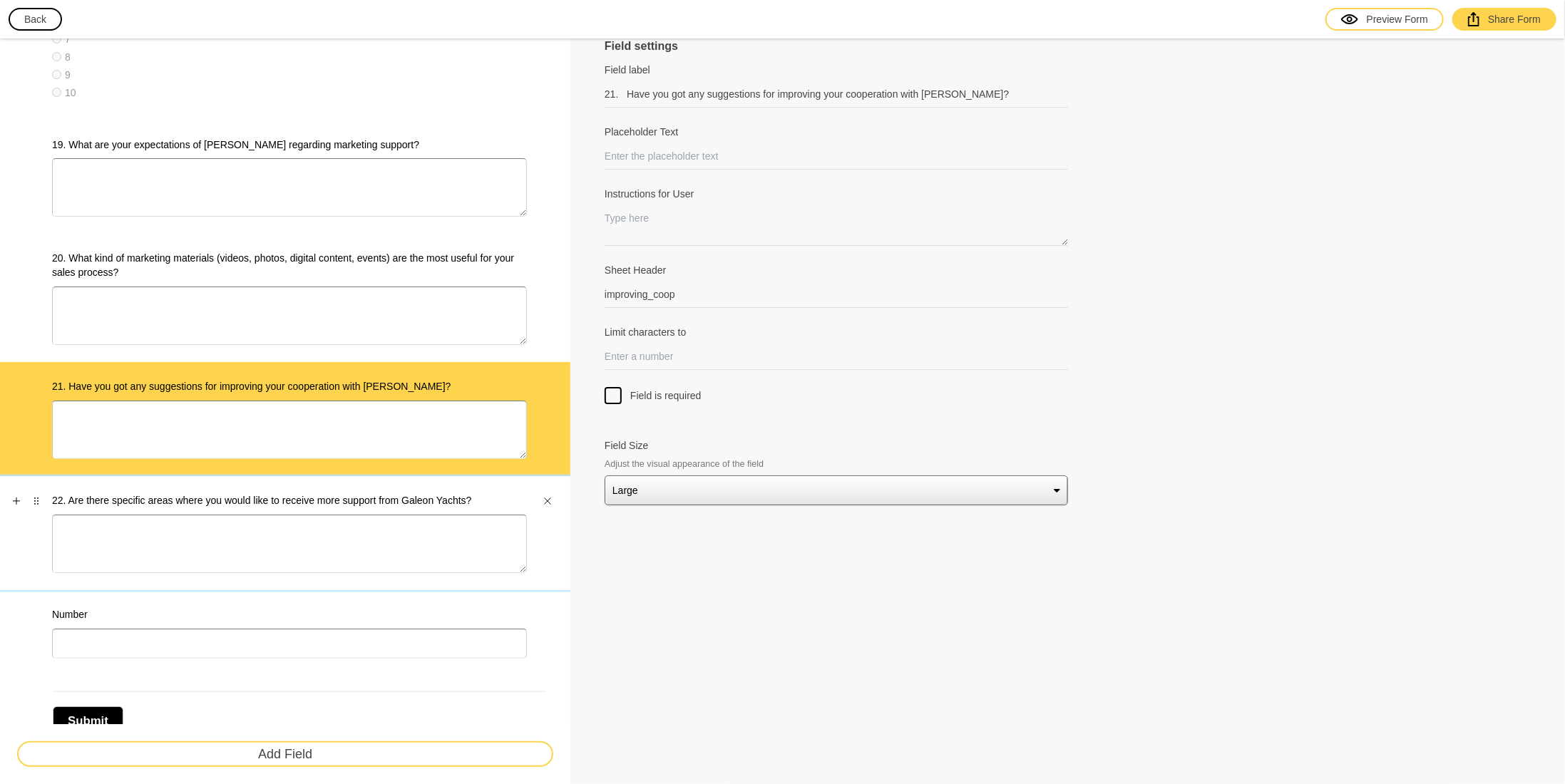
click at [238, 499] on label "22. Are there specific areas where you would like to receive more support from …" at bounding box center [289, 500] width 475 height 14
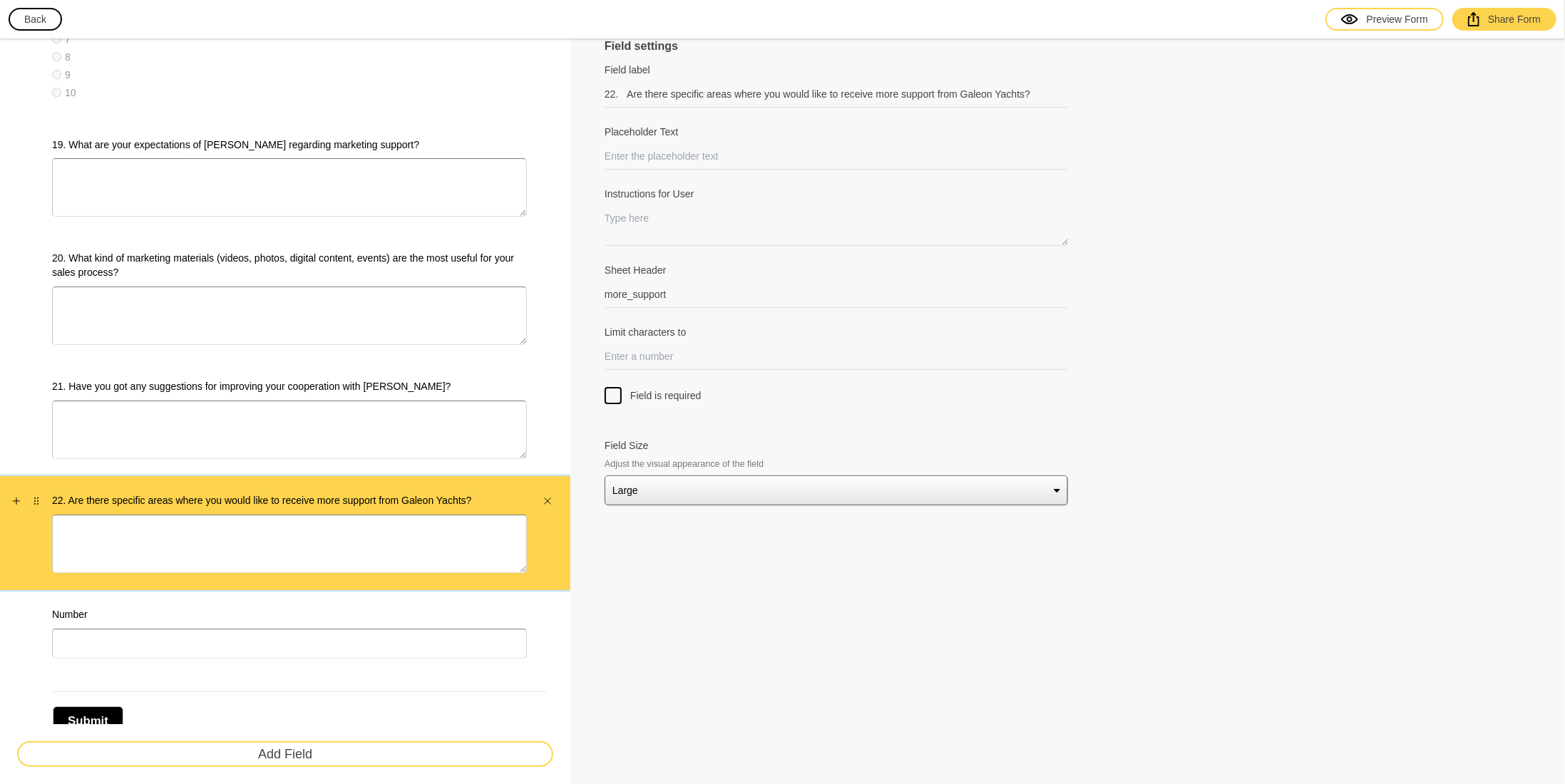
scroll to position [3544, 0]
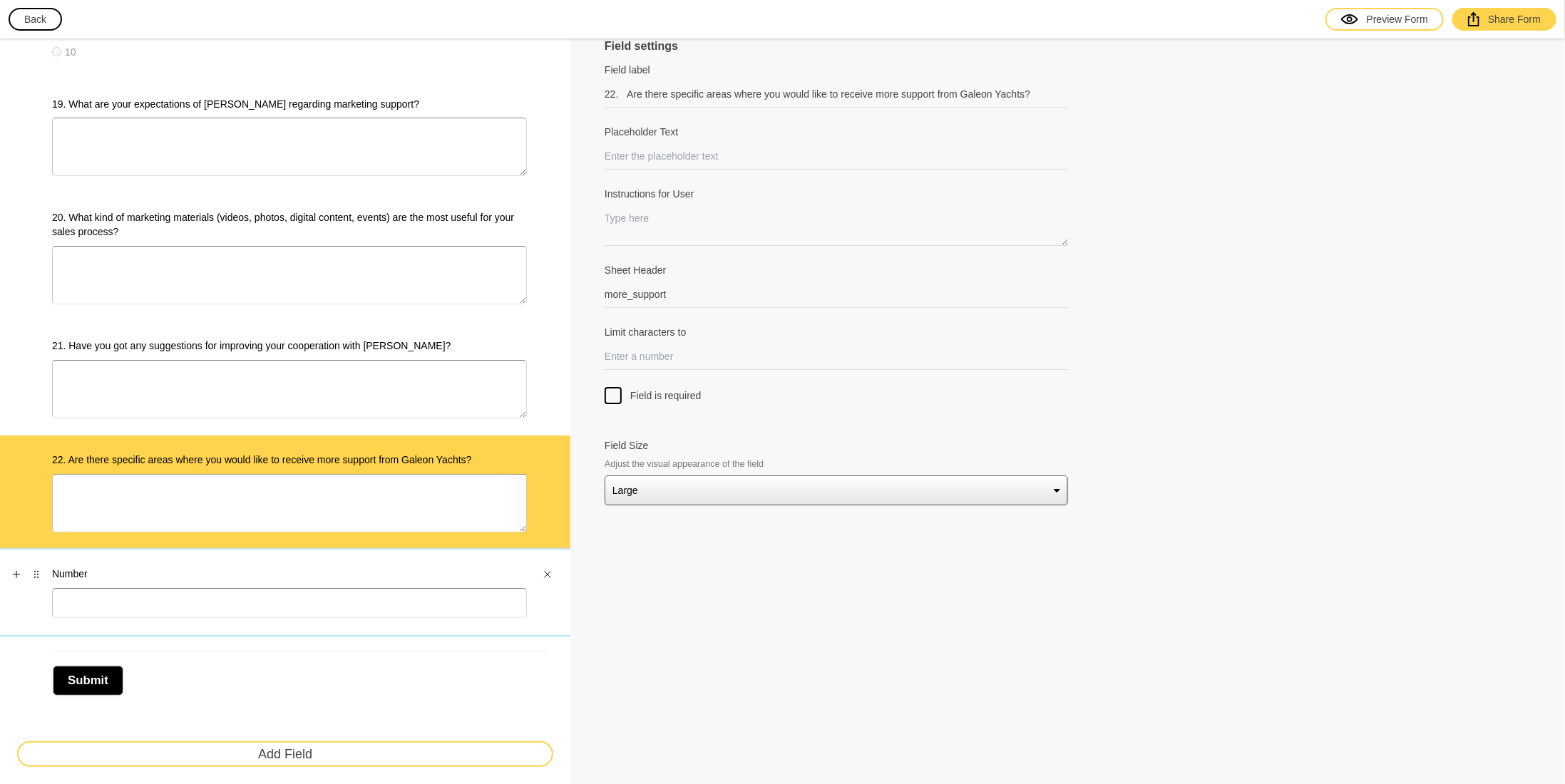
click at [257, 558] on div "Number" at bounding box center [285, 592] width 571 height 86
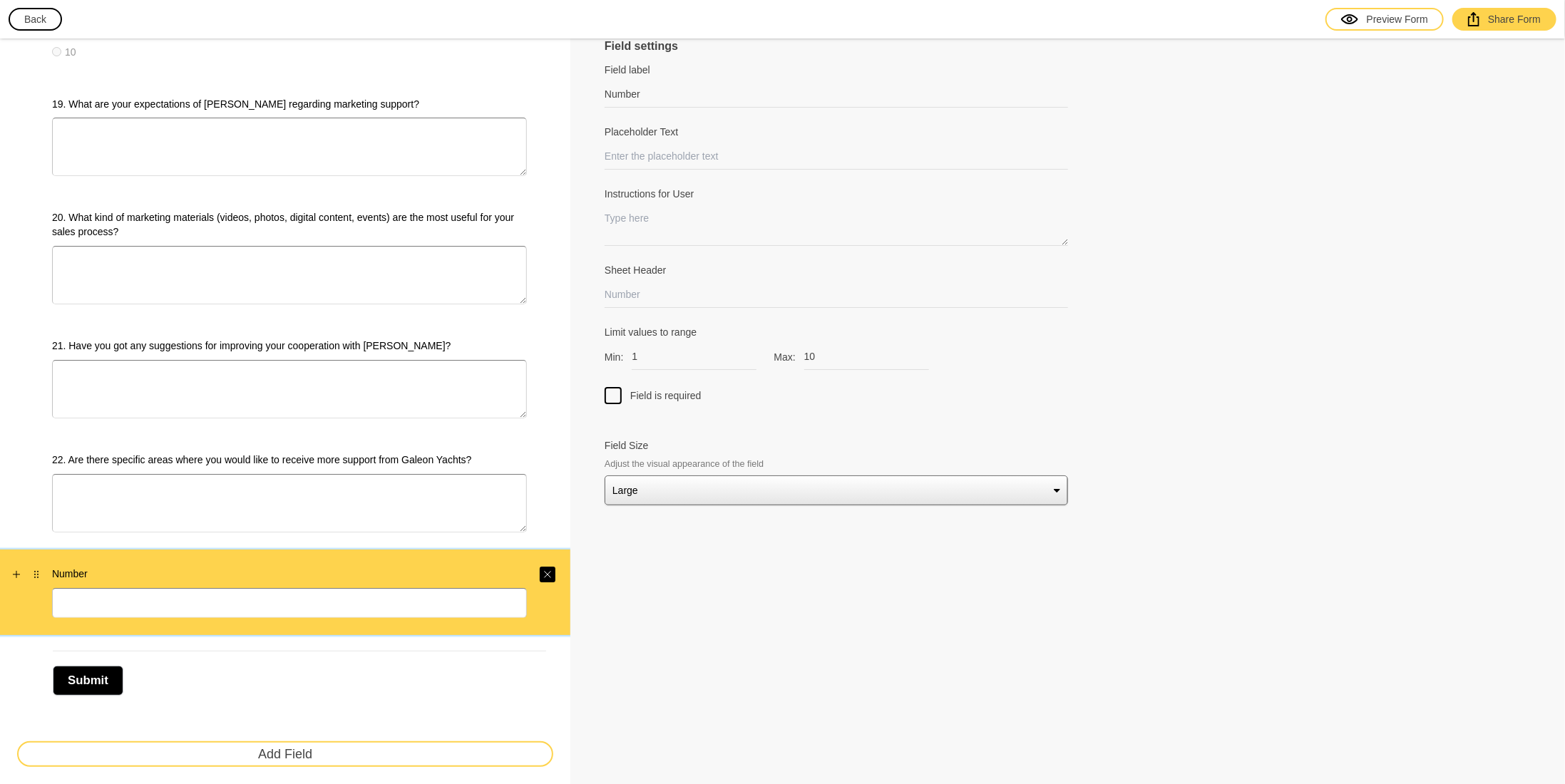
click at [548, 570] on icon "Close" at bounding box center [548, 573] width 7 height 7
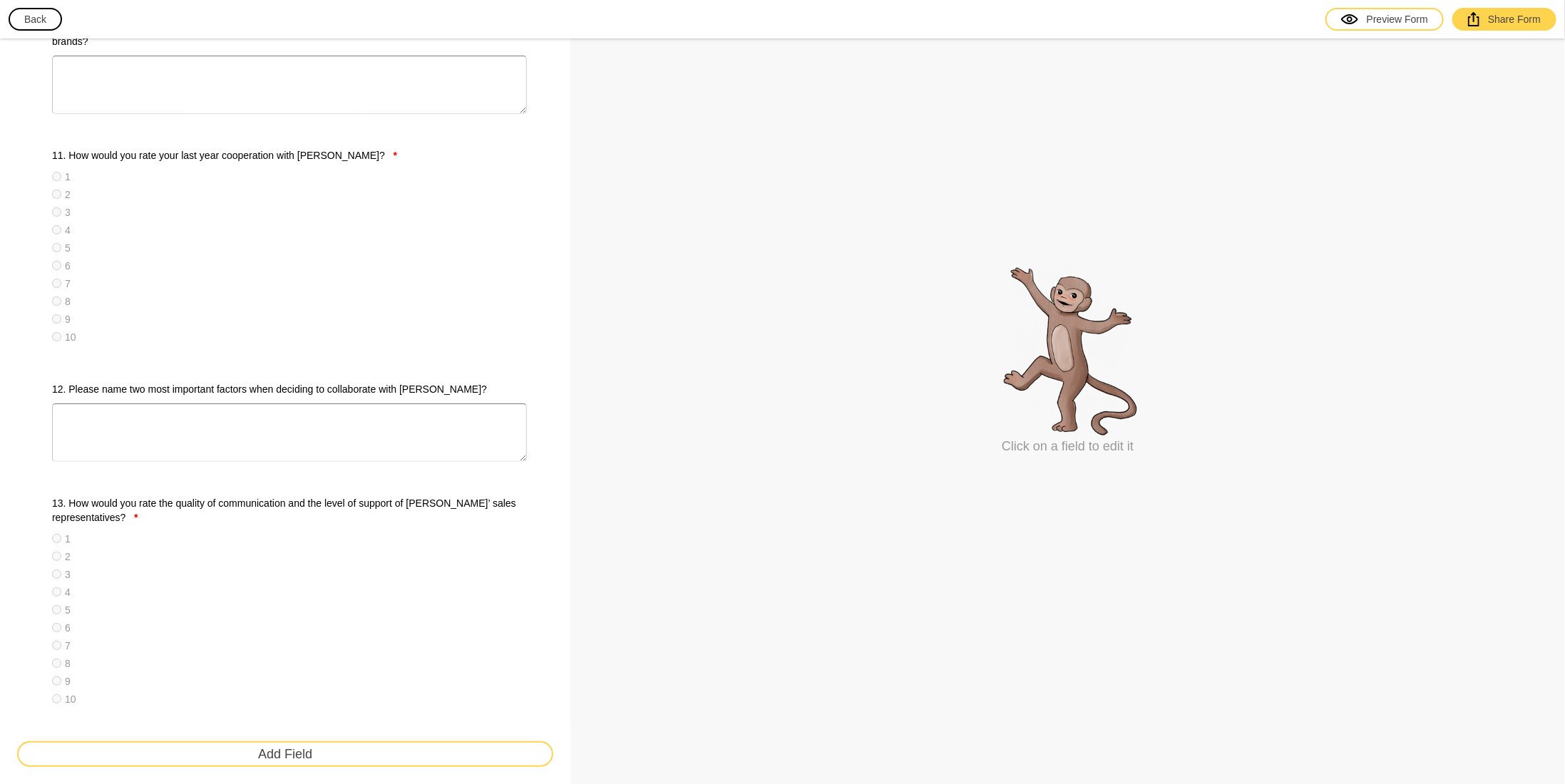
scroll to position [1782, 0]
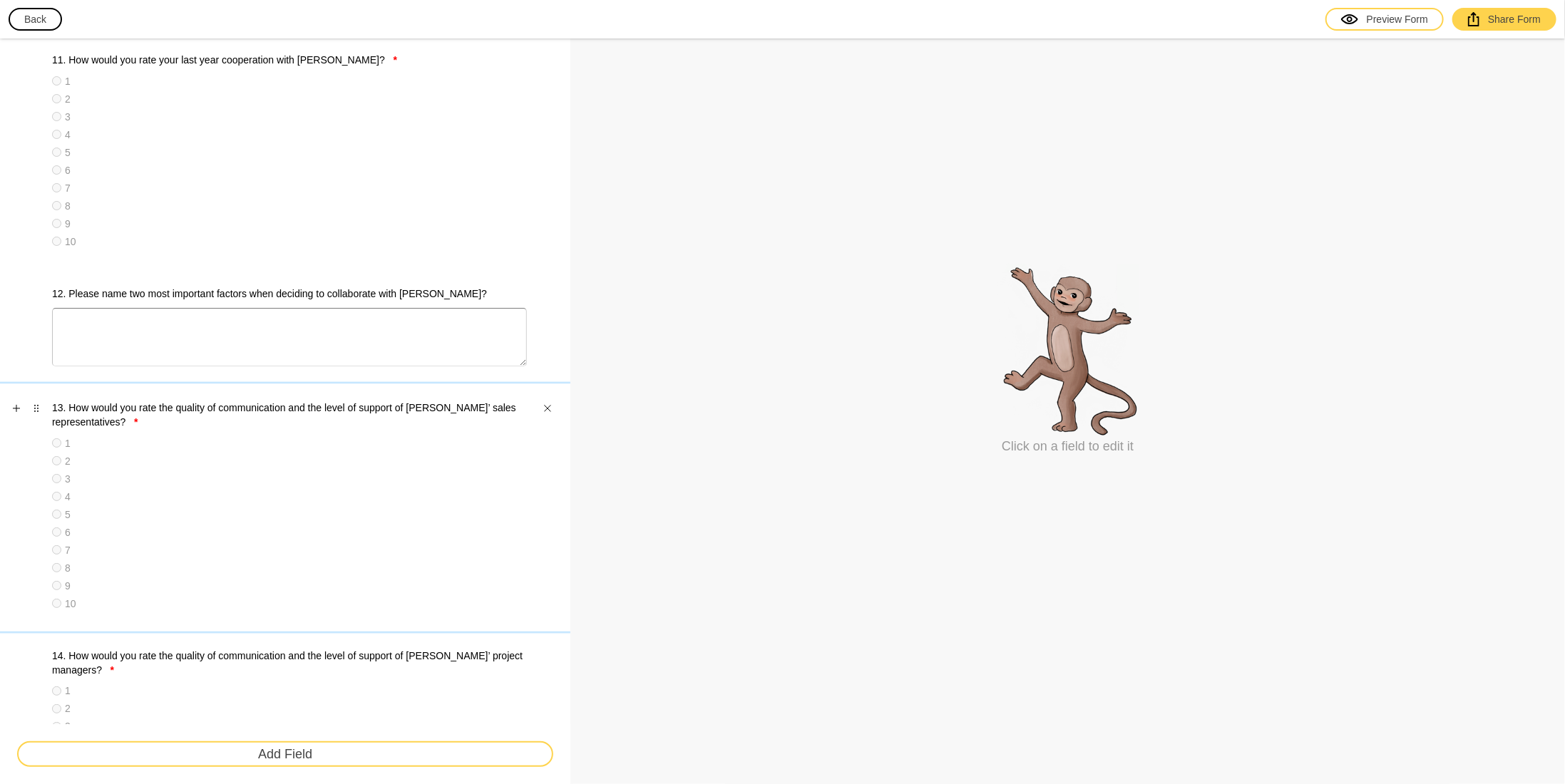
click at [153, 415] on label "13. How would you rate the quality of communication and the level of support of…" at bounding box center [289, 415] width 475 height 29
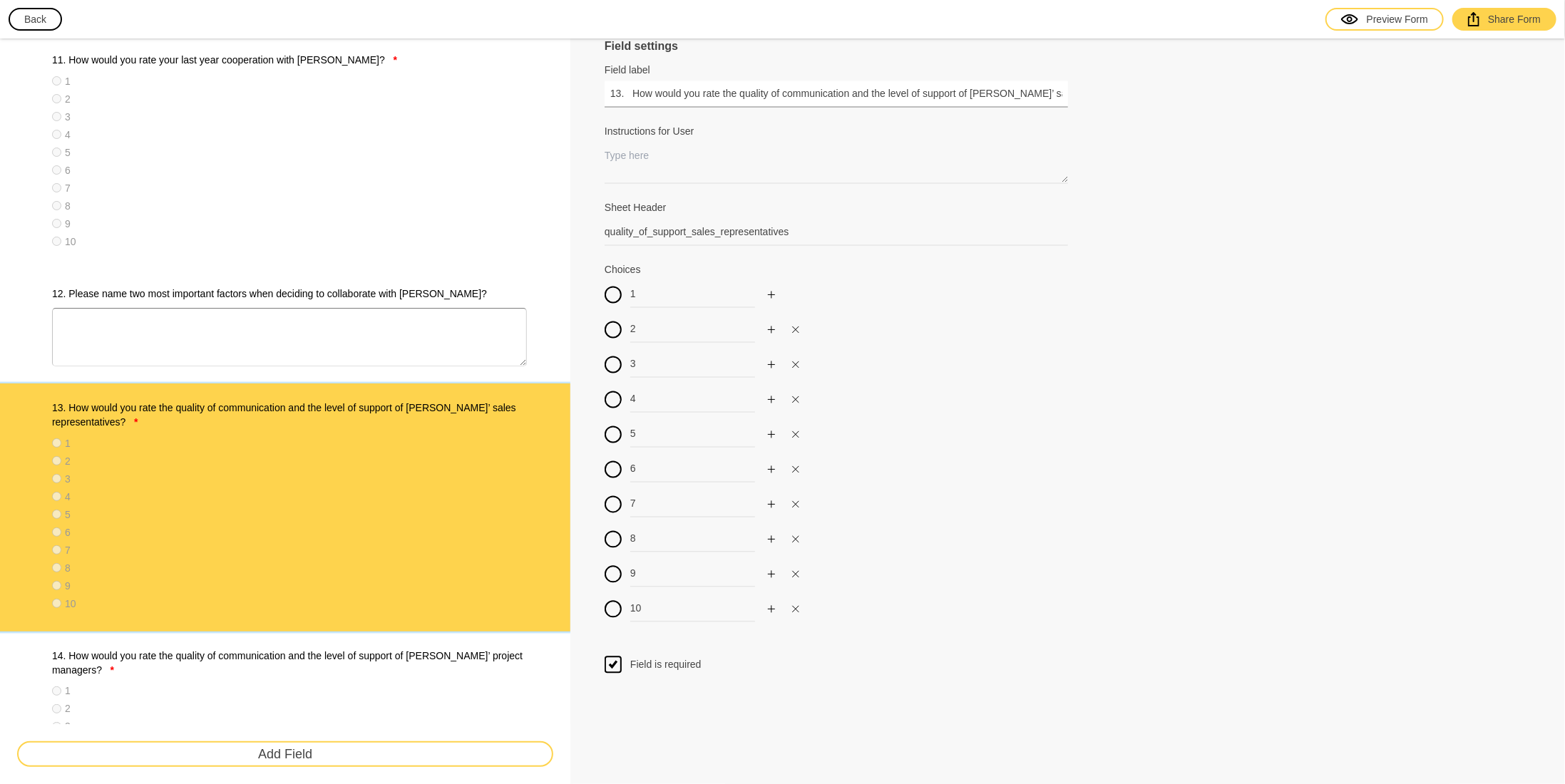
click at [922, 96] on input "13. How would you rate the quality of communication and the level of support of…" at bounding box center [836, 93] width 464 height 26
drag, startPoint x: 1102, startPoint y: 100, endPoint x: 1161, endPoint y: 125, distance: 64.1
click at [1177, 102] on div "Field label 13. How would you rate the quality of communication and the level o…" at bounding box center [1067, 85] width 926 height 45
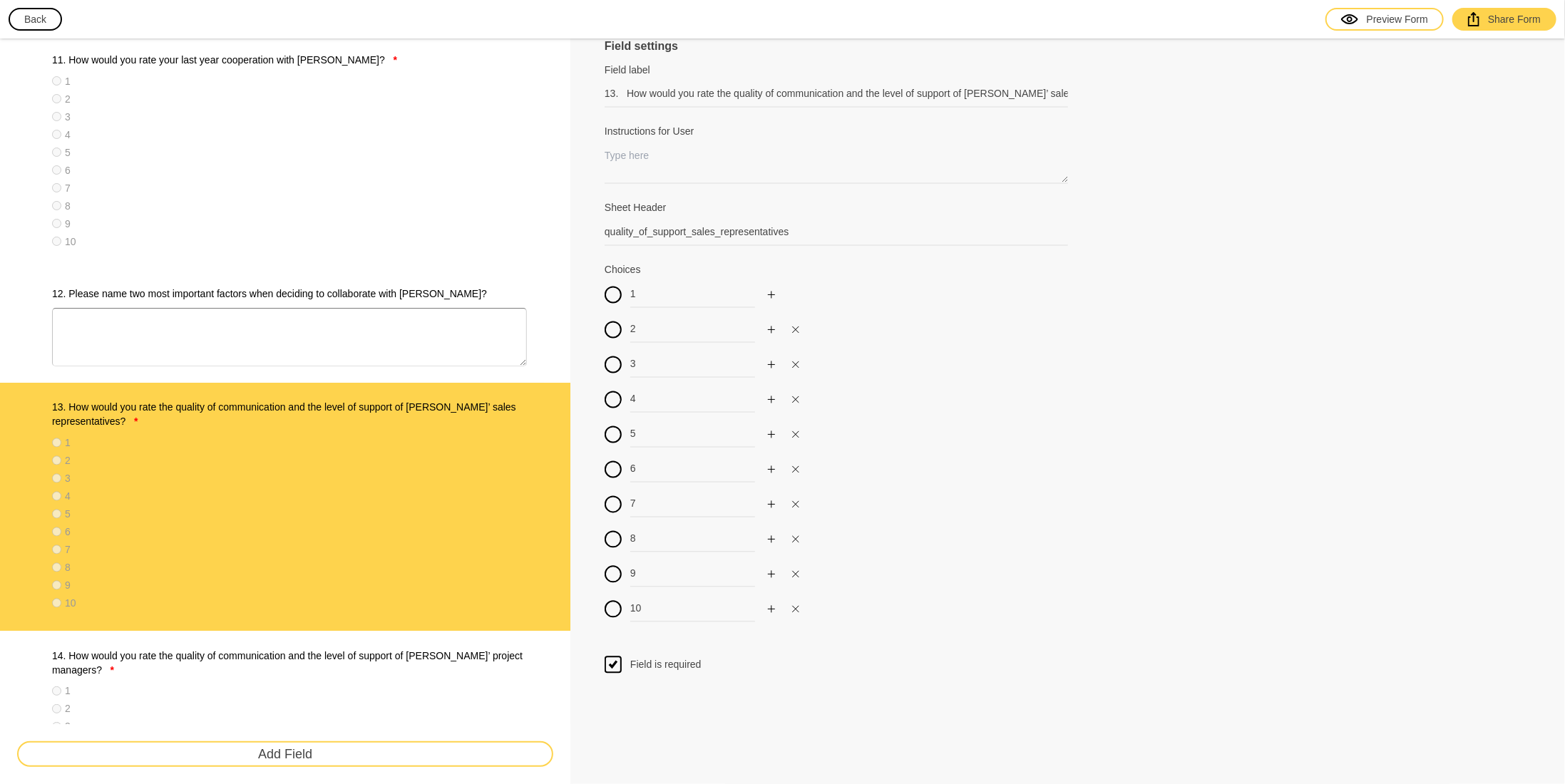
click at [1188, 381] on div "Choices 1 2 3 4 5 6 7 8 9 10 This property shows what predefined options the us…" at bounding box center [1067, 450] width 926 height 376
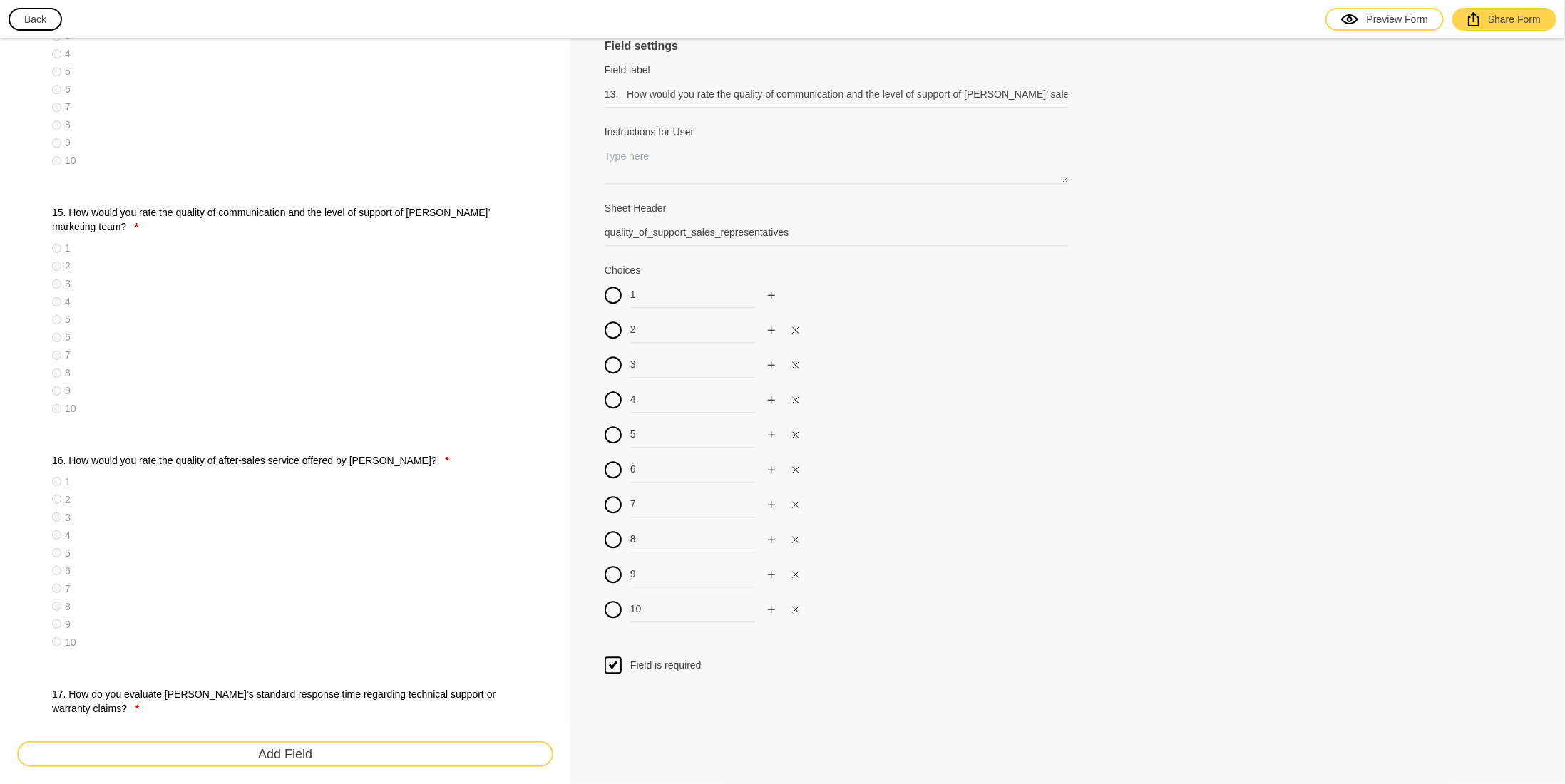
scroll to position [2494, 0]
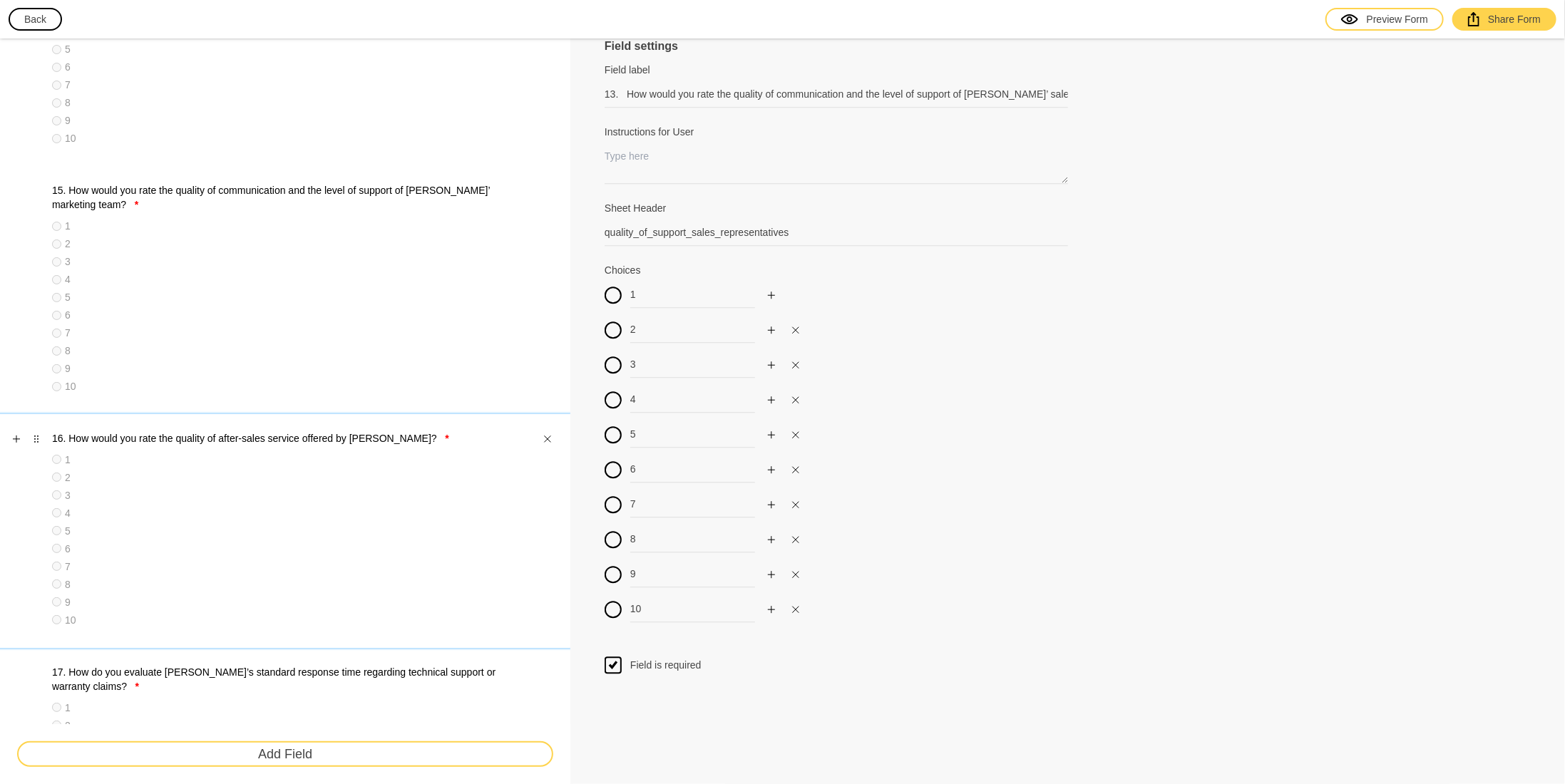
click at [334, 441] on label "16. How would you rate the quality of after-sales service offered by [PERSON_NA…" at bounding box center [289, 438] width 475 height 14
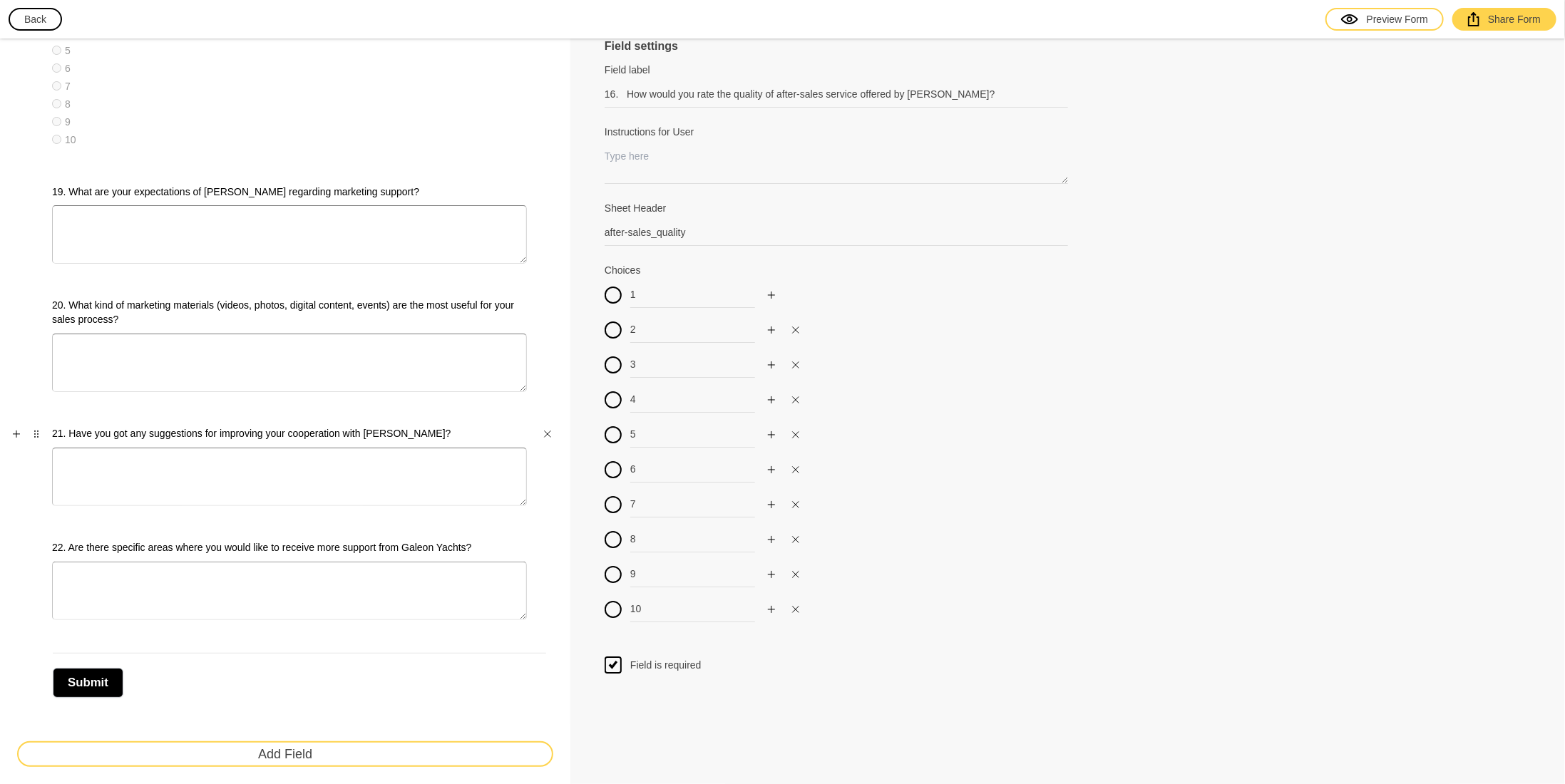
scroll to position [3459, 0]
